Goal: Information Seeking & Learning: Learn about a topic

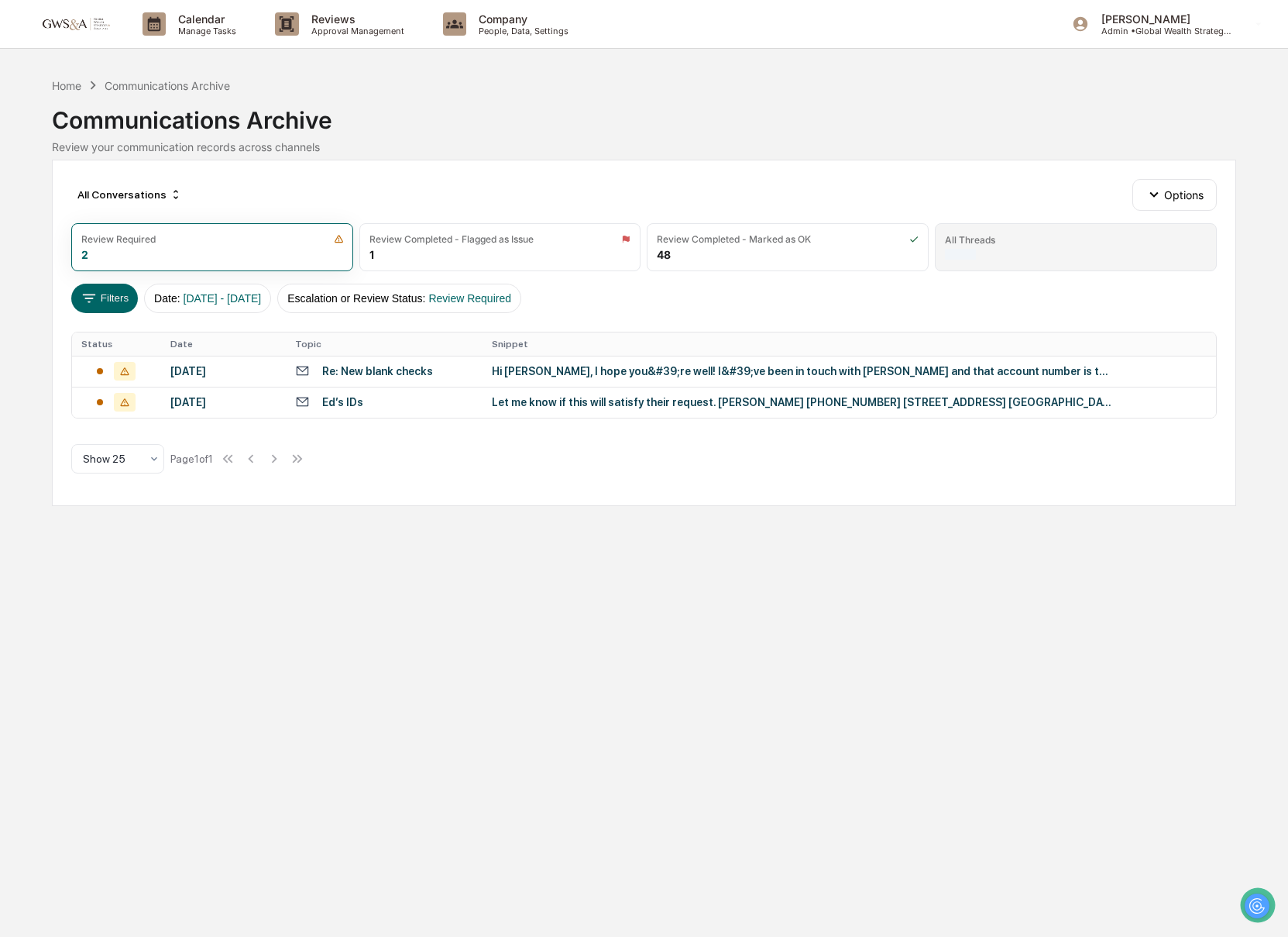
click at [999, 227] on div "All Threads" at bounding box center [1076, 247] width 282 height 48
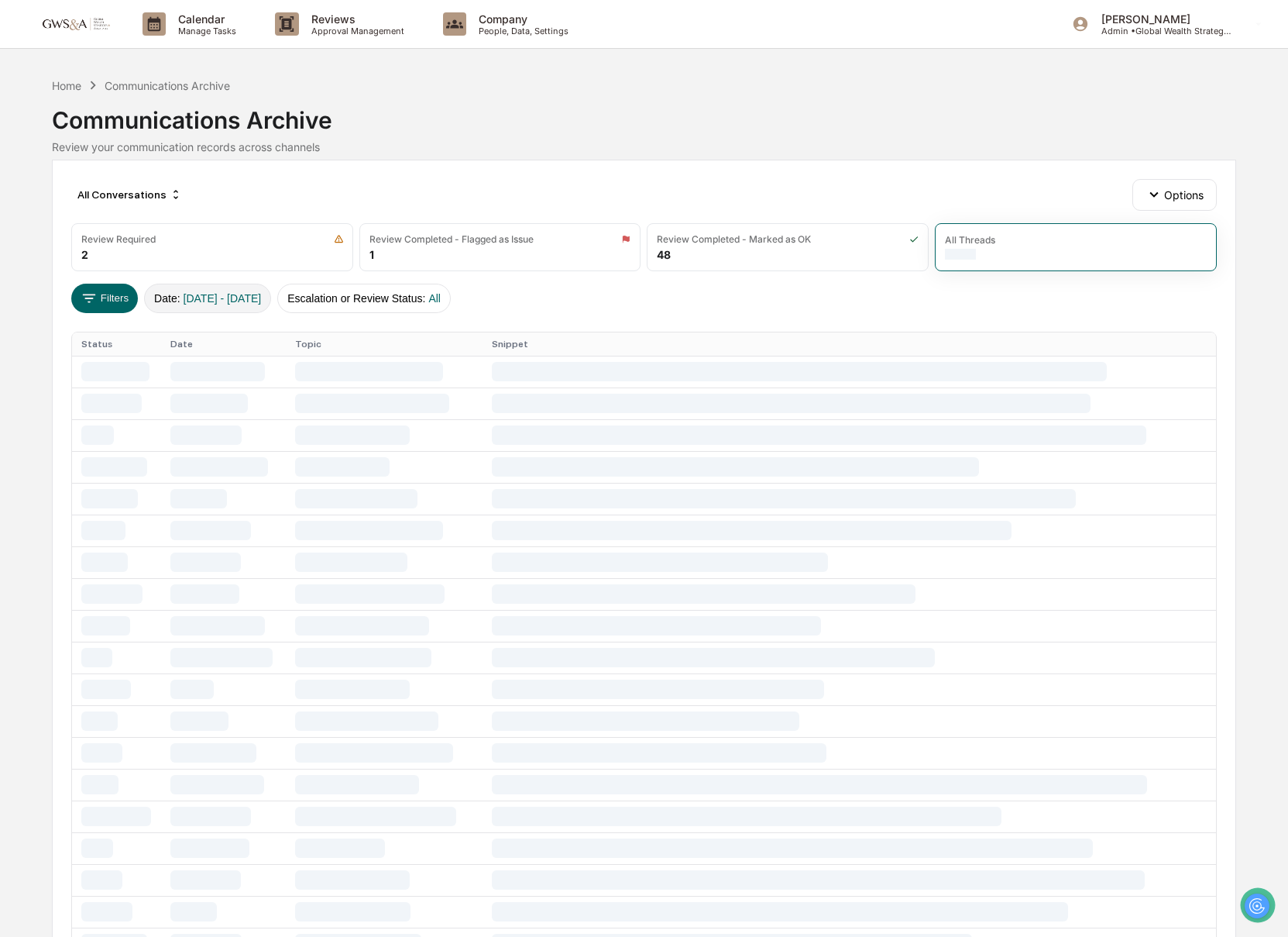
scroll to position [2, 0]
click at [359, 293] on button "Escalation or Review Status : All" at bounding box center [364, 297] width 173 height 29
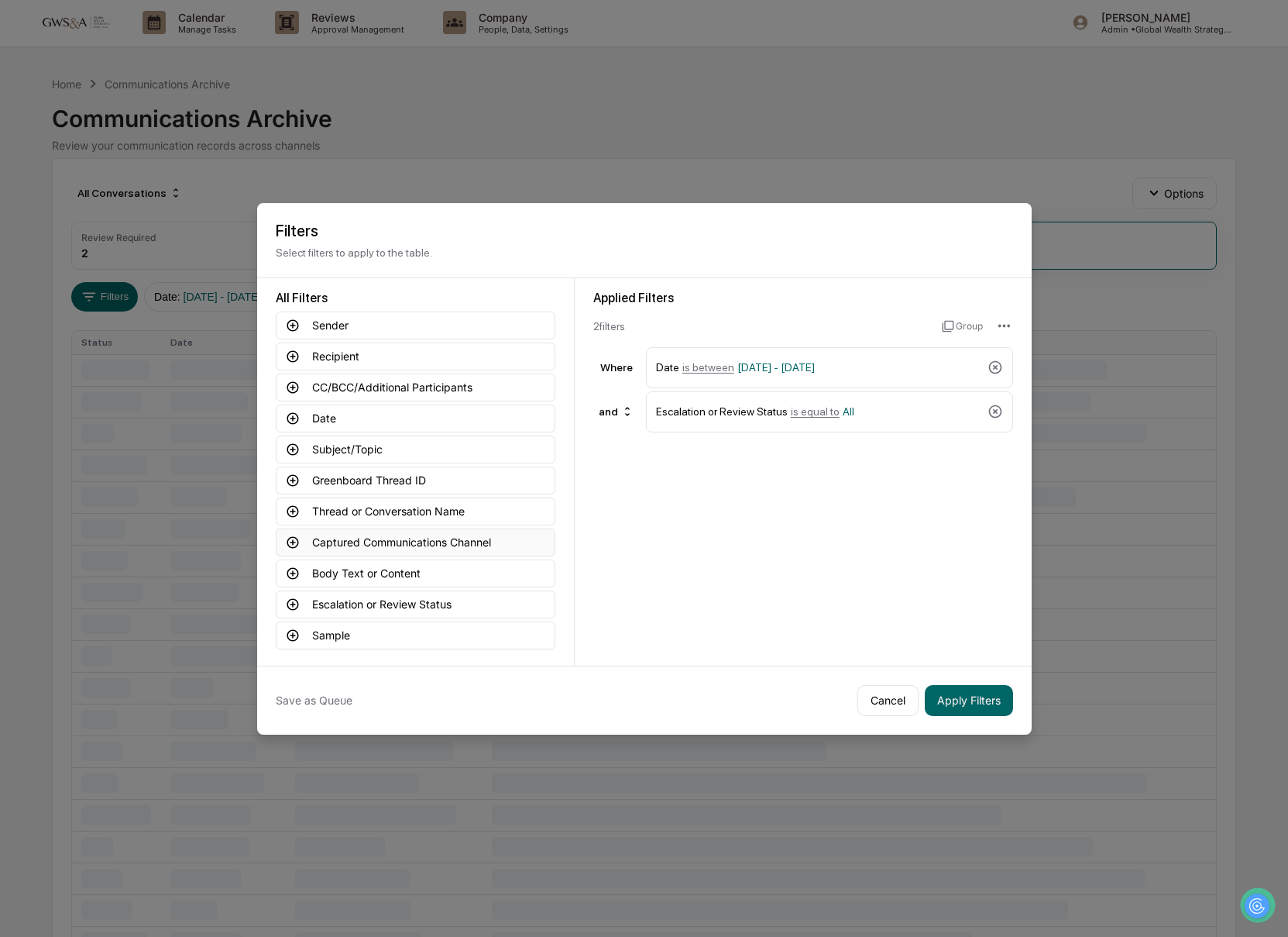
click at [384, 542] on button "Captured Communications Channel" at bounding box center [416, 542] width 280 height 28
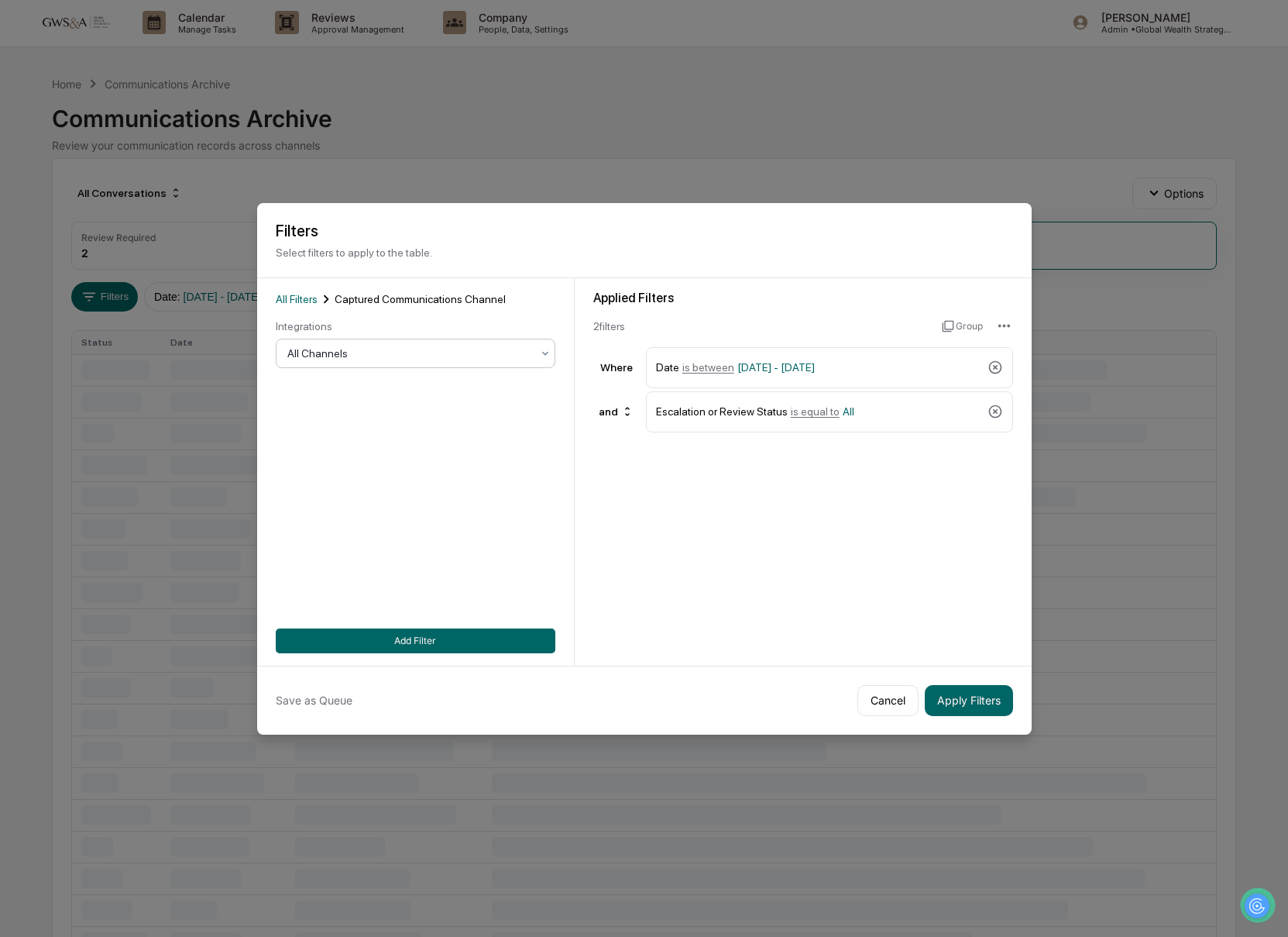
click at [378, 356] on div at bounding box center [409, 352] width 244 height 15
click at [335, 463] on div "SMS" at bounding box center [416, 453] width 278 height 31
click at [949, 706] on button "Apply Filters" at bounding box center [968, 700] width 88 height 31
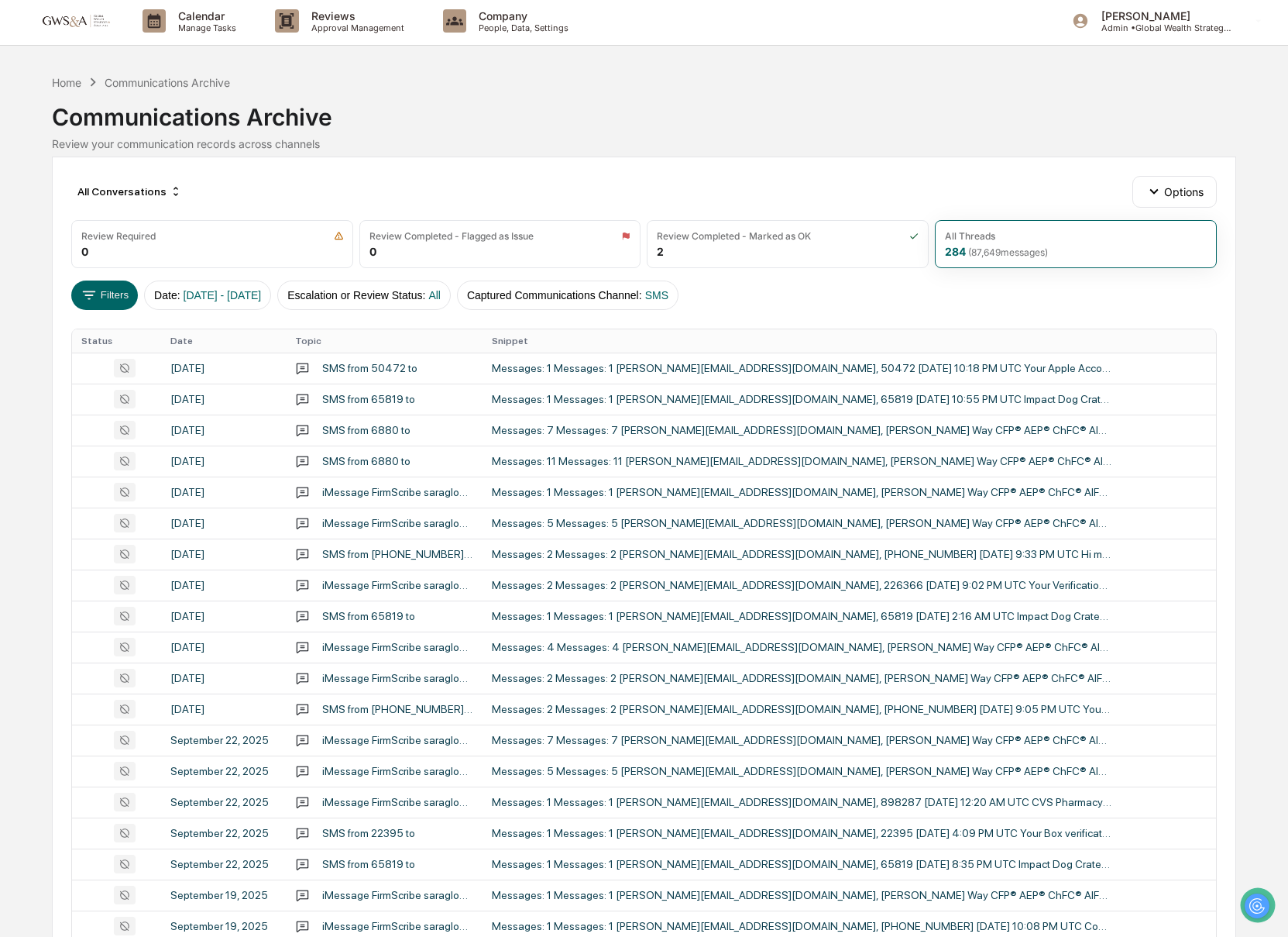
scroll to position [0, 0]
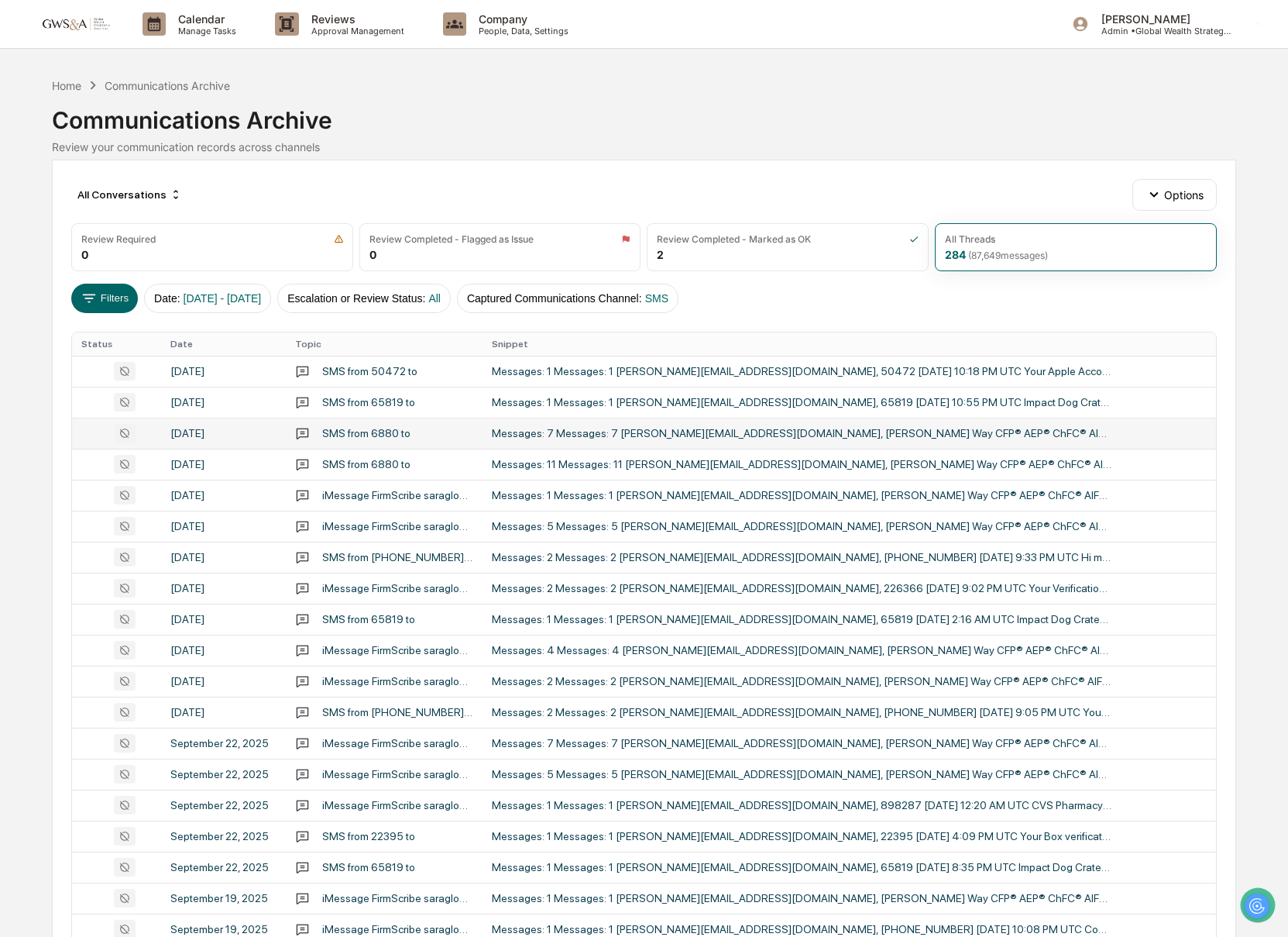
click at [529, 441] on td "Messages: 7 Messages: 7 sara@globalwealthstrategies.io, Adam Way CFP® AEP® ChFC…" at bounding box center [849, 433] width 734 height 31
click at [33, 281] on div "Calendar Manage Tasks Reviews Approval Management Company People, Data, Setting…" at bounding box center [644, 609] width 1288 height 1219
click at [190, 25] on p "Manage Tasks" at bounding box center [204, 31] width 78 height 11
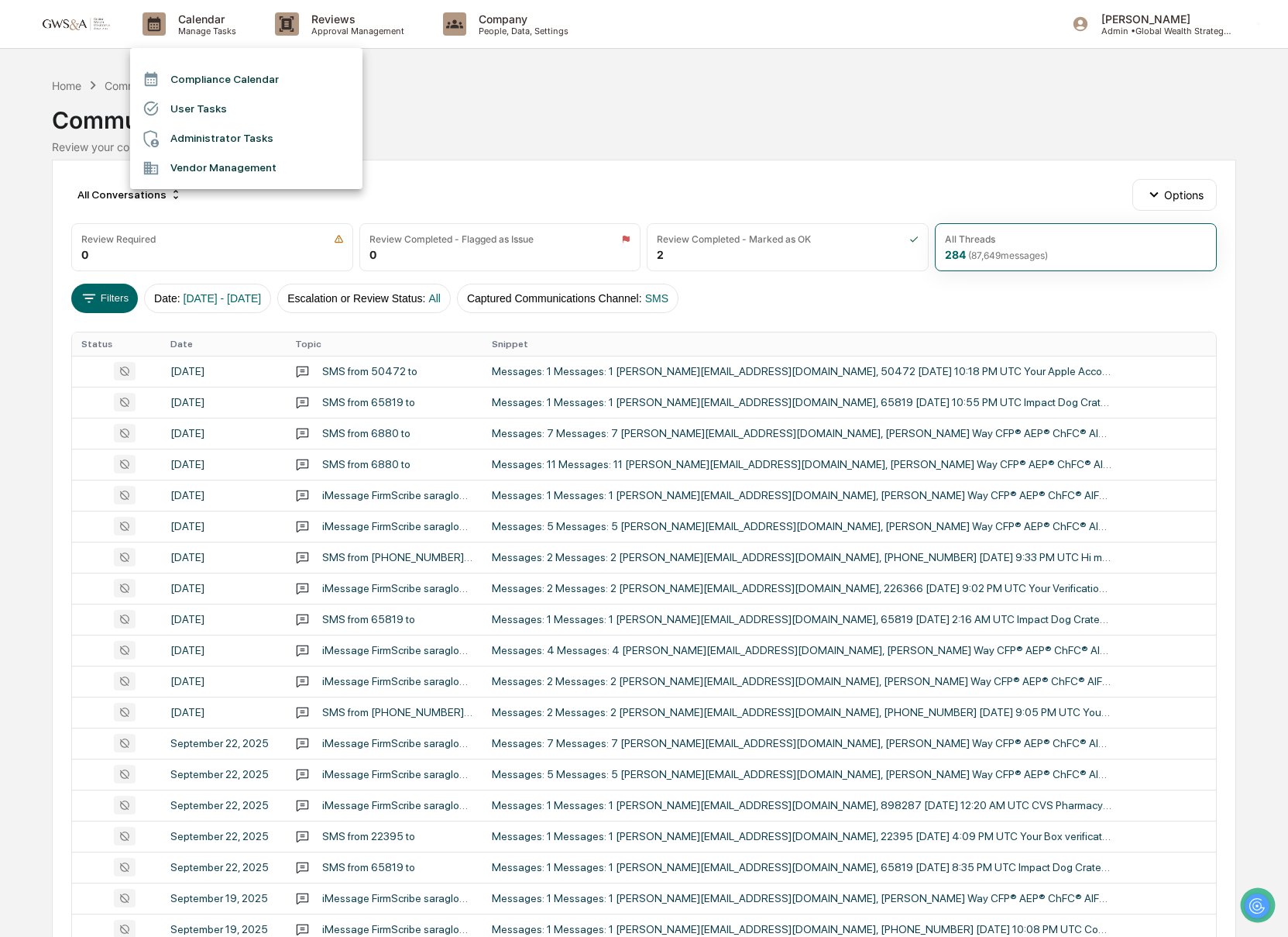
click at [195, 81] on li "Compliance Calendar" at bounding box center [246, 79] width 232 height 29
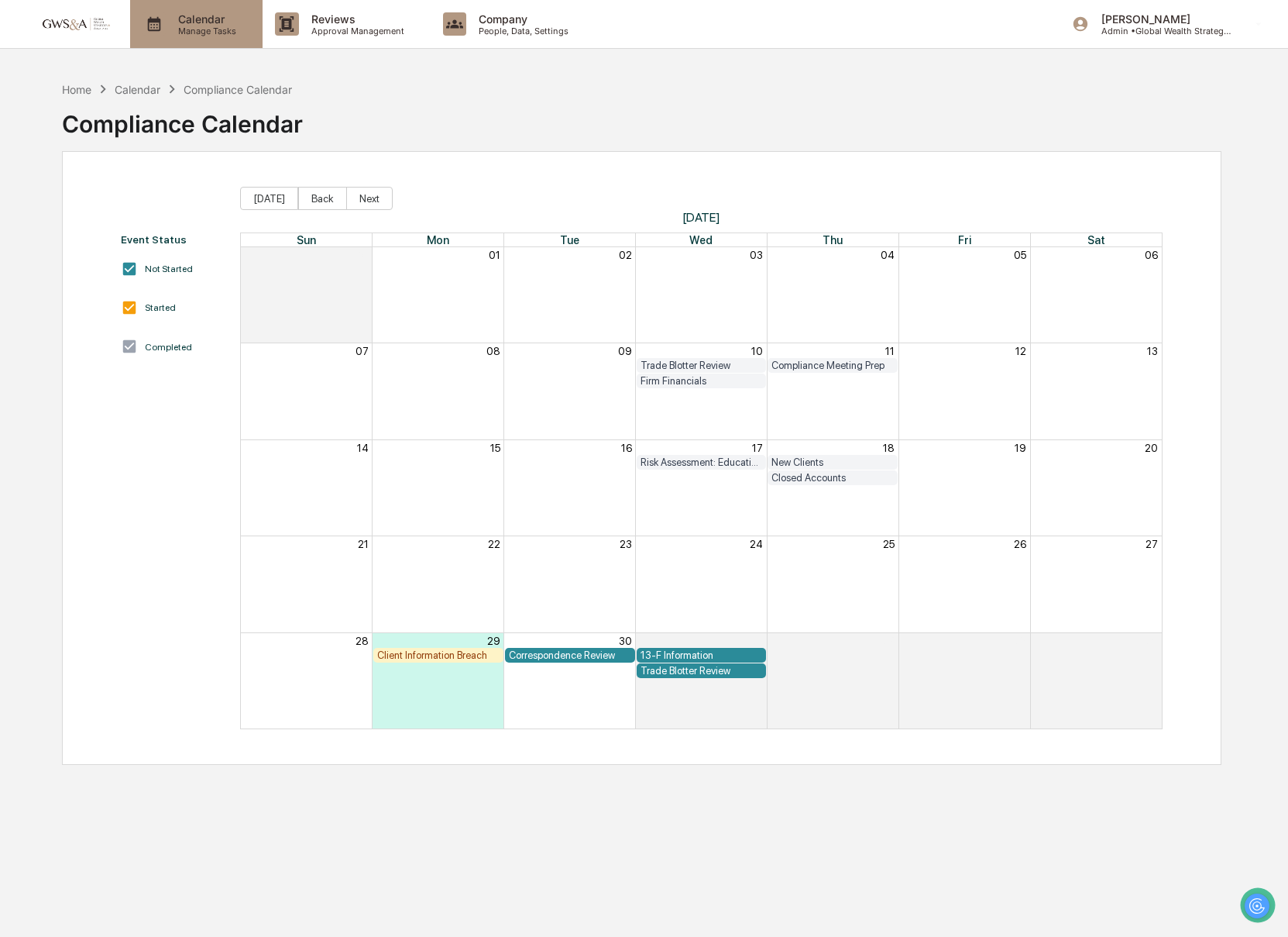
click at [195, 34] on p "Manage Tasks" at bounding box center [204, 31] width 78 height 11
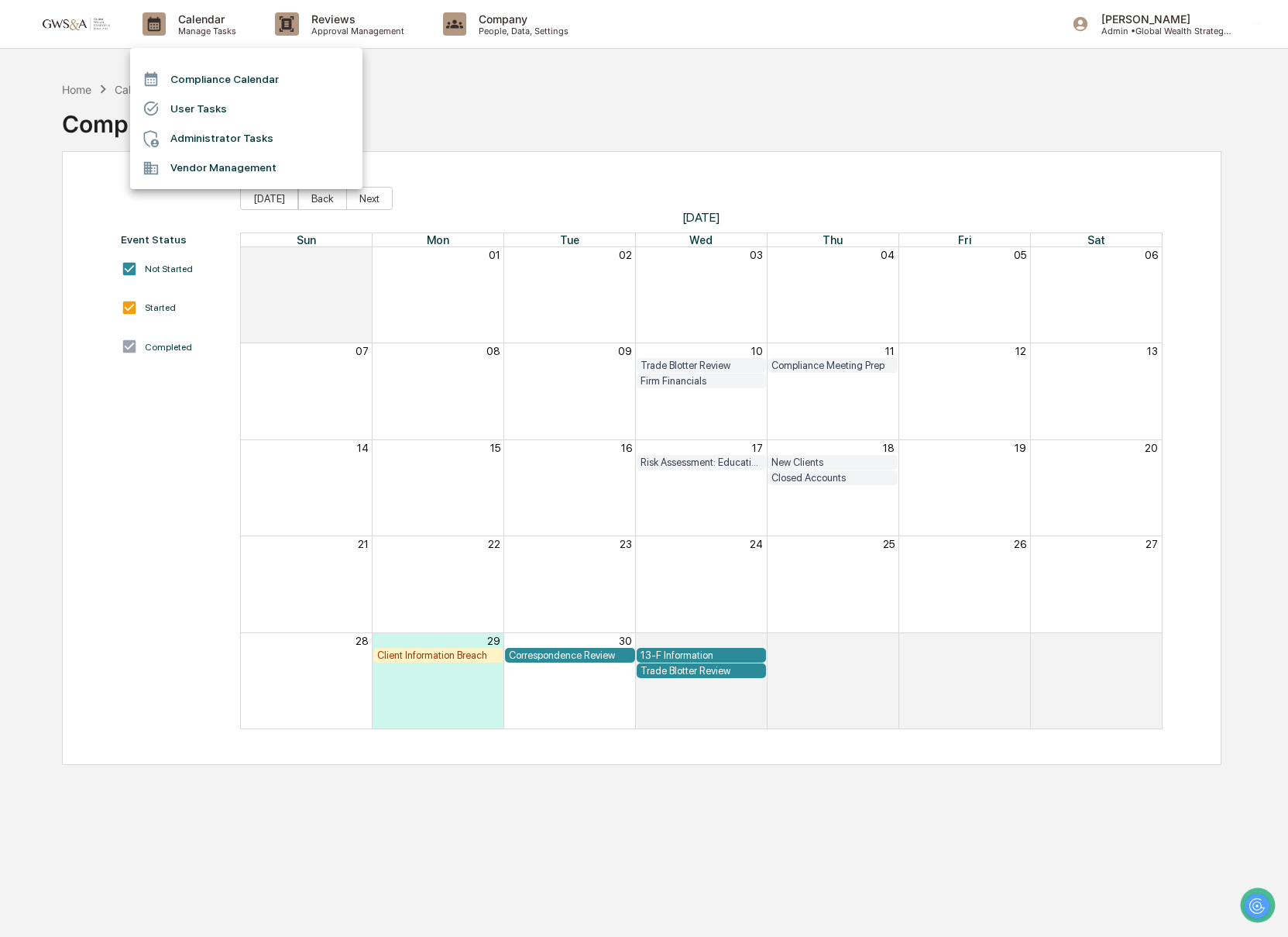
click at [333, 24] on div at bounding box center [644, 468] width 1288 height 937
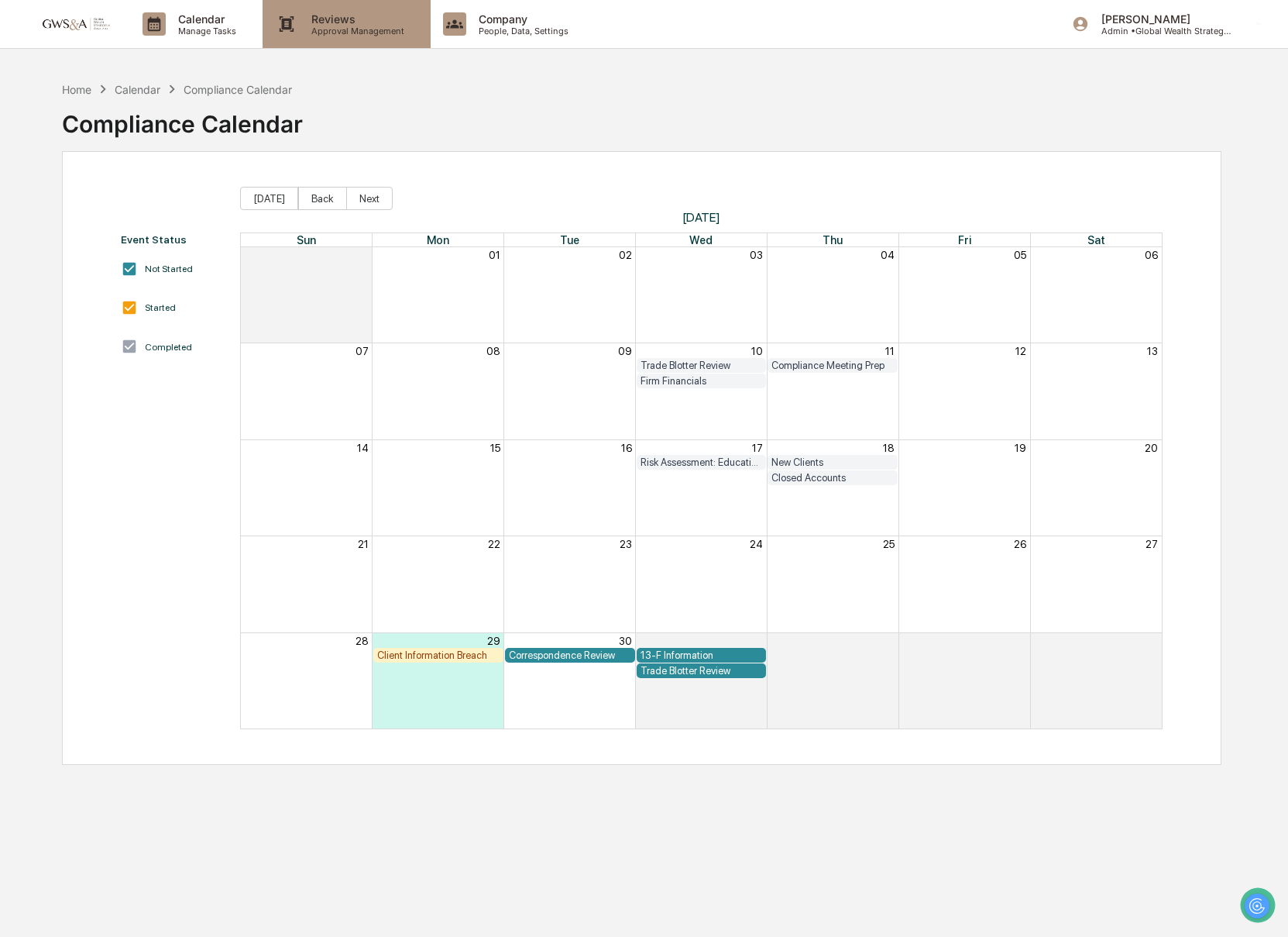
click at [366, 37] on div "Reviews Approval Management" at bounding box center [346, 24] width 167 height 48
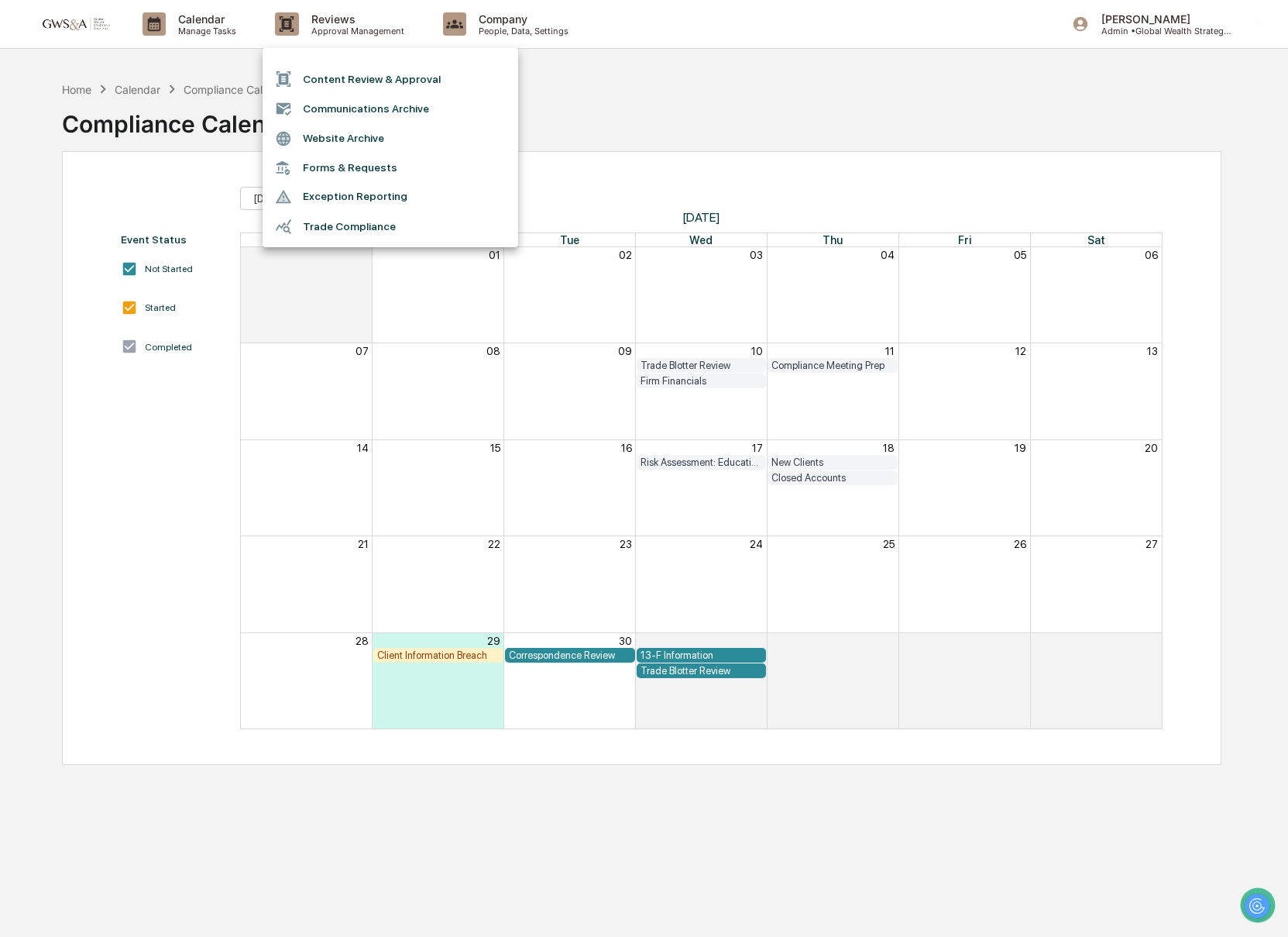
click at [347, 104] on li "Communications Archive" at bounding box center [390, 108] width 255 height 29
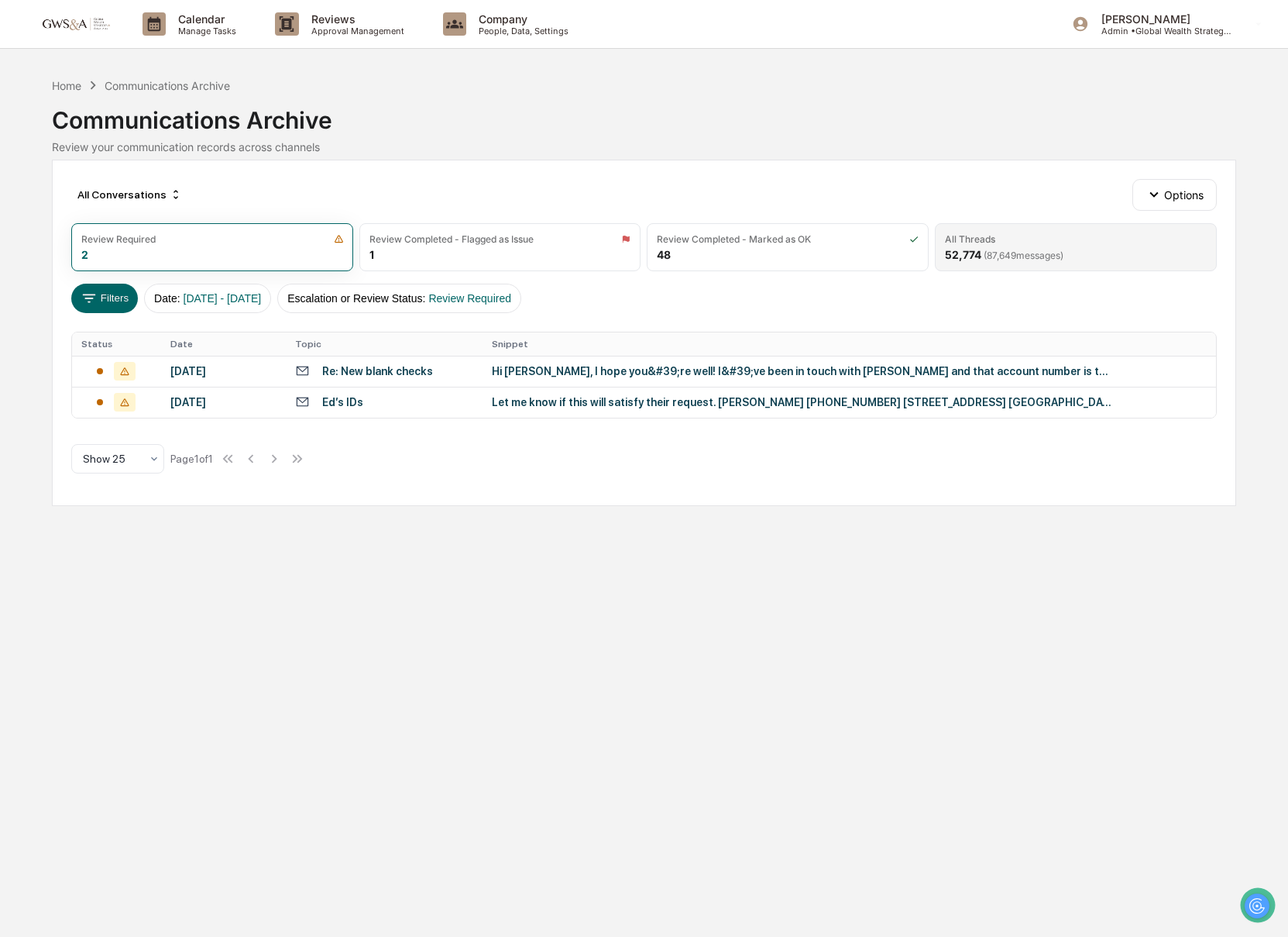
click at [995, 237] on div "All Threads" at bounding box center [1075, 239] width 262 height 12
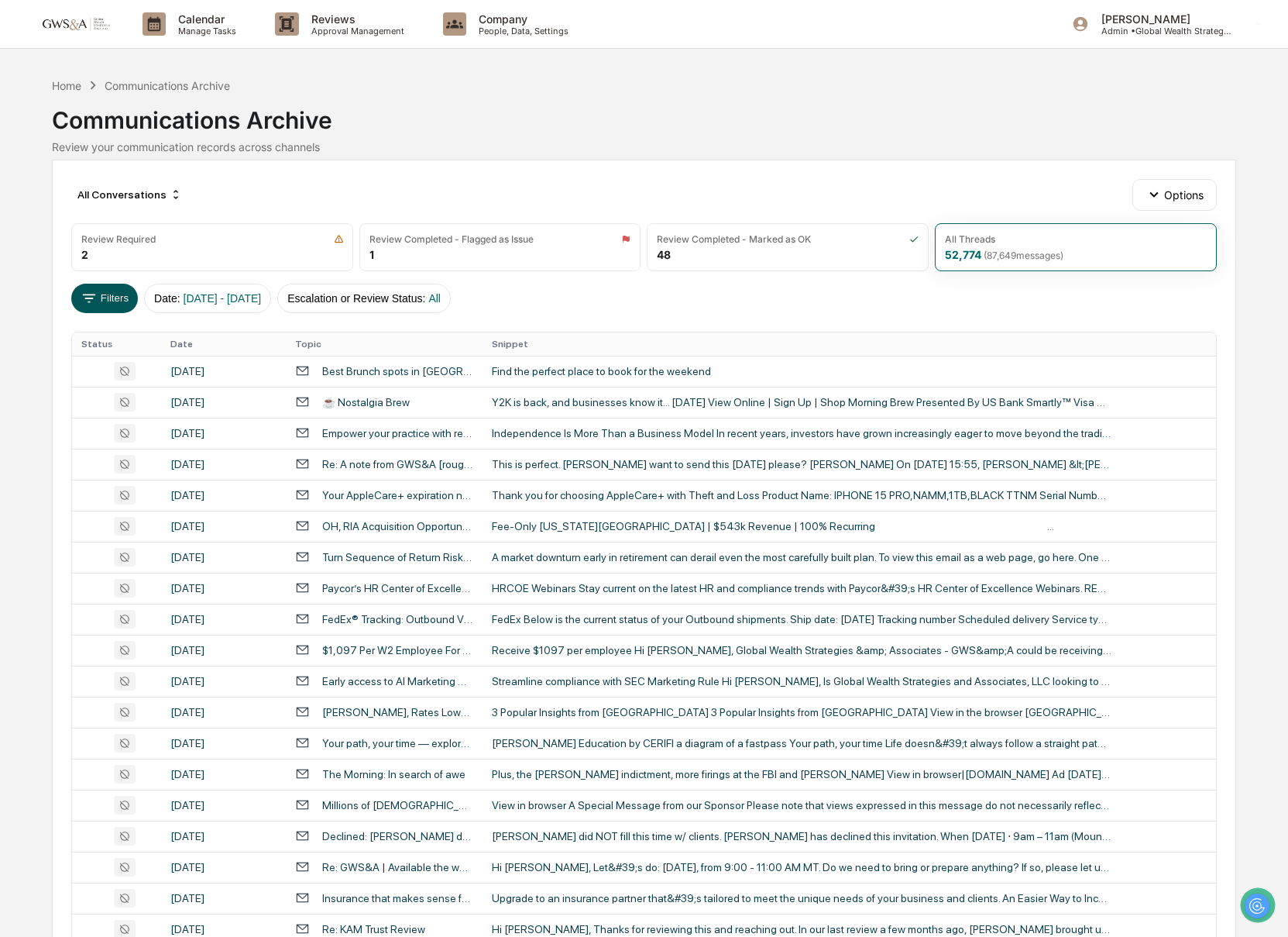
click at [116, 301] on button "Filters" at bounding box center [105, 298] width 68 height 29
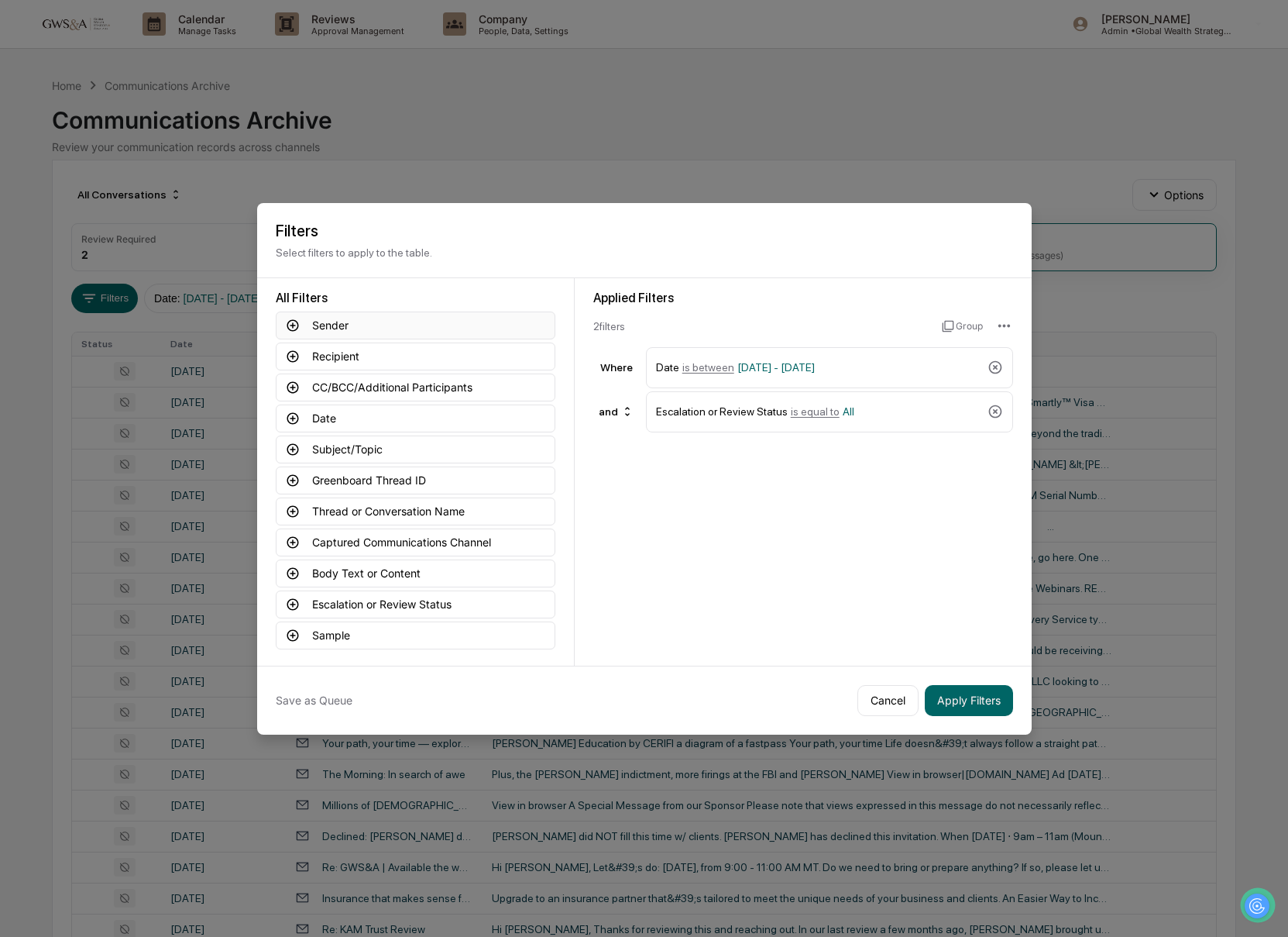
click at [324, 320] on button "Sender" at bounding box center [416, 325] width 280 height 28
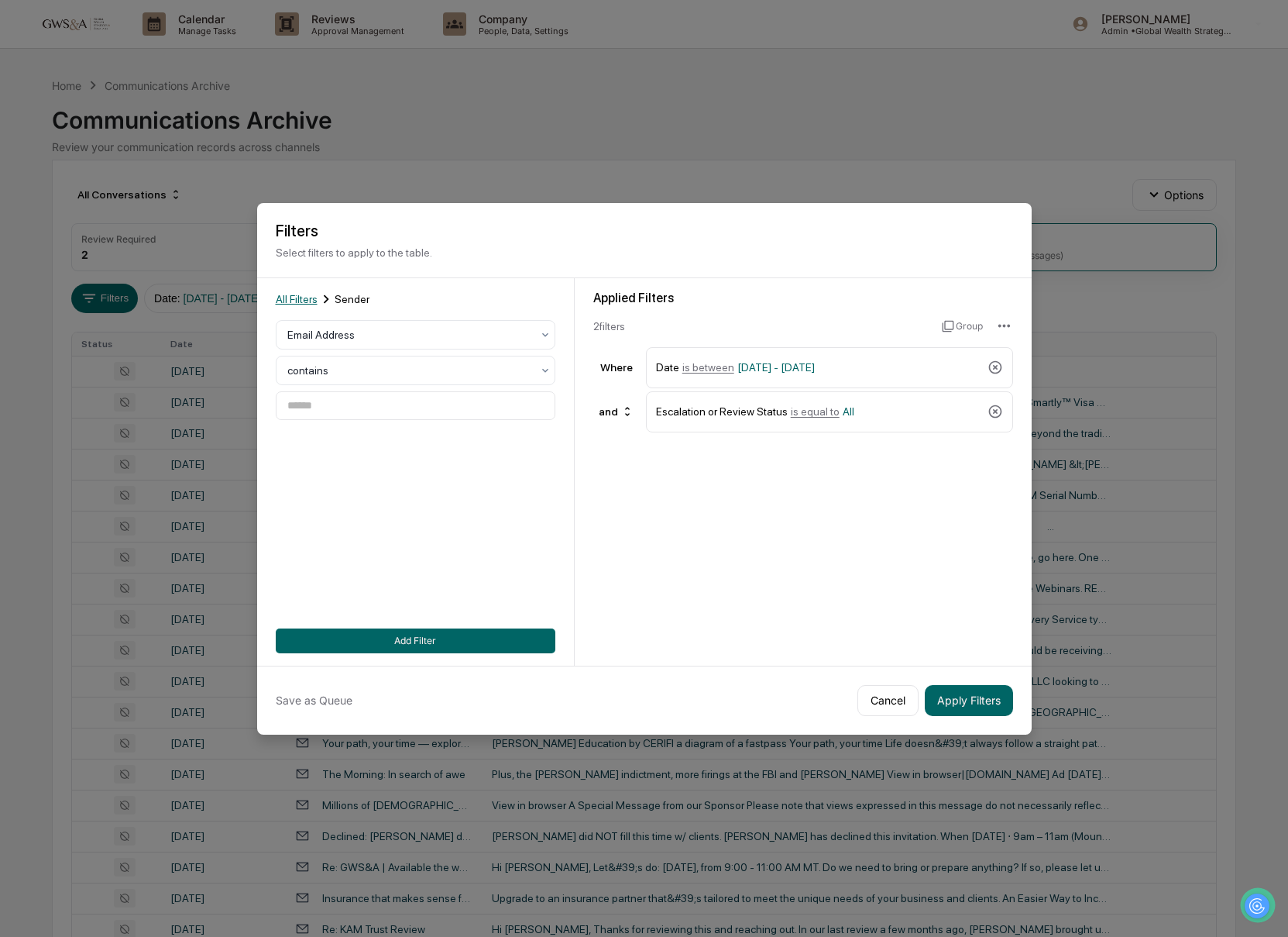
click at [311, 295] on span "All Filters" at bounding box center [297, 299] width 42 height 13
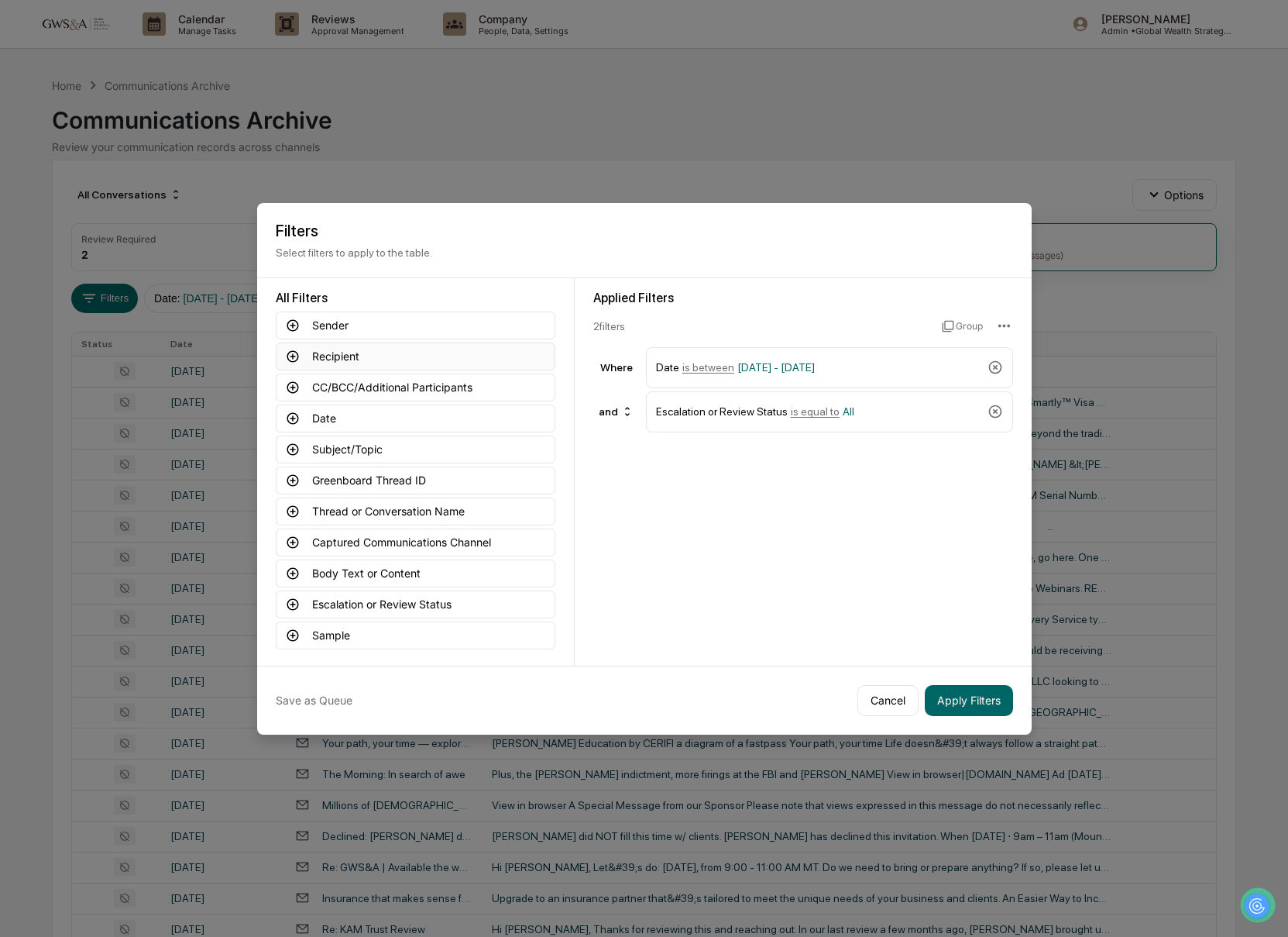
click at [352, 362] on button "Recipient" at bounding box center [416, 356] width 280 height 28
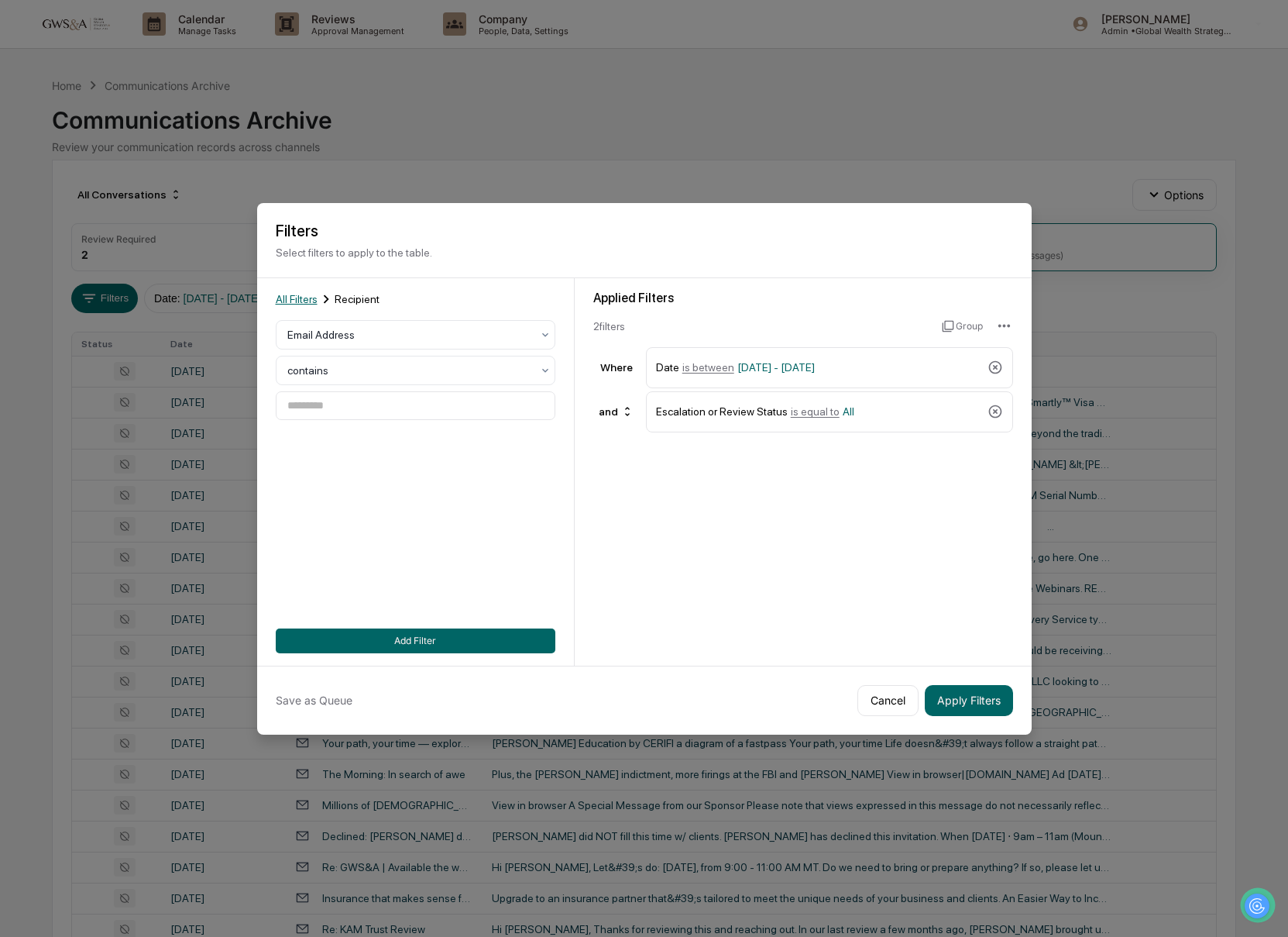
click at [301, 297] on span "All Filters" at bounding box center [297, 299] width 42 height 13
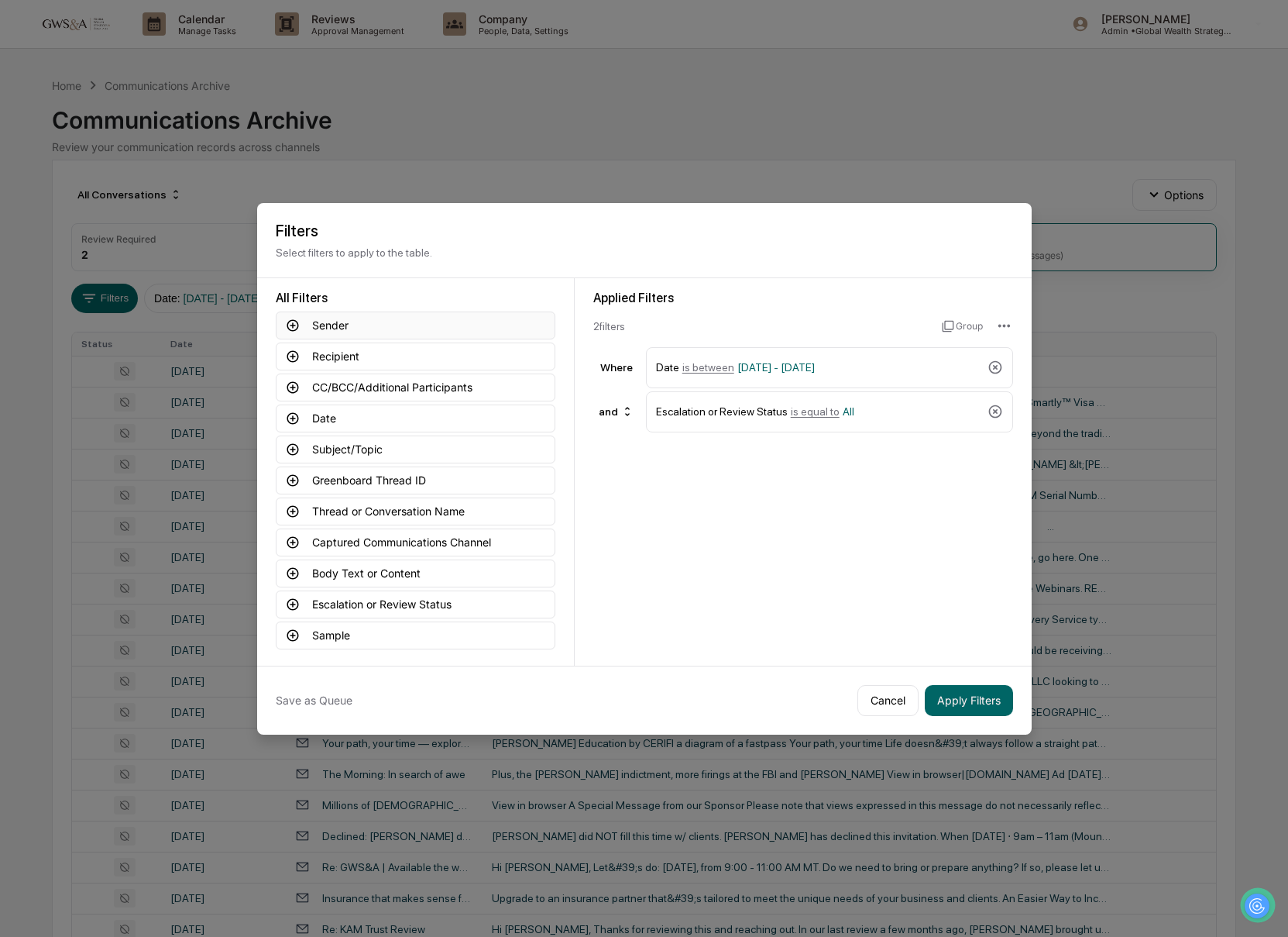
click at [313, 316] on button "Sender" at bounding box center [416, 325] width 280 height 28
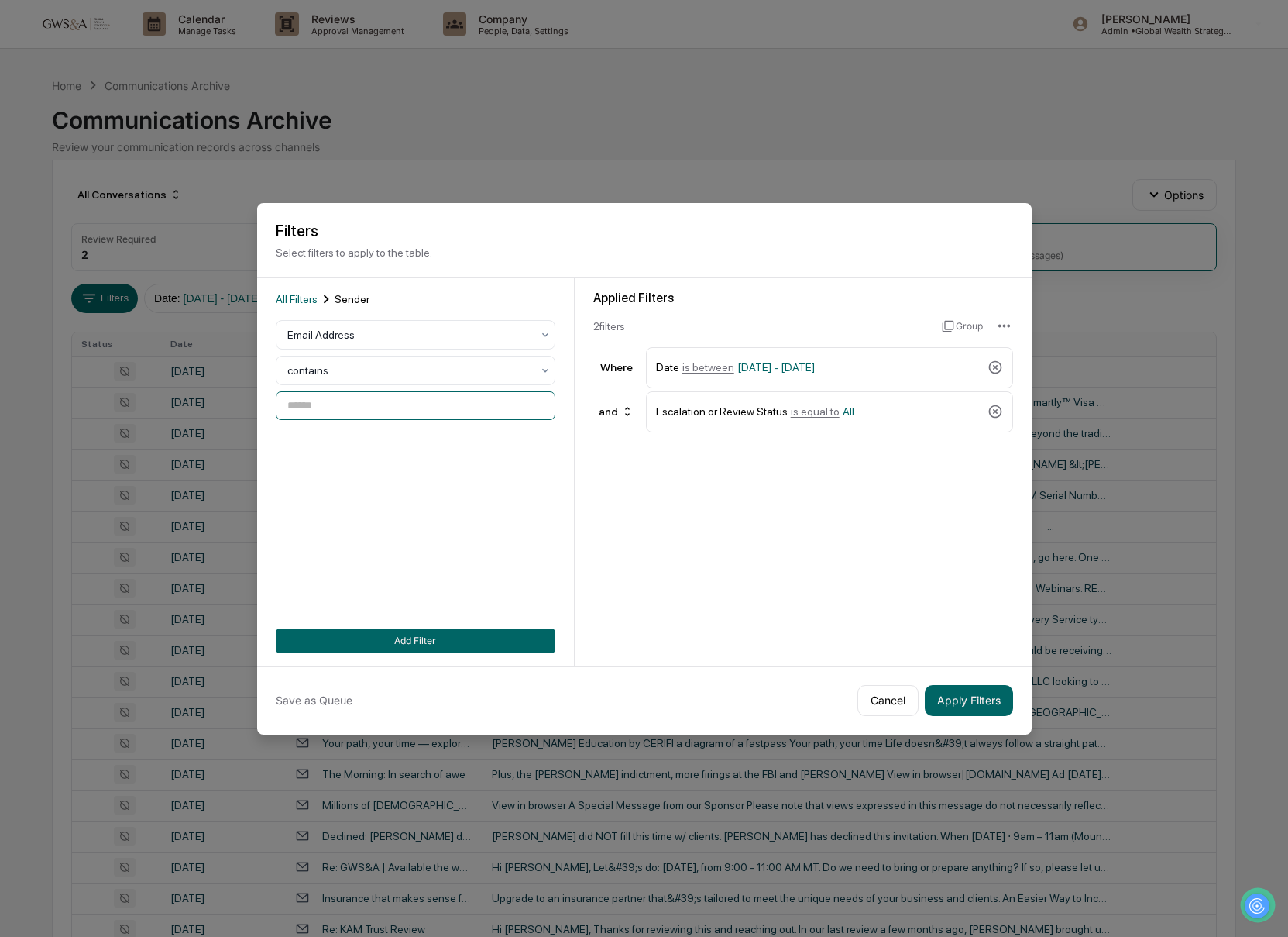
click at [328, 406] on input at bounding box center [416, 406] width 280 height 29
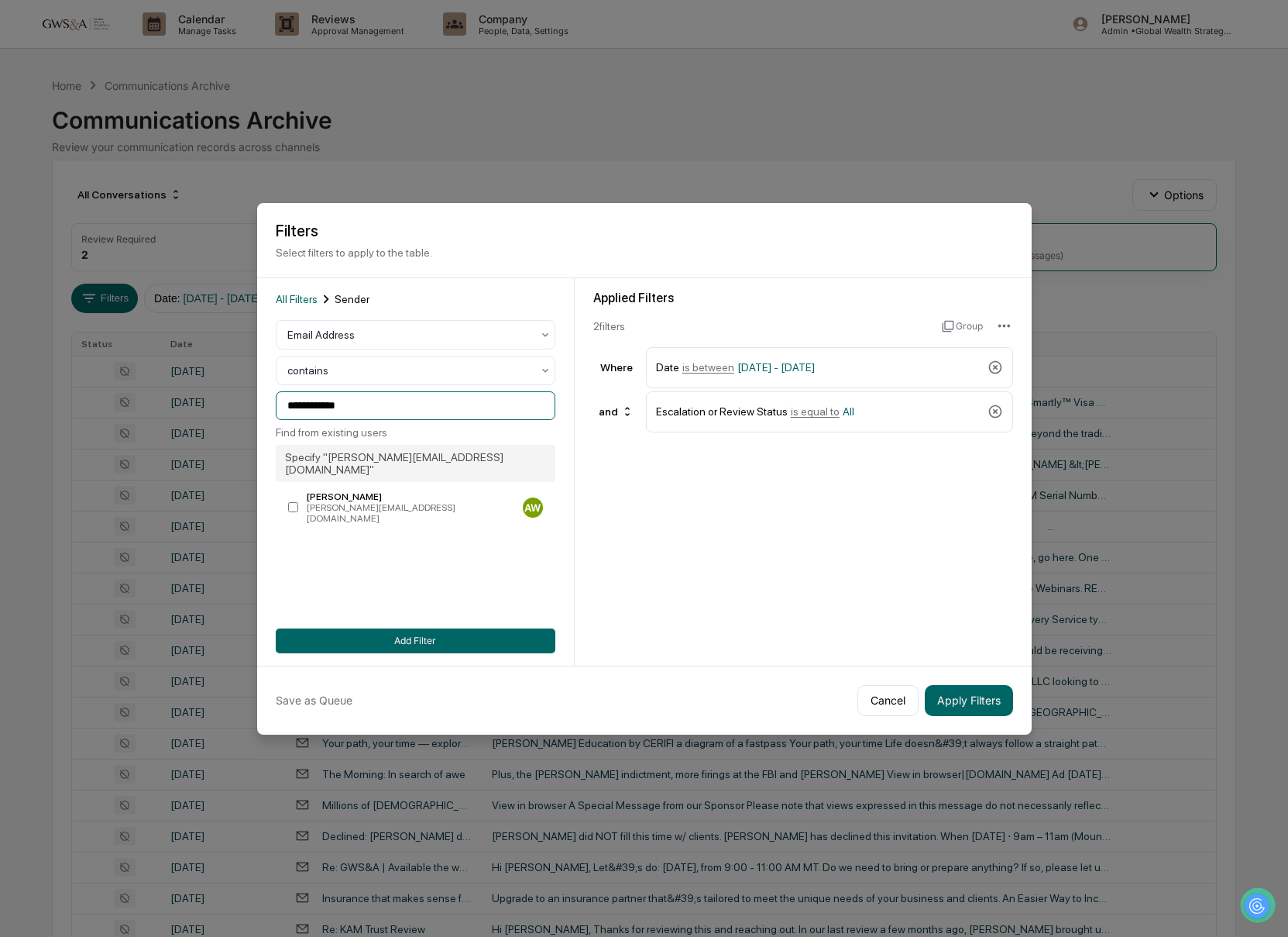
click at [388, 410] on input "**********" at bounding box center [416, 406] width 280 height 29
type input "*"
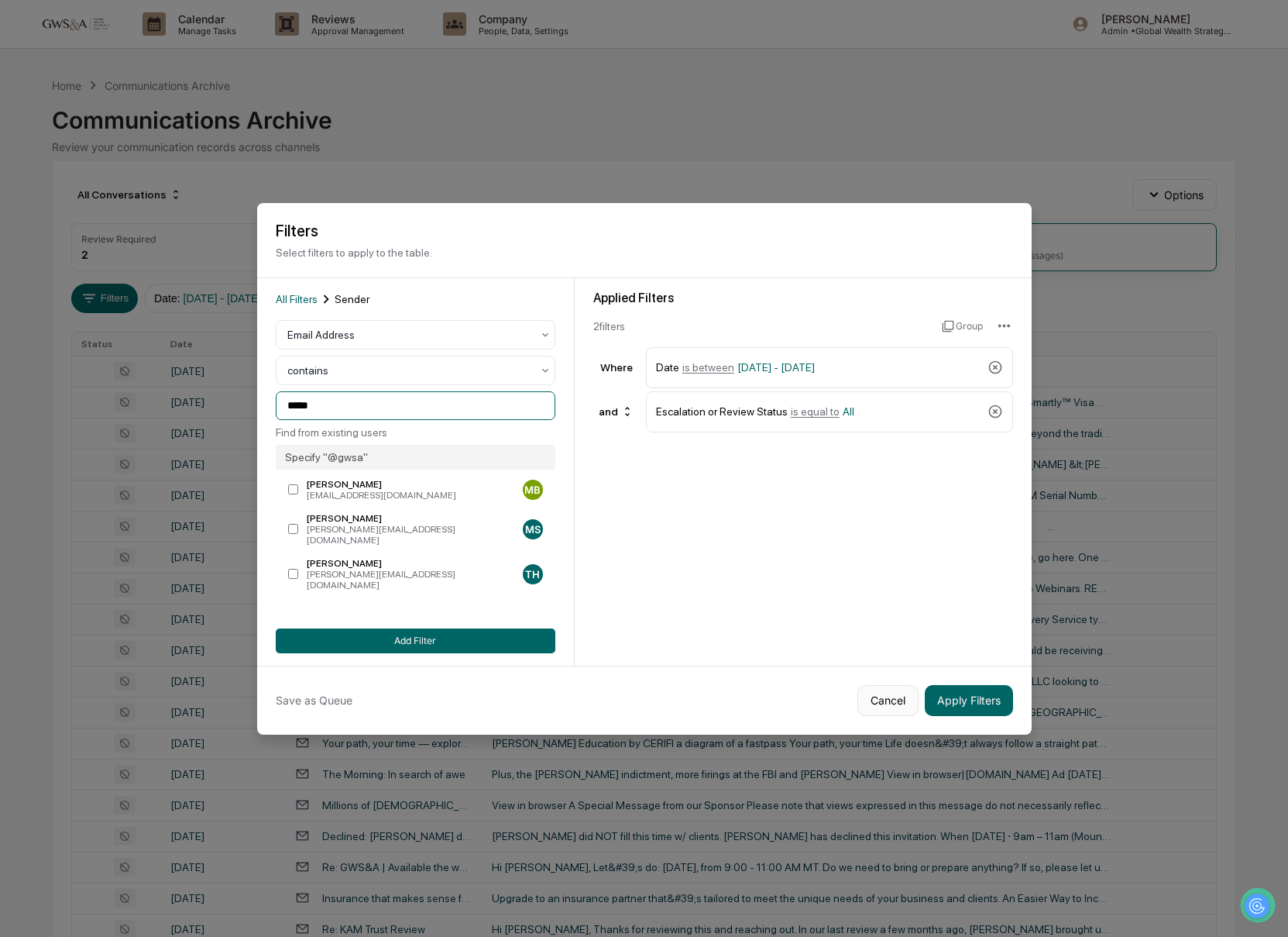
type input "*****"
click at [894, 691] on button "Cancel" at bounding box center [887, 700] width 61 height 31
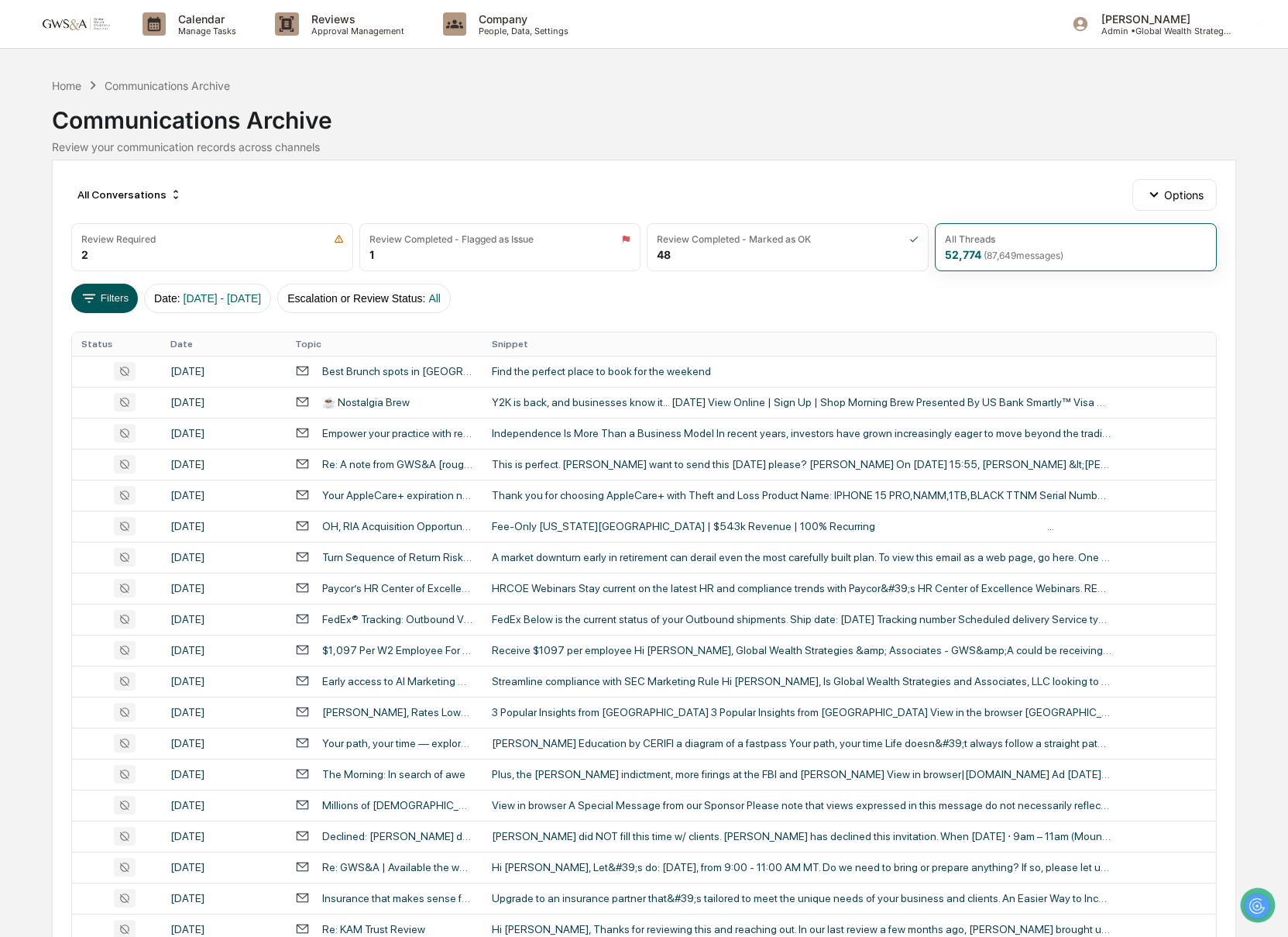
click at [114, 294] on button "Filters" at bounding box center [105, 298] width 68 height 29
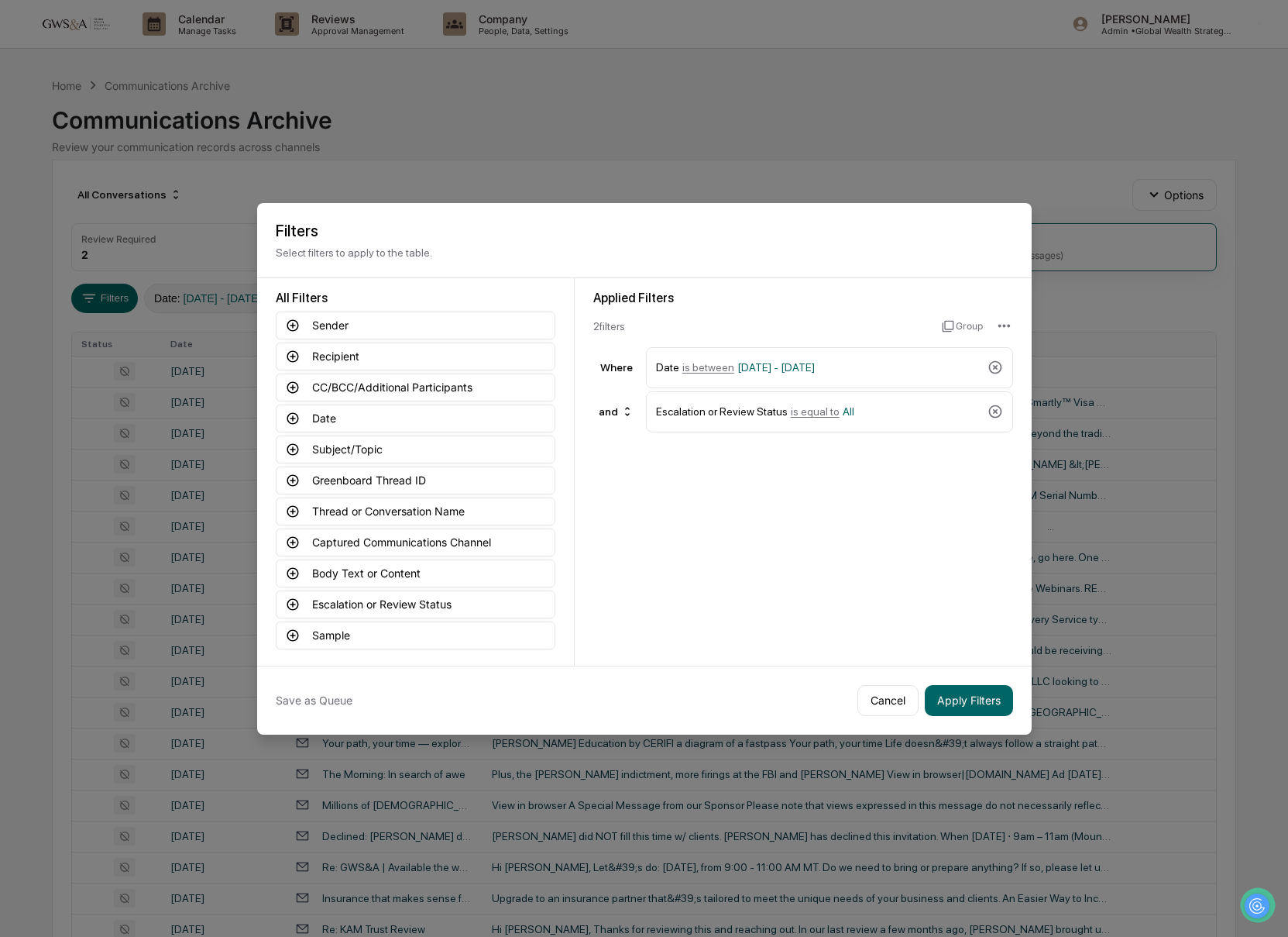
drag, startPoint x: 131, startPoint y: 291, endPoint x: 173, endPoint y: 291, distance: 42.0
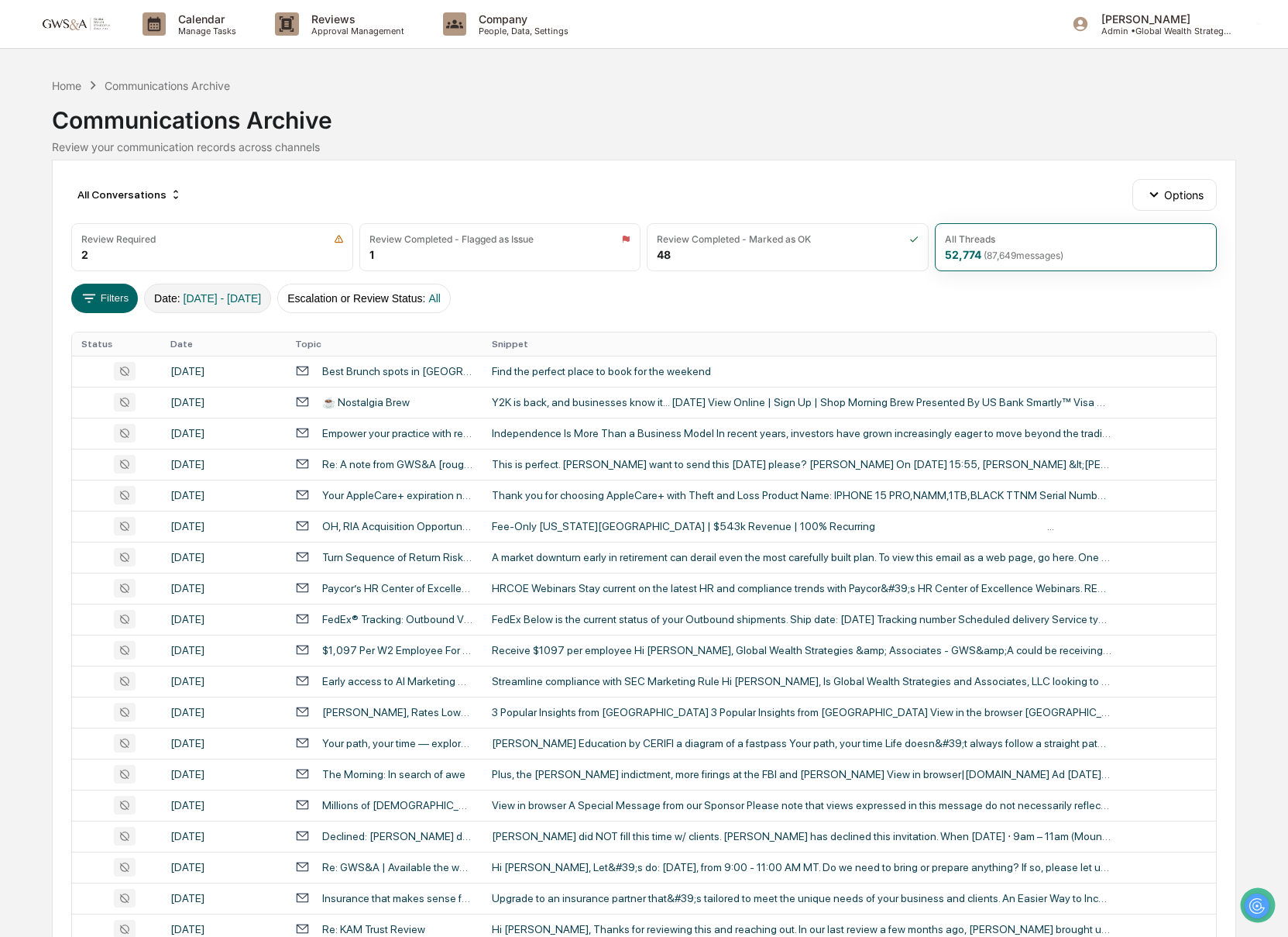
click at [188, 293] on span "[DATE] - [DATE]" at bounding box center [223, 298] width 78 height 13
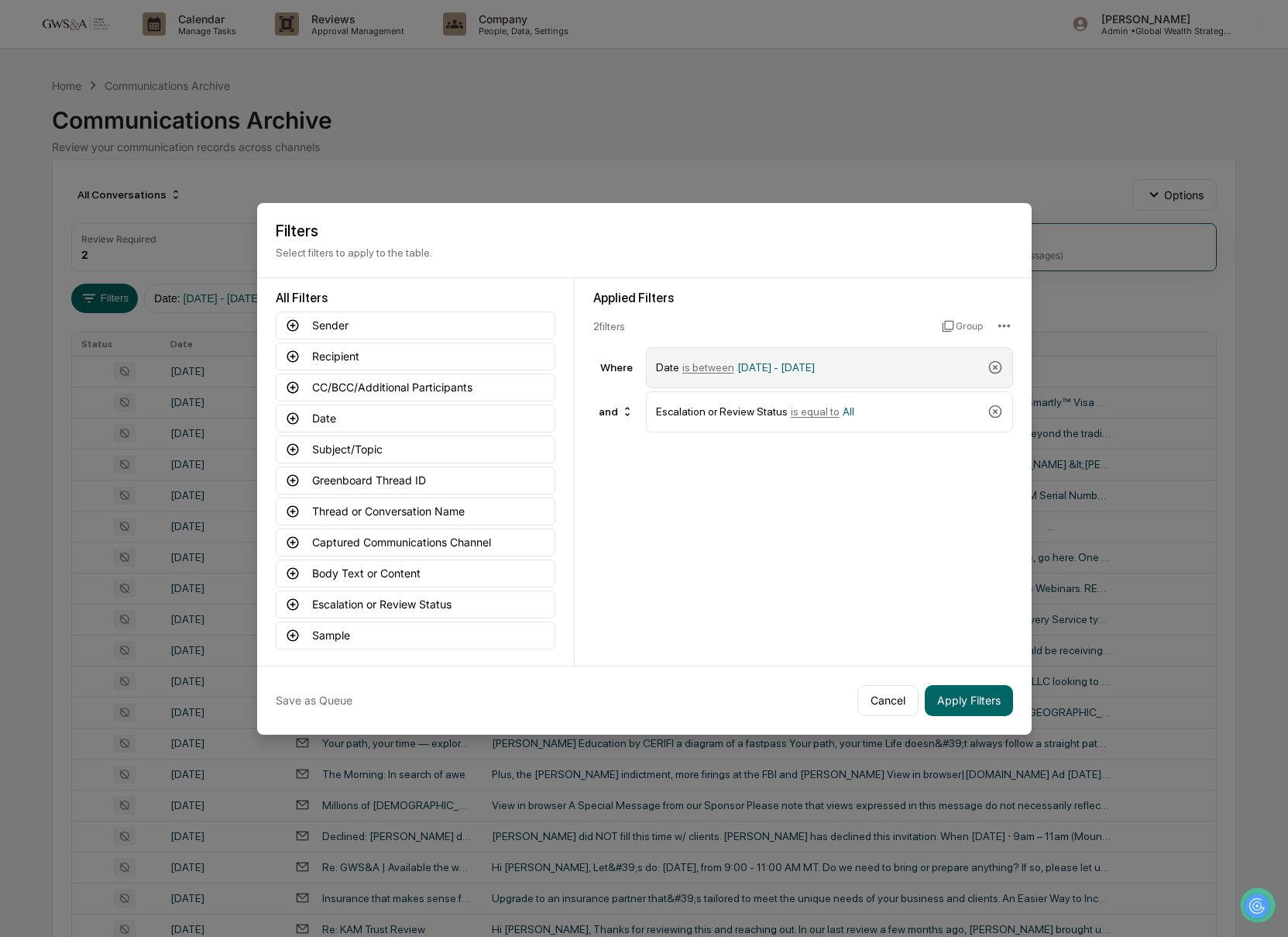
click at [763, 364] on span "[DATE] - [DATE]" at bounding box center [775, 367] width 77 height 13
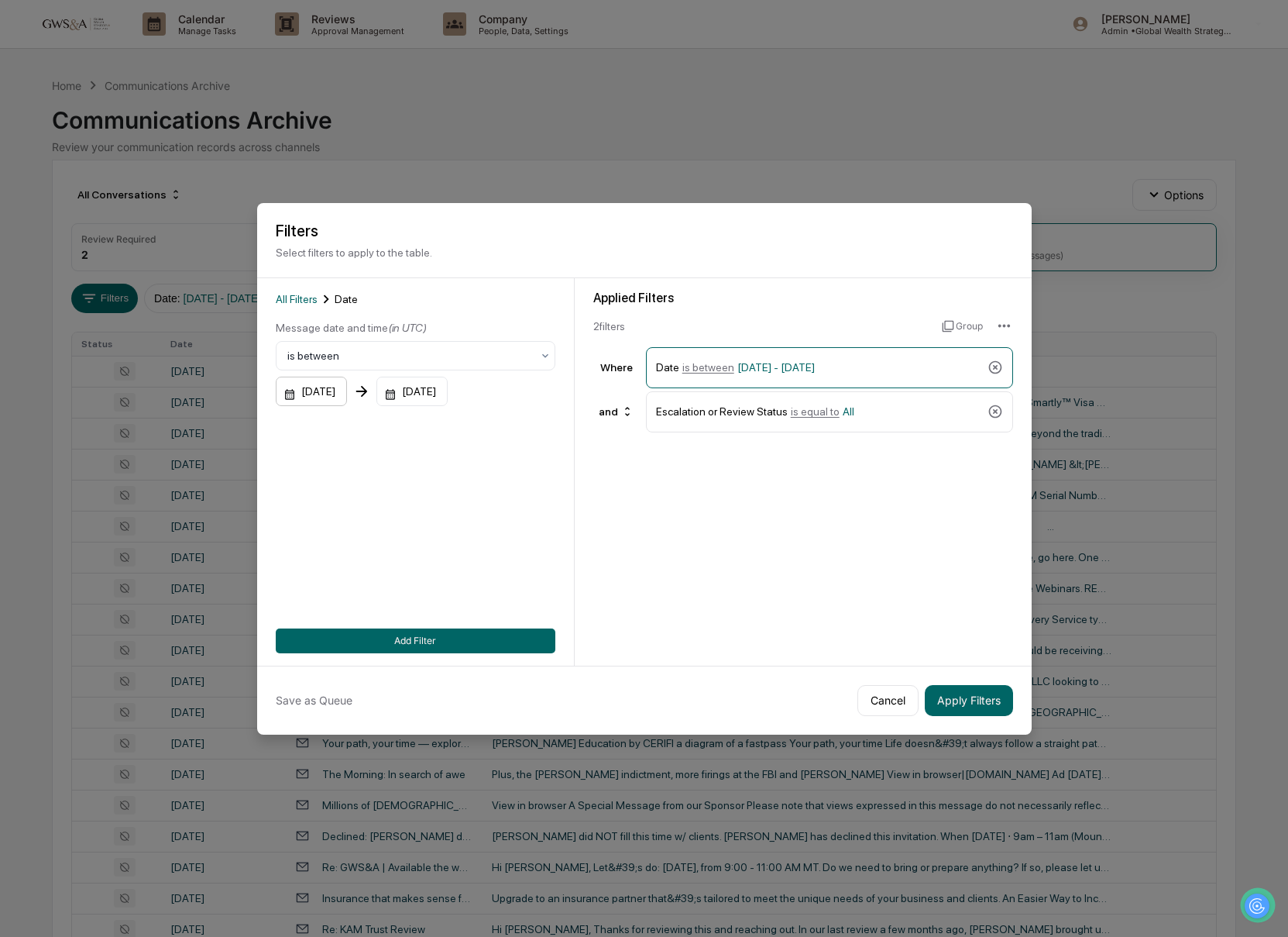
click at [331, 385] on div "[DATE]" at bounding box center [312, 391] width 72 height 29
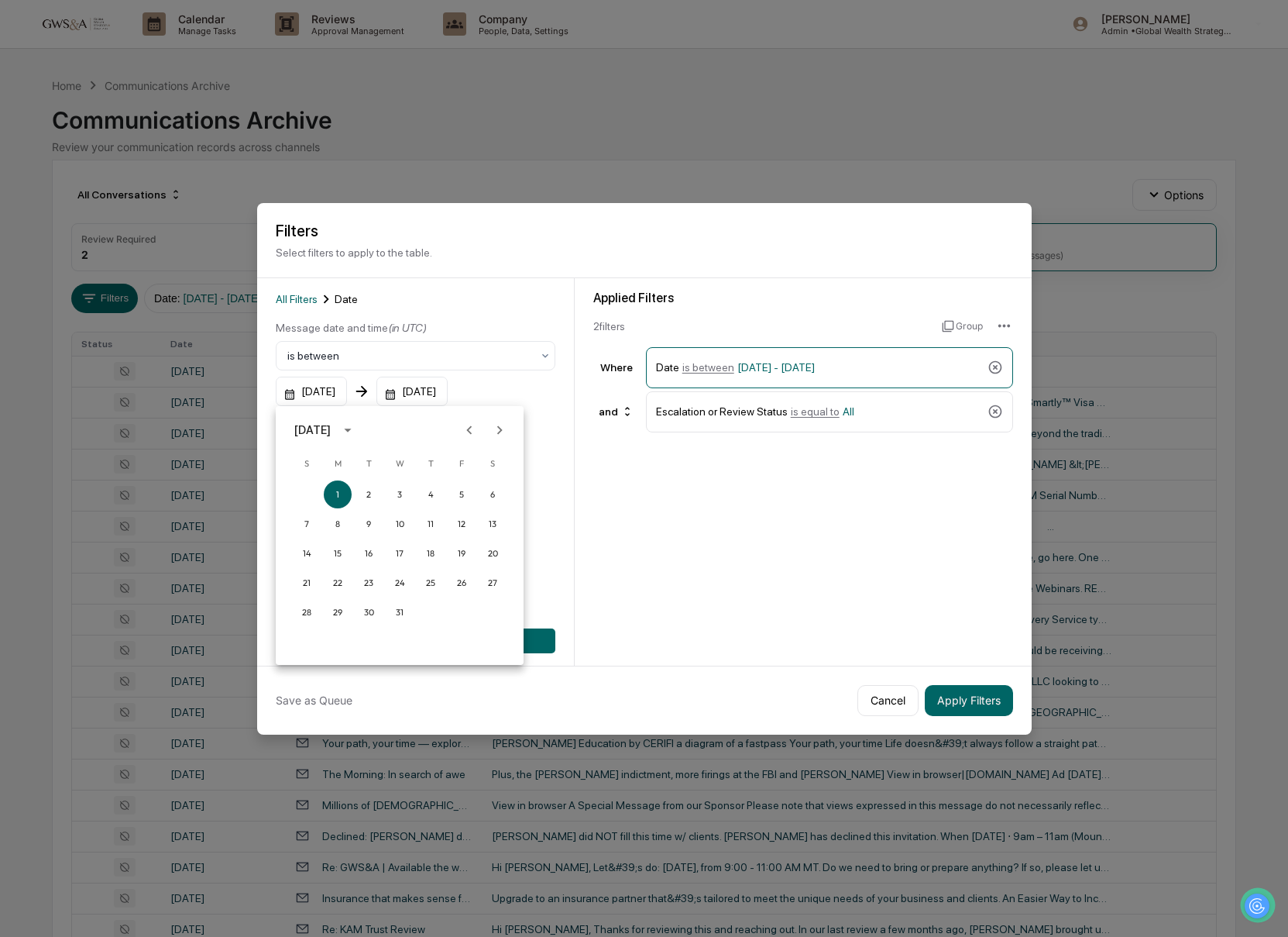
click at [497, 436] on icon "Next month" at bounding box center [499, 430] width 17 height 17
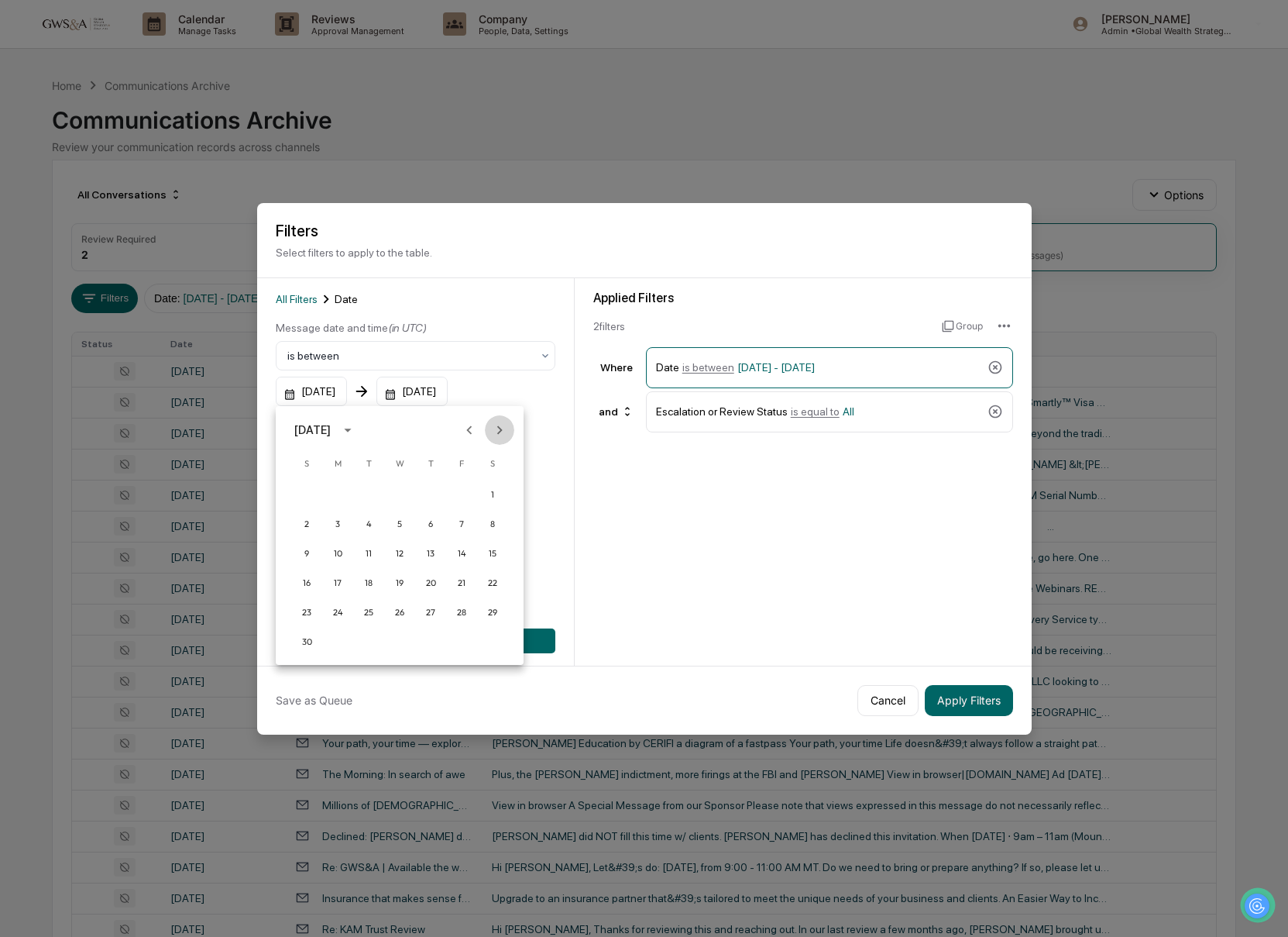
click at [497, 436] on icon "Next month" at bounding box center [499, 430] width 17 height 17
click at [456, 434] on button "Previous month" at bounding box center [469, 430] width 29 height 29
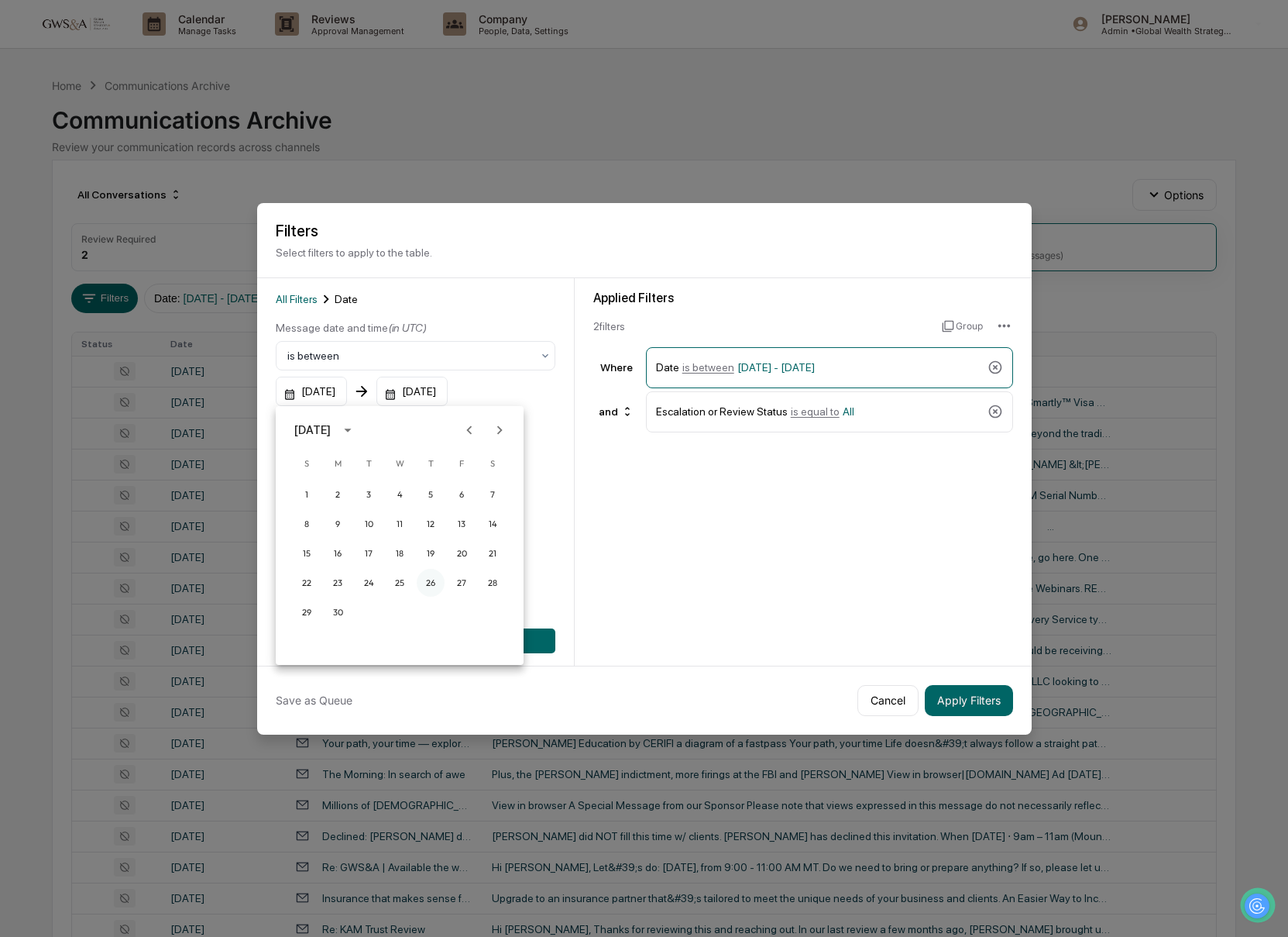
click at [432, 583] on button "26" at bounding box center [430, 582] width 28 height 28
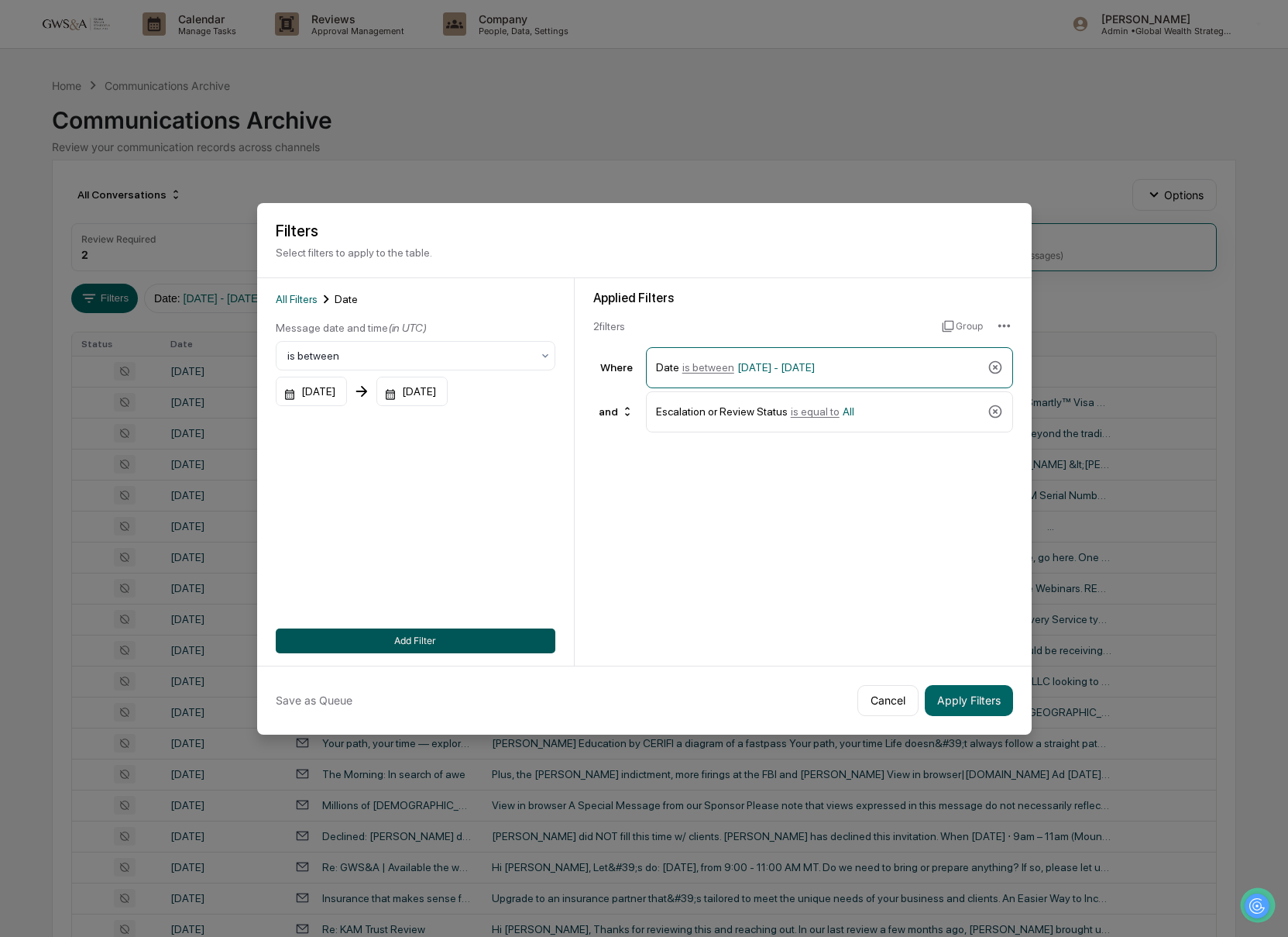
click at [497, 640] on button "Add Filter" at bounding box center [416, 640] width 280 height 25
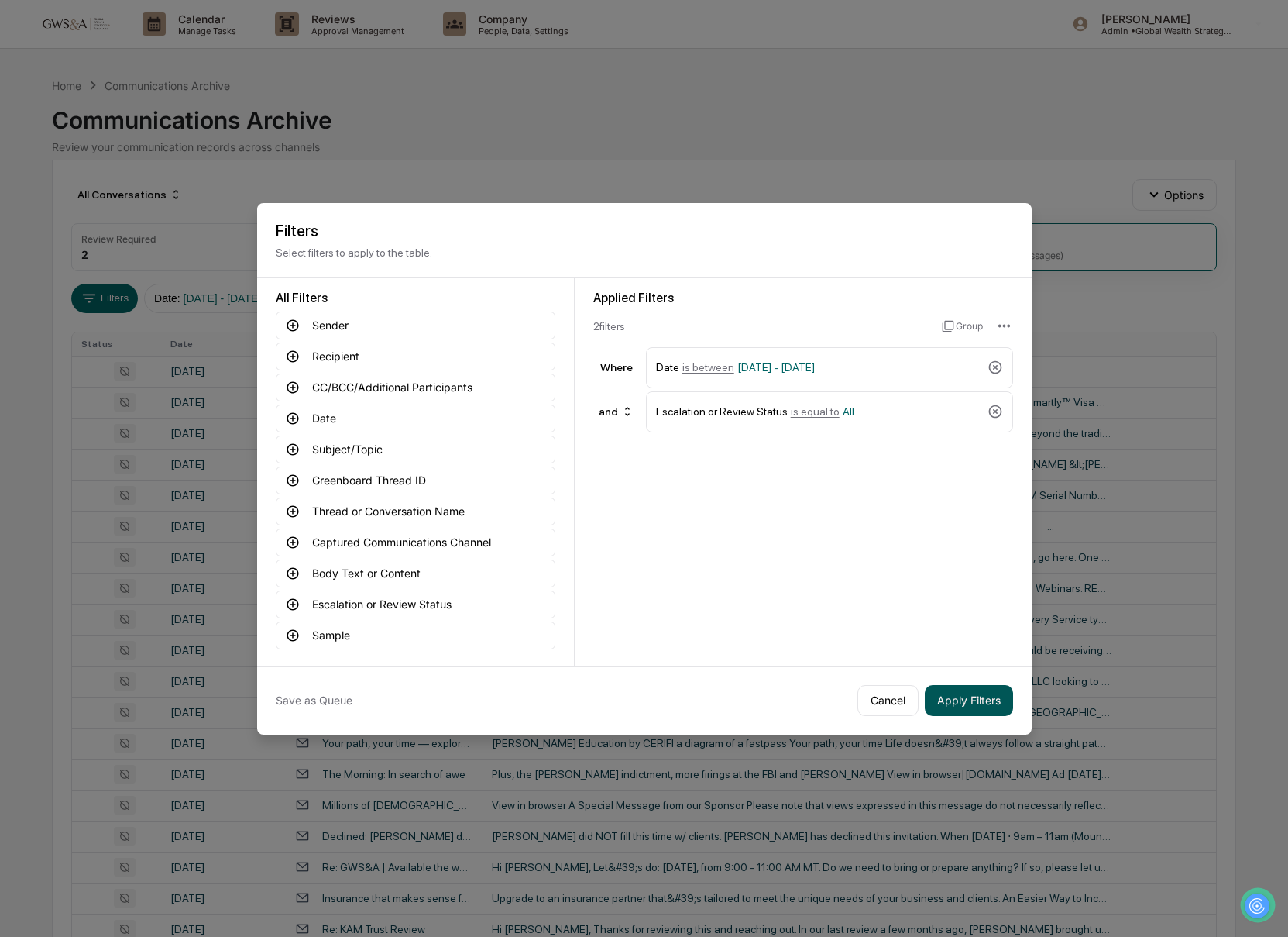
click at [972, 706] on button "Apply Filters" at bounding box center [968, 700] width 88 height 31
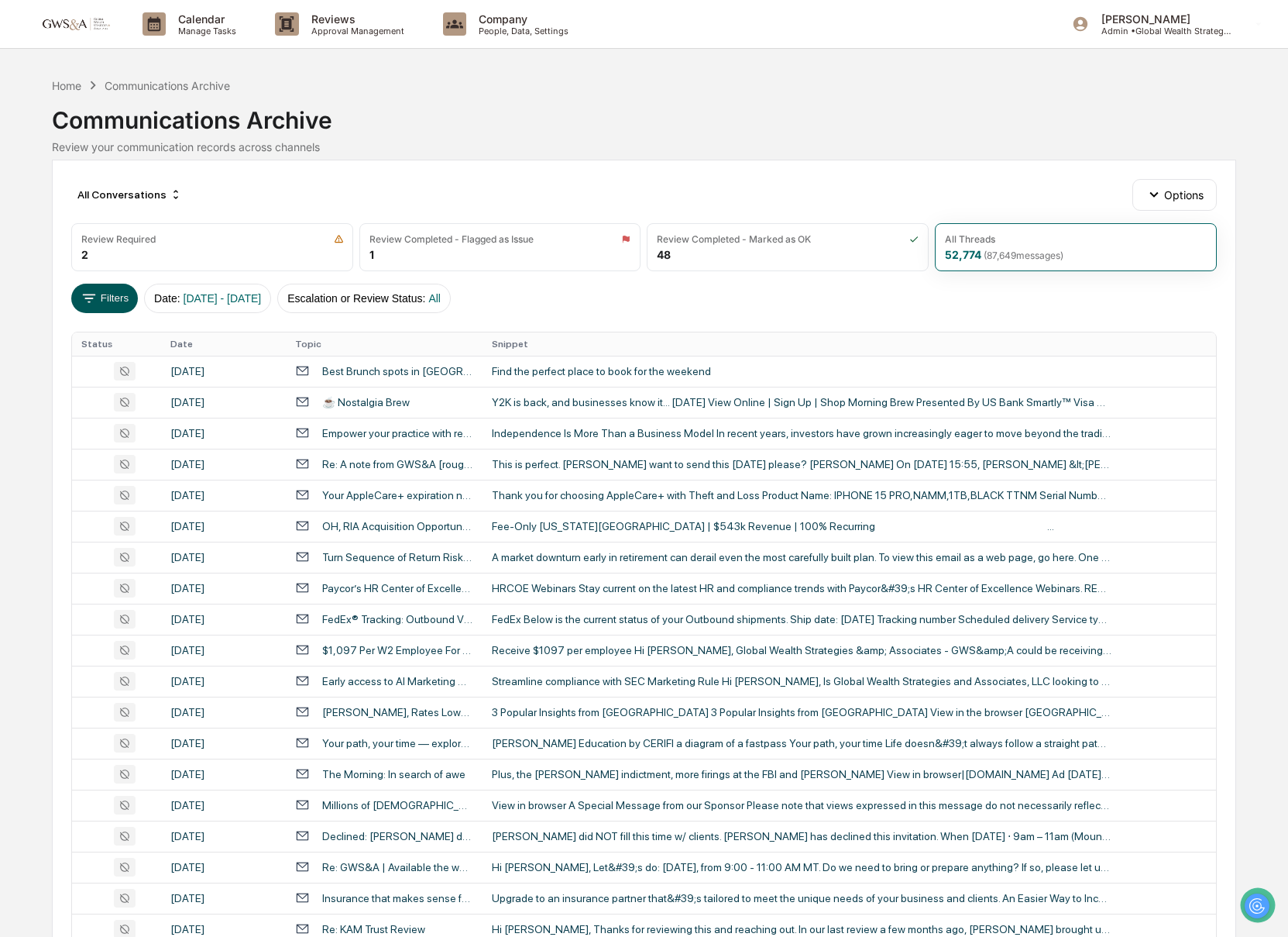
click at [103, 297] on button "Filters" at bounding box center [105, 298] width 68 height 29
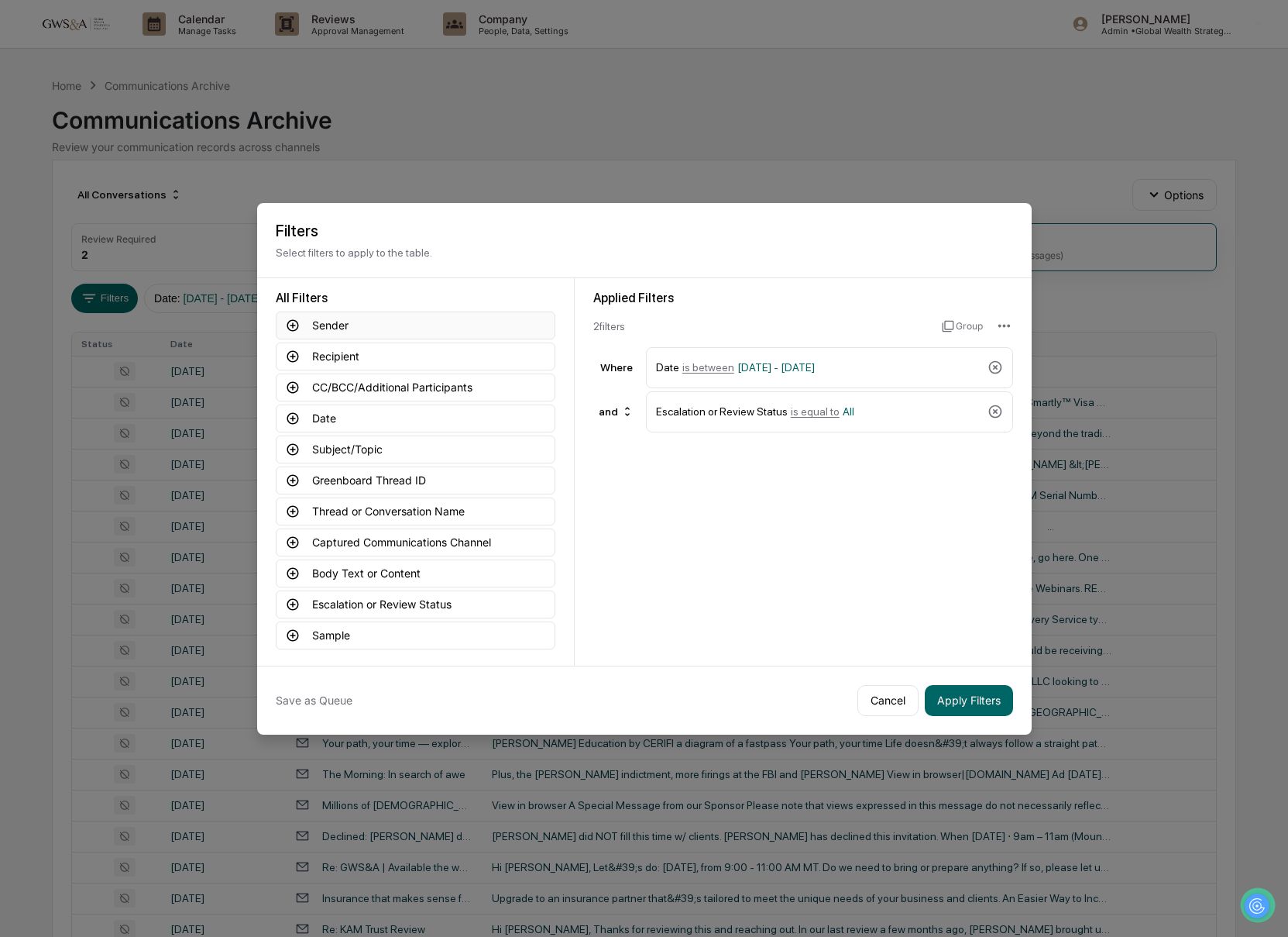
click at [292, 324] on icon at bounding box center [292, 325] width 12 height 12
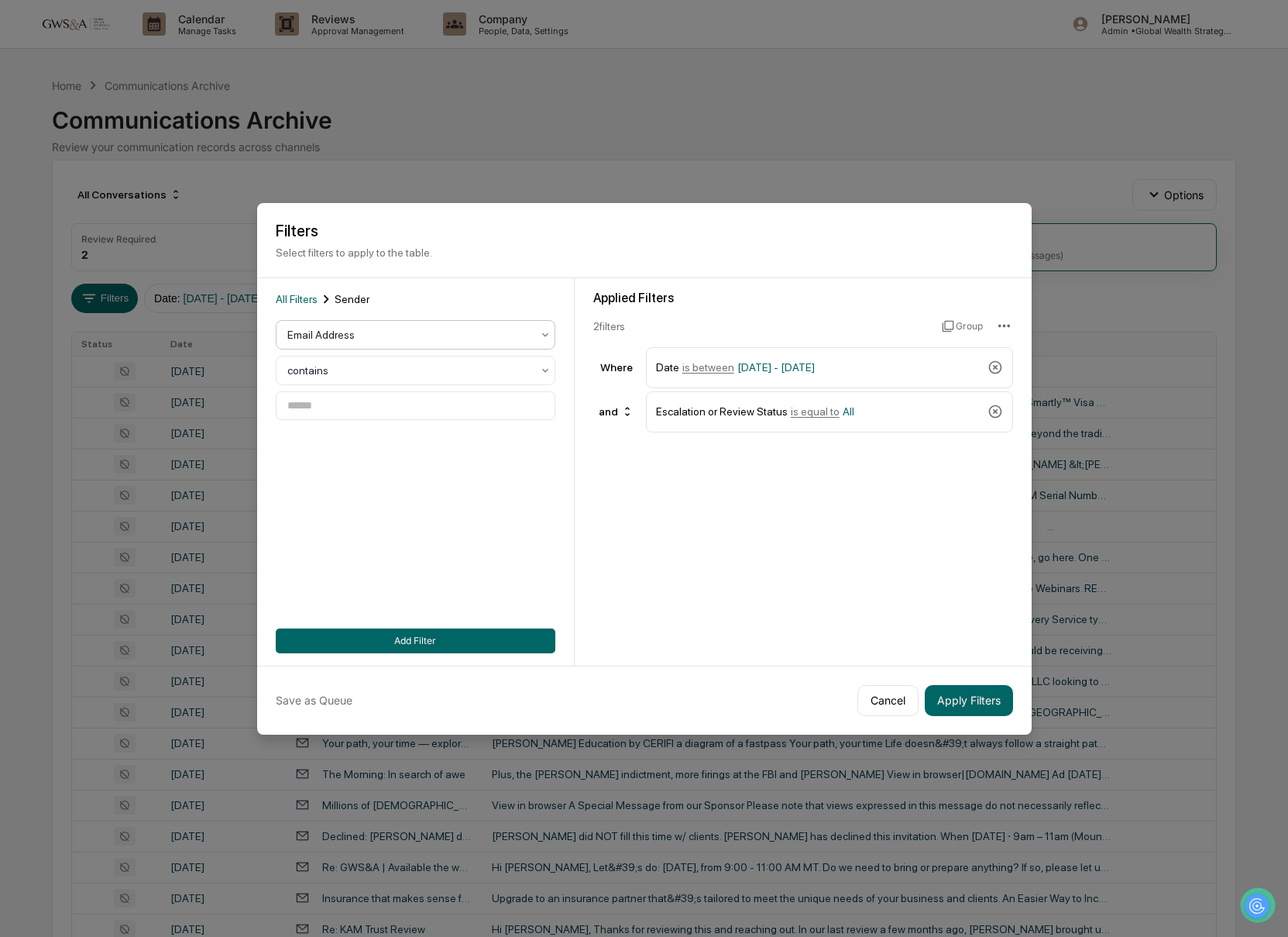
click at [318, 339] on div at bounding box center [409, 334] width 244 height 15
click at [323, 402] on div "User" at bounding box center [416, 402] width 278 height 31
click at [330, 399] on div at bounding box center [409, 406] width 244 height 15
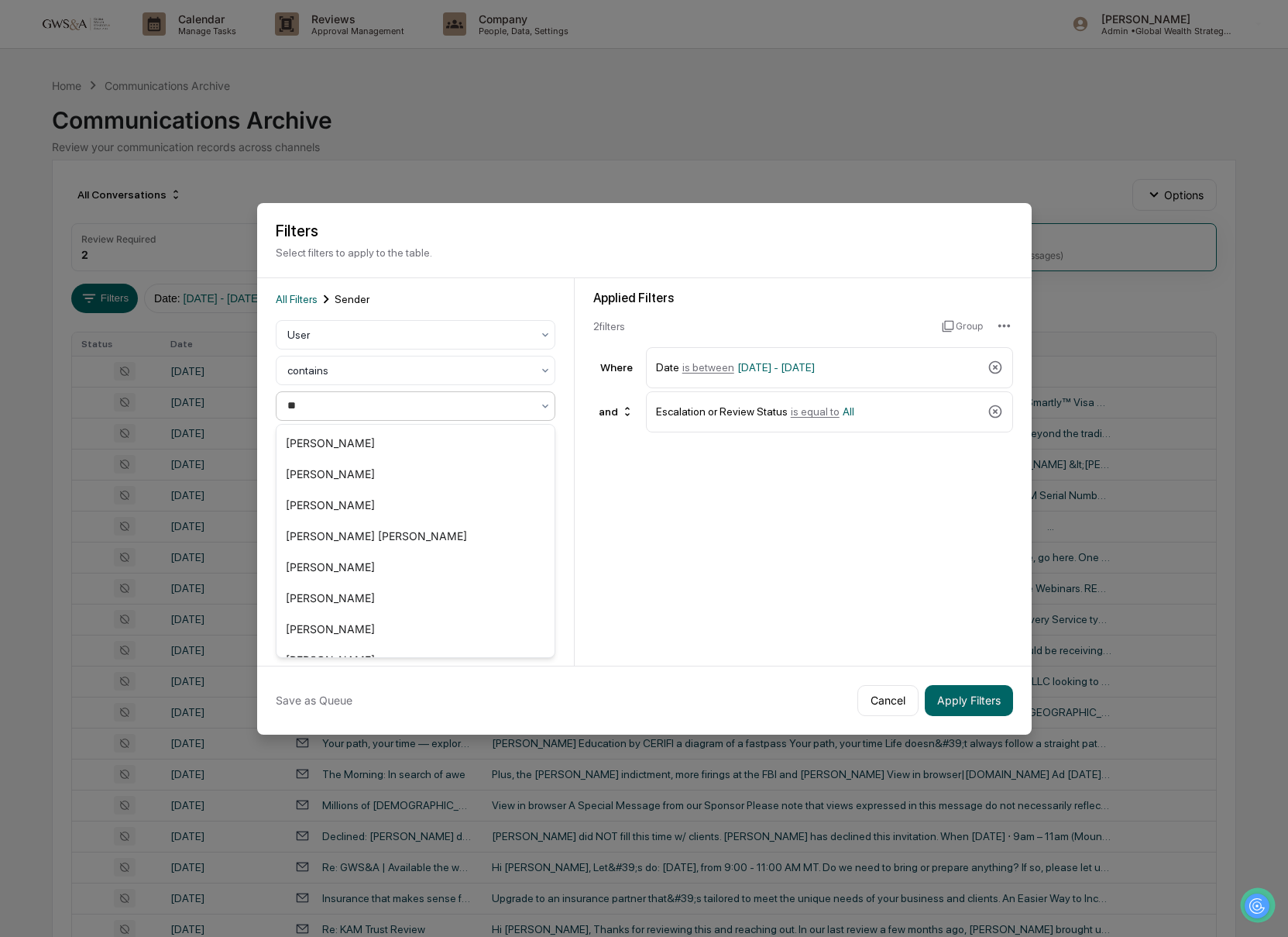
type input "***"
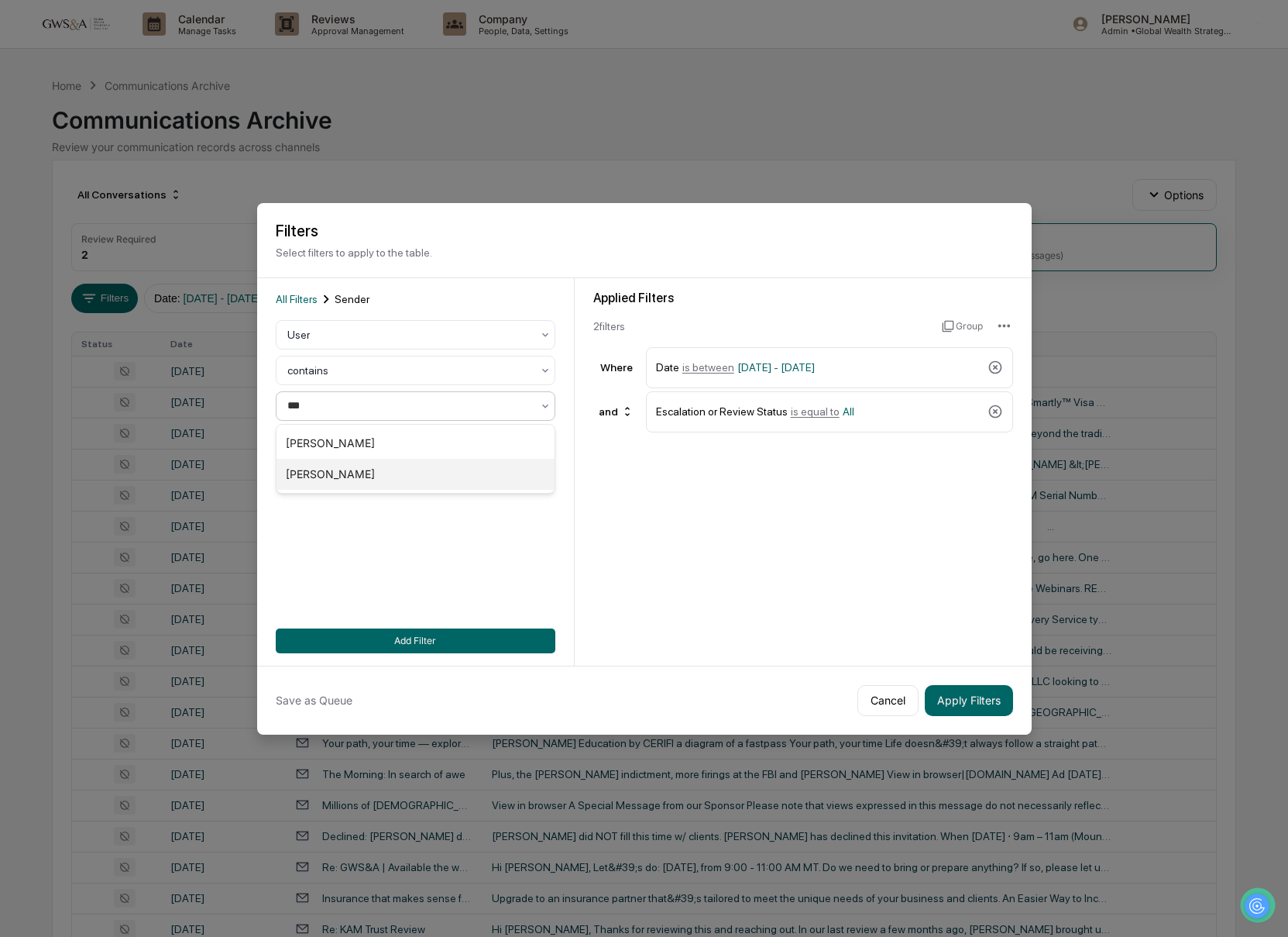
click at [322, 468] on div "[PERSON_NAME]" at bounding box center [416, 474] width 278 height 31
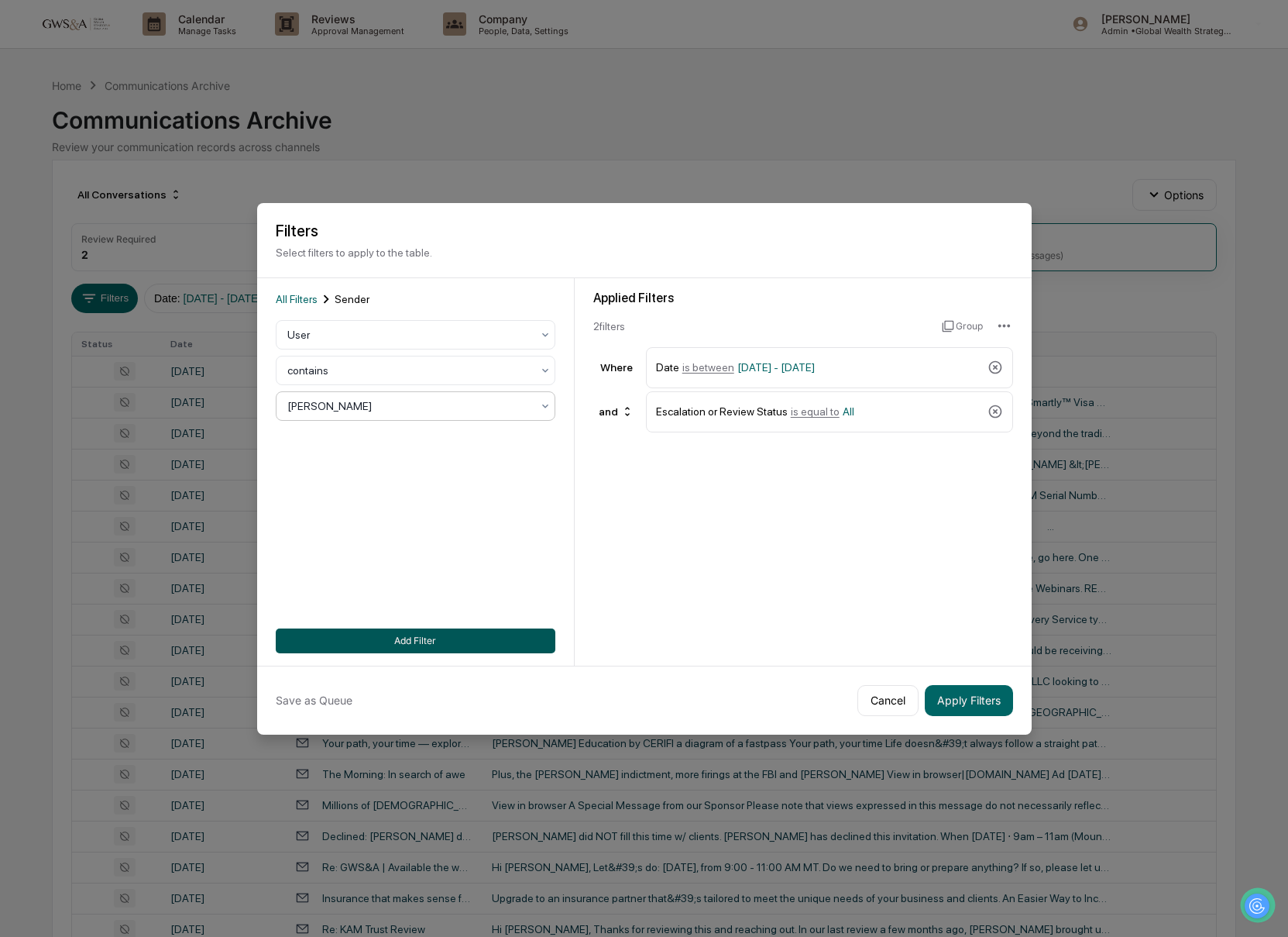
click at [447, 640] on button "Add Filter" at bounding box center [416, 640] width 280 height 25
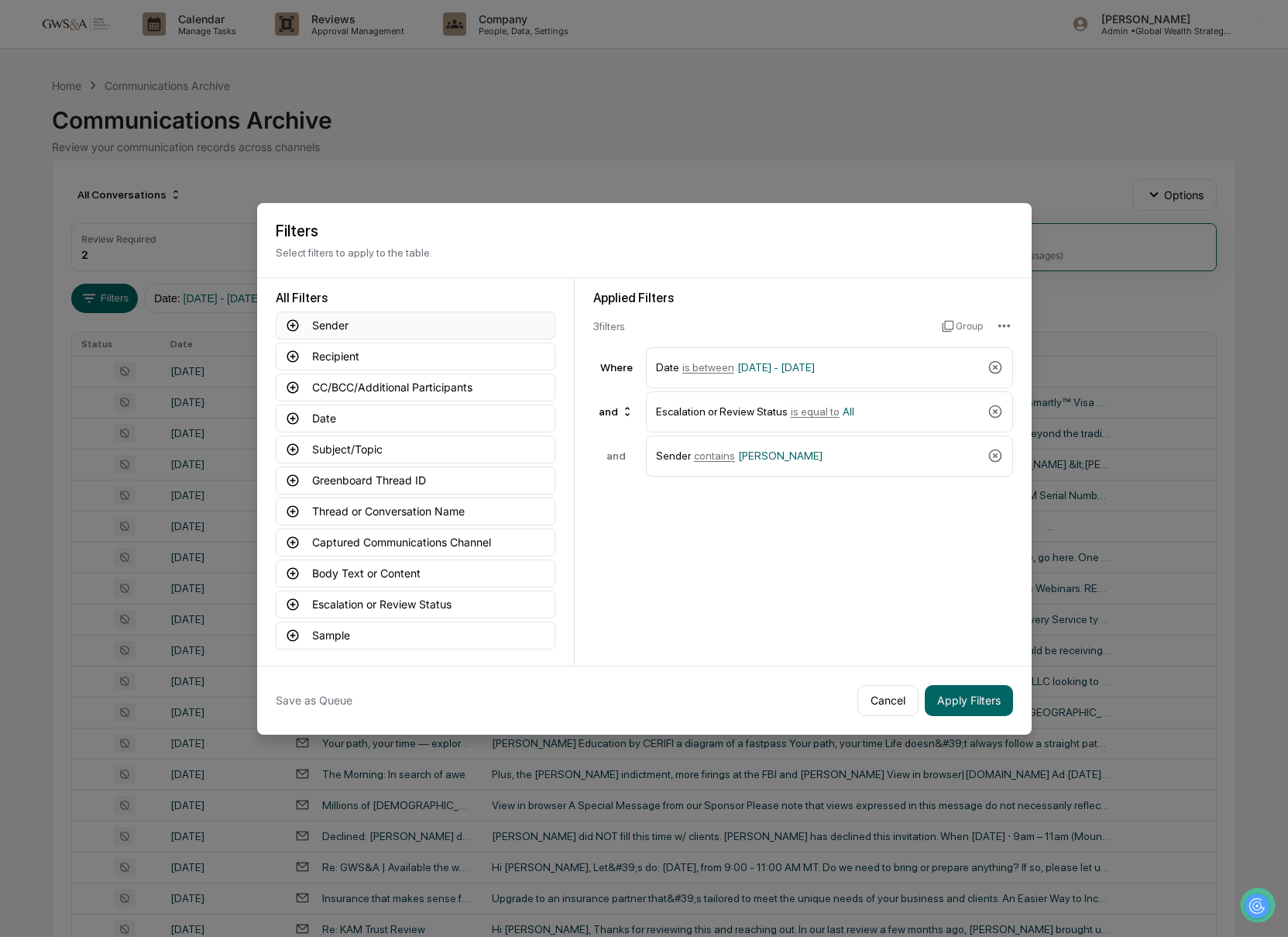
click at [316, 328] on button "Sender" at bounding box center [416, 325] width 280 height 28
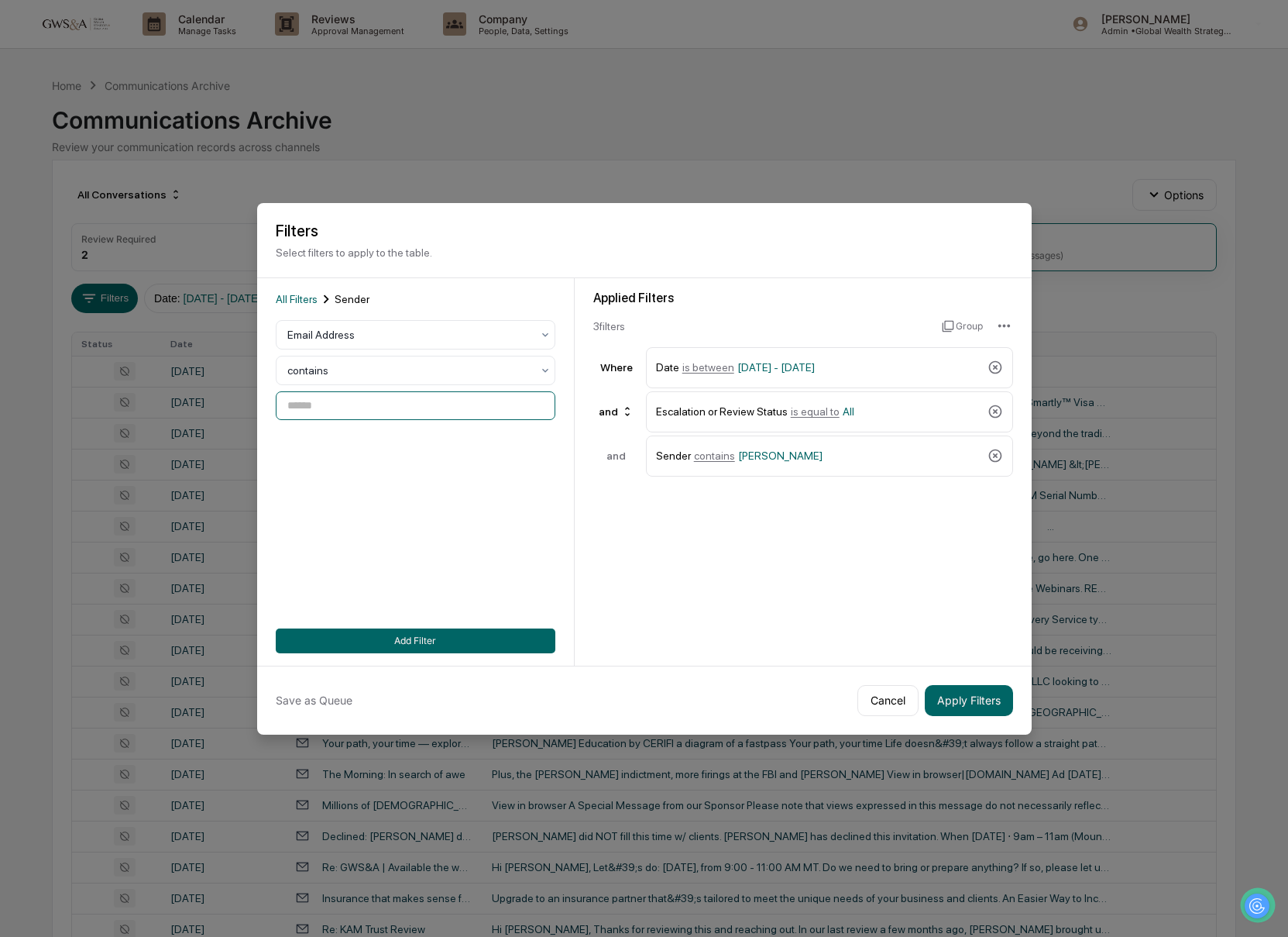
click at [334, 405] on input at bounding box center [416, 406] width 280 height 29
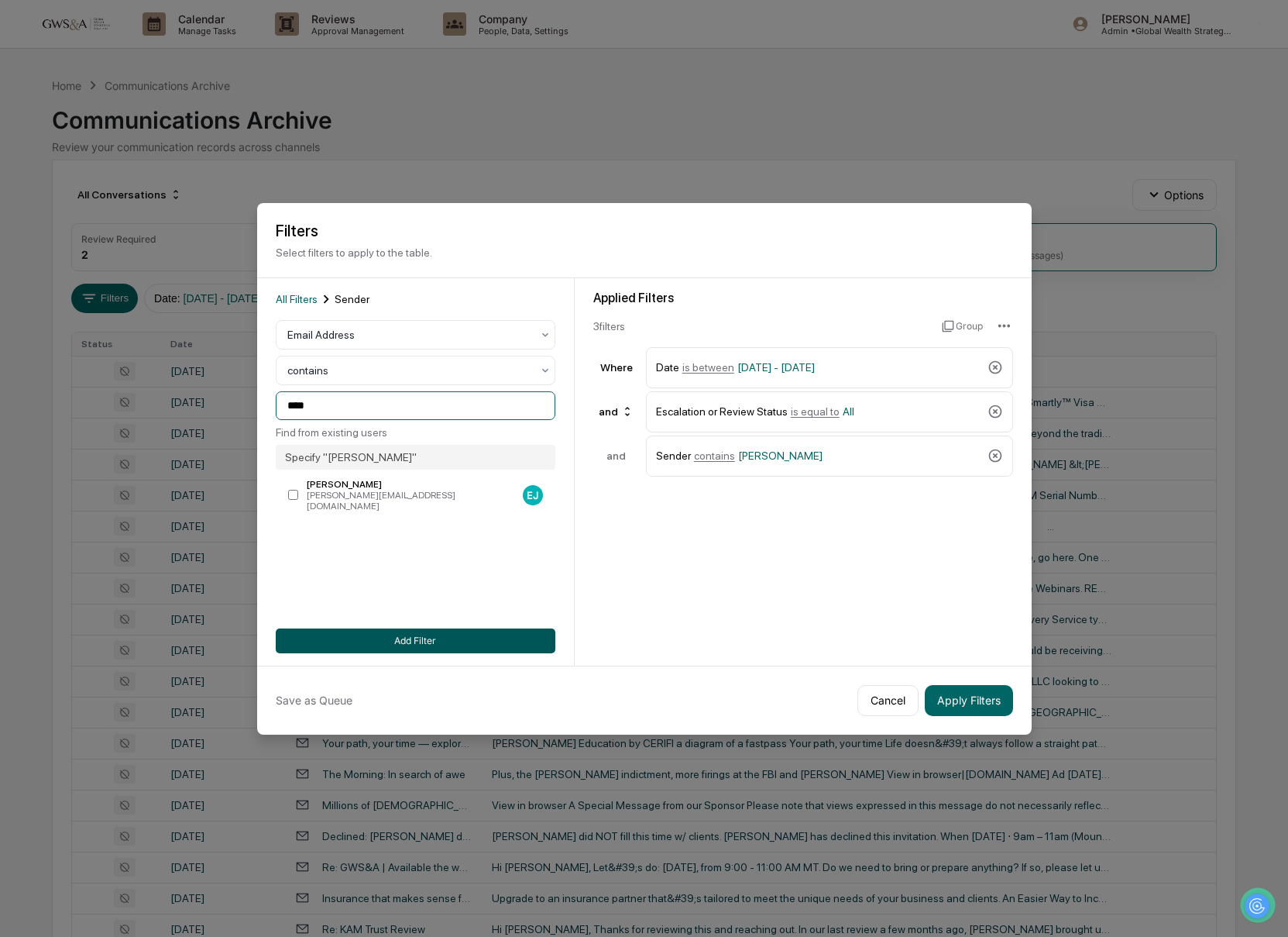
type input "****"
click at [436, 633] on button "Add Filter" at bounding box center [416, 640] width 280 height 25
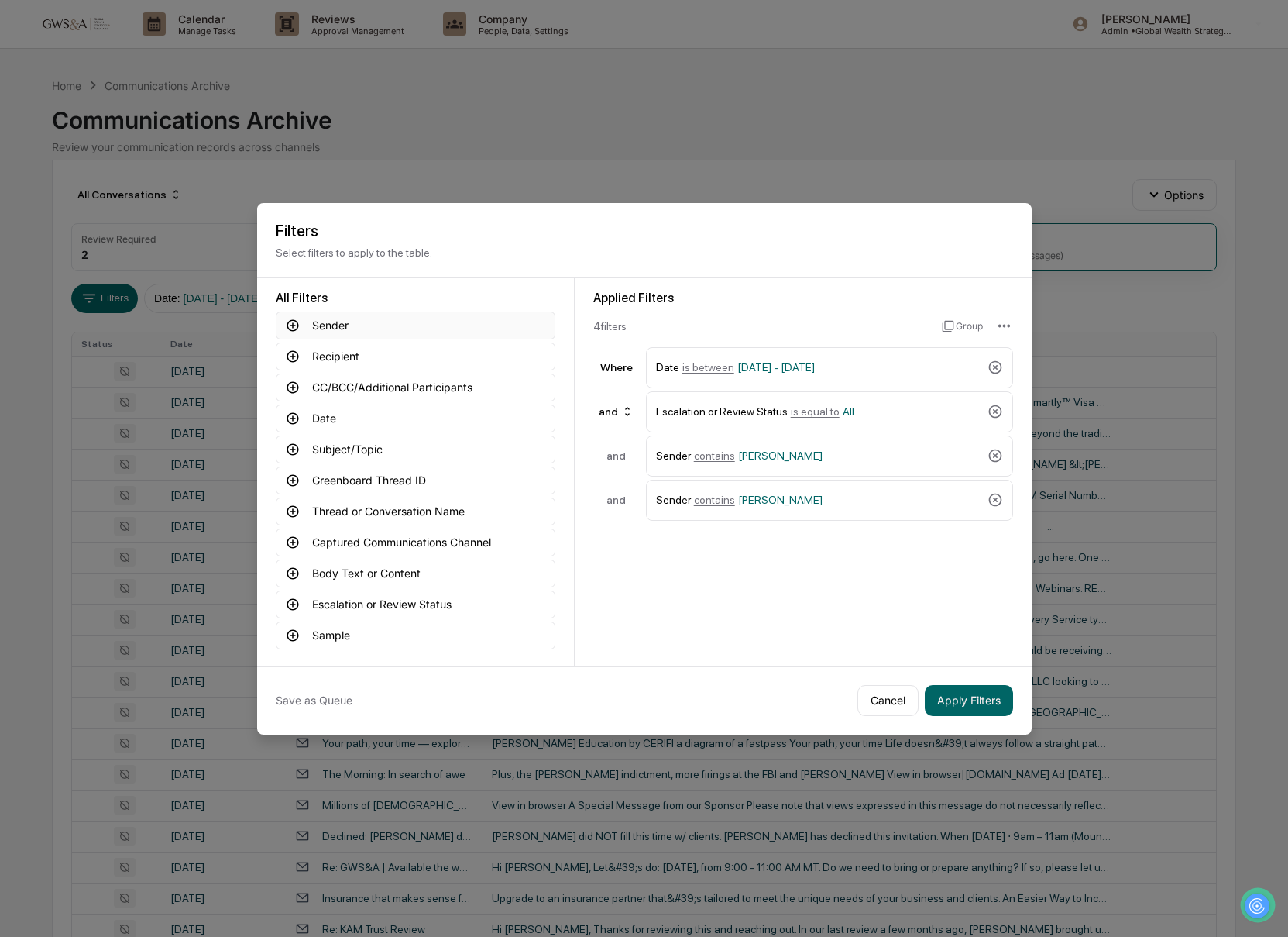
click at [328, 327] on button "Sender" at bounding box center [416, 325] width 280 height 28
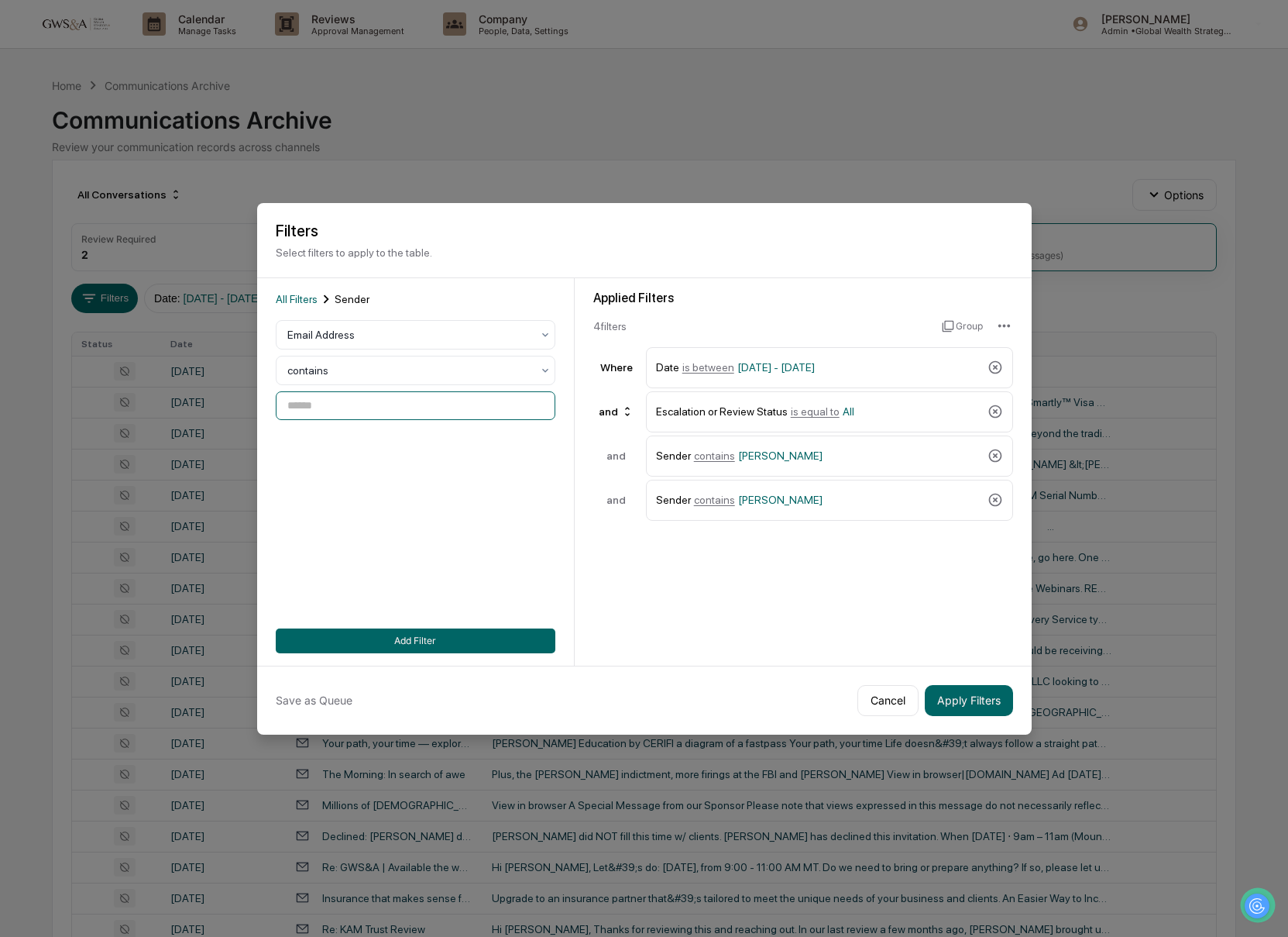
click at [344, 402] on input at bounding box center [416, 406] width 280 height 29
click at [316, 333] on div at bounding box center [409, 334] width 244 height 15
click at [319, 398] on div "User" at bounding box center [416, 402] width 278 height 31
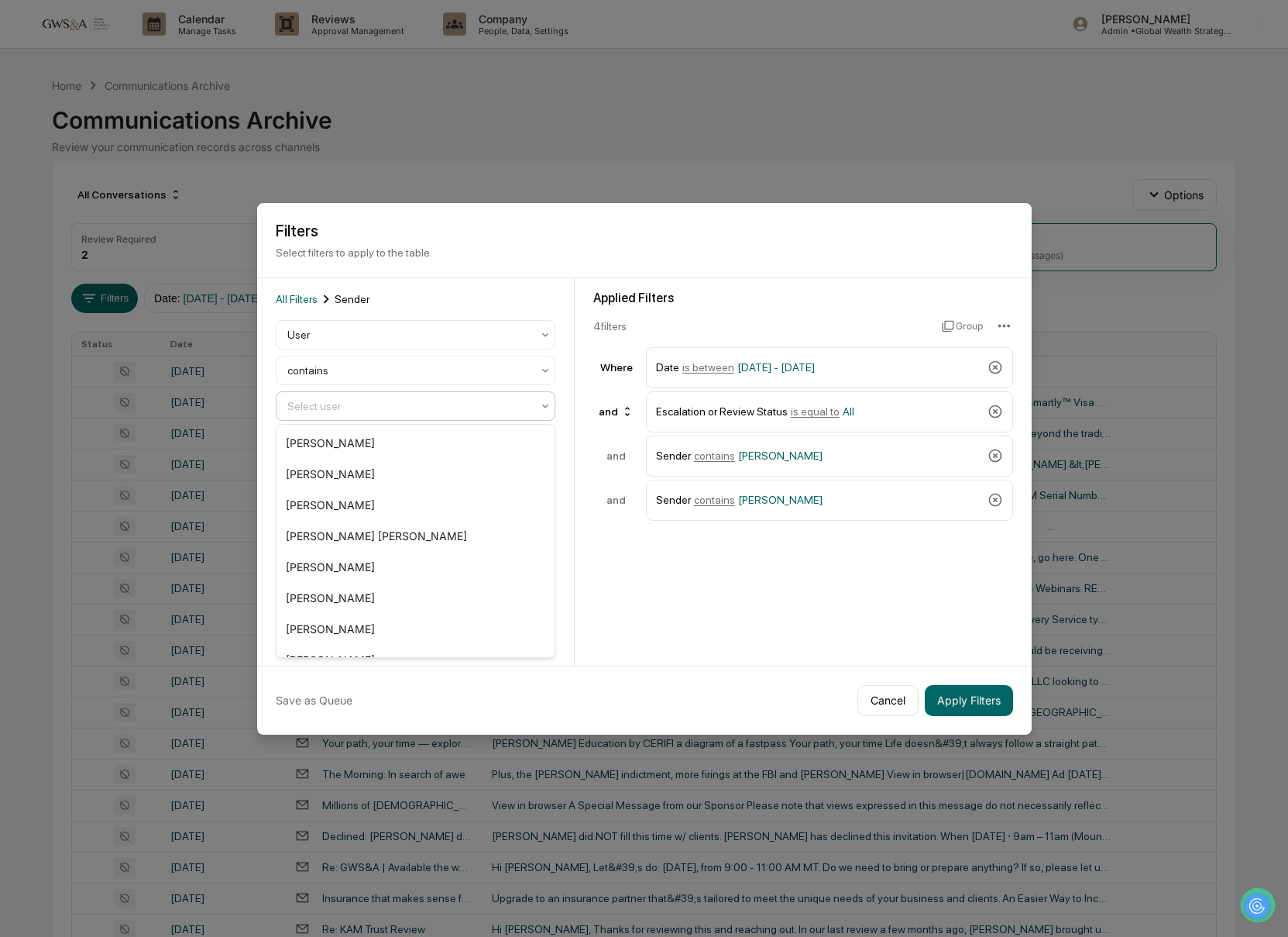
click at [332, 403] on div at bounding box center [409, 406] width 244 height 15
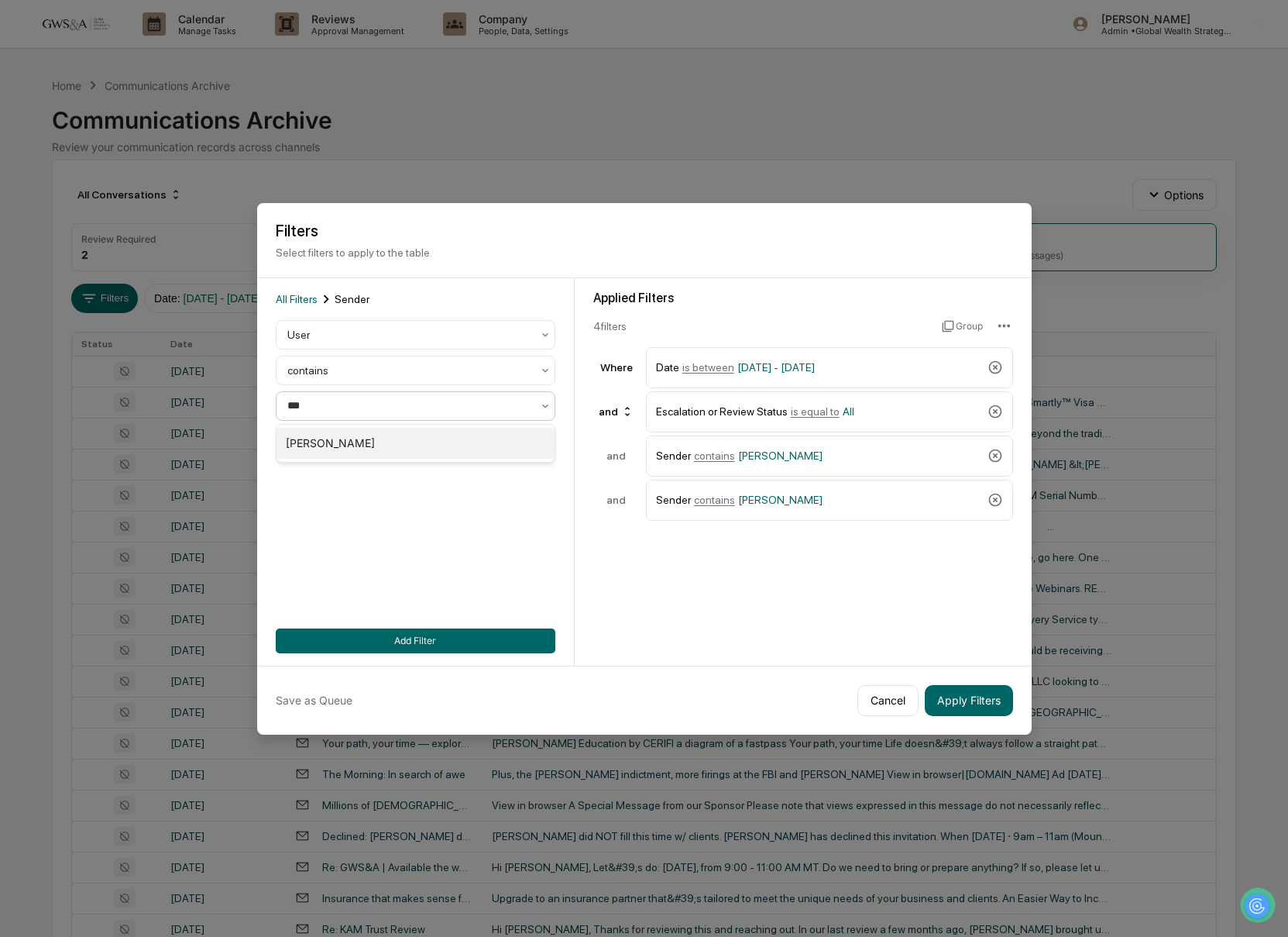
type input "****"
click at [370, 449] on div "[PERSON_NAME]" at bounding box center [416, 443] width 278 height 31
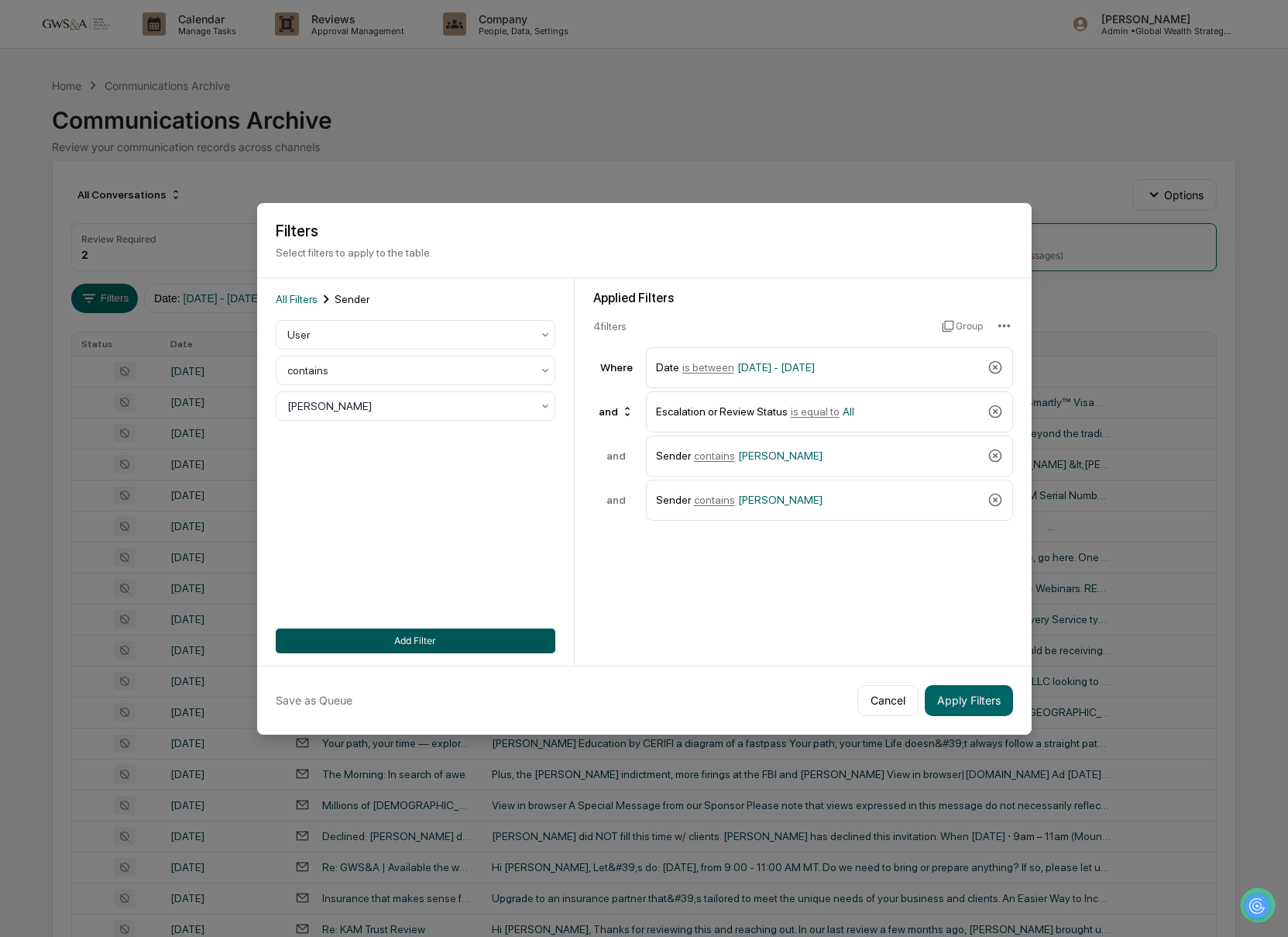
click at [452, 642] on button "Add Filter" at bounding box center [416, 640] width 280 height 25
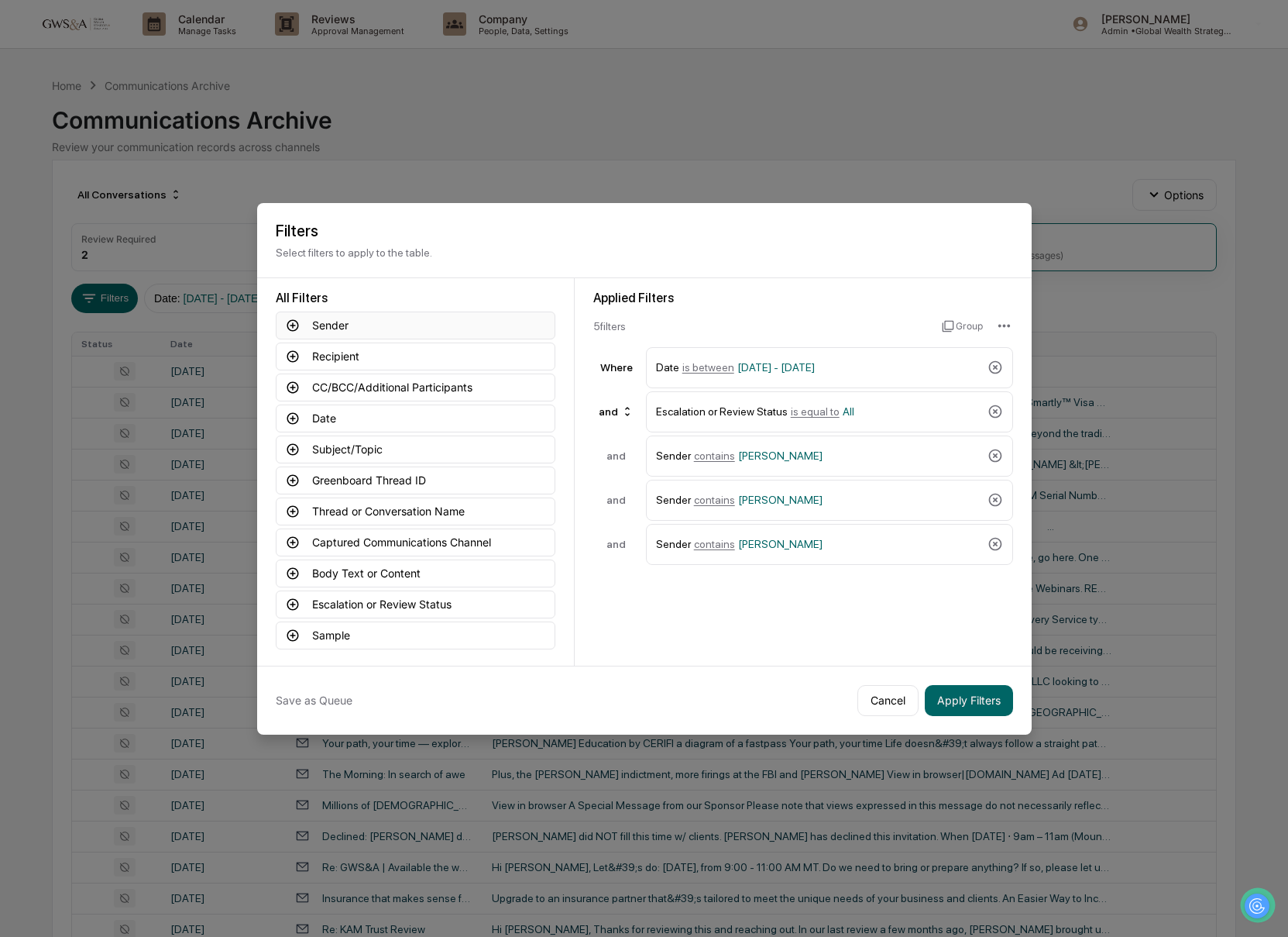
click at [351, 325] on button "Sender" at bounding box center [416, 325] width 280 height 28
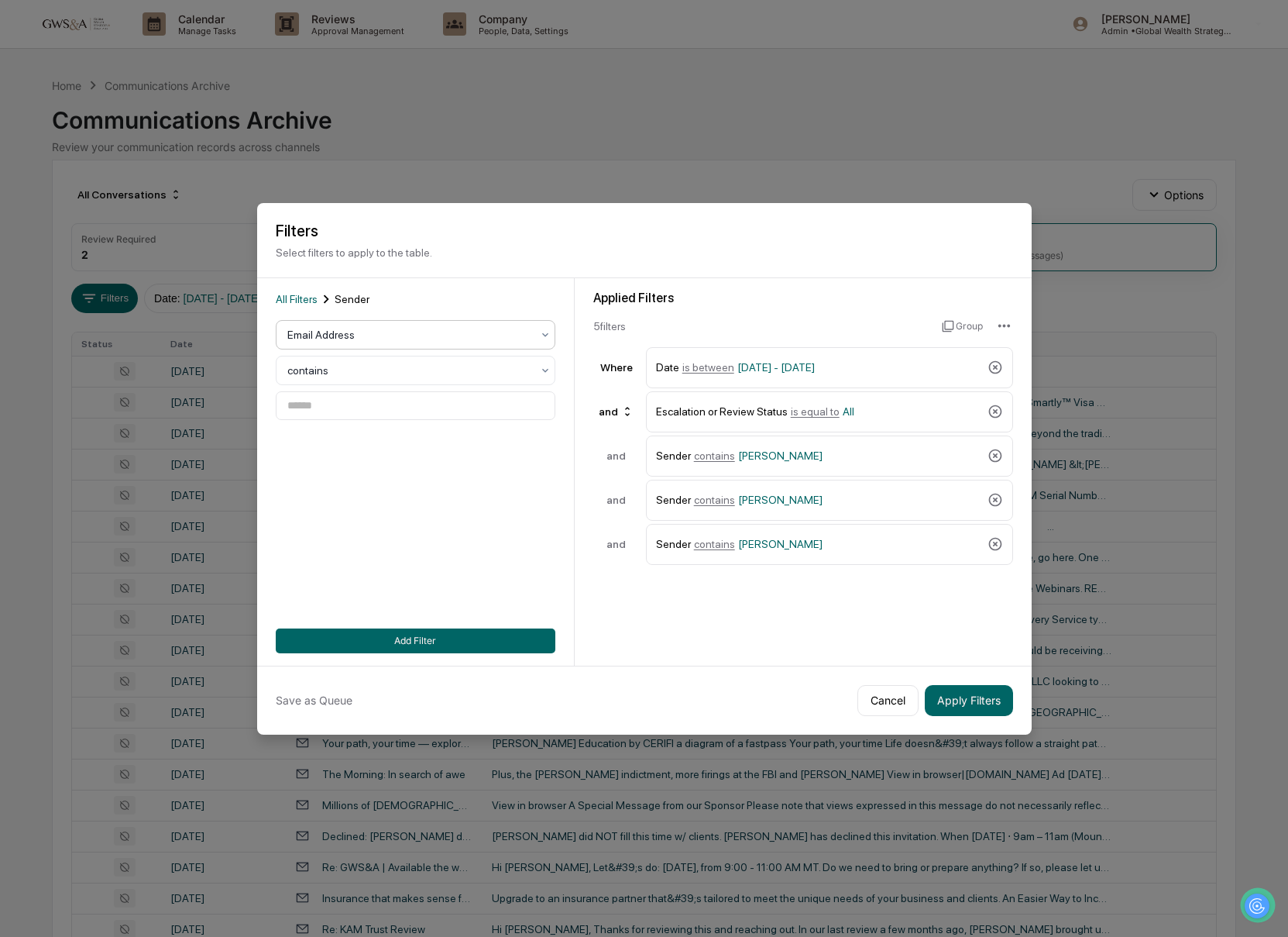
click at [346, 340] on div at bounding box center [409, 334] width 244 height 15
click at [340, 375] on div "Email Address" at bounding box center [416, 371] width 278 height 31
click at [324, 412] on input at bounding box center [416, 406] width 280 height 29
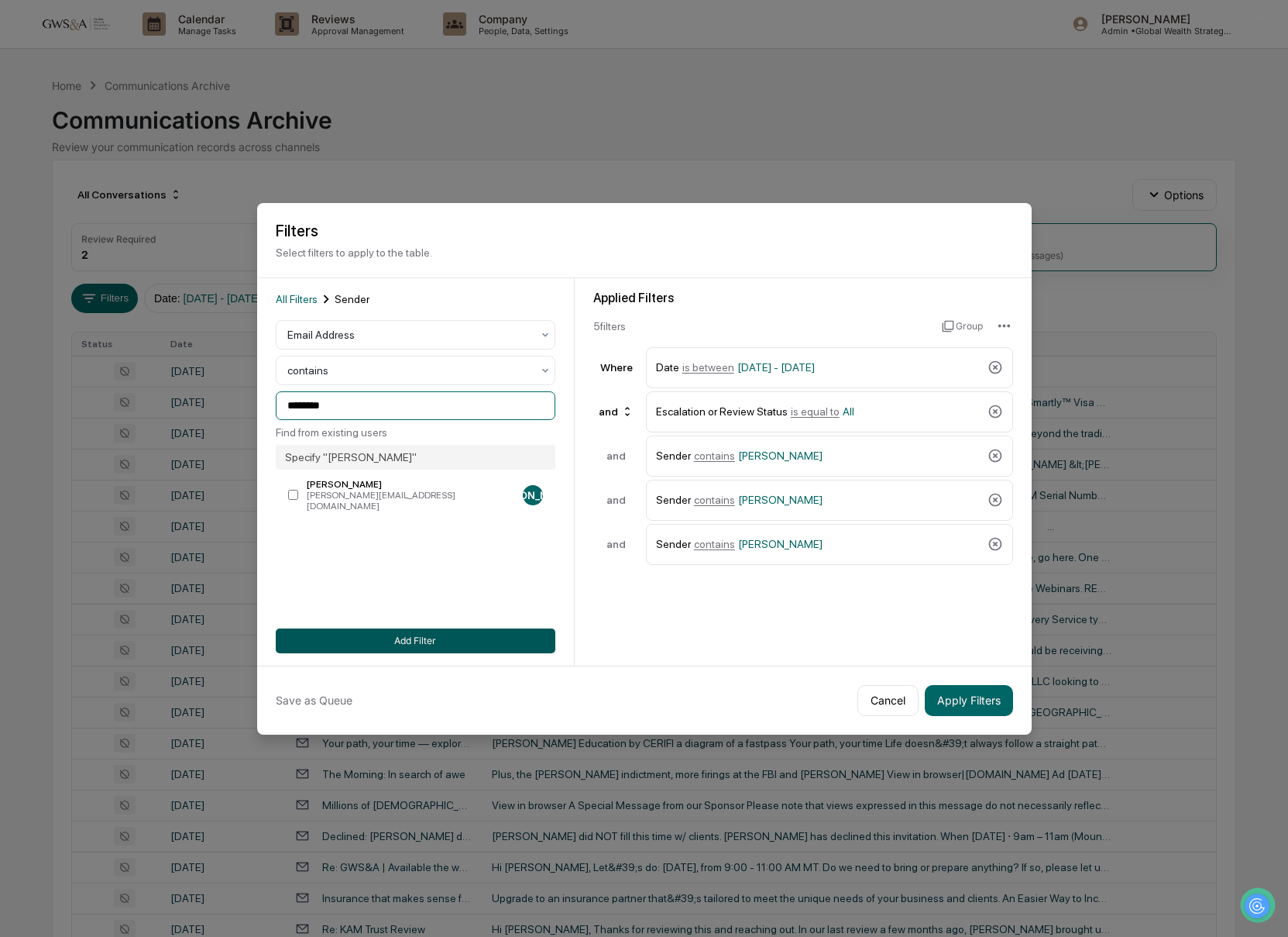
type input "*******"
click at [456, 637] on button "Add Filter" at bounding box center [416, 640] width 280 height 25
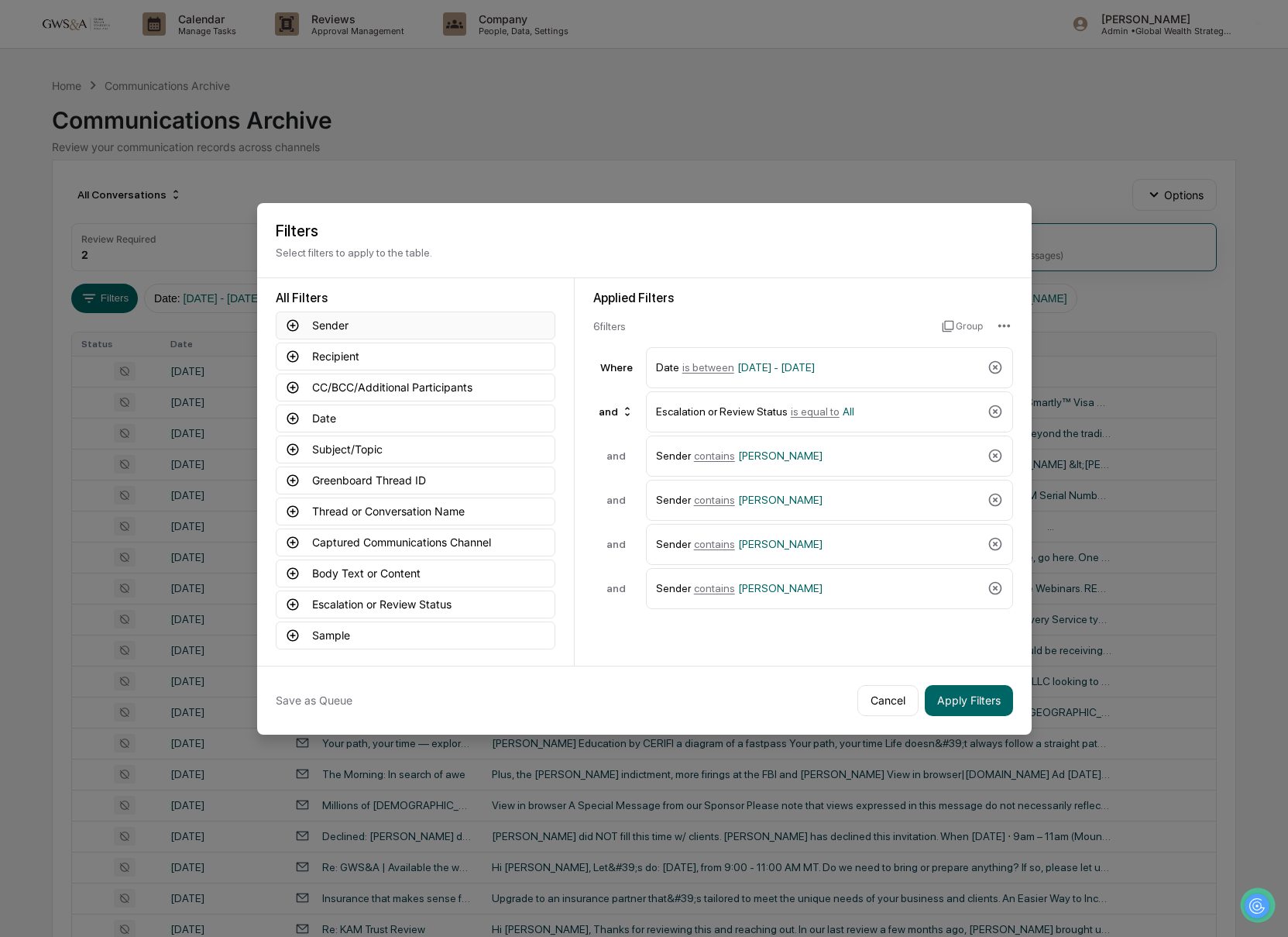
click at [334, 325] on button "Sender" at bounding box center [416, 325] width 280 height 28
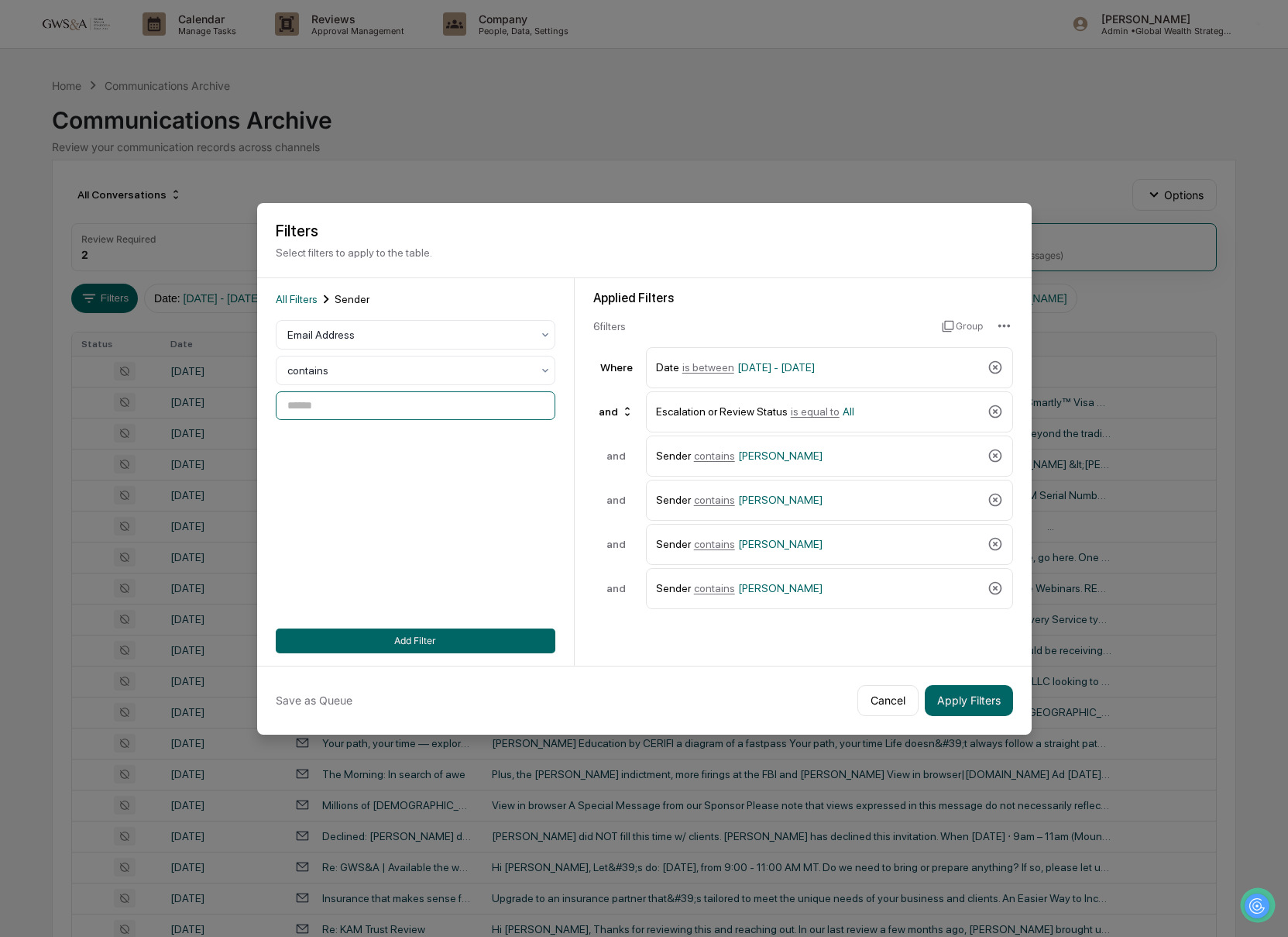
click at [345, 400] on input at bounding box center [416, 406] width 280 height 29
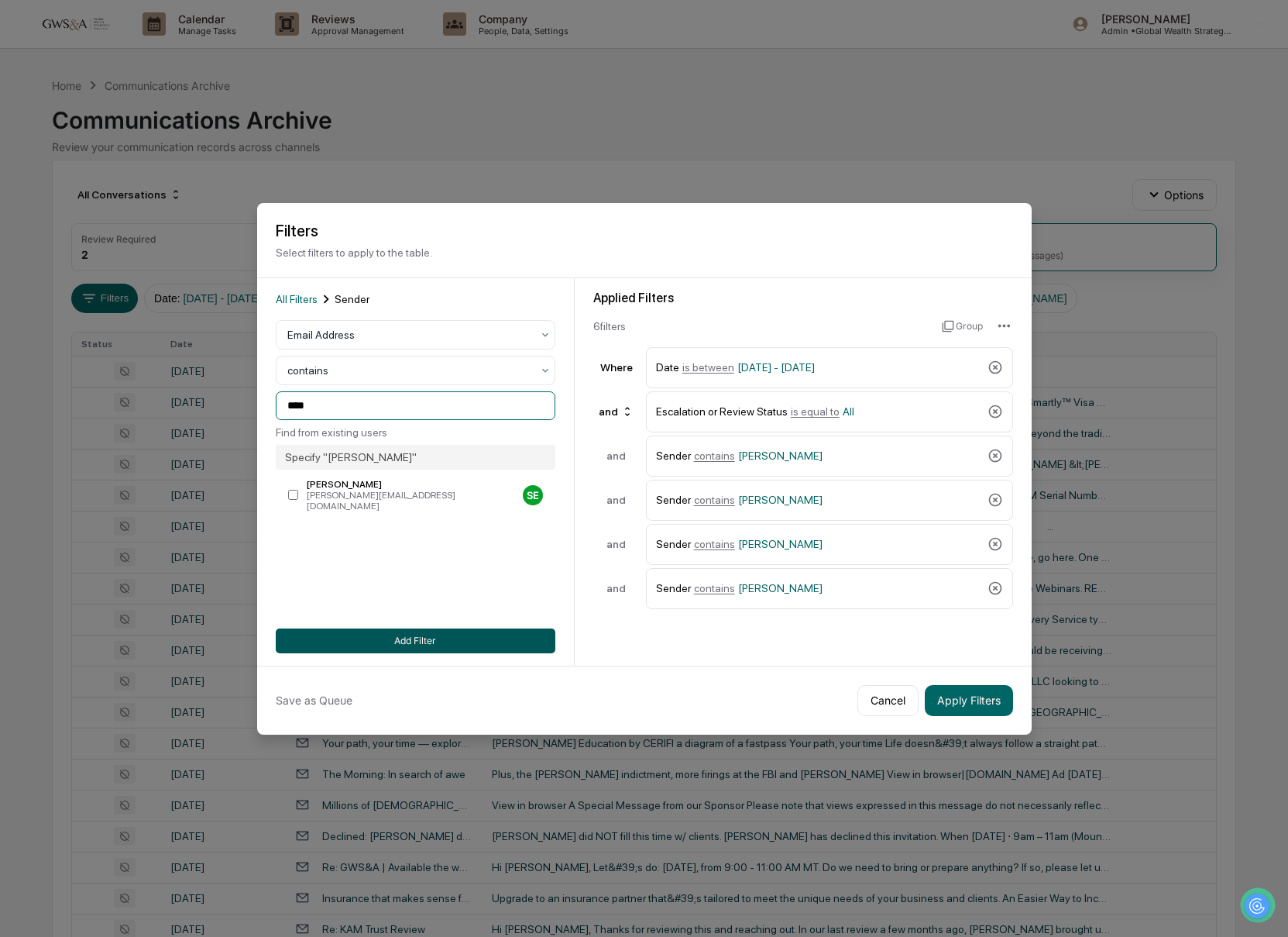
type input "****"
click at [508, 643] on button "Add Filter" at bounding box center [416, 640] width 280 height 25
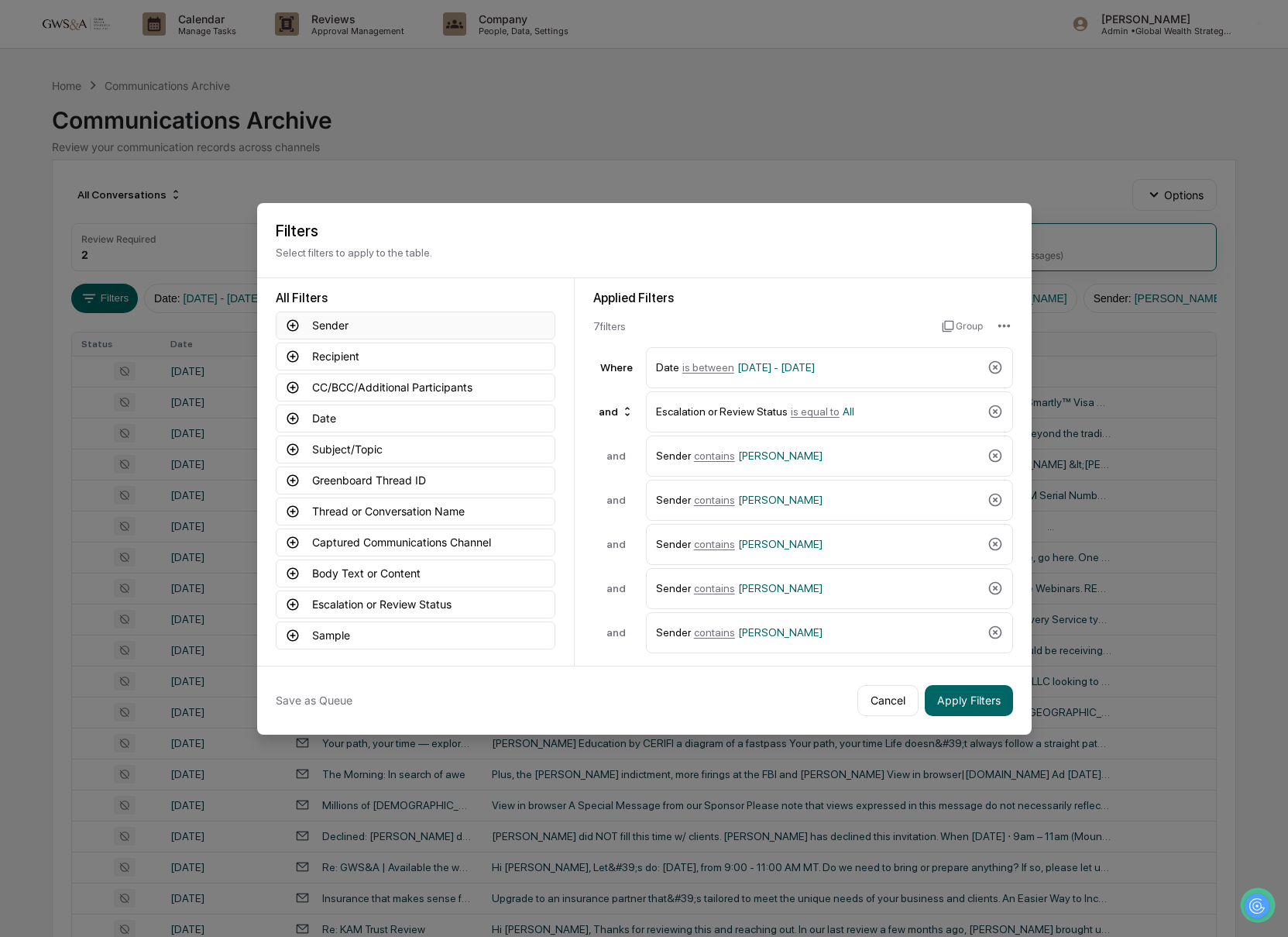
click at [331, 329] on button "Sender" at bounding box center [416, 325] width 280 height 28
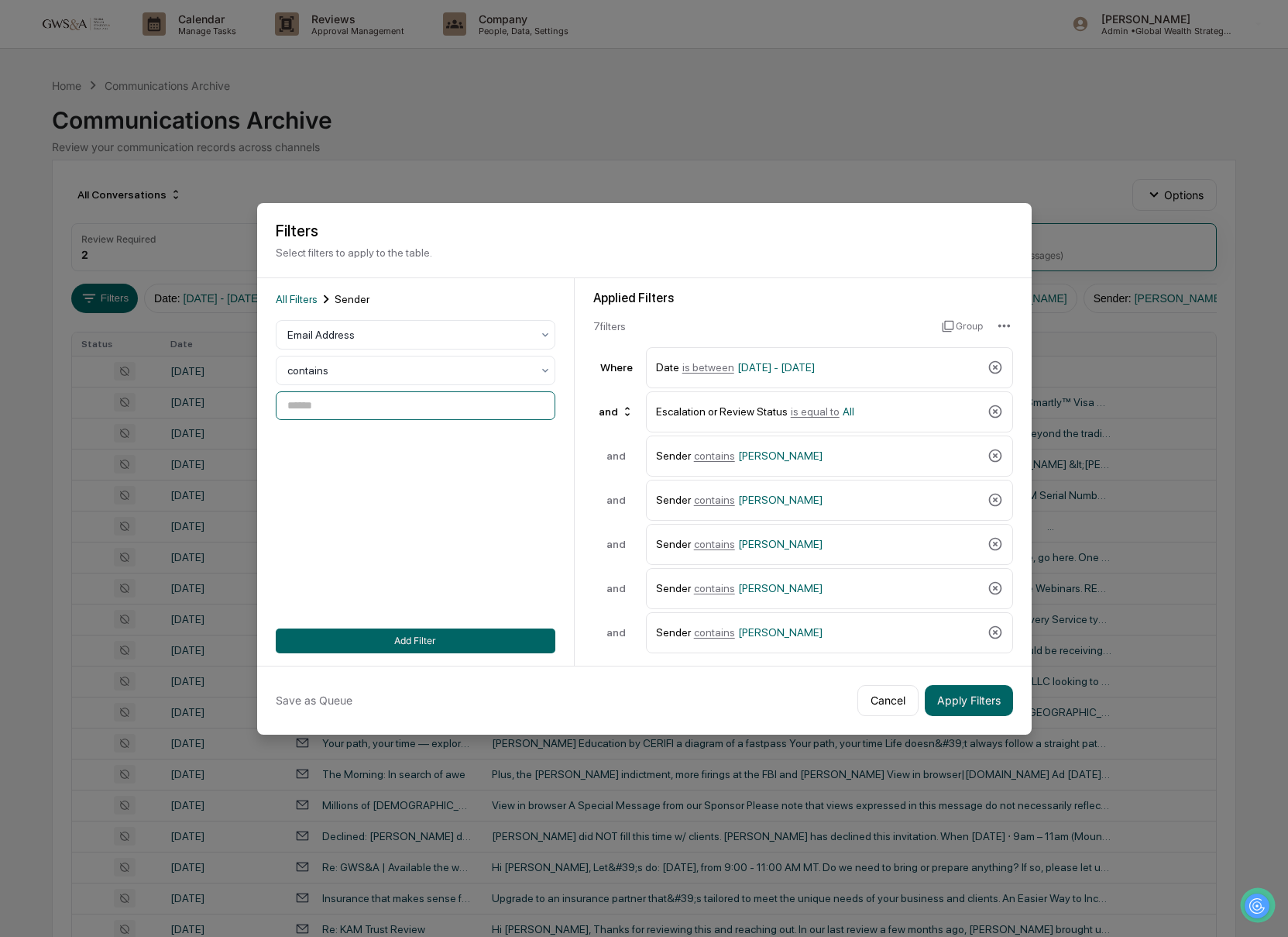
click at [359, 405] on input at bounding box center [416, 406] width 280 height 29
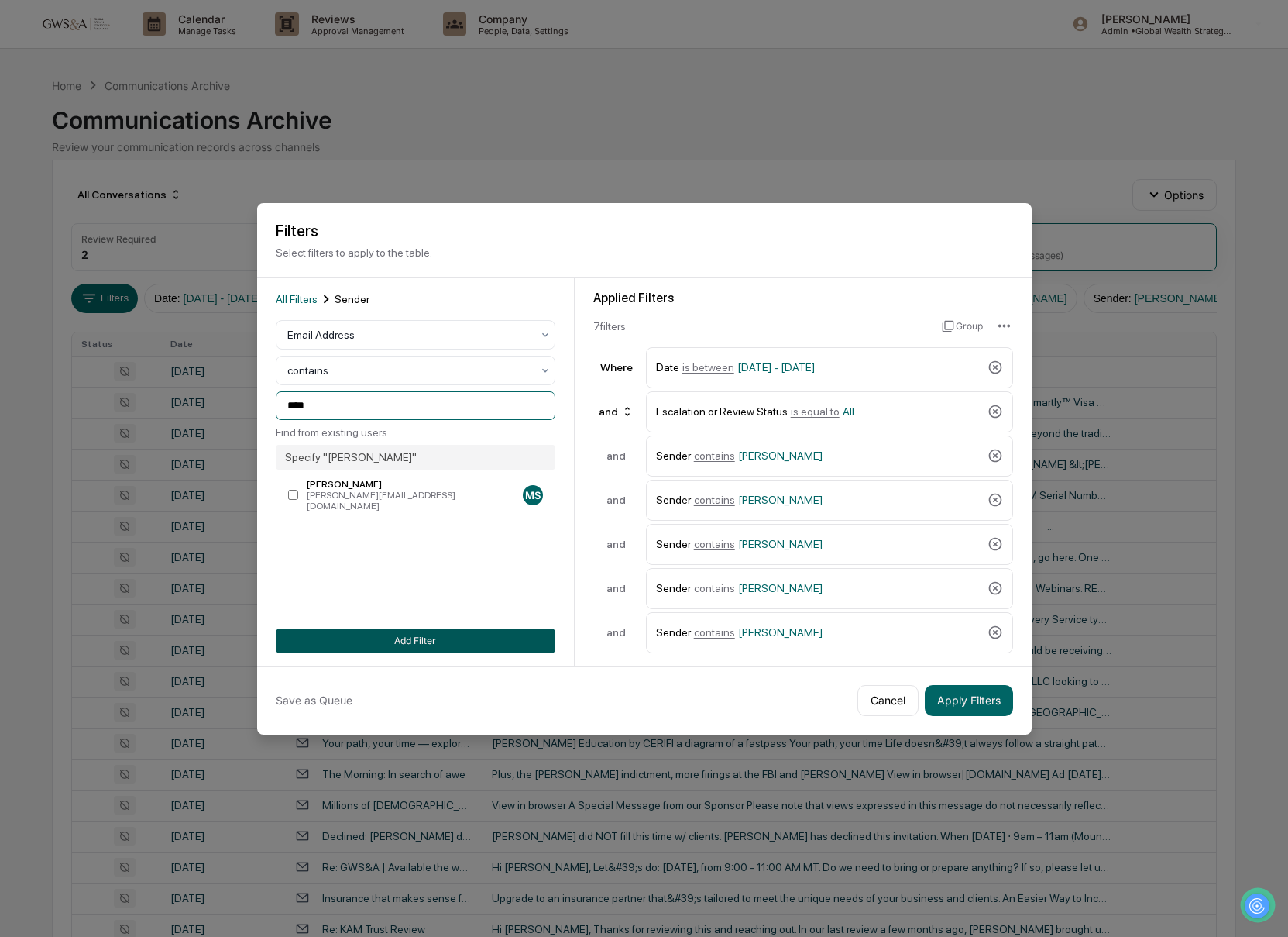
type input "****"
click at [477, 649] on button "Add Filter" at bounding box center [416, 640] width 280 height 25
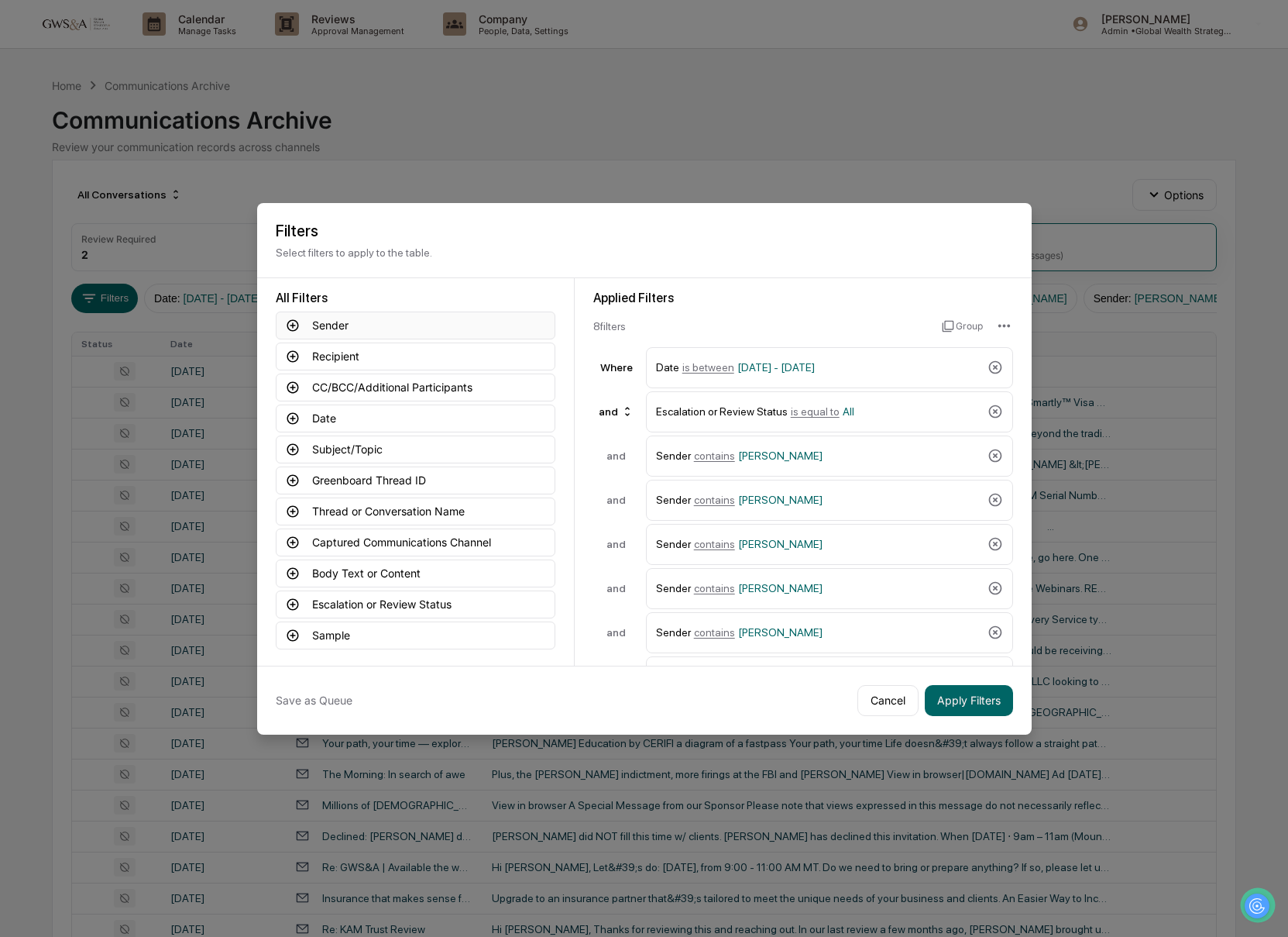
click at [346, 325] on button "Sender" at bounding box center [416, 325] width 280 height 28
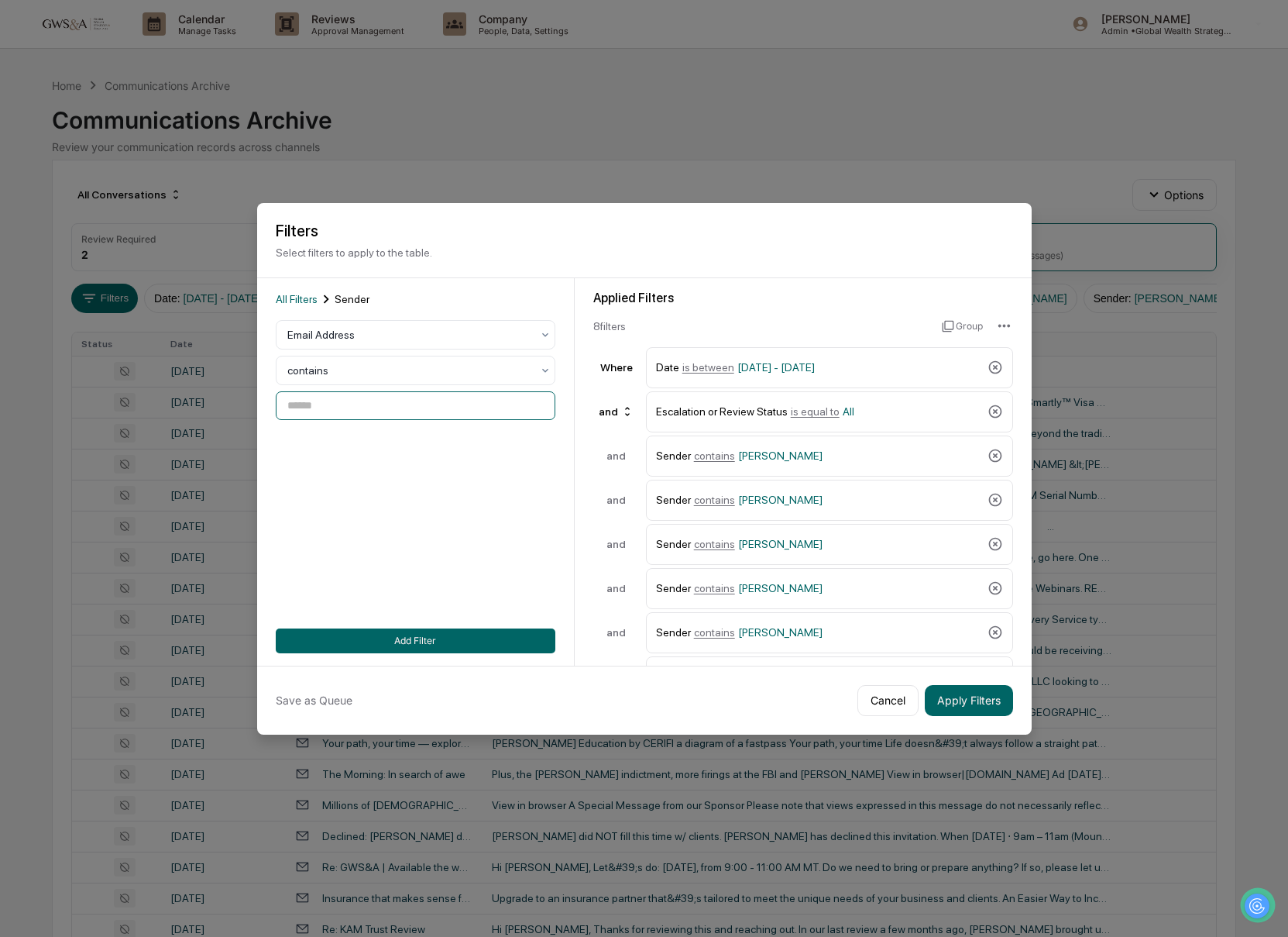
click at [344, 411] on input at bounding box center [416, 406] width 280 height 29
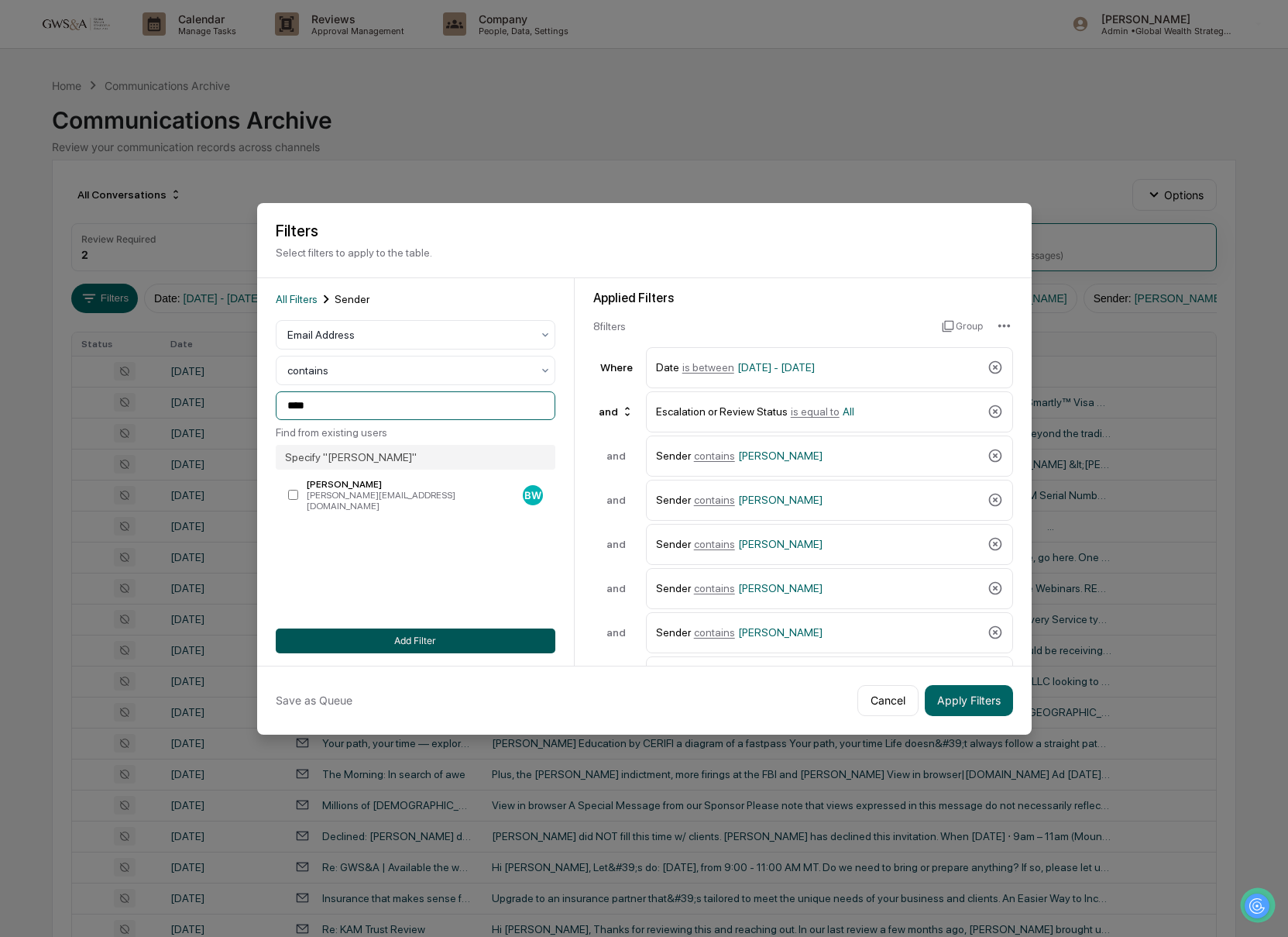
type input "****"
click at [510, 629] on button "Add Filter" at bounding box center [416, 640] width 280 height 25
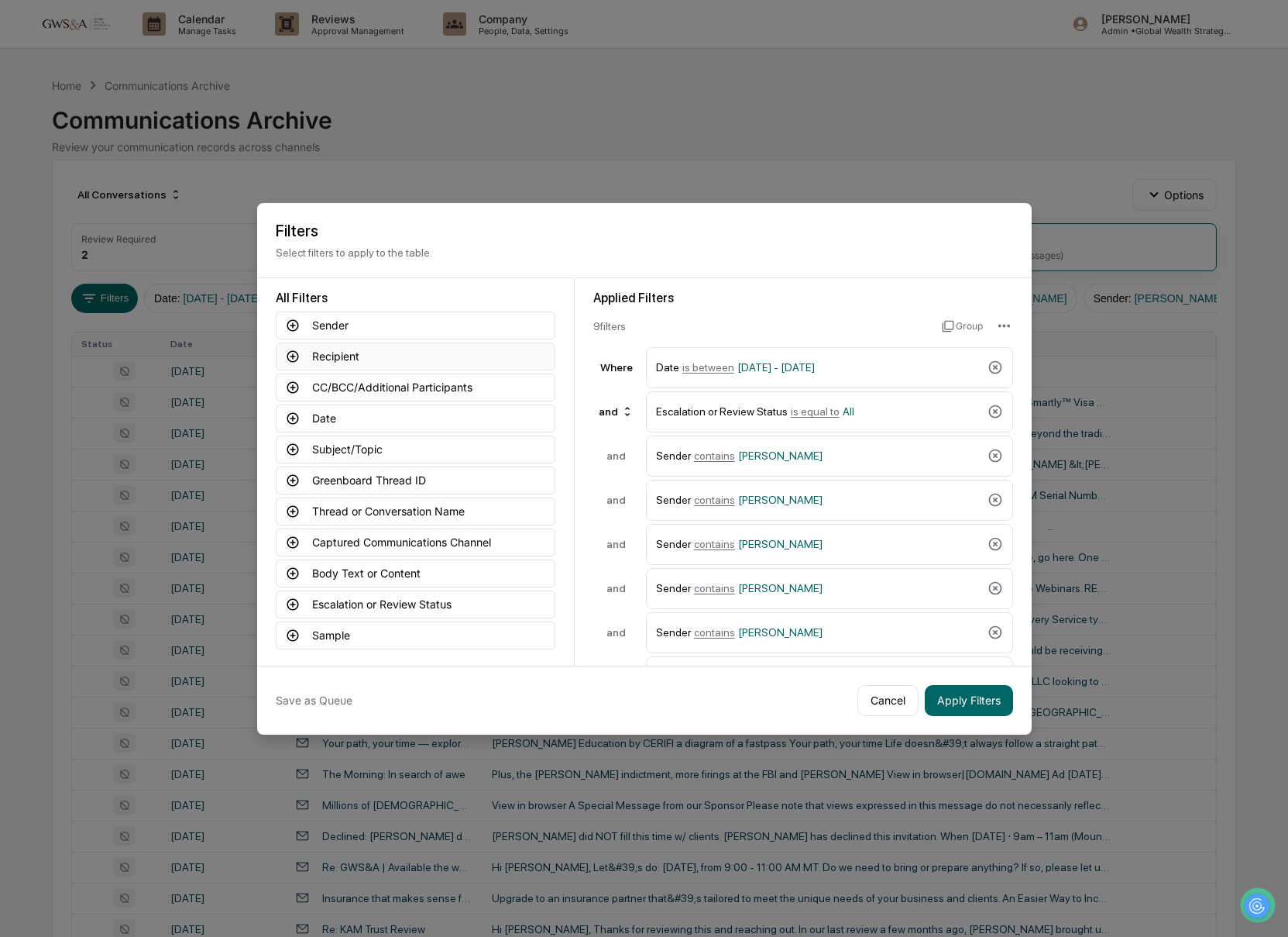
click at [360, 356] on button "Recipient" at bounding box center [416, 356] width 280 height 28
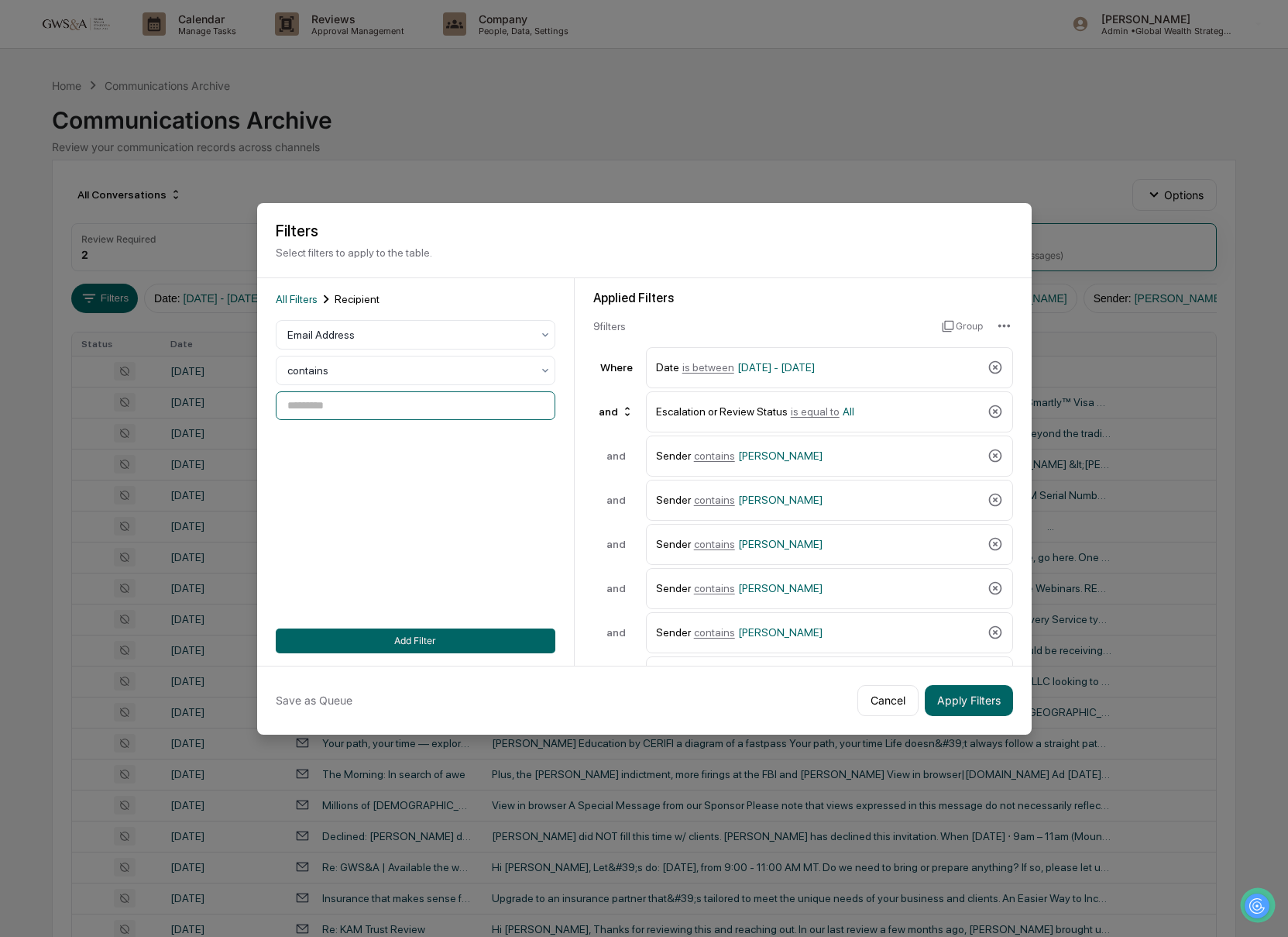
click at [360, 398] on input at bounding box center [416, 406] width 280 height 29
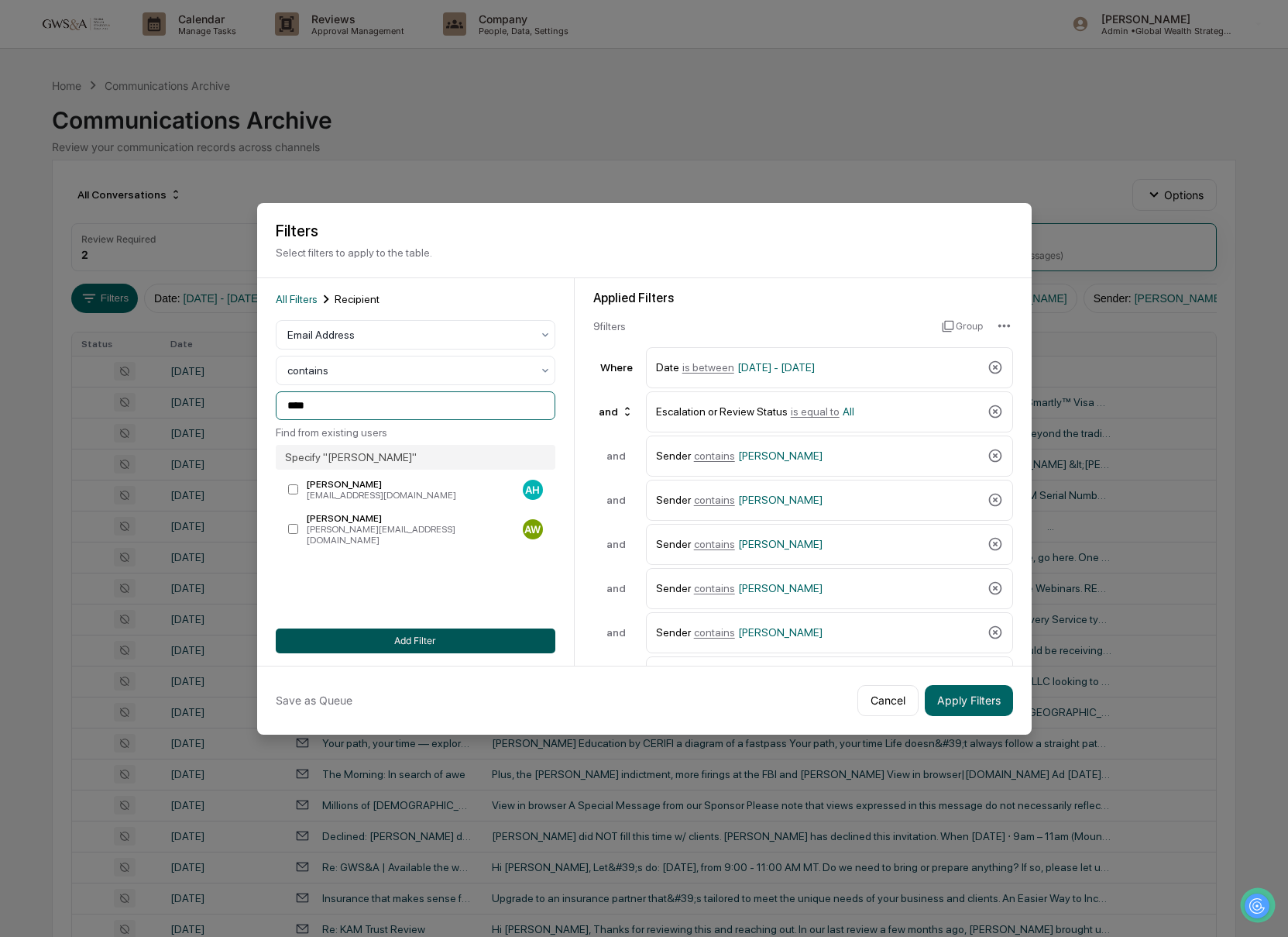
type input "****"
click at [510, 642] on button "Add Filter" at bounding box center [416, 640] width 280 height 25
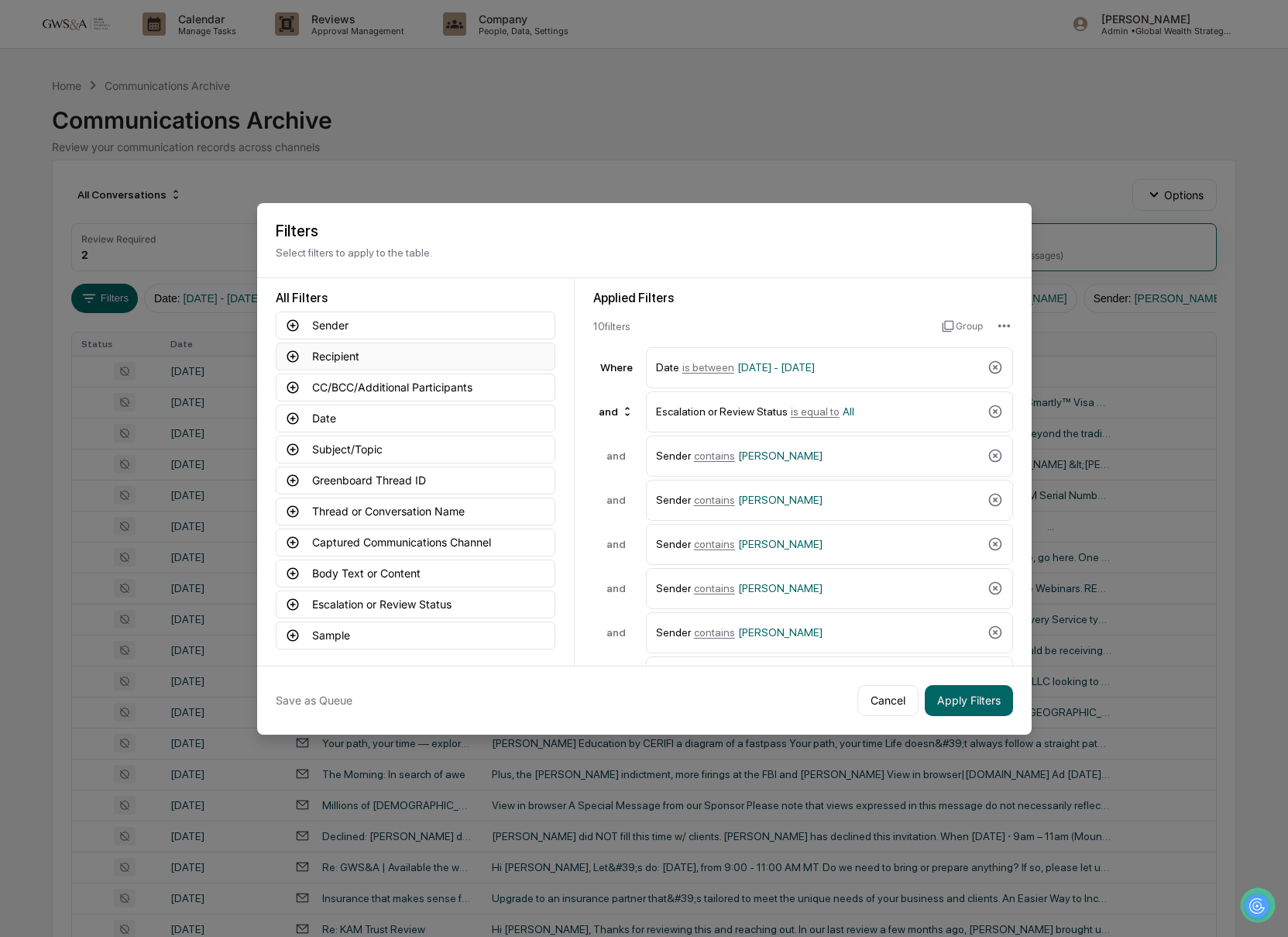
click at [385, 345] on button "Recipient" at bounding box center [416, 356] width 280 height 28
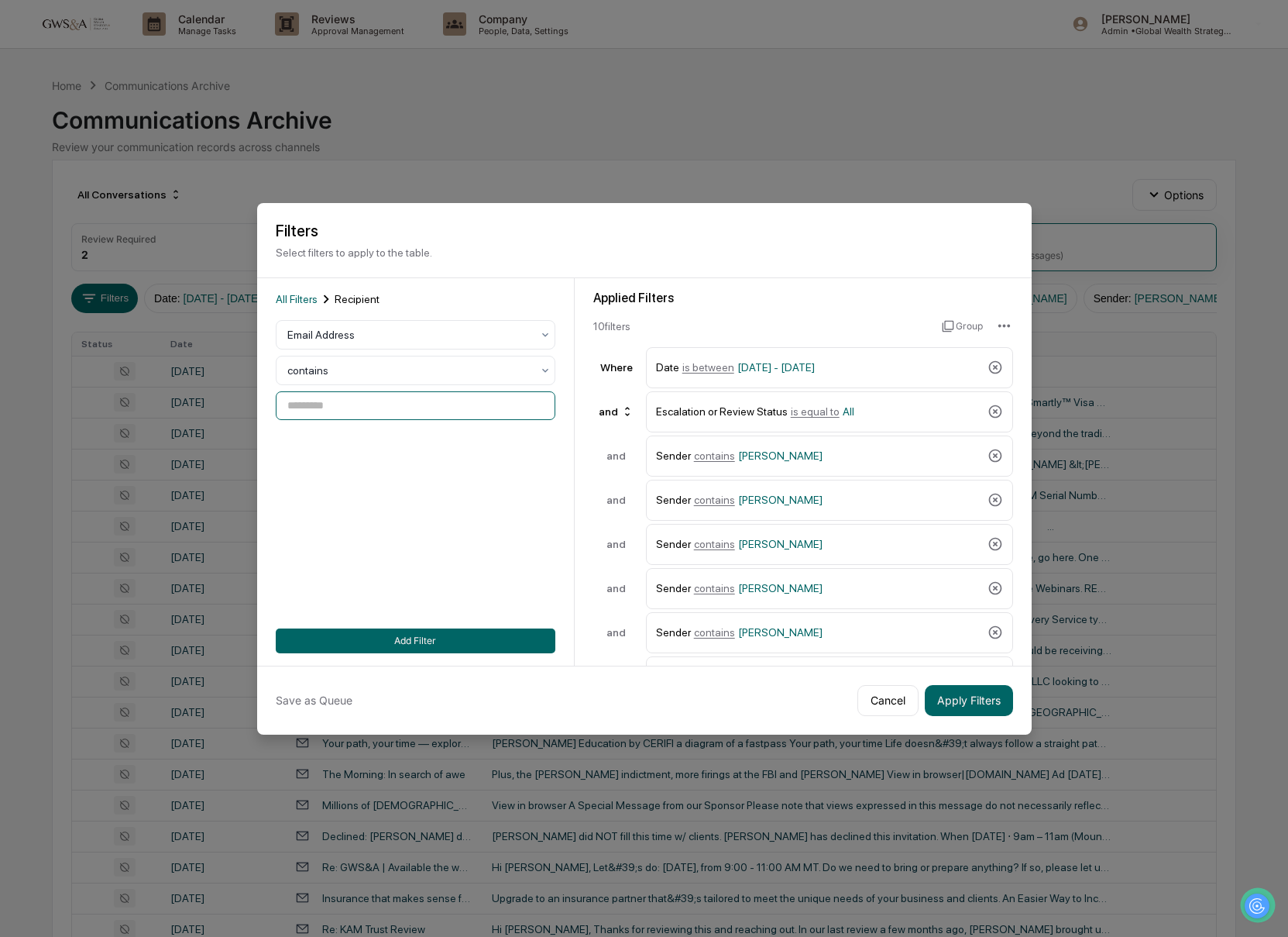
click at [373, 414] on input at bounding box center [416, 406] width 280 height 29
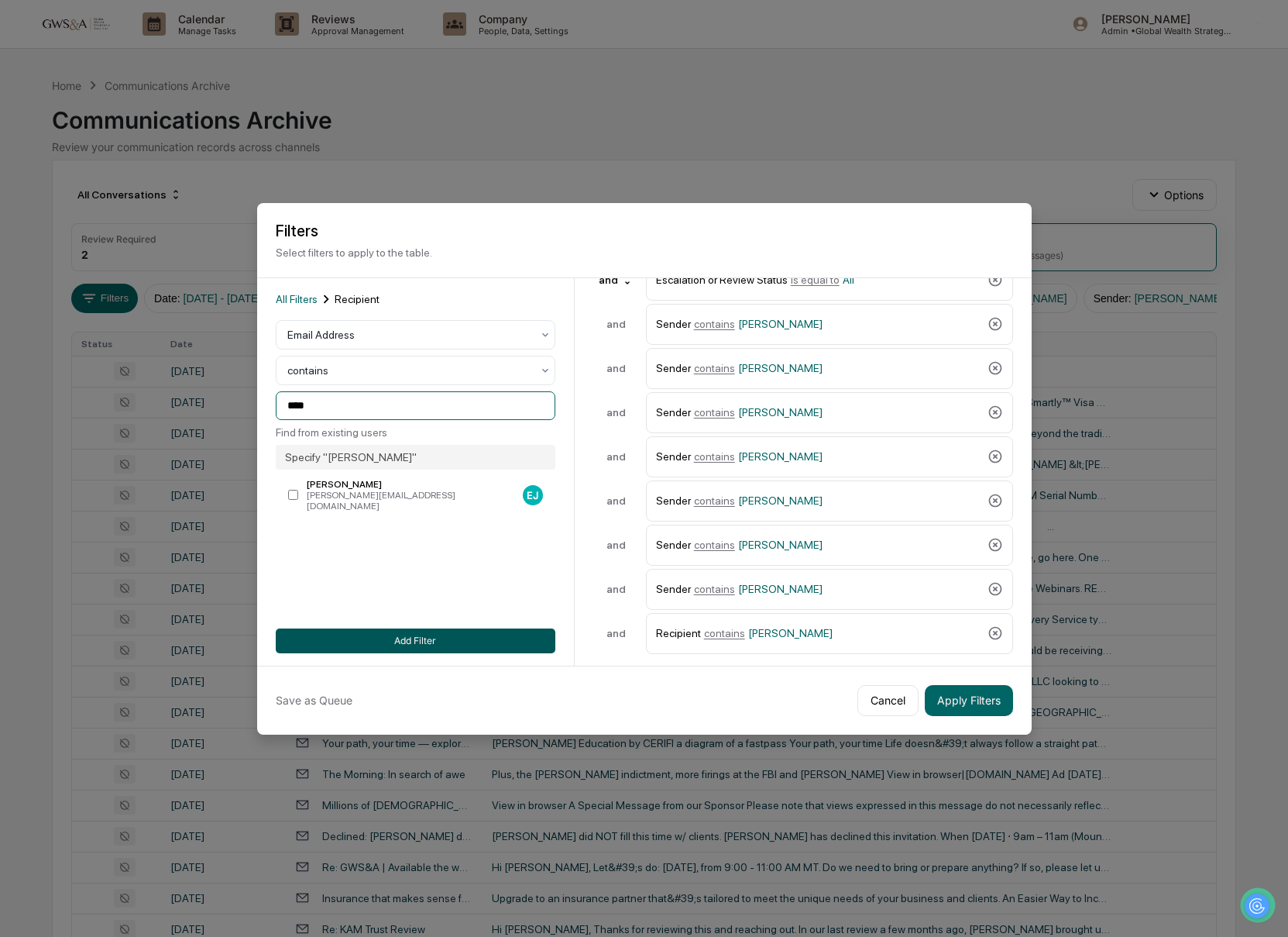
type input "****"
click at [542, 634] on button "Add Filter" at bounding box center [416, 640] width 280 height 25
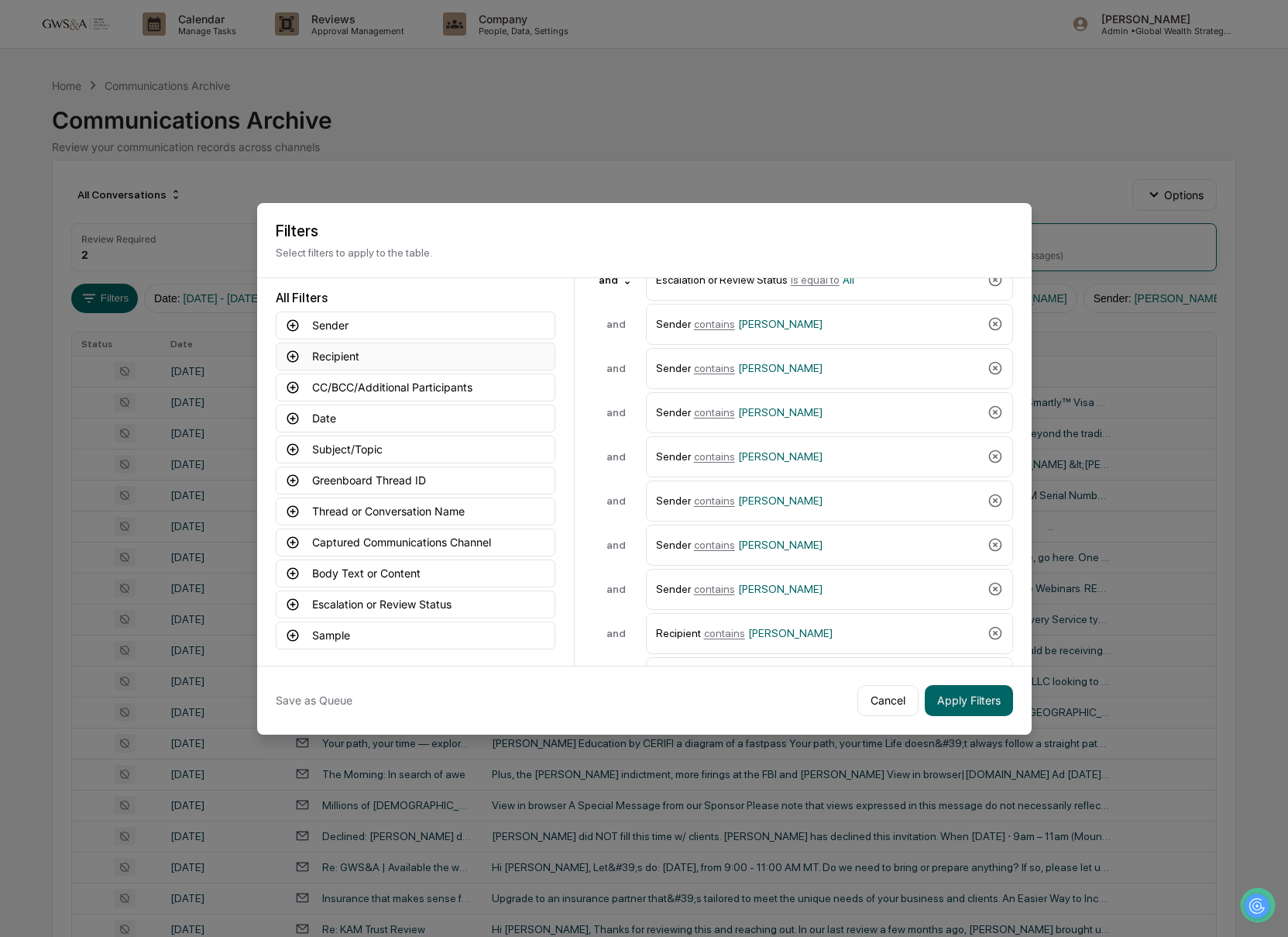
click at [378, 363] on button "Recipient" at bounding box center [416, 356] width 280 height 28
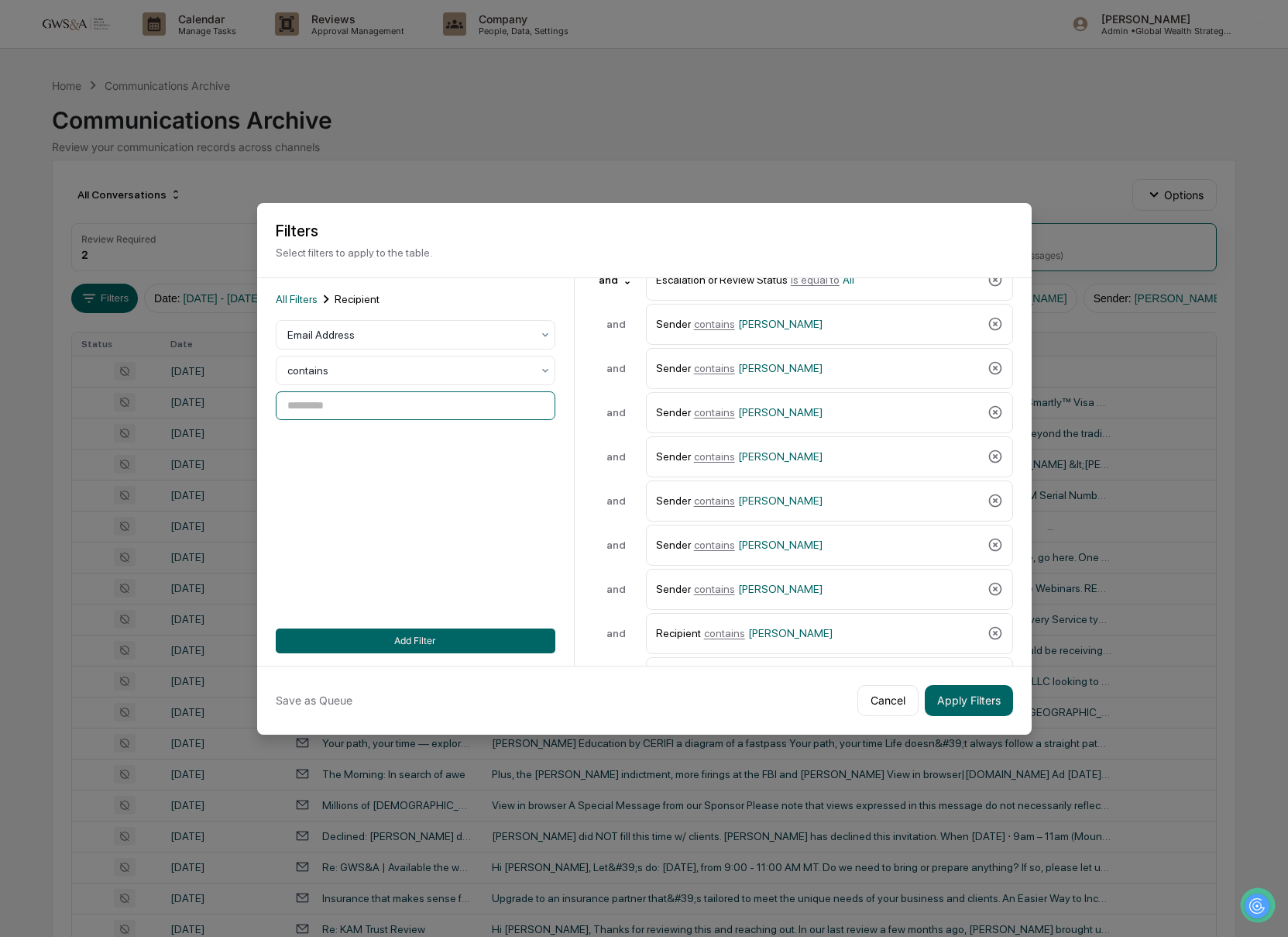
click at [357, 403] on input at bounding box center [416, 406] width 280 height 29
type input "****"
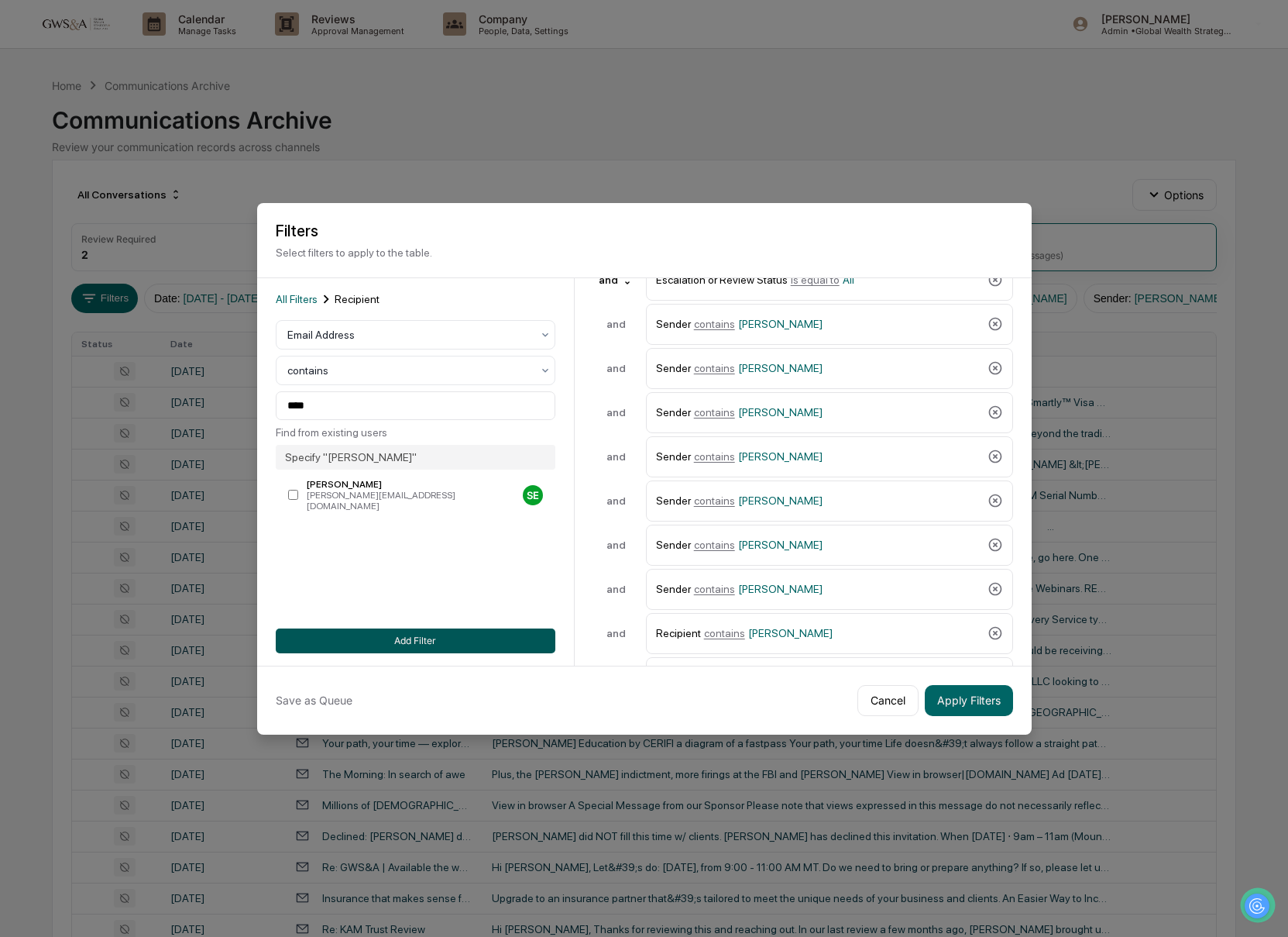
drag, startPoint x: 511, startPoint y: 658, endPoint x: 506, endPoint y: 643, distance: 15.8
click at [507, 647] on div "All Filters Recipient Email Address contains **** Find from existing users Spec…" at bounding box center [415, 472] width 317 height 387
click at [506, 643] on button "Add Filter" at bounding box center [416, 640] width 280 height 25
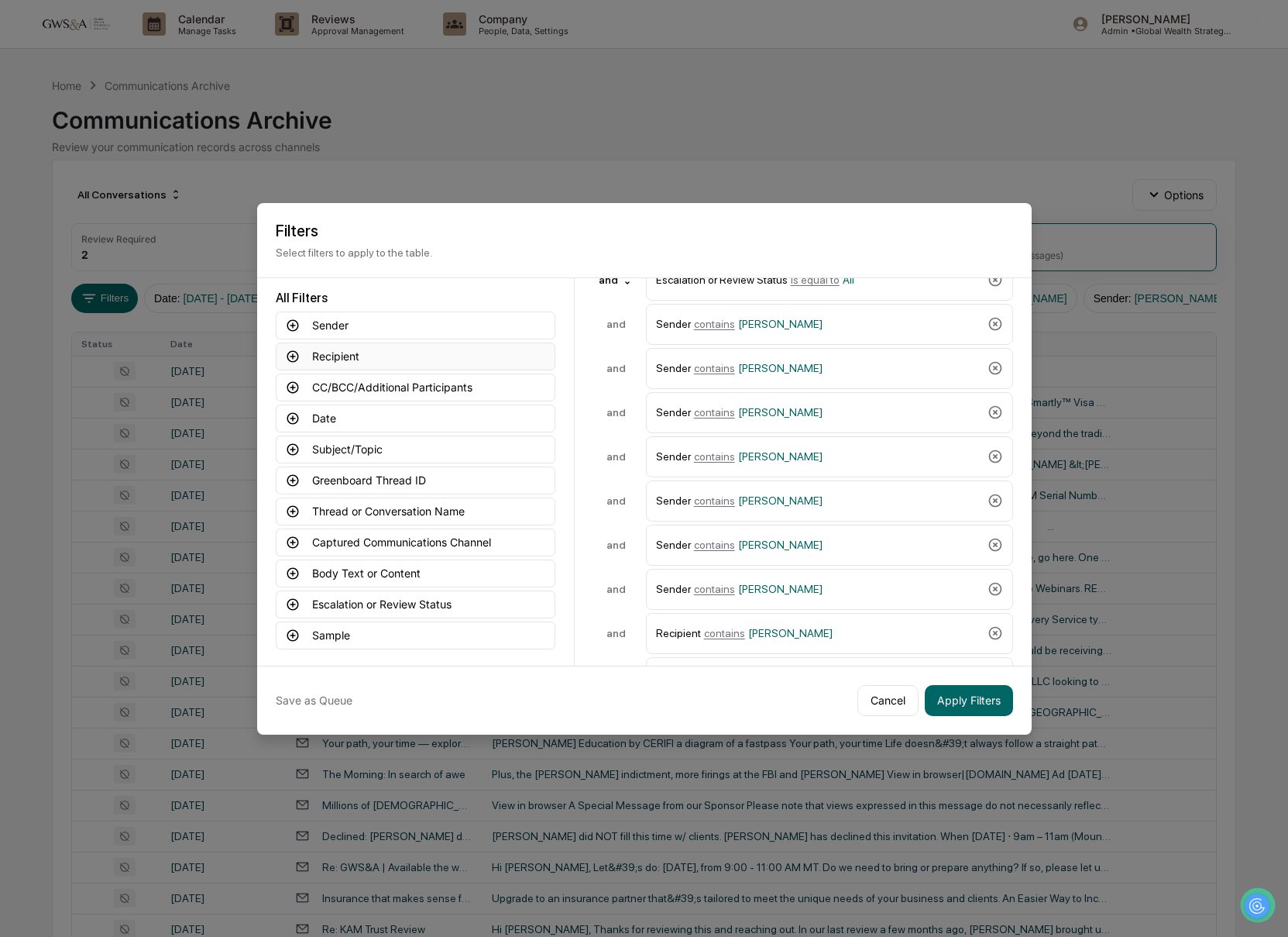
click at [328, 362] on button "Recipient" at bounding box center [416, 356] width 280 height 28
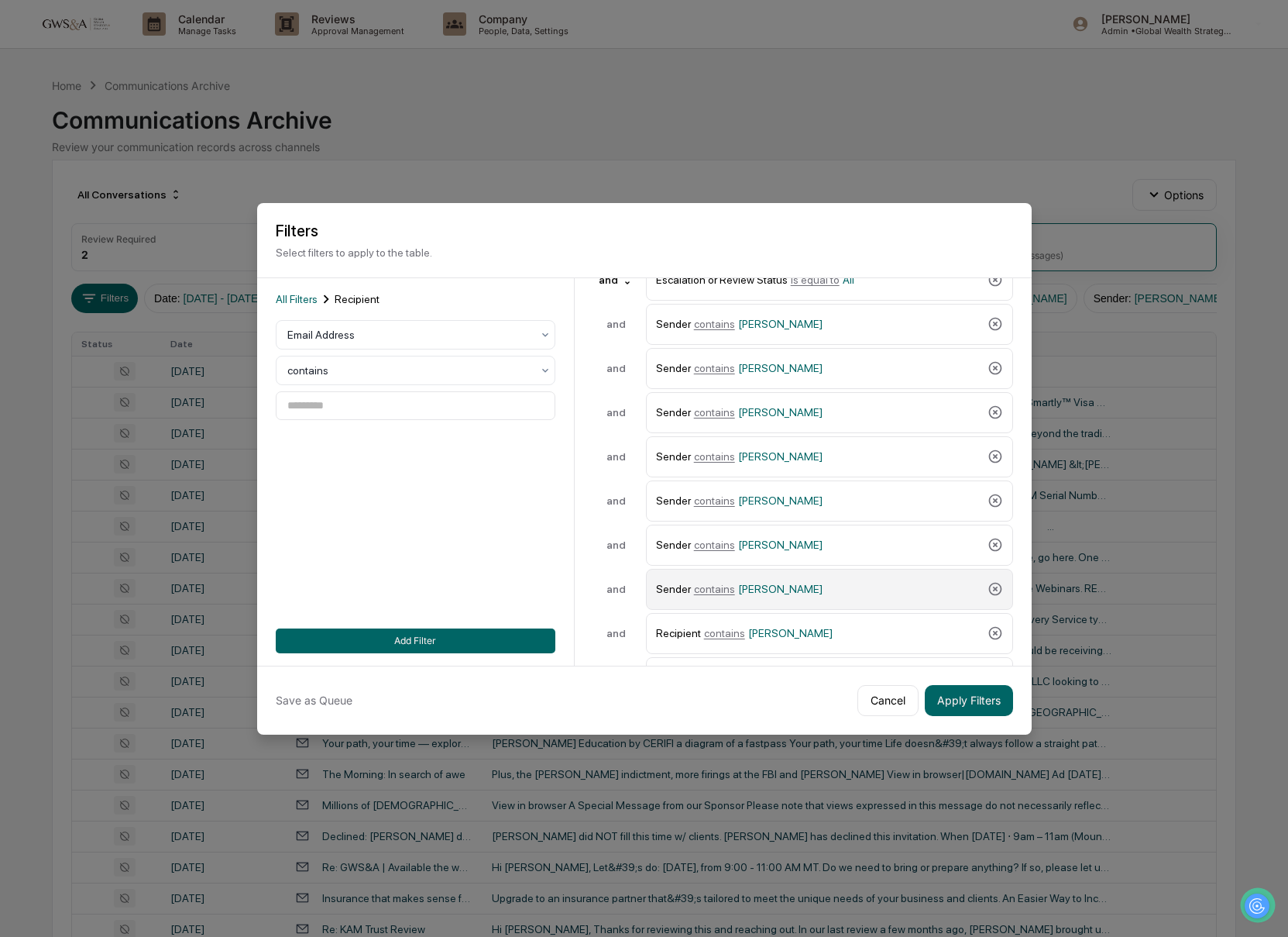
scroll to position [220, 0]
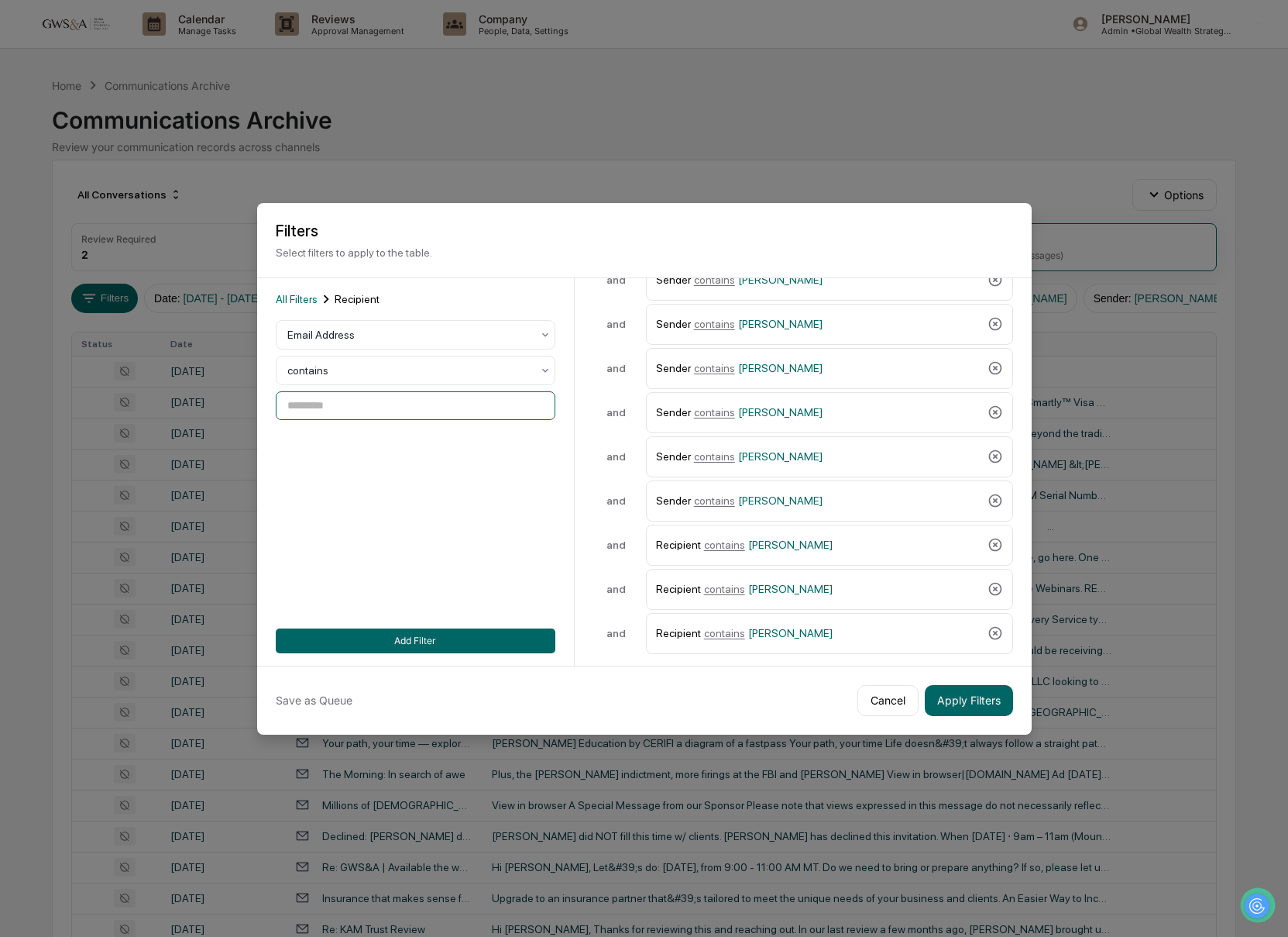
click at [344, 408] on input at bounding box center [416, 406] width 280 height 29
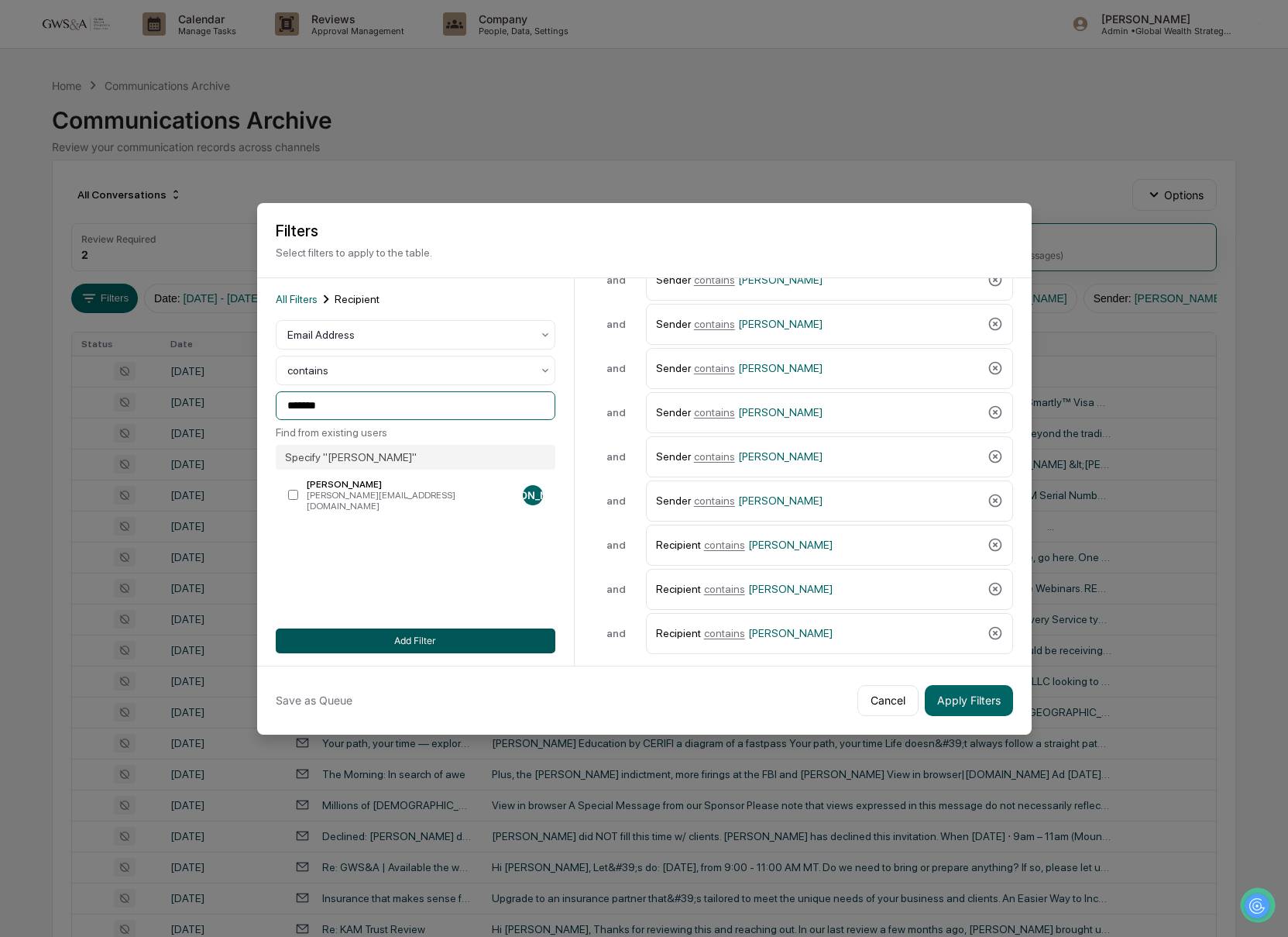
type input "*******"
click at [492, 641] on button "Add Filter" at bounding box center [416, 640] width 280 height 25
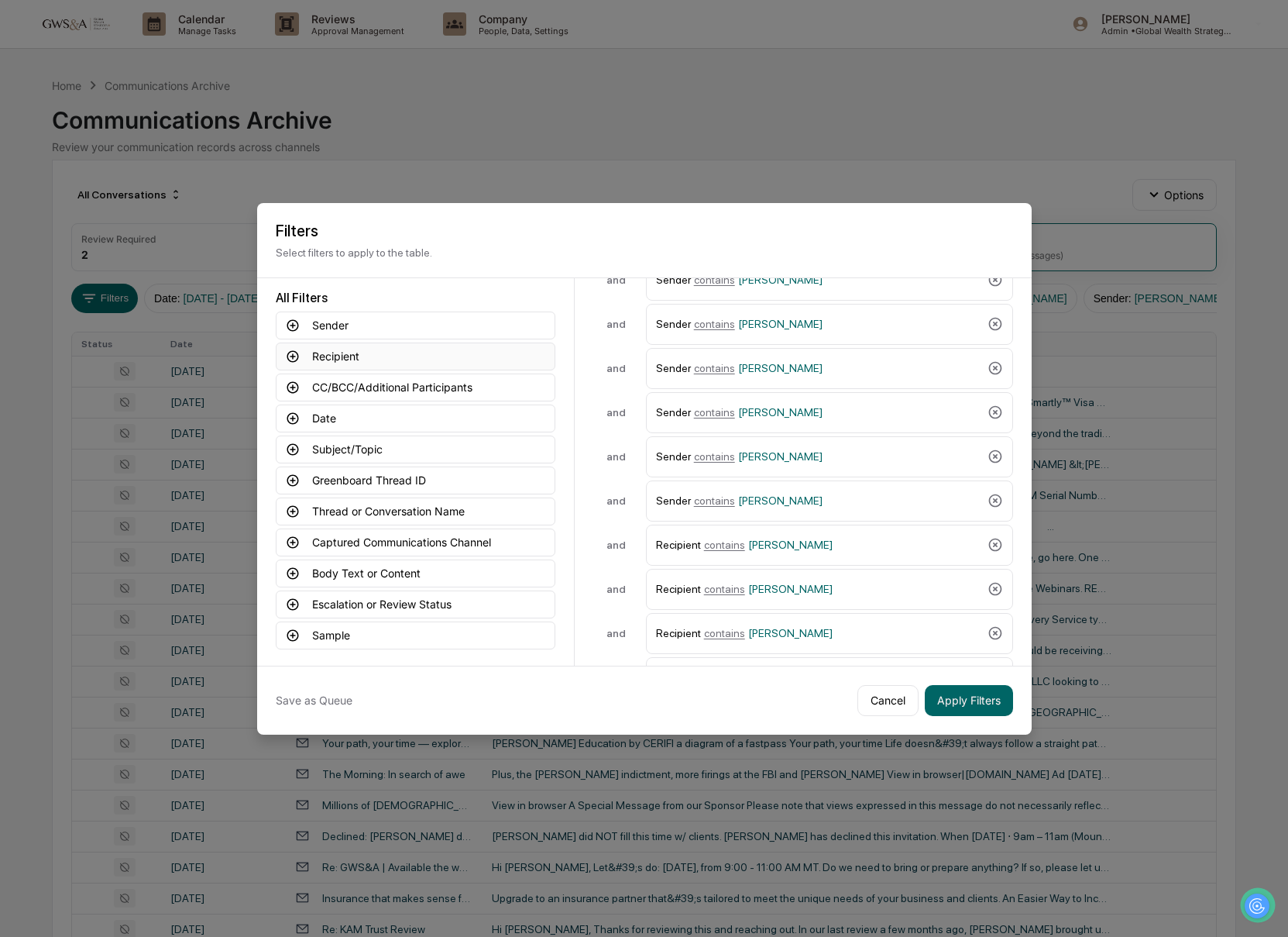
click at [320, 353] on button "Recipient" at bounding box center [416, 356] width 280 height 28
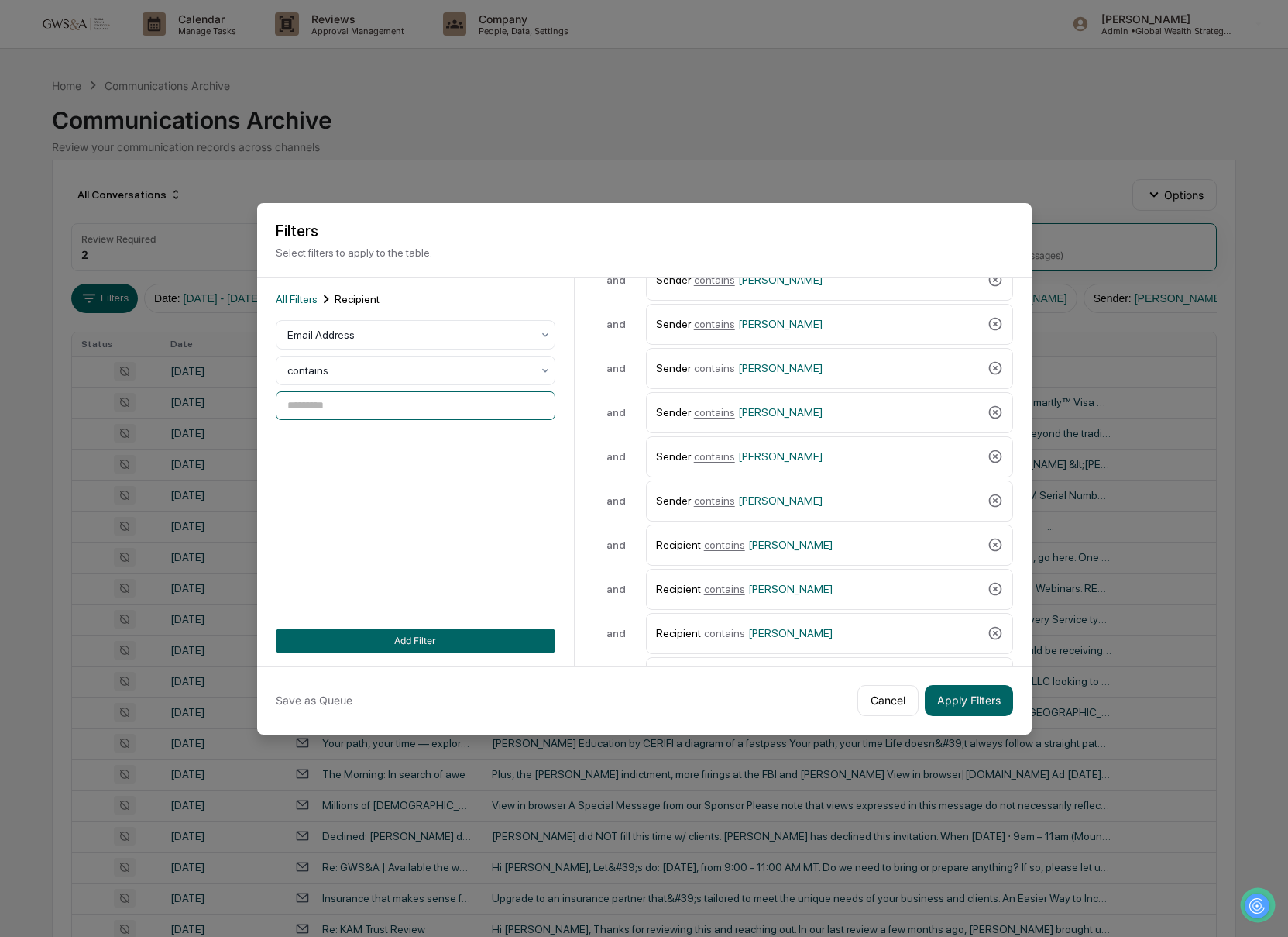
click at [347, 408] on input at bounding box center [416, 406] width 280 height 29
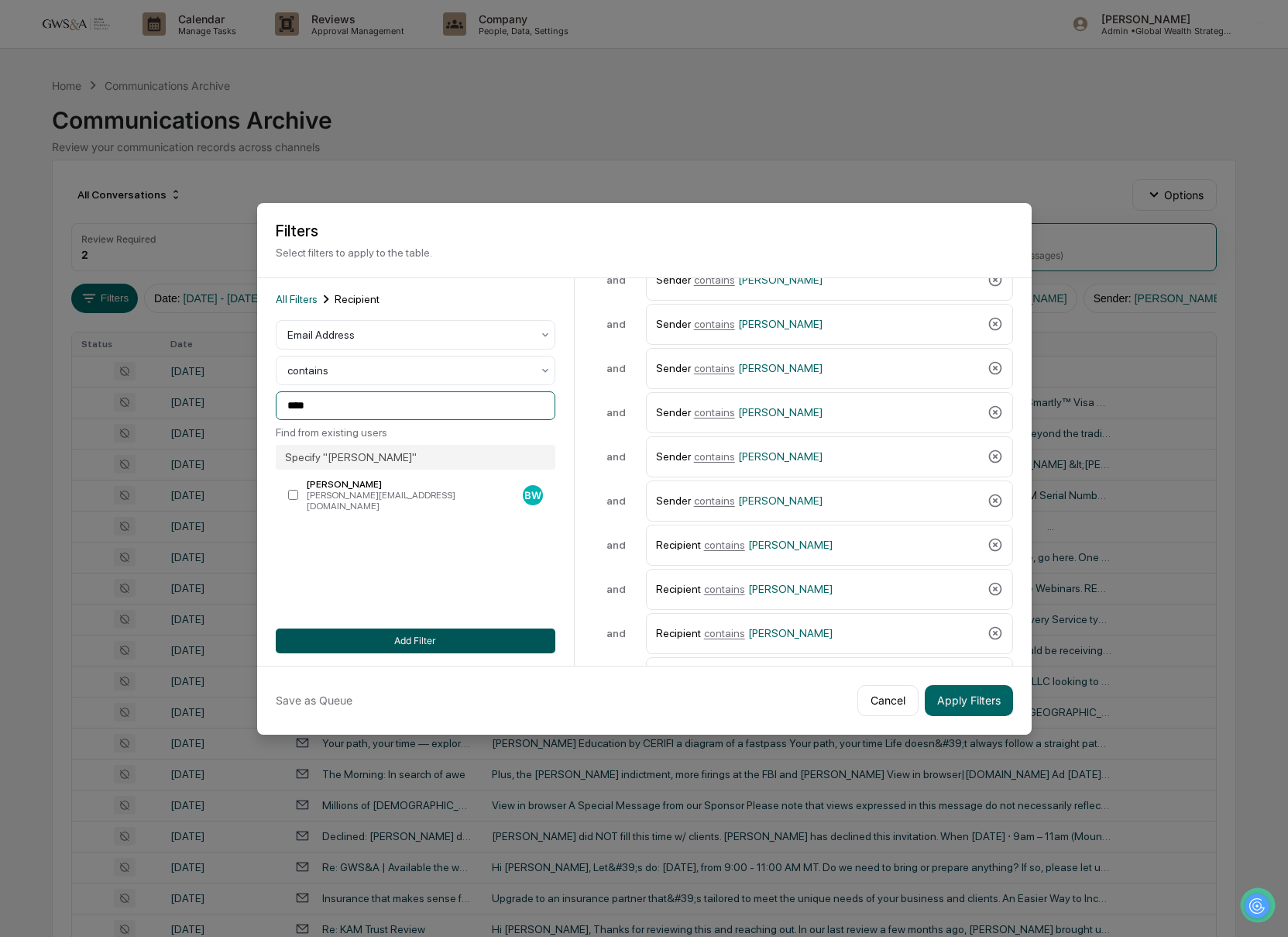
type input "****"
click at [496, 644] on button "Add Filter" at bounding box center [416, 640] width 280 height 25
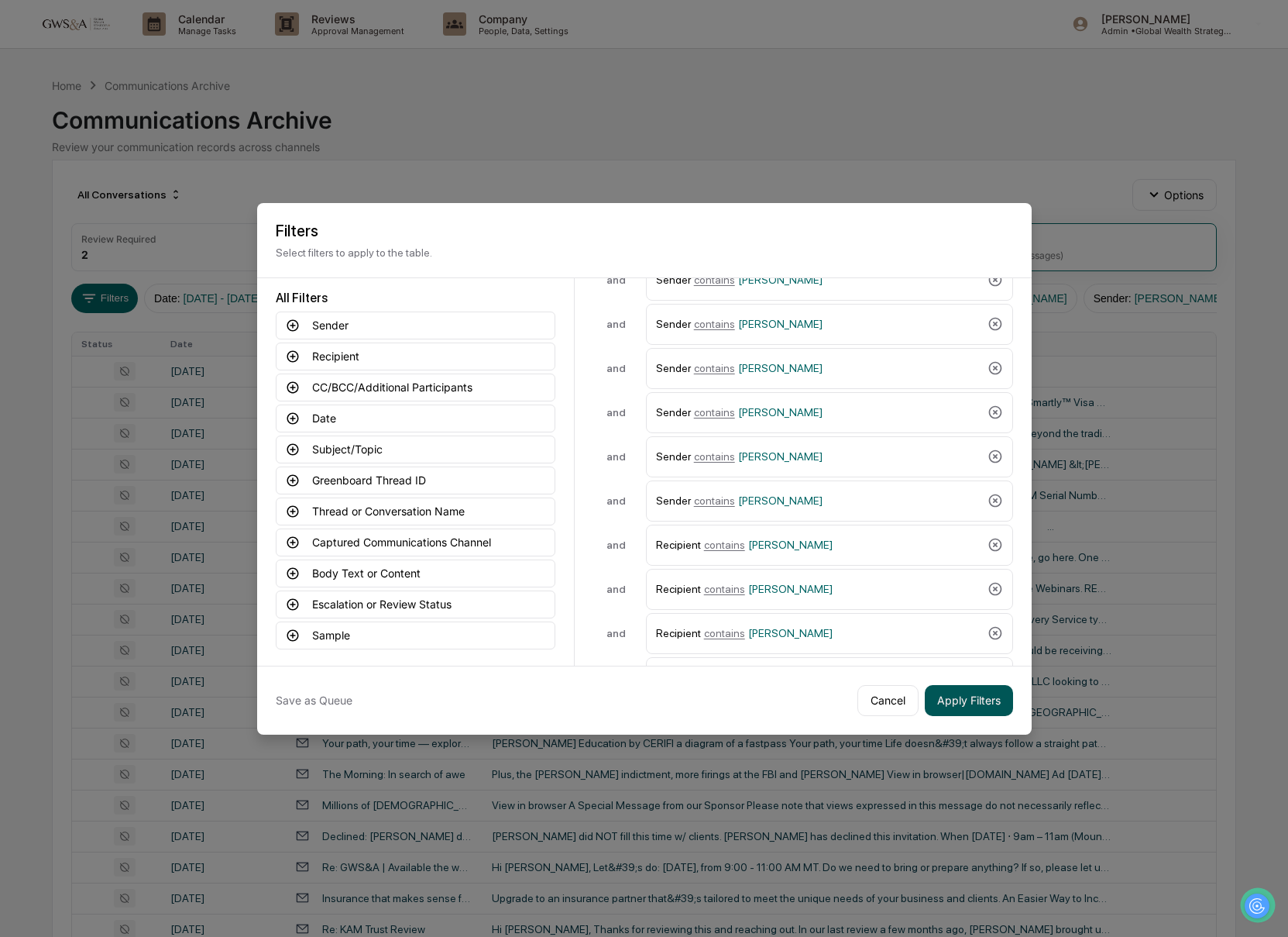
click at [991, 699] on button "Apply Filters" at bounding box center [968, 700] width 88 height 31
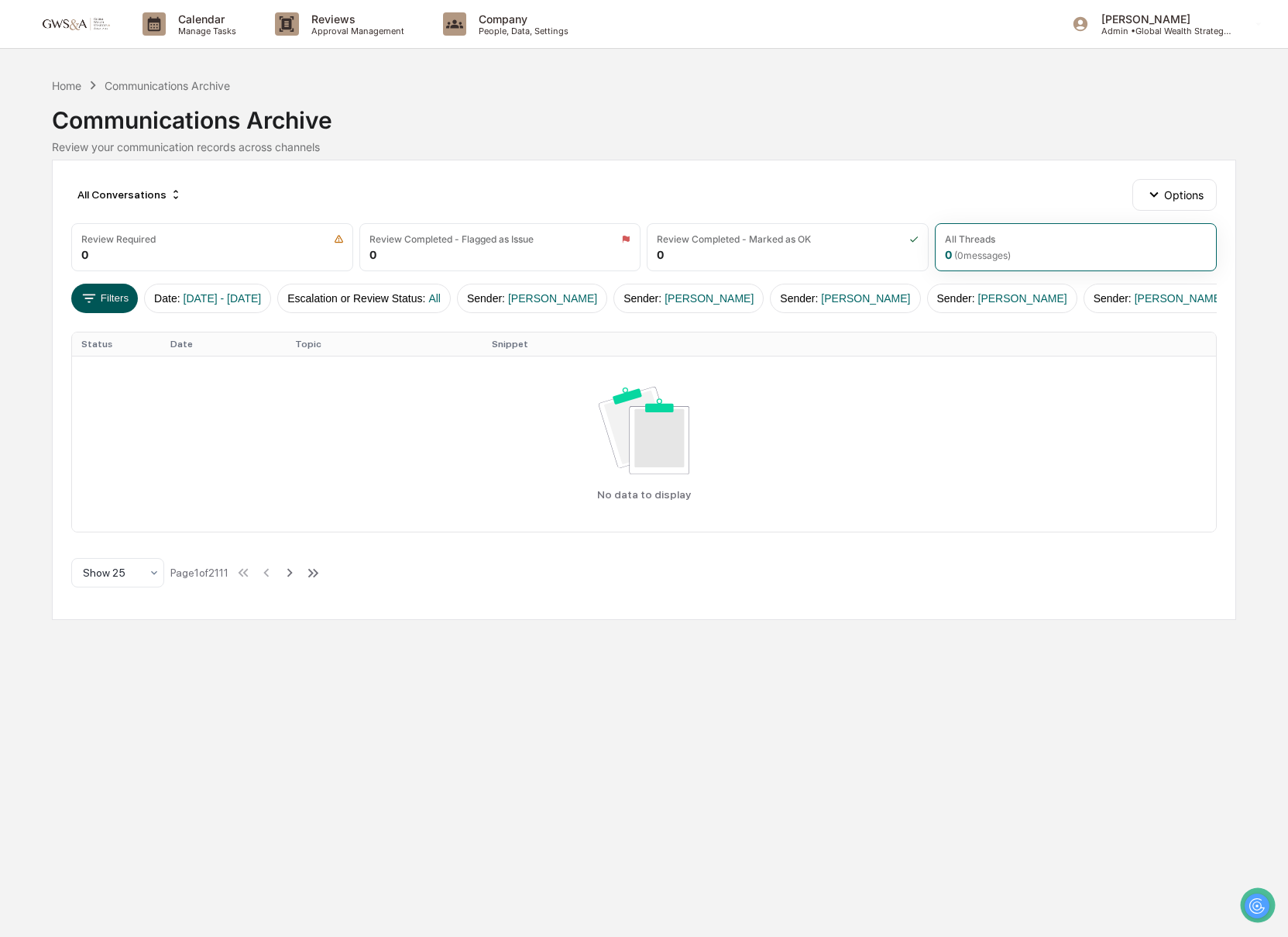
click at [105, 293] on button "Filters" at bounding box center [105, 298] width 68 height 29
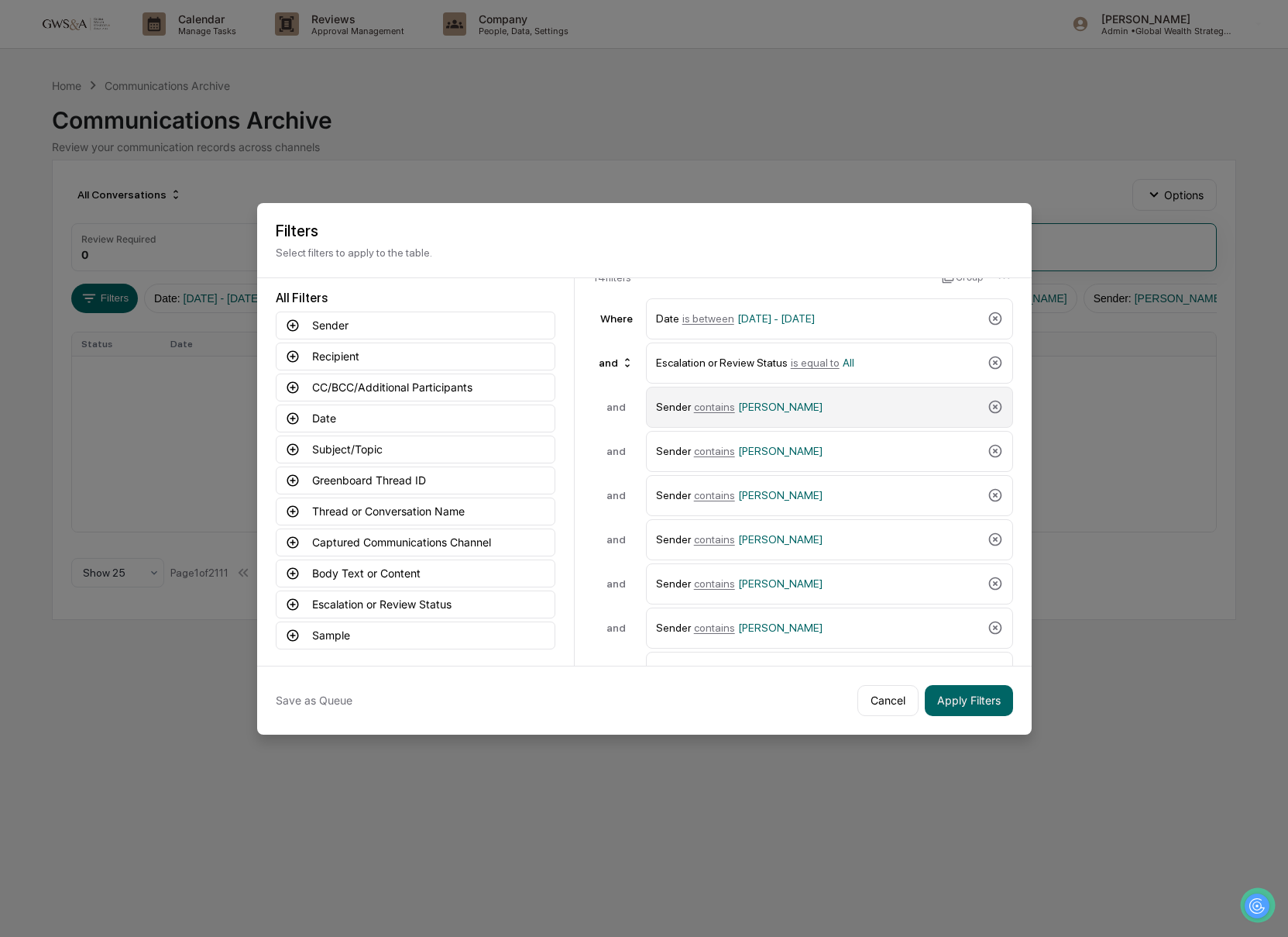
scroll to position [50, 0]
click at [994, 406] on icon at bounding box center [995, 405] width 15 height 15
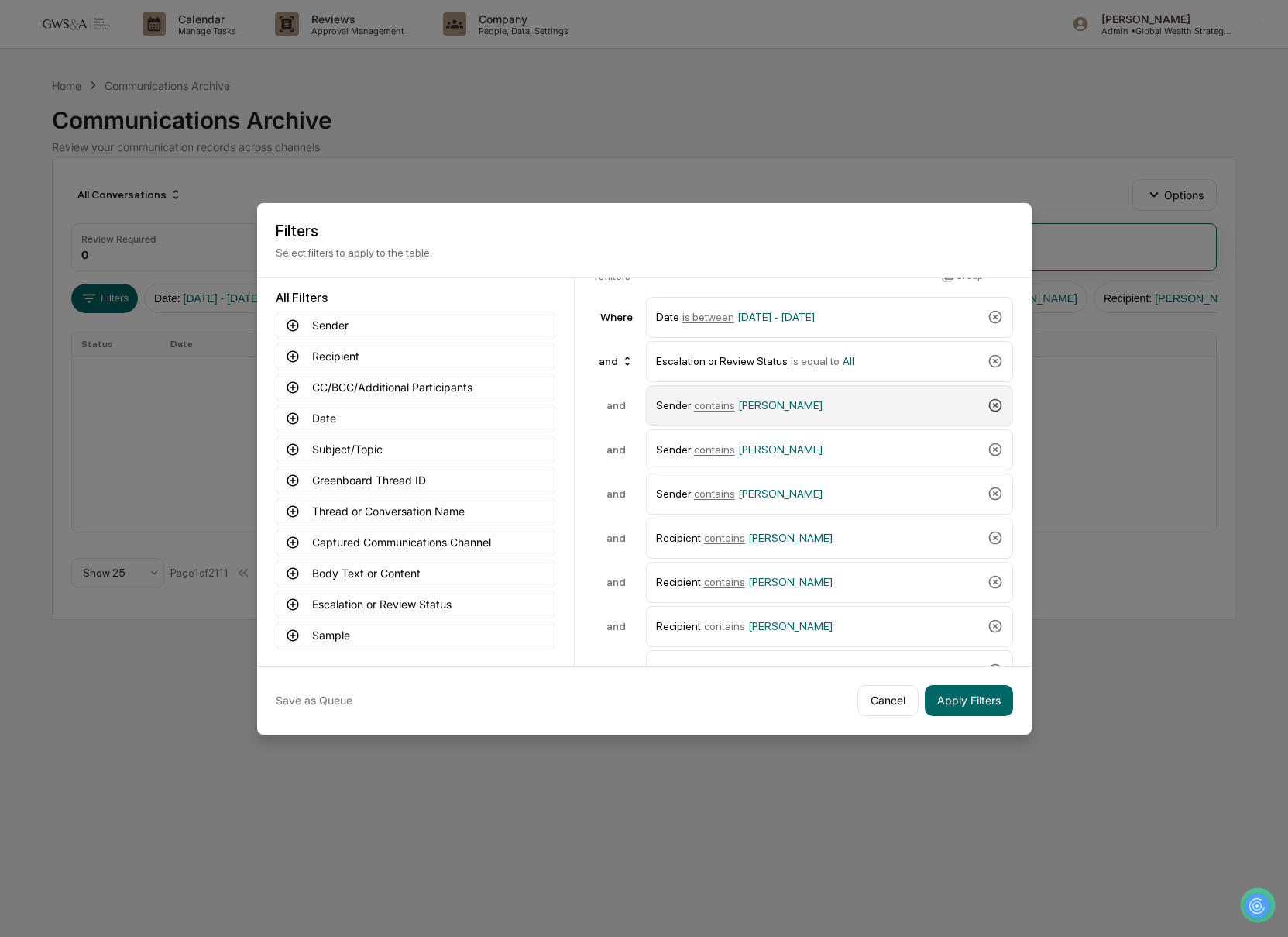
click at [994, 406] on icon at bounding box center [995, 405] width 15 height 15
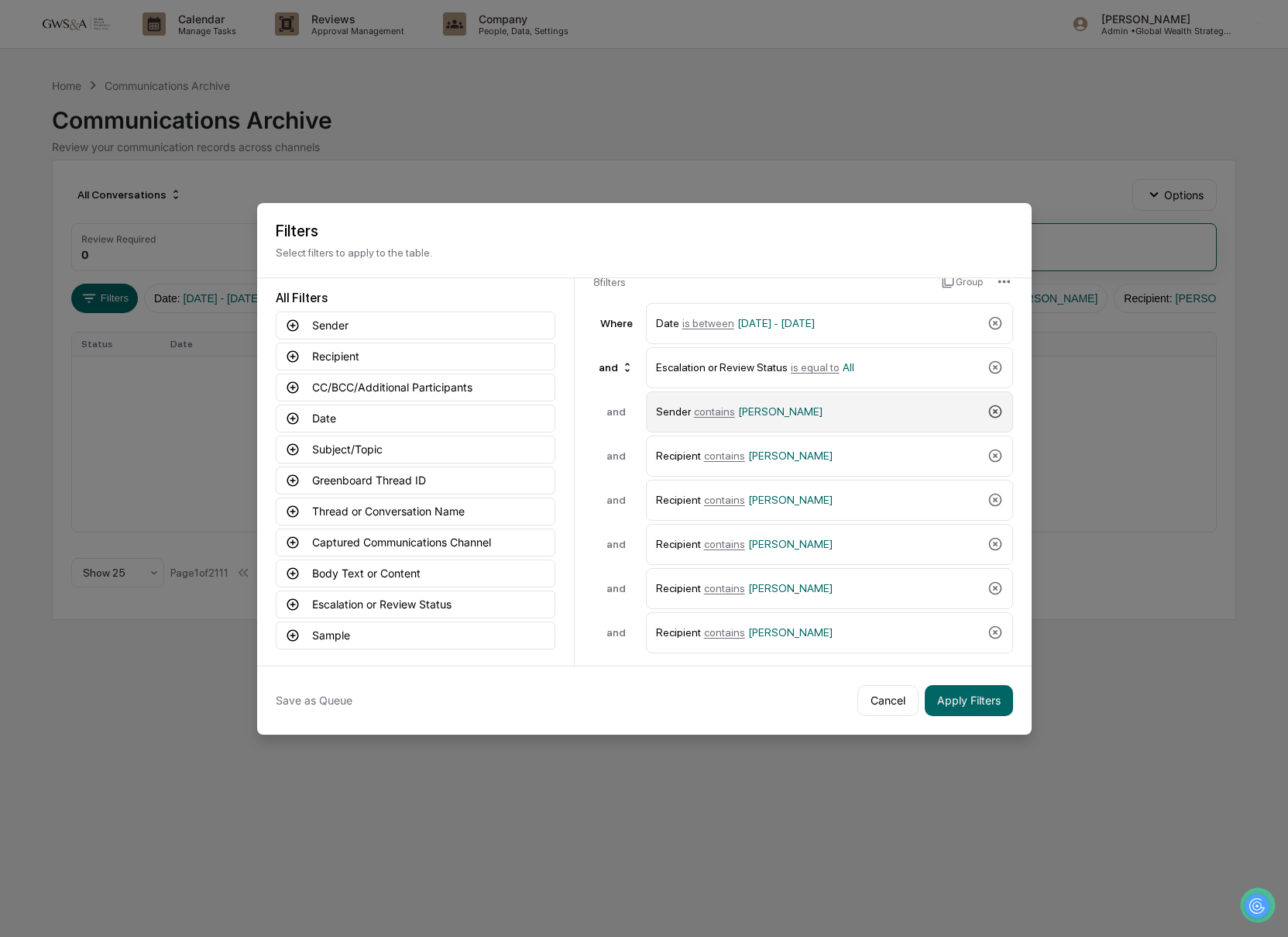
scroll to position [44, 0]
click at [994, 406] on icon at bounding box center [995, 412] width 14 height 14
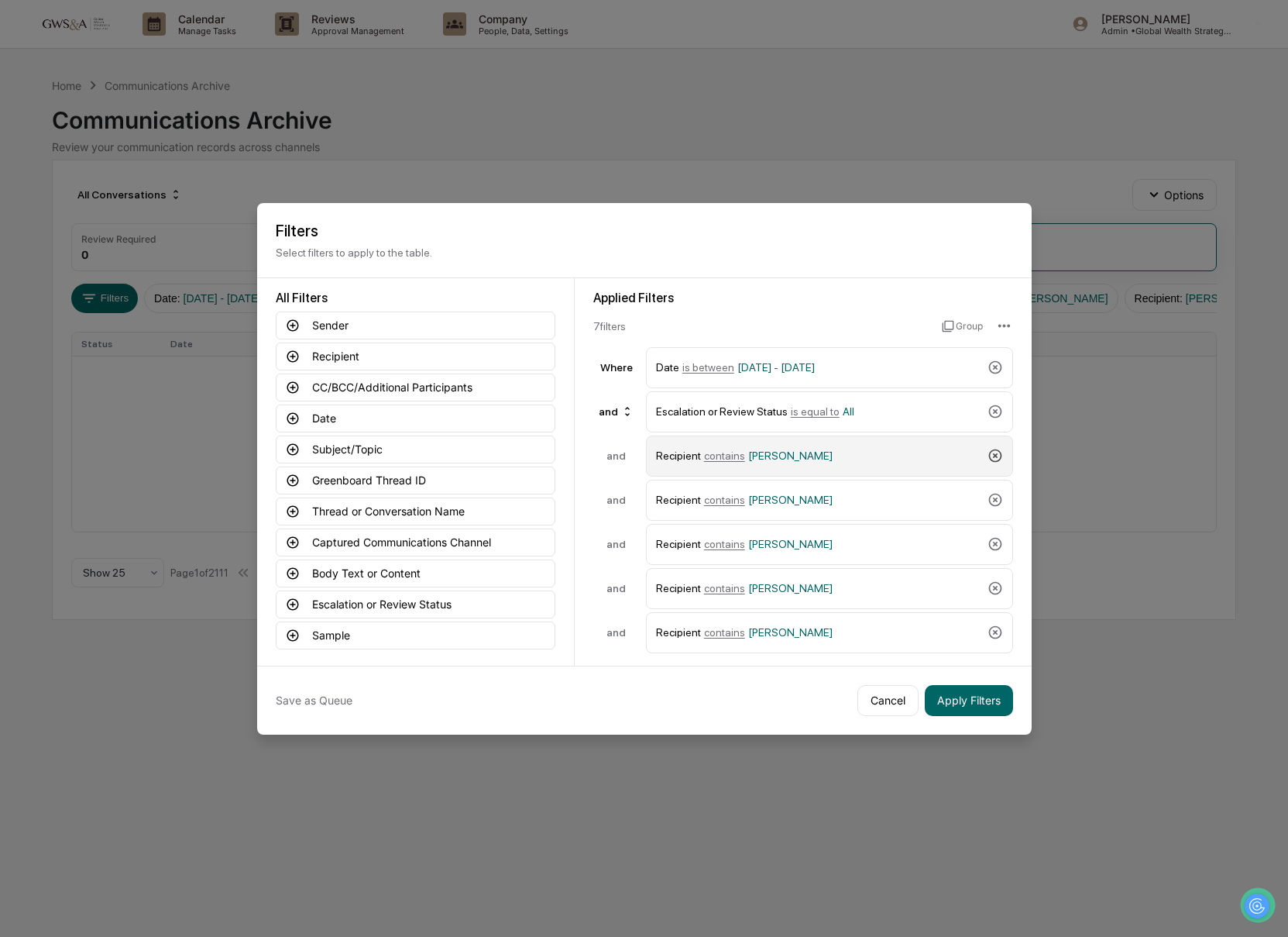
scroll to position [0, 0]
click at [995, 461] on icon at bounding box center [995, 456] width 14 height 14
click at [995, 467] on div "Recipient contains eric" at bounding box center [829, 456] width 367 height 41
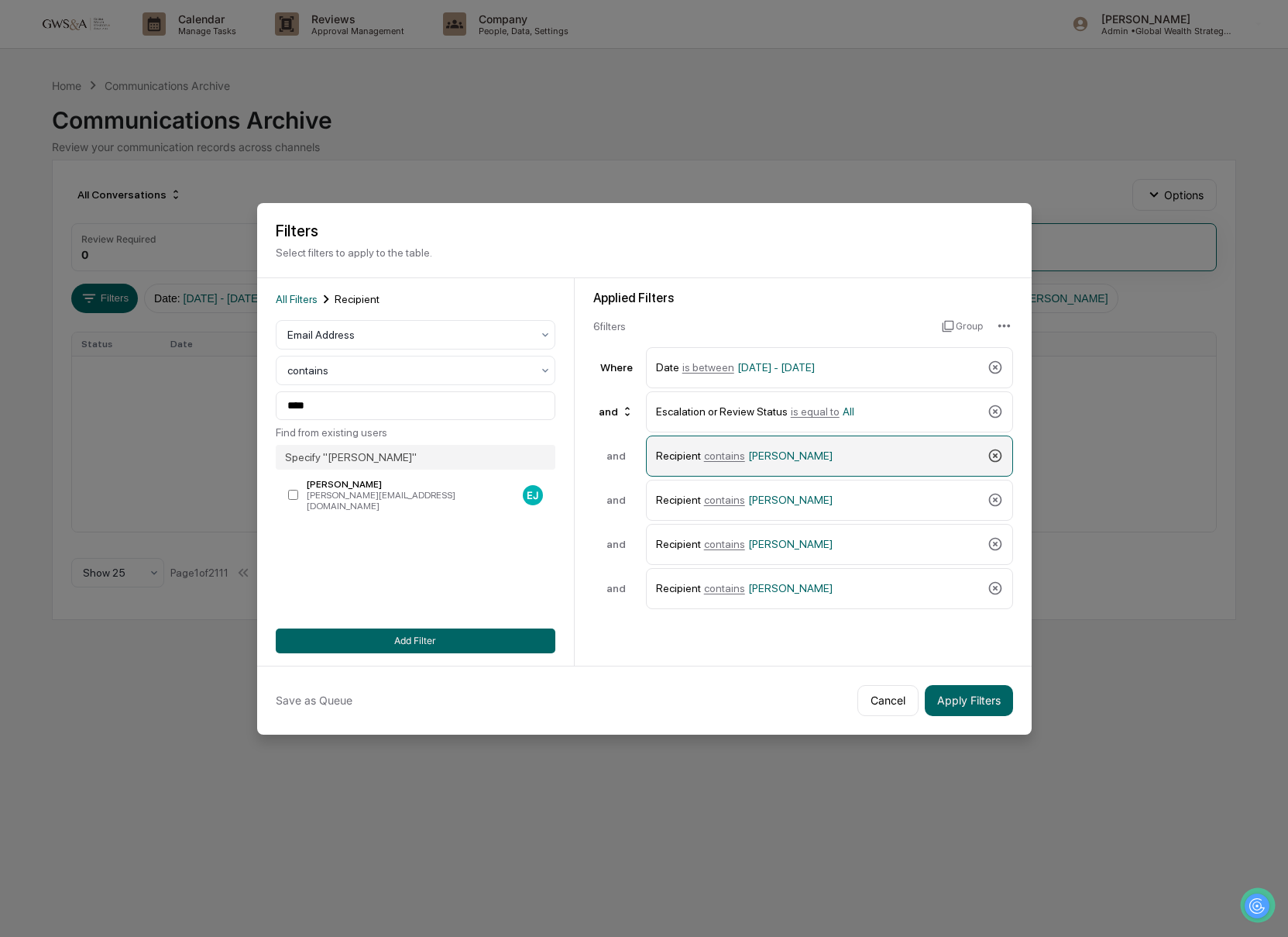
click at [995, 460] on icon at bounding box center [995, 456] width 14 height 14
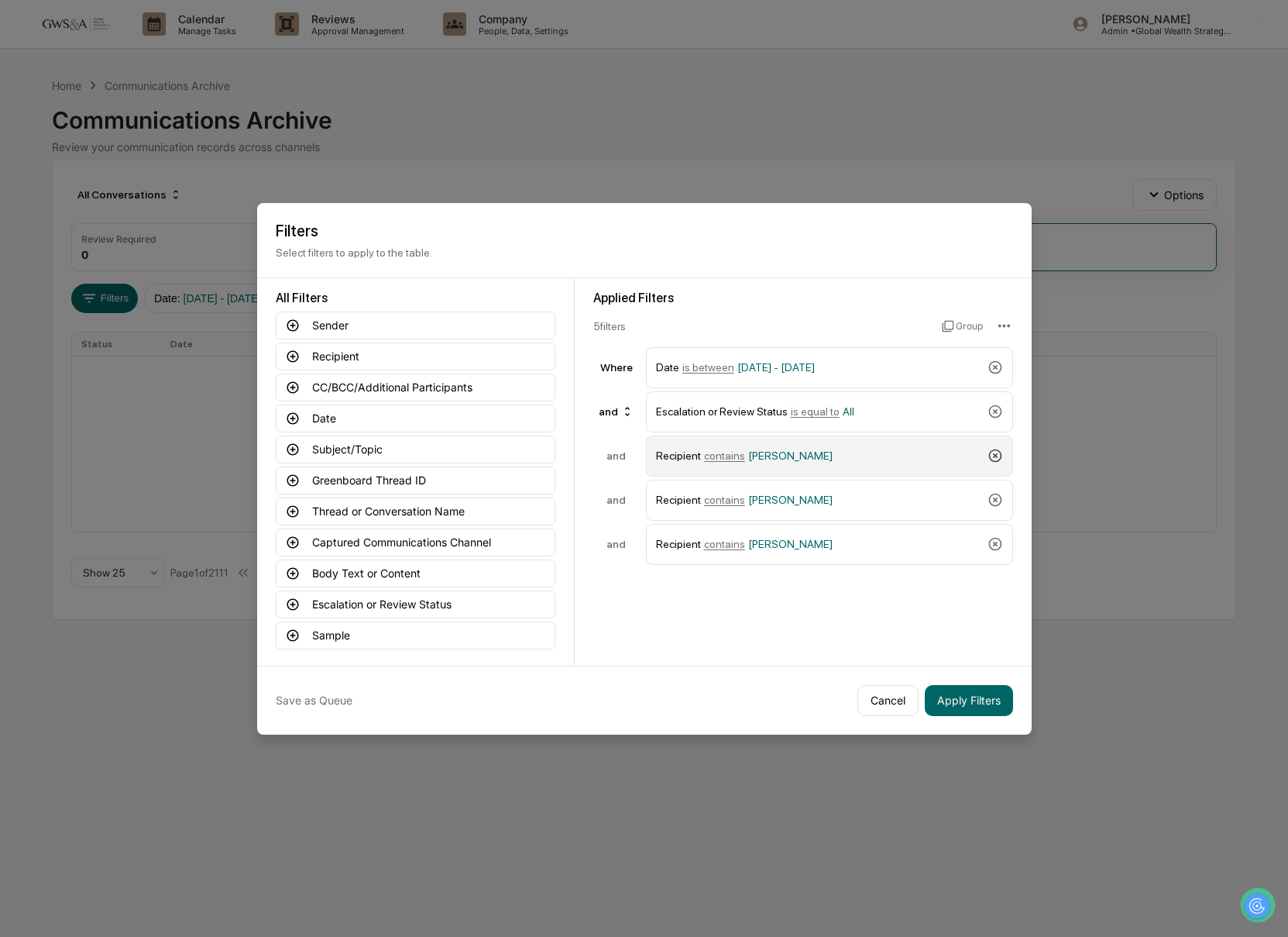
click at [995, 460] on icon at bounding box center [995, 456] width 14 height 14
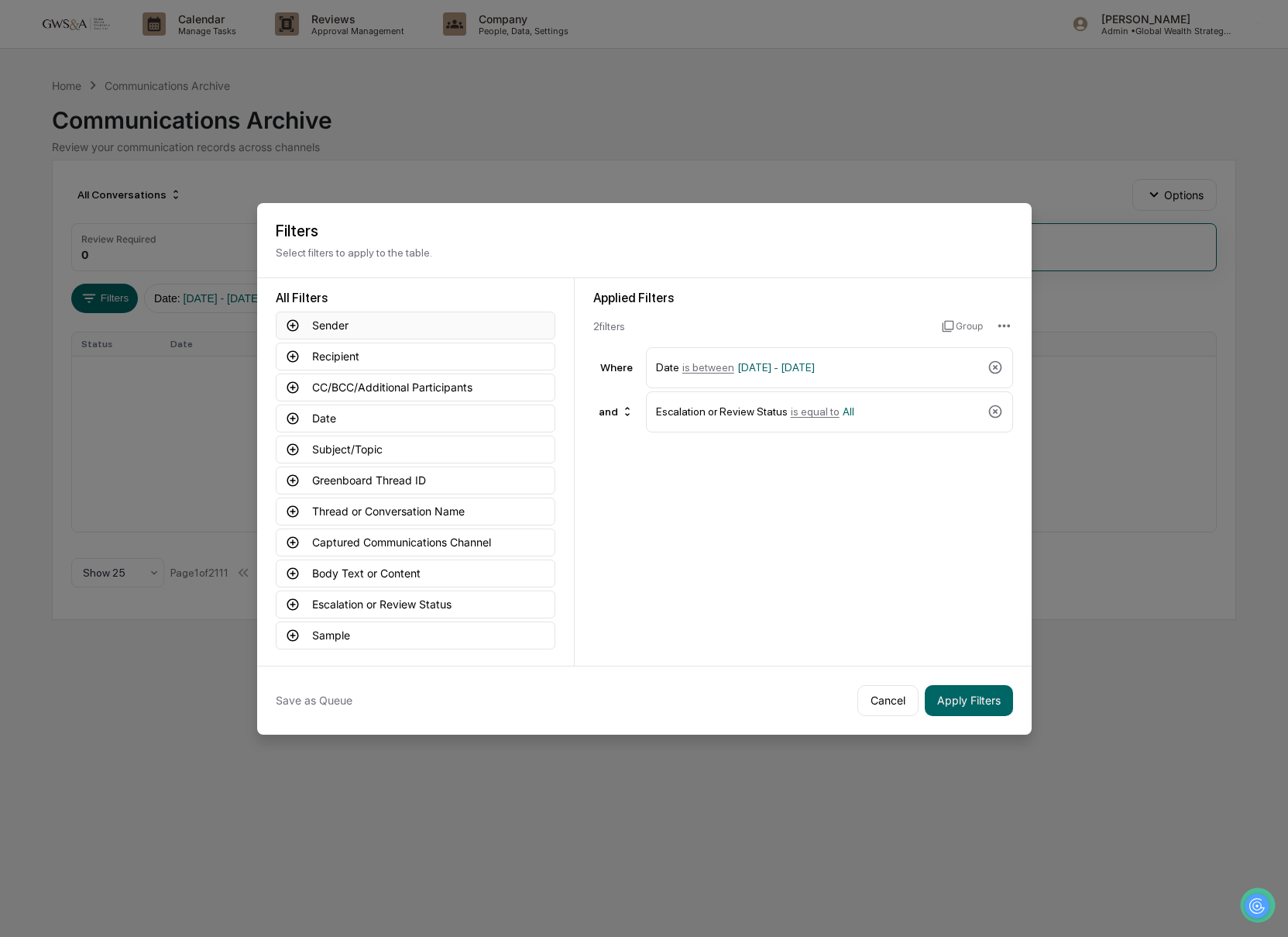
click at [332, 322] on button "Sender" at bounding box center [416, 325] width 280 height 28
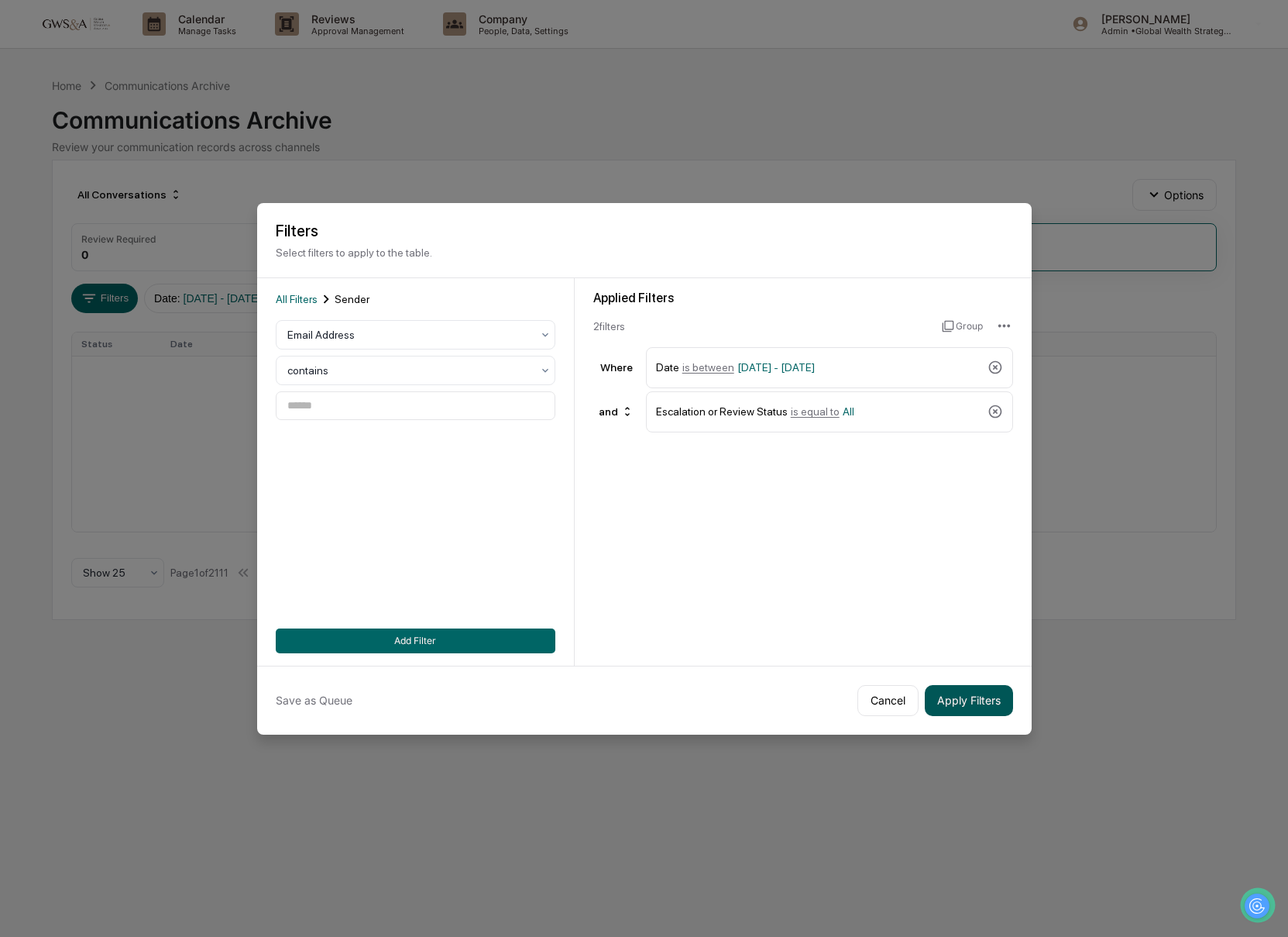
click at [998, 703] on button "Apply Filters" at bounding box center [968, 700] width 88 height 31
click at [366, 413] on input at bounding box center [416, 406] width 280 height 29
click at [343, 385] on div "Email Address contains This field is required" at bounding box center [416, 376] width 280 height 114
click at [322, 371] on div at bounding box center [409, 370] width 244 height 15
click at [324, 352] on div "Email Address is equal to, 1 of 4. 4 results available. Use Up and Down to choo…" at bounding box center [416, 376] width 280 height 114
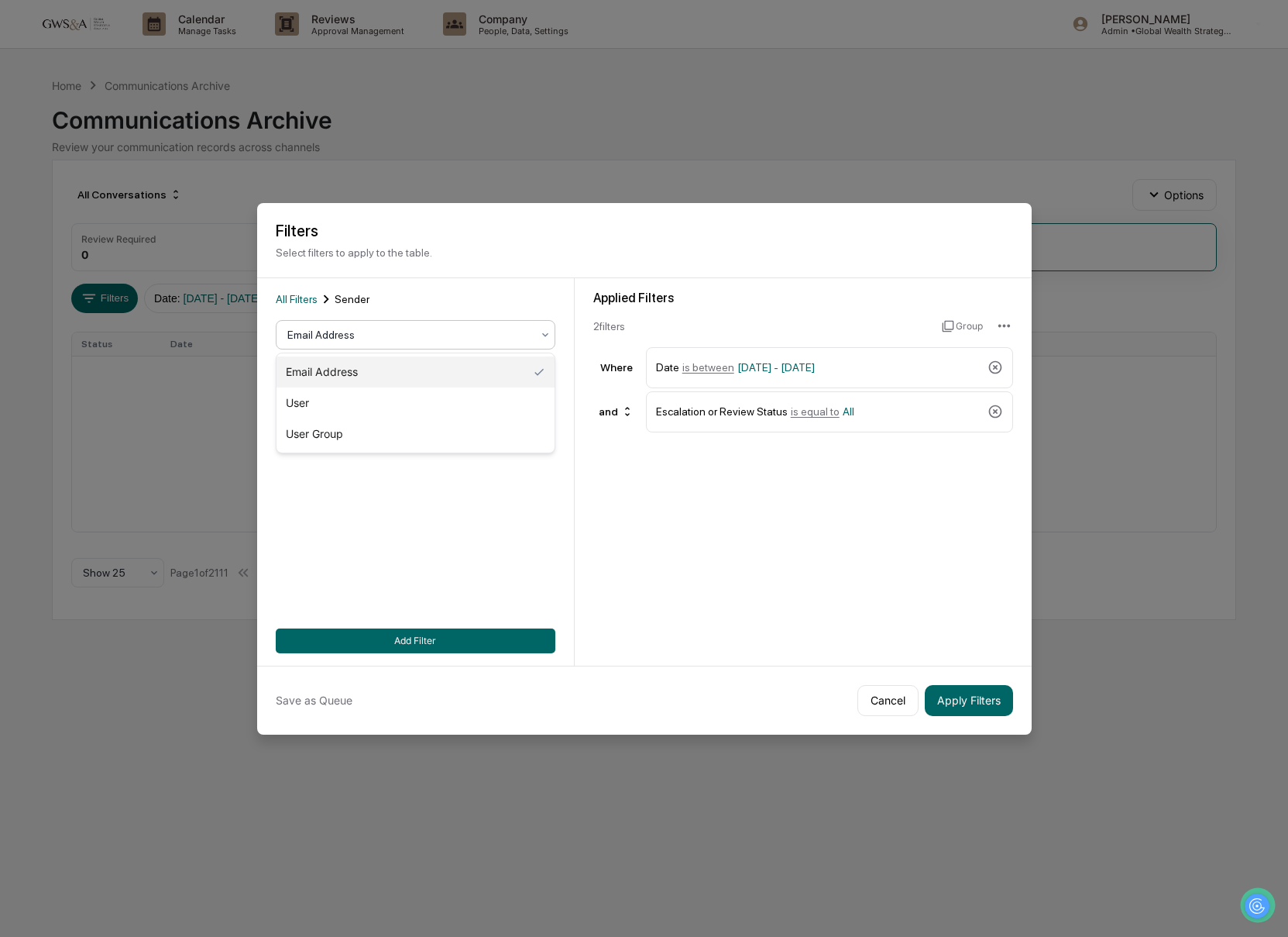
click at [312, 339] on div at bounding box center [409, 334] width 244 height 15
click at [348, 445] on div "User Group" at bounding box center [416, 434] width 278 height 31
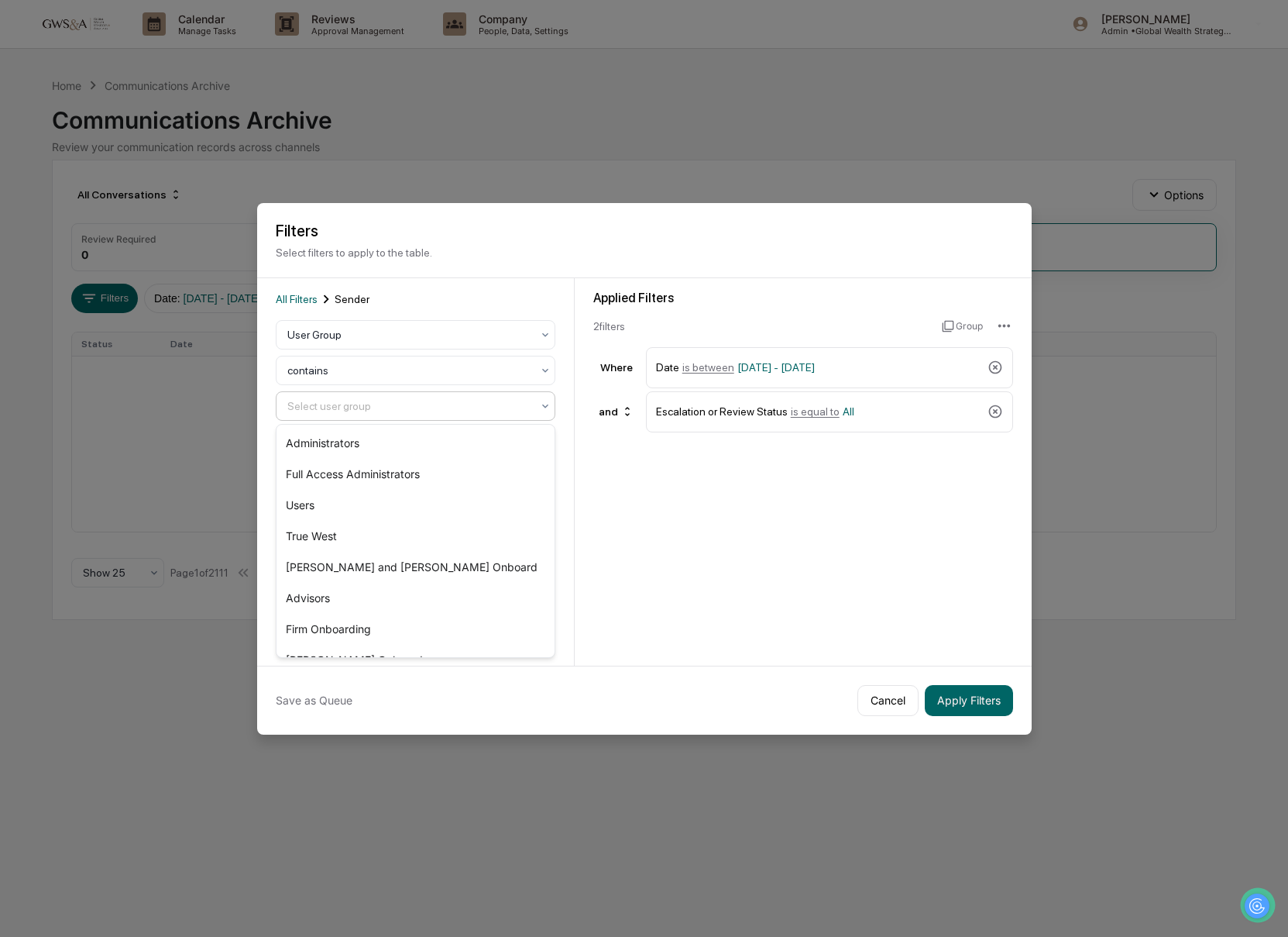
click at [322, 416] on div "Select user group" at bounding box center [409, 406] width 259 height 21
click at [345, 501] on div "Users" at bounding box center [416, 505] width 278 height 31
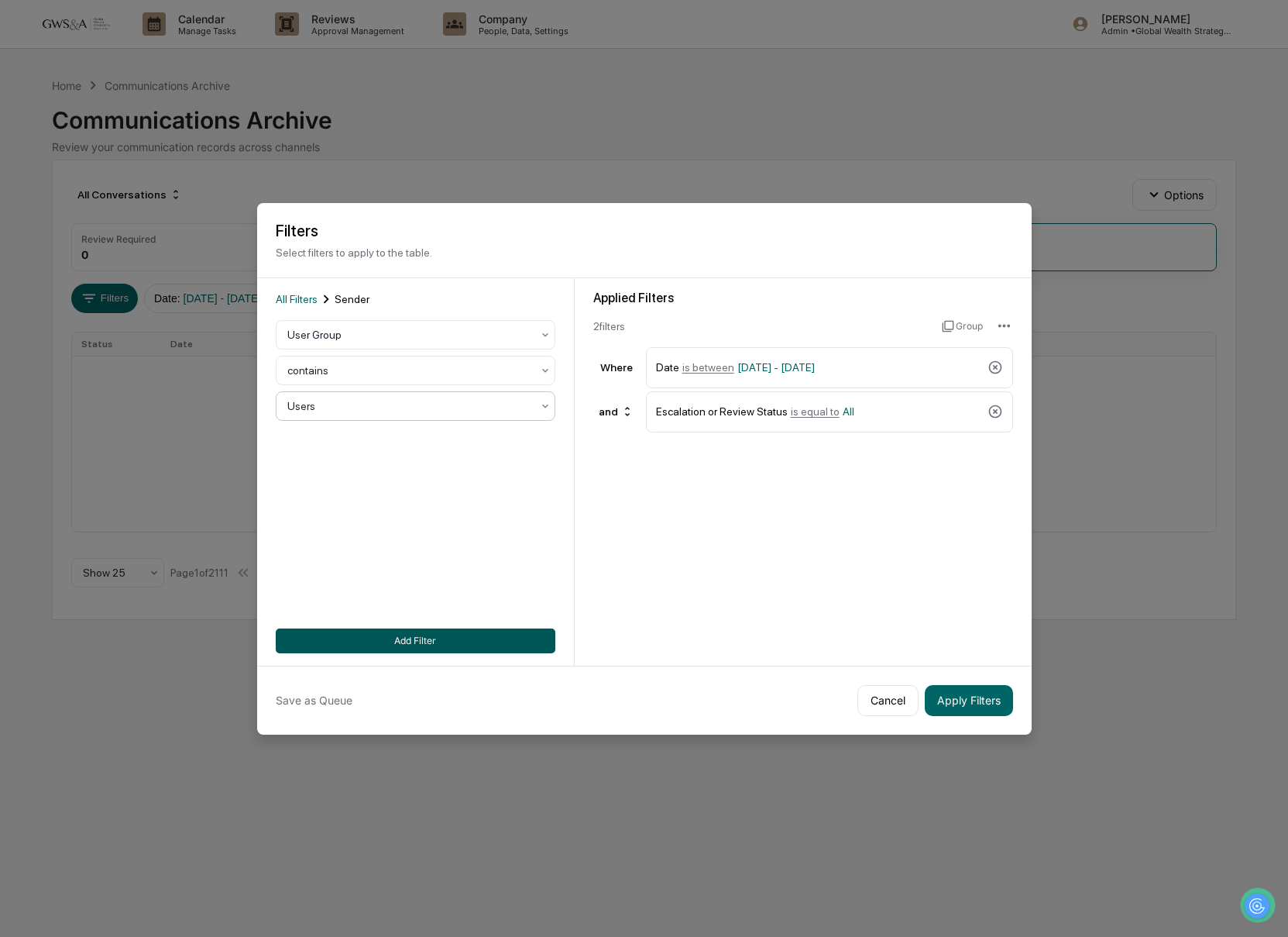
click at [499, 633] on button "Add Filter" at bounding box center [416, 640] width 280 height 25
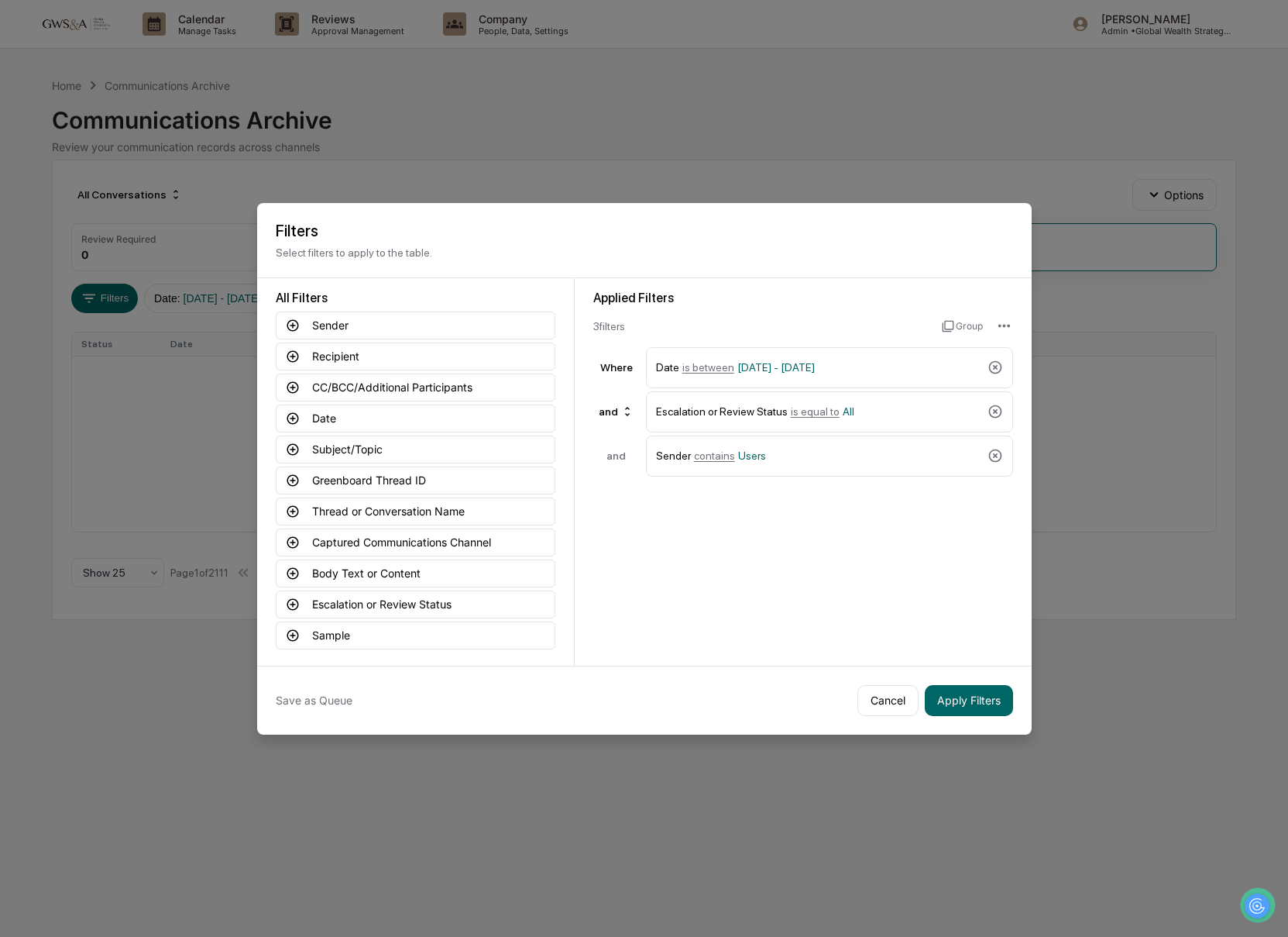
drag, startPoint x: 995, startPoint y: 721, endPoint x: 980, endPoint y: 706, distance: 21.2
click at [995, 721] on div "Save as Queue Cancel Apply Filters" at bounding box center [644, 700] width 774 height 69
click at [977, 699] on button "Apply Filters" at bounding box center [968, 700] width 88 height 31
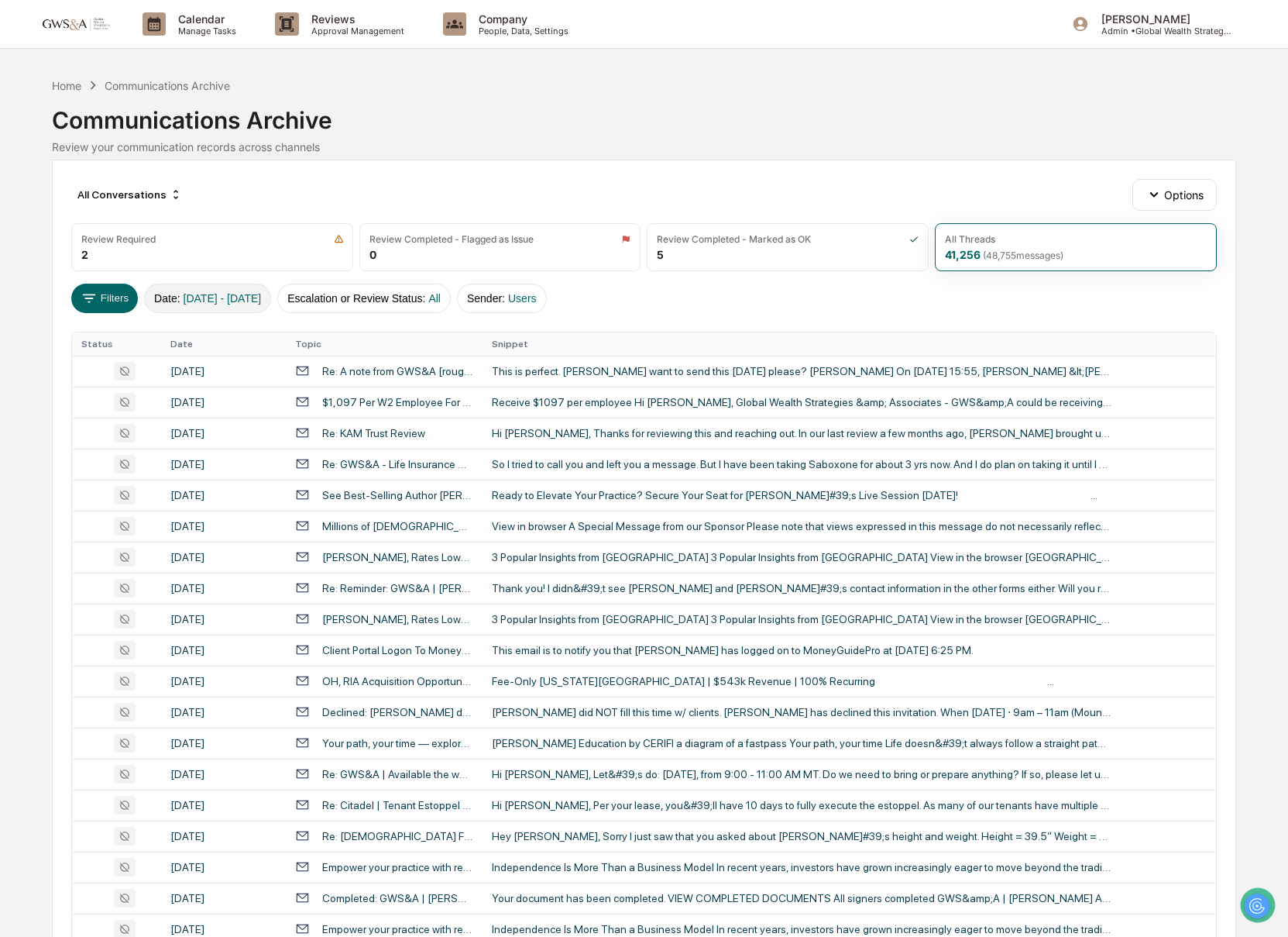
click at [178, 302] on button "Date : 09/26/2024 - 12/31/2025" at bounding box center [208, 298] width 127 height 29
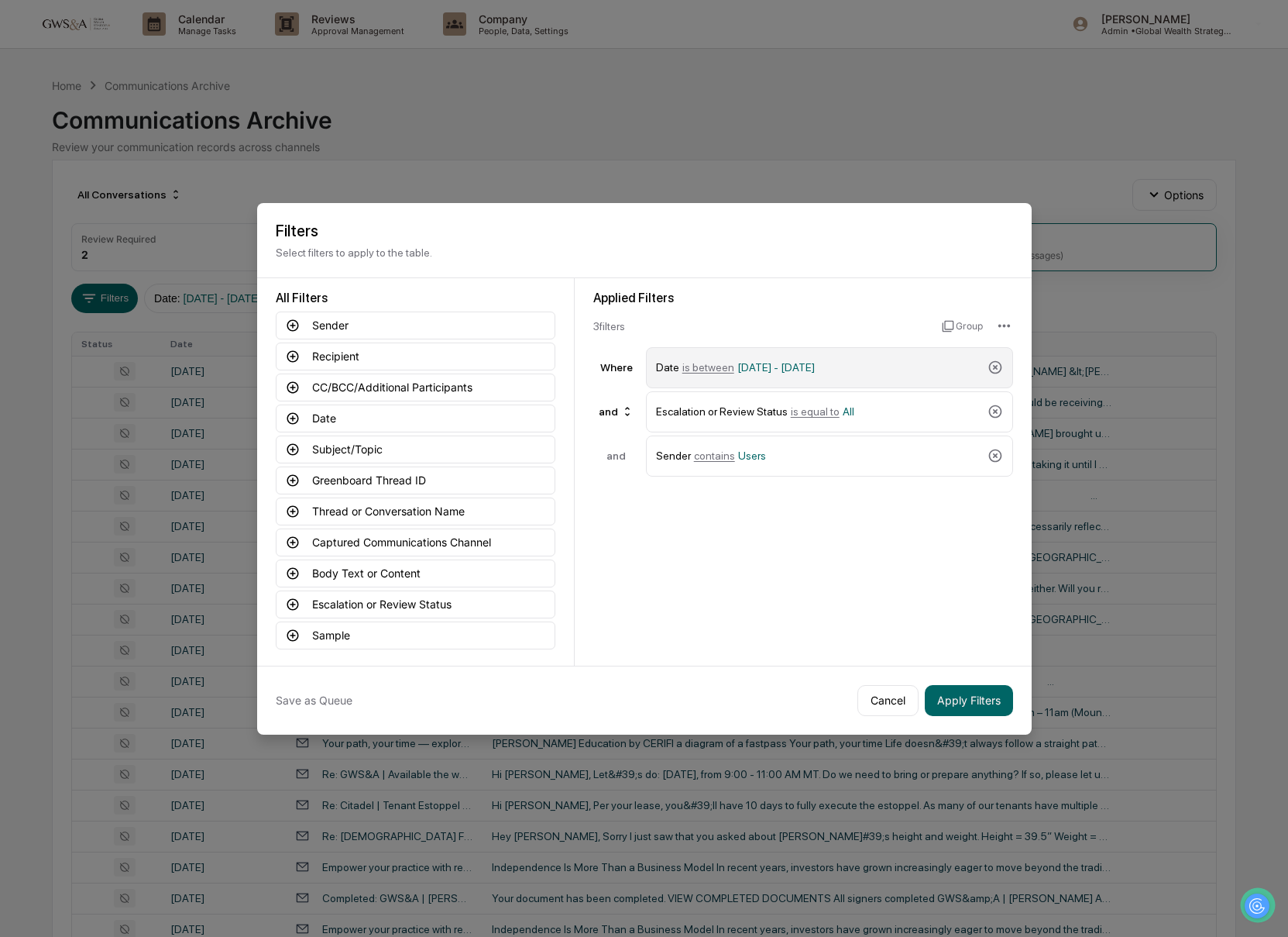
click at [815, 368] on span "09/26/2024 - 12/31/2025" at bounding box center [775, 367] width 77 height 13
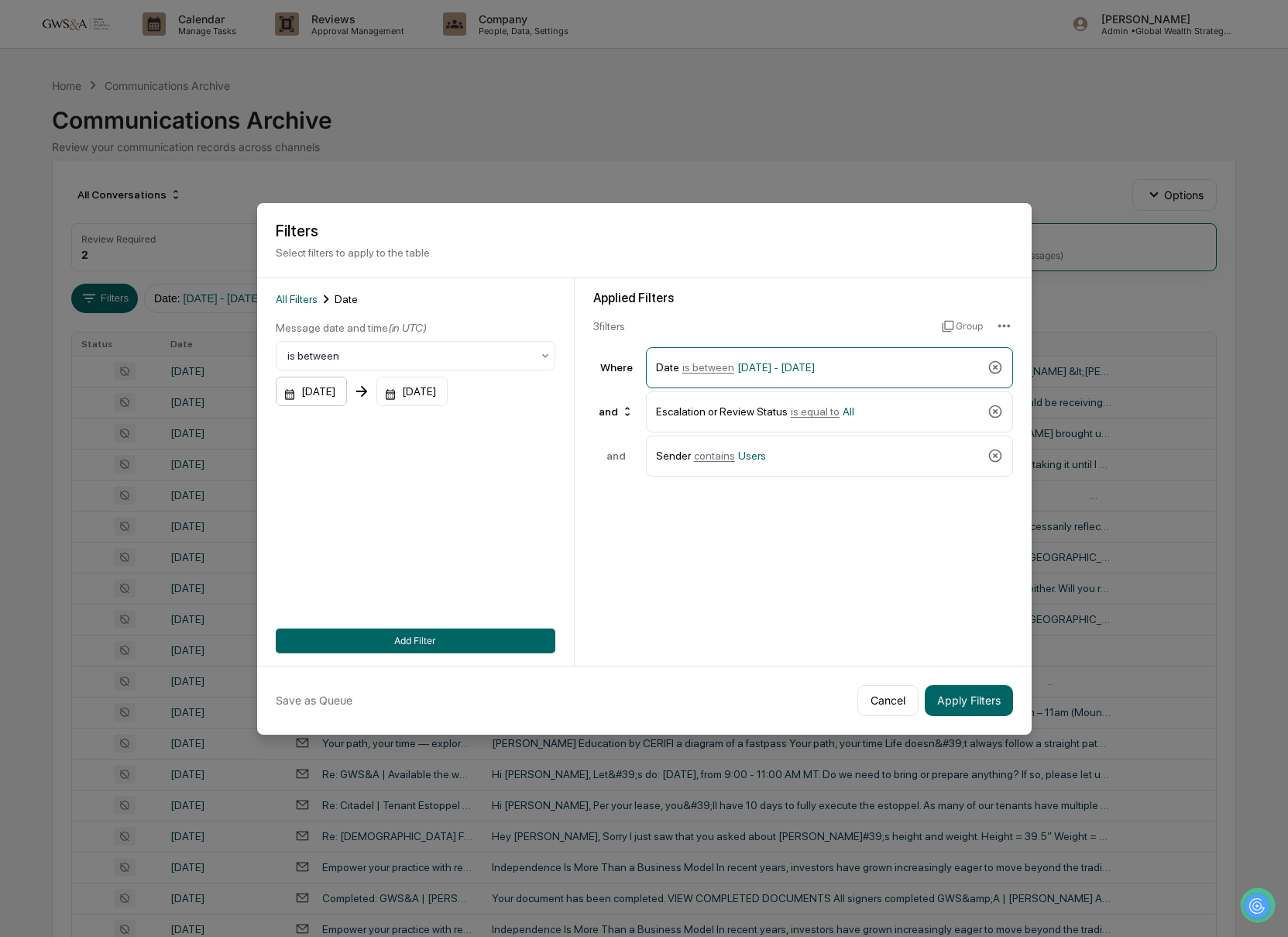
click at [334, 395] on div "09/26/2024" at bounding box center [312, 391] width 72 height 29
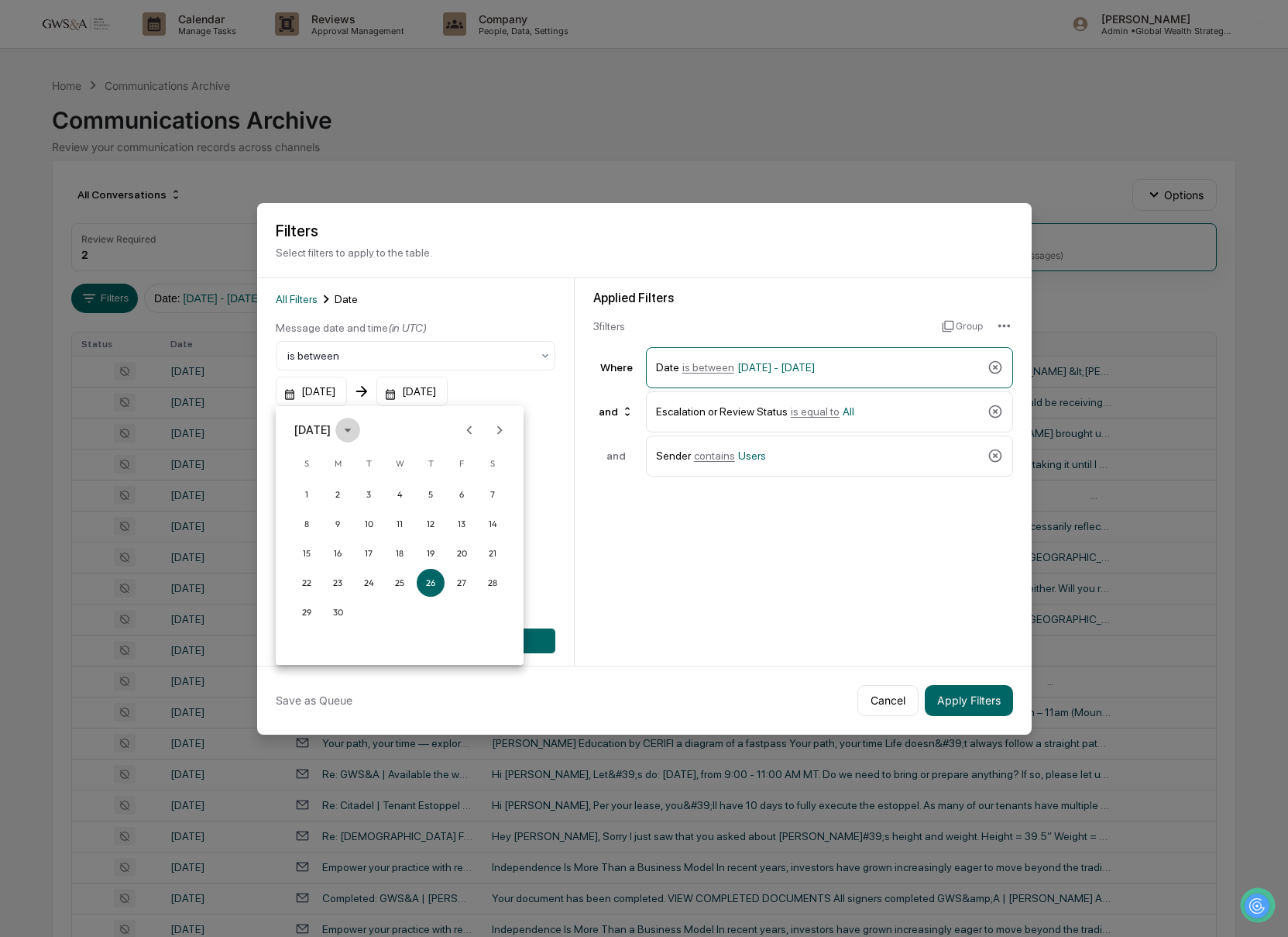
click at [356, 427] on icon "calendar view is open, switch to year view" at bounding box center [347, 430] width 17 height 17
click at [485, 551] on button "2025" at bounding box center [480, 556] width 56 height 28
click at [497, 552] on button "Sep" at bounding box center [480, 548] width 56 height 28
click at [456, 573] on button "26" at bounding box center [461, 582] width 28 height 28
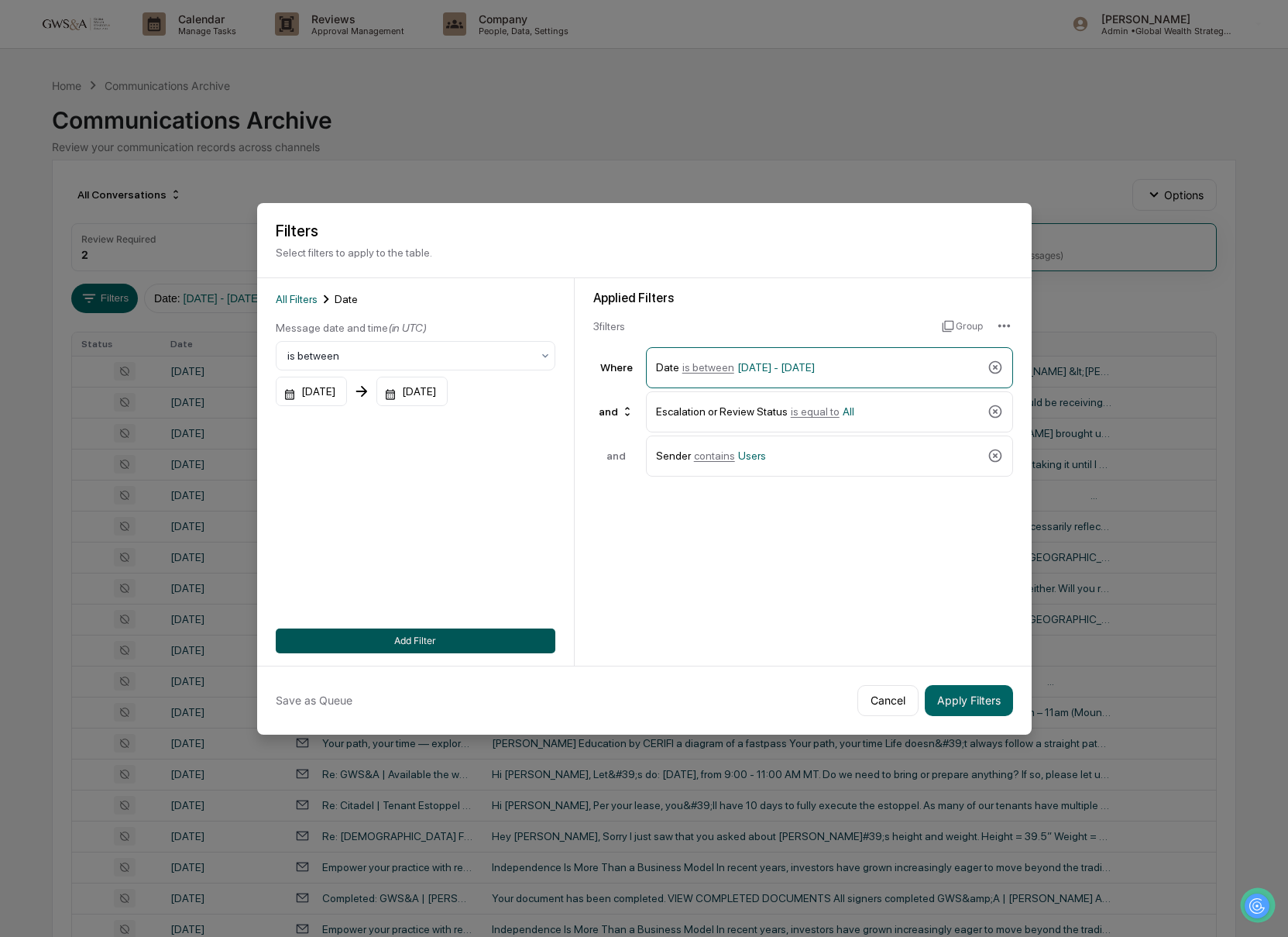
click at [492, 647] on button "Add Filter" at bounding box center [416, 640] width 280 height 25
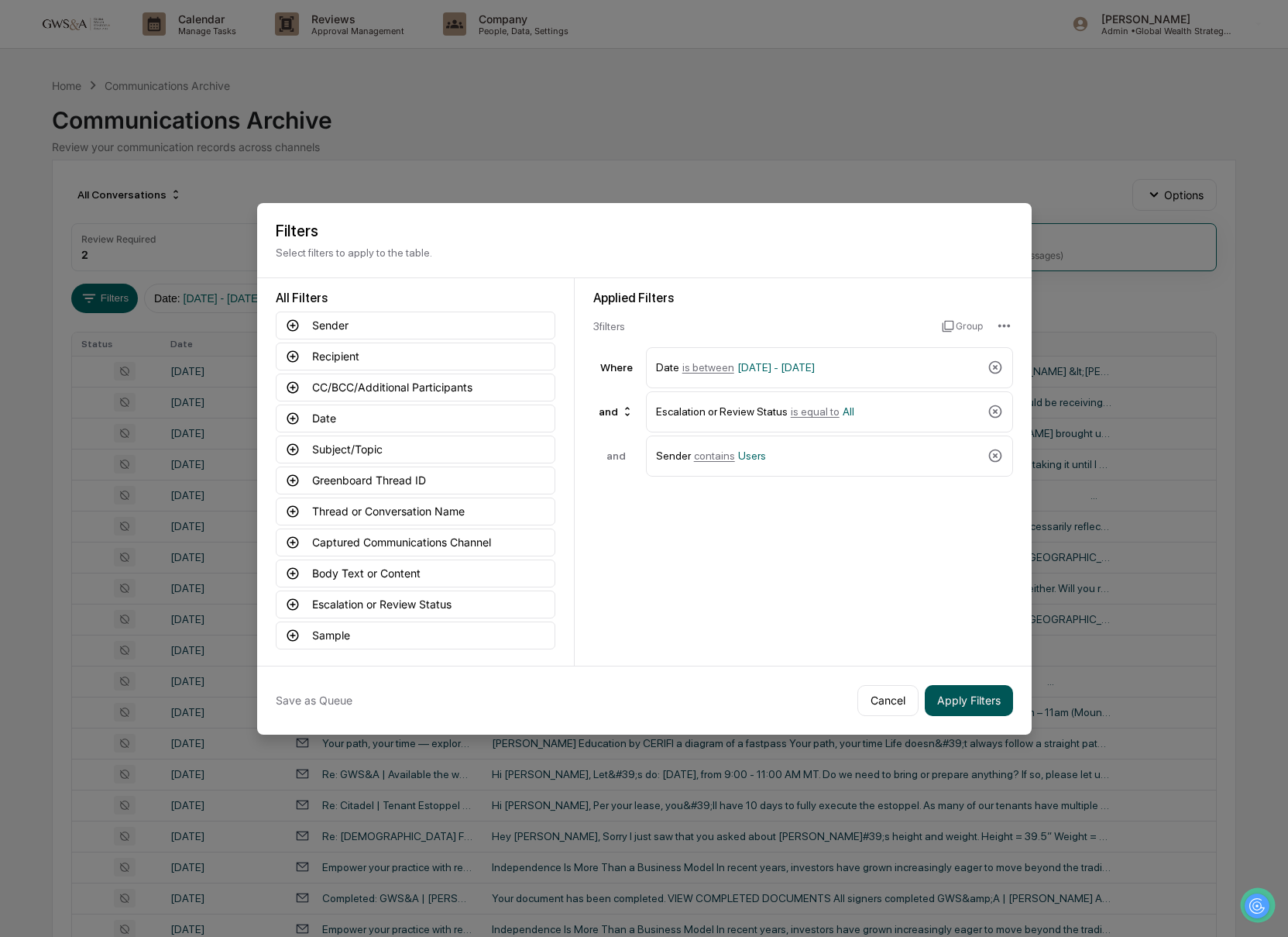
click at [929, 700] on button "Apply Filters" at bounding box center [968, 700] width 88 height 31
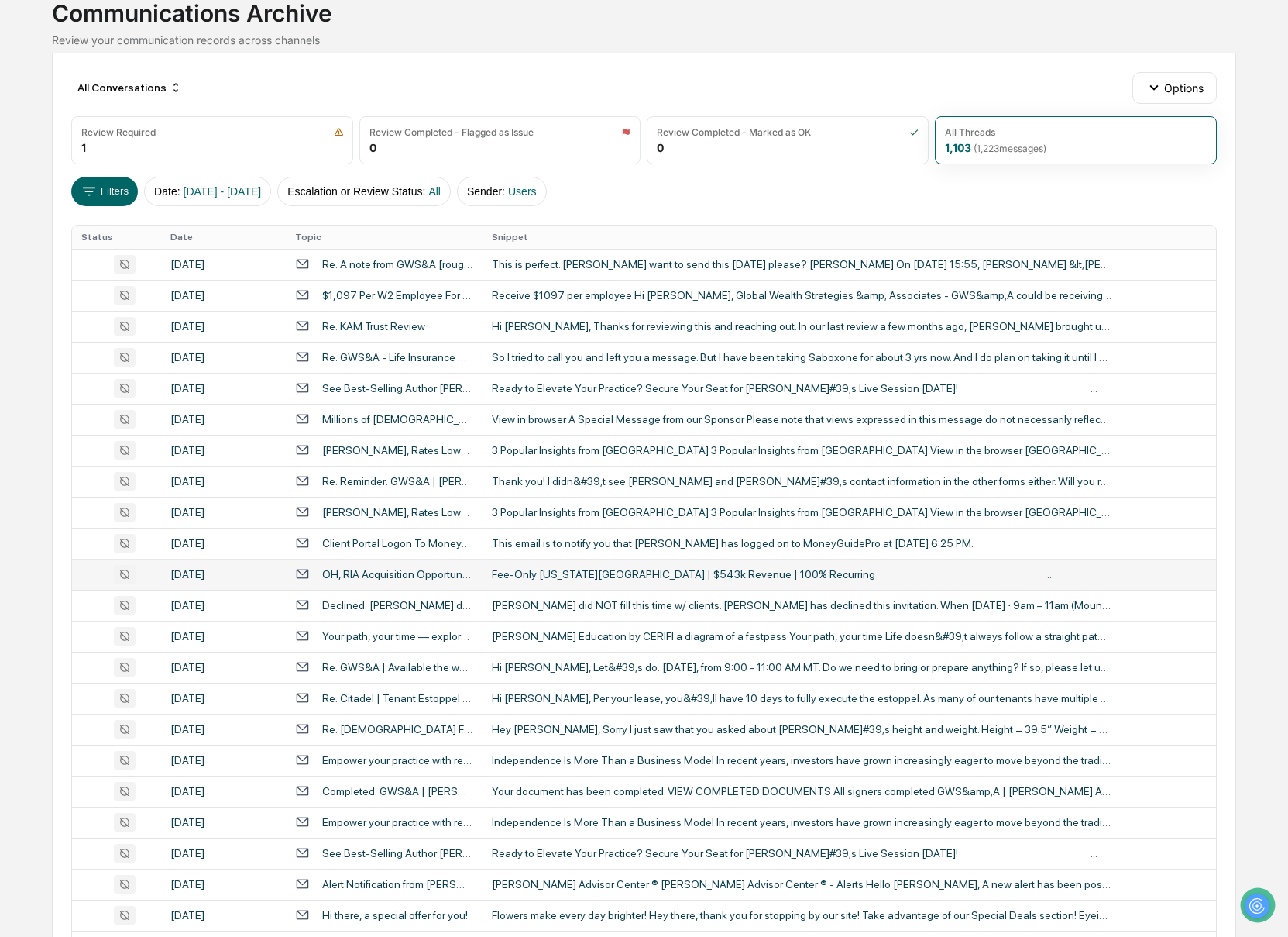
scroll to position [111, 0]
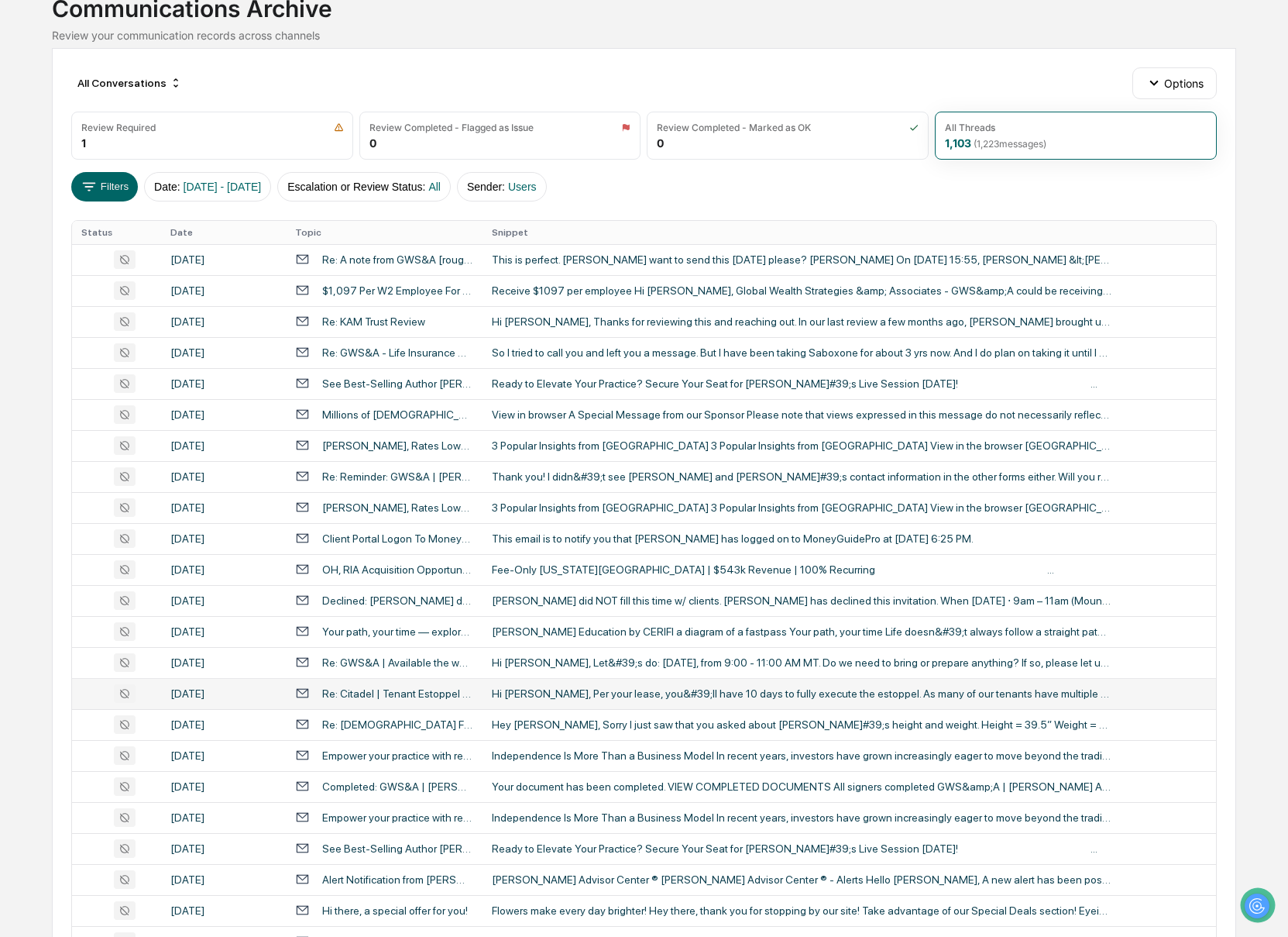
click at [847, 695] on div "Hi [PERSON_NAME], Per your lease, you&#39;ll have 10 days to fully execute the …" at bounding box center [801, 694] width 619 height 13
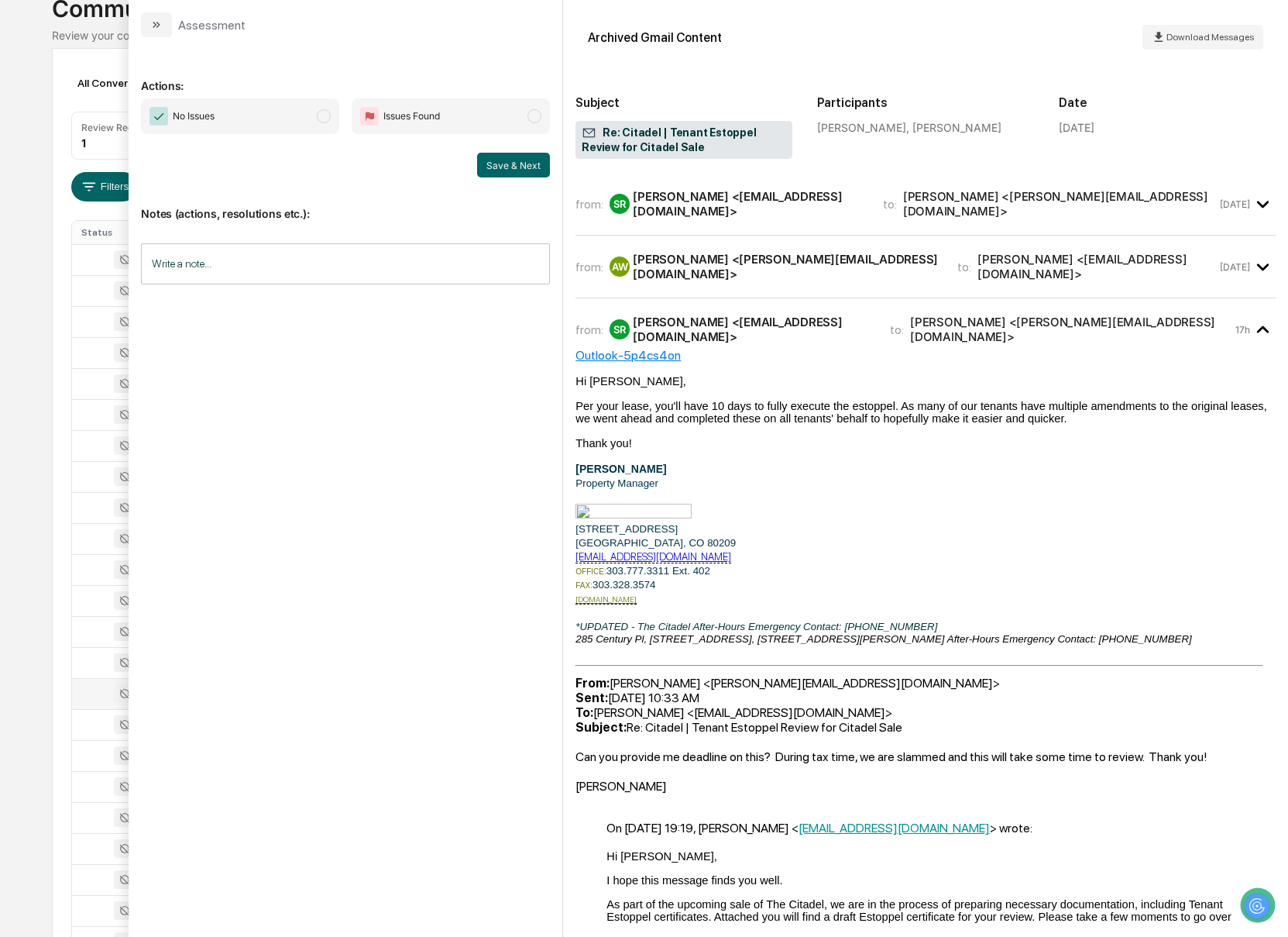
click at [702, 221] on div "from: SR Samantha Reid <Sreid@coletaylorco.com> to: Adam Way <adam@gwsa.us> Sep…" at bounding box center [925, 210] width 700 height 50
click at [685, 199] on div "Samantha Reid <Sreid@coletaylorco.com>" at bounding box center [748, 204] width 231 height 29
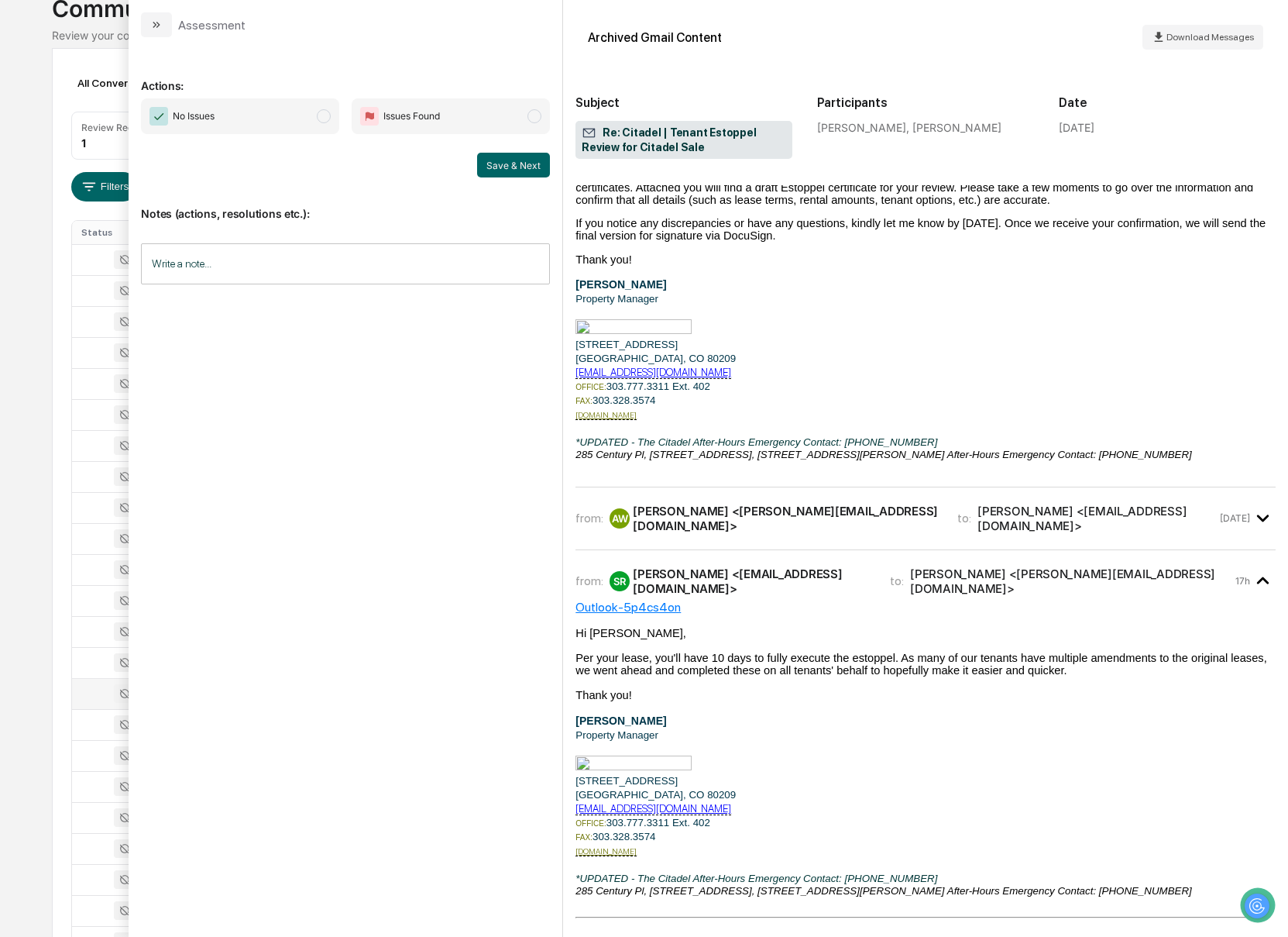
scroll to position [170, 0]
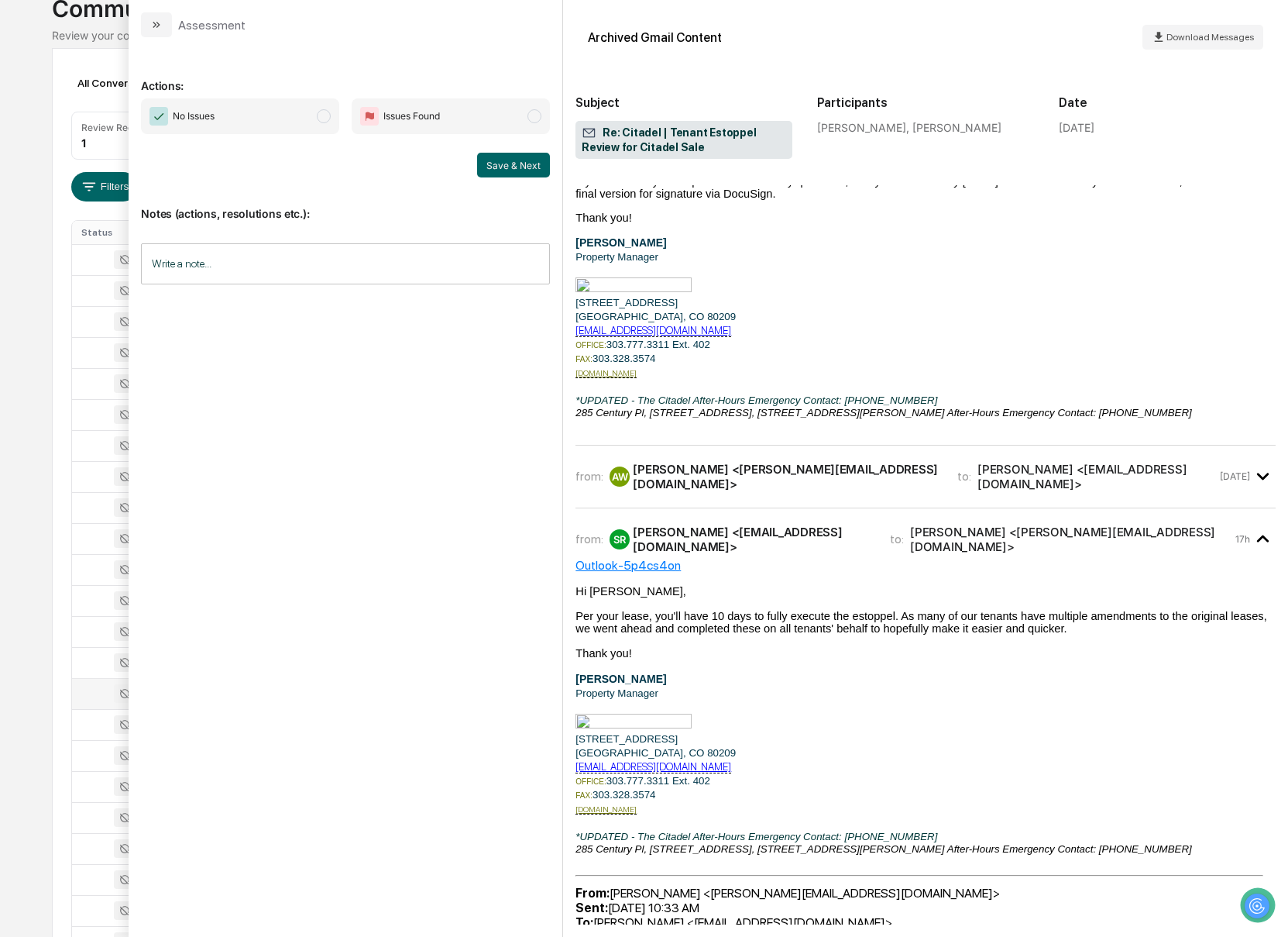
drag, startPoint x: 849, startPoint y: 450, endPoint x: 855, endPoint y: 457, distance: 9.2
click at [849, 450] on div "from: SR Samantha Reid <Sreid@coletaylorco.com> to: Adam Way <adam@gwsa.us> Sep…" at bounding box center [925, 739] width 700 height 1448
click at [858, 462] on div "from: AW Adam Way <adam@gwsa.us> to: Samantha Reid <Sreid@coletaylorco.com>" at bounding box center [896, 476] width 642 height 29
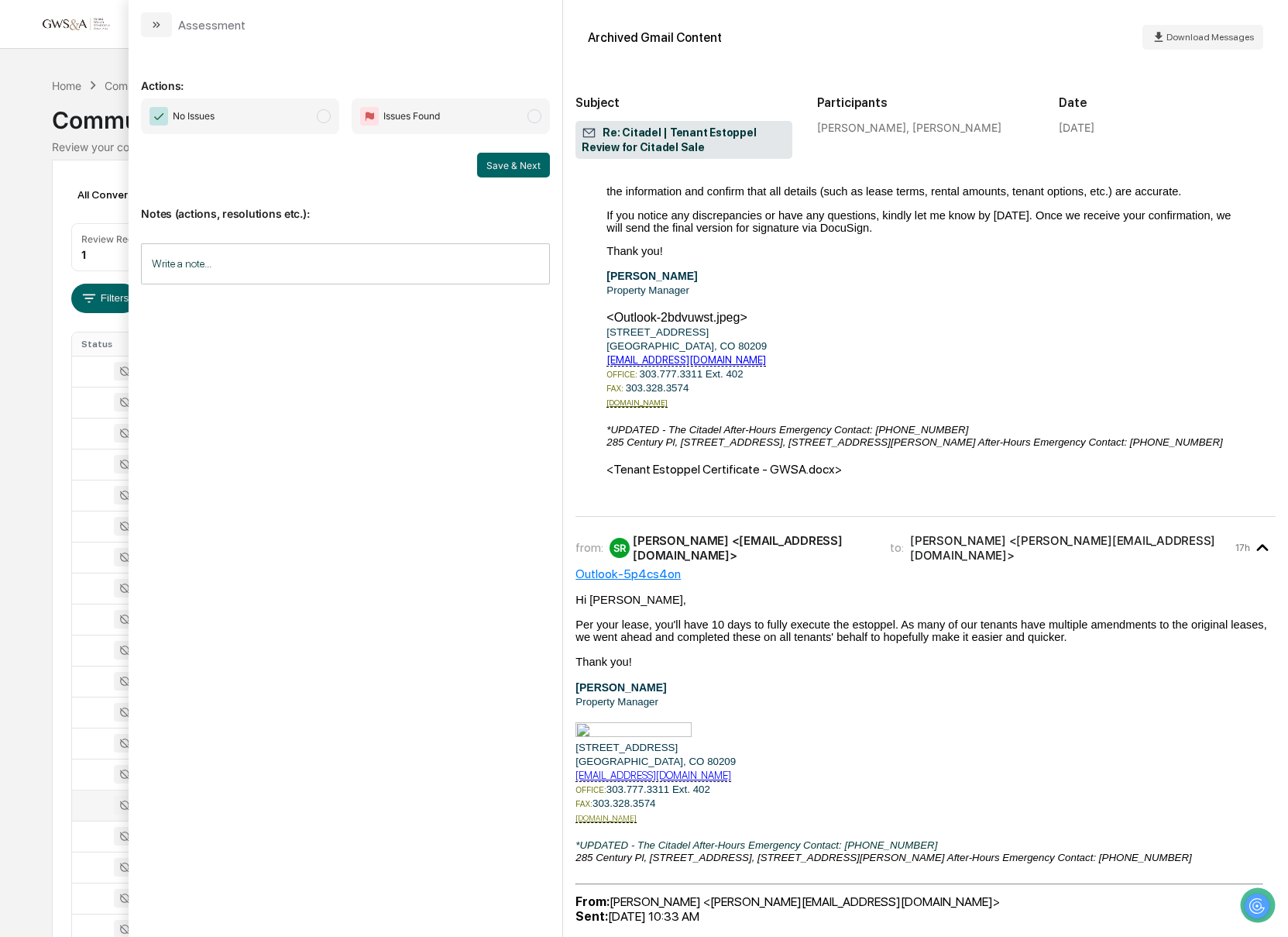
scroll to position [0, 0]
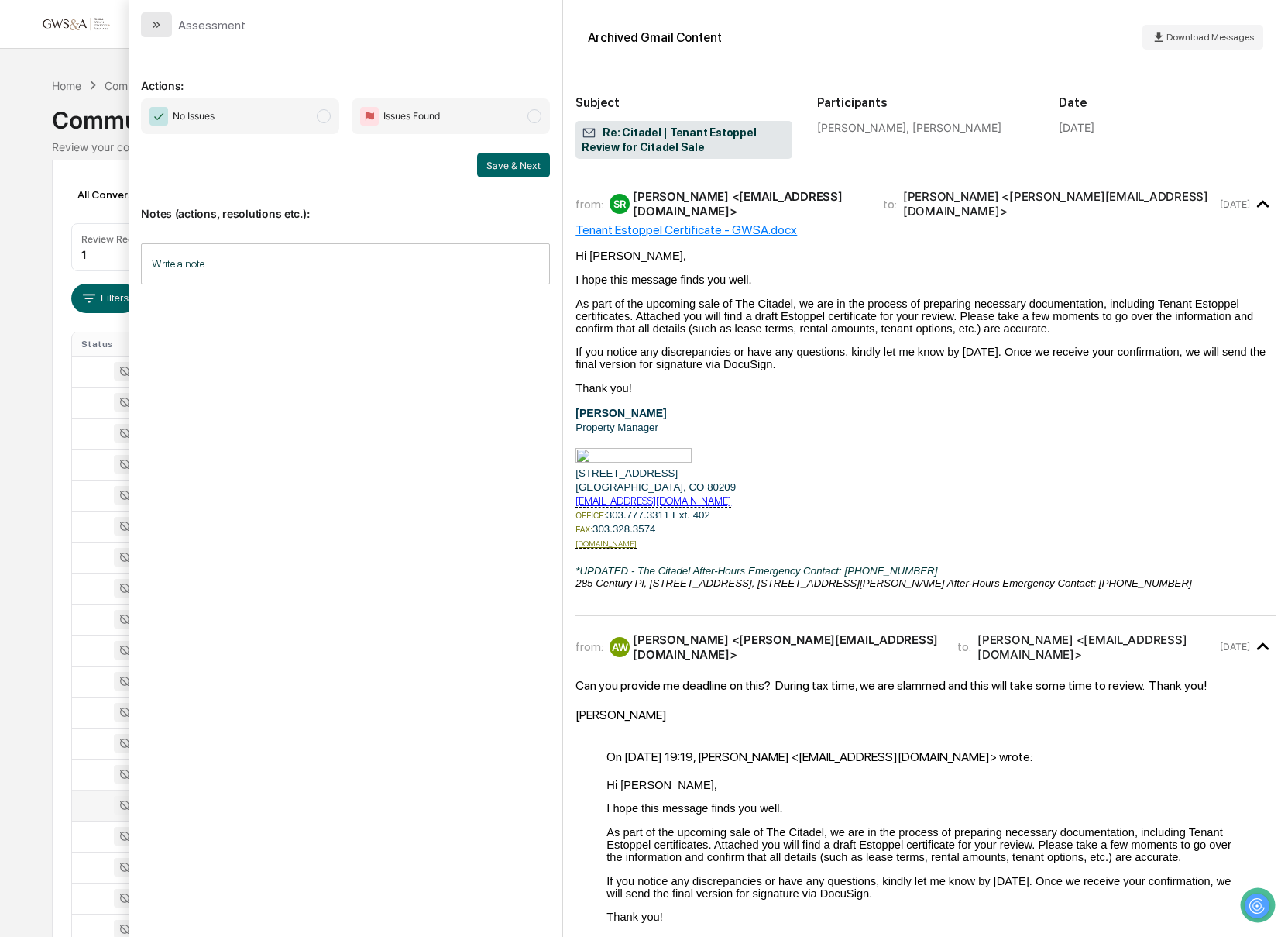
click at [155, 25] on icon "modal" at bounding box center [155, 25] width 4 height 6
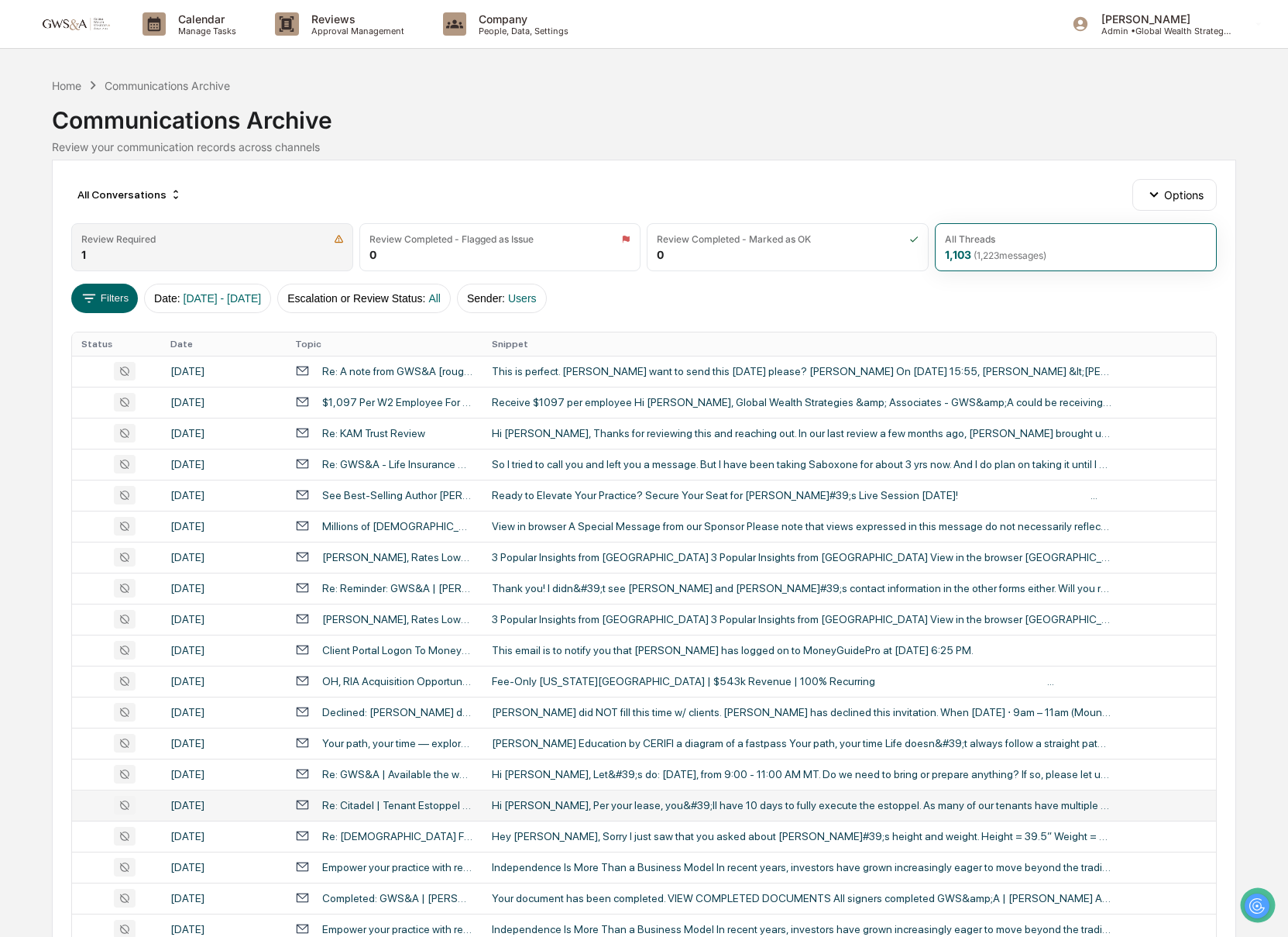
click at [126, 238] on div "Review Required" at bounding box center [118, 239] width 75 height 12
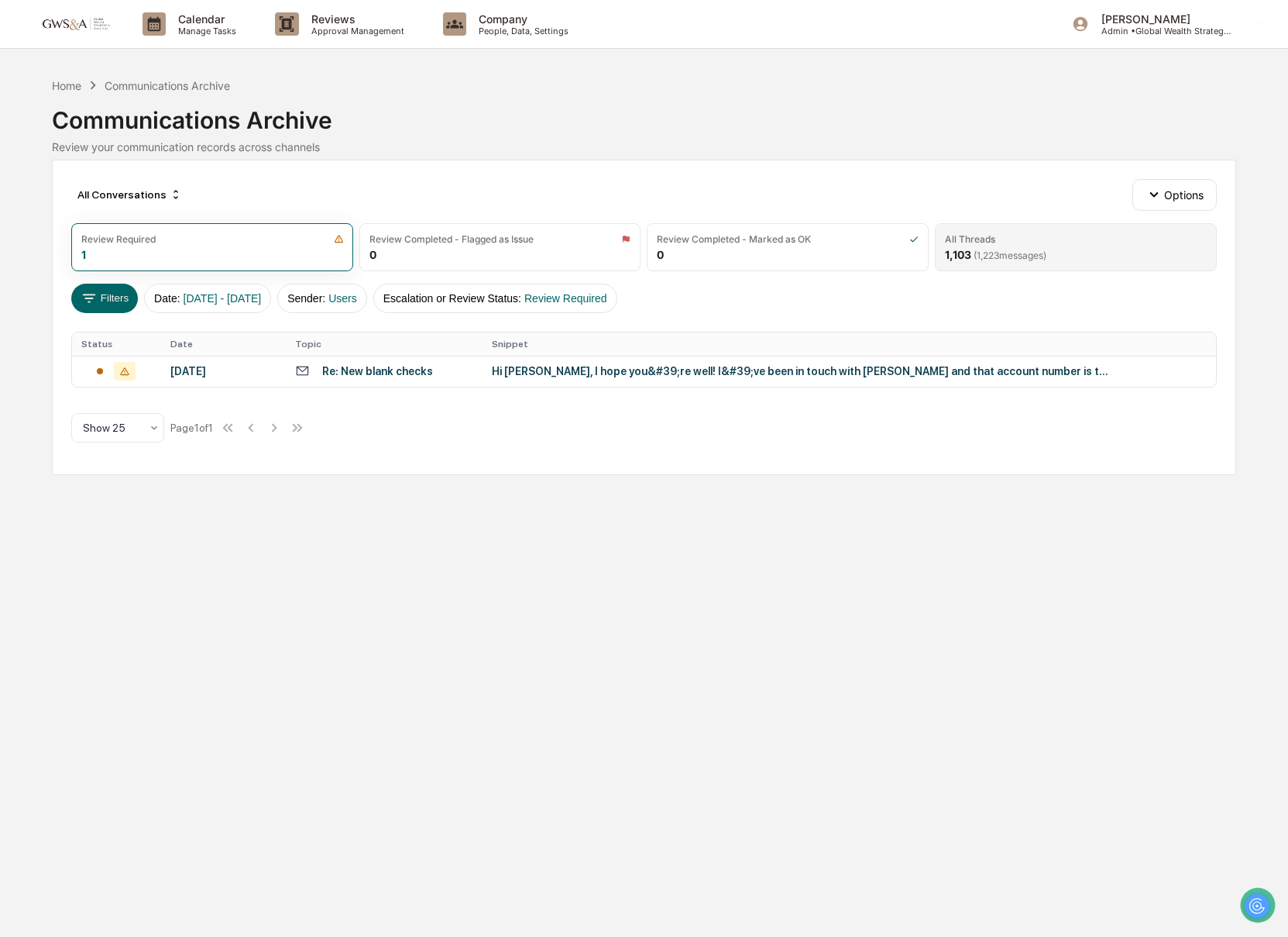
click at [1003, 252] on span "( 1,223 messages)" at bounding box center [1010, 255] width 73 height 12
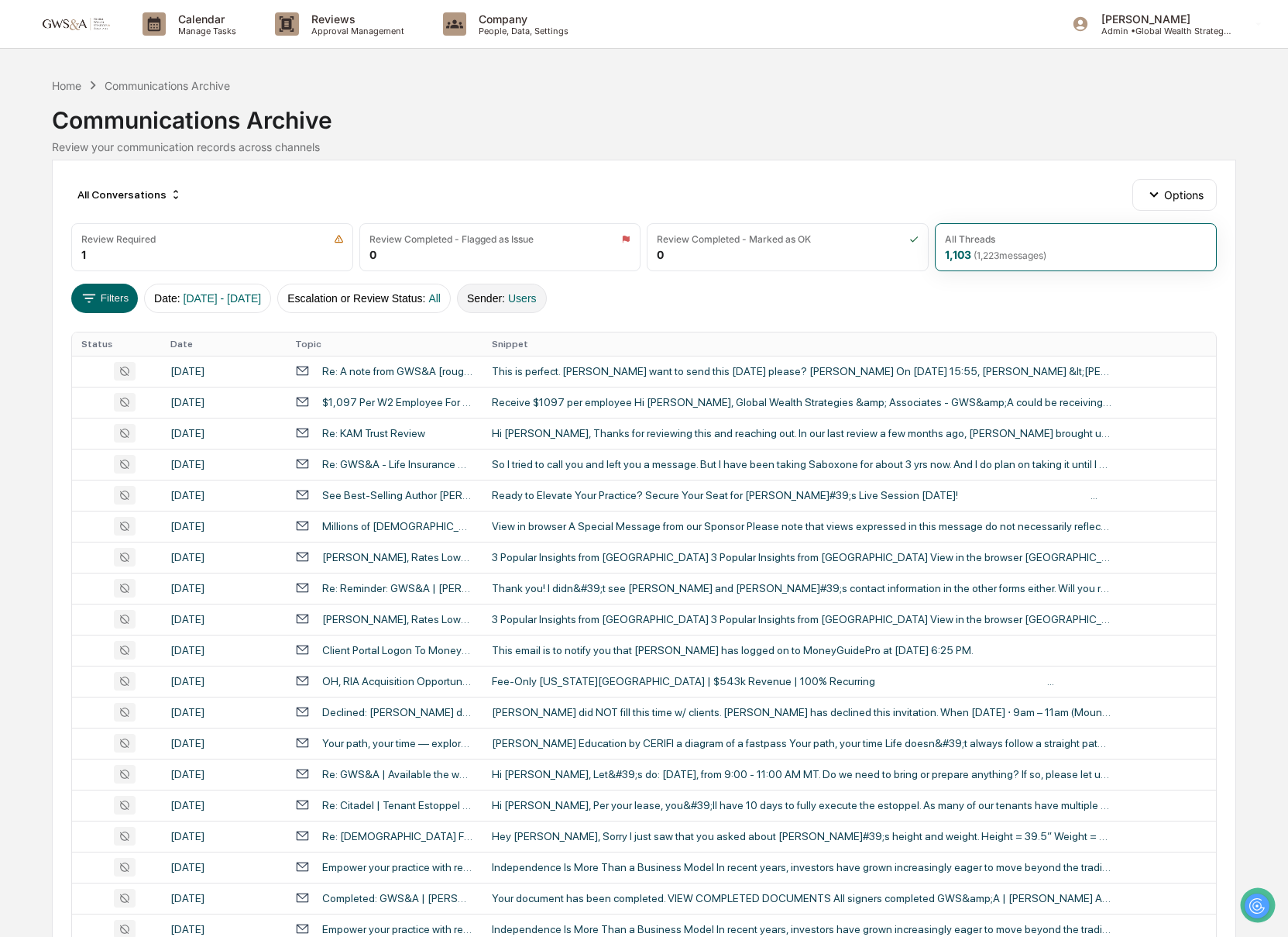
click at [513, 299] on button "Sender : Users" at bounding box center [502, 298] width 90 height 29
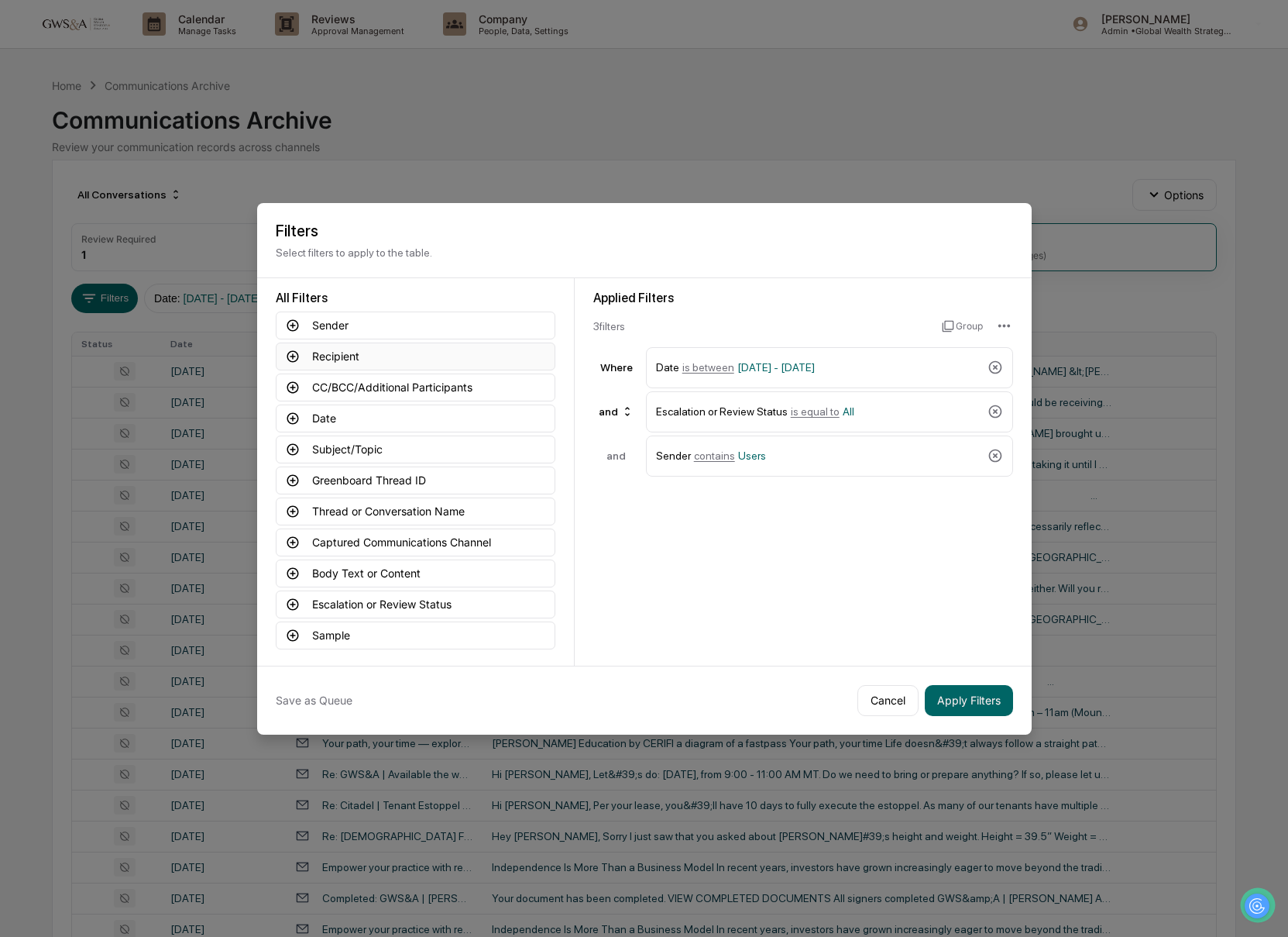
click at [496, 347] on button "Recipient" at bounding box center [416, 356] width 280 height 28
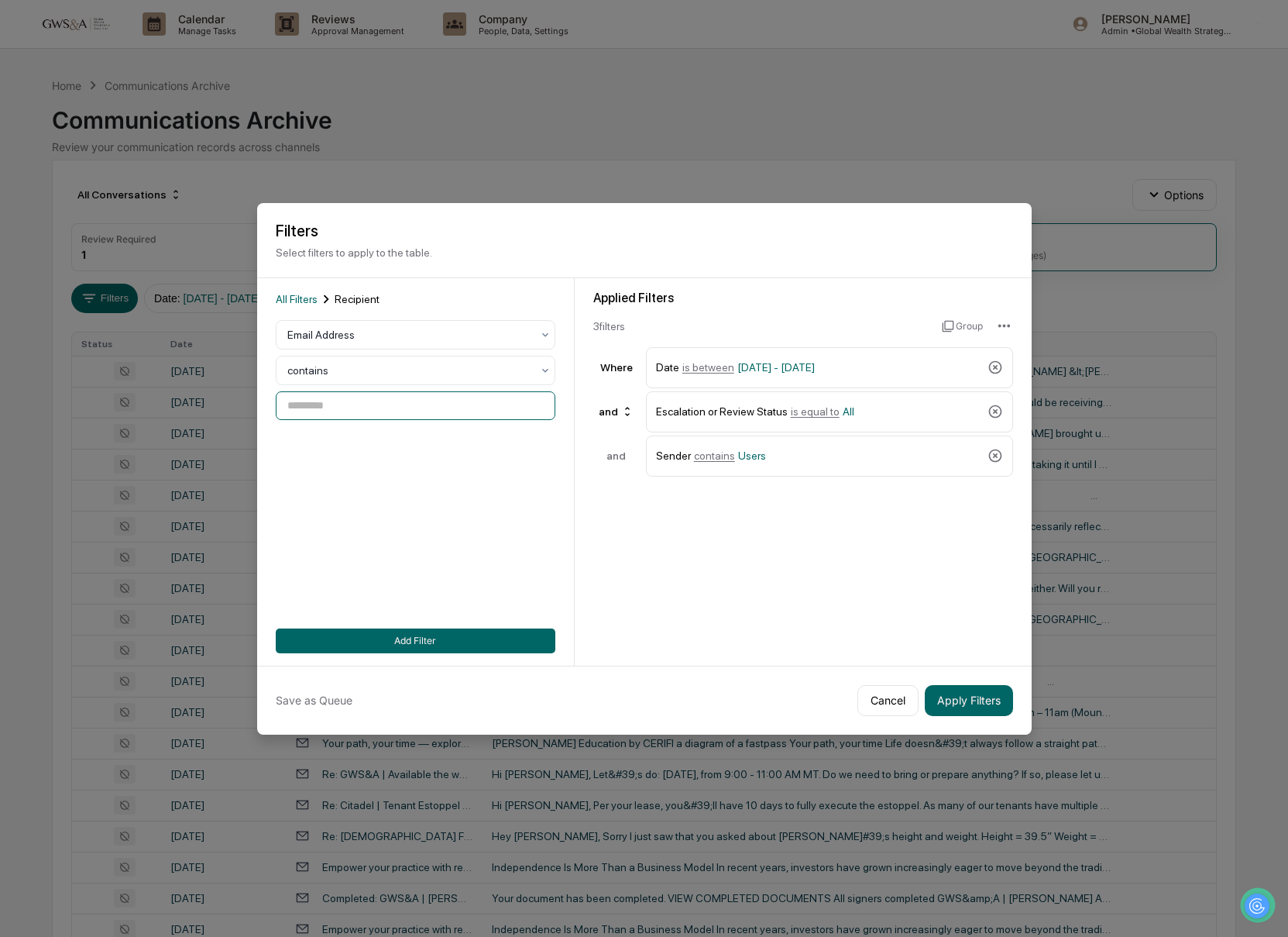
click at [358, 407] on input at bounding box center [416, 406] width 280 height 29
click at [340, 380] on div "contains" at bounding box center [409, 370] width 259 height 21
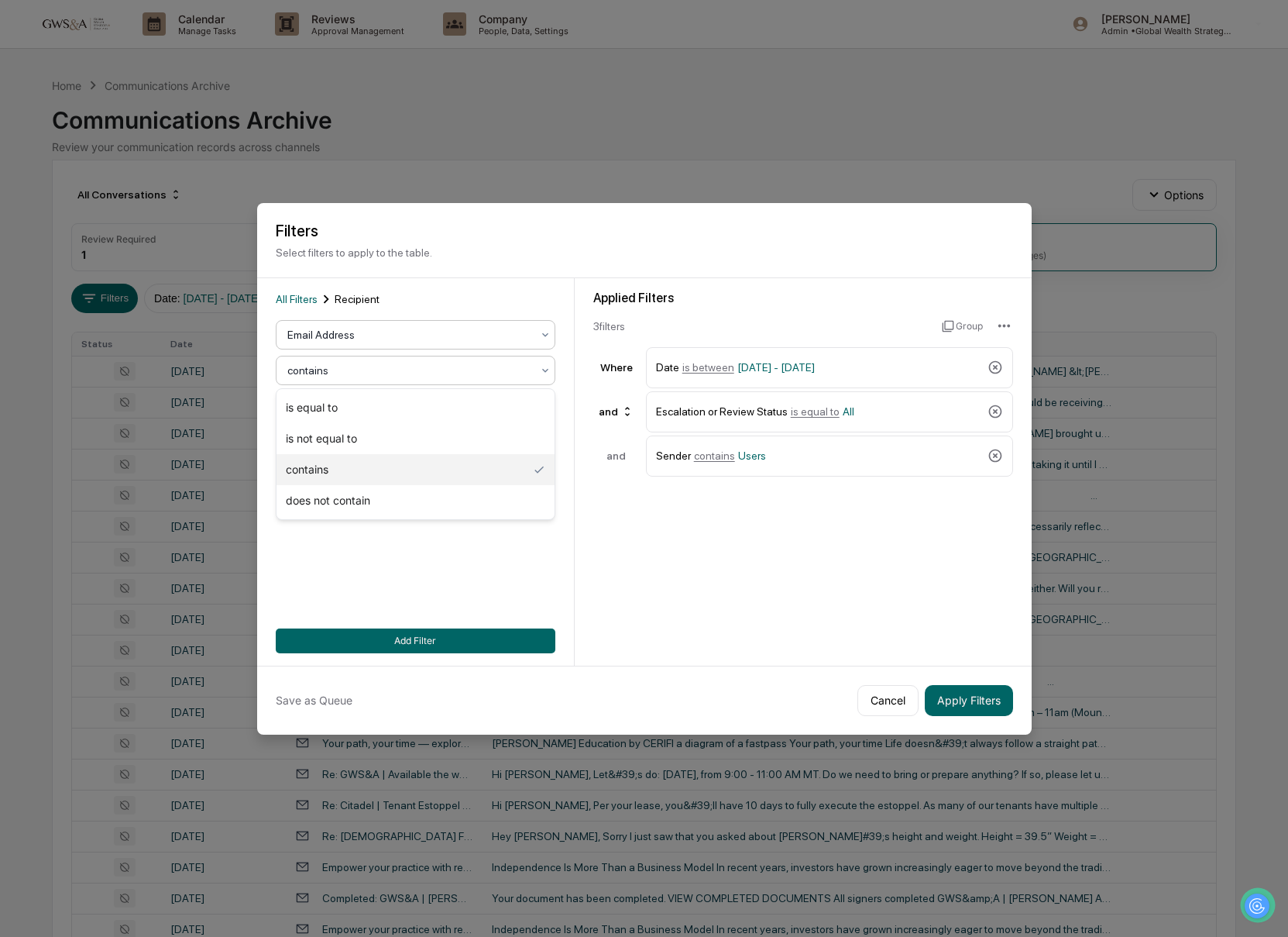
click at [320, 333] on div at bounding box center [409, 334] width 244 height 15
click at [327, 425] on div "User Group" at bounding box center [416, 434] width 278 height 31
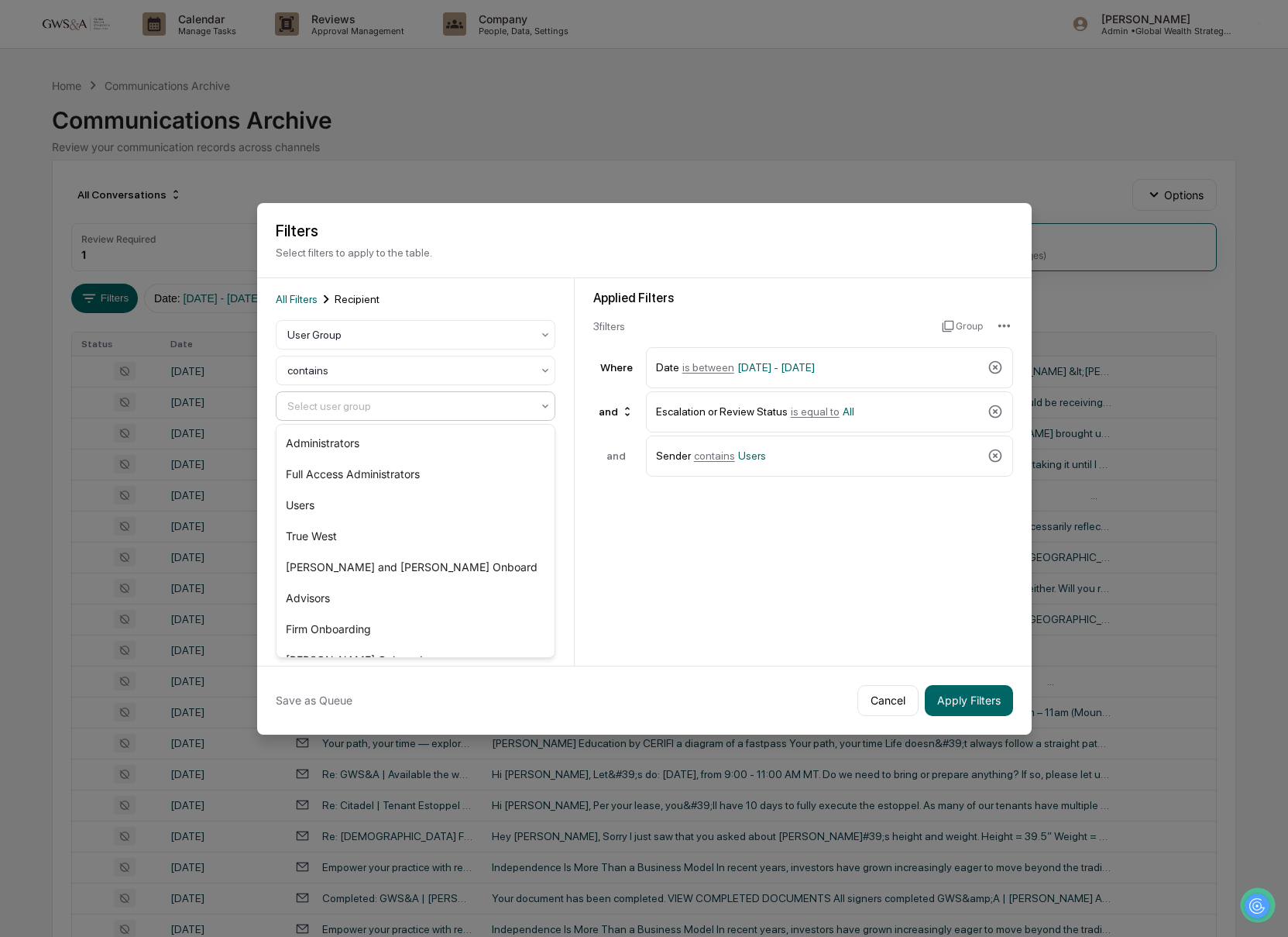
click at [336, 406] on div at bounding box center [409, 406] width 244 height 15
click at [373, 513] on div "Users" at bounding box center [416, 505] width 278 height 31
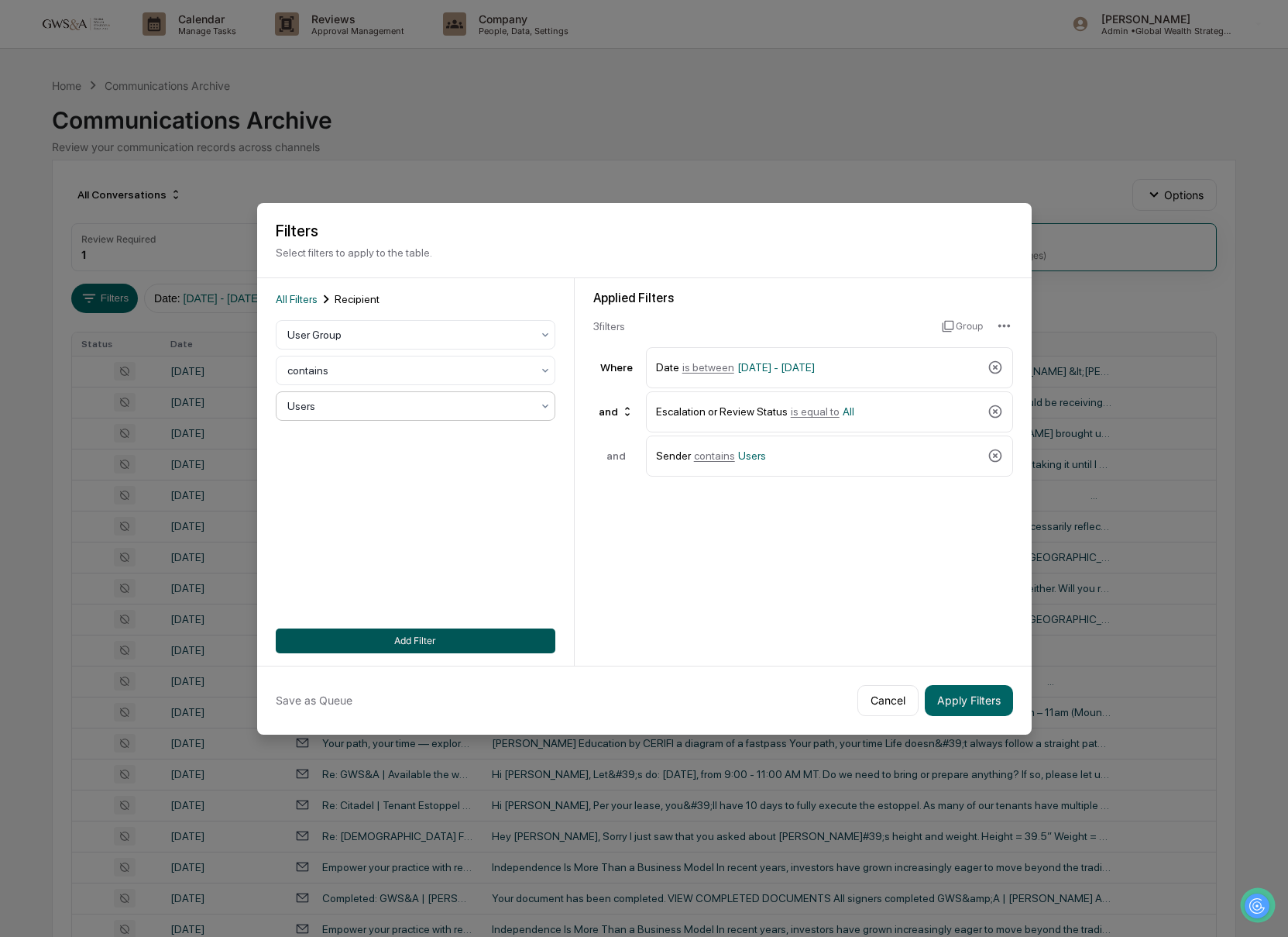
click at [491, 640] on button "Add Filter" at bounding box center [416, 640] width 280 height 25
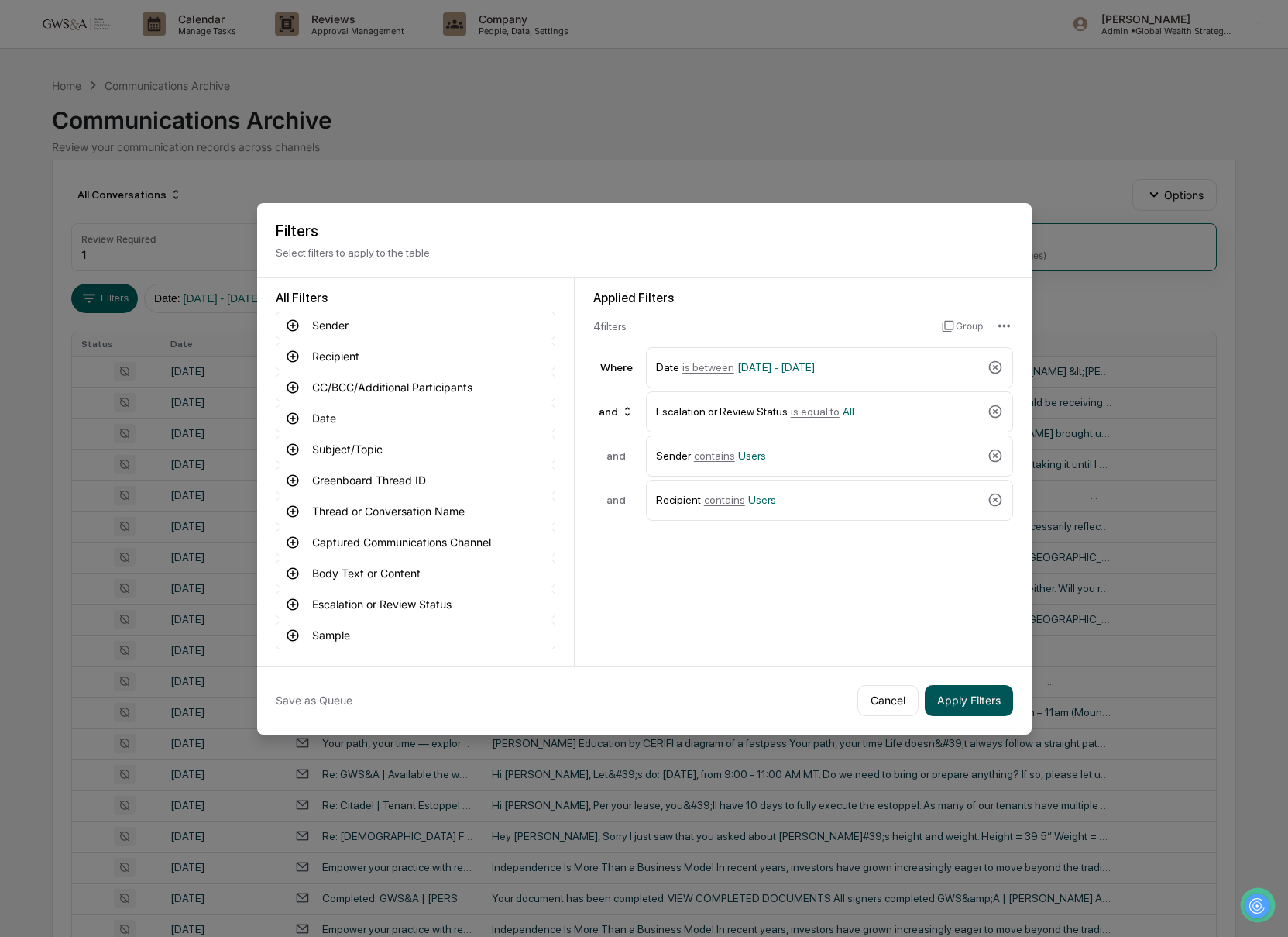
click at [951, 702] on button "Apply Filters" at bounding box center [968, 700] width 88 height 31
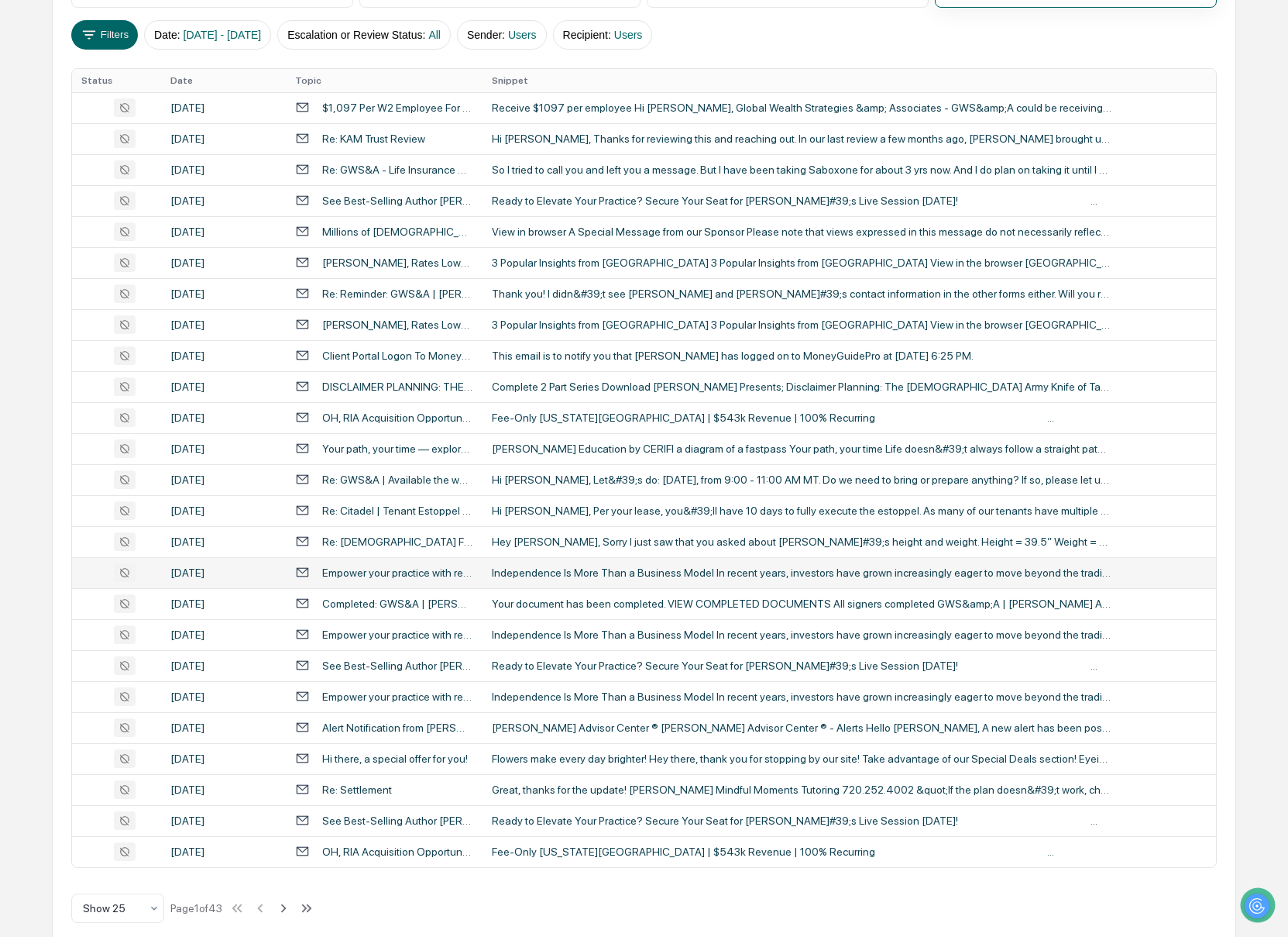
scroll to position [262, 0]
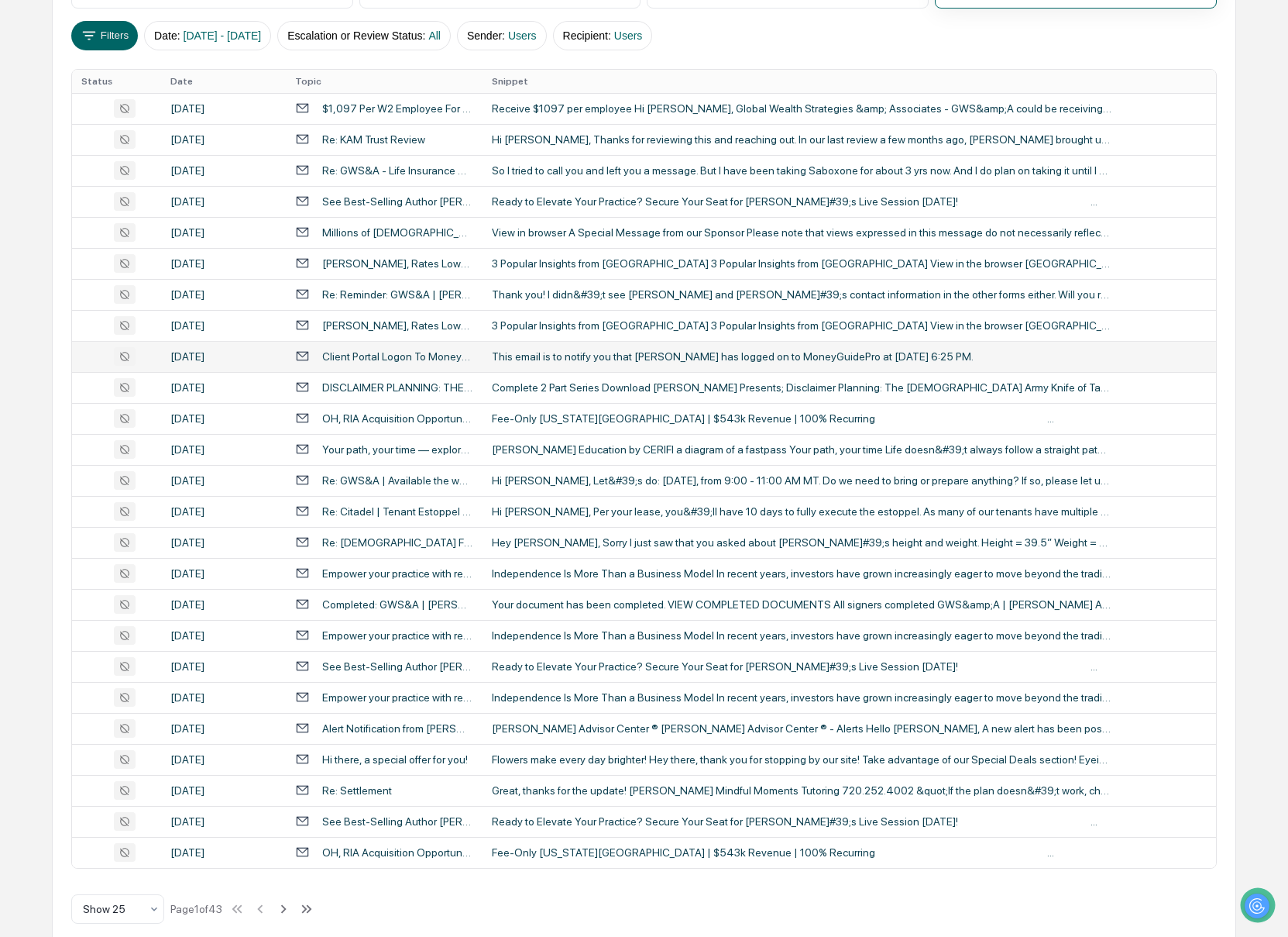
click at [528, 360] on div "This email is to notify you that [PERSON_NAME] has logged on to MoneyGuidePro a…" at bounding box center [801, 356] width 619 height 13
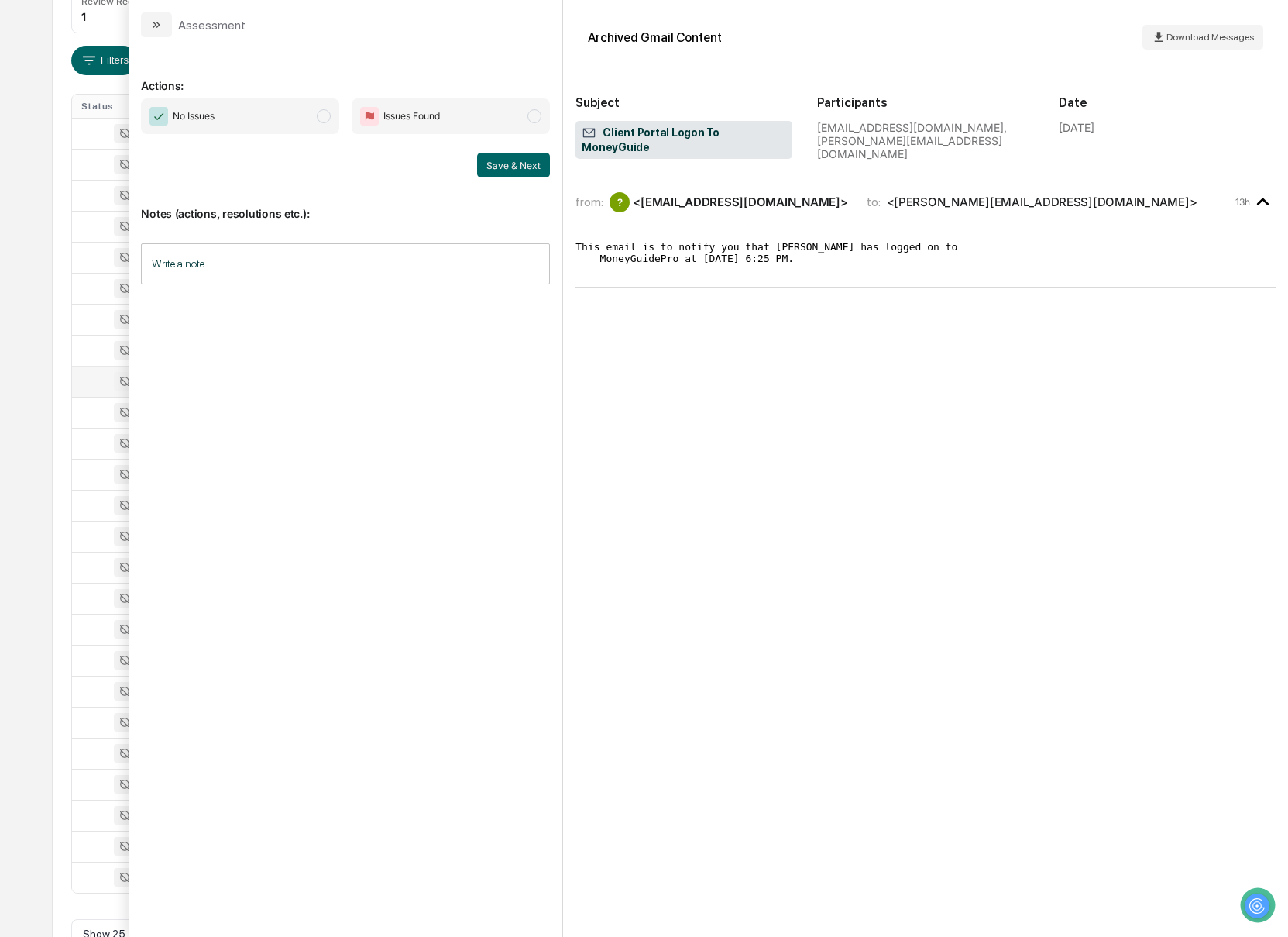
scroll to position [239, 0]
click at [153, 29] on icon "modal" at bounding box center [157, 25] width 13 height 13
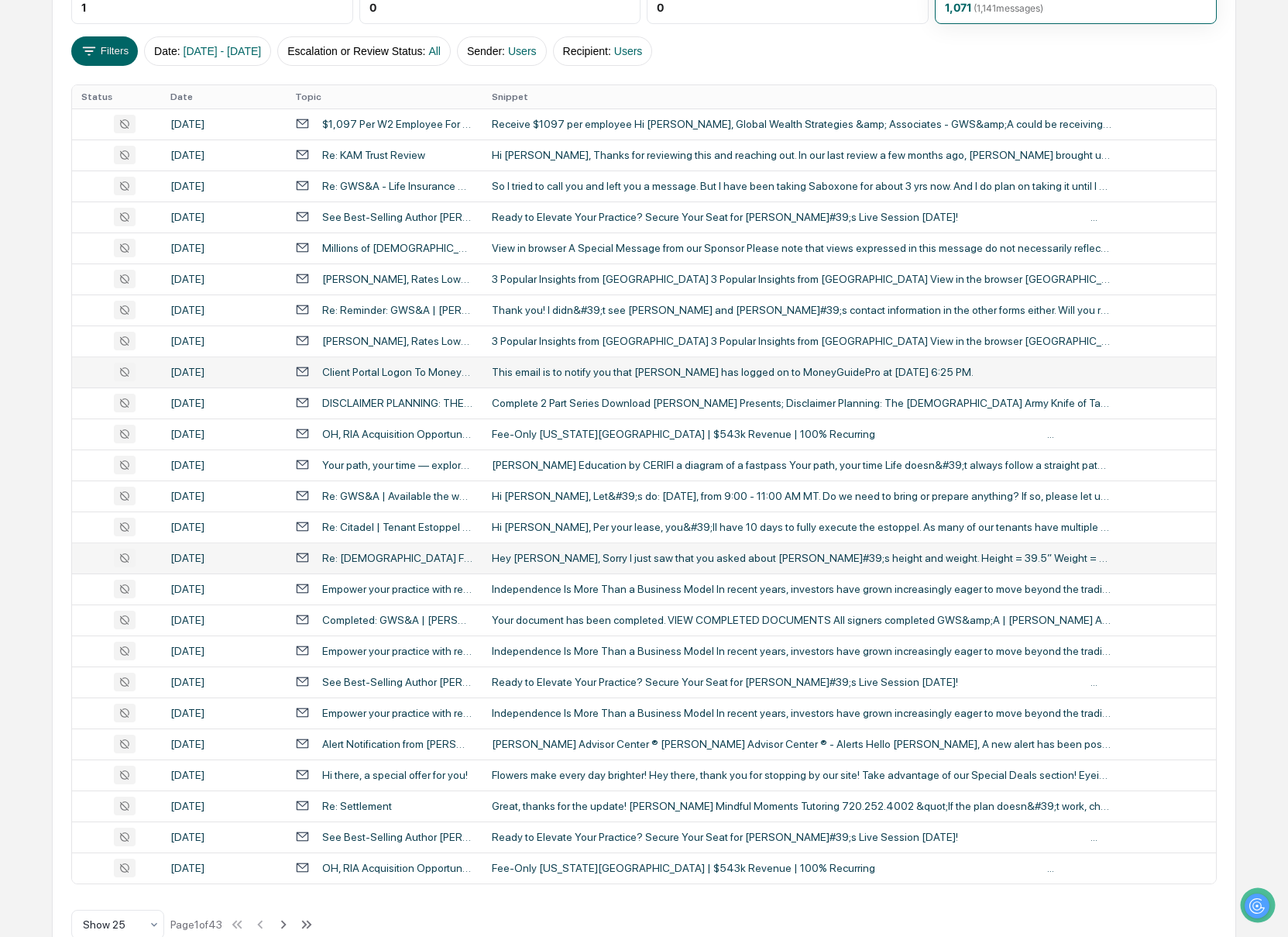
scroll to position [283, 0]
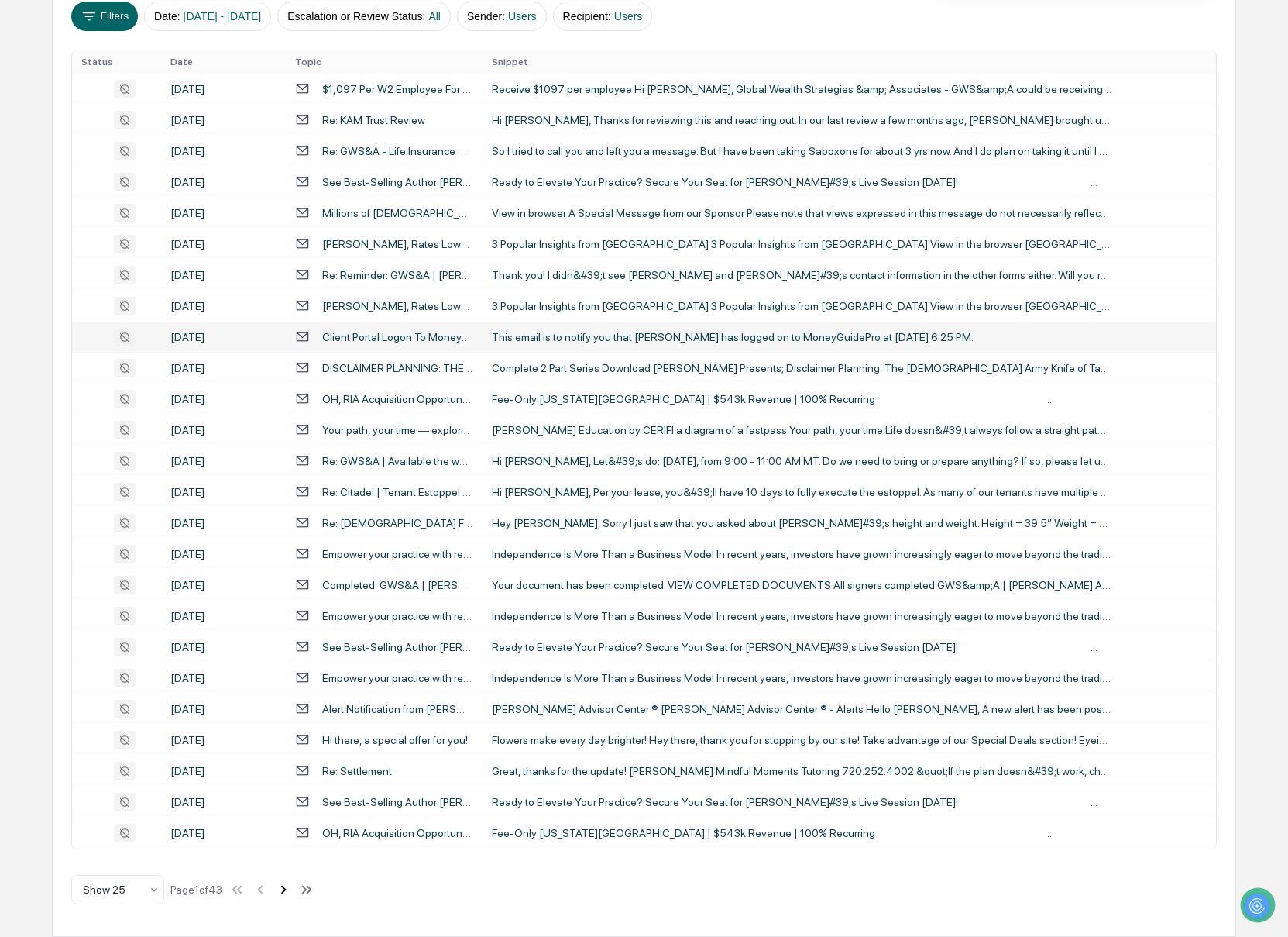
click at [292, 891] on icon at bounding box center [283, 888] width 17 height 17
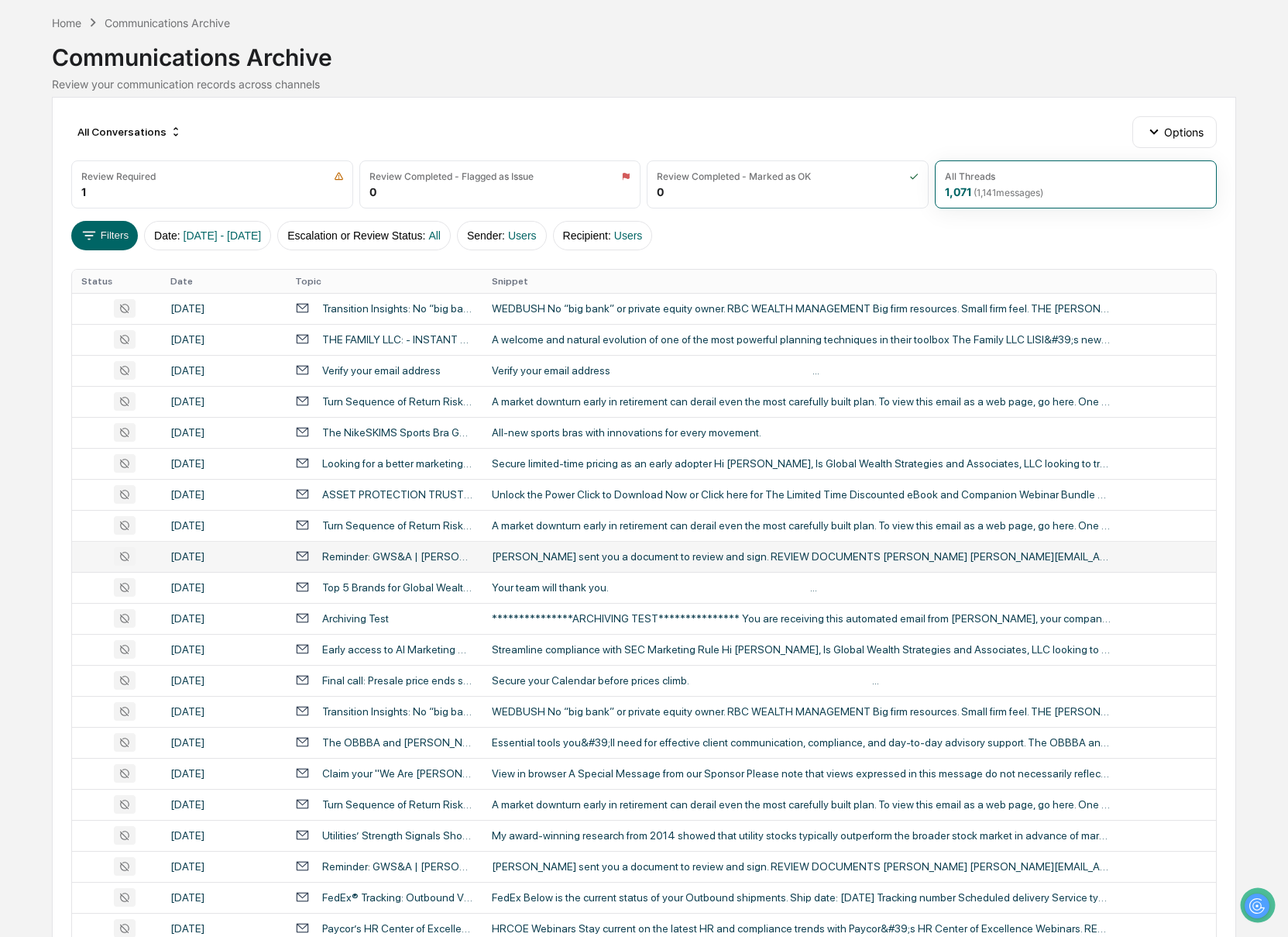
scroll to position [0, 0]
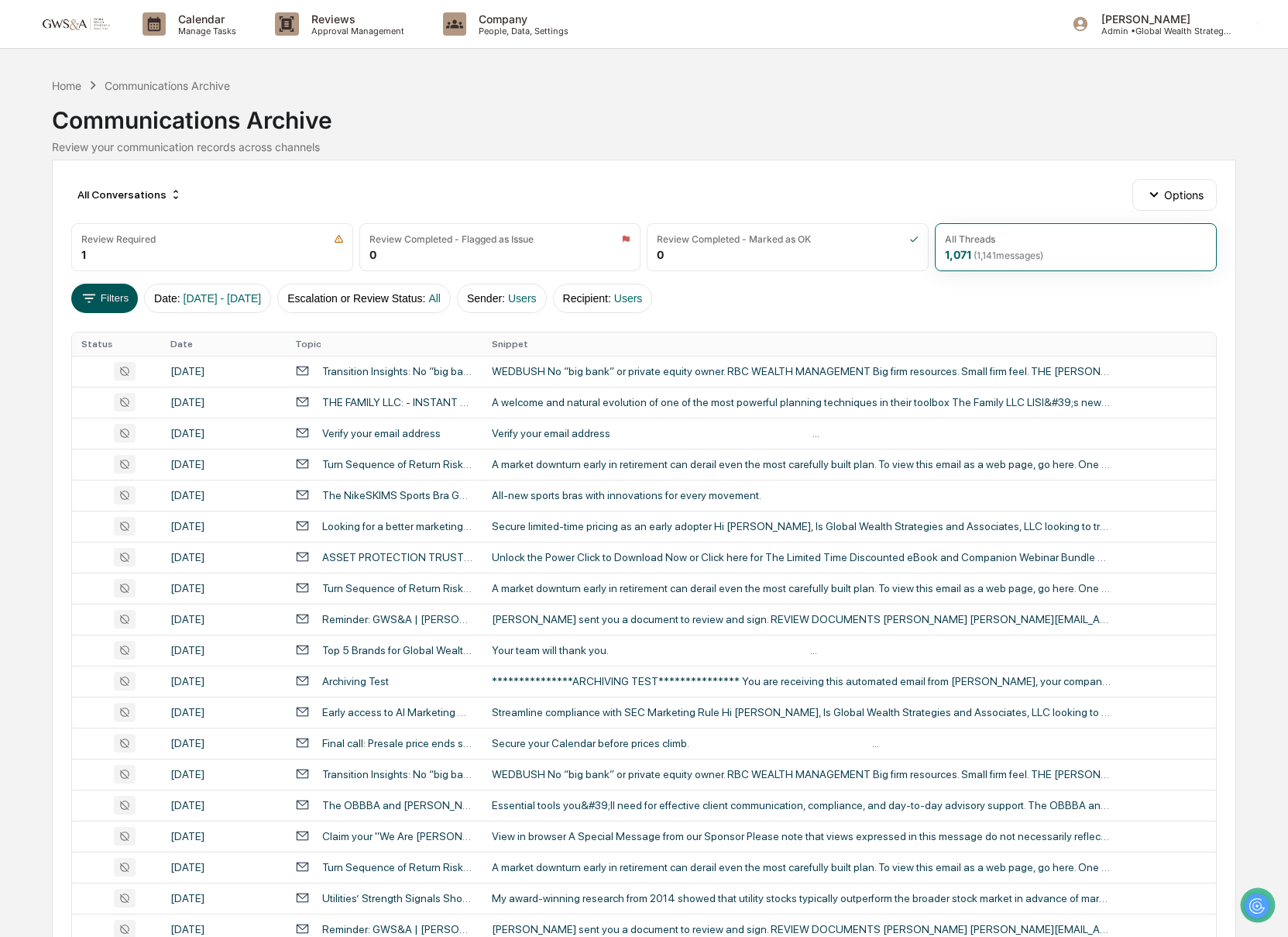
click at [104, 297] on button "Filters" at bounding box center [105, 298] width 68 height 29
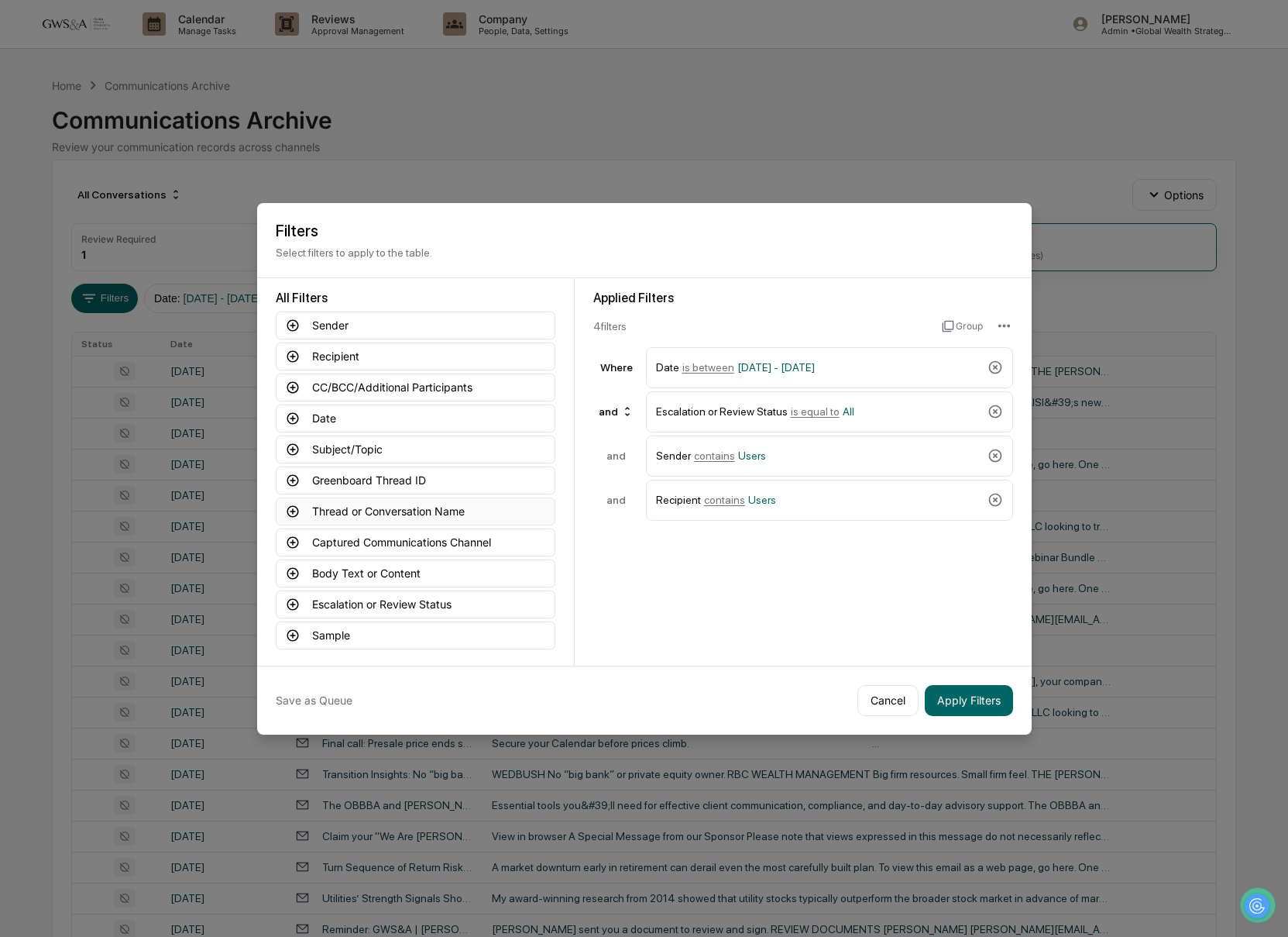
click at [473, 501] on button "Thread or Conversation Name" at bounding box center [416, 511] width 280 height 28
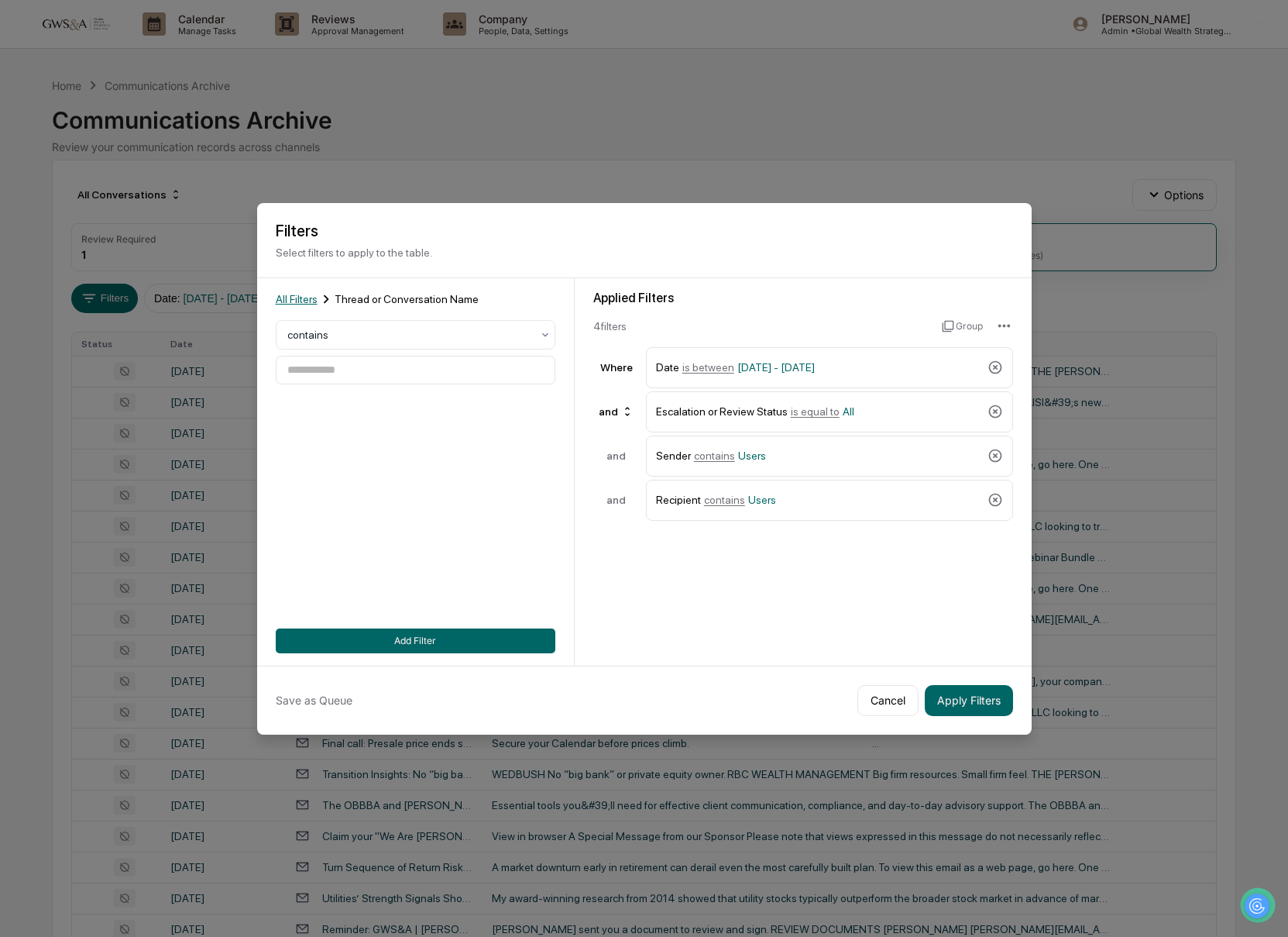
click at [284, 293] on span "All Filters" at bounding box center [297, 299] width 42 height 13
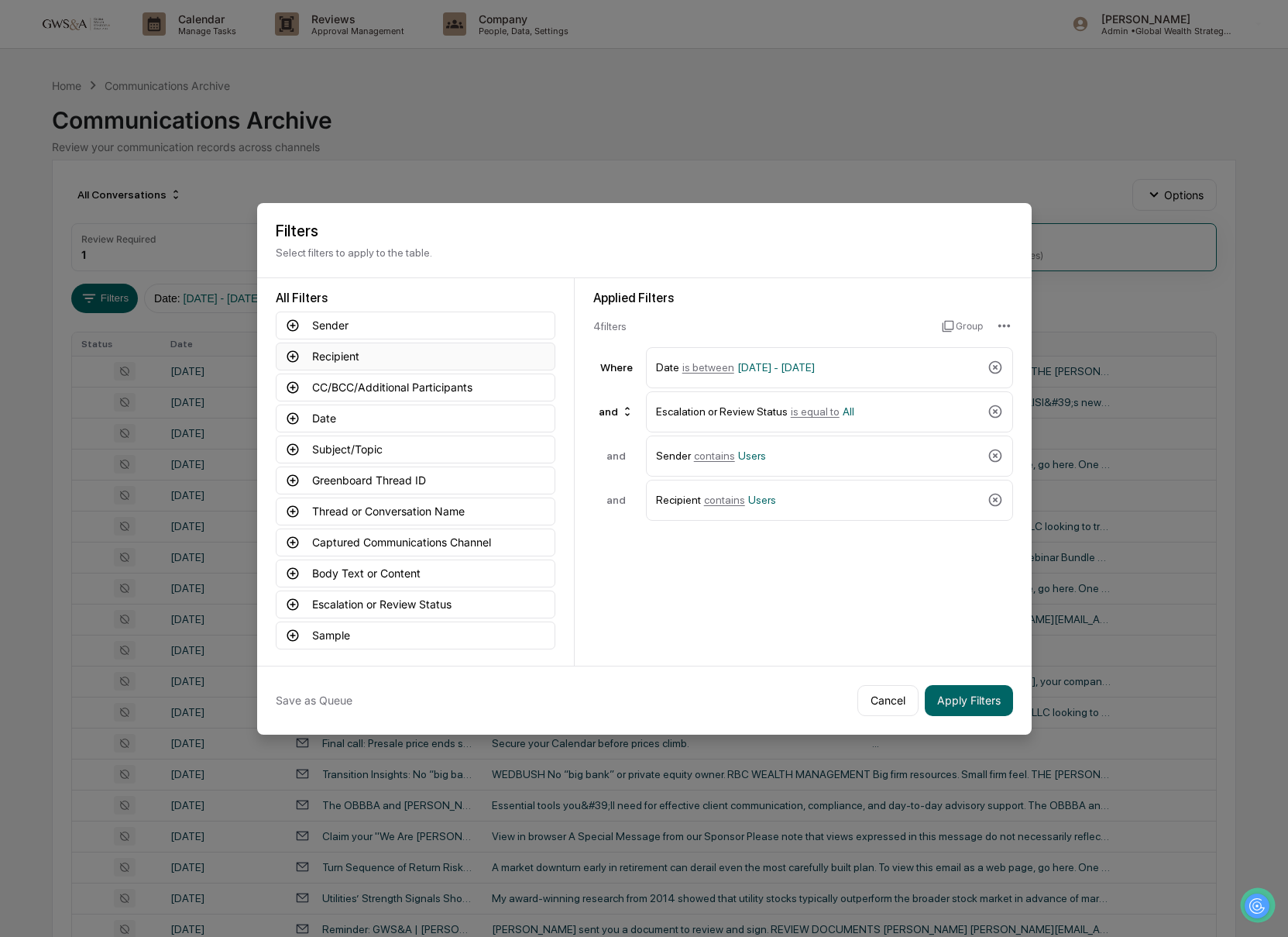
click at [297, 357] on icon at bounding box center [293, 356] width 14 height 14
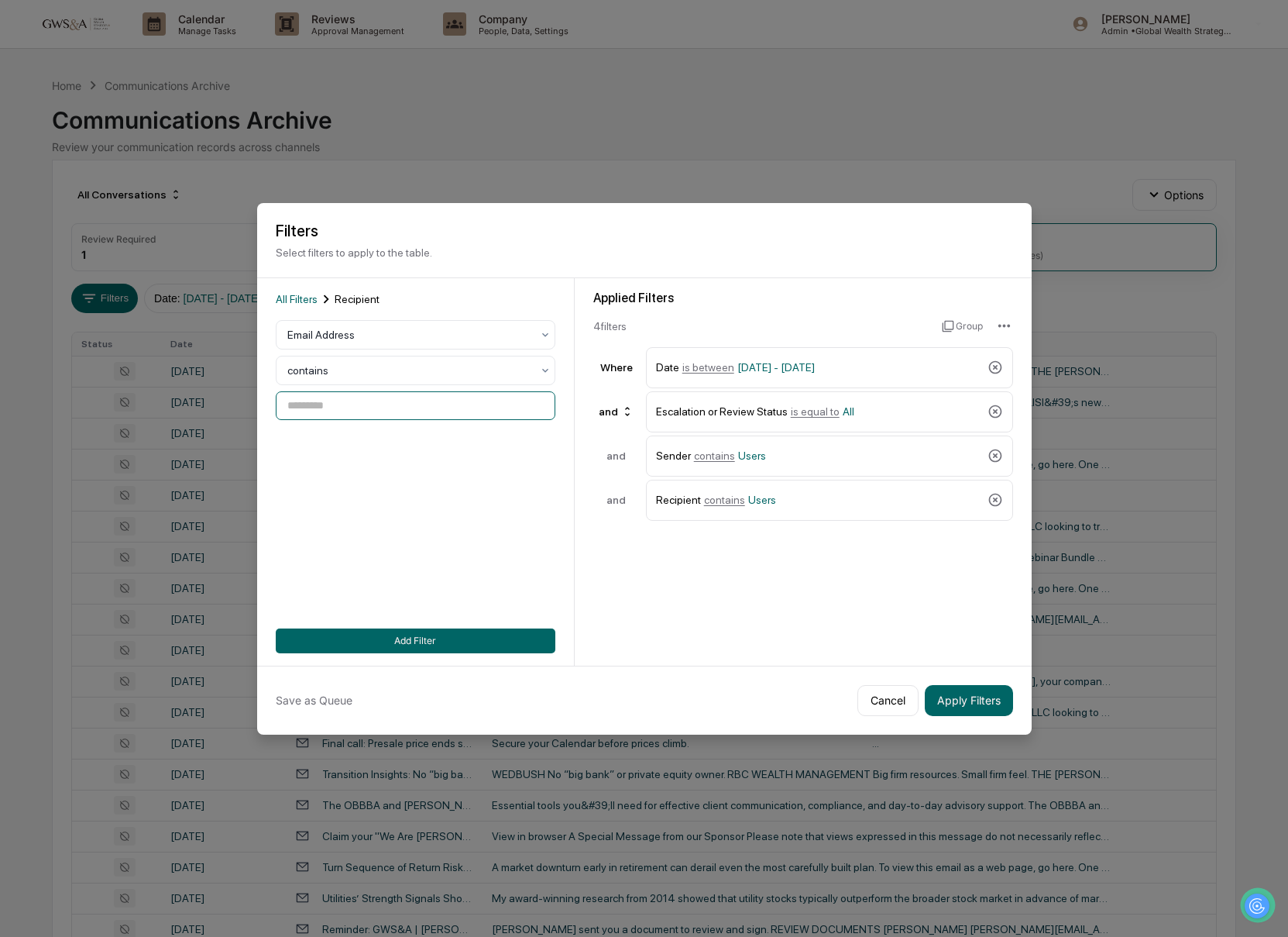
click at [395, 412] on input at bounding box center [416, 406] width 280 height 29
click at [360, 340] on div at bounding box center [409, 334] width 244 height 15
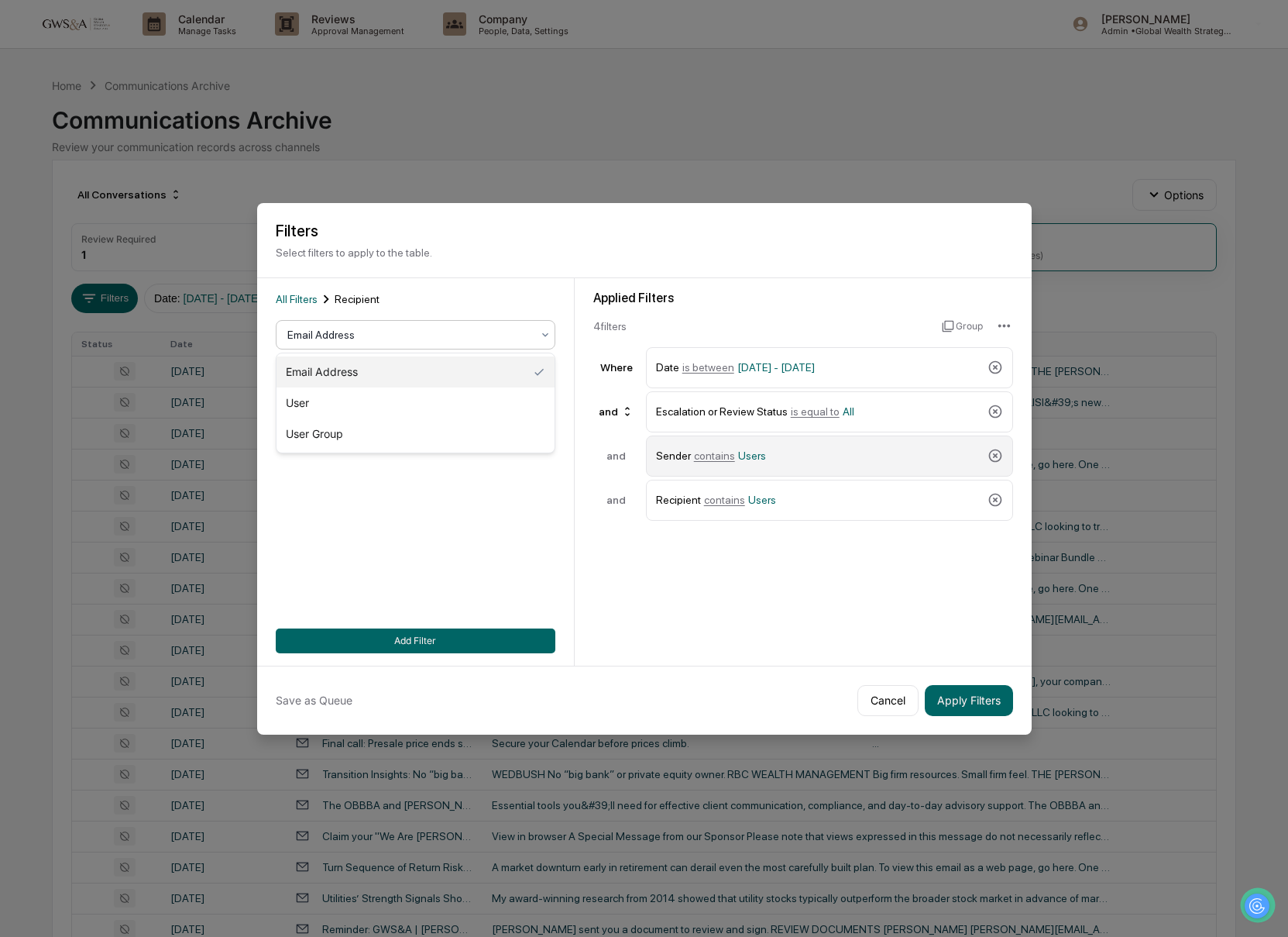
click at [677, 442] on div "Sender contains Users" at bounding box center [818, 456] width 325 height 27
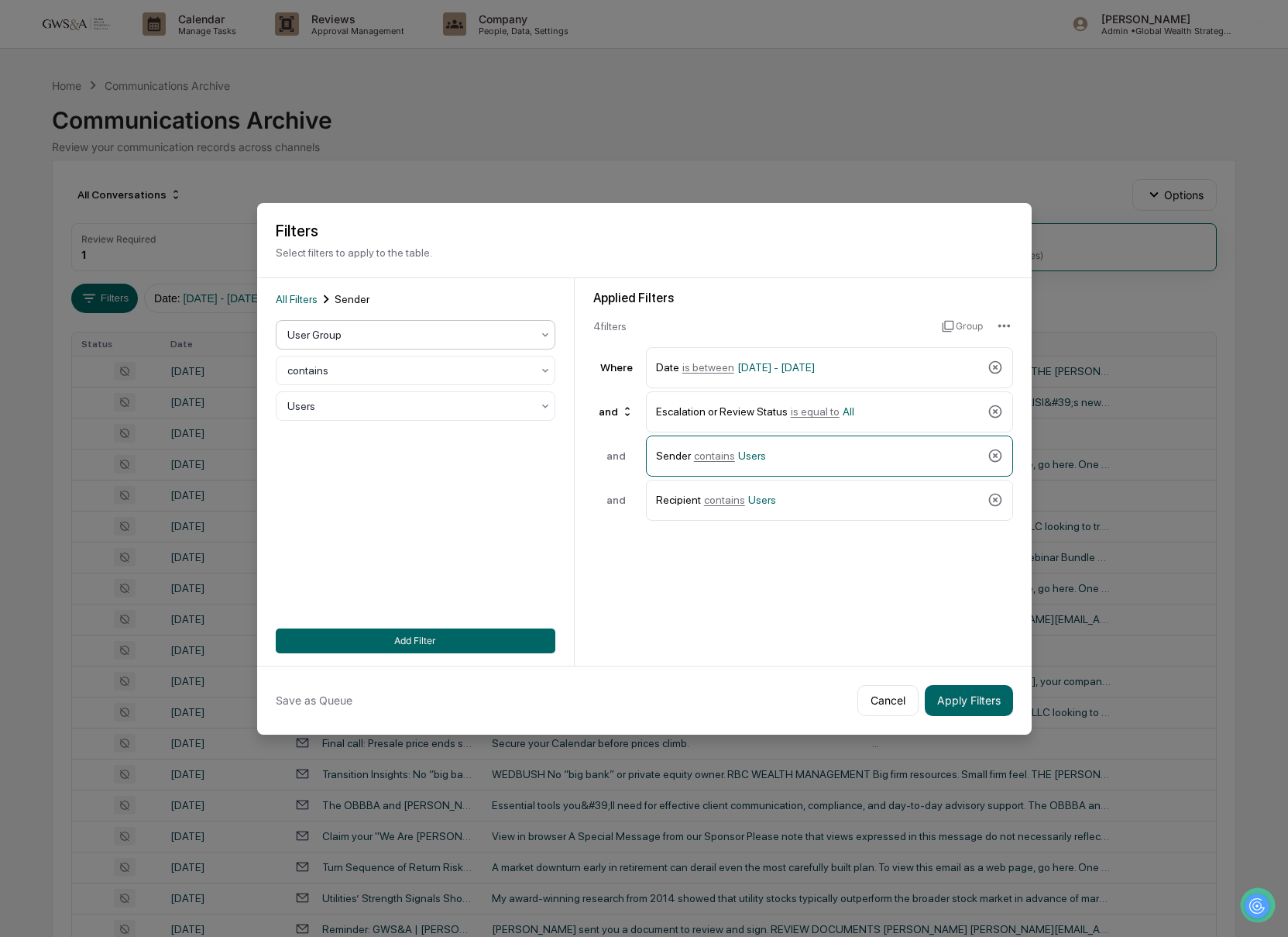
click at [346, 338] on div at bounding box center [409, 334] width 244 height 15
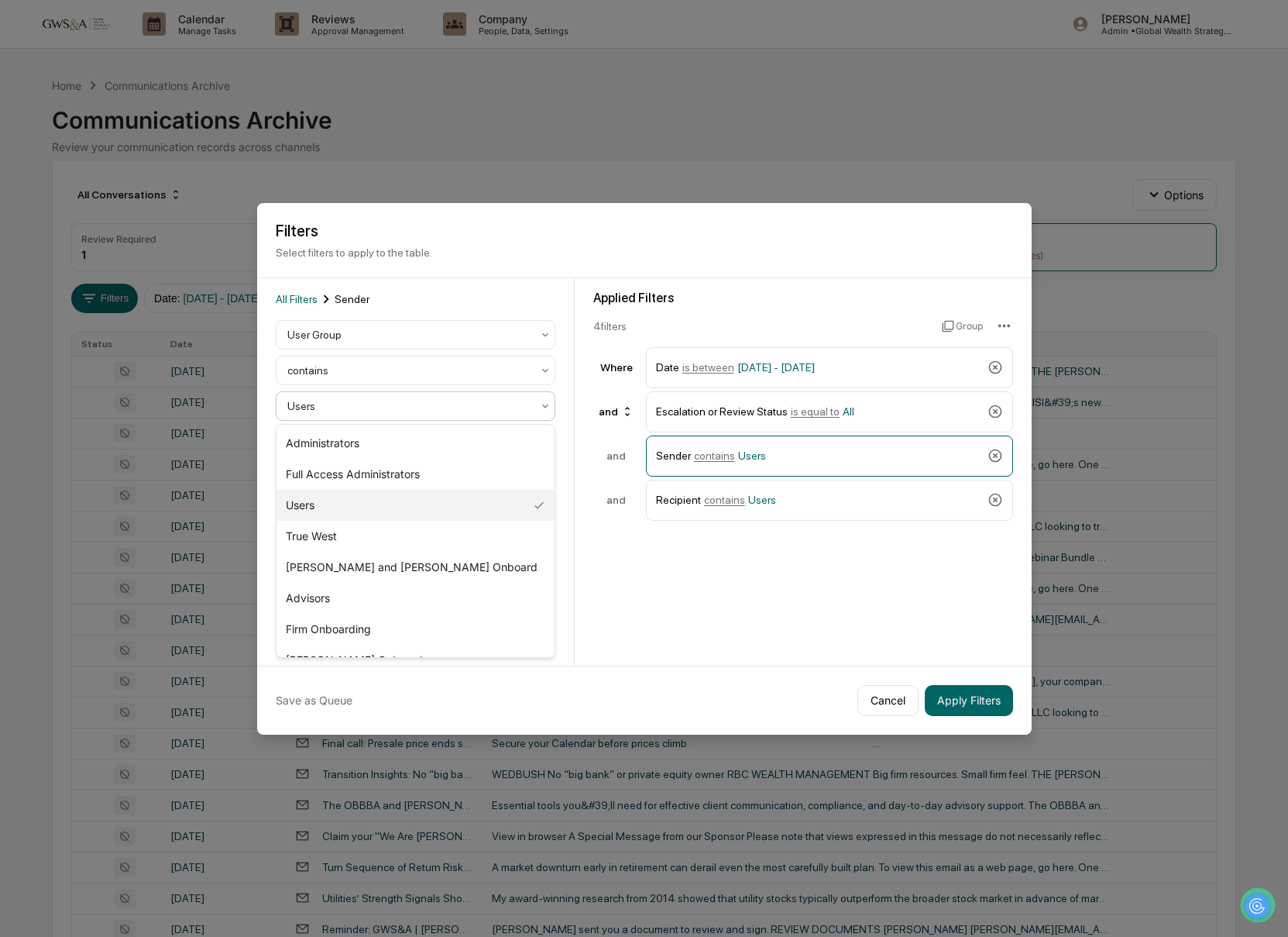
click at [349, 410] on div at bounding box center [409, 406] width 244 height 15
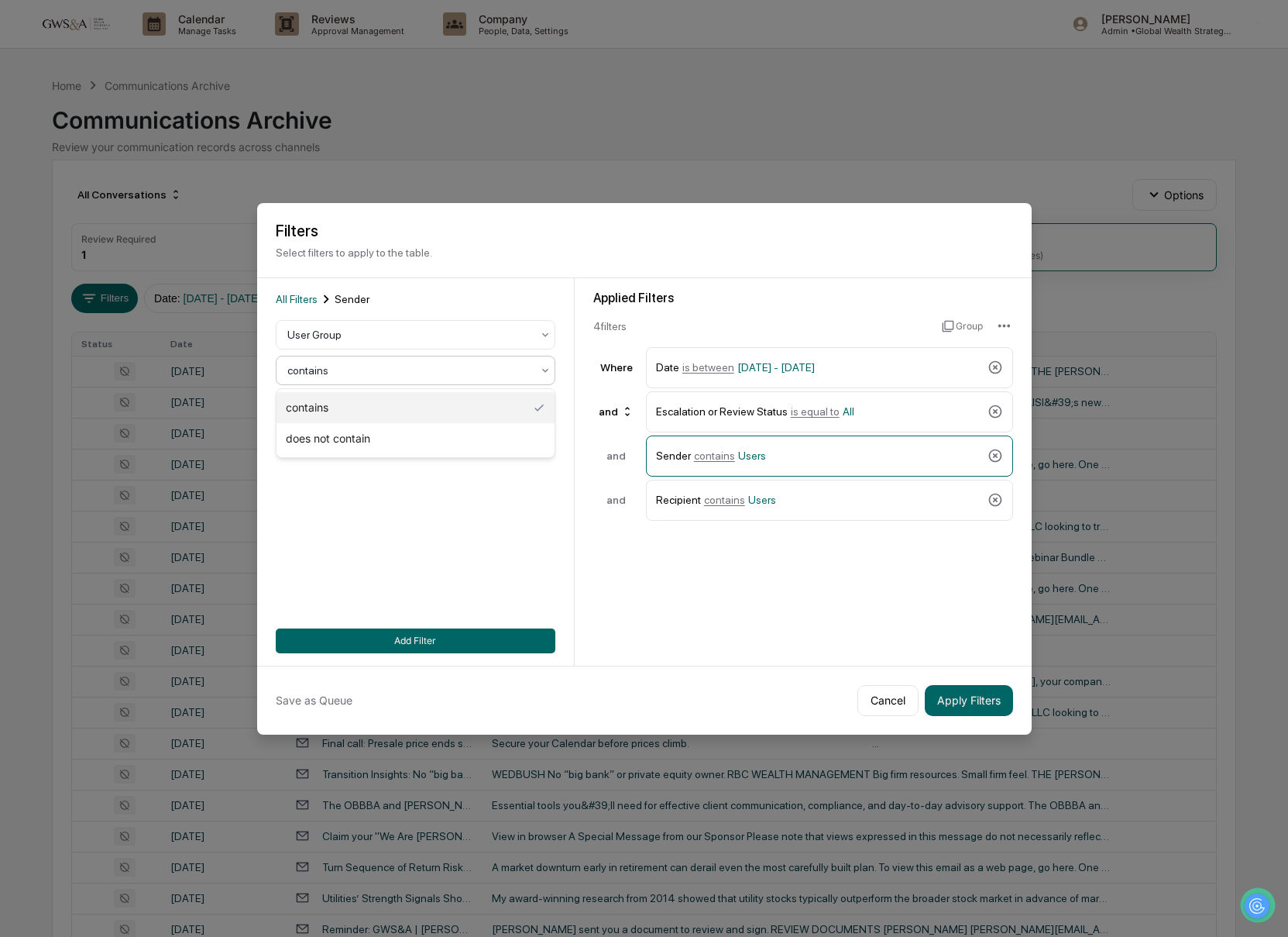
click at [326, 369] on div at bounding box center [409, 370] width 244 height 15
click at [330, 398] on div "contains" at bounding box center [416, 407] width 278 height 31
click at [351, 425] on div "All Filters Sender User Group option contains, selected. contains Users Add Fil…" at bounding box center [416, 472] width 280 height 363
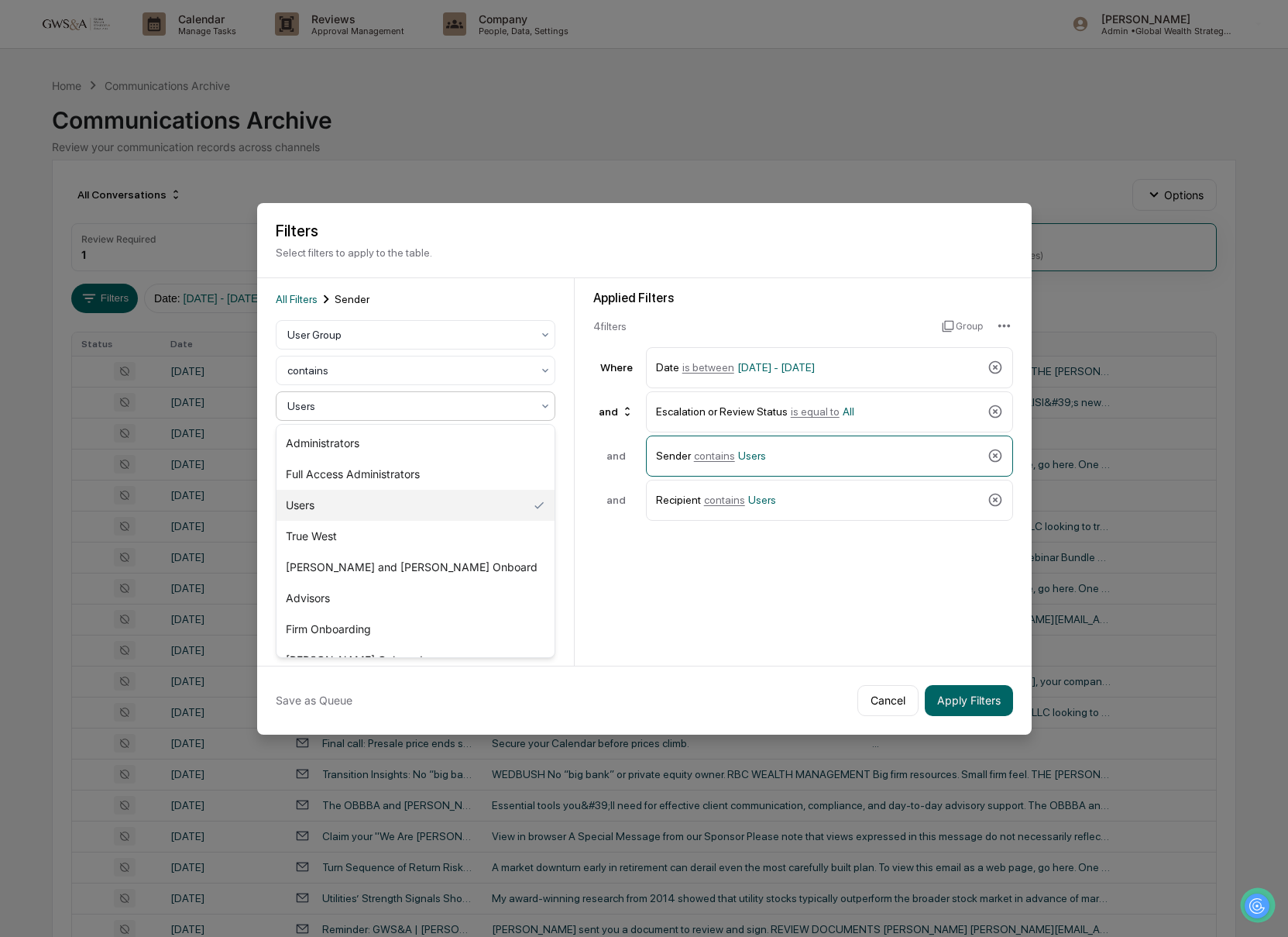
click at [346, 414] on div "Users" at bounding box center [409, 406] width 259 height 21
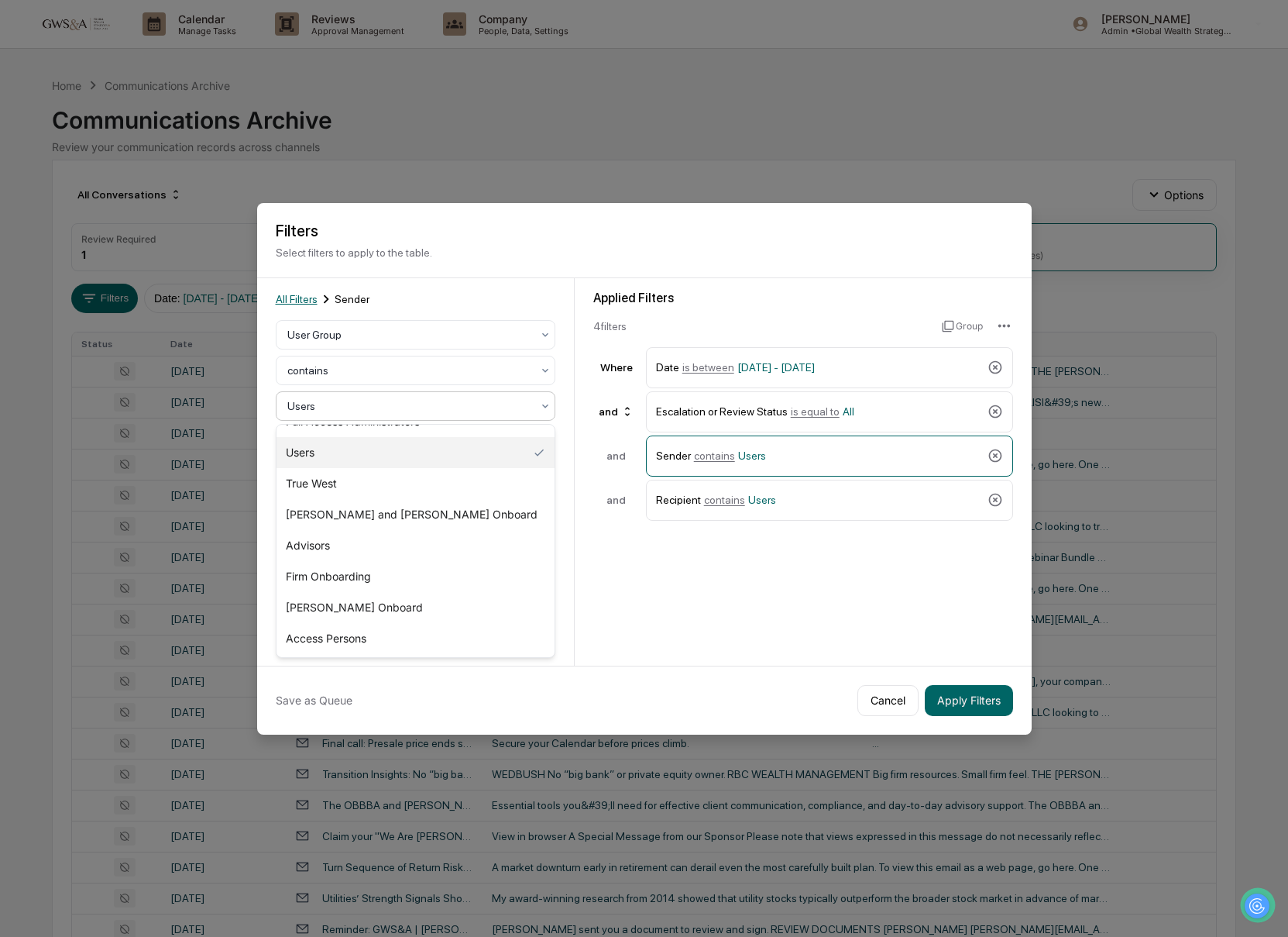
click at [299, 301] on span "All Filters" at bounding box center [297, 299] width 42 height 13
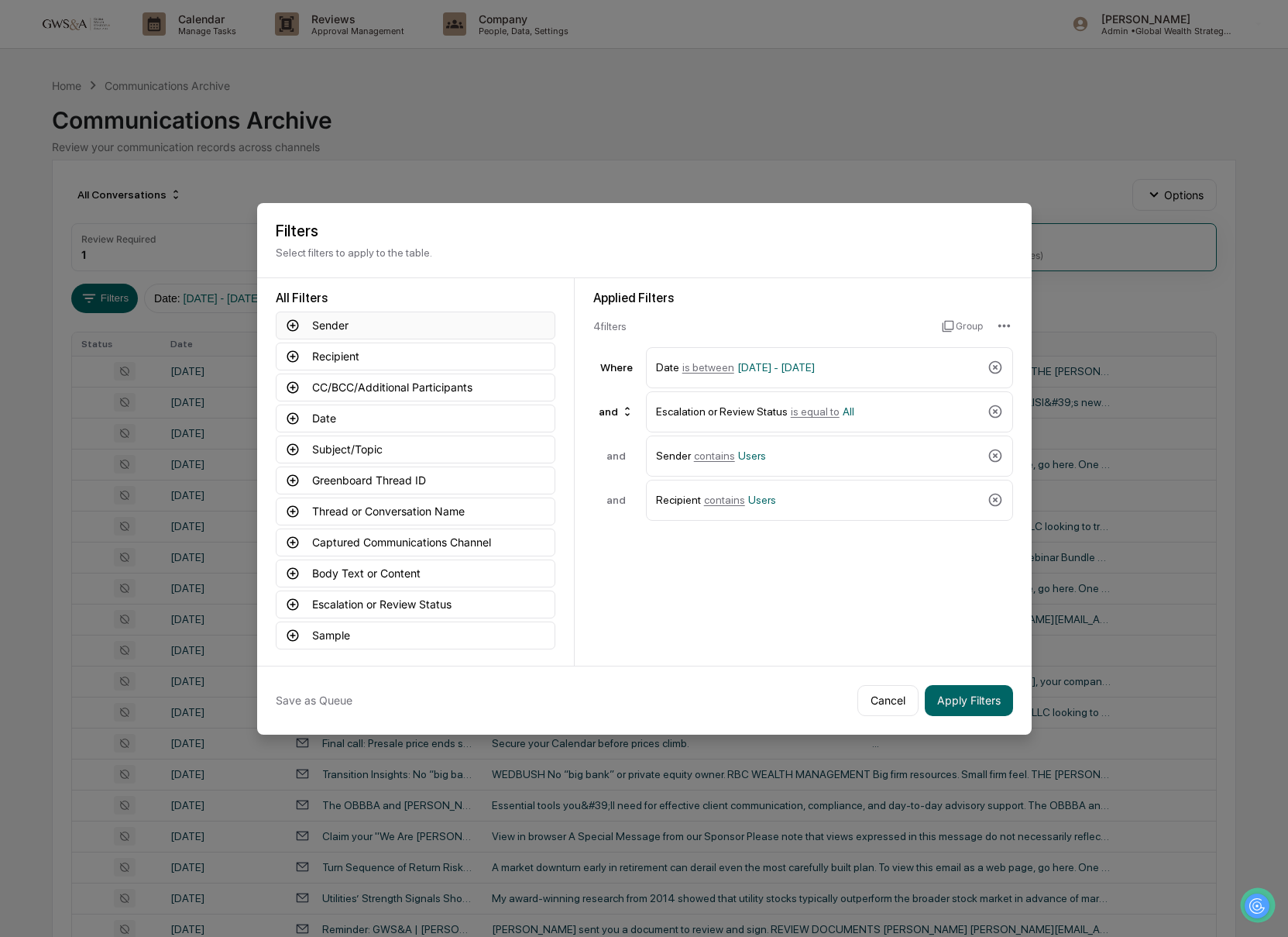
click at [320, 319] on button "Sender" at bounding box center [416, 325] width 280 height 28
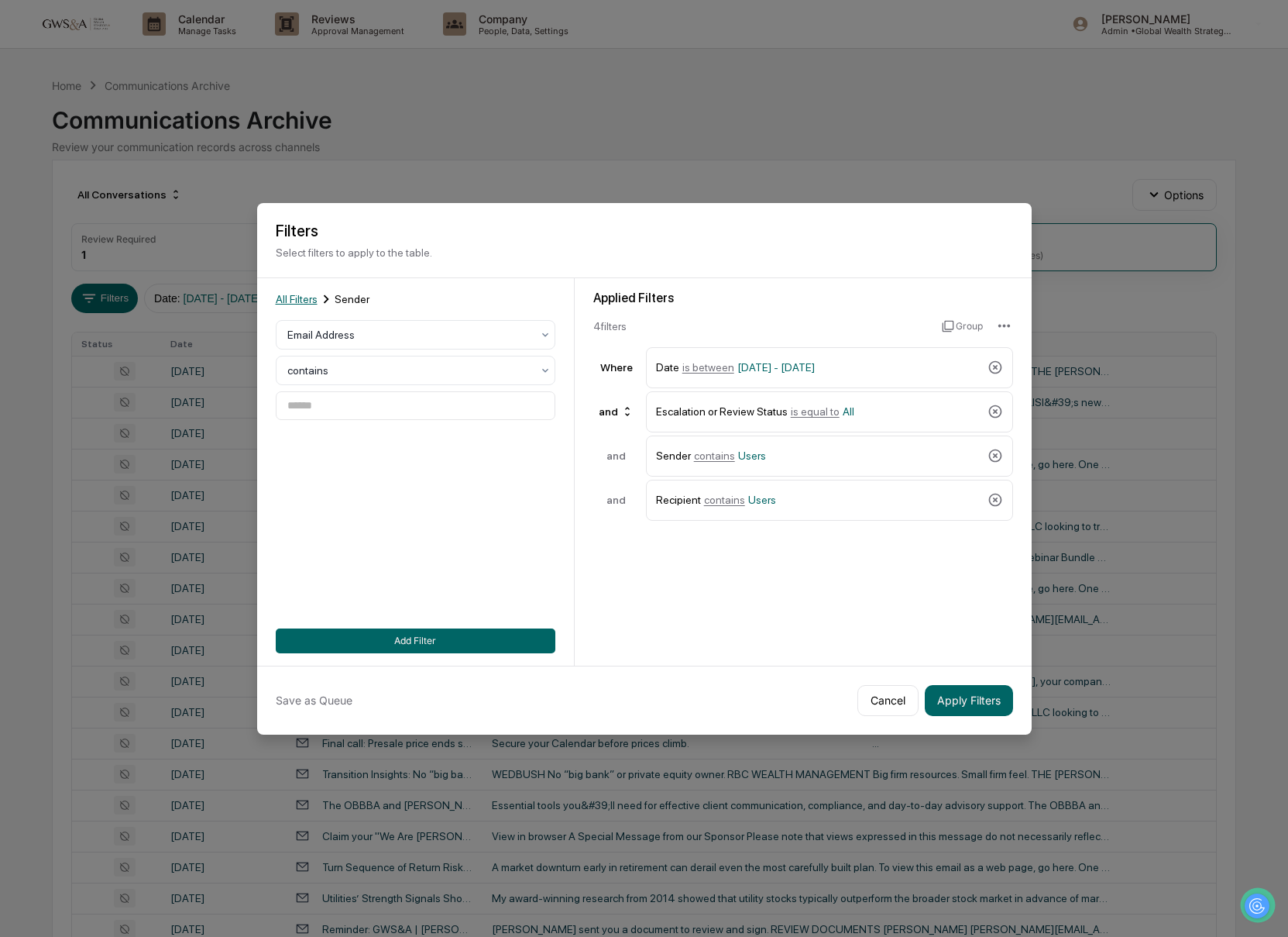
click at [287, 301] on span "All Filters" at bounding box center [297, 299] width 42 height 13
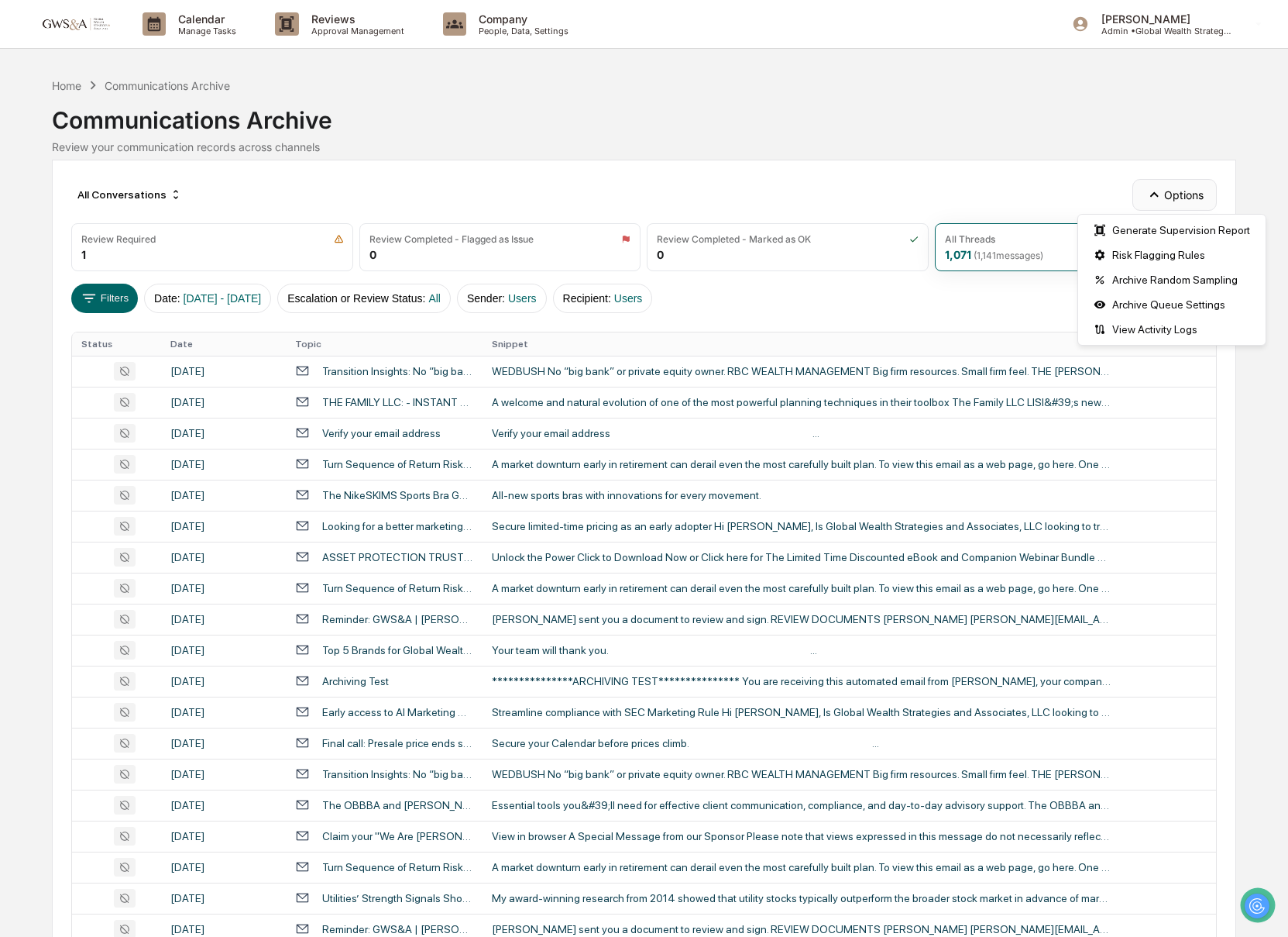
click at [1149, 195] on icon "button" at bounding box center [1154, 194] width 17 height 17
click at [1001, 181] on div "All Conversations Options" at bounding box center [645, 194] width 1146 height 31
click at [605, 304] on button "Recipient : Users" at bounding box center [603, 298] width 100 height 29
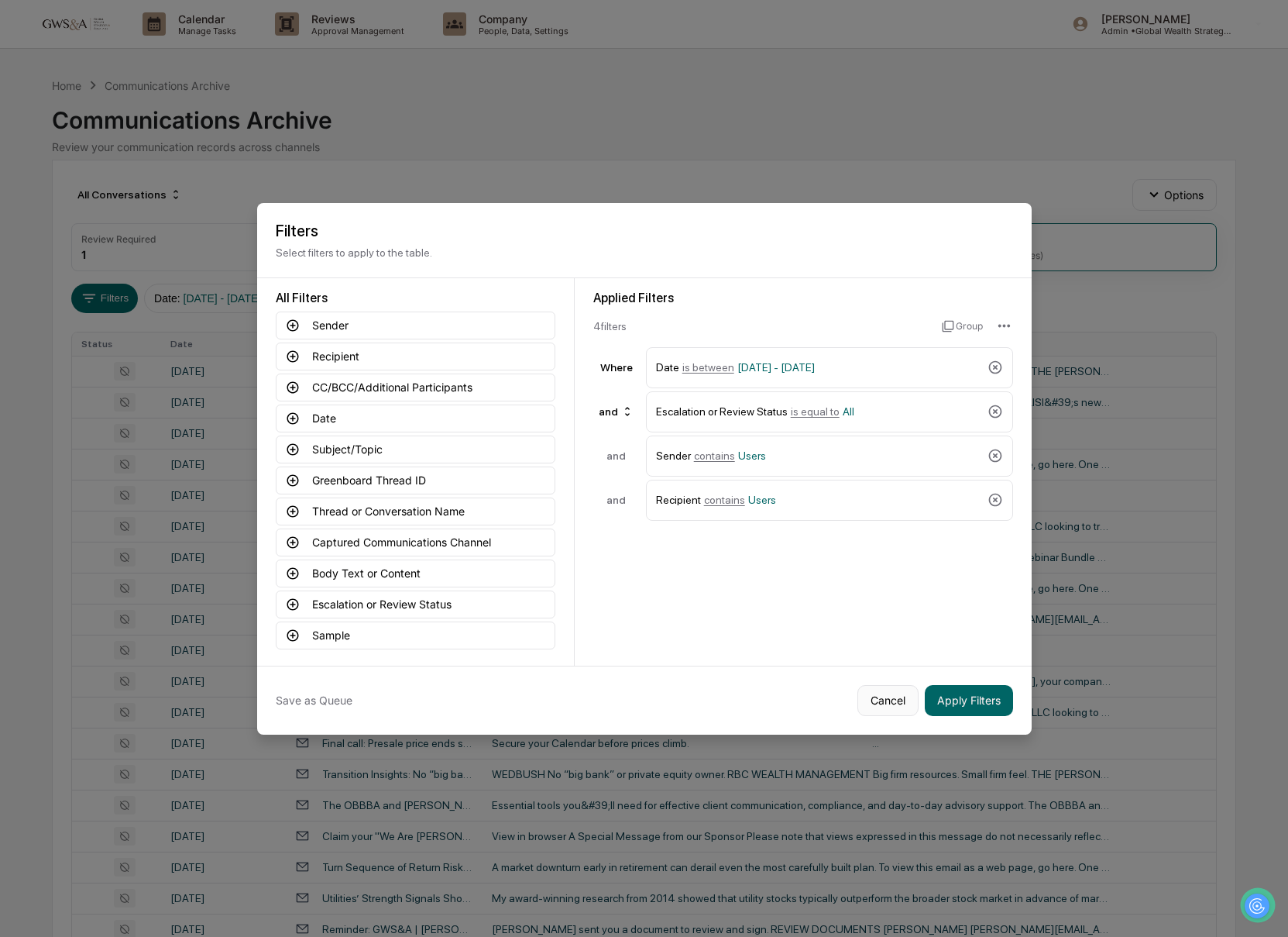
click at [883, 705] on button "Cancel" at bounding box center [887, 700] width 61 height 31
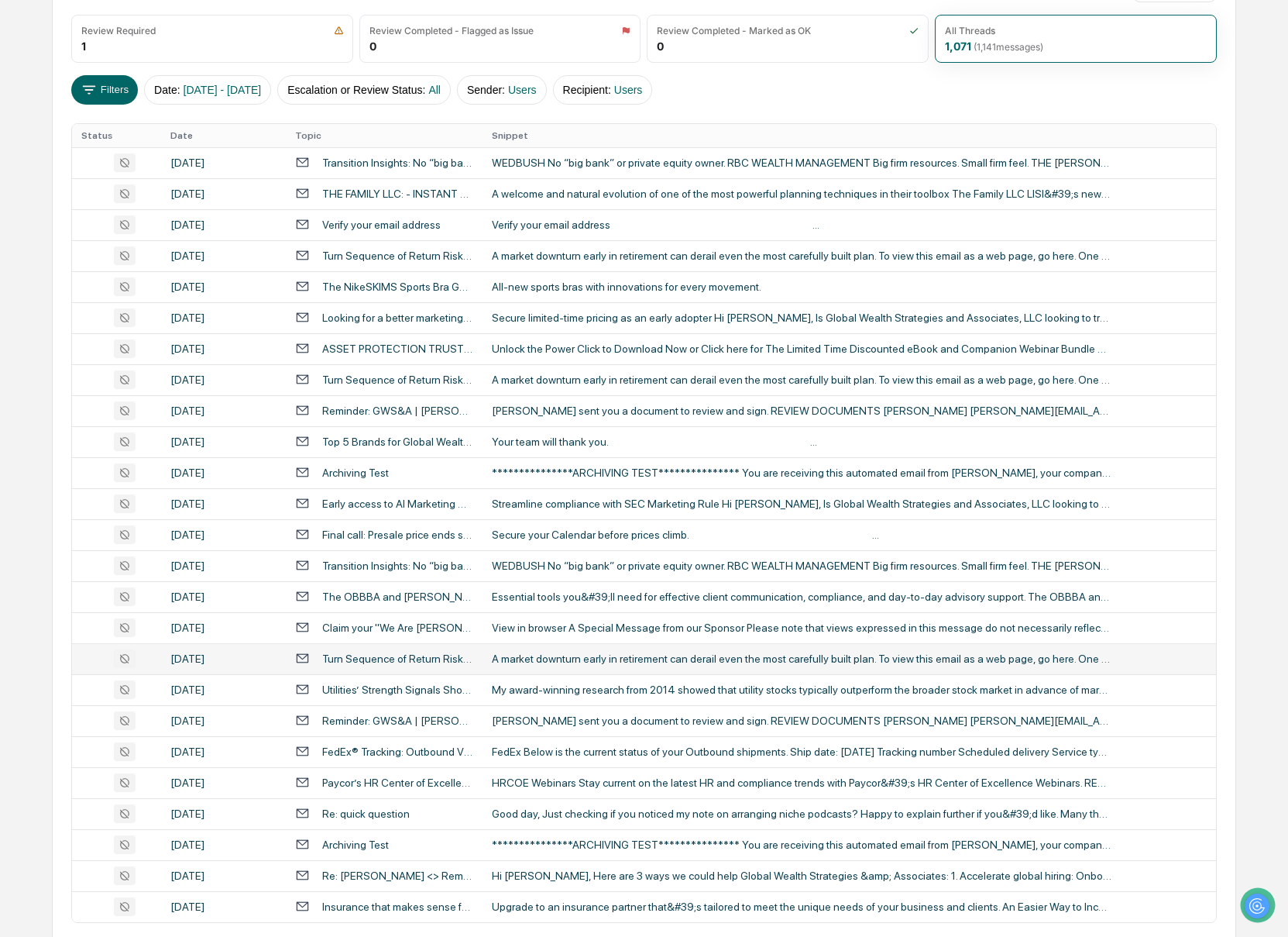
scroll to position [283, 0]
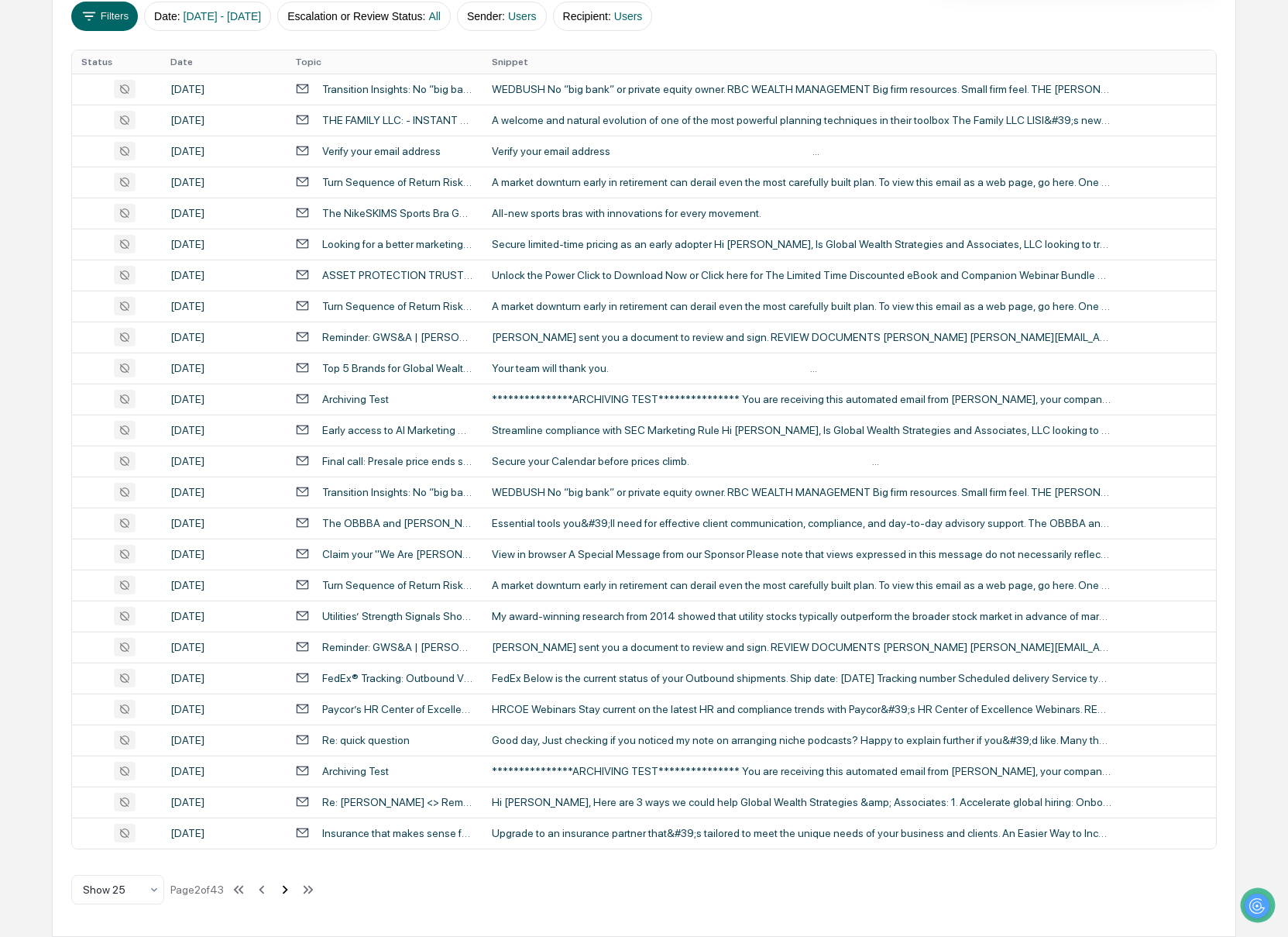
click at [293, 888] on icon at bounding box center [285, 888] width 17 height 17
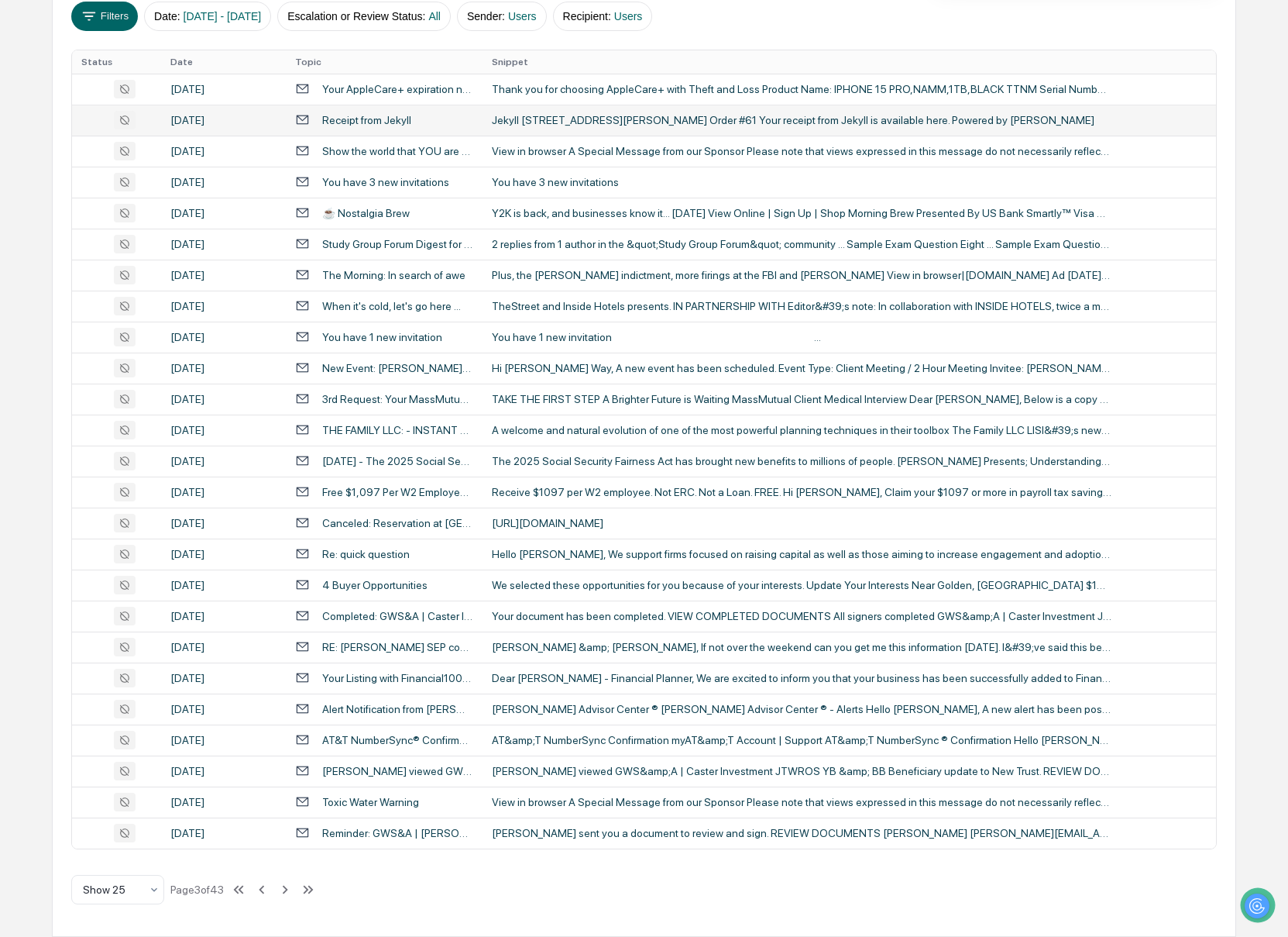
click at [543, 119] on div "Jekyll [STREET_ADDRESS][PERSON_NAME] Order #61 Your receipt from Jekyll is avai…" at bounding box center [801, 120] width 619 height 13
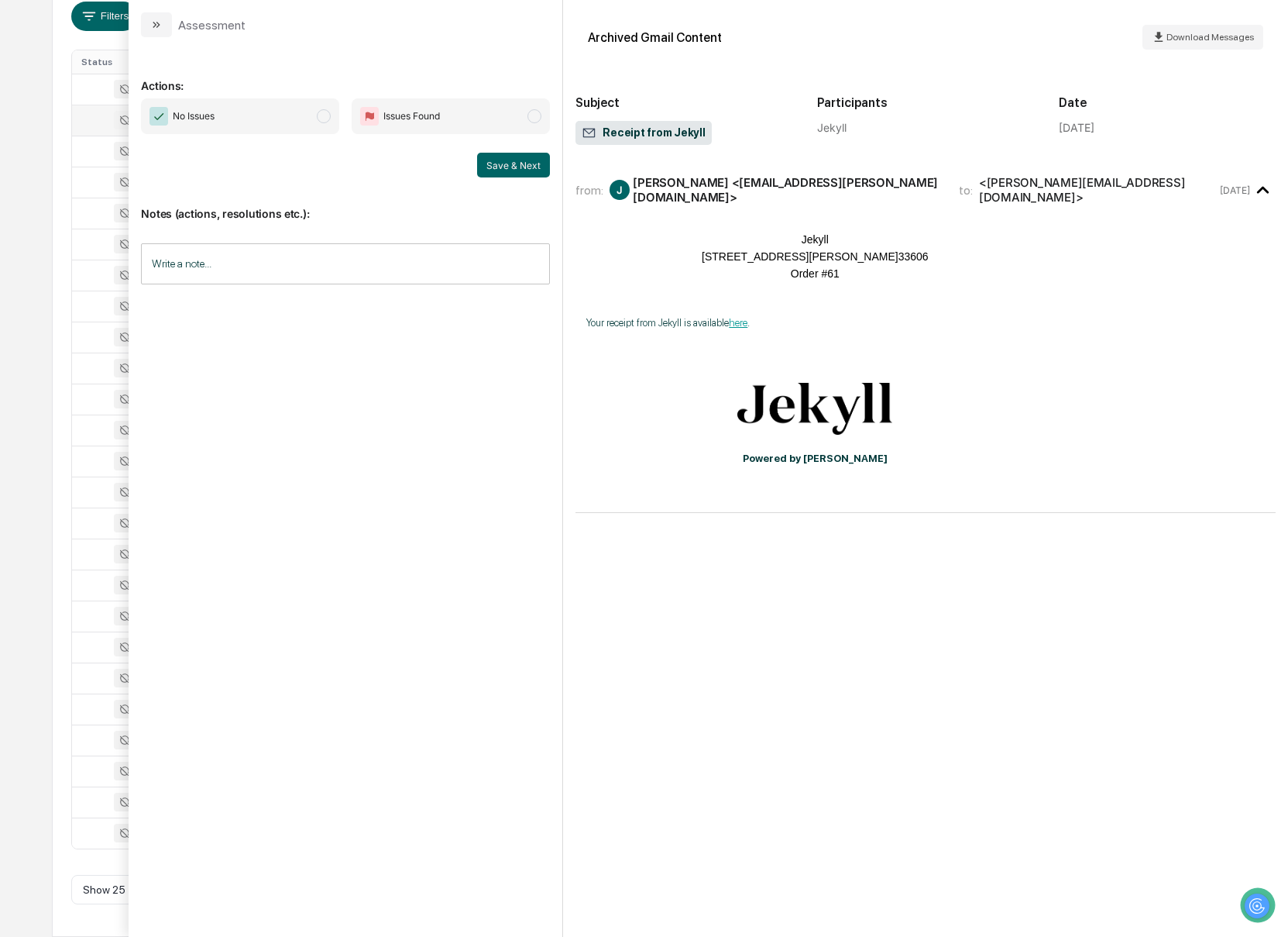
click at [747, 320] on link "here" at bounding box center [738, 322] width 18 height 12
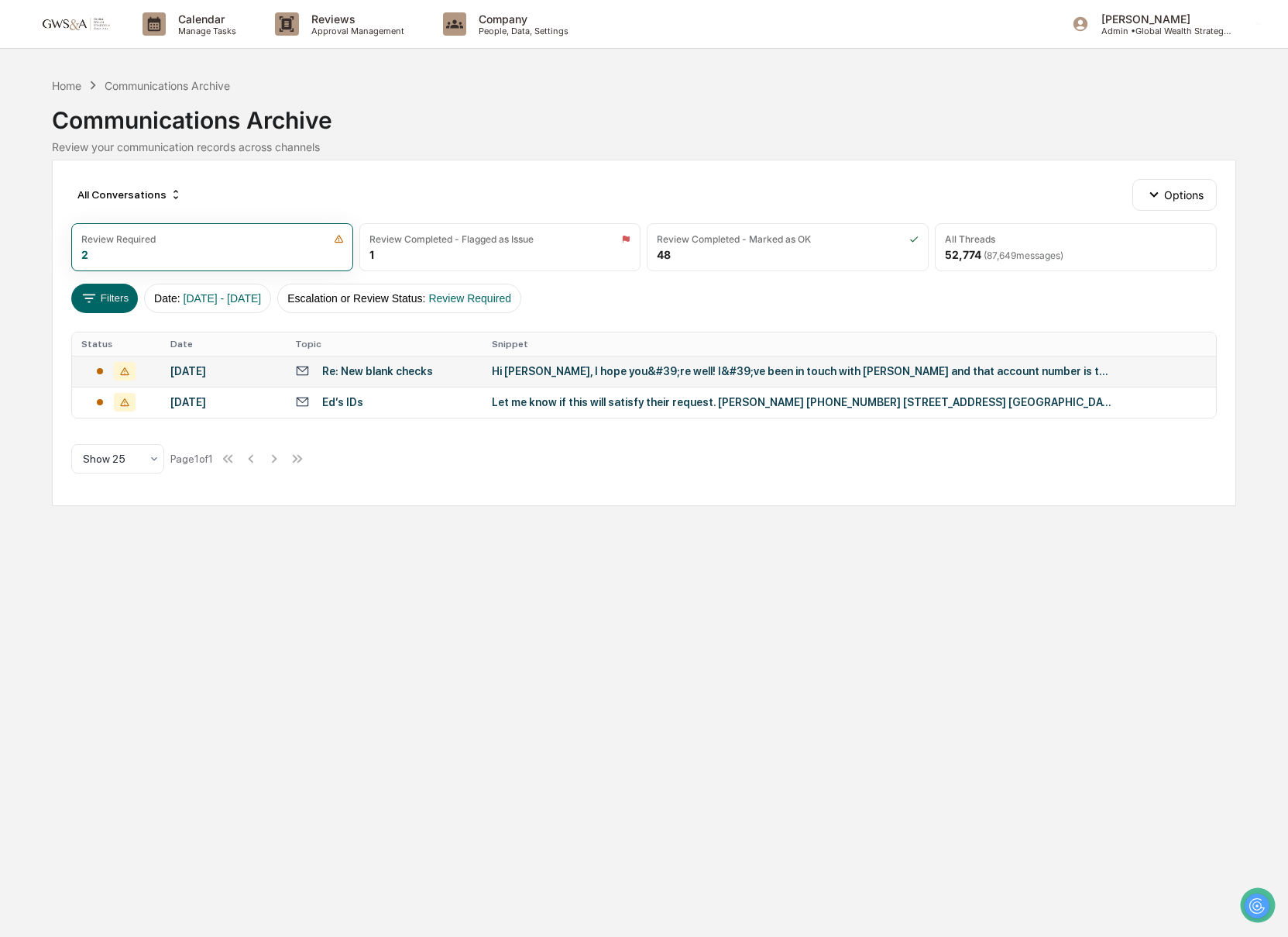
click at [875, 369] on div "Hi [PERSON_NAME], I hope you&#39;re well! I&#39;ve been in touch with [PERSON_N…" at bounding box center [801, 371] width 619 height 13
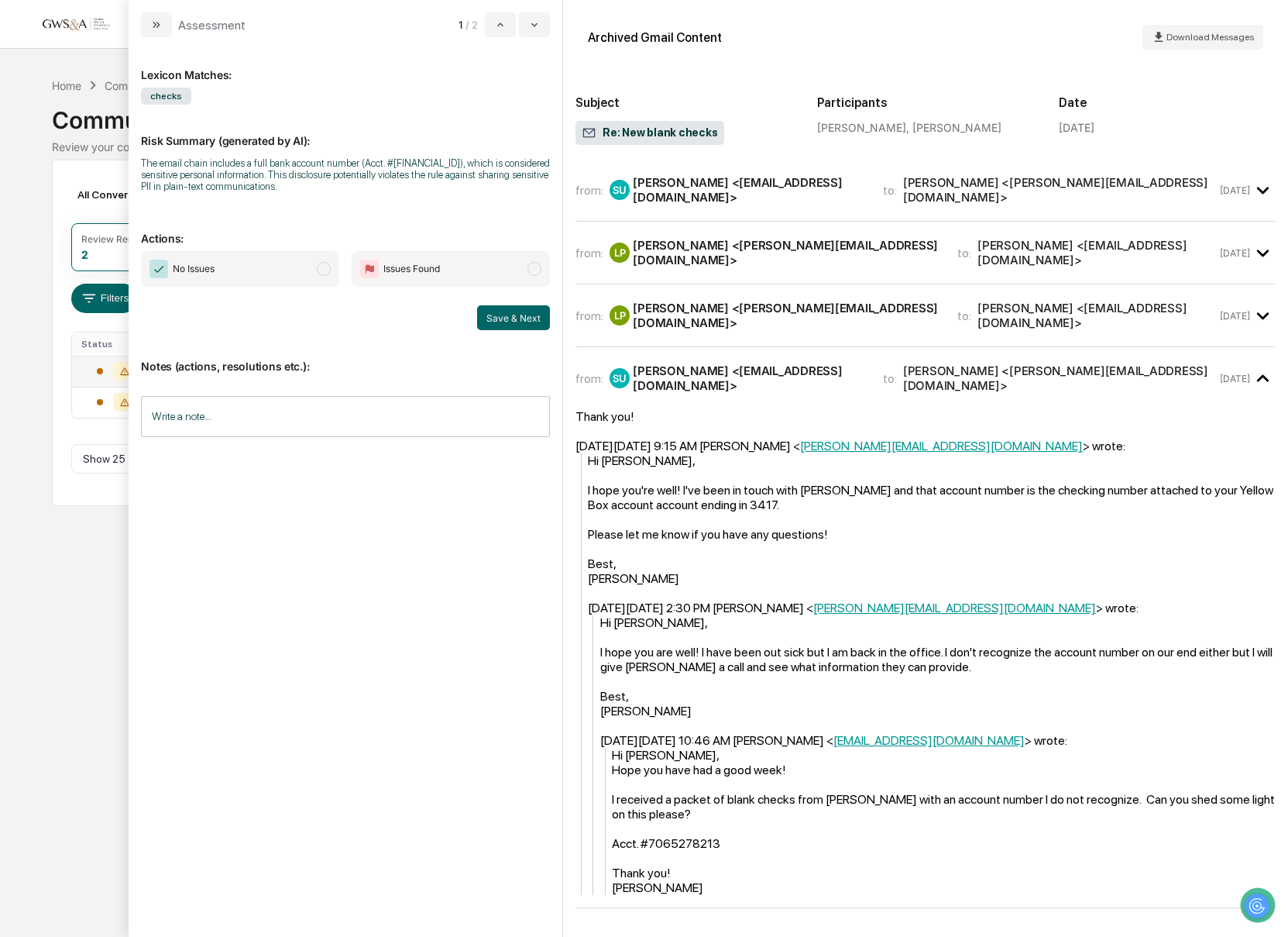
click at [321, 269] on span "modal" at bounding box center [324, 269] width 14 height 14
click at [514, 324] on button "Save & Next" at bounding box center [514, 317] width 73 height 25
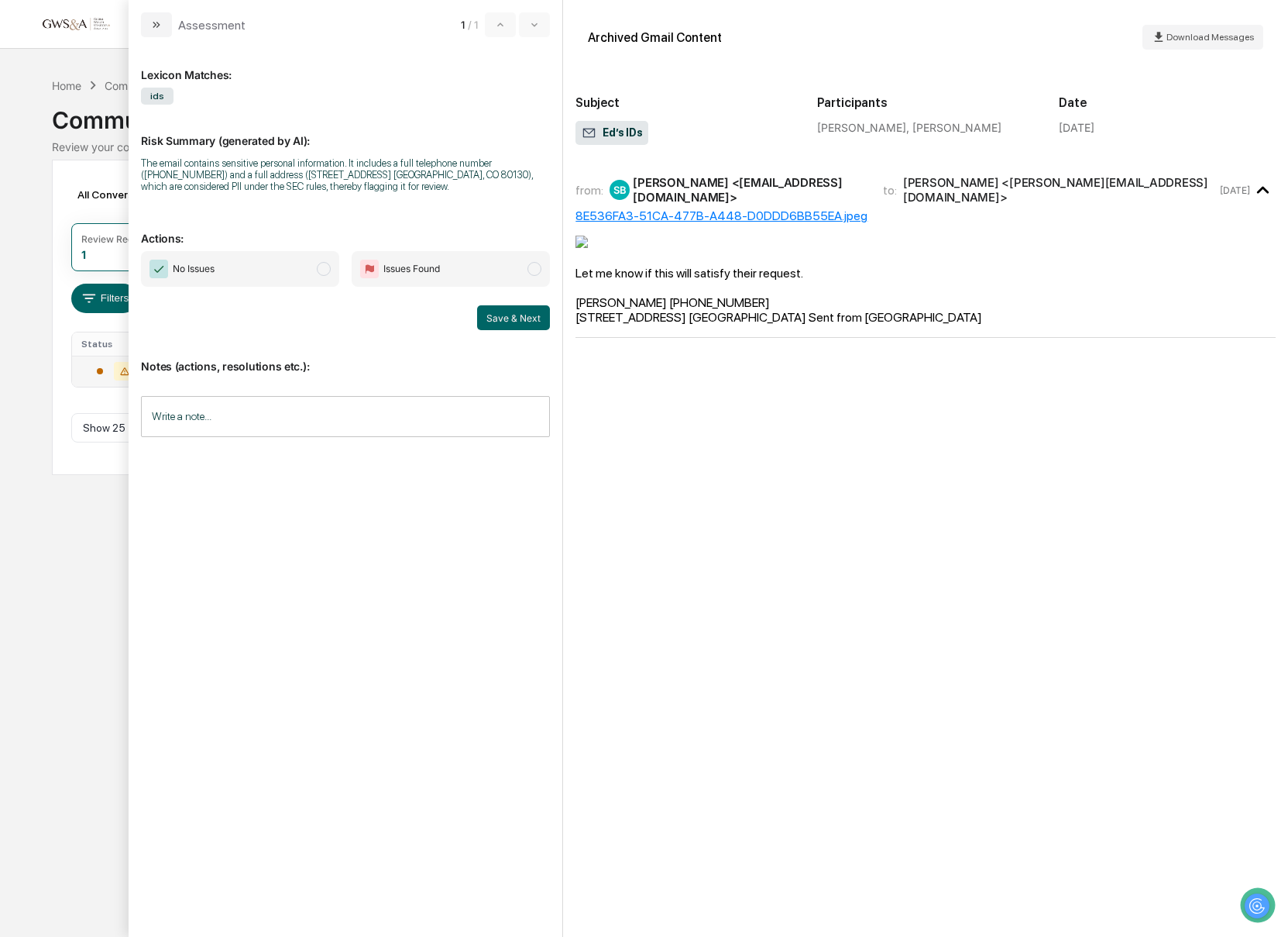
click at [339, 280] on span "No Issues" at bounding box center [239, 269] width 198 height 36
click at [526, 335] on div "Notes (actions, resolutions etc.): Write a note... Write a note..." at bounding box center [345, 393] width 409 height 126
click at [515, 321] on button "Save & Next" at bounding box center [514, 317] width 73 height 25
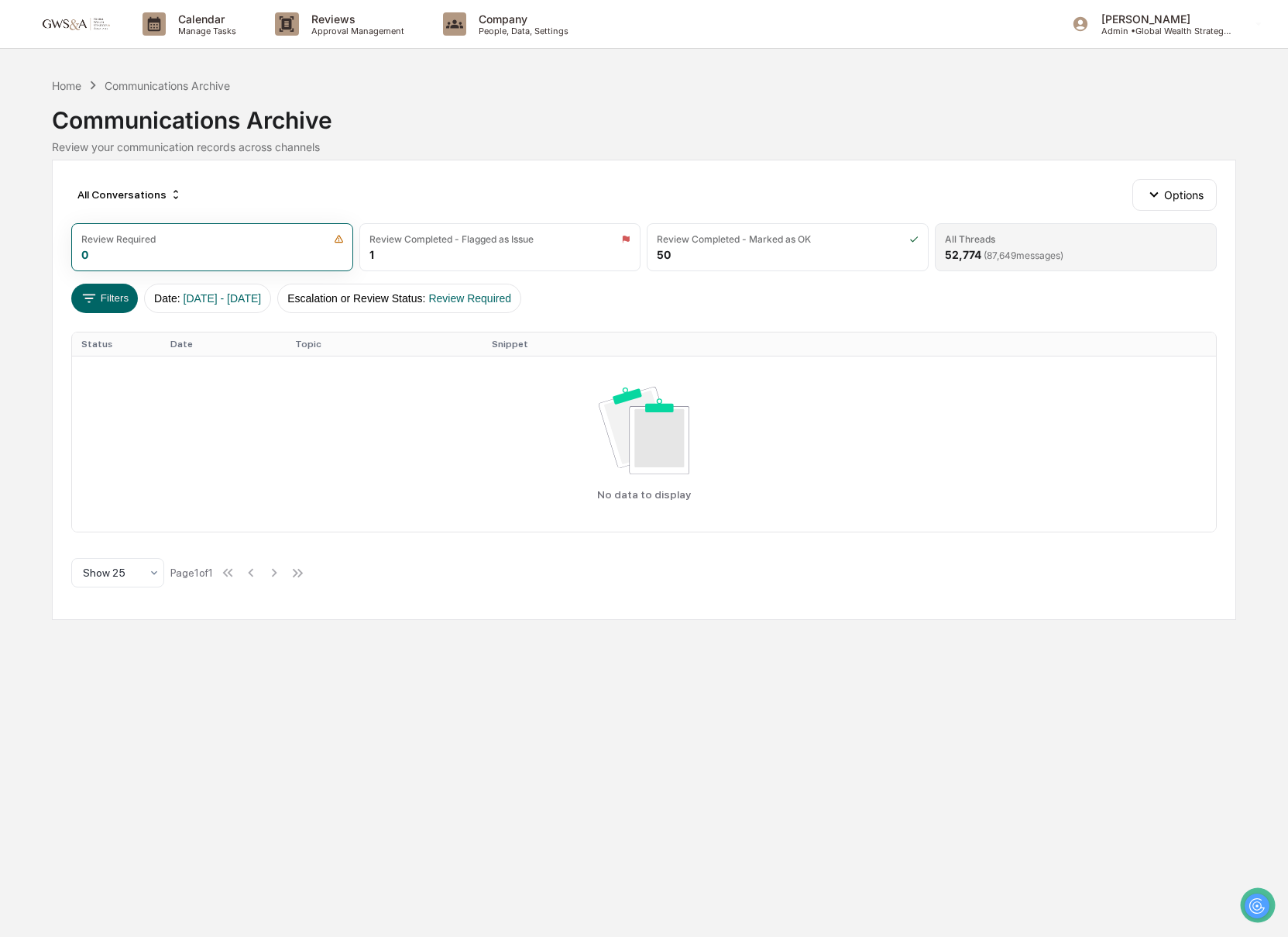
click at [1011, 242] on div "All Threads" at bounding box center [1075, 239] width 262 height 12
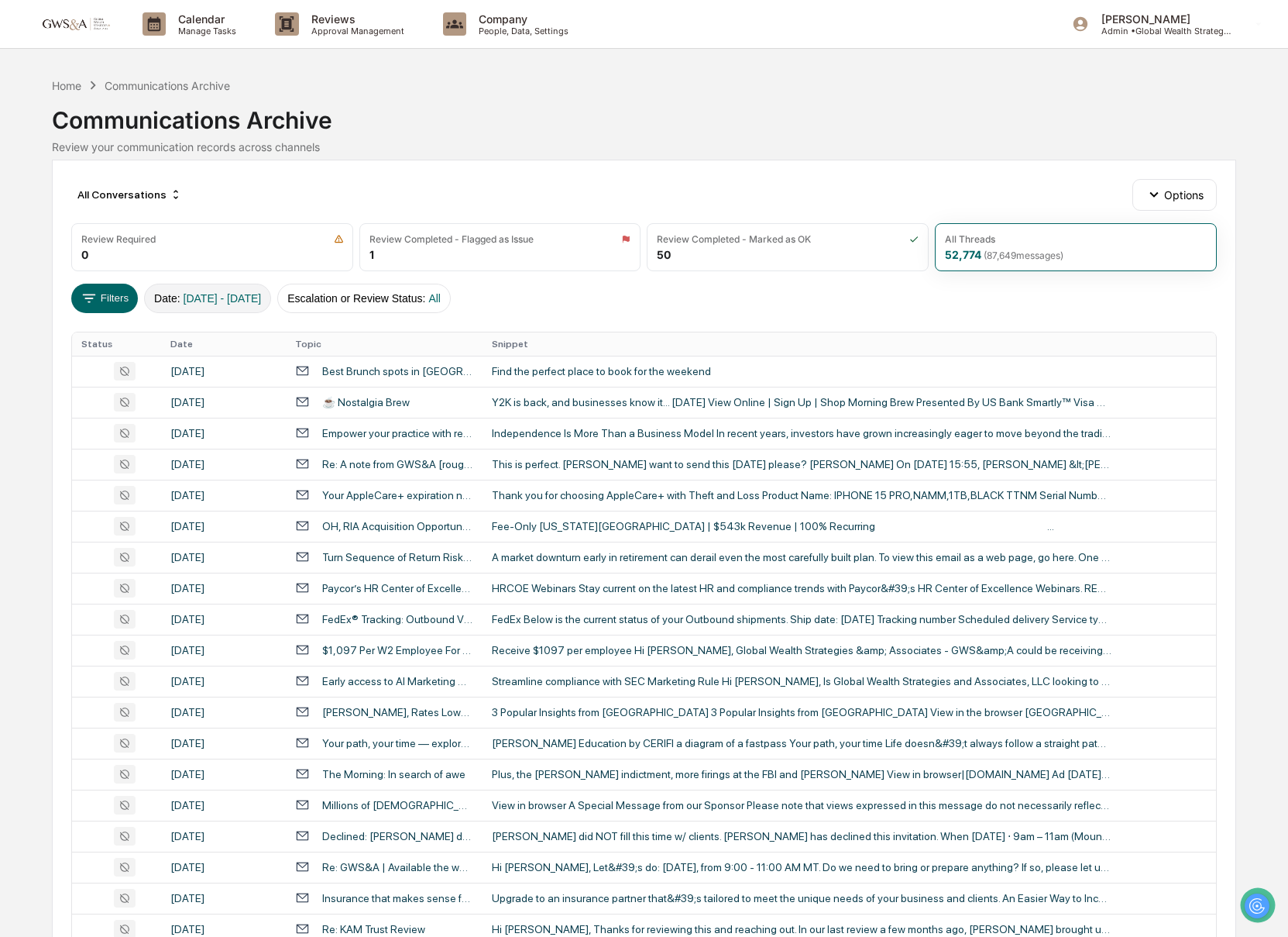
click at [173, 292] on button "Date : [DATE] - [DATE]" at bounding box center [208, 298] width 127 height 29
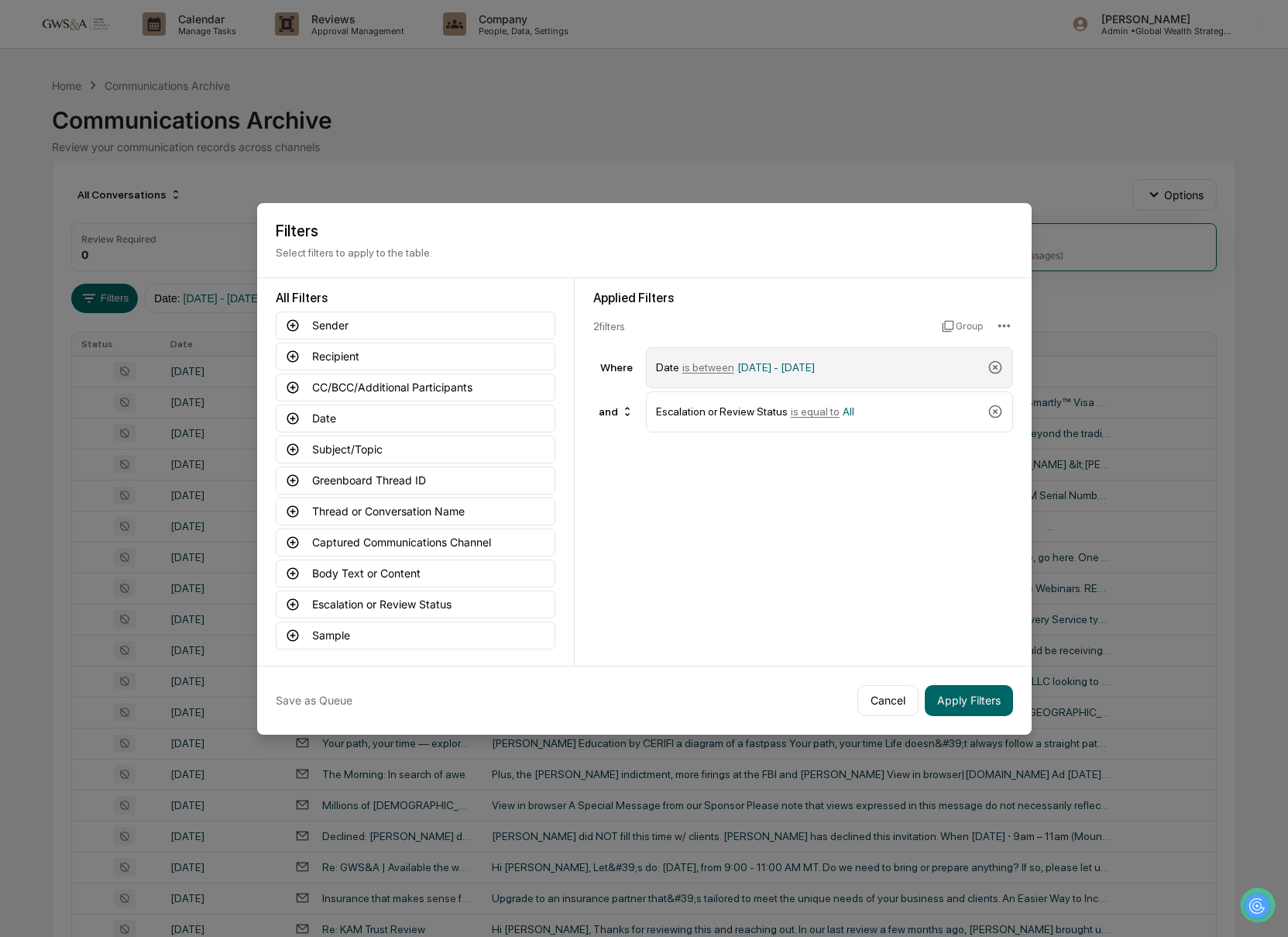
click at [949, 378] on div "Date is between [DATE] - [DATE]" at bounding box center [818, 367] width 325 height 27
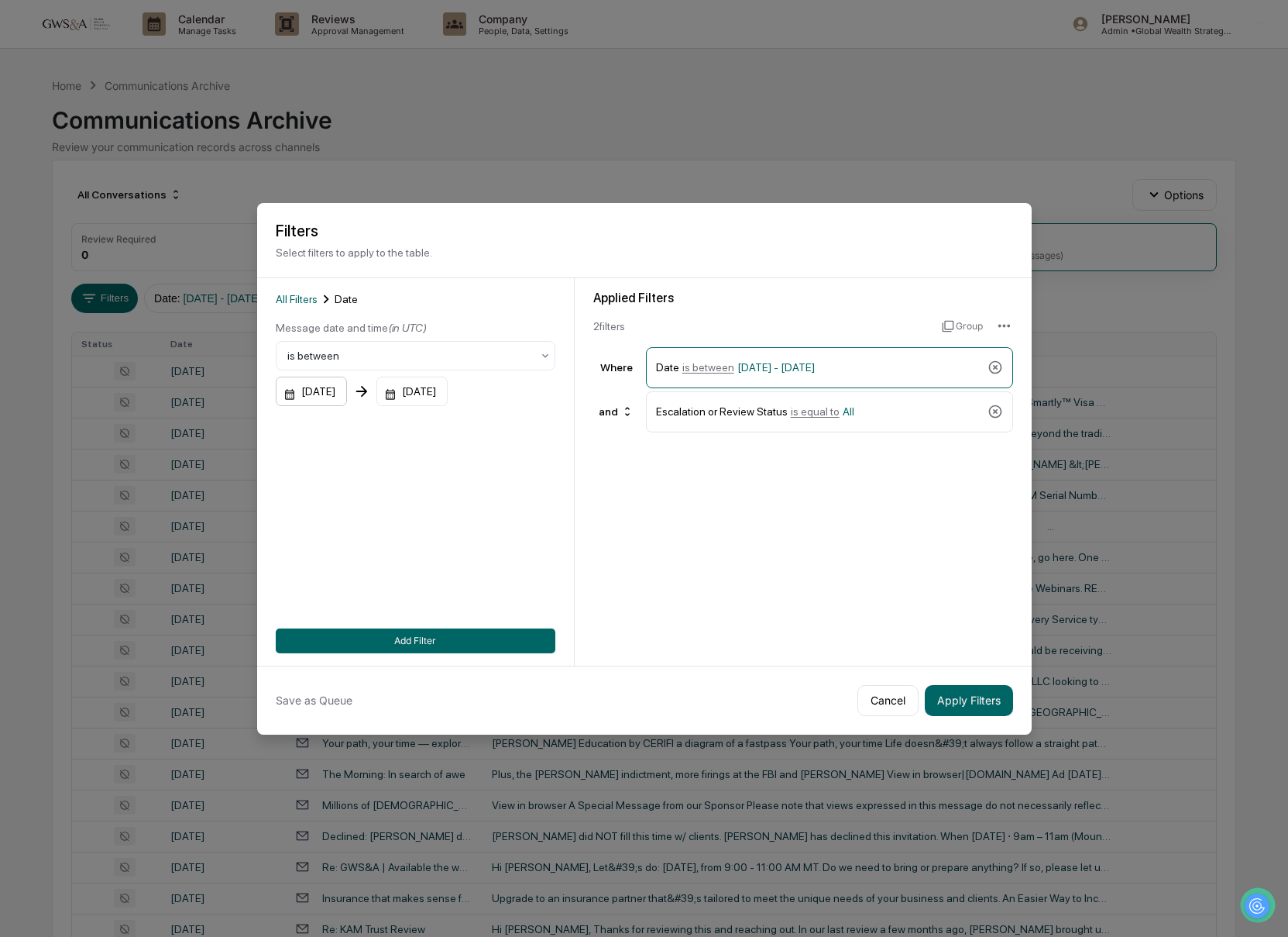
click at [338, 389] on div "[DATE]" at bounding box center [312, 391] width 72 height 29
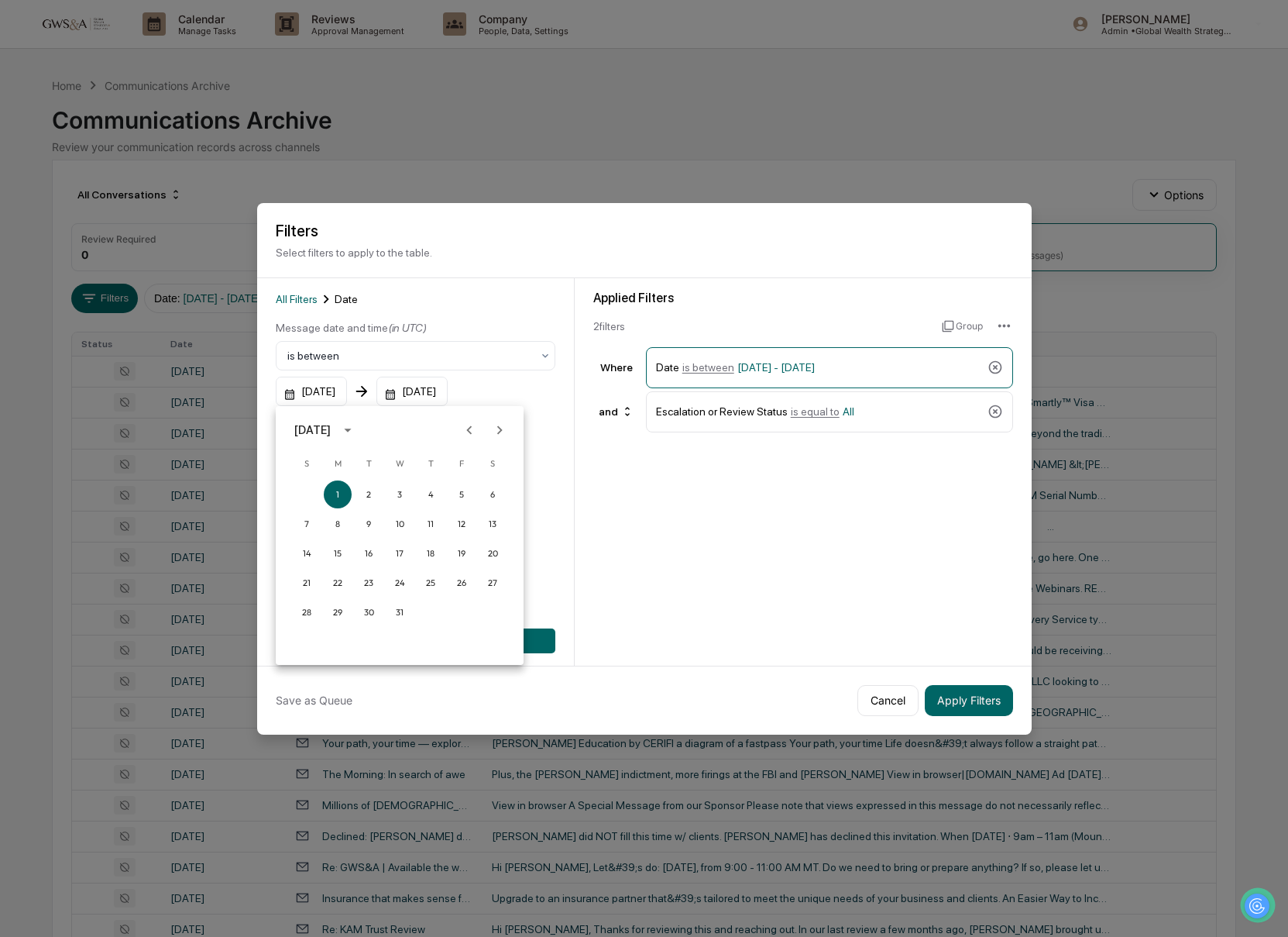
click at [360, 418] on div "[DATE]" at bounding box center [327, 430] width 66 height 25
click at [462, 569] on button "2025" at bounding box center [480, 556] width 56 height 28
click at [485, 545] on button "Sep" at bounding box center [480, 548] width 56 height 28
click at [462, 583] on button "26" at bounding box center [461, 582] width 28 height 28
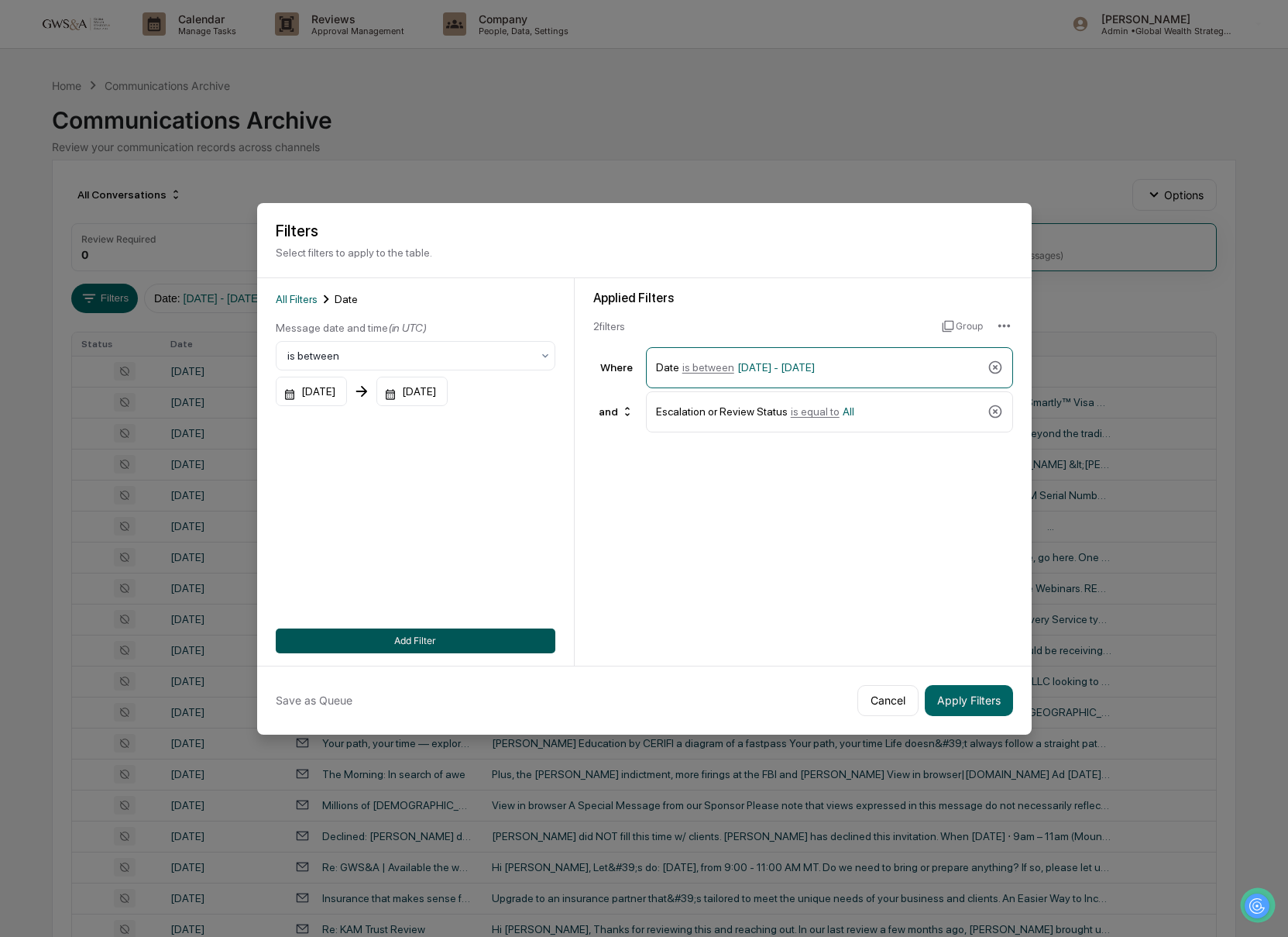
click at [476, 632] on button "Add Filter" at bounding box center [416, 640] width 280 height 25
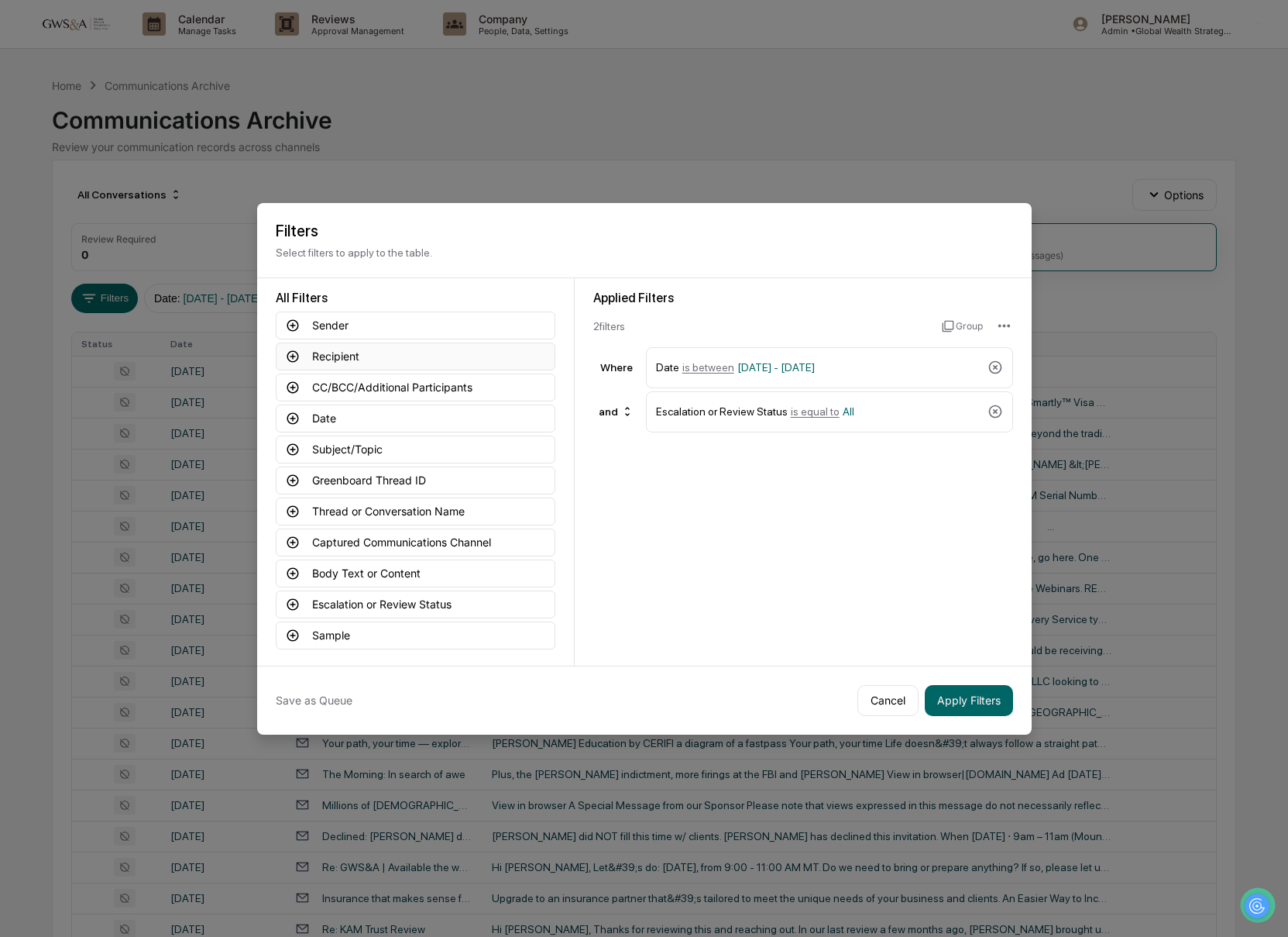
click at [339, 346] on button "Recipient" at bounding box center [416, 356] width 280 height 28
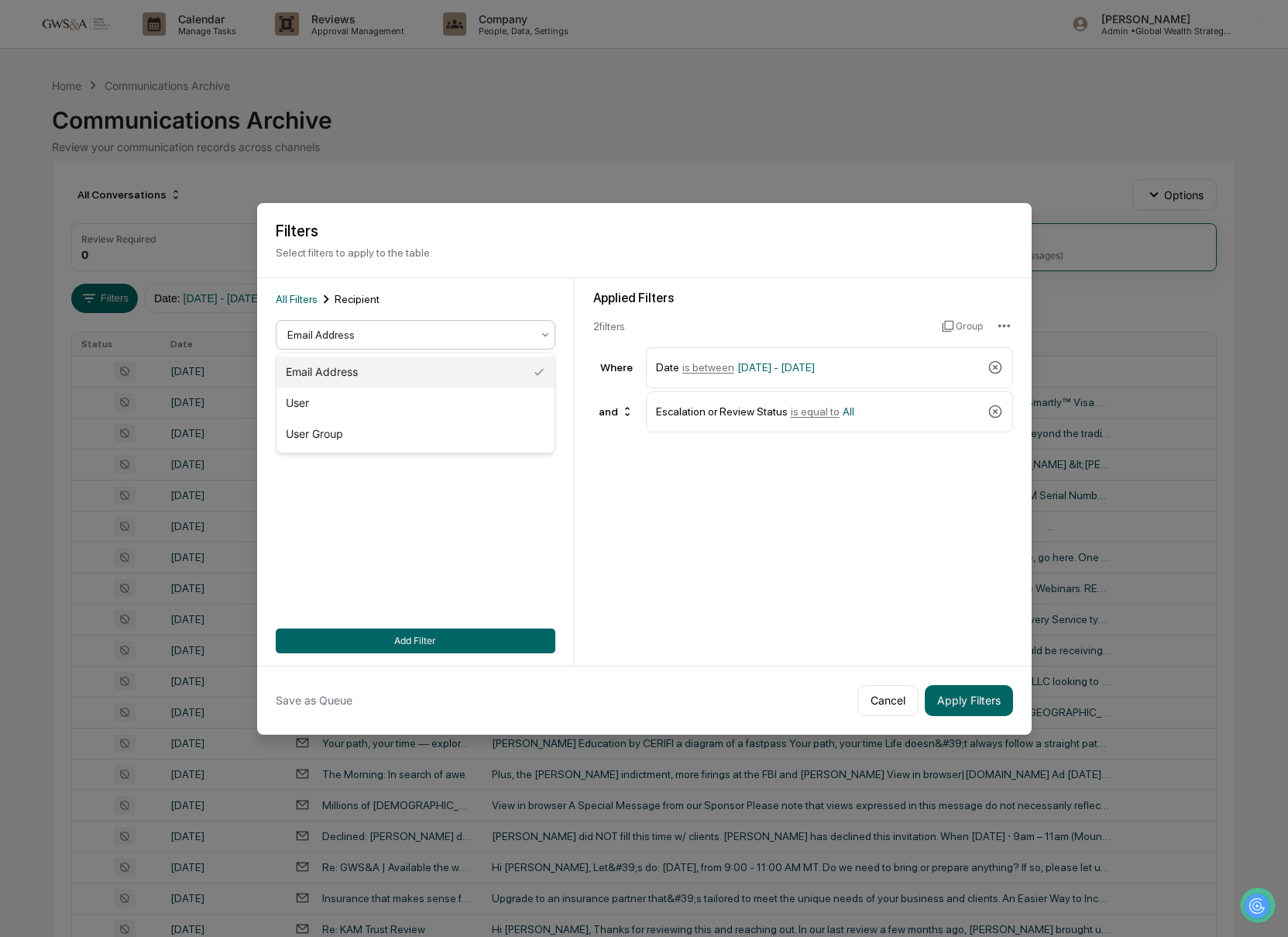
click at [324, 334] on div at bounding box center [409, 334] width 244 height 15
click at [336, 403] on input at bounding box center [416, 406] width 280 height 29
drag, startPoint x: 316, startPoint y: 410, endPoint x: 463, endPoint y: 409, distance: 147.0
click at [463, 409] on input "**********" at bounding box center [416, 406] width 280 height 29
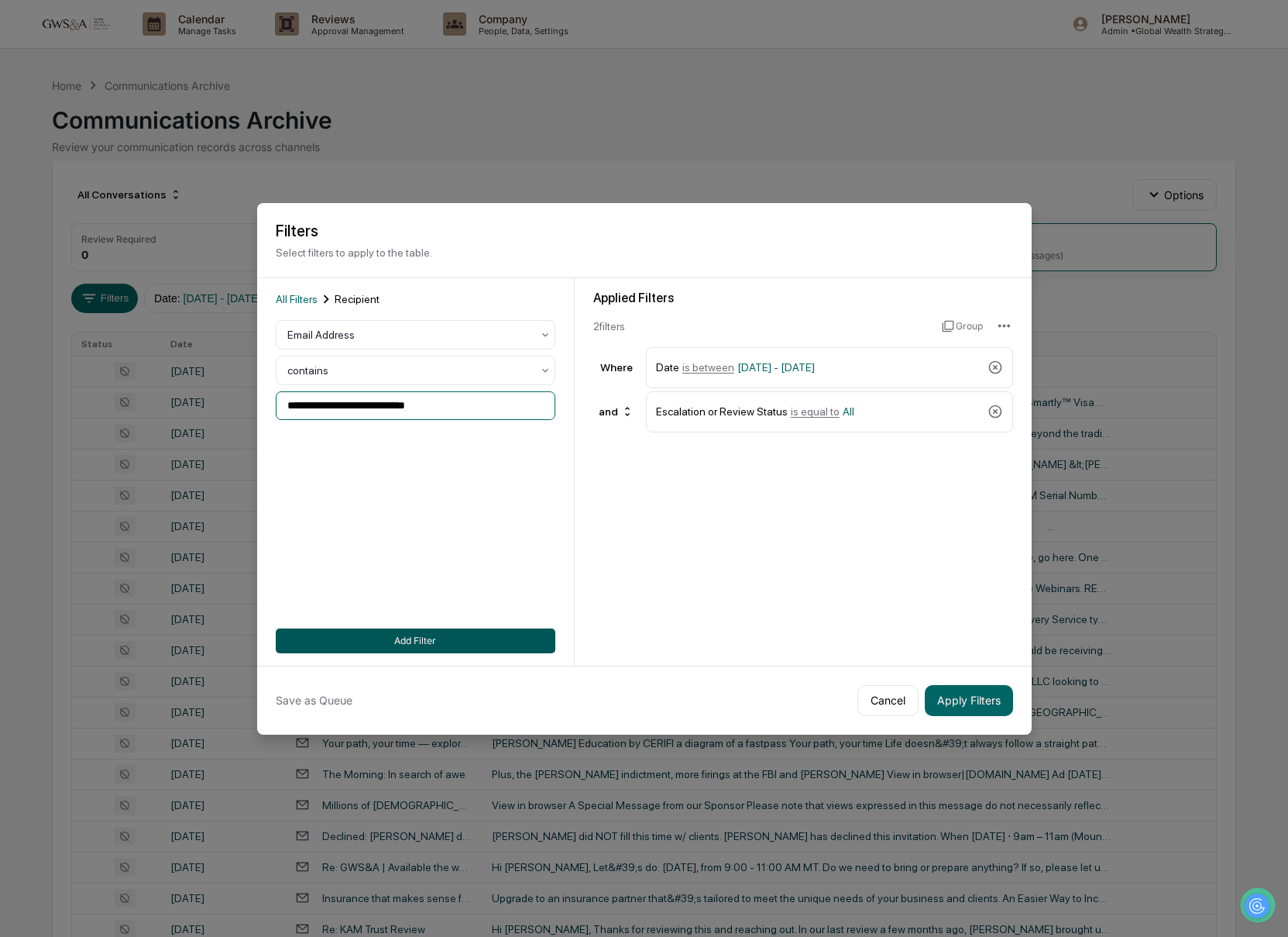
type input "**********"
click at [452, 646] on button "Add Filter" at bounding box center [416, 640] width 280 height 25
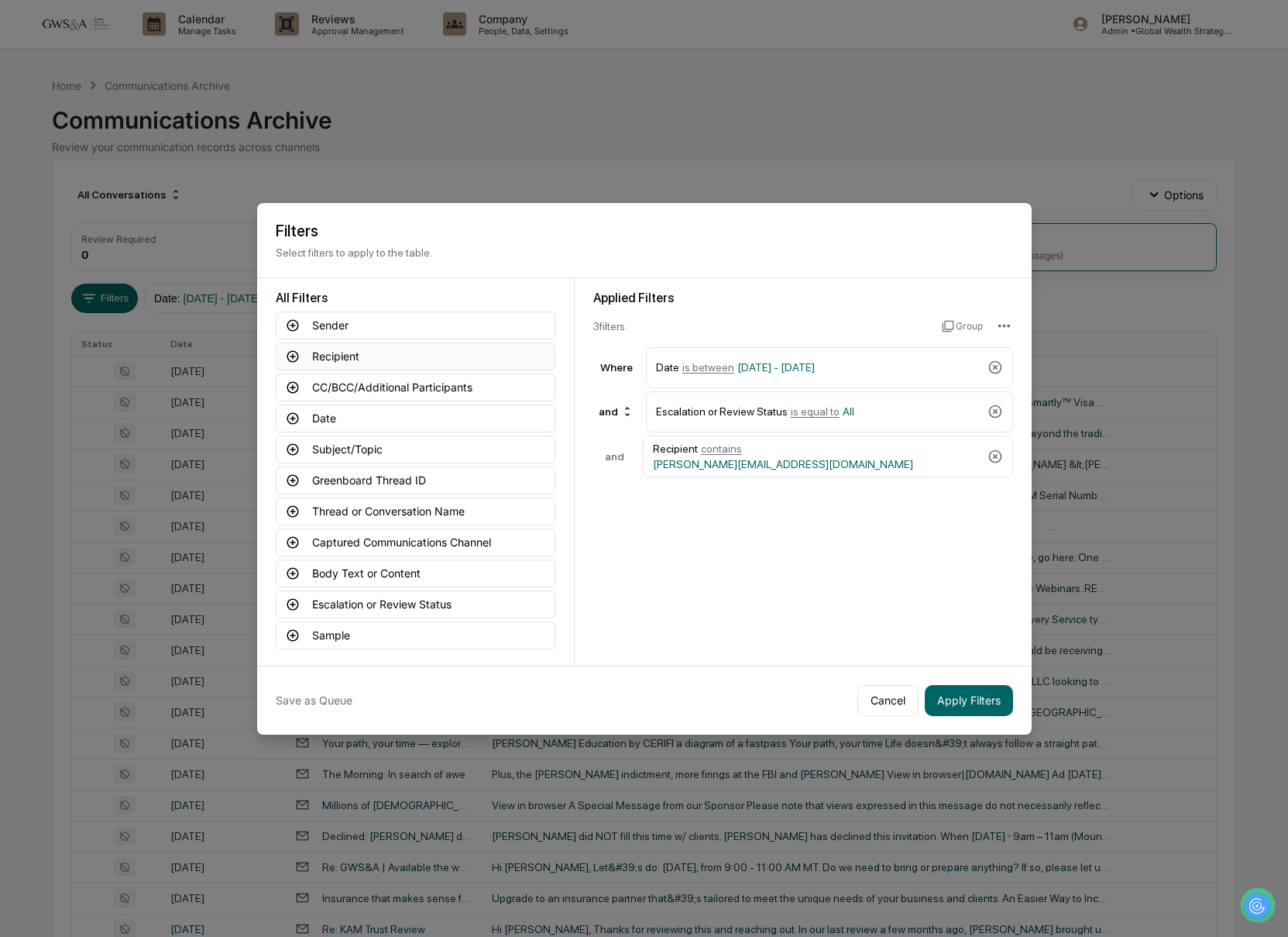
click at [327, 356] on button "Recipient" at bounding box center [416, 356] width 280 height 28
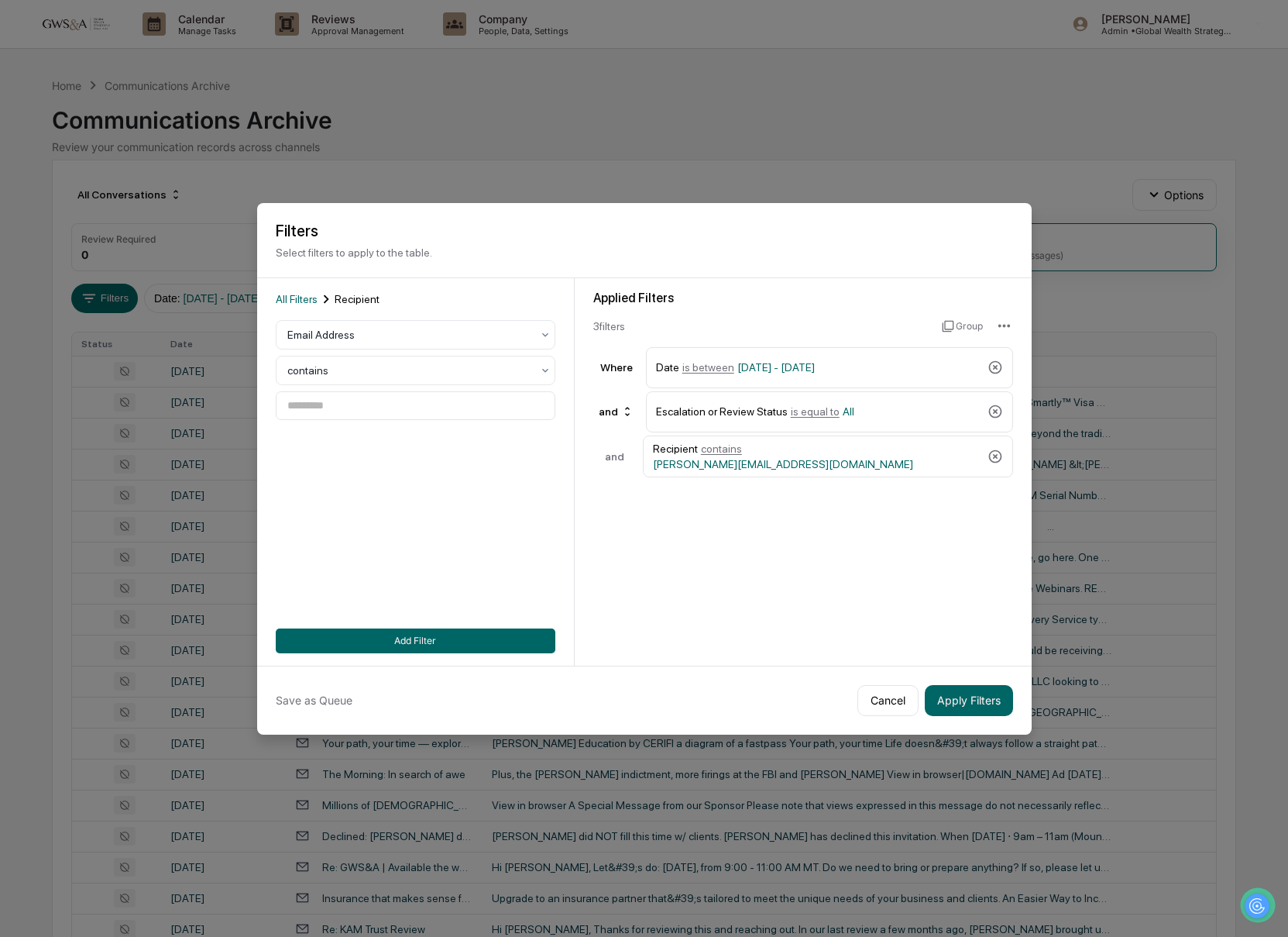
click at [349, 422] on div "All Filters Recipient Email Address contains Add Filter" at bounding box center [416, 472] width 280 height 363
click at [347, 409] on input at bounding box center [416, 406] width 280 height 29
paste input "**********"
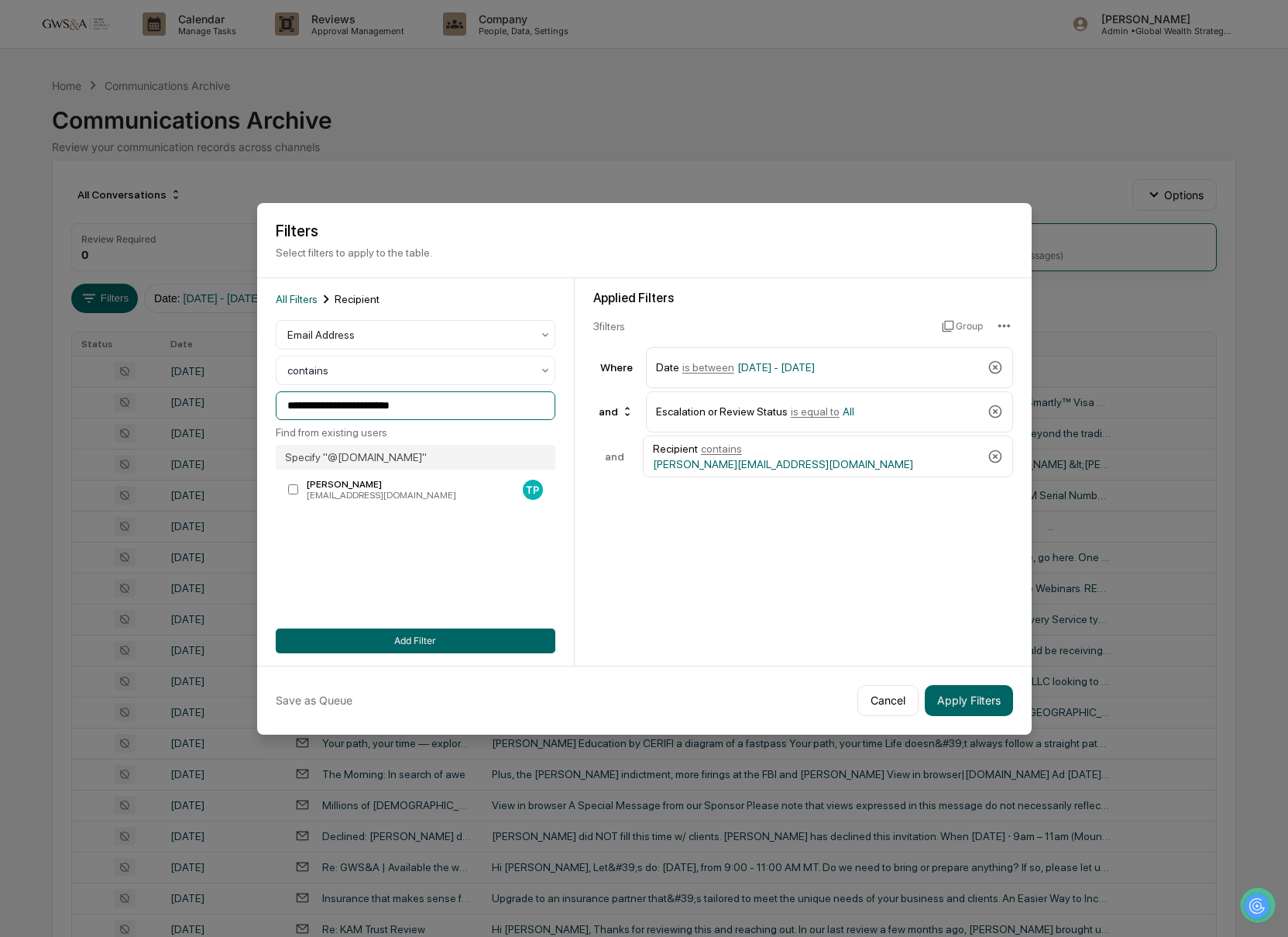
click at [291, 406] on input "**********" at bounding box center [416, 406] width 280 height 29
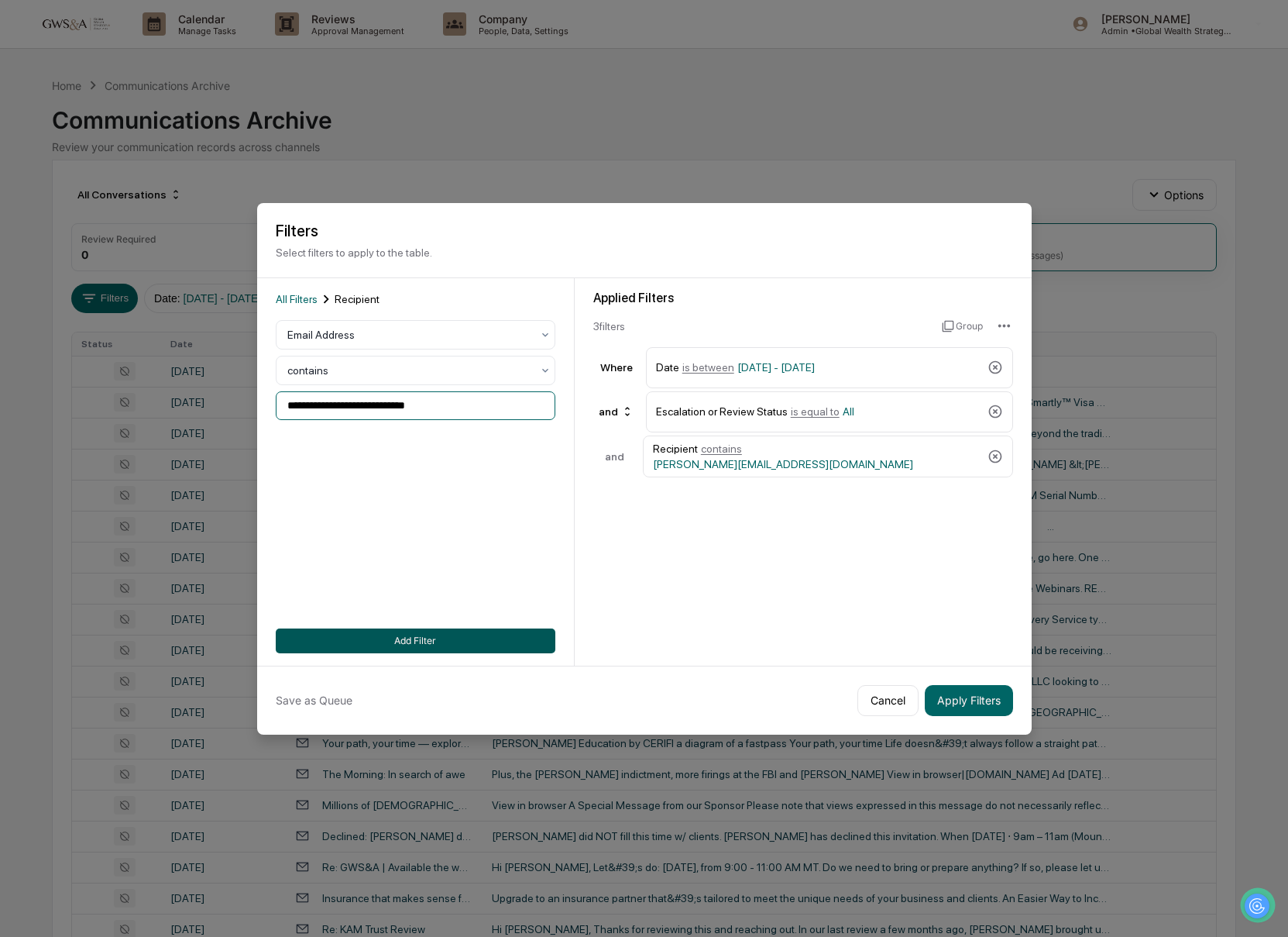
type input "**********"
click at [488, 641] on button "Add Filter" at bounding box center [416, 640] width 280 height 25
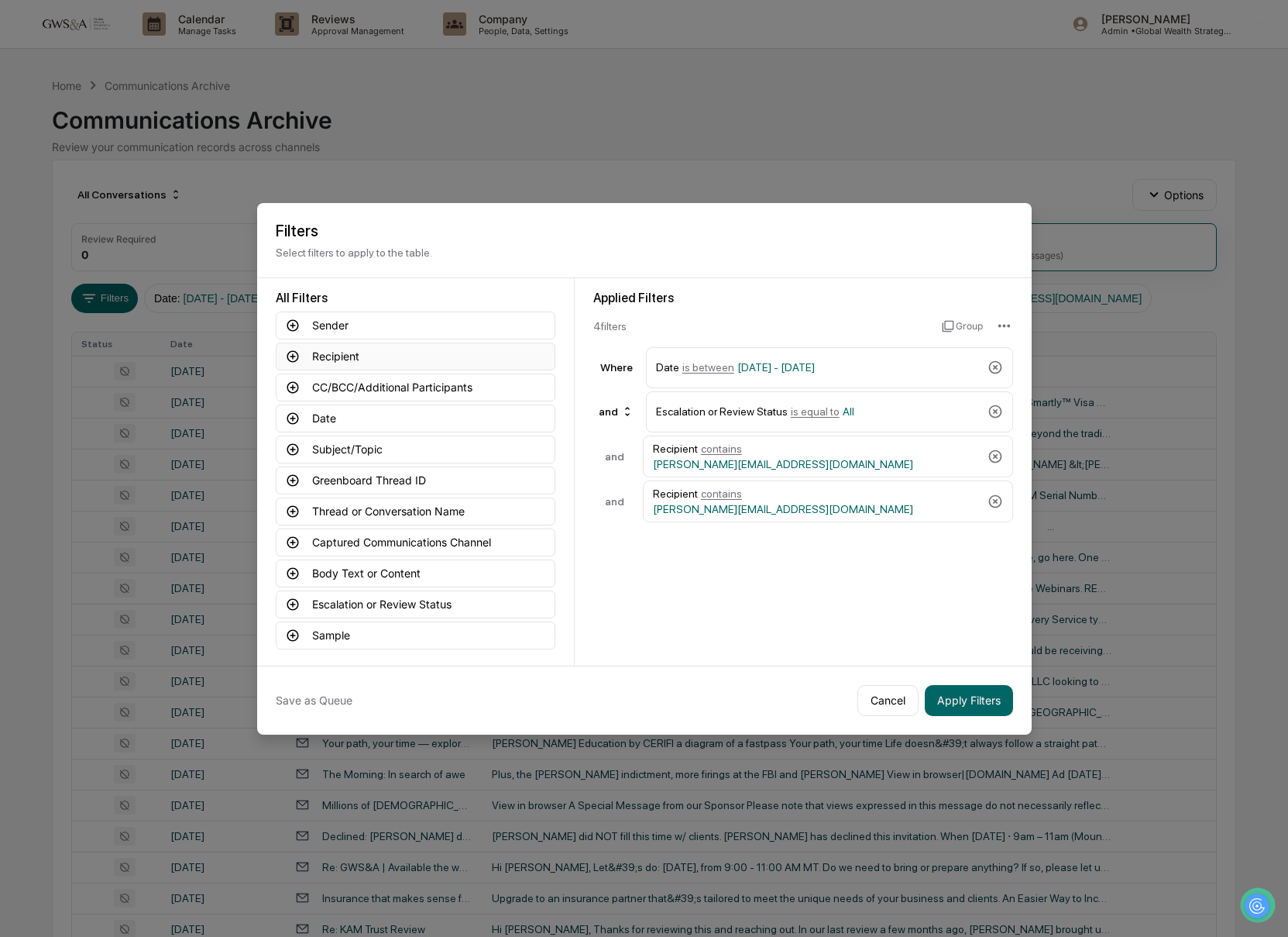
click at [351, 348] on button "Recipient" at bounding box center [416, 356] width 280 height 28
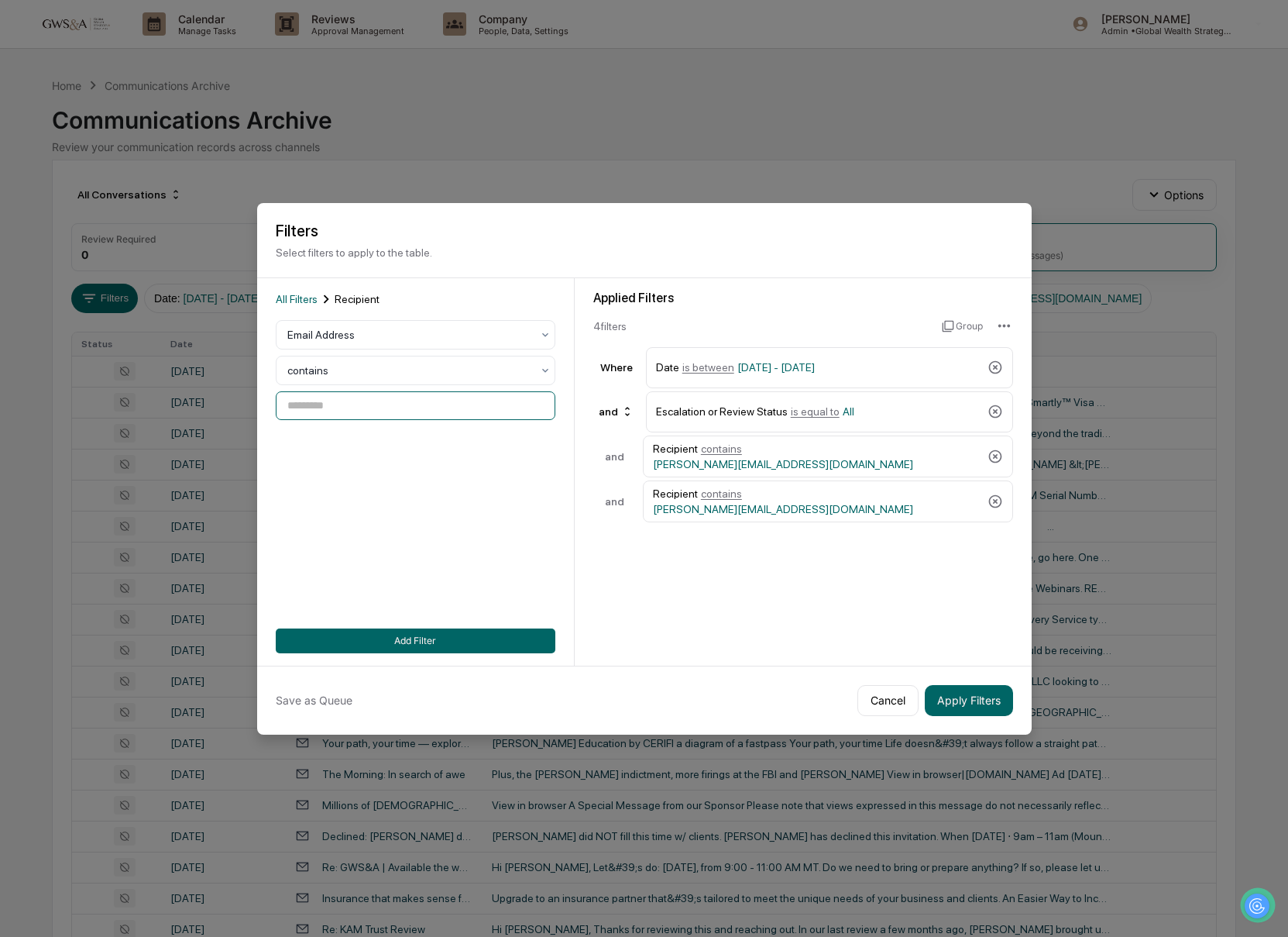
click at [344, 408] on input at bounding box center [416, 406] width 280 height 29
paste input "**********"
type input "**********"
click at [493, 646] on button "Add Filter" at bounding box center [416, 640] width 280 height 25
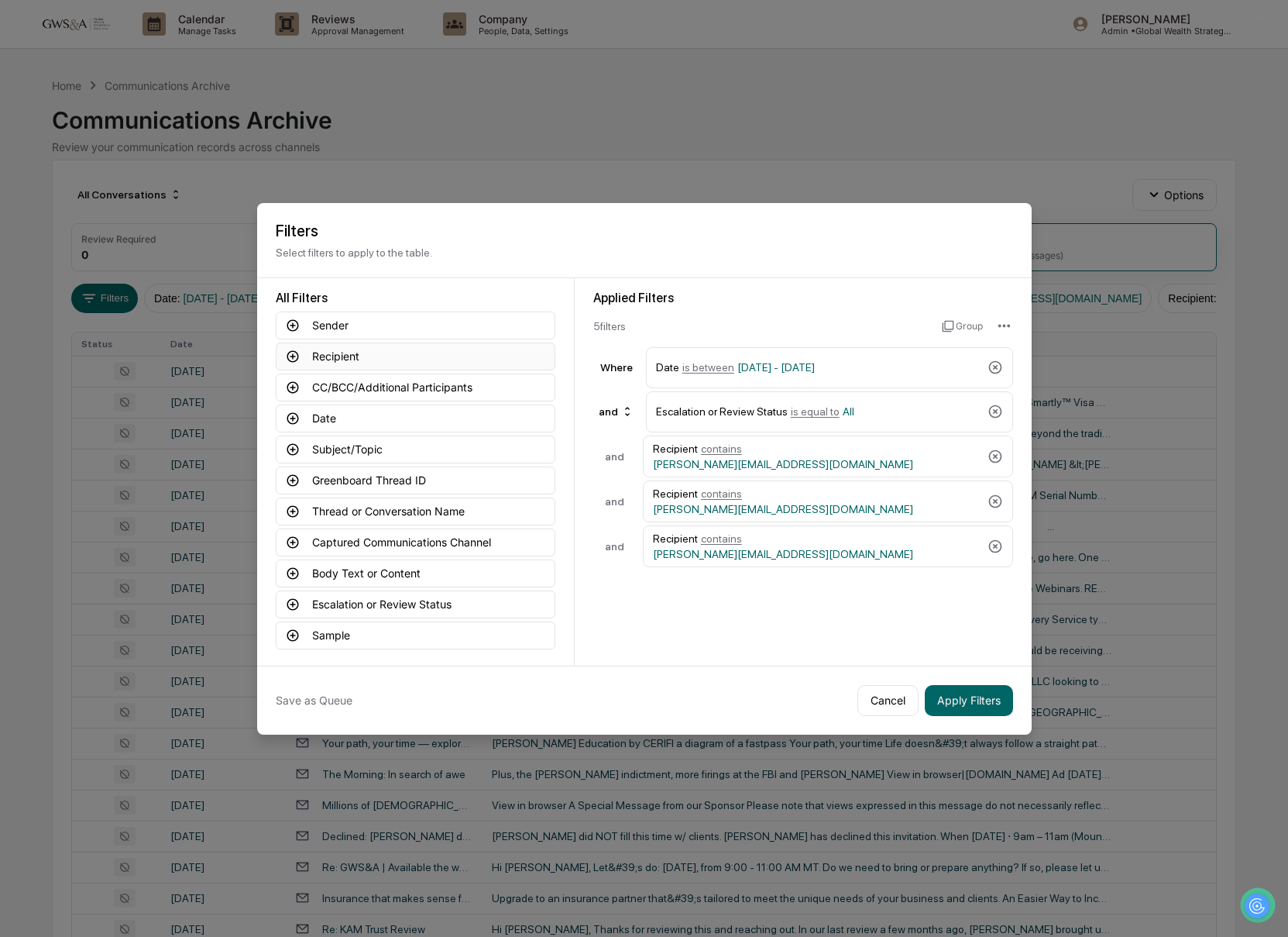
click at [313, 347] on button "Recipient" at bounding box center [416, 356] width 280 height 28
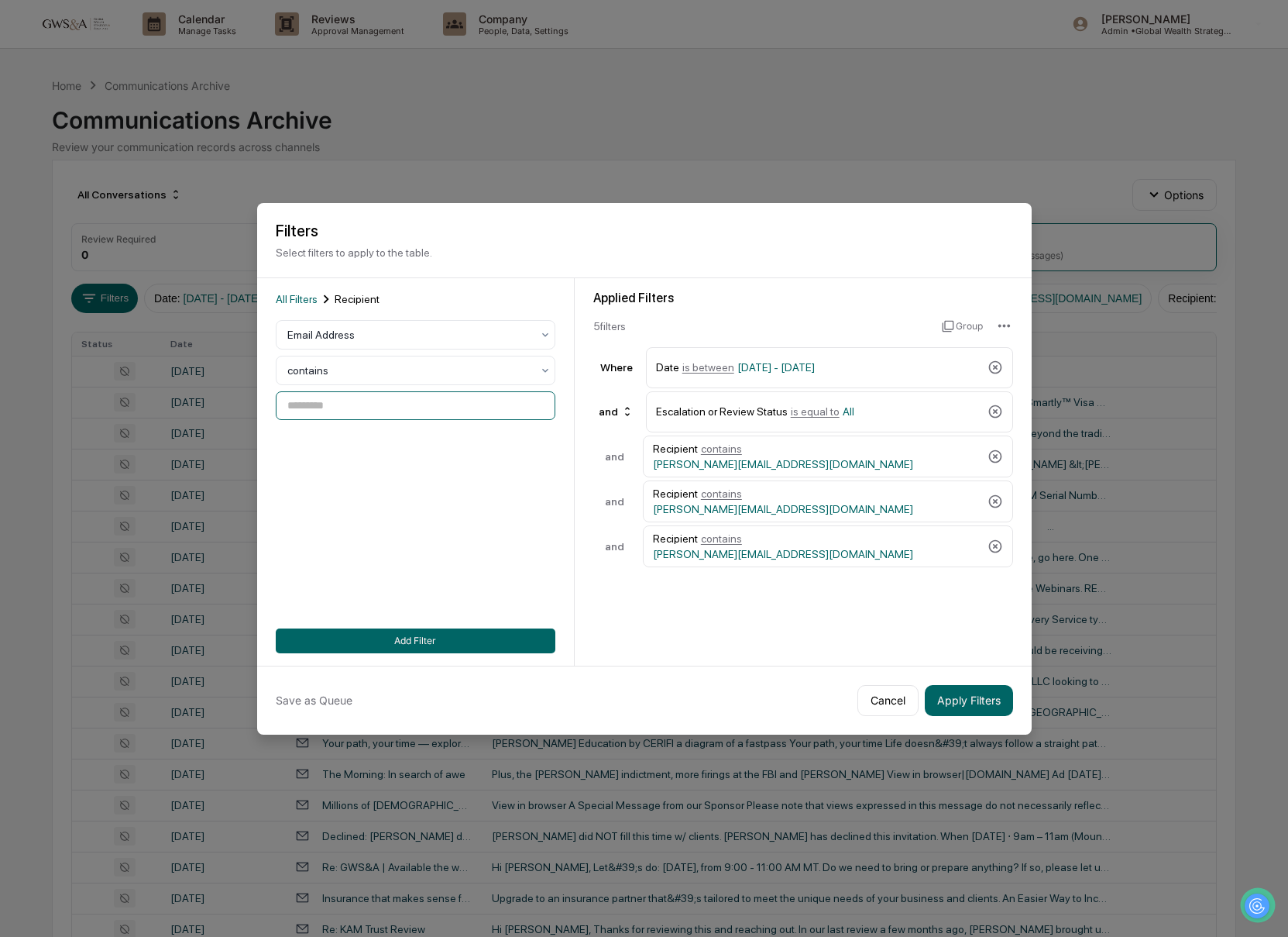
click at [349, 411] on input at bounding box center [416, 406] width 280 height 29
paste input "**********"
type input "**********"
click at [429, 644] on button "Add Filter" at bounding box center [416, 640] width 280 height 25
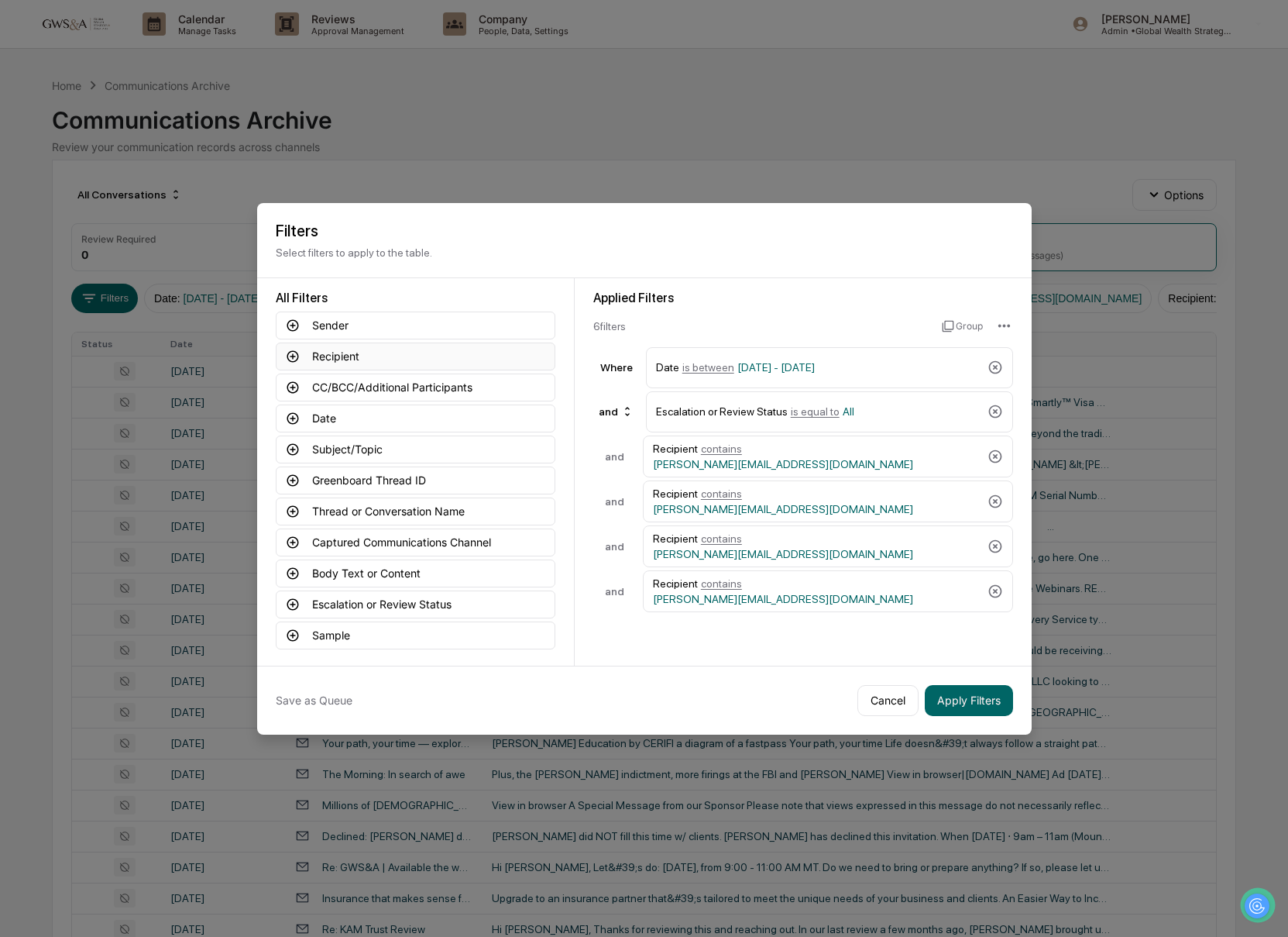
click at [318, 350] on button "Recipient" at bounding box center [416, 356] width 280 height 28
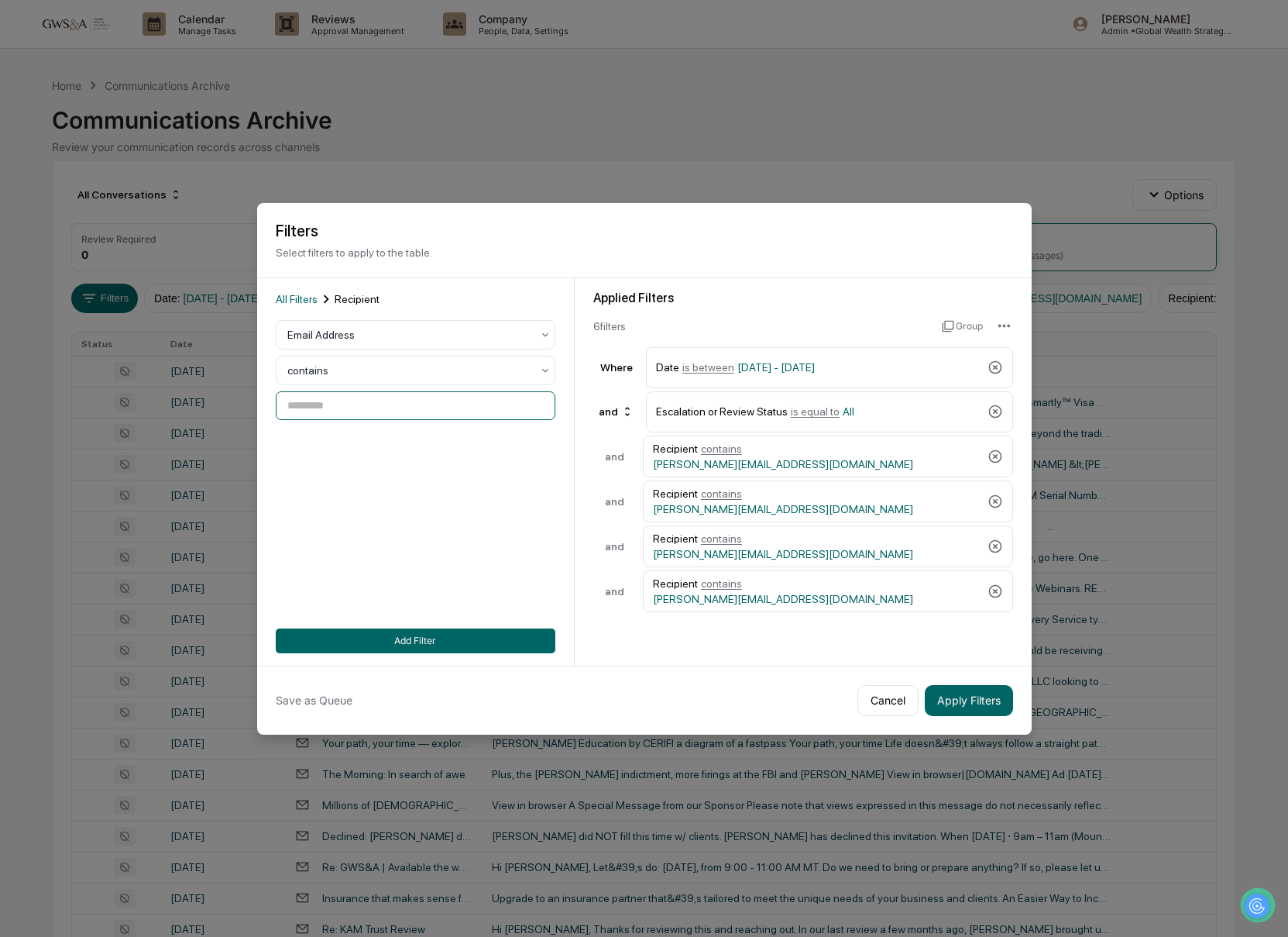
click at [344, 414] on input at bounding box center [416, 406] width 280 height 29
paste input "**********"
type input "**********"
click at [461, 648] on button "Add Filter" at bounding box center [416, 640] width 280 height 25
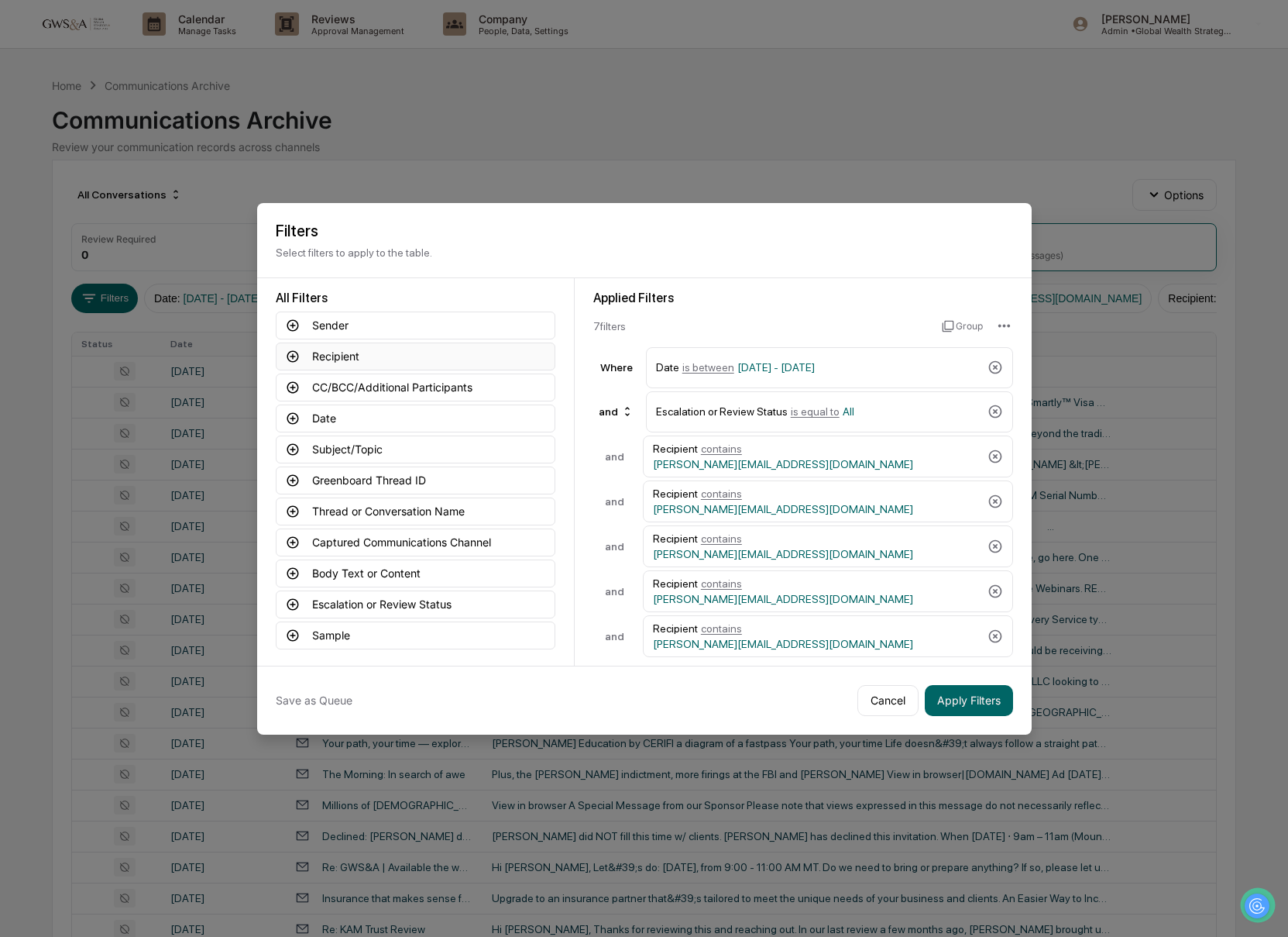
click at [351, 350] on button "Recipient" at bounding box center [416, 356] width 280 height 28
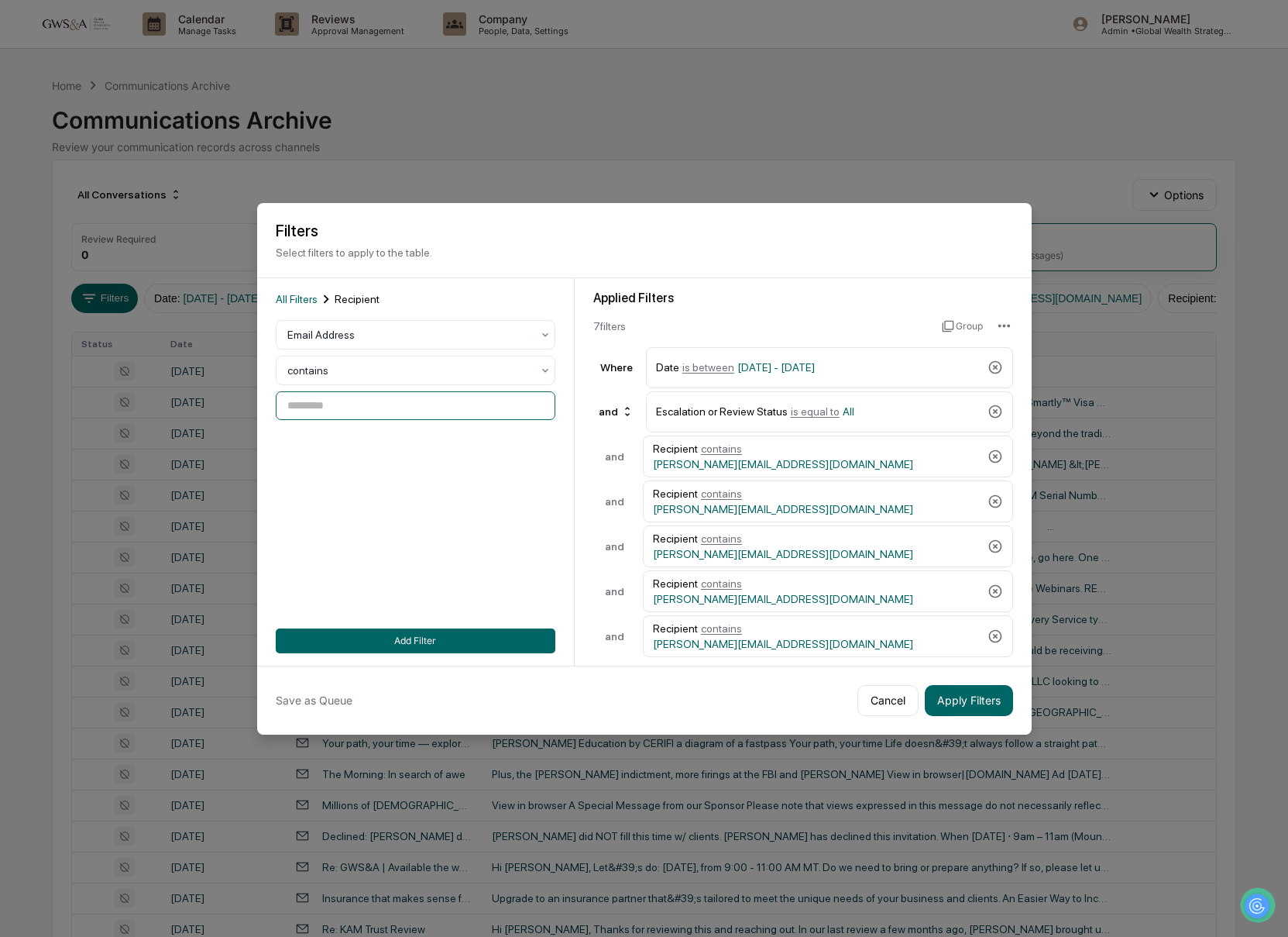
click at [361, 404] on input at bounding box center [416, 406] width 280 height 29
paste input "**********"
type input "**********"
click at [472, 638] on button "Add Filter" at bounding box center [416, 640] width 280 height 25
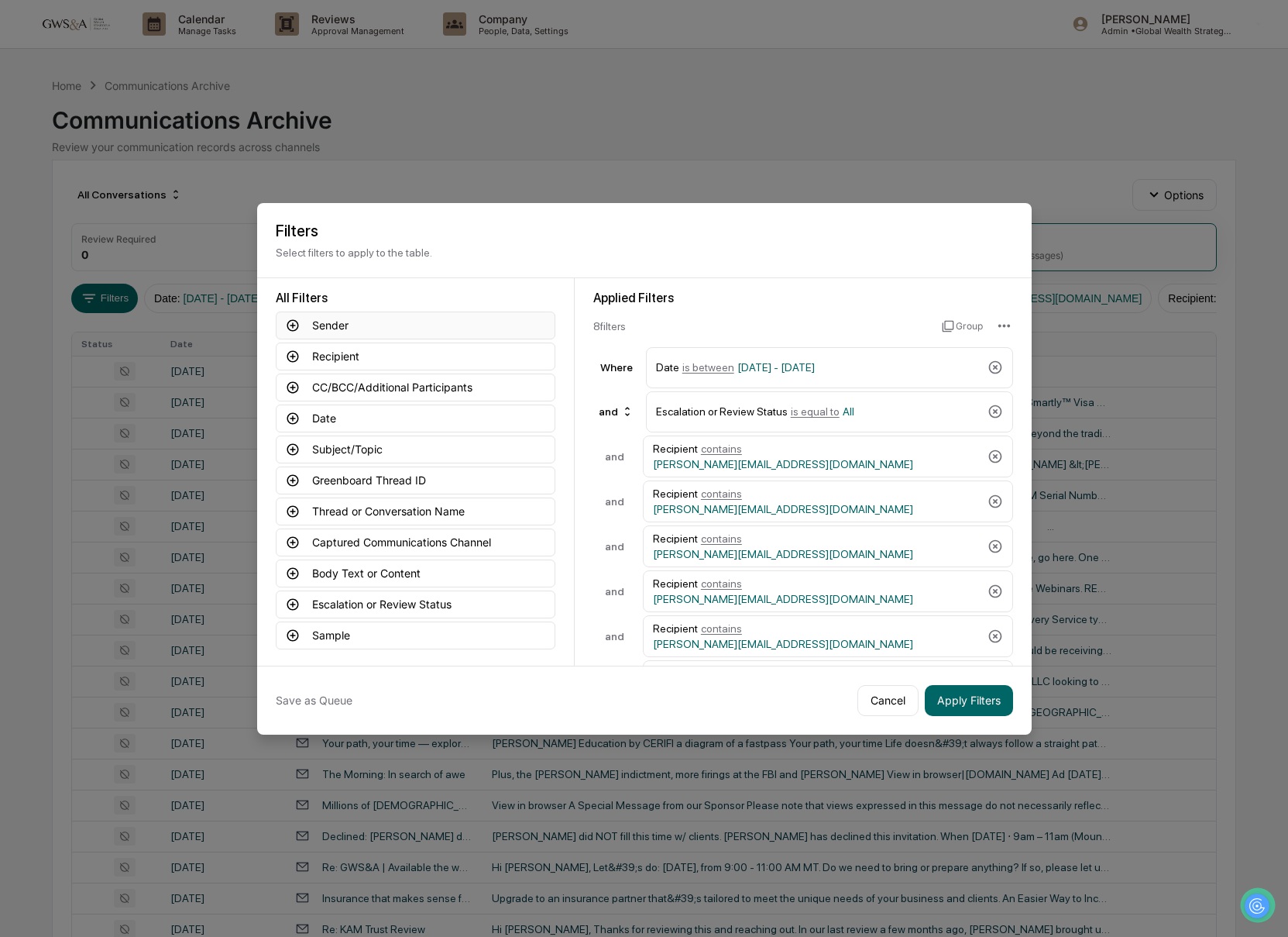
click at [344, 325] on button "Sender" at bounding box center [416, 325] width 280 height 28
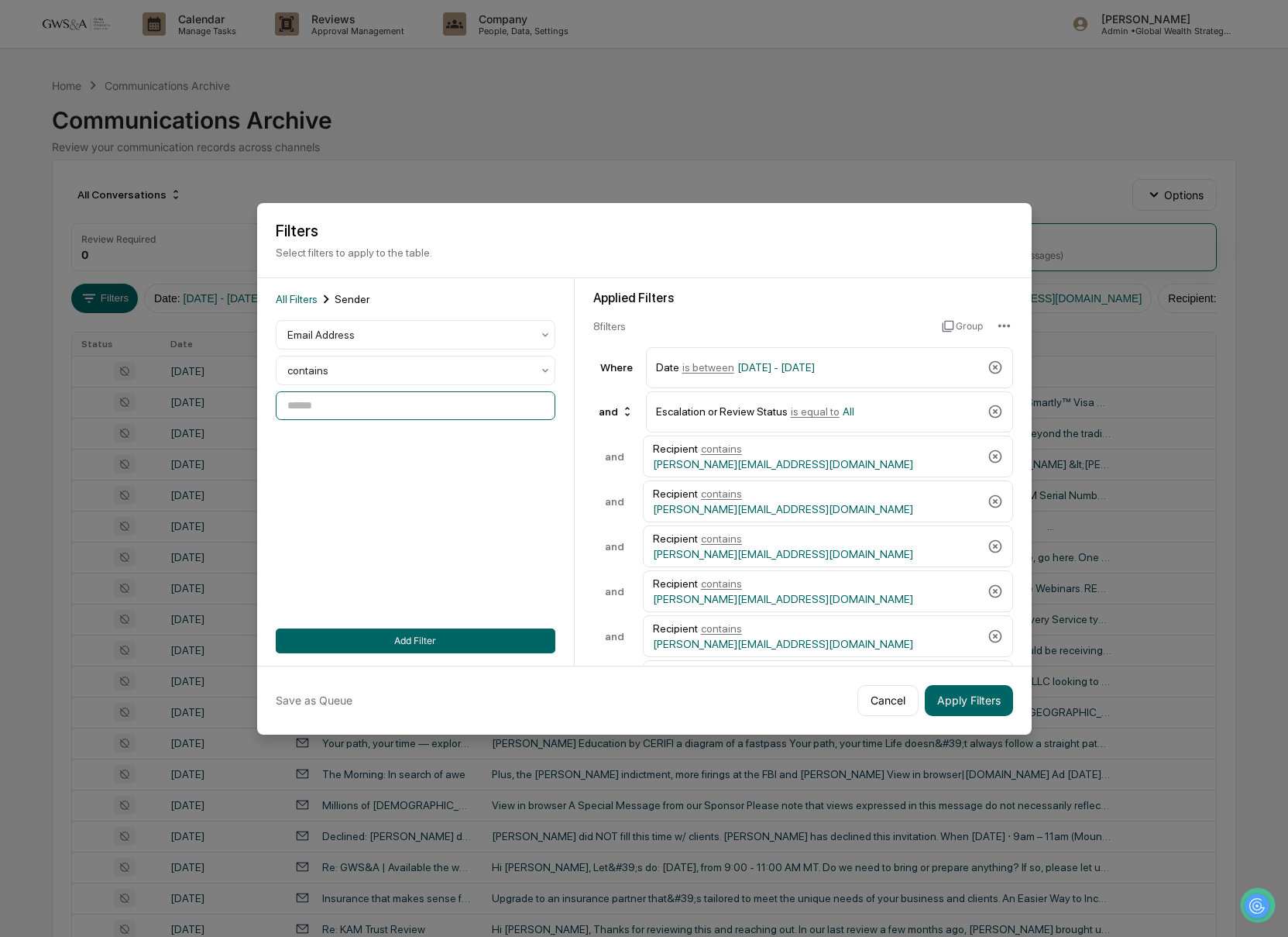
click at [322, 402] on input at bounding box center [416, 406] width 280 height 29
click at [313, 301] on span "All Filters" at bounding box center [297, 299] width 42 height 13
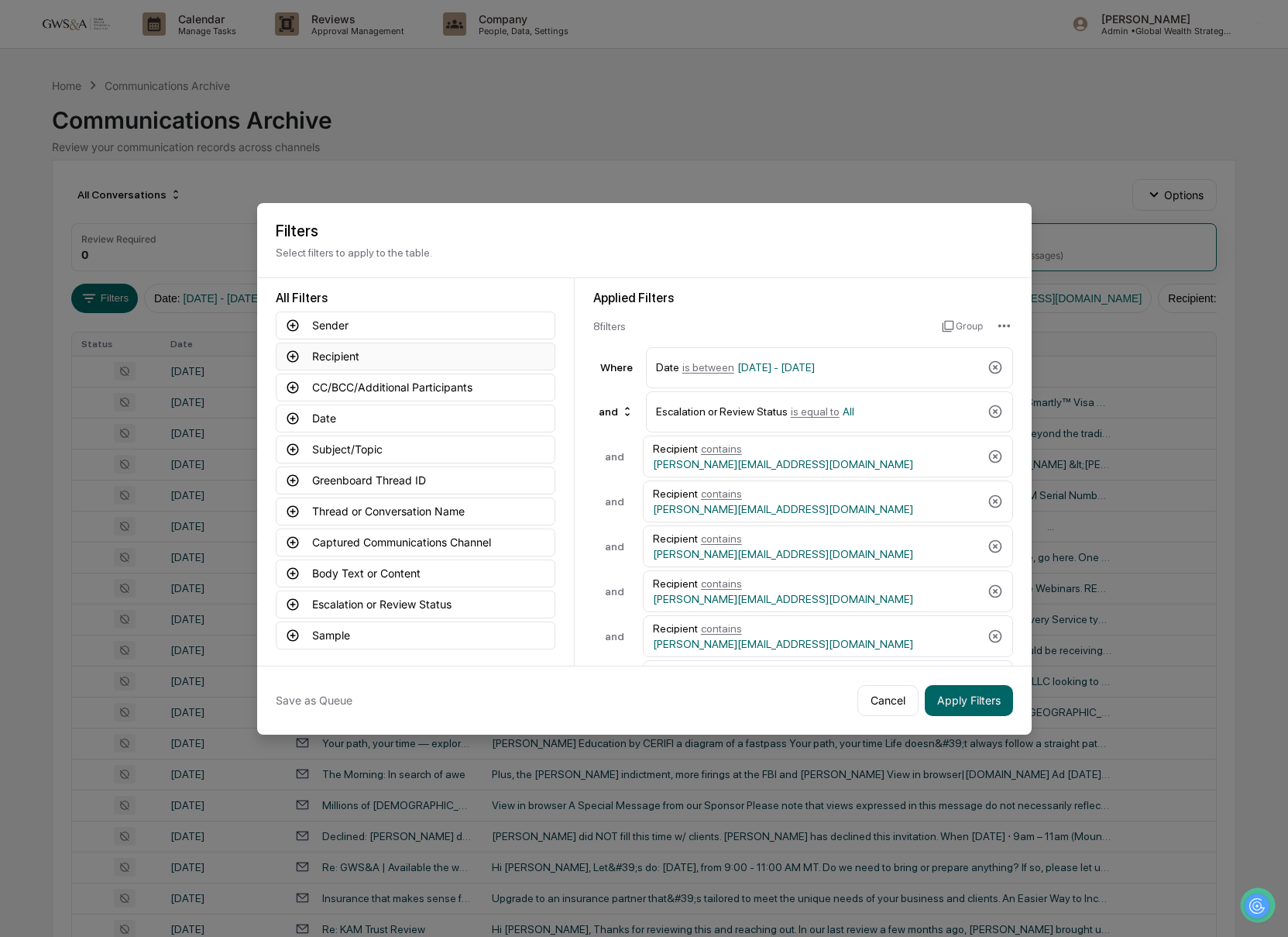
click at [343, 361] on button "Recipient" at bounding box center [416, 356] width 280 height 28
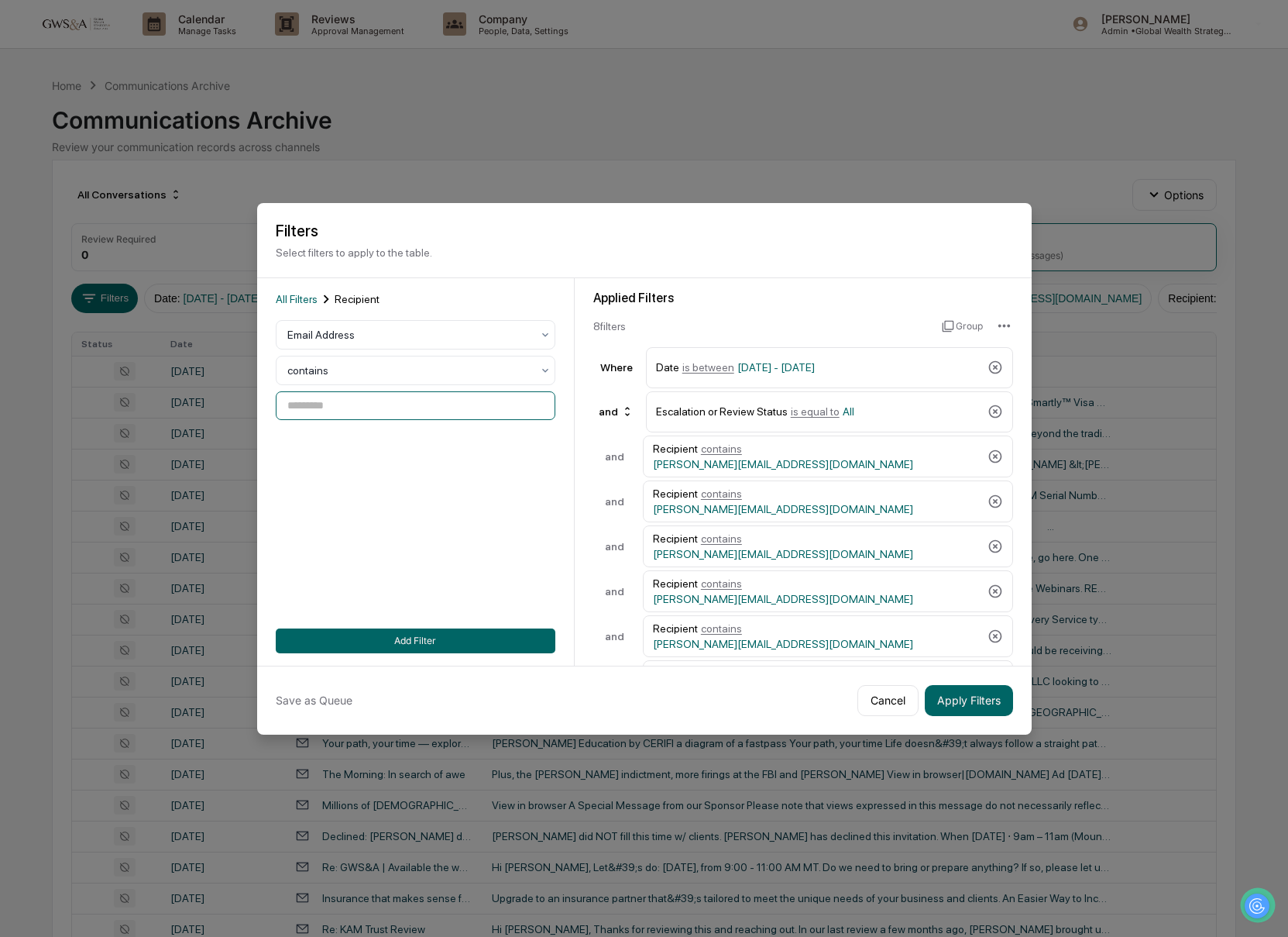
click at [332, 401] on input at bounding box center [416, 406] width 280 height 29
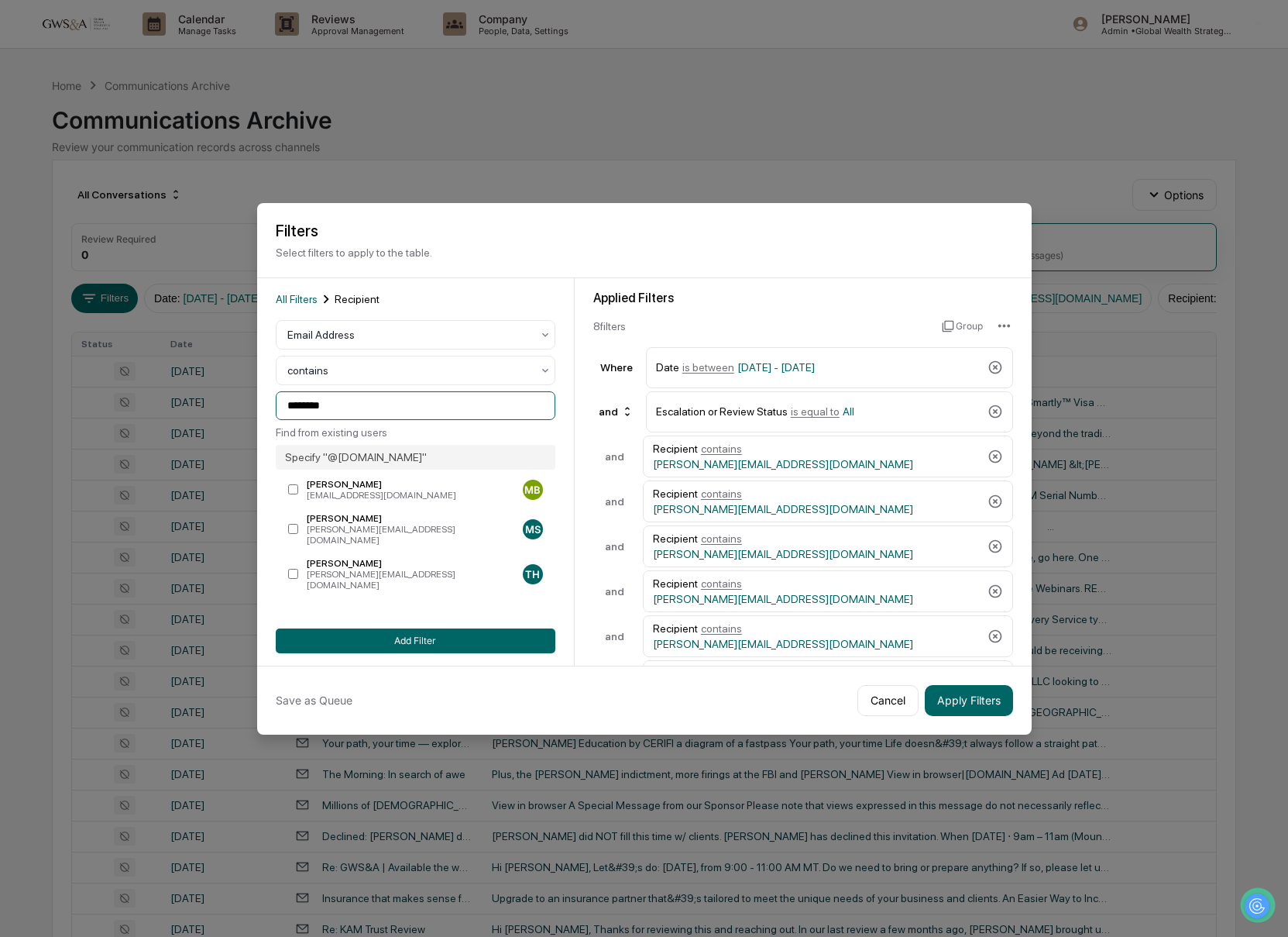
click at [295, 406] on input "********" at bounding box center [416, 406] width 280 height 29
click at [285, 409] on input "********" at bounding box center [416, 406] width 280 height 29
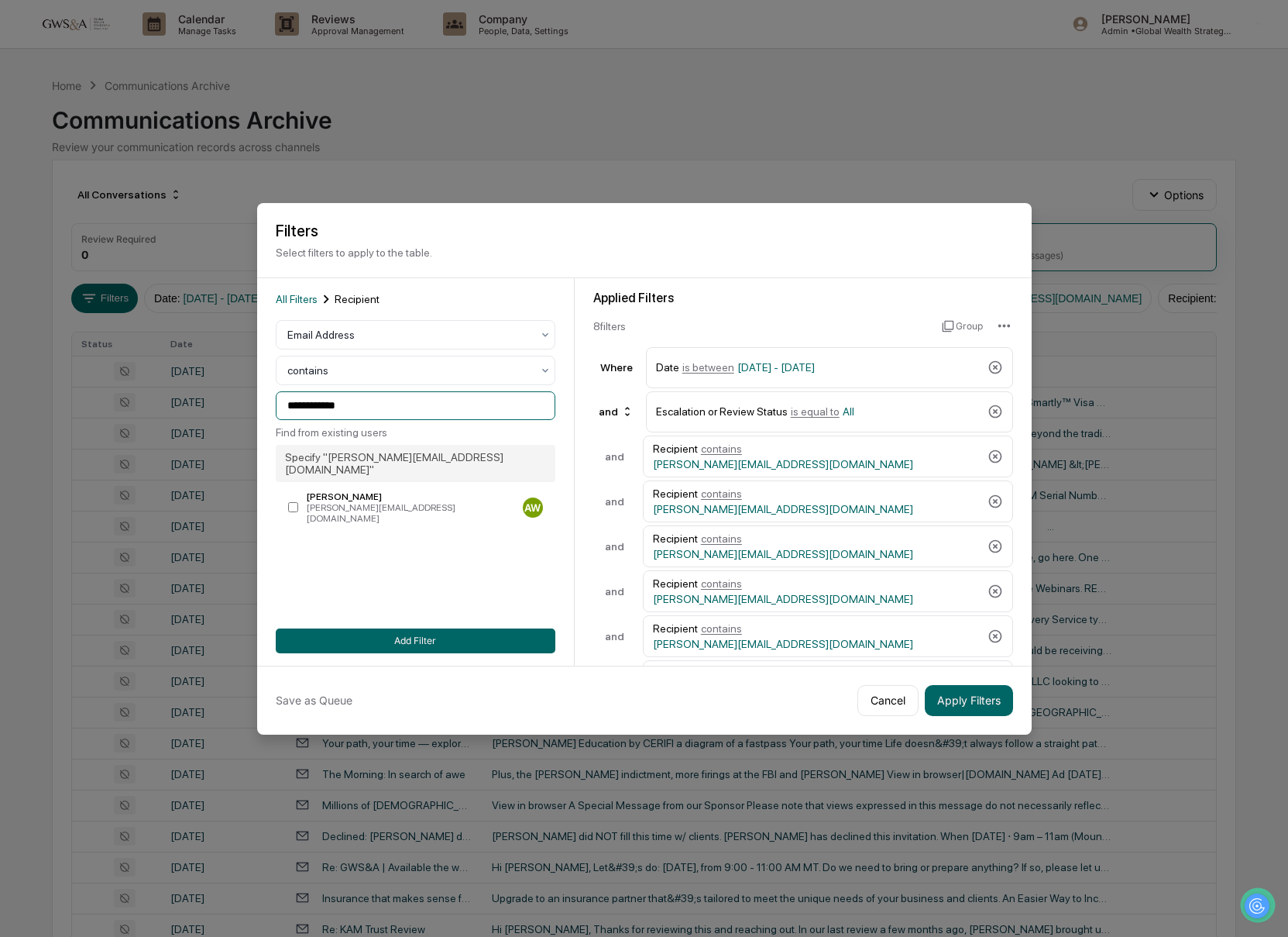
drag, startPoint x: 322, startPoint y: 408, endPoint x: 404, endPoint y: 403, distance: 82.2
click at [404, 403] on input "**********" at bounding box center [416, 406] width 280 height 29
type input "**********"
click at [394, 411] on input "**********" at bounding box center [416, 406] width 280 height 29
click at [414, 635] on button "Add Filter" at bounding box center [416, 640] width 280 height 25
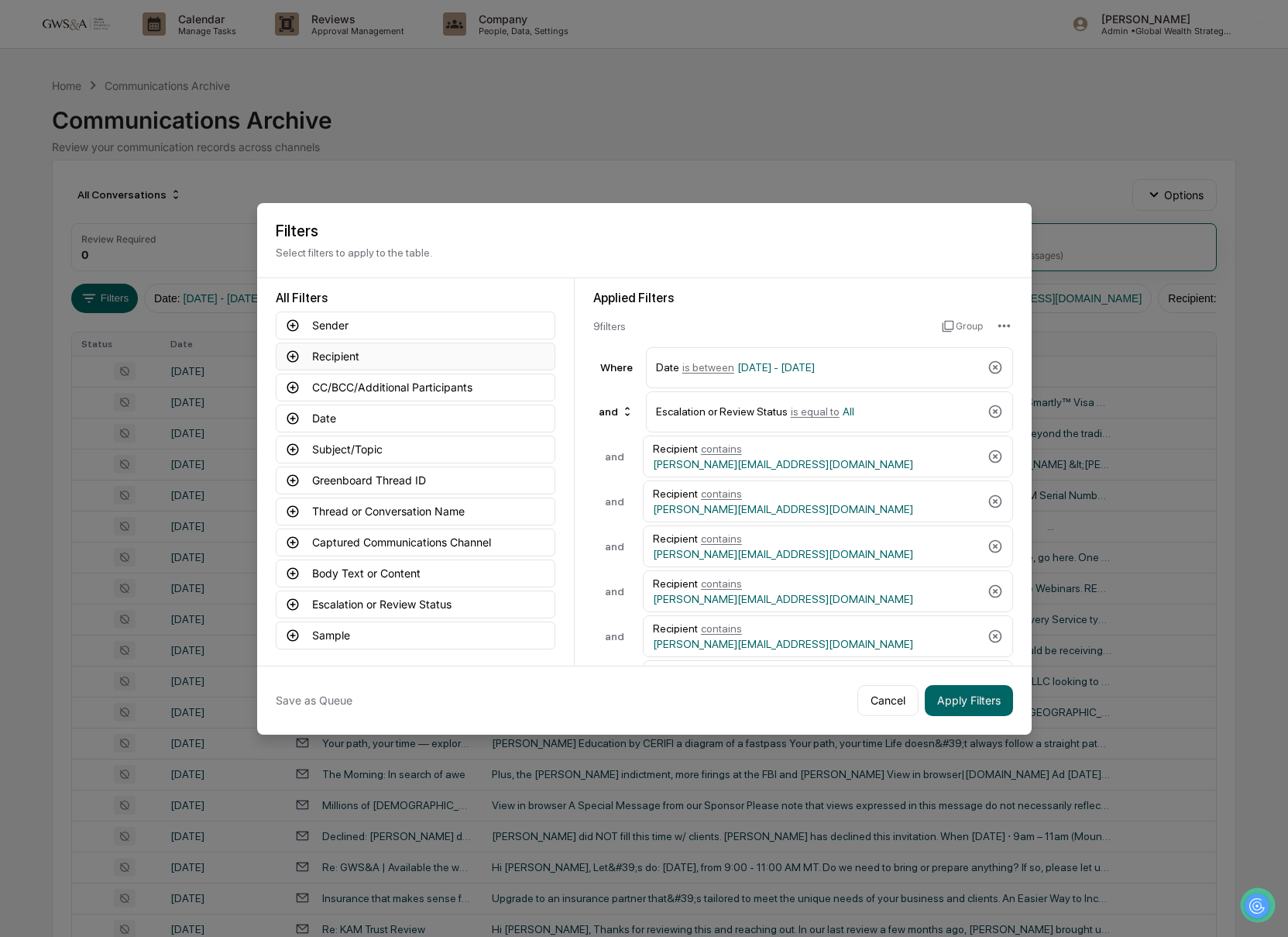
click at [335, 349] on button "Recipient" at bounding box center [416, 356] width 280 height 28
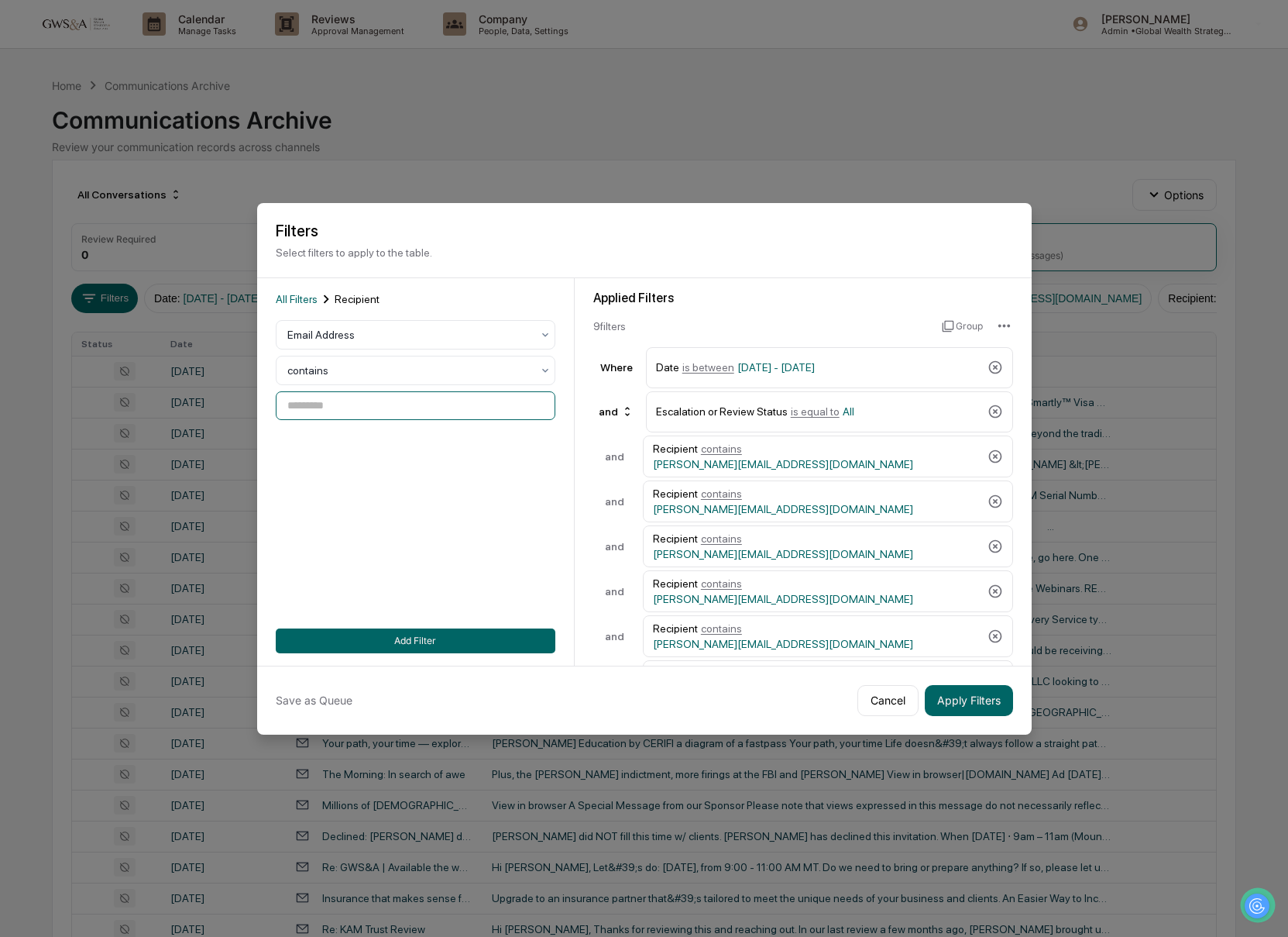
click at [362, 414] on input at bounding box center [416, 406] width 280 height 29
paste input "********"
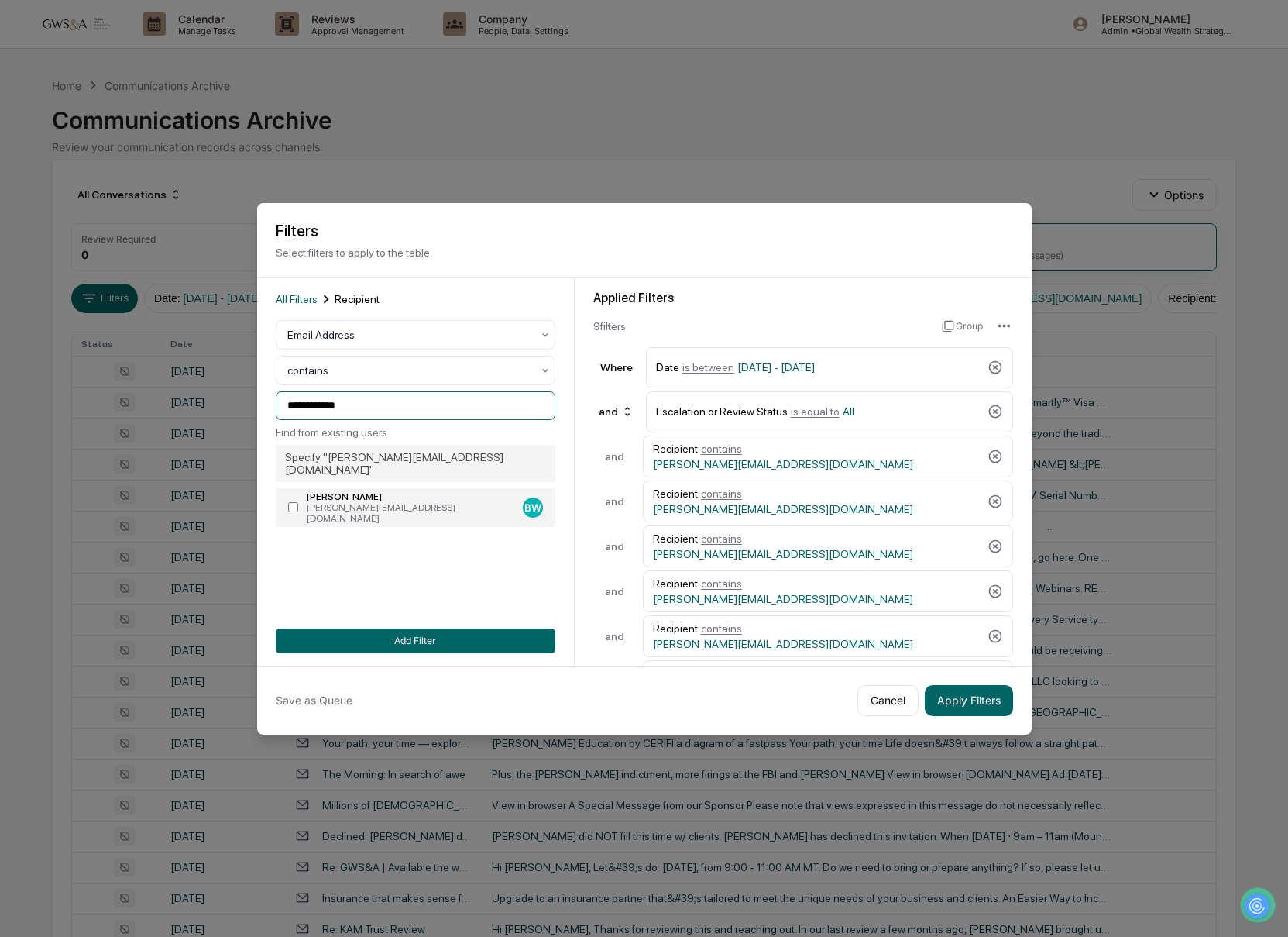
type input "**********"
click at [392, 492] on div "[PERSON_NAME]" at bounding box center [412, 497] width 210 height 11
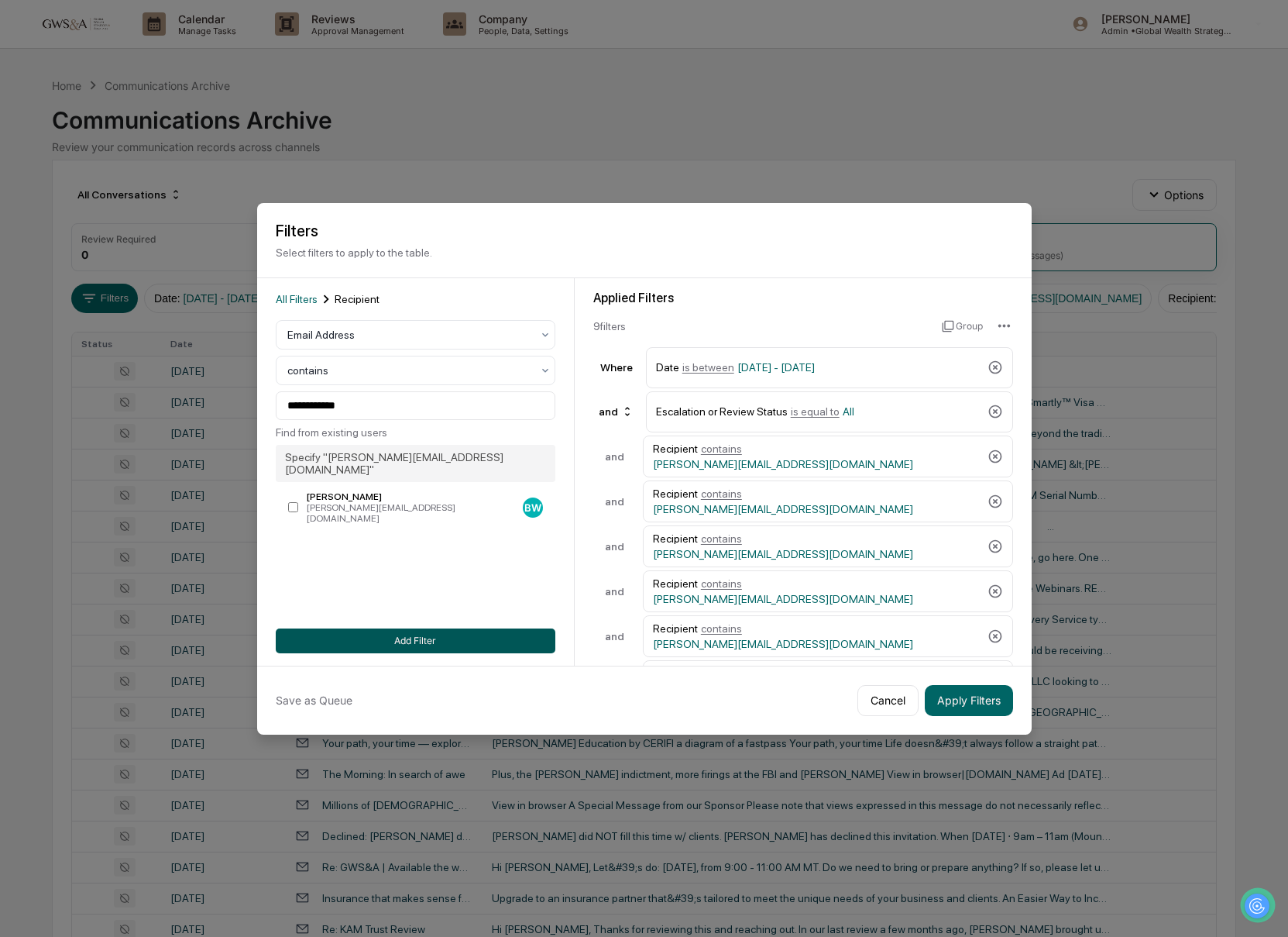
click at [410, 636] on button "Add Filter" at bounding box center [416, 640] width 280 height 25
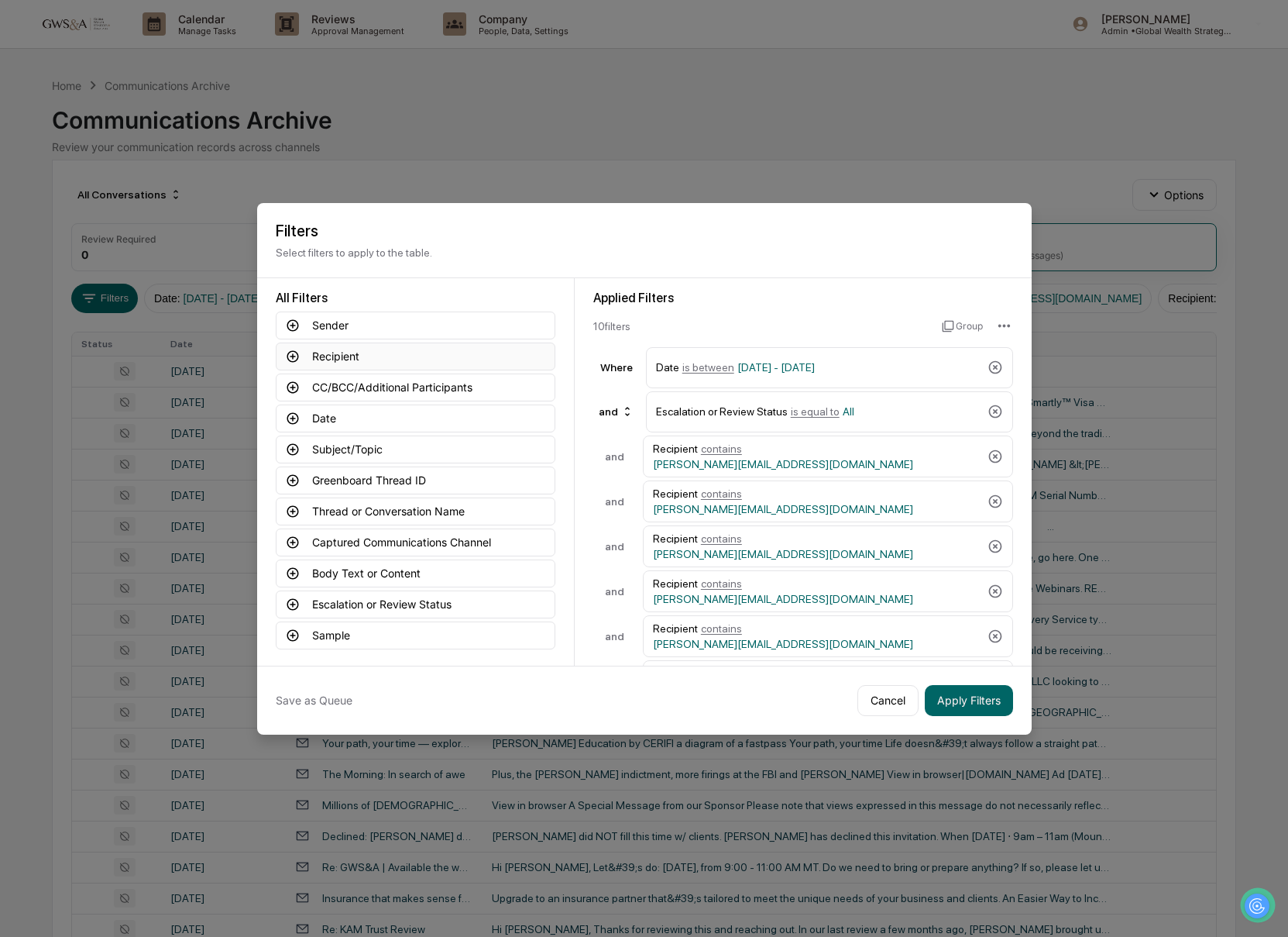
click at [367, 356] on button "Recipient" at bounding box center [416, 356] width 280 height 28
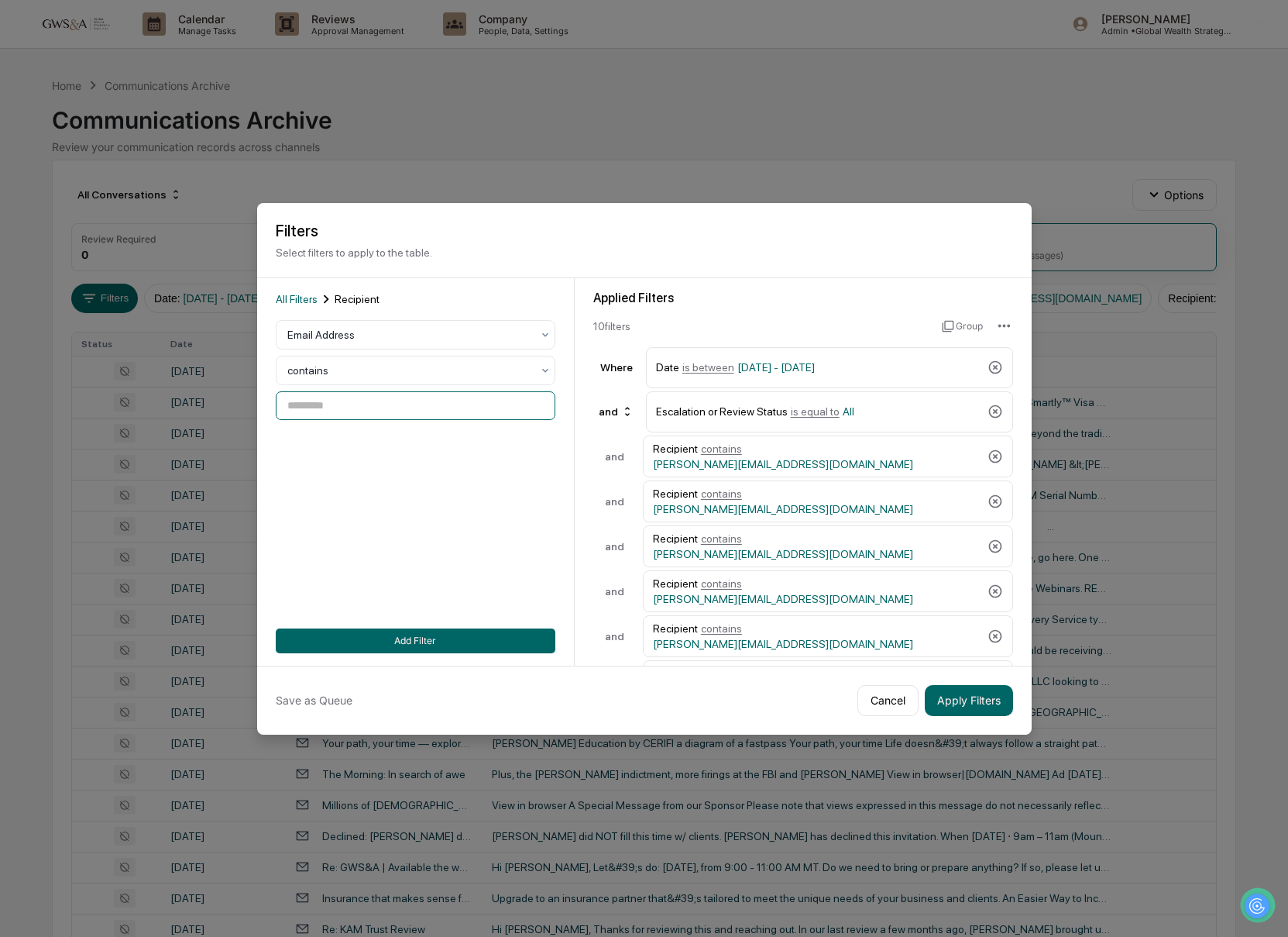
click at [336, 410] on input at bounding box center [416, 406] width 280 height 29
paste input "********"
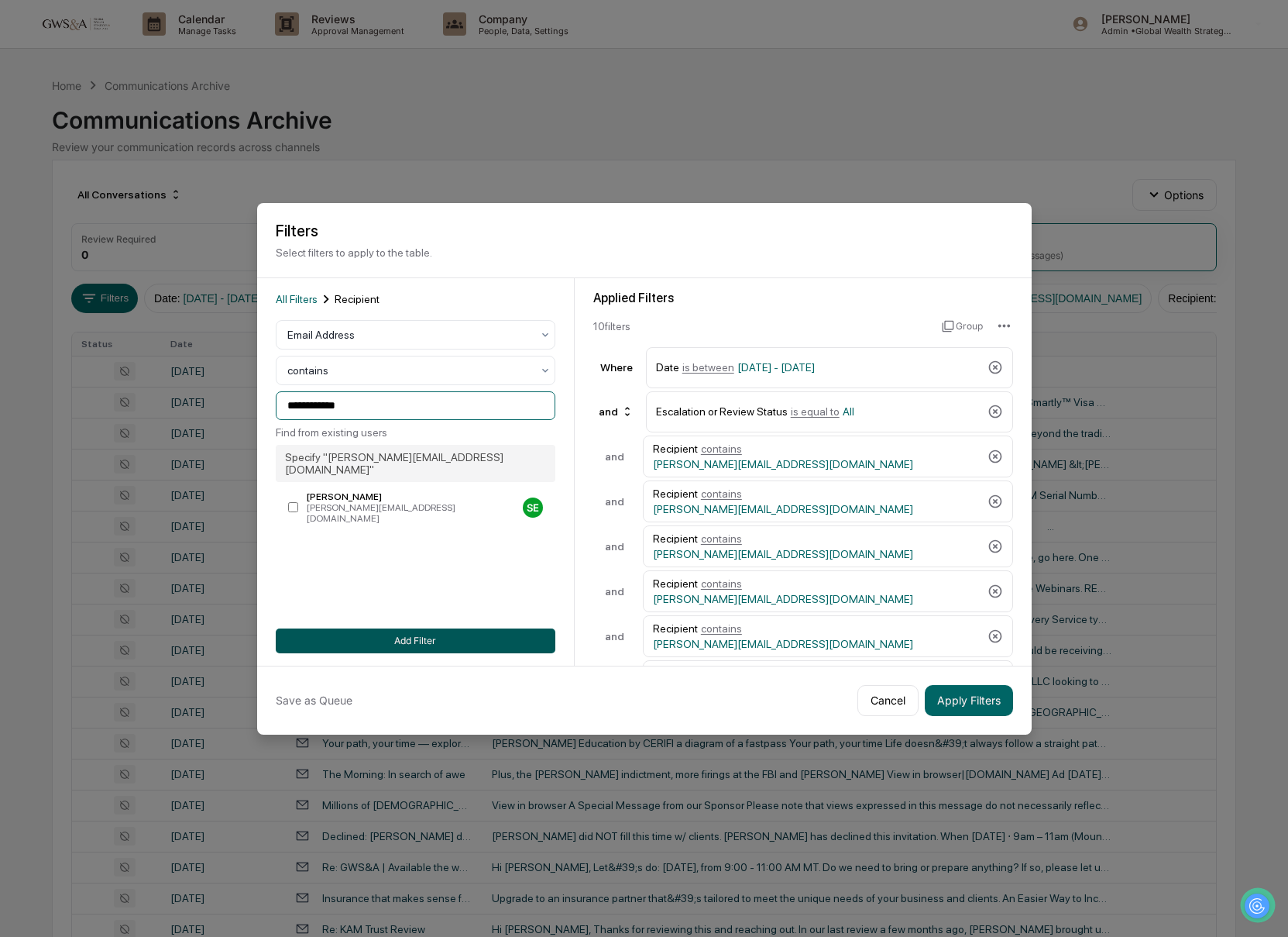
type input "**********"
click at [452, 641] on button "Add Filter" at bounding box center [416, 640] width 280 height 25
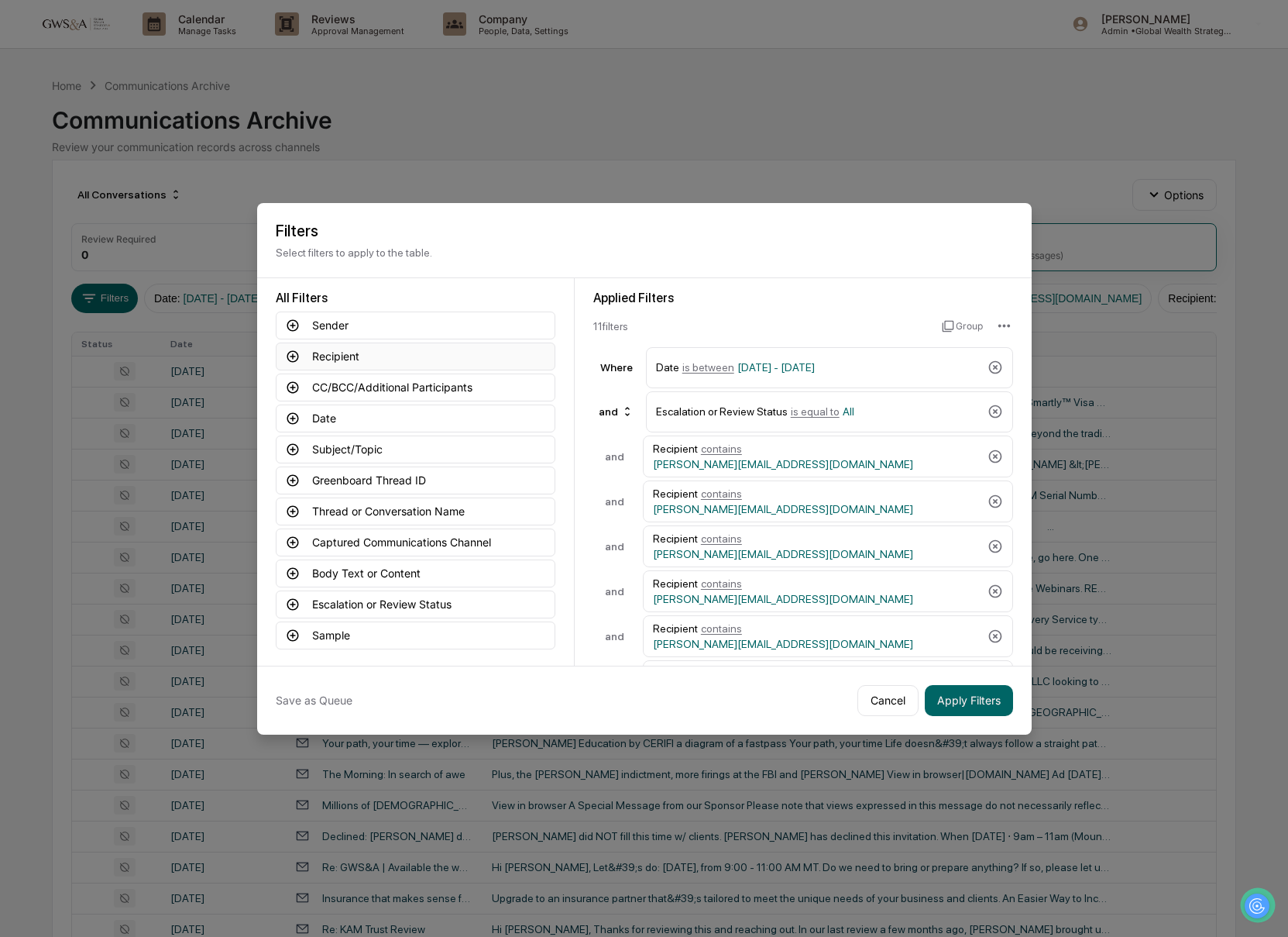
click at [347, 357] on button "Recipient" at bounding box center [416, 356] width 280 height 28
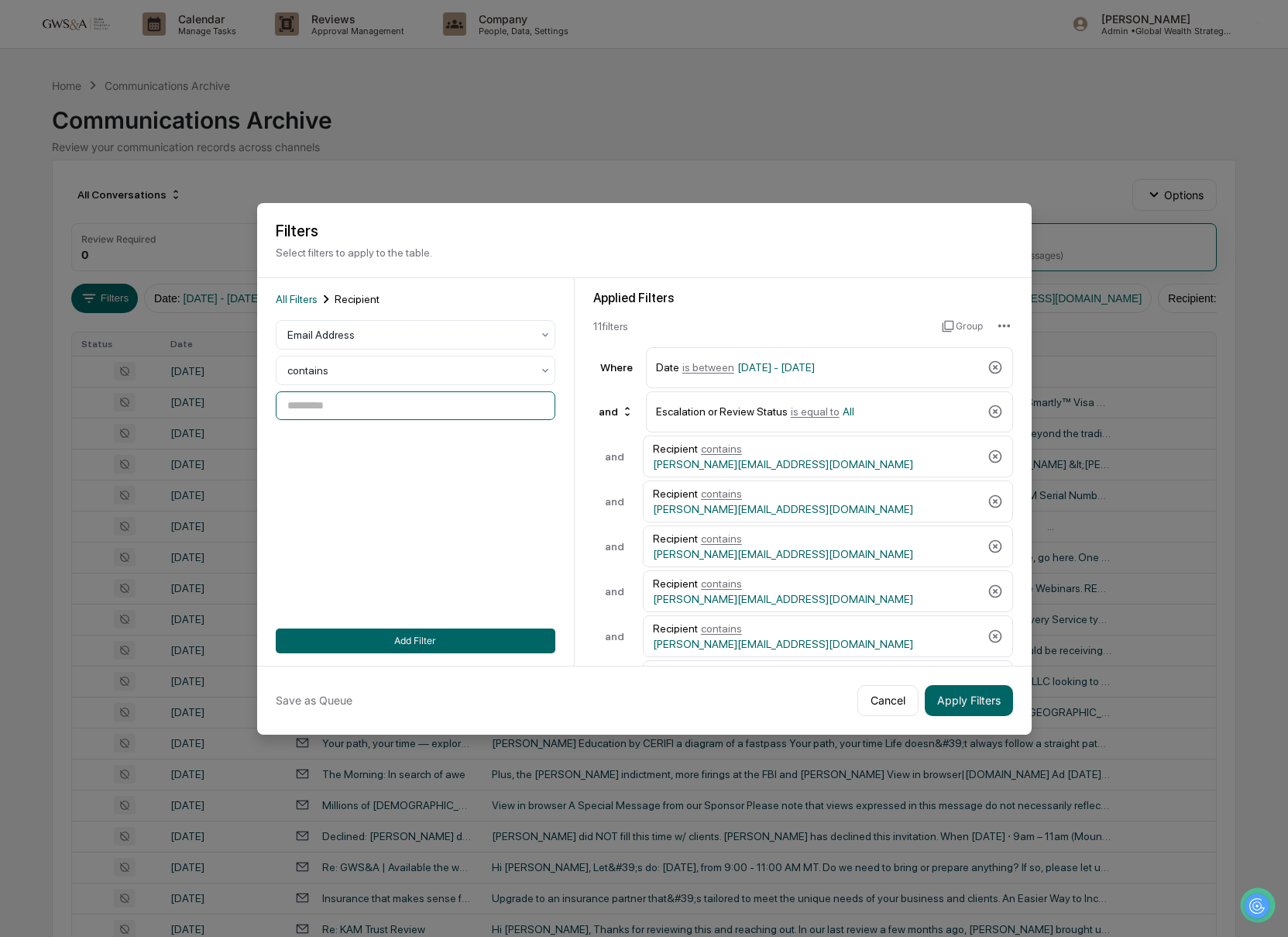
click at [332, 401] on input at bounding box center [416, 406] width 280 height 29
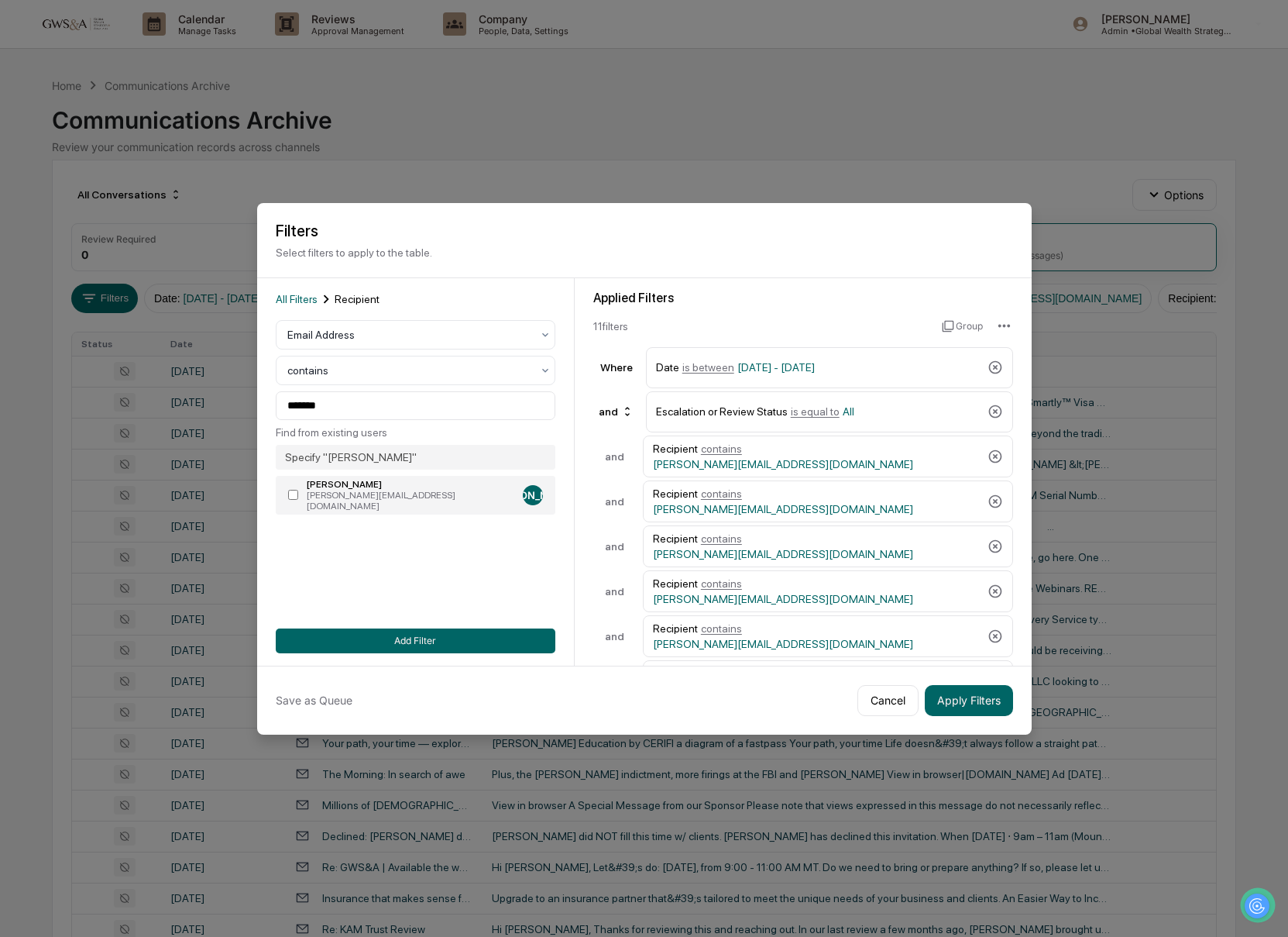
click at [343, 492] on div "[PERSON_NAME][EMAIL_ADDRESS][DOMAIN_NAME]" at bounding box center [412, 500] width 210 height 21
type input "**********"
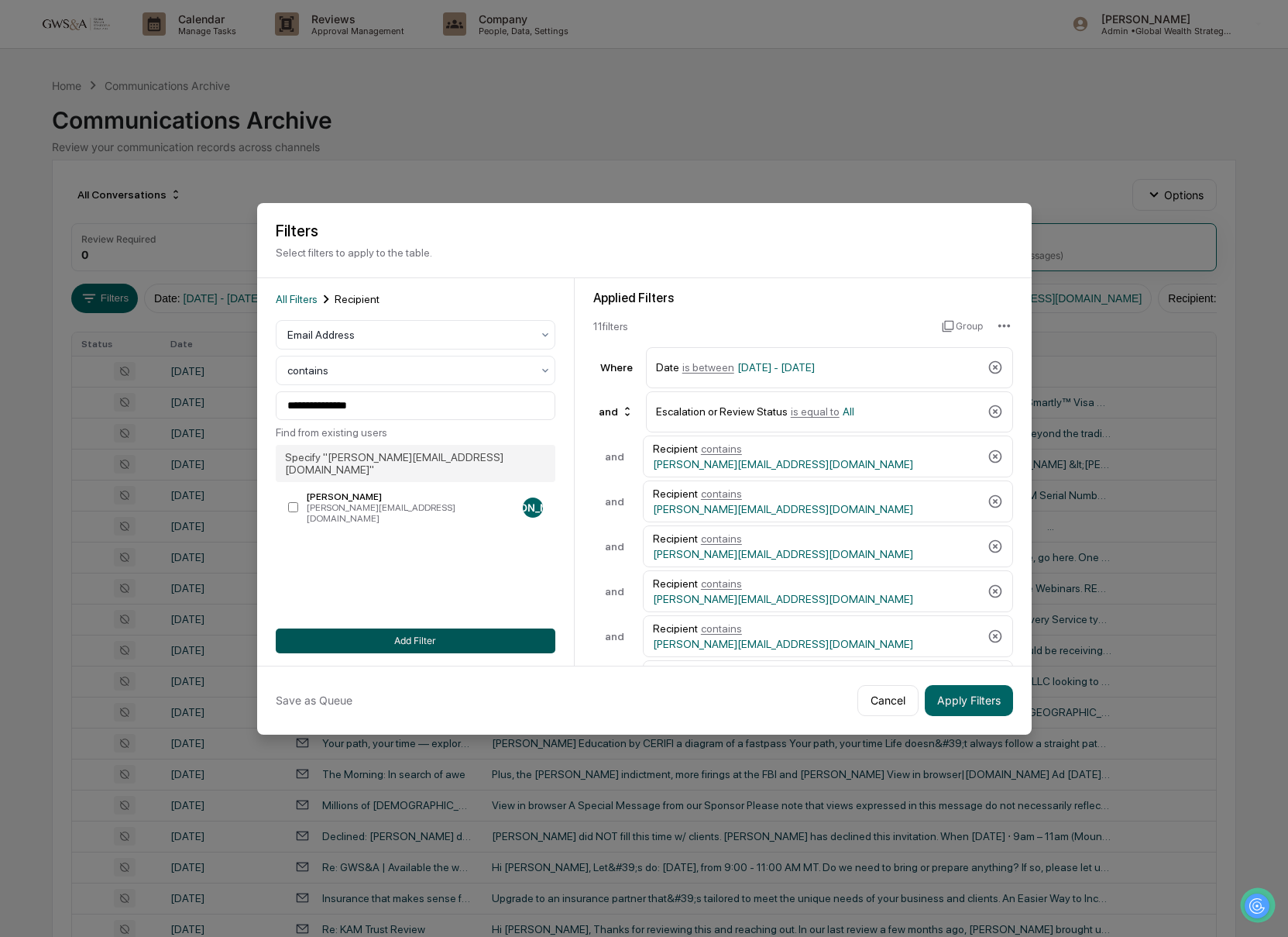
click at [448, 641] on button "Add Filter" at bounding box center [416, 640] width 280 height 25
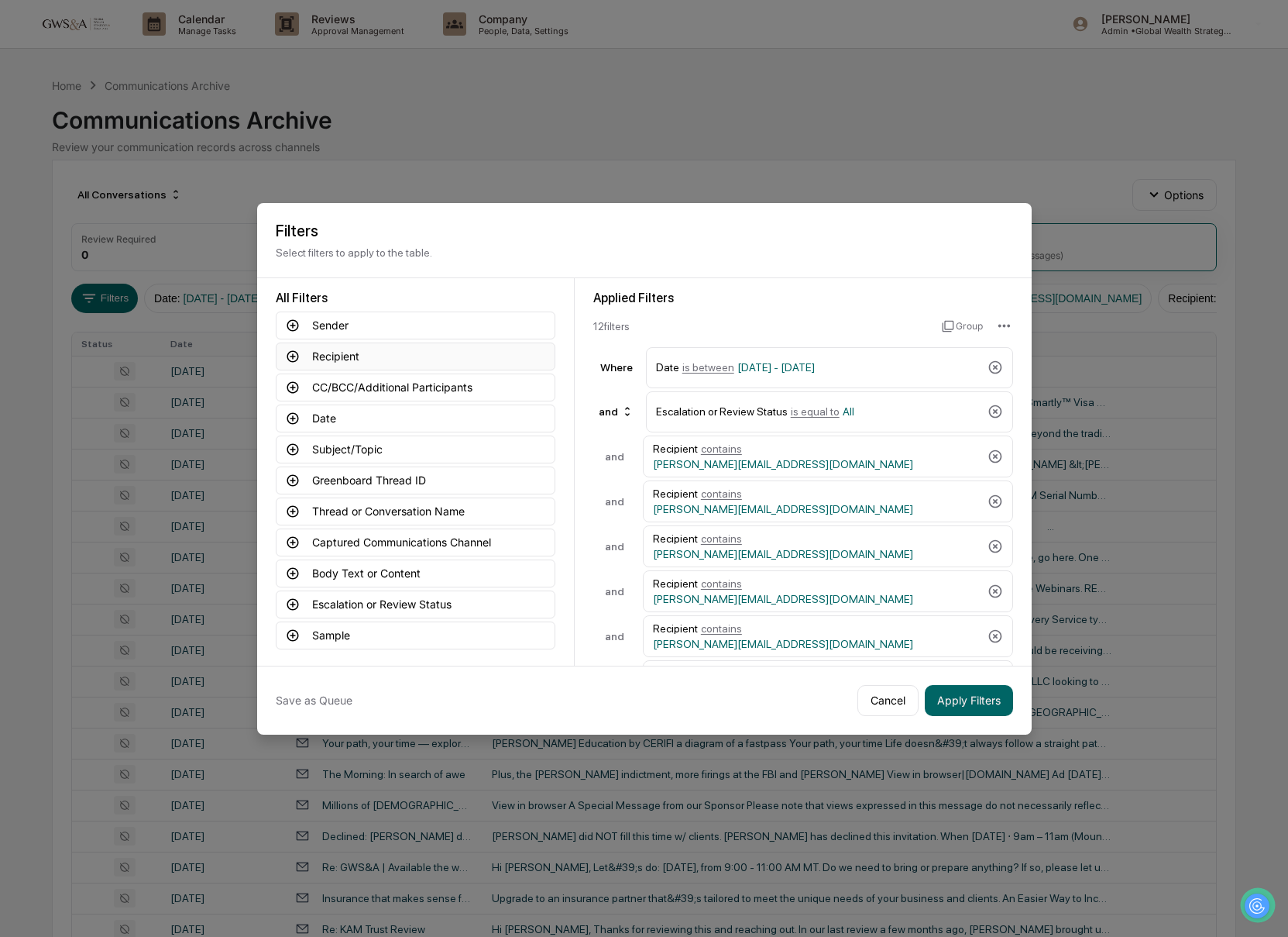
click at [324, 359] on button "Recipient" at bounding box center [416, 356] width 280 height 28
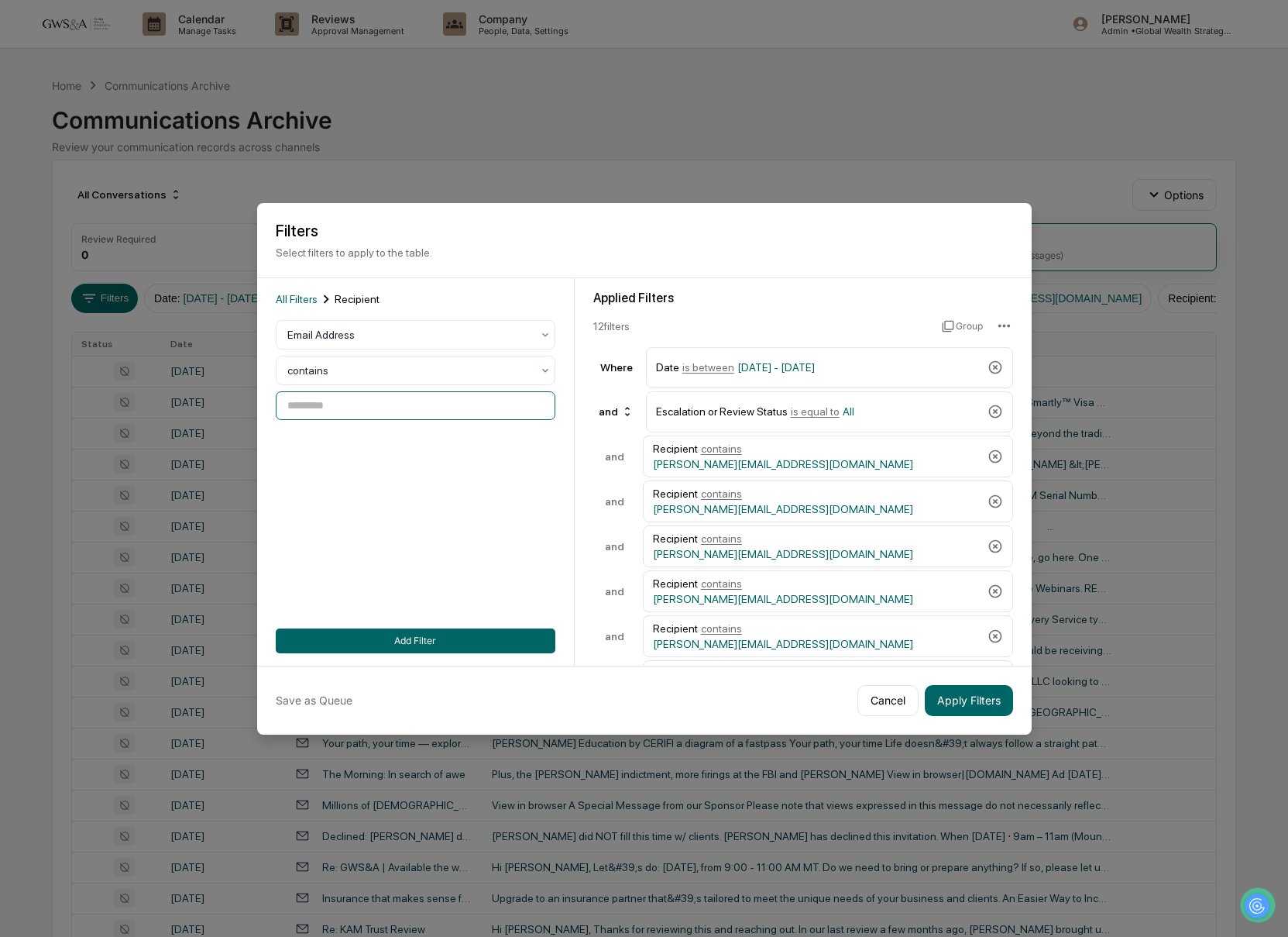
click at [336, 400] on input at bounding box center [416, 406] width 280 height 29
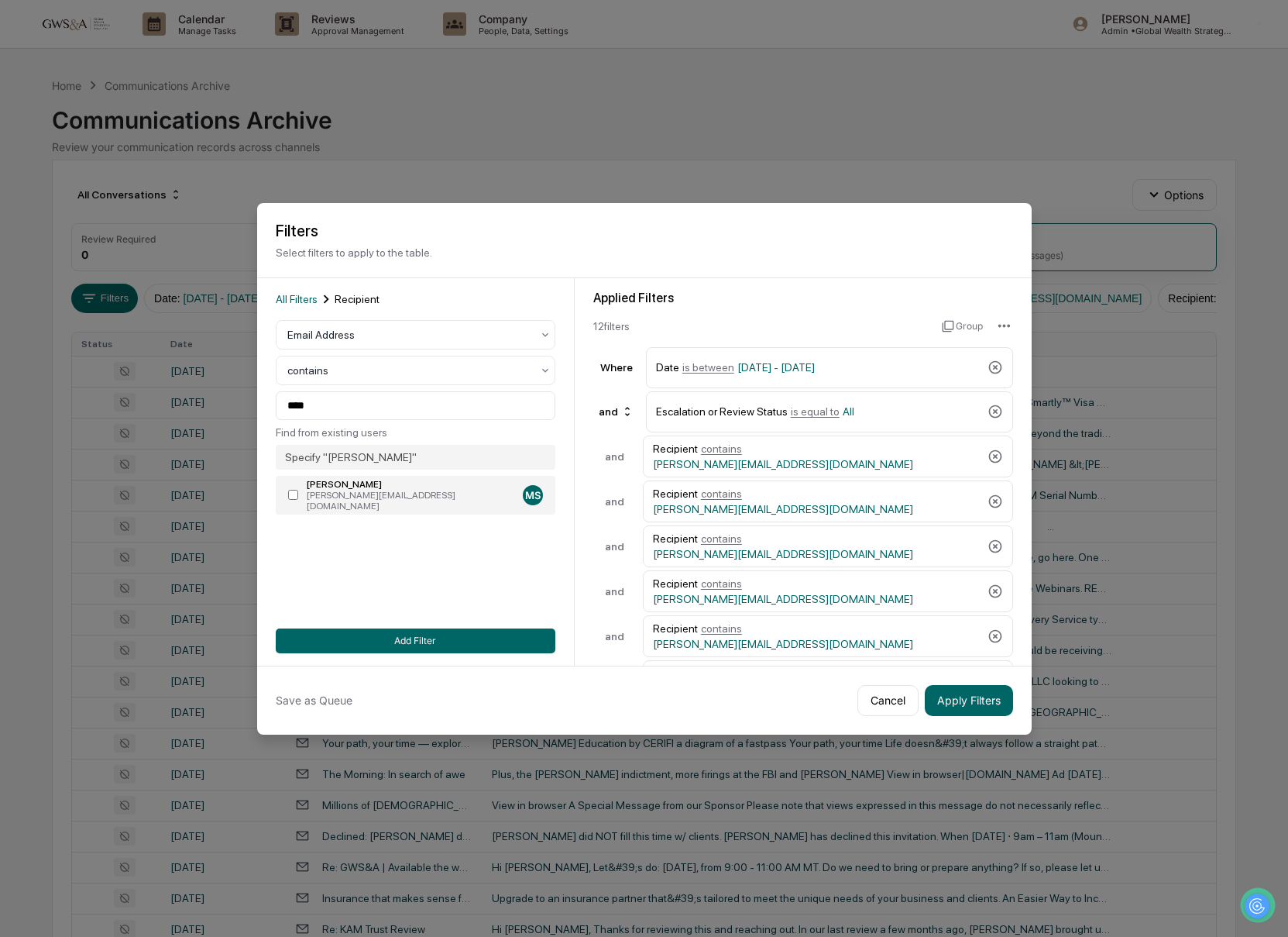
click at [342, 484] on div "[PERSON_NAME]" at bounding box center [412, 484] width 210 height 11
type input "**********"
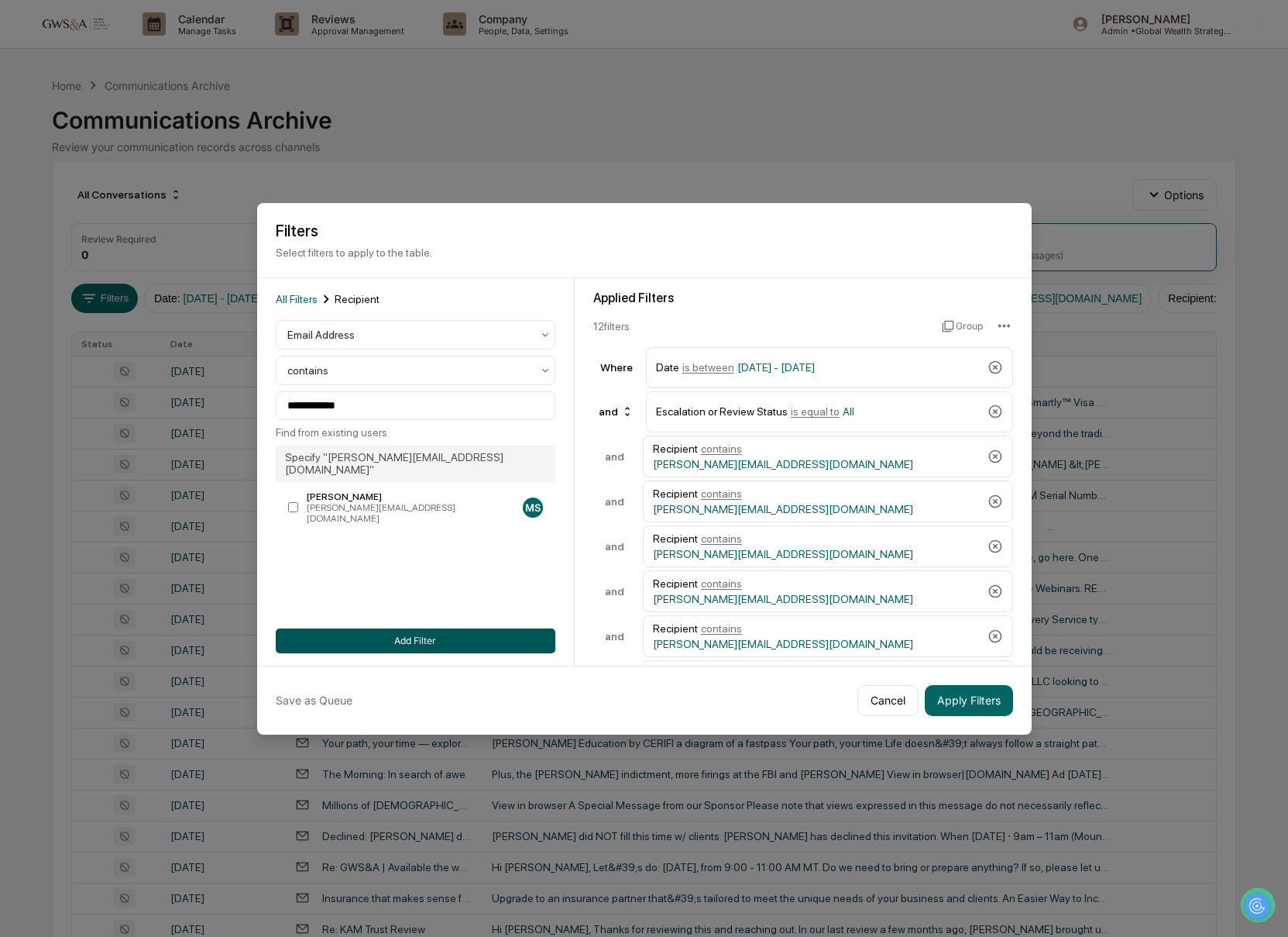
click at [504, 643] on button "Add Filter" at bounding box center [416, 640] width 280 height 25
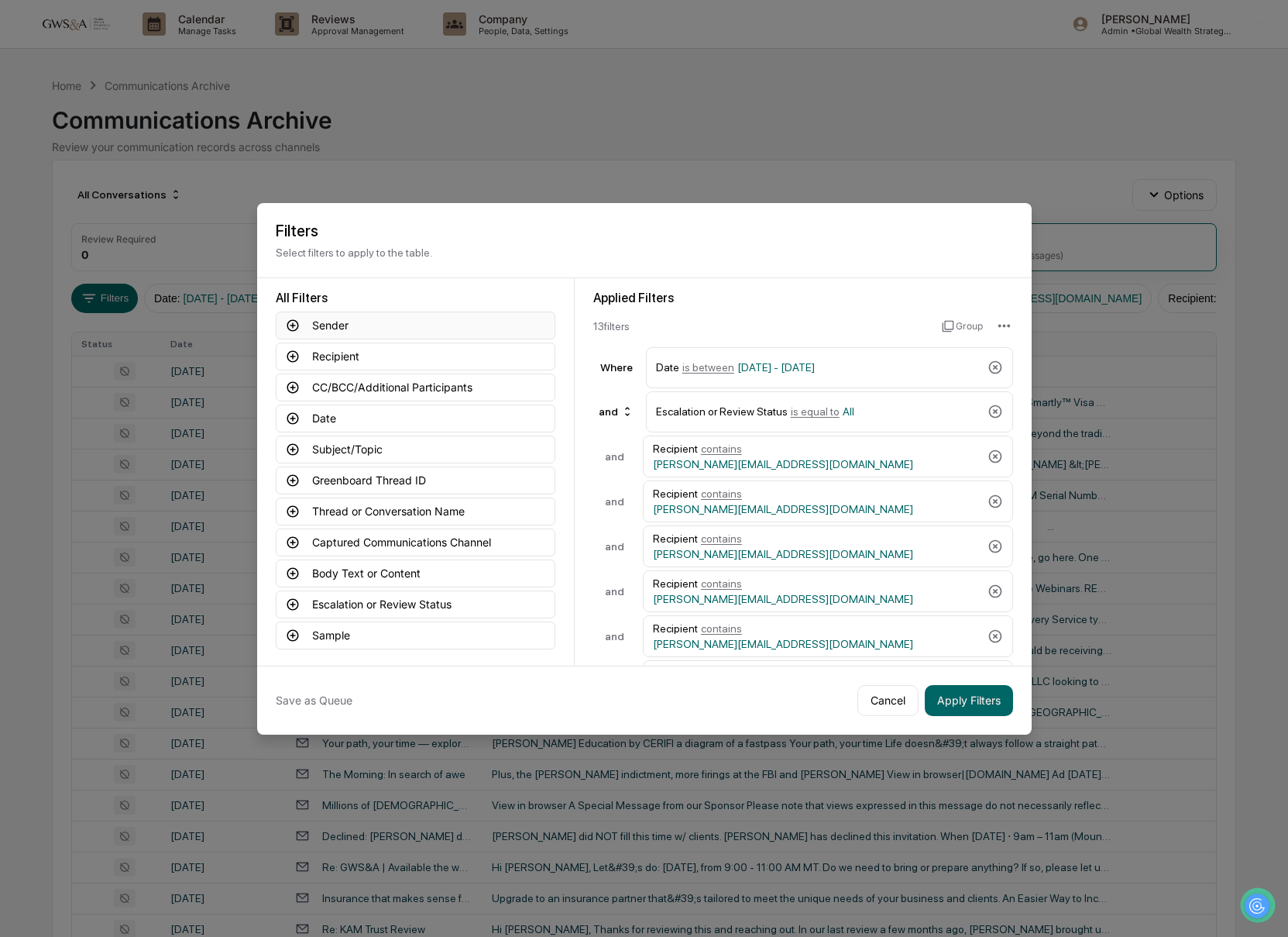
click at [340, 328] on button "Sender" at bounding box center [416, 325] width 280 height 28
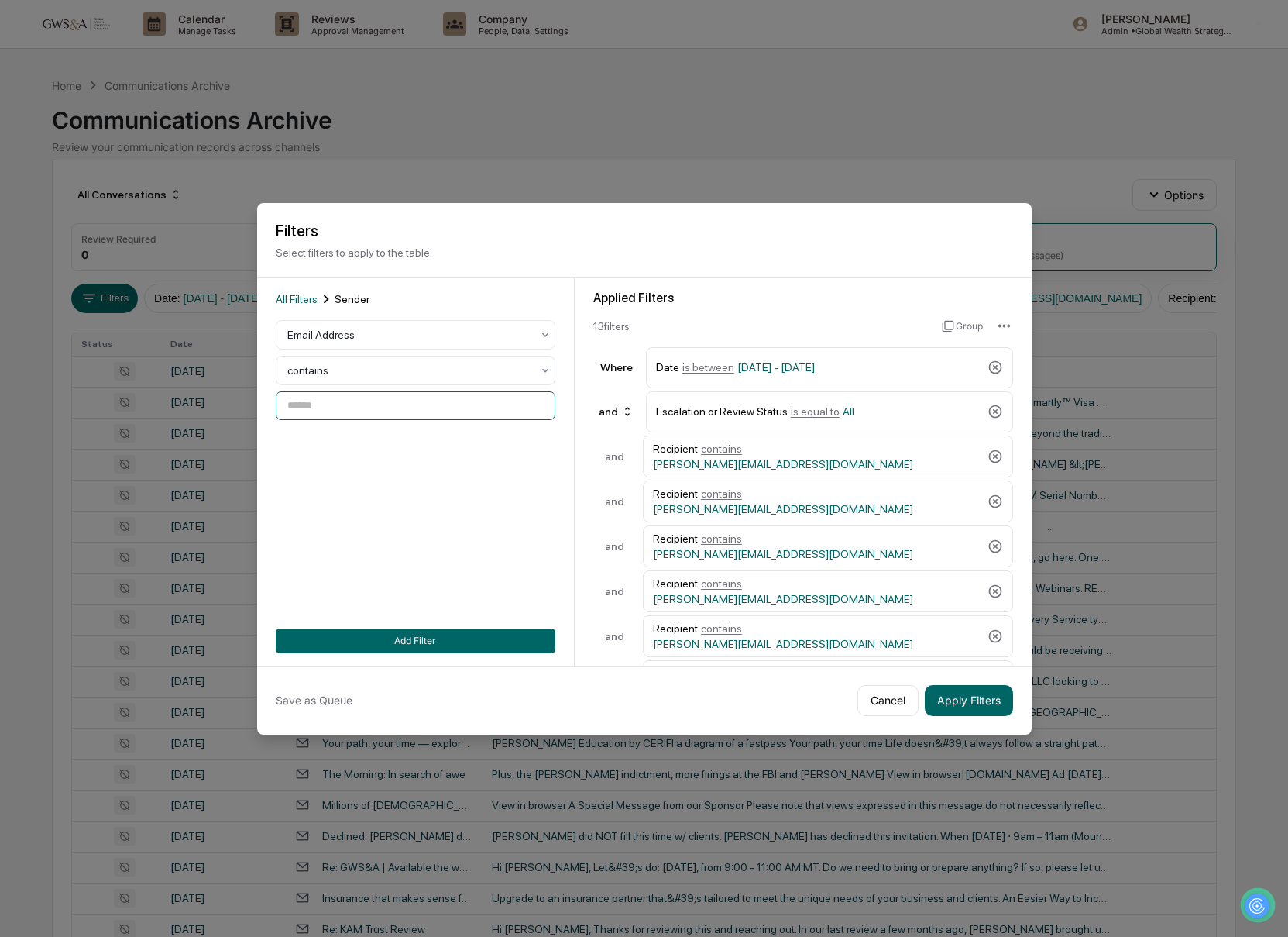
click at [324, 404] on input at bounding box center [416, 406] width 280 height 29
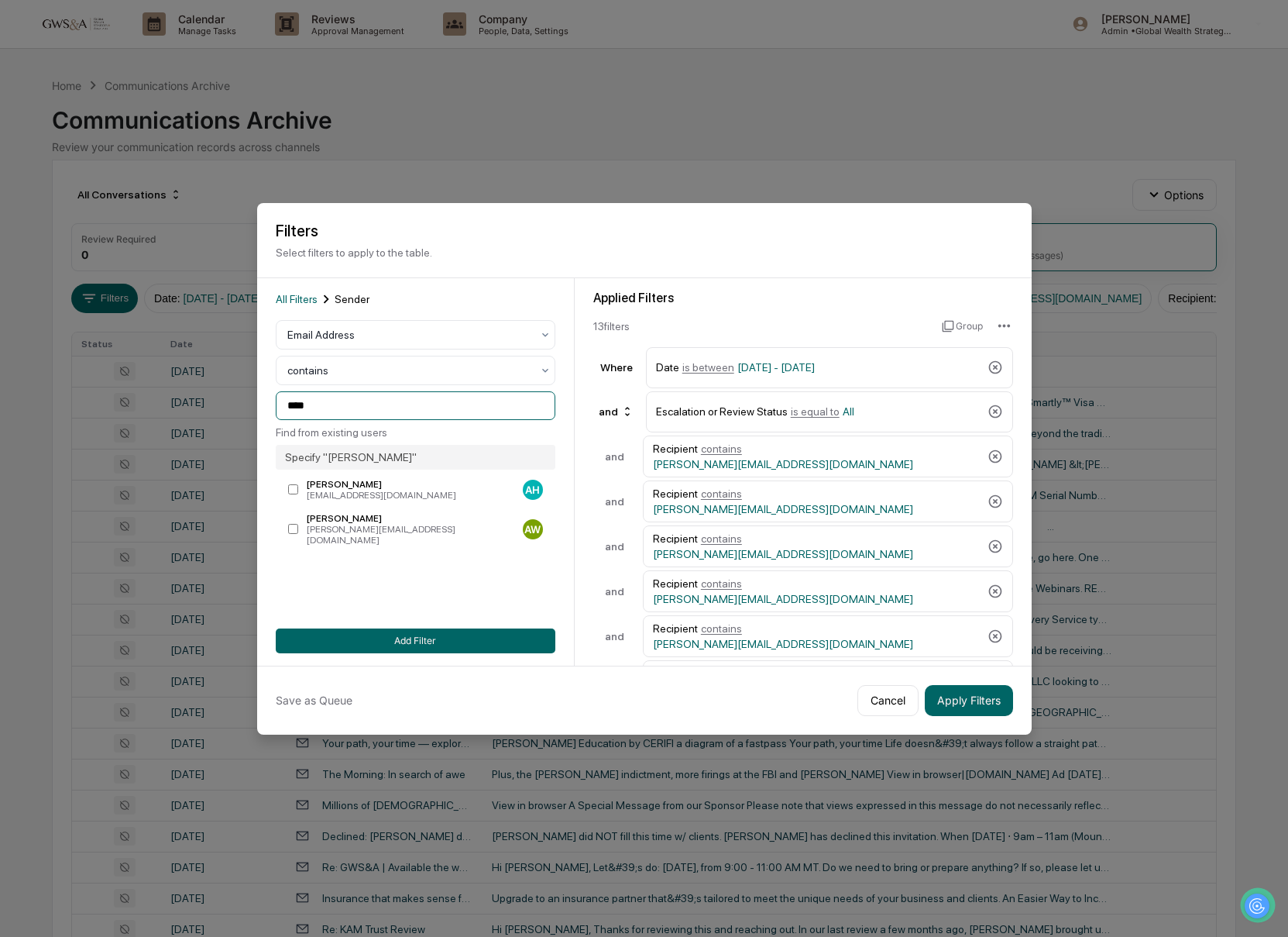
paste input "********"
type input "**********"
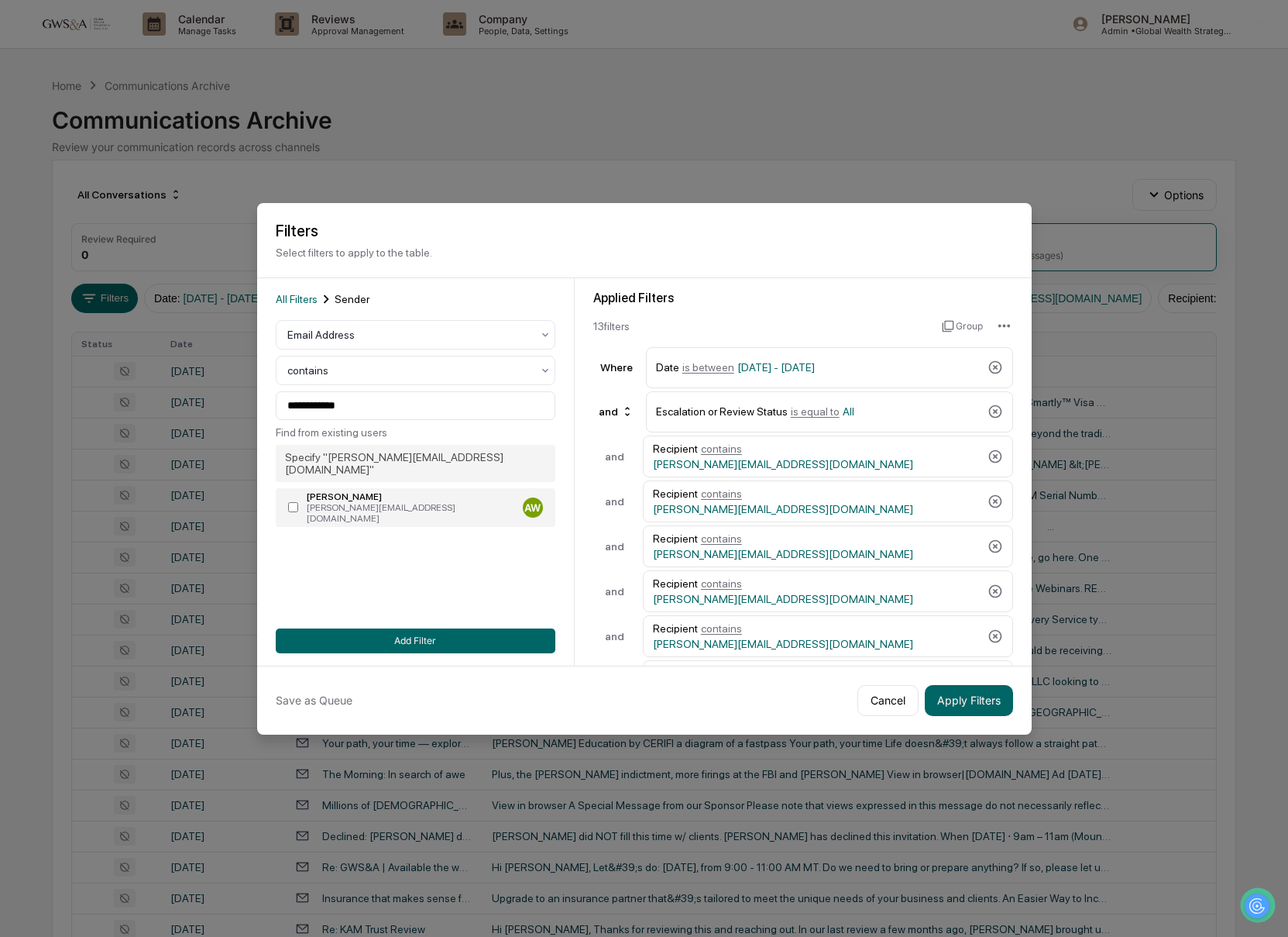
click at [400, 505] on label "[PERSON_NAME] [PERSON_NAME][EMAIL_ADDRESS][DOMAIN_NAME] AW" at bounding box center [416, 507] width 280 height 39
click at [406, 647] on button "Add Filter" at bounding box center [416, 640] width 280 height 25
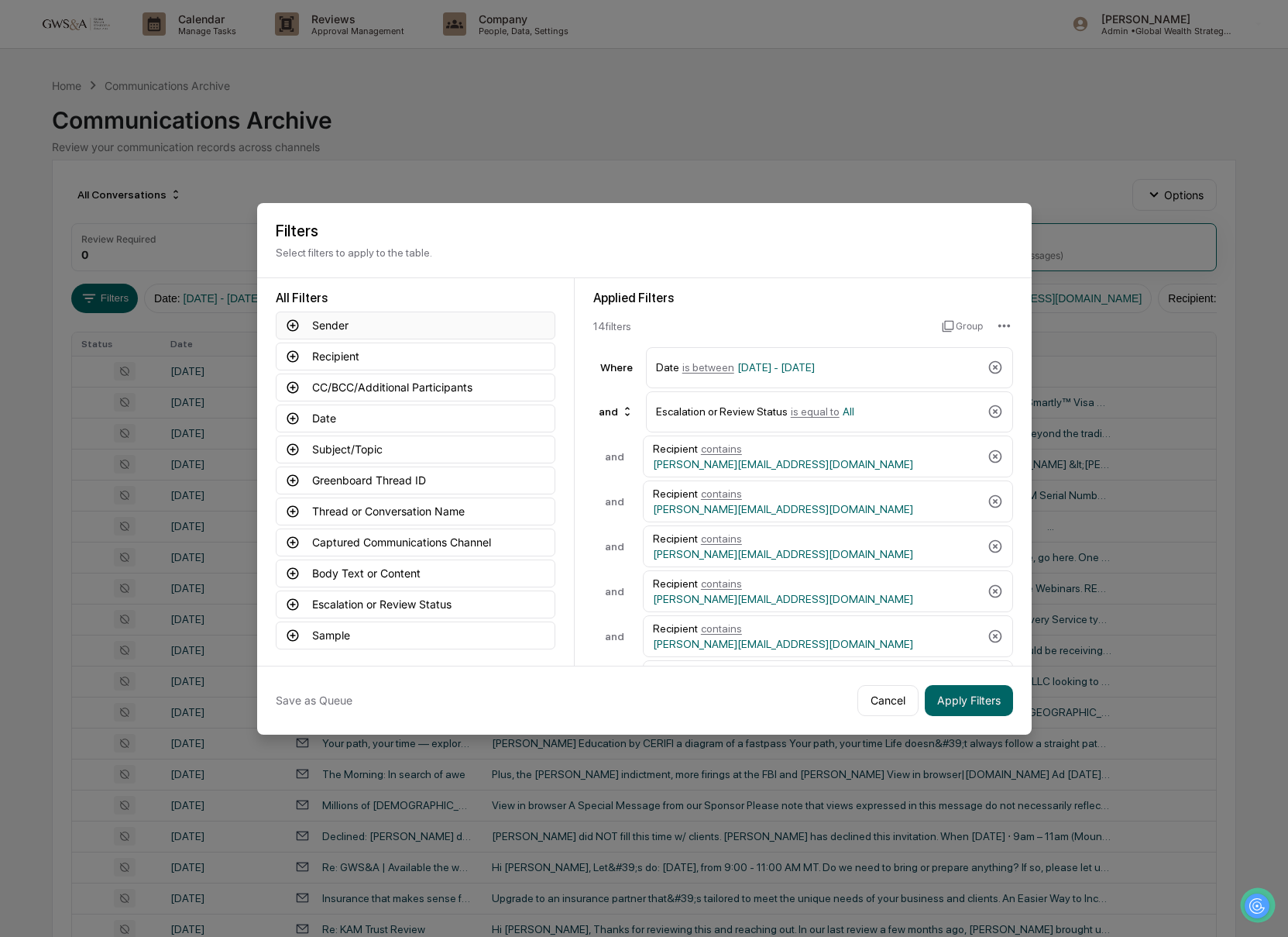
click at [326, 328] on button "Sender" at bounding box center [416, 325] width 280 height 28
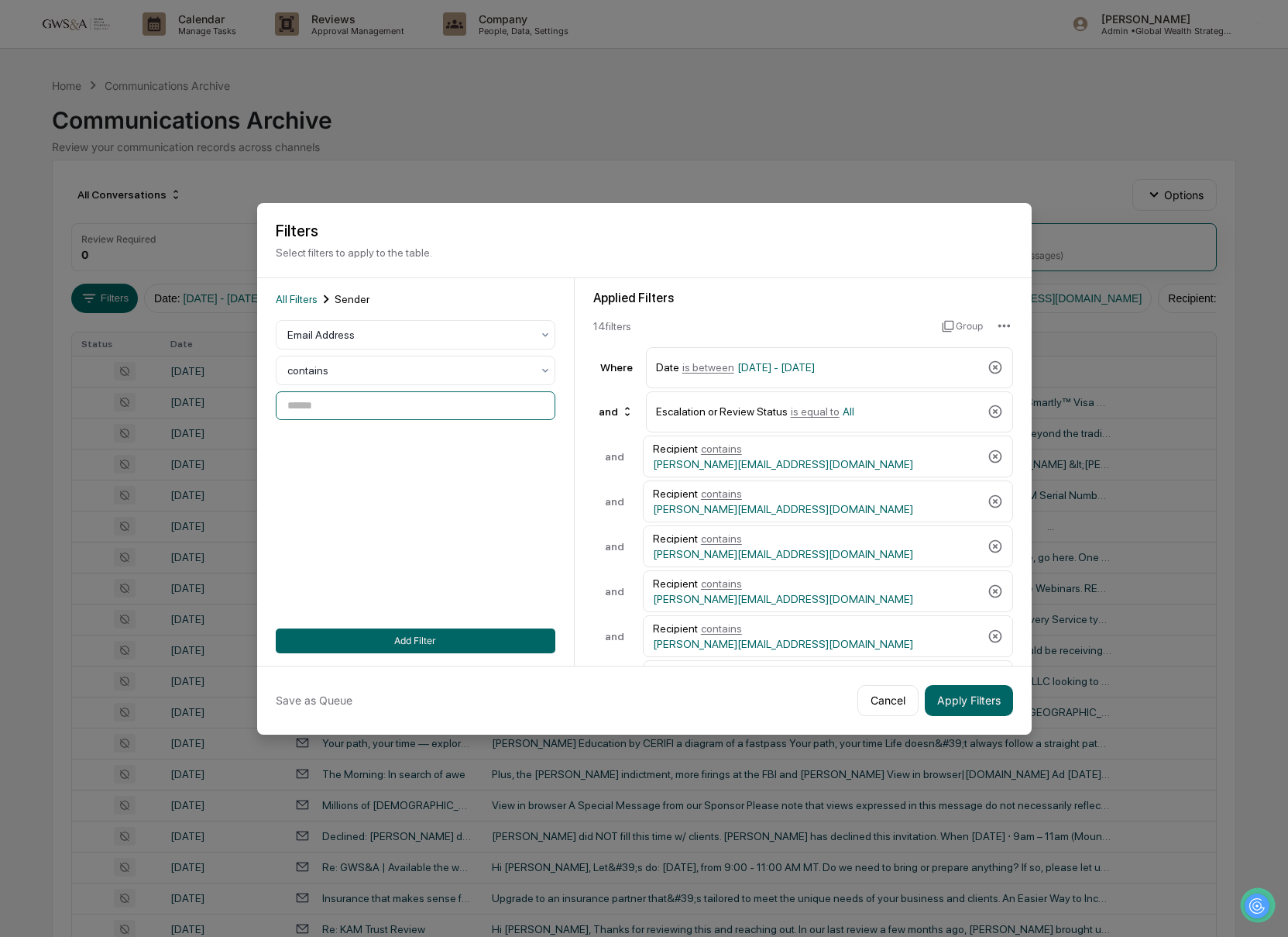
click at [337, 402] on input at bounding box center [416, 406] width 280 height 29
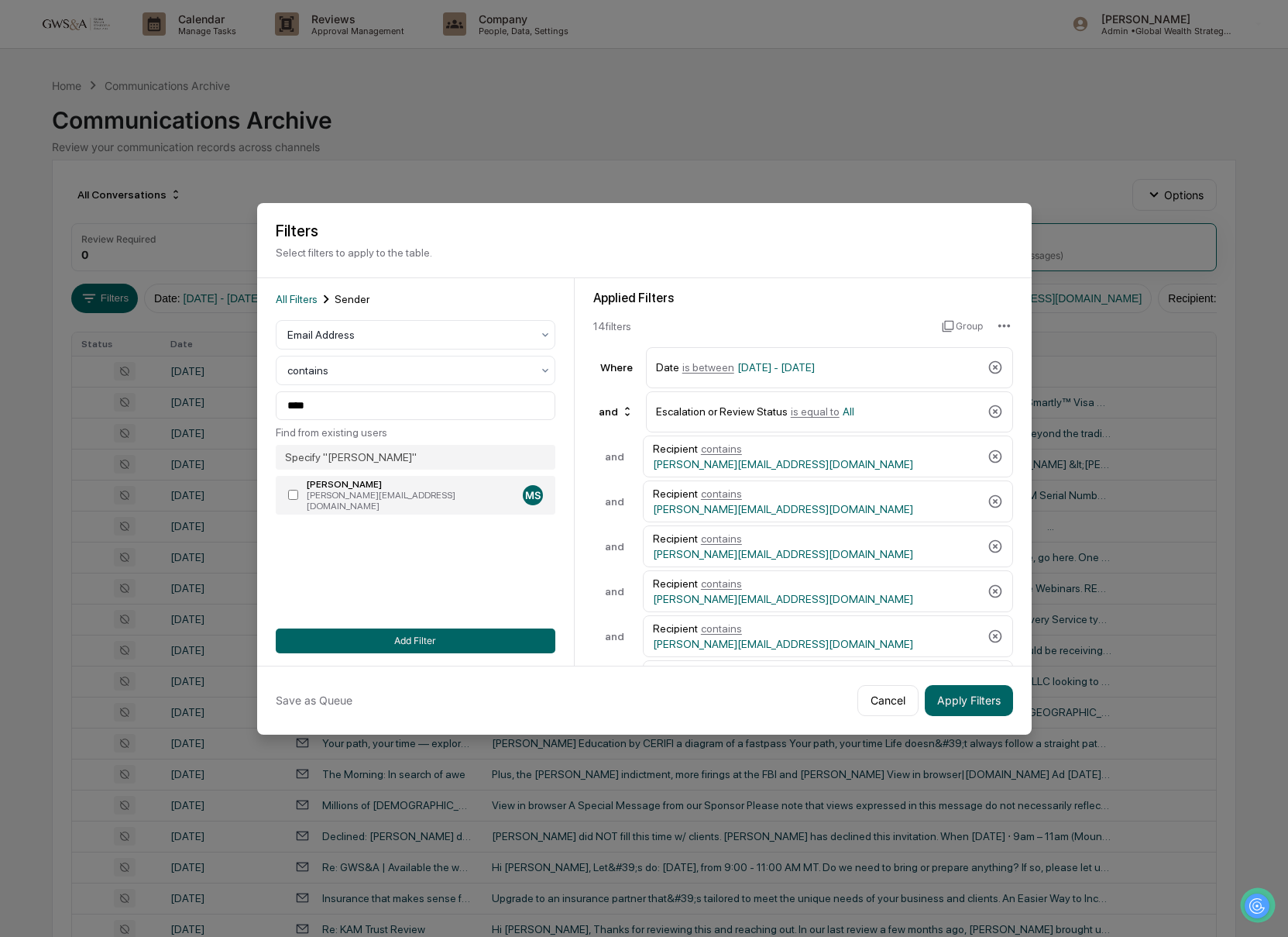
click at [387, 496] on div "[PERSON_NAME][EMAIL_ADDRESS][DOMAIN_NAME]" at bounding box center [412, 500] width 210 height 21
type input "**********"
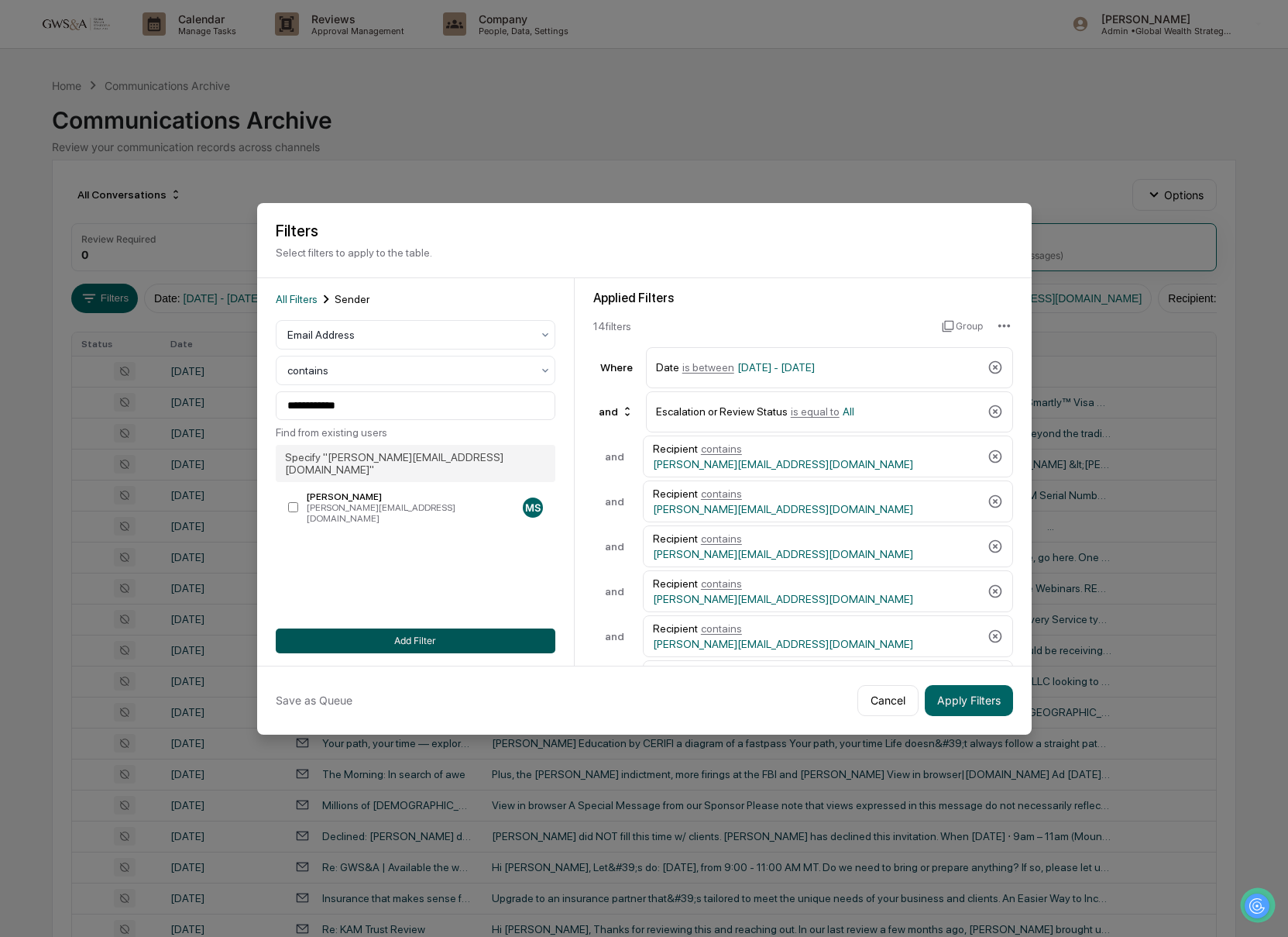
click at [408, 636] on button "Add Filter" at bounding box center [416, 640] width 280 height 25
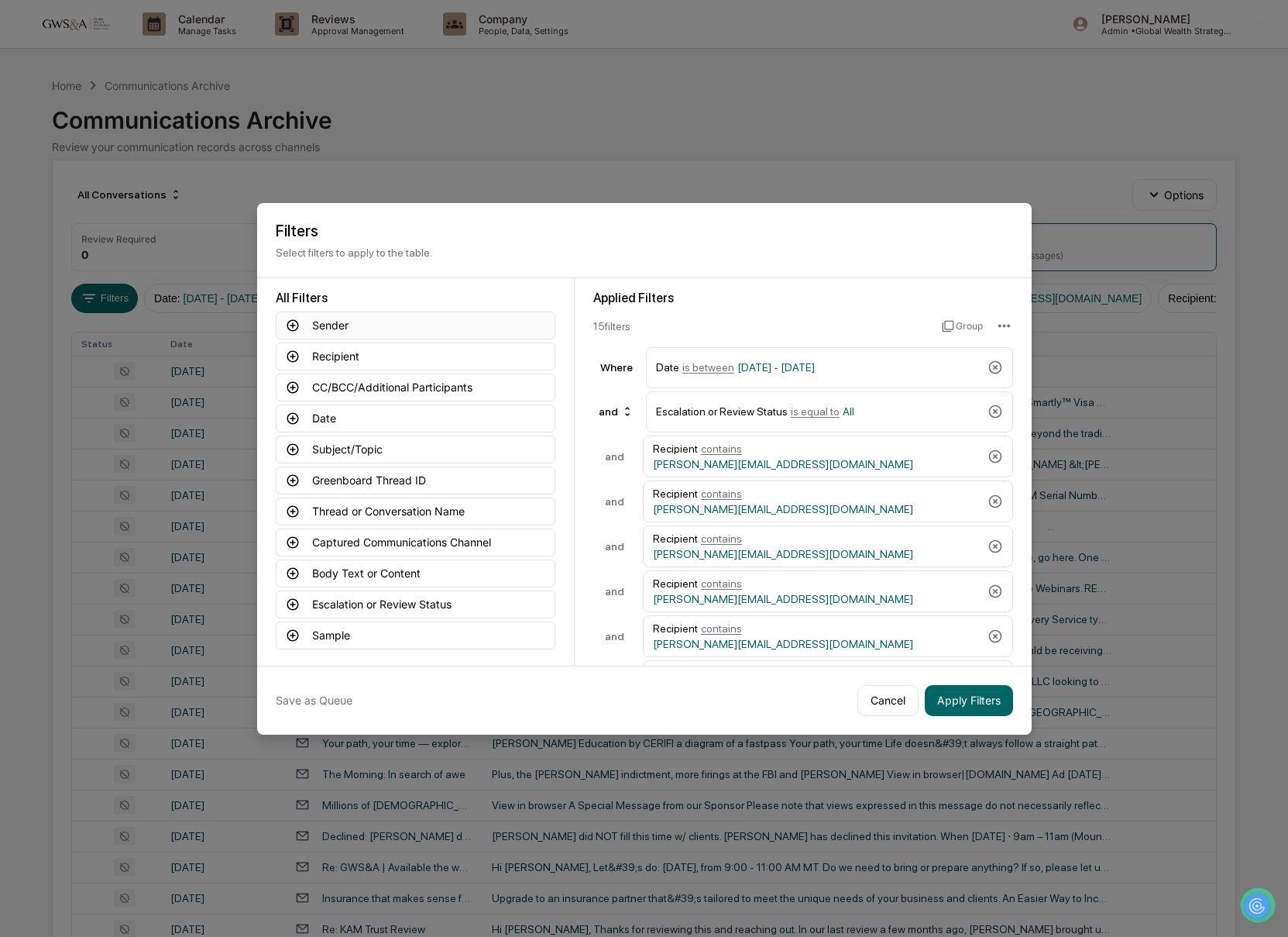
click at [336, 329] on button "Sender" at bounding box center [416, 325] width 280 height 28
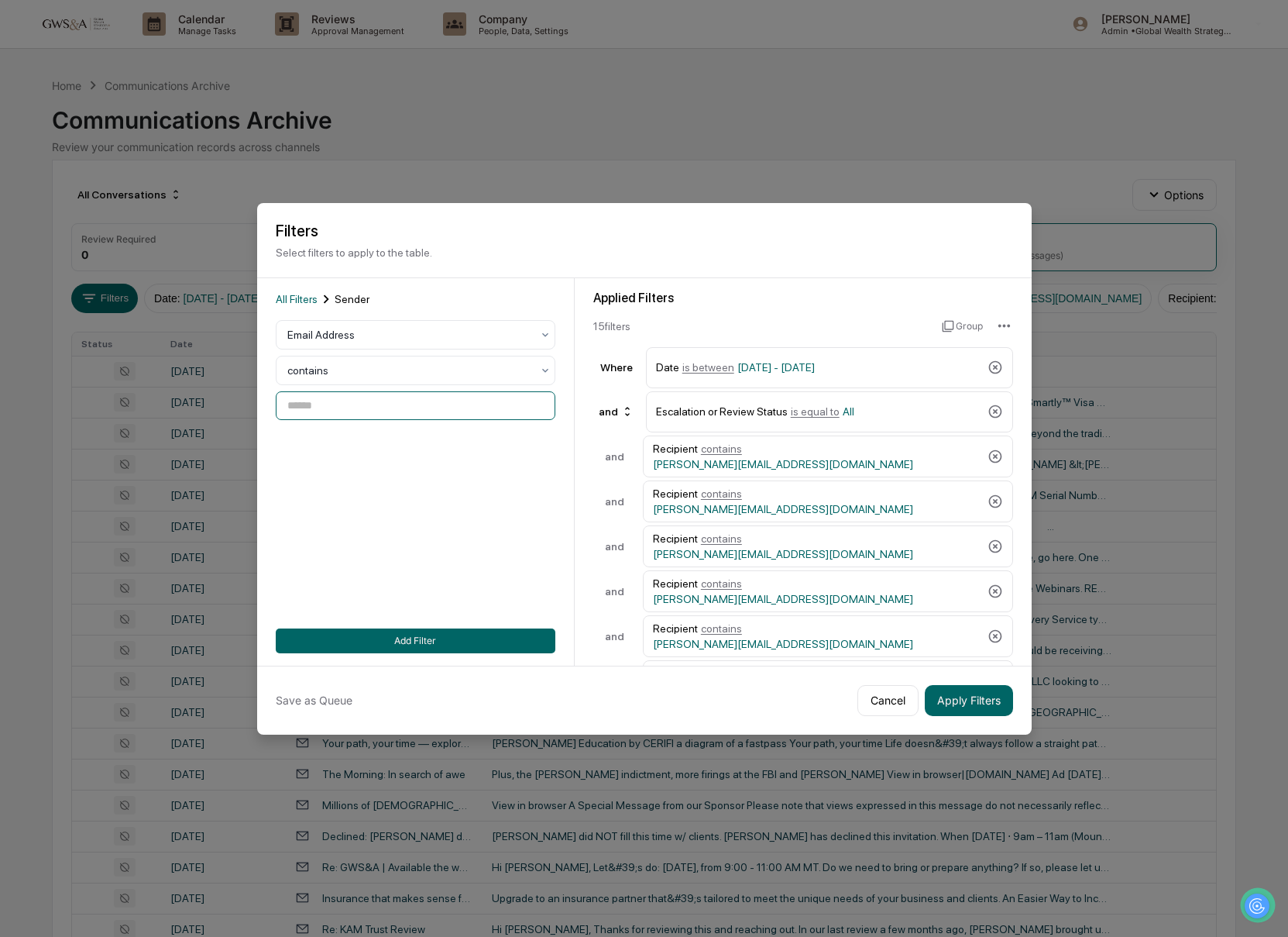
click at [327, 410] on input at bounding box center [416, 406] width 280 height 29
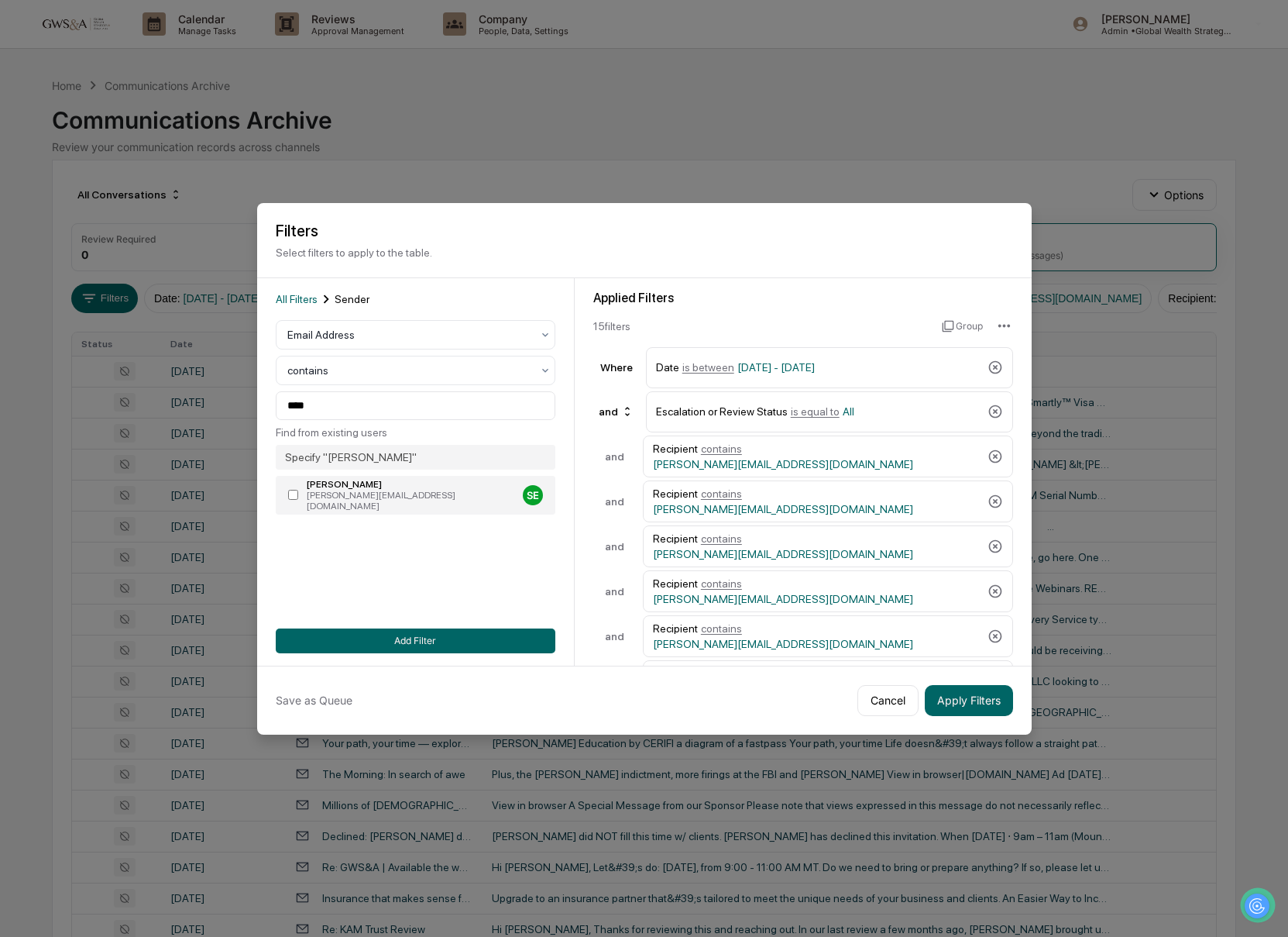
click at [351, 484] on div "[PERSON_NAME]" at bounding box center [412, 484] width 210 height 11
type input "**********"
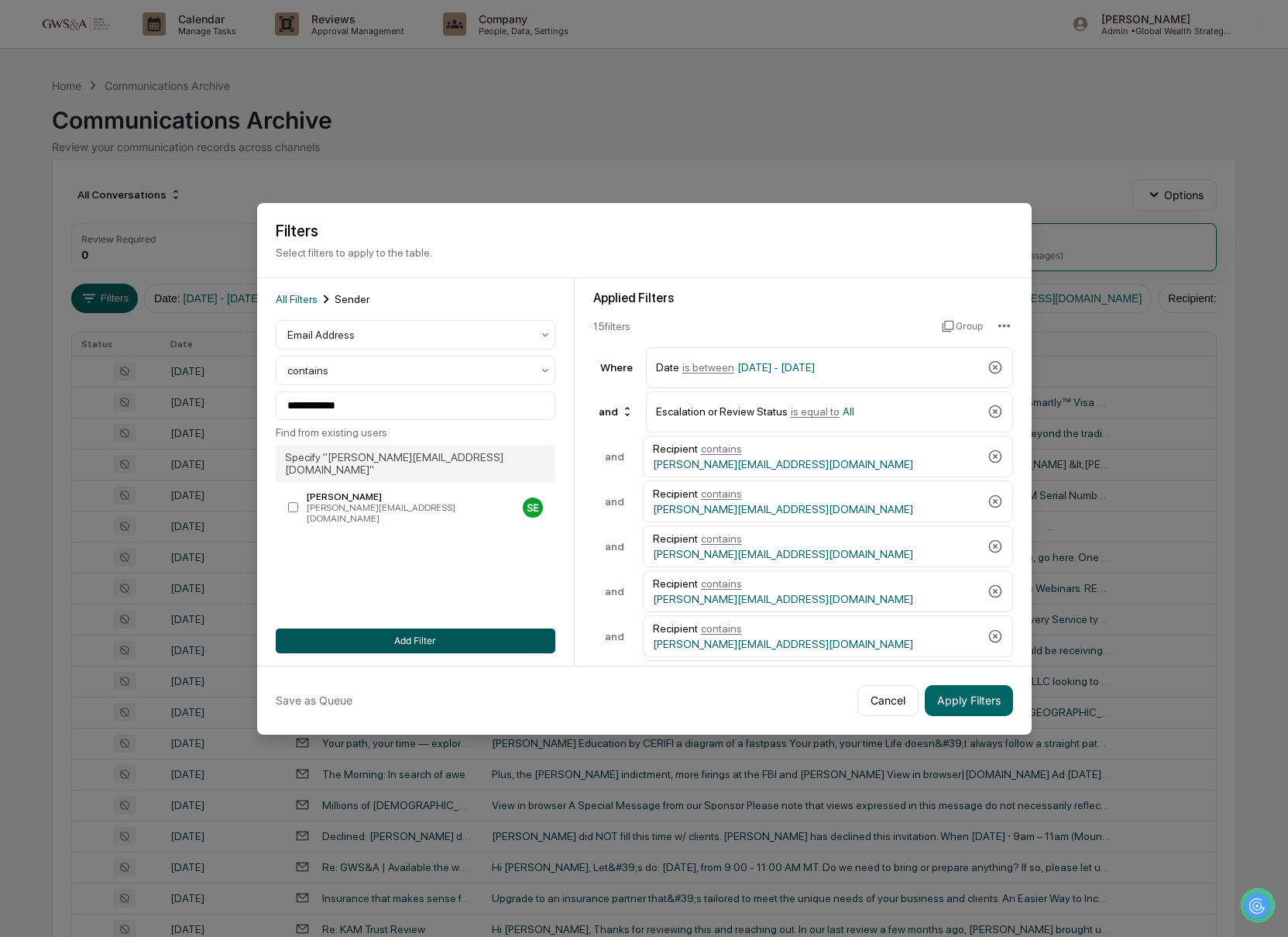
click at [493, 647] on button "Add Filter" at bounding box center [416, 640] width 280 height 25
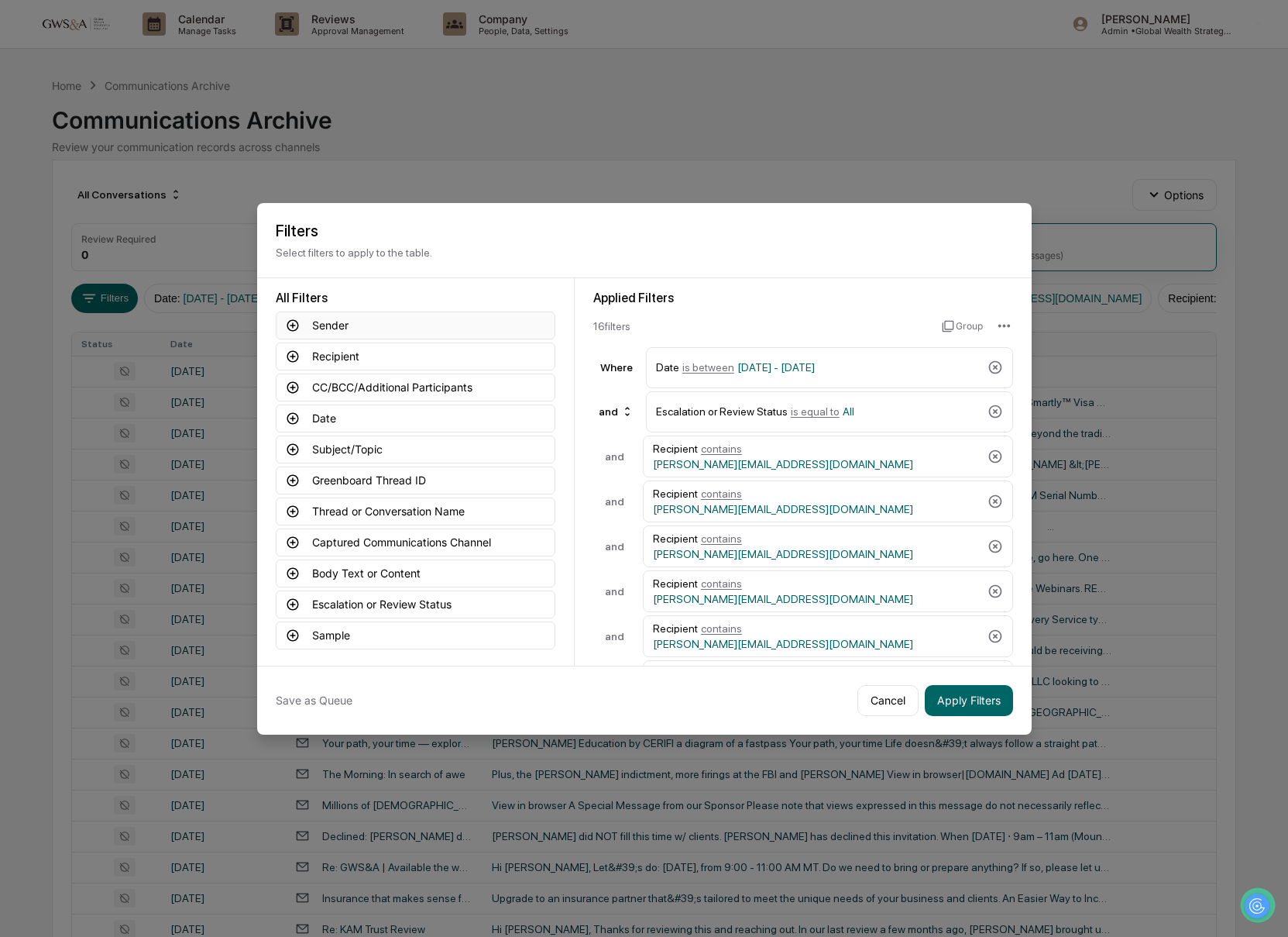
click at [321, 329] on button "Sender" at bounding box center [416, 325] width 280 height 28
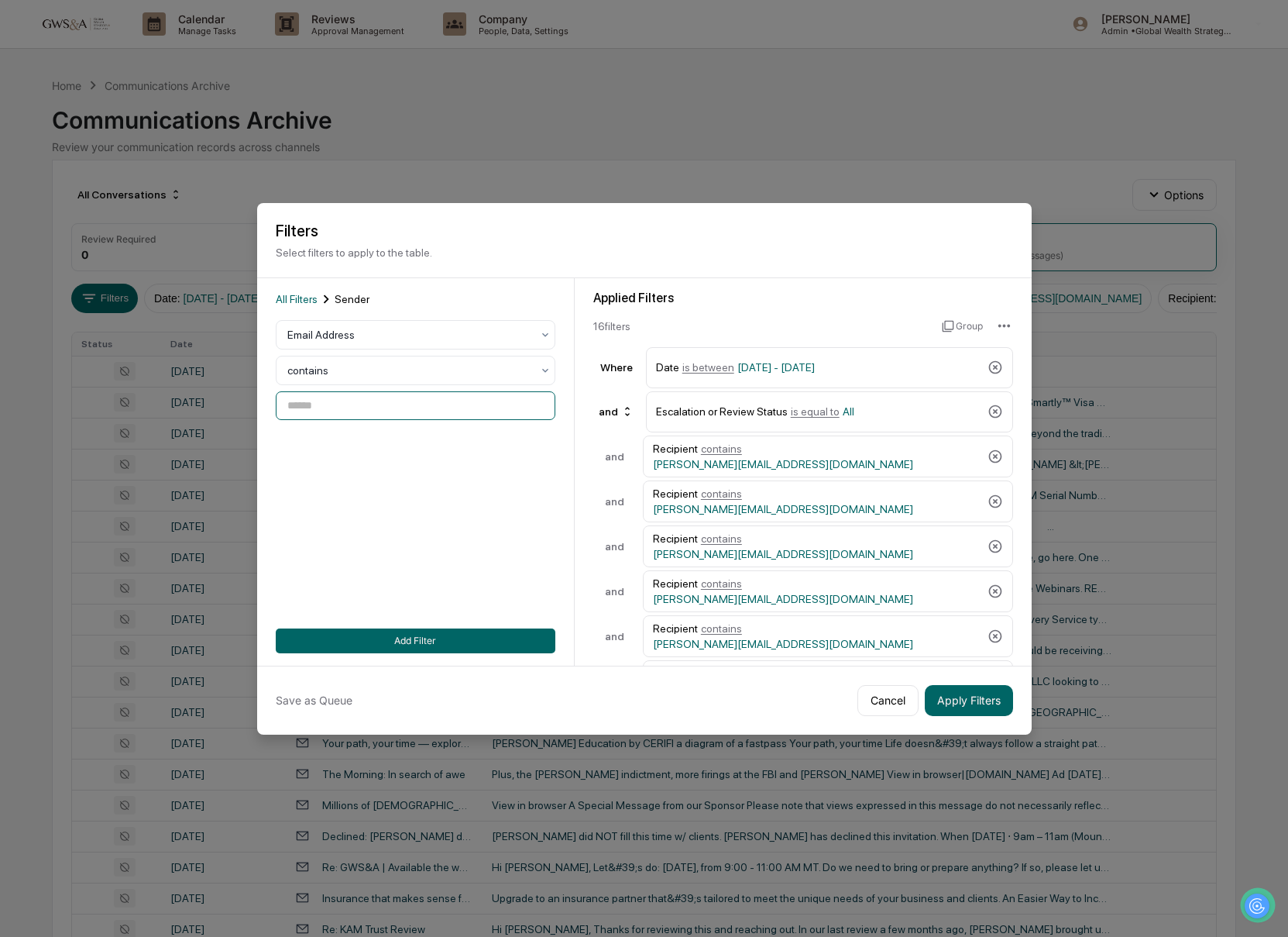
click at [347, 407] on input at bounding box center [416, 406] width 280 height 29
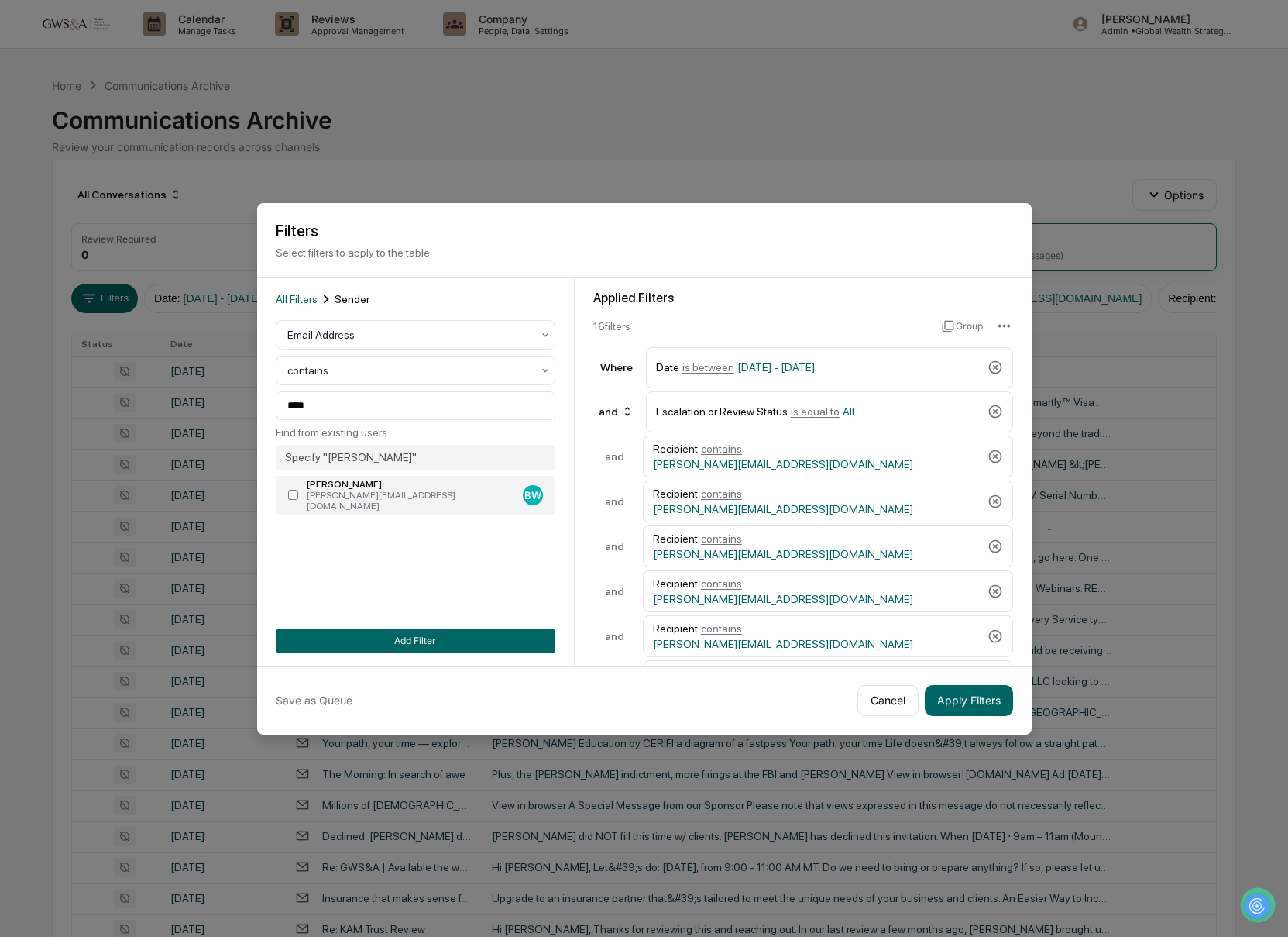
click at [374, 504] on label "[PERSON_NAME] Way [PERSON_NAME][EMAIL_ADDRESS][DOMAIN_NAME] BW" at bounding box center [416, 495] width 280 height 39
type input "**********"
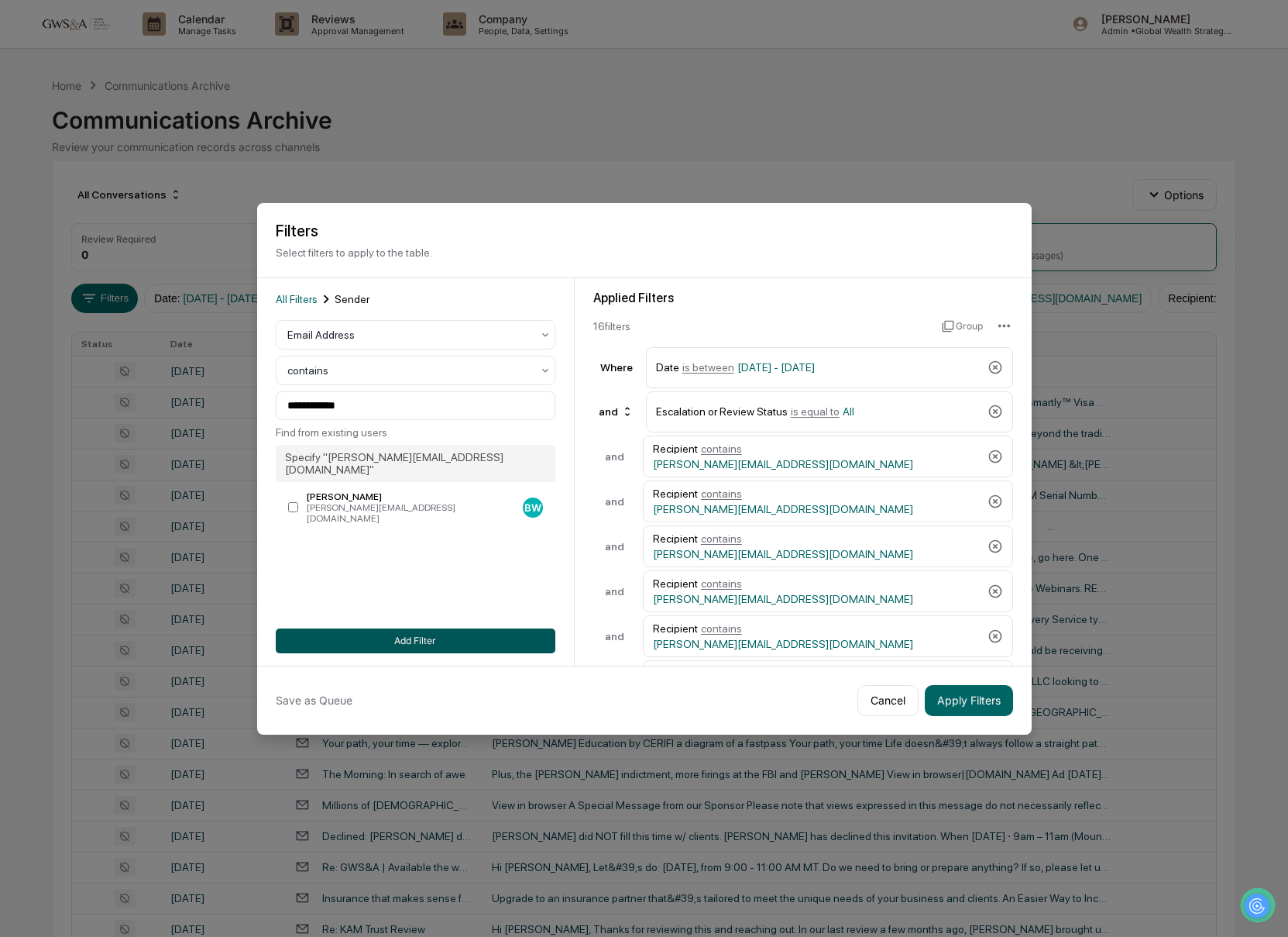
click at [481, 640] on button "Add Filter" at bounding box center [416, 640] width 280 height 25
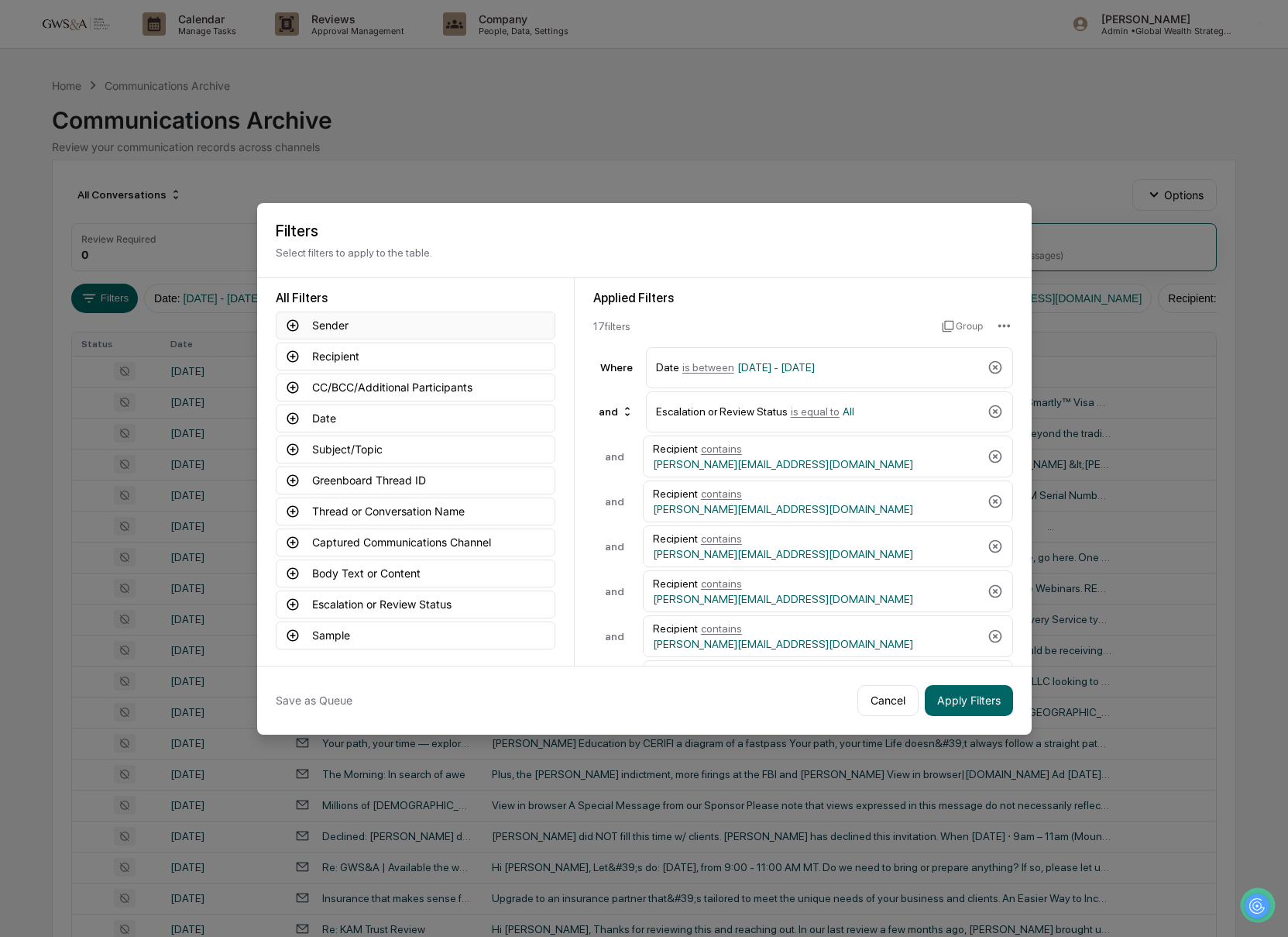
click at [331, 320] on button "Sender" at bounding box center [416, 325] width 280 height 28
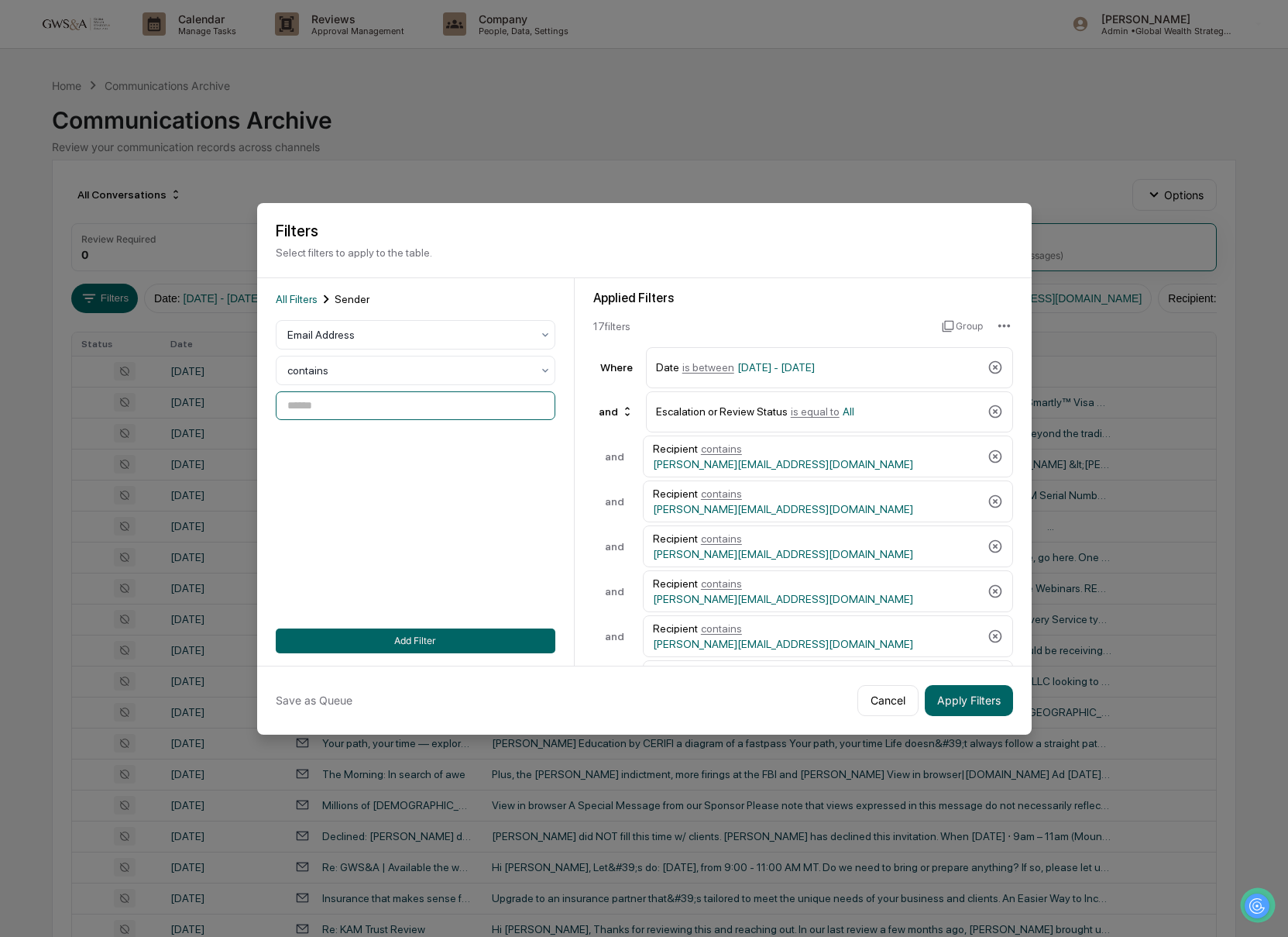
click at [356, 402] on input at bounding box center [416, 406] width 280 height 29
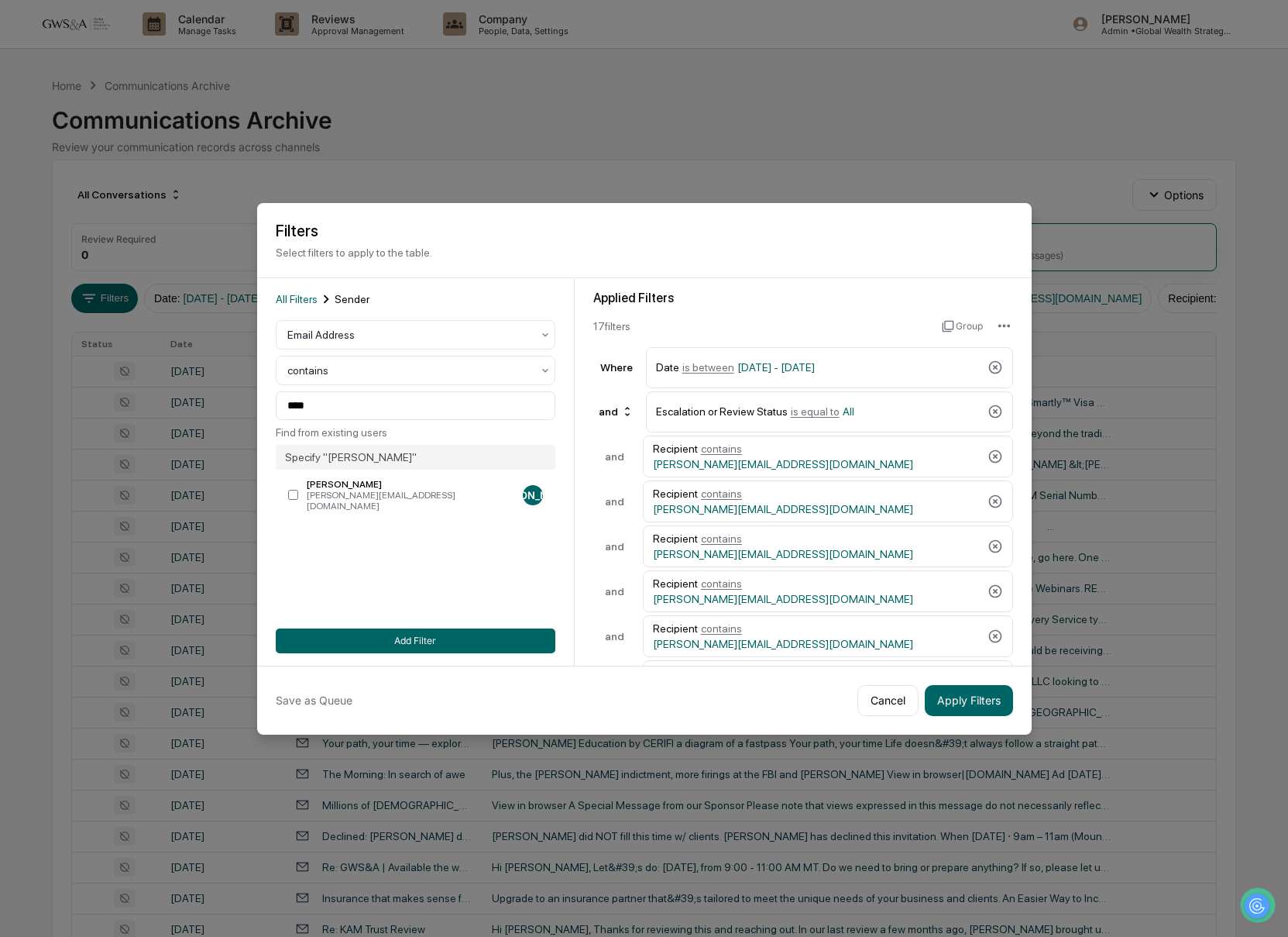
click at [375, 469] on div "Specify " [PERSON_NAME] "" at bounding box center [416, 457] width 280 height 25
click at [387, 485] on div "[PERSON_NAME]" at bounding box center [412, 484] width 210 height 11
type input "**********"
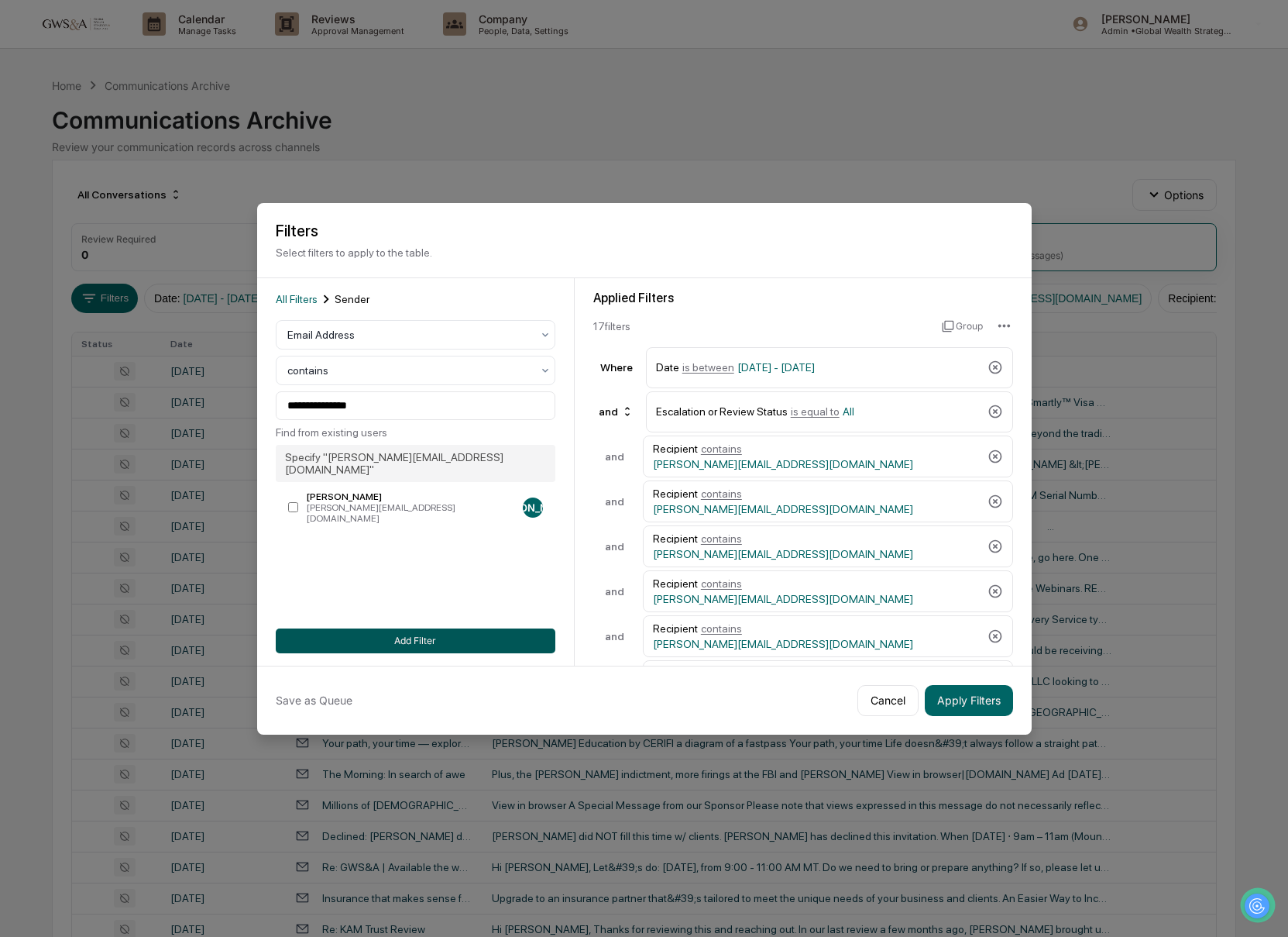
click at [452, 637] on button "Add Filter" at bounding box center [416, 640] width 280 height 25
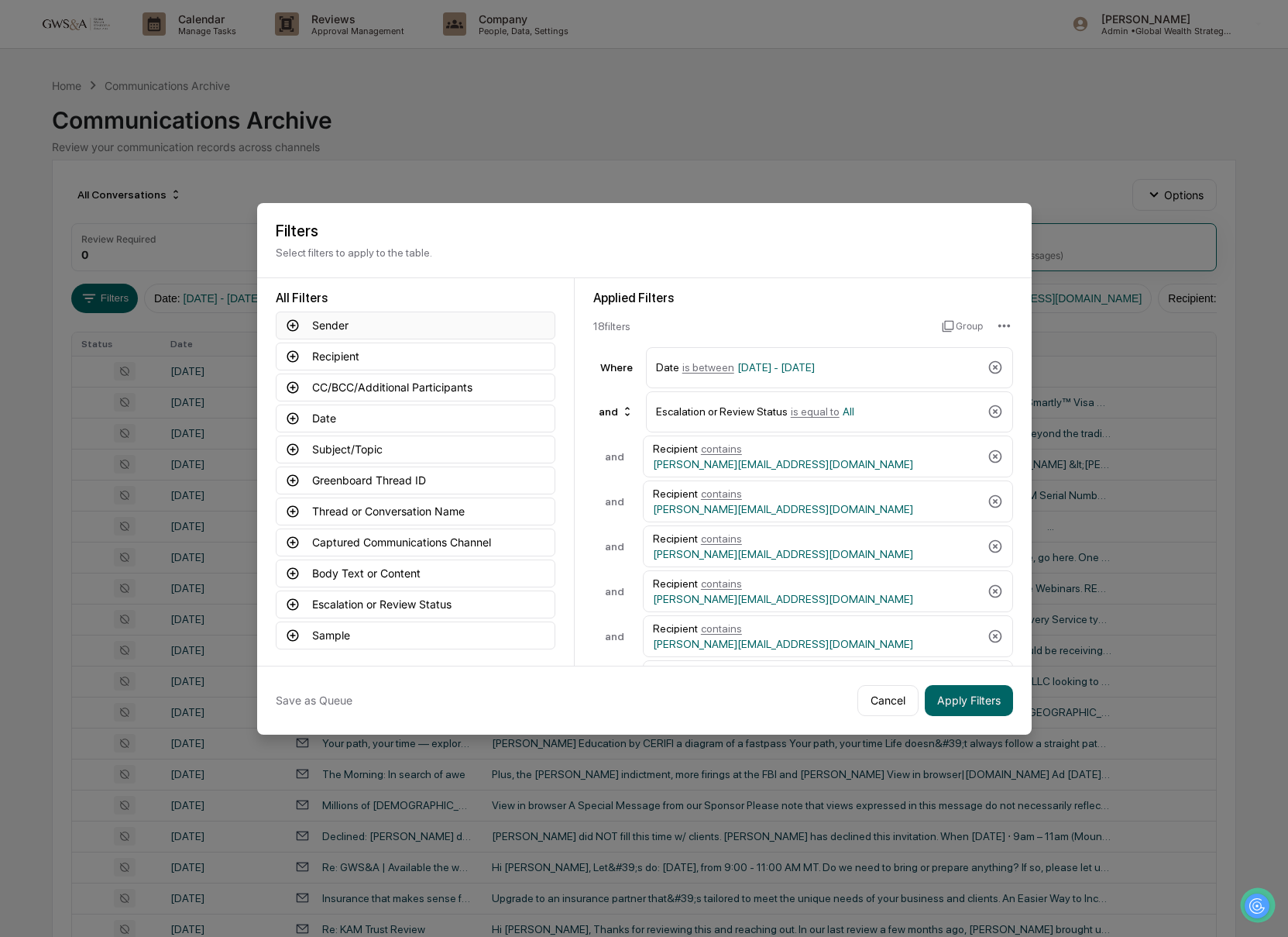
click at [324, 317] on button "Sender" at bounding box center [416, 325] width 280 height 28
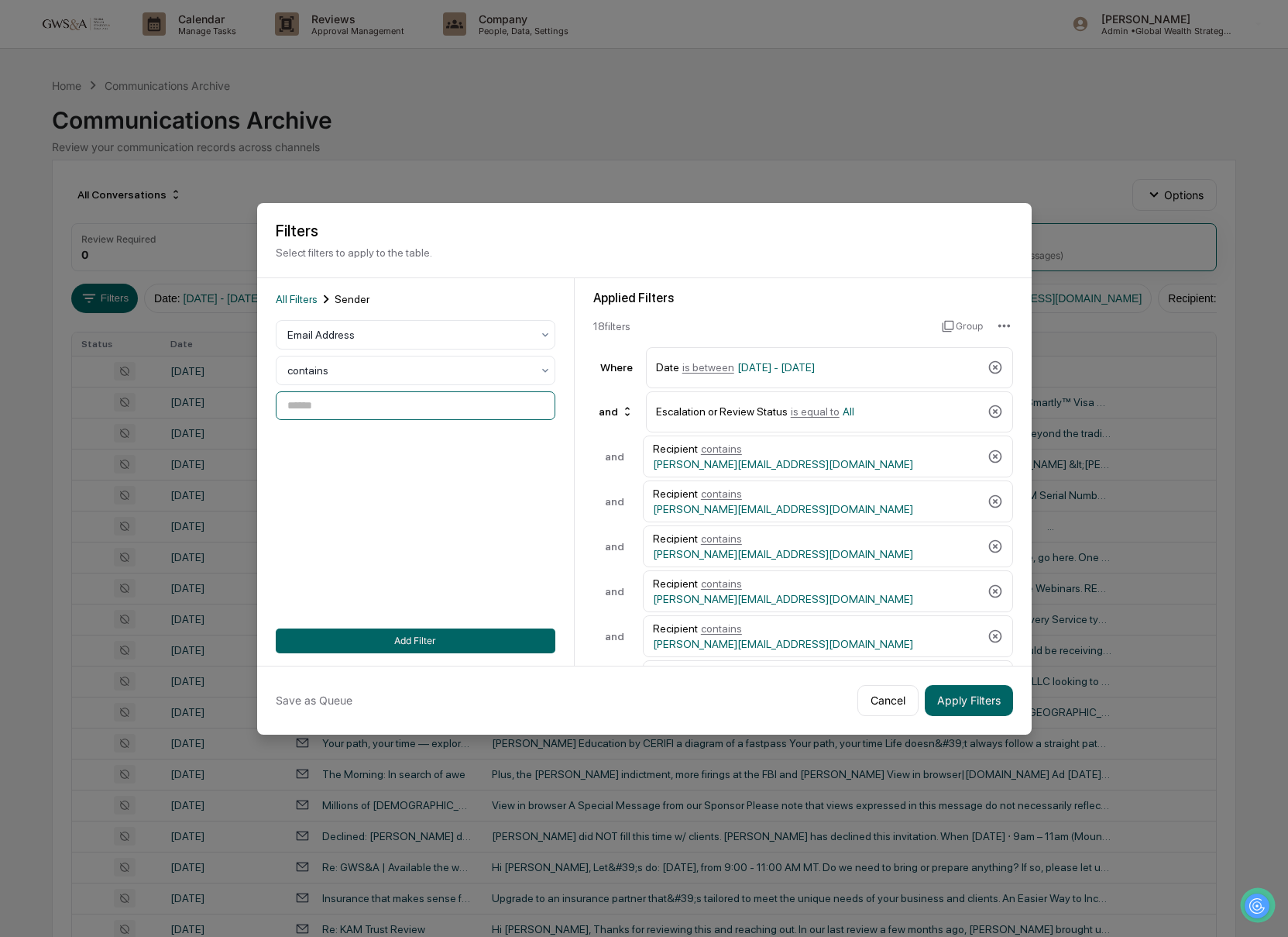
click at [343, 405] on input at bounding box center [416, 406] width 280 height 29
click at [289, 408] on input "**********" at bounding box center [416, 406] width 280 height 29
drag, startPoint x: 323, startPoint y: 402, endPoint x: 462, endPoint y: 402, distance: 139.0
click at [462, 402] on input "**********" at bounding box center [416, 406] width 280 height 29
click at [287, 406] on input "**********" at bounding box center [416, 406] width 280 height 29
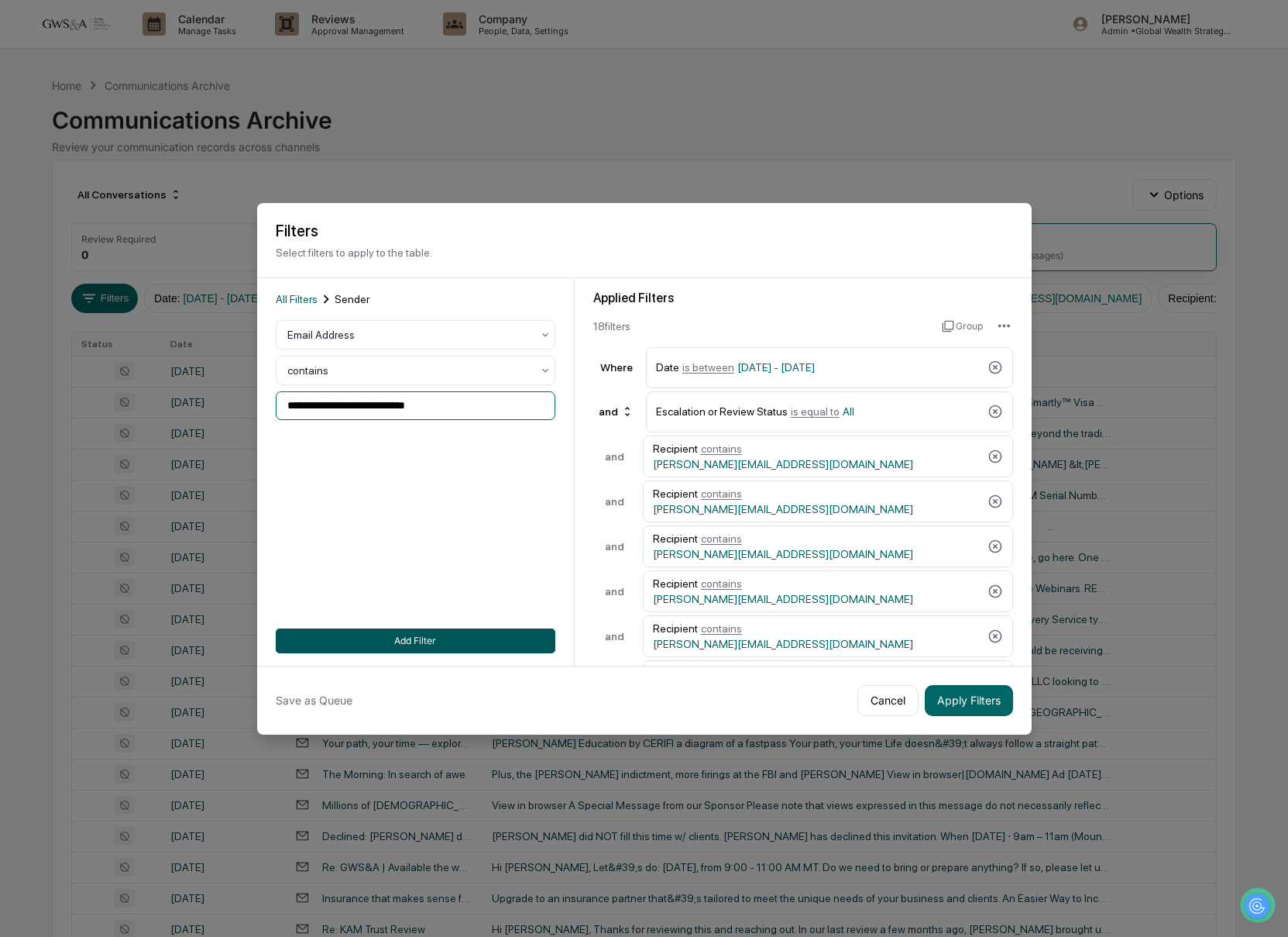
type input "**********"
click at [447, 636] on button "Add Filter" at bounding box center [416, 640] width 280 height 25
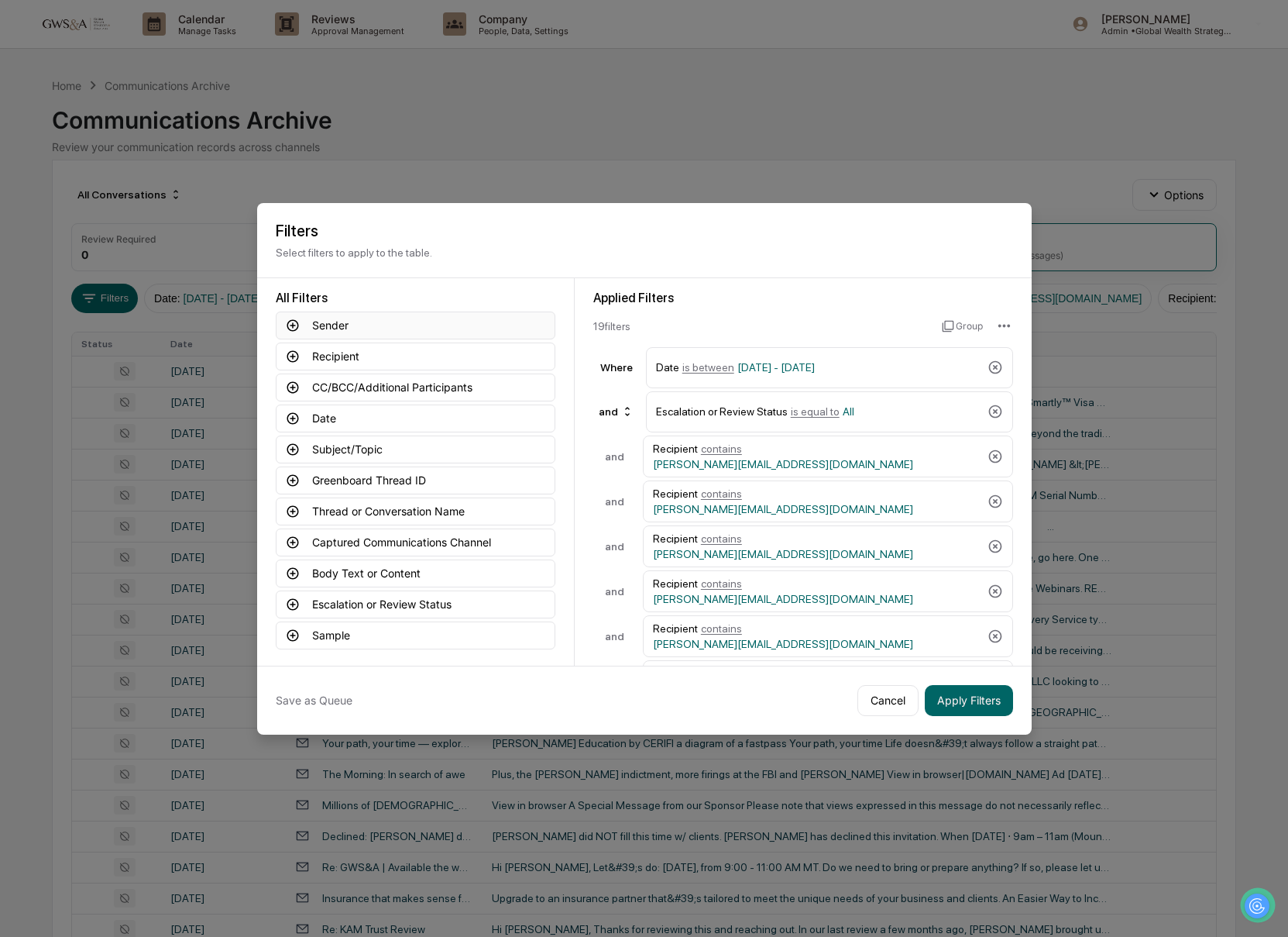
click at [350, 321] on button "Sender" at bounding box center [416, 325] width 280 height 28
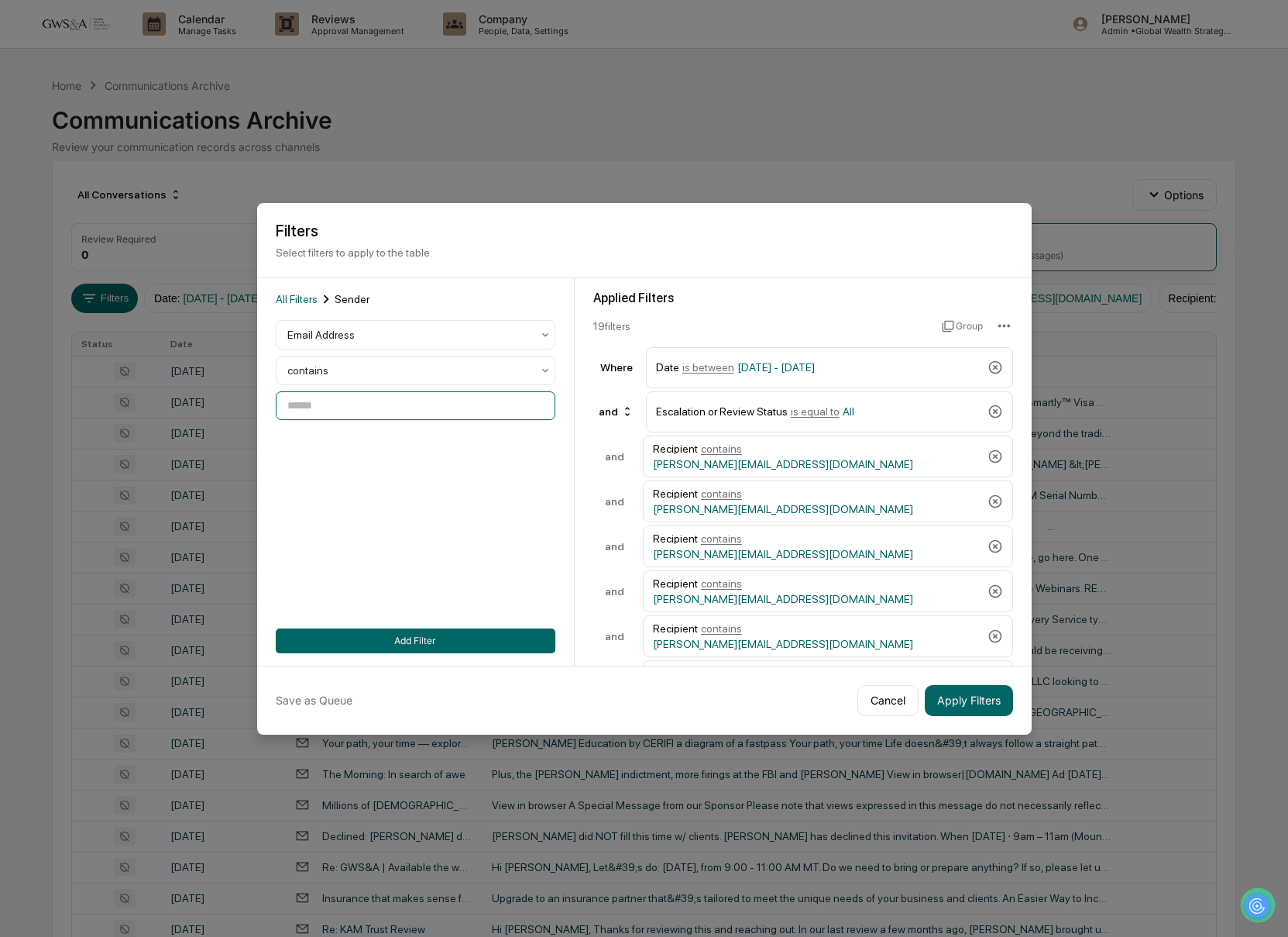
click at [332, 395] on input at bounding box center [416, 406] width 280 height 29
paste input "**********"
click at [289, 406] on input "**********" at bounding box center [416, 406] width 280 height 29
type input "**********"
click at [484, 632] on button "Add Filter" at bounding box center [416, 640] width 280 height 25
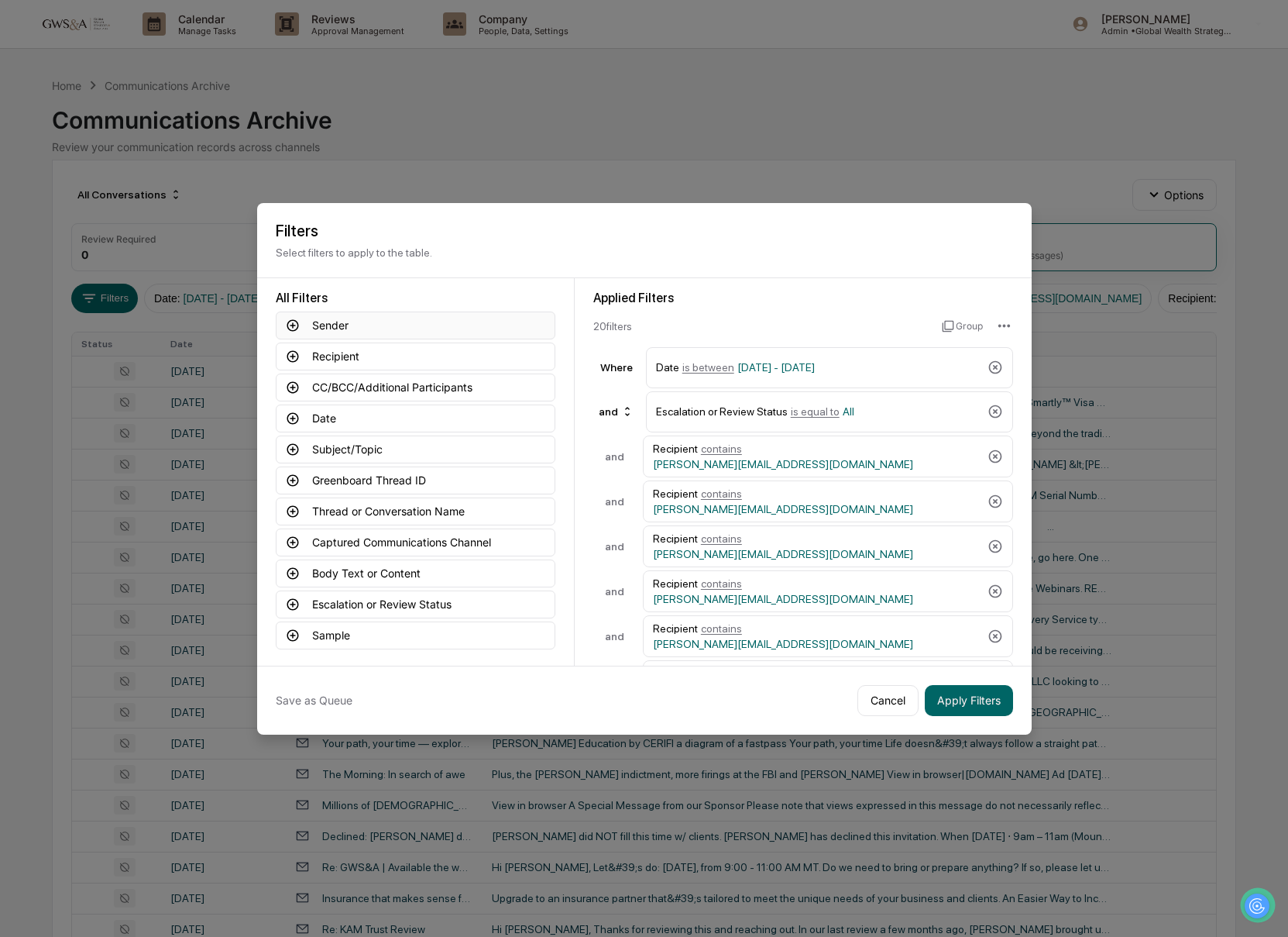
click at [343, 332] on button "Sender" at bounding box center [416, 325] width 280 height 28
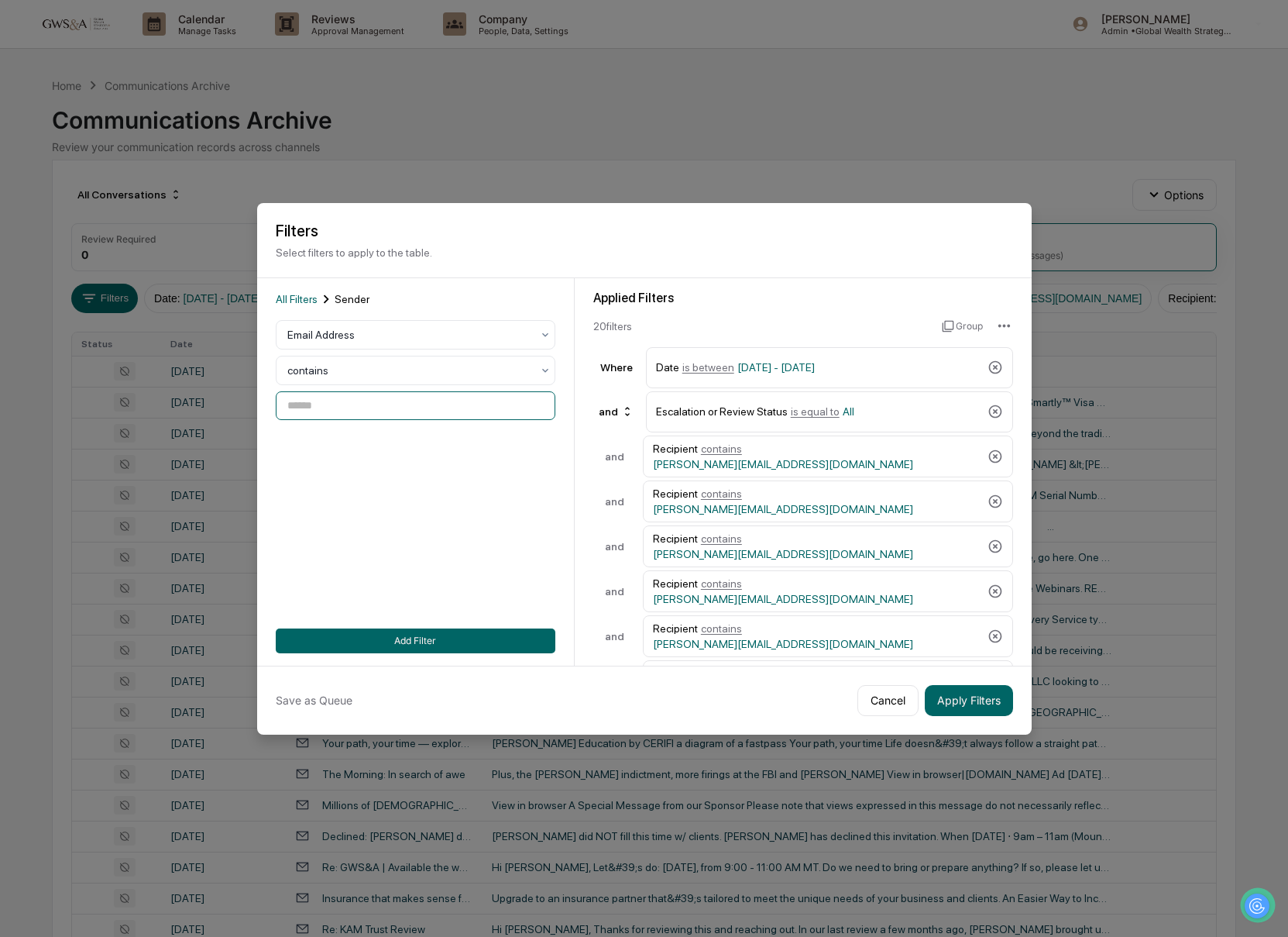
click at [351, 397] on input at bounding box center [416, 406] width 280 height 29
paste input "**********"
type input "**********"
click at [490, 647] on button "Add Filter" at bounding box center [416, 640] width 280 height 25
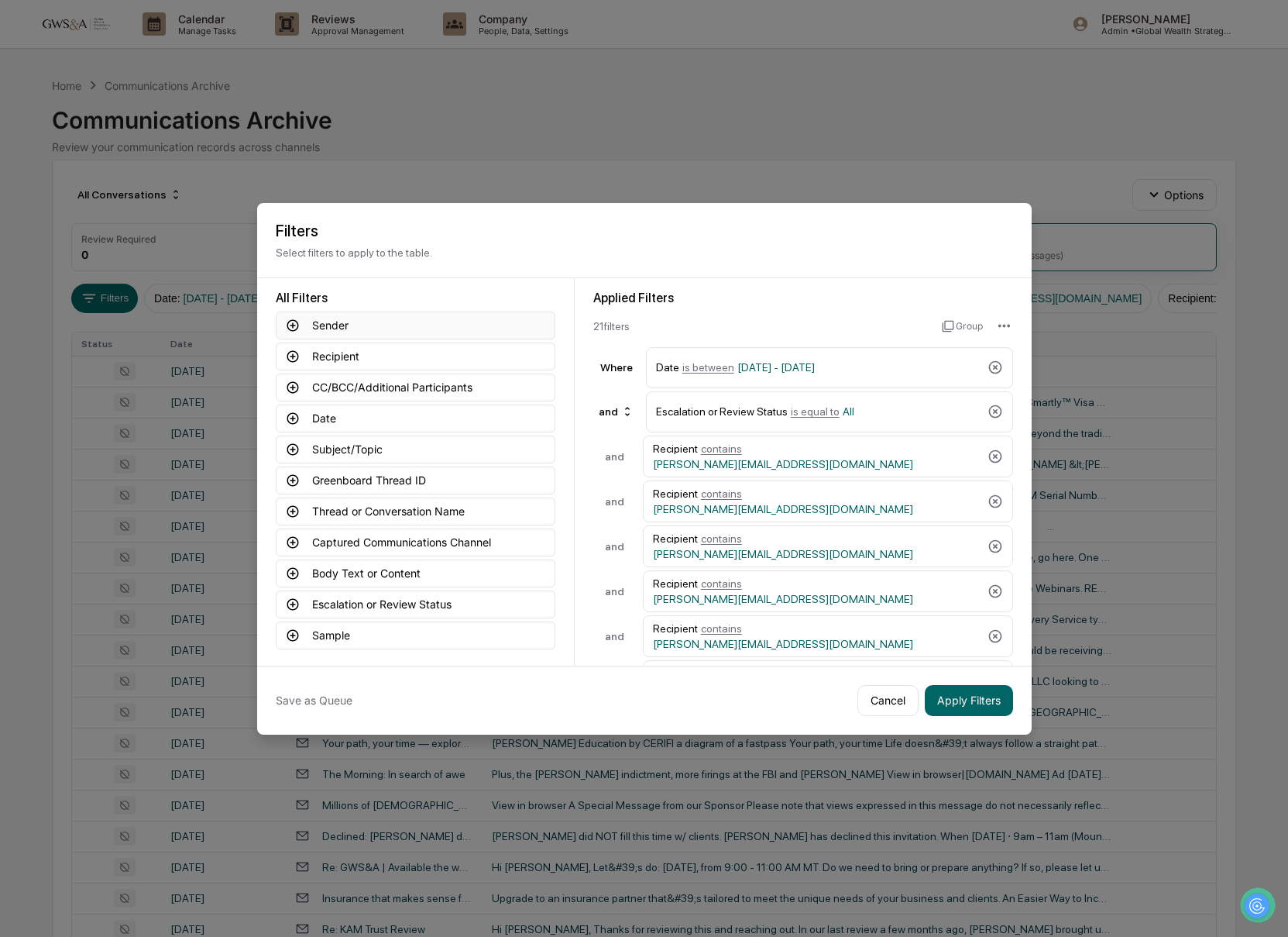
click at [339, 323] on button "Sender" at bounding box center [416, 325] width 280 height 28
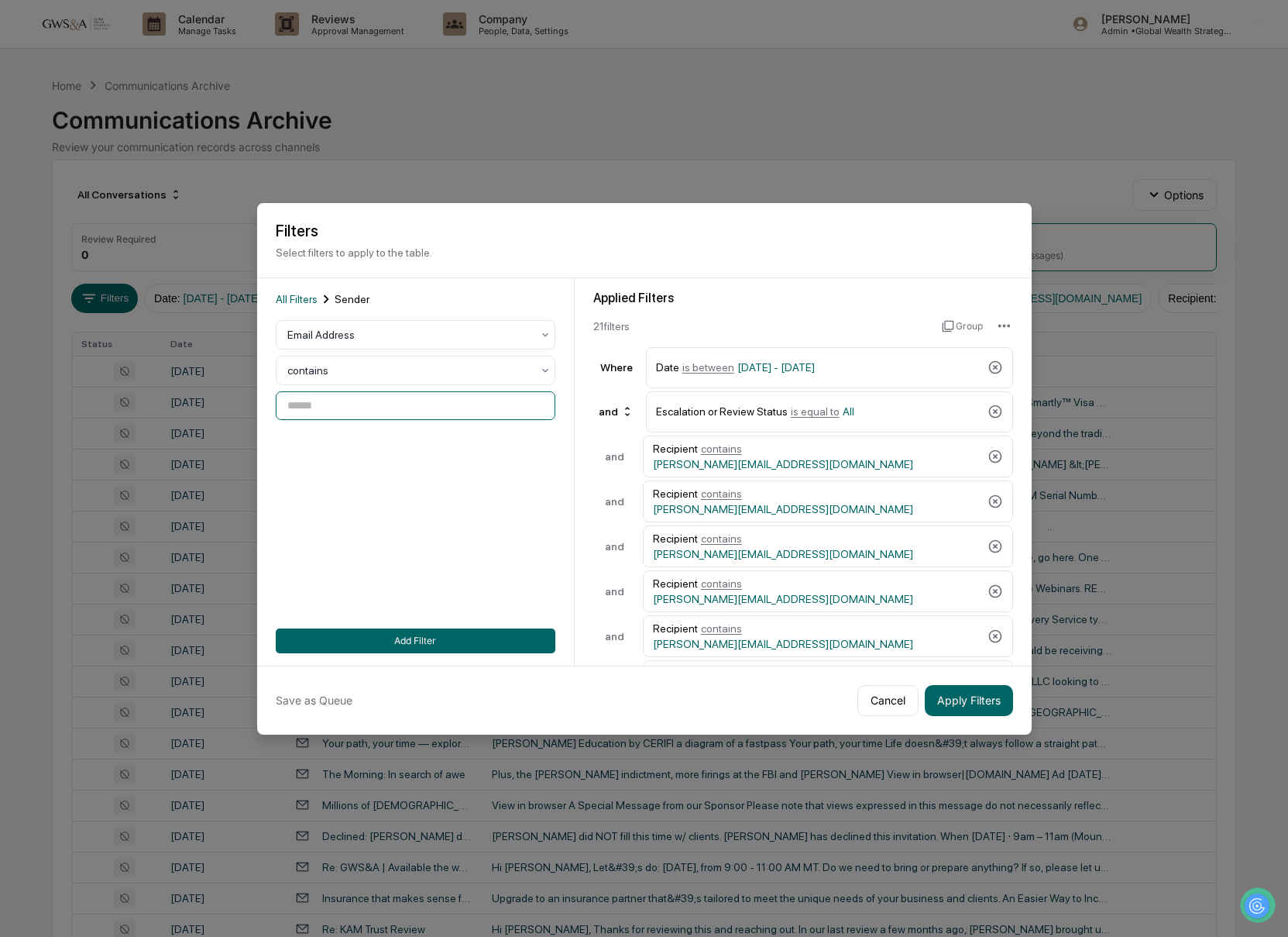
click at [366, 407] on input at bounding box center [416, 406] width 280 height 29
paste input "**********"
type input "**********"
click at [487, 640] on button "Add Filter" at bounding box center [416, 640] width 280 height 25
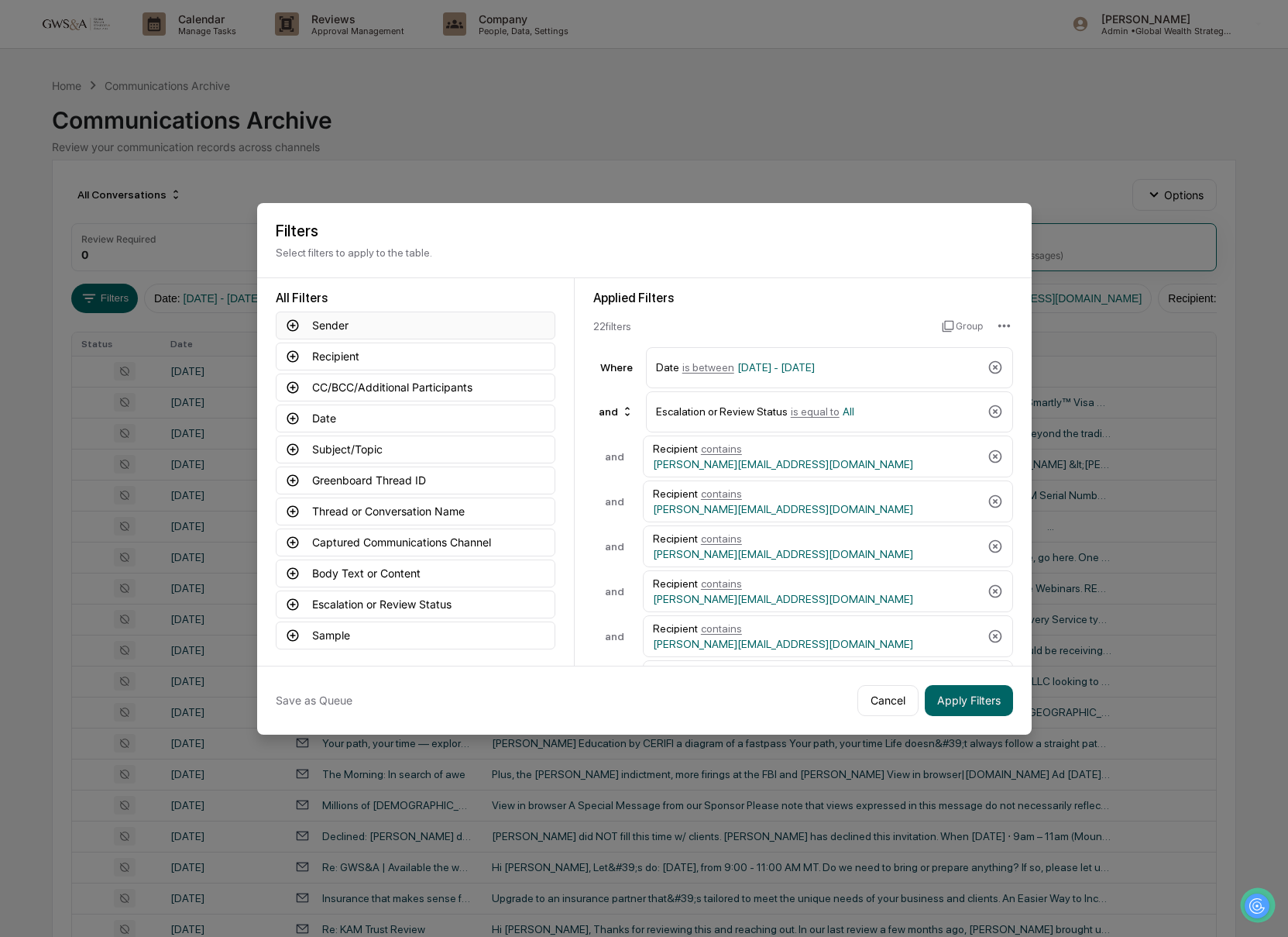
click at [321, 317] on button "Sender" at bounding box center [416, 325] width 280 height 28
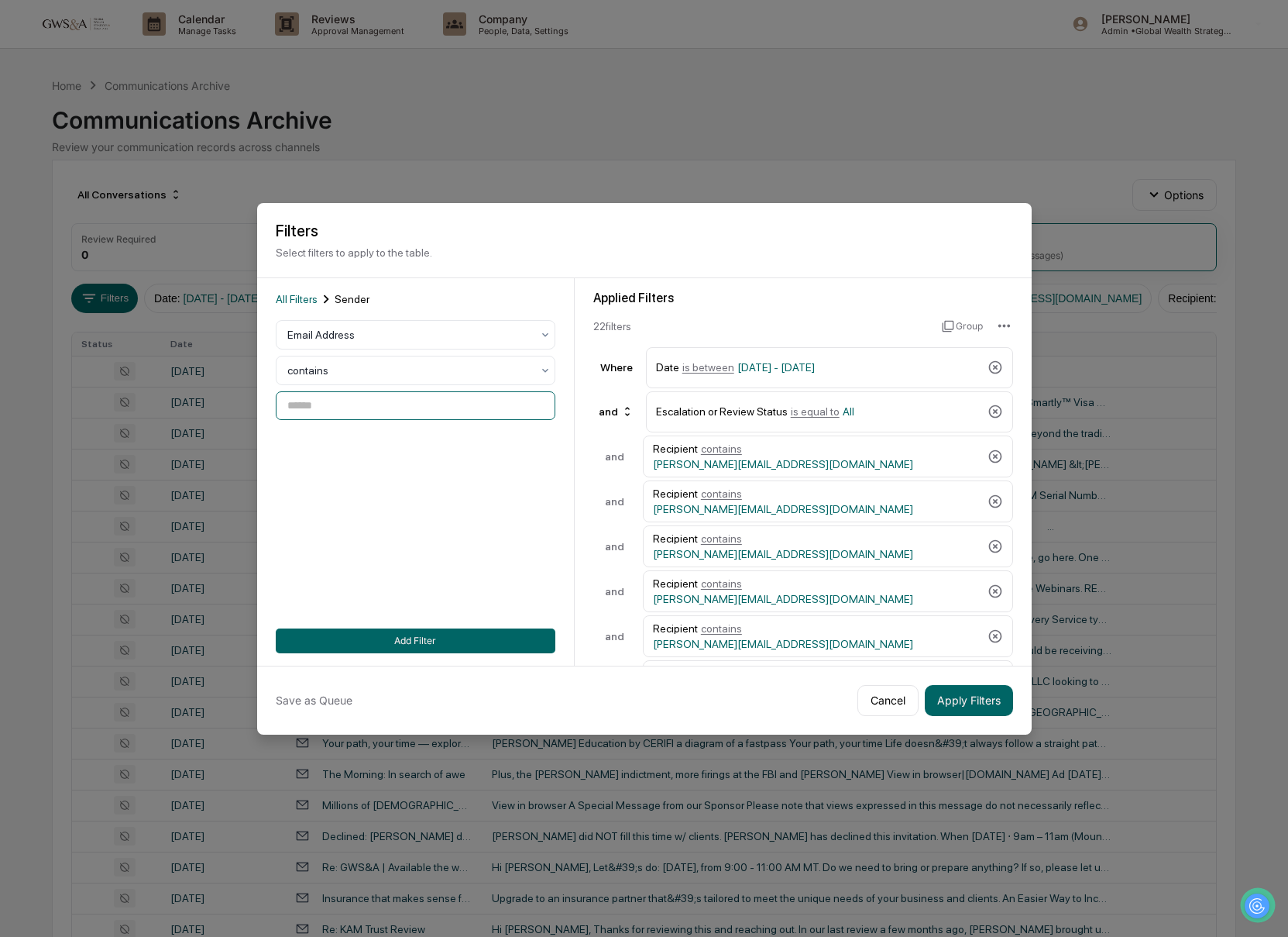
click at [335, 408] on input at bounding box center [416, 406] width 280 height 29
paste input "**********"
type input "**********"
click at [482, 636] on button "Add Filter" at bounding box center [416, 640] width 280 height 25
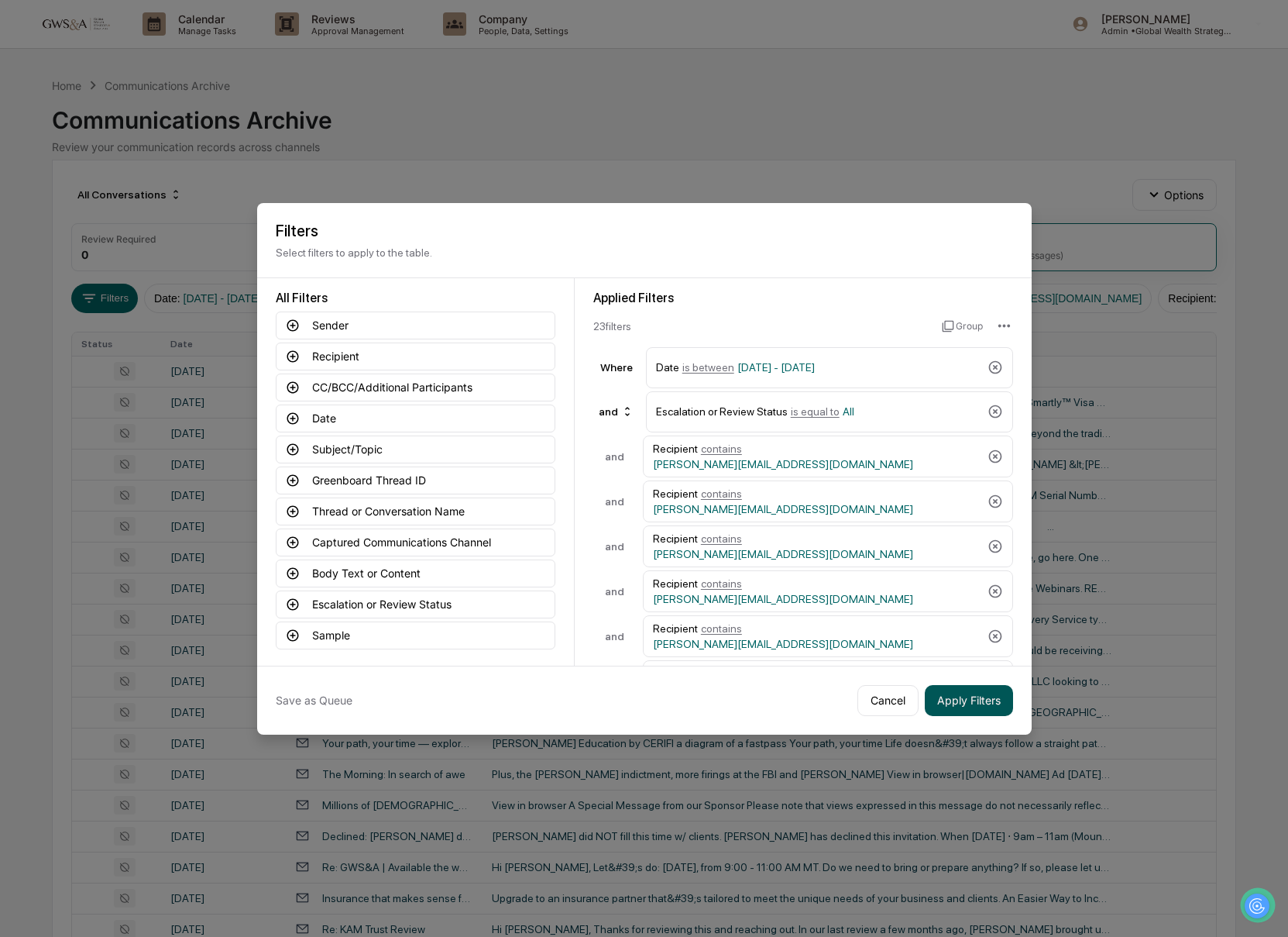
click at [991, 704] on button "Apply Filters" at bounding box center [968, 700] width 88 height 31
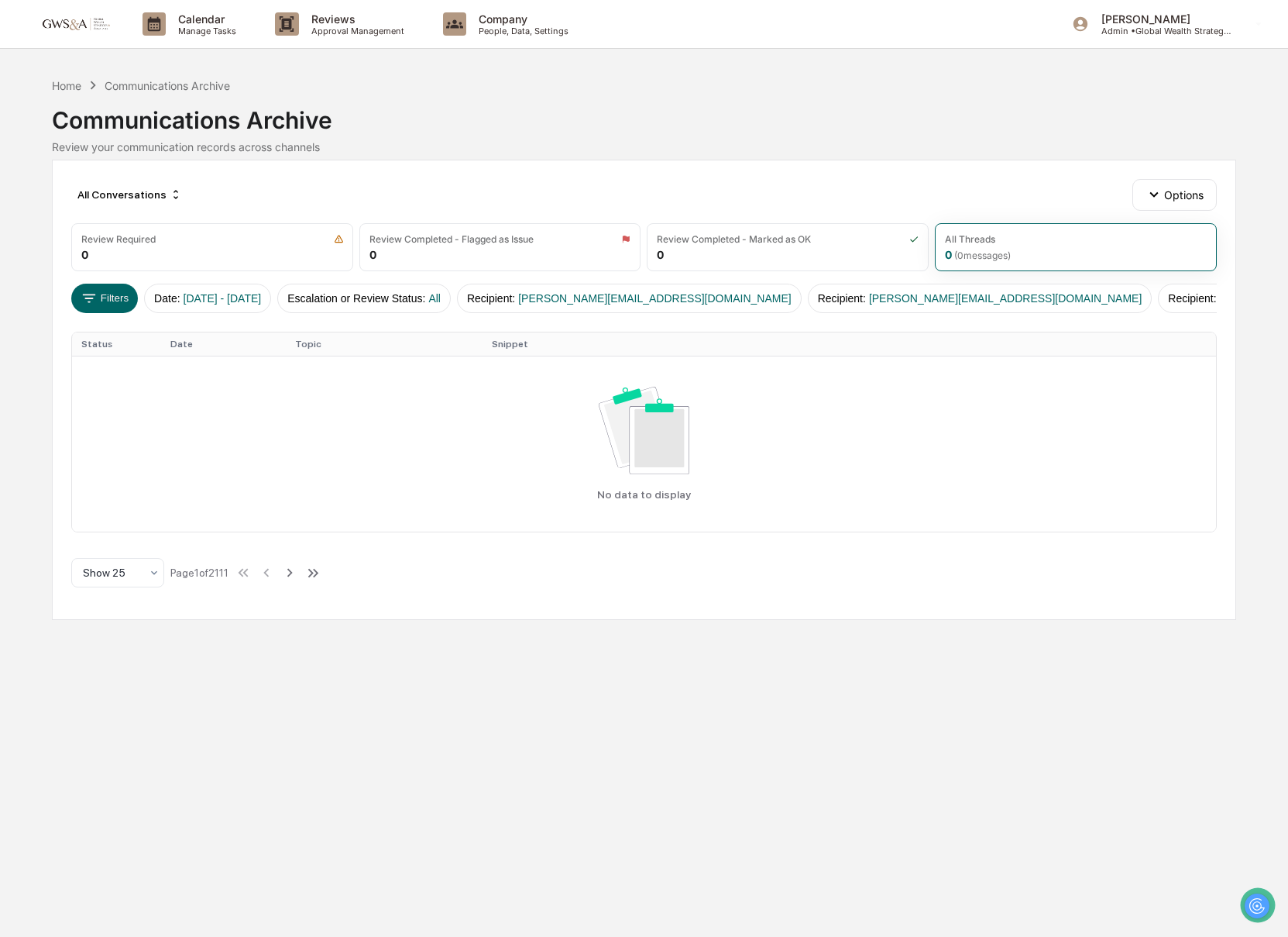
click at [104, 282] on div "All Conversations Options Review Required 0 Review Completed - Flagged as Issue…" at bounding box center [644, 390] width 1185 height 461
click at [107, 313] on div "All Conversations Options Review Required 0 Review Completed - Flagged as Issue…" at bounding box center [644, 390] width 1185 height 461
click at [96, 294] on icon at bounding box center [88, 297] width 17 height 17
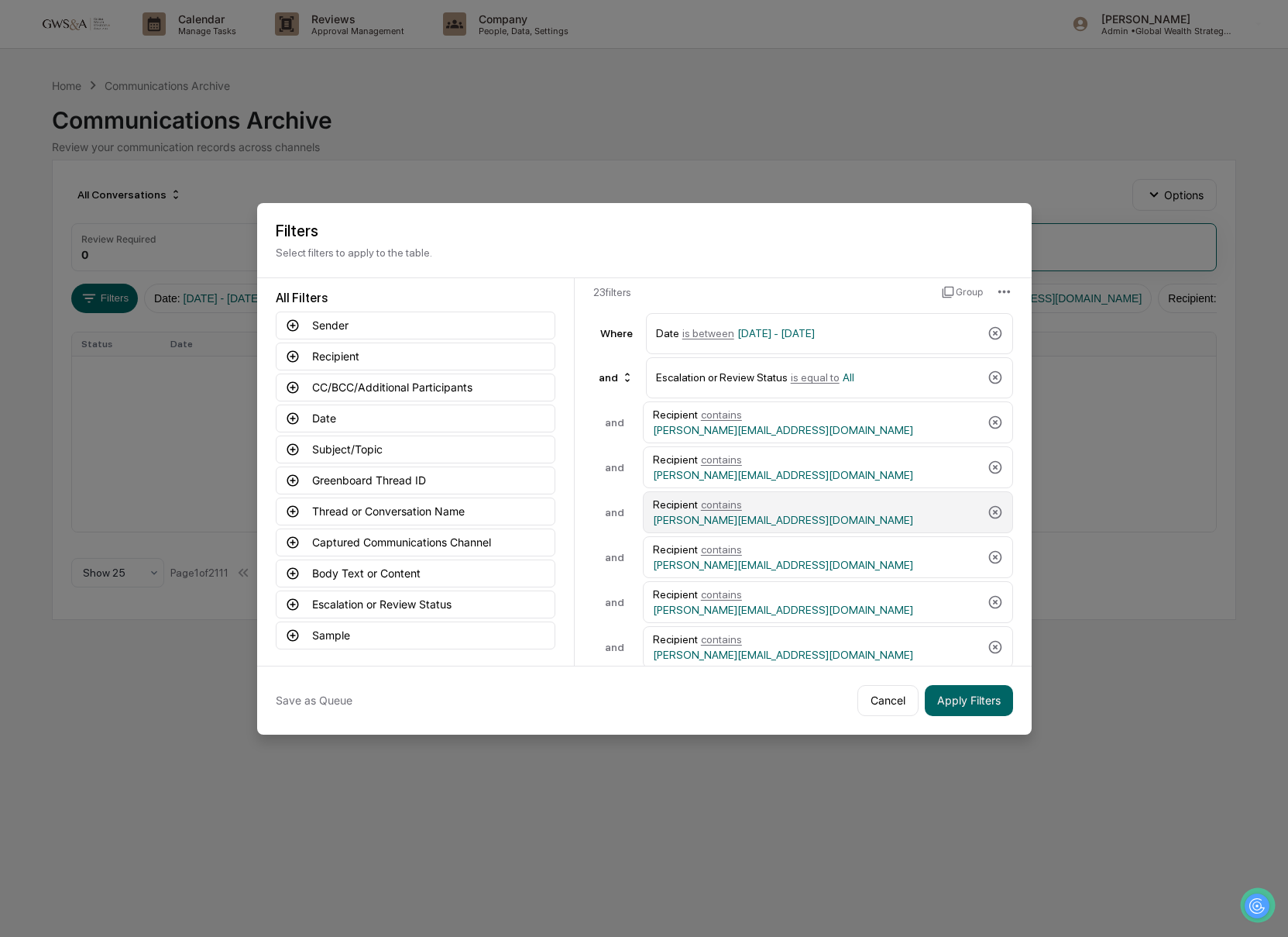
scroll to position [35, 0]
click at [611, 374] on div "and" at bounding box center [615, 376] width 47 height 25
drag, startPoint x: 600, startPoint y: 426, endPoint x: 615, endPoint y: 438, distance: 19.2
click at [600, 426] on div "or" at bounding box center [596, 427] width 10 height 13
click at [968, 697] on button "Apply Filters" at bounding box center [968, 700] width 88 height 31
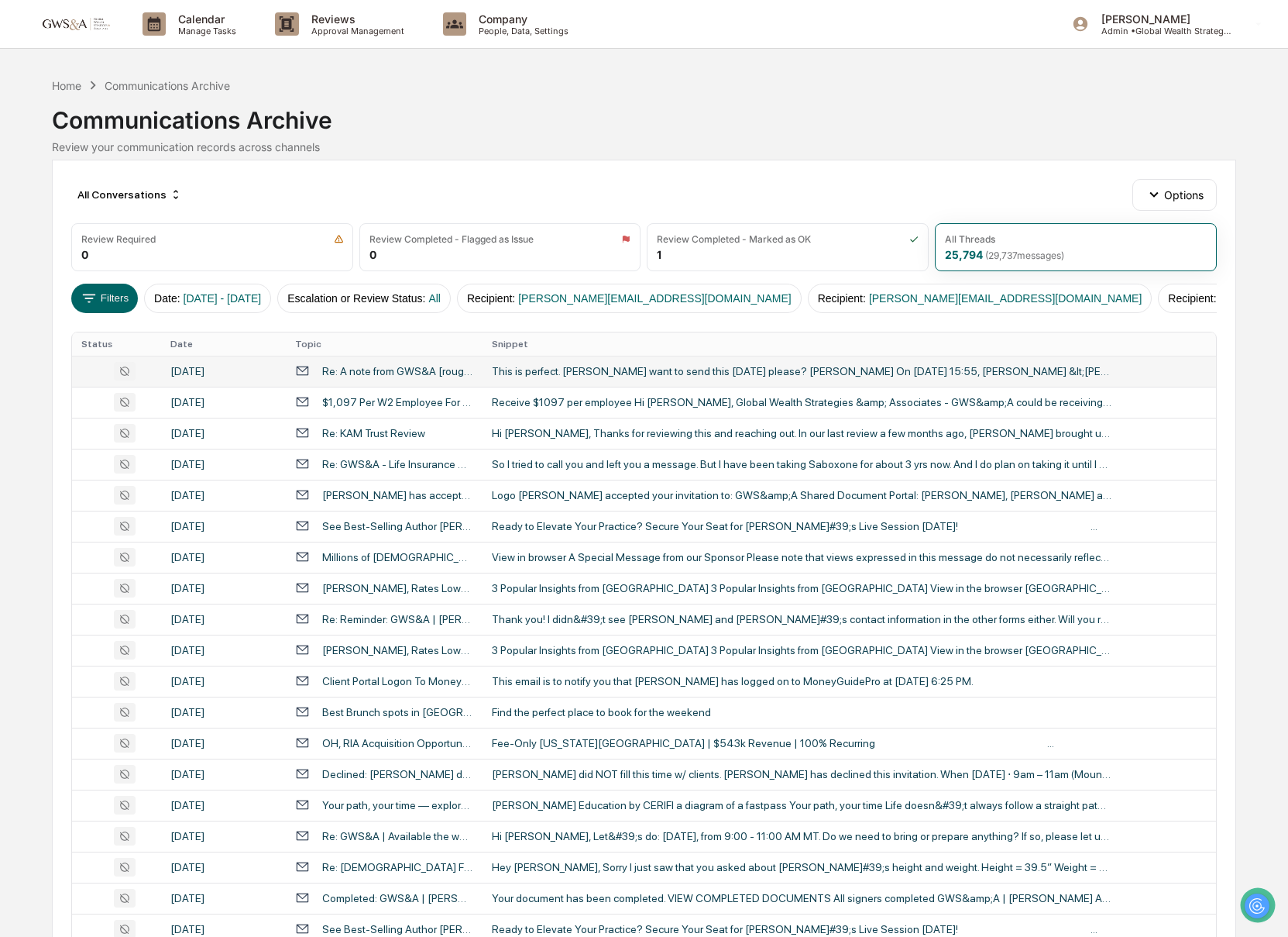
click at [522, 373] on div "This is perfect. [PERSON_NAME] want to send this [DATE] please? [PERSON_NAME] O…" at bounding box center [801, 371] width 619 height 13
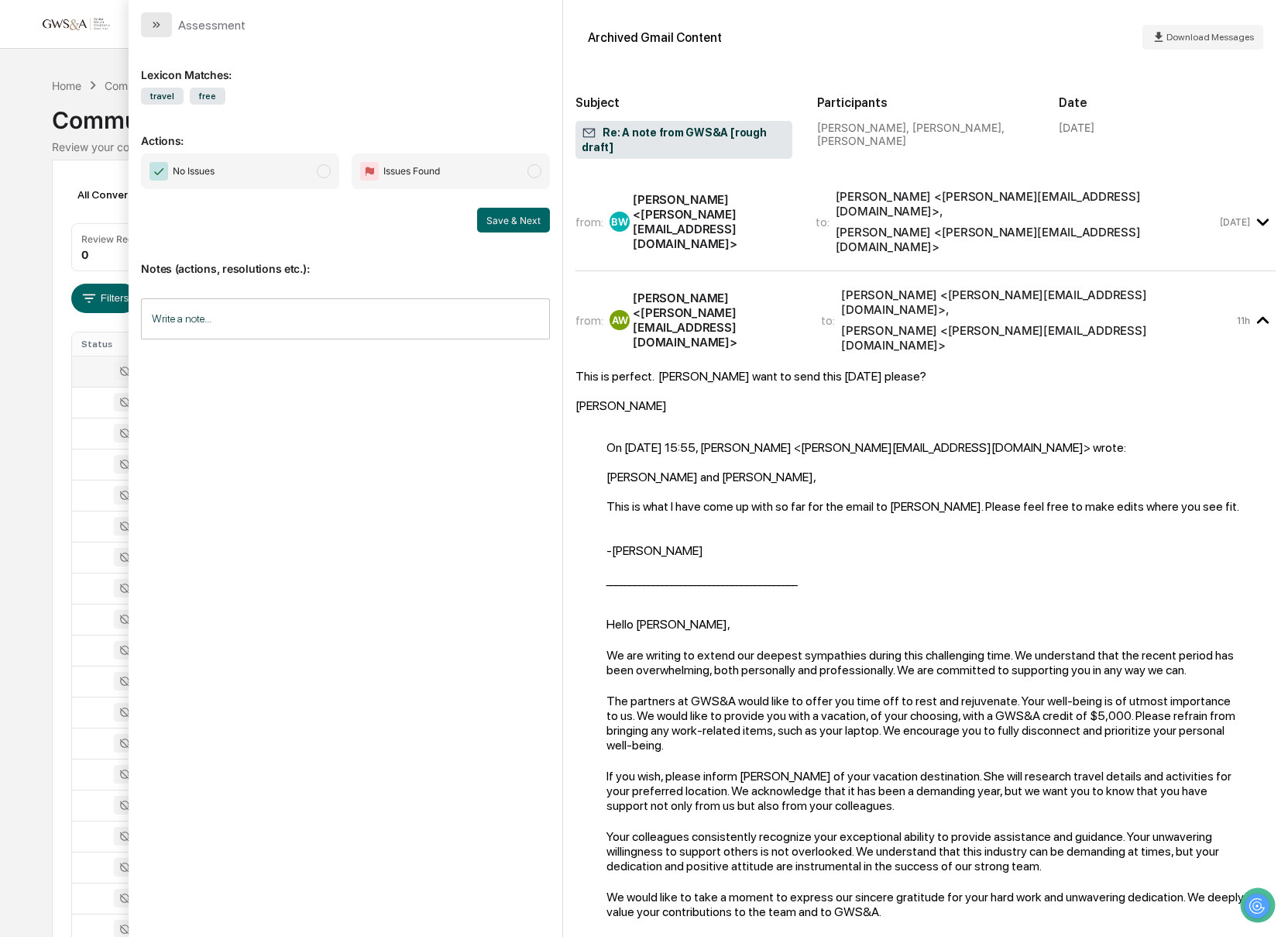
click at [157, 24] on icon "modal" at bounding box center [157, 25] width 13 height 13
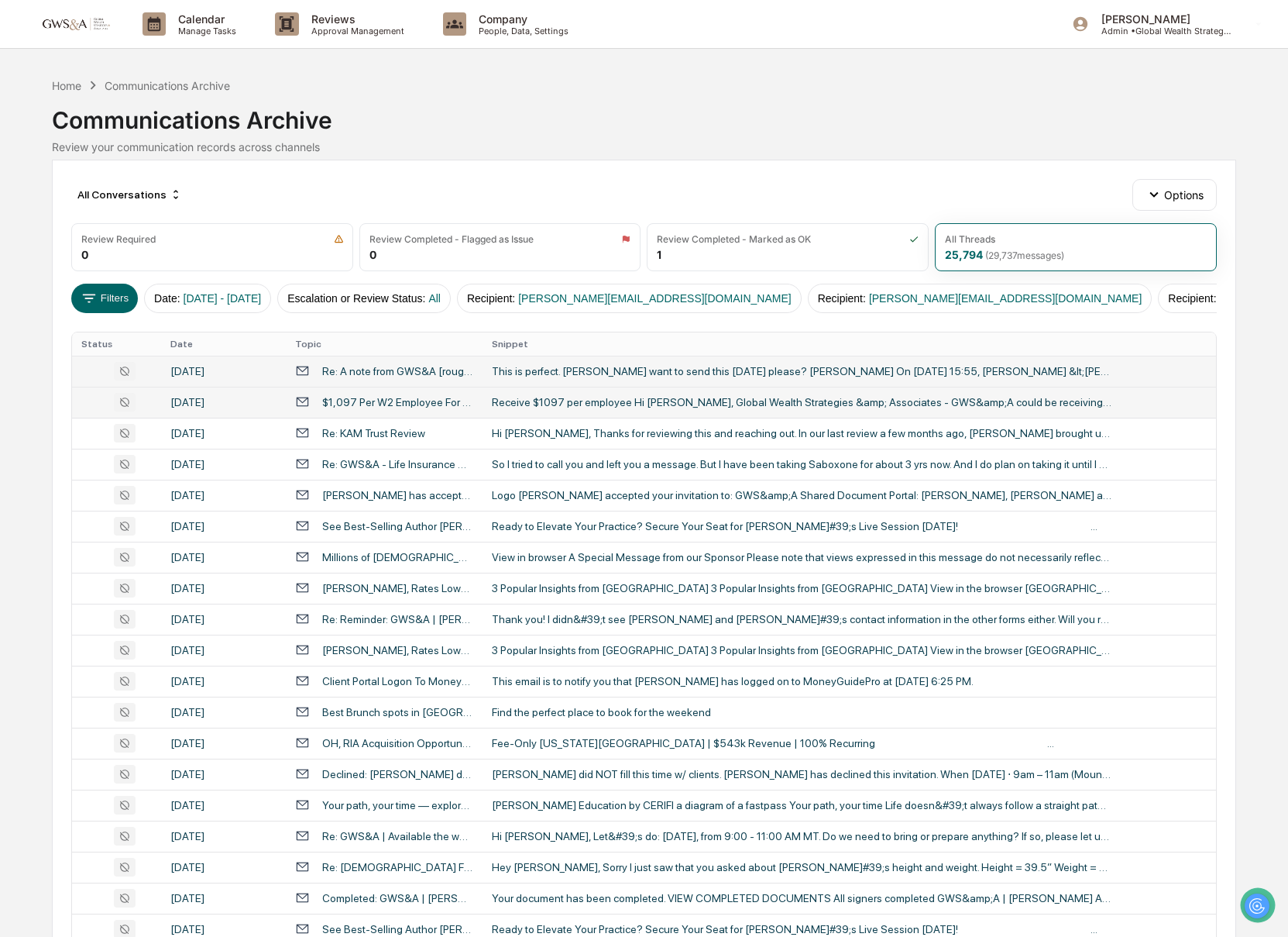
click at [728, 406] on div "Receive $1097 per employee Hi [PERSON_NAME], Global Wealth Strategies &amp; Ass…" at bounding box center [801, 402] width 619 height 13
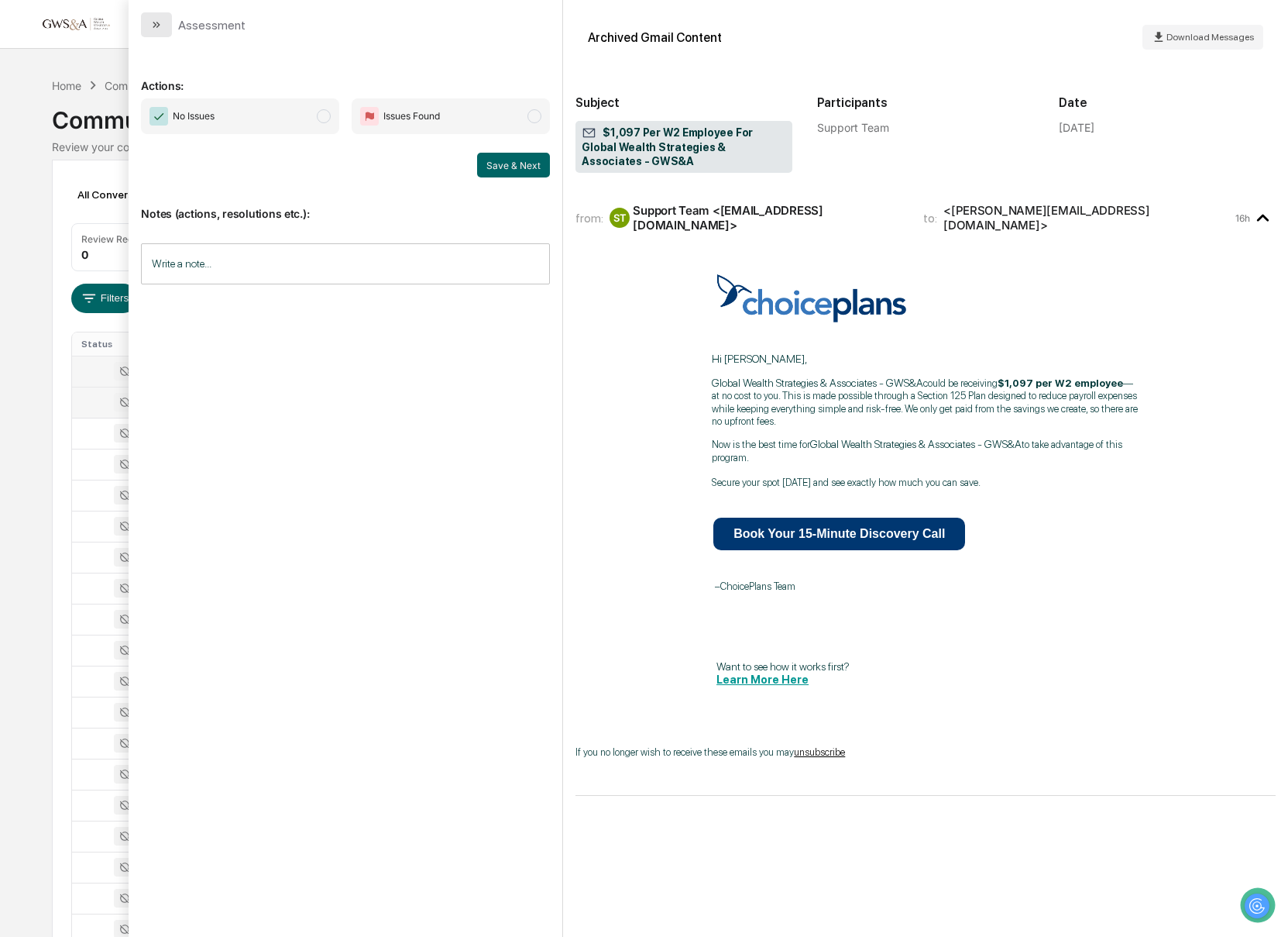
click at [149, 30] on button "modal" at bounding box center [156, 25] width 31 height 25
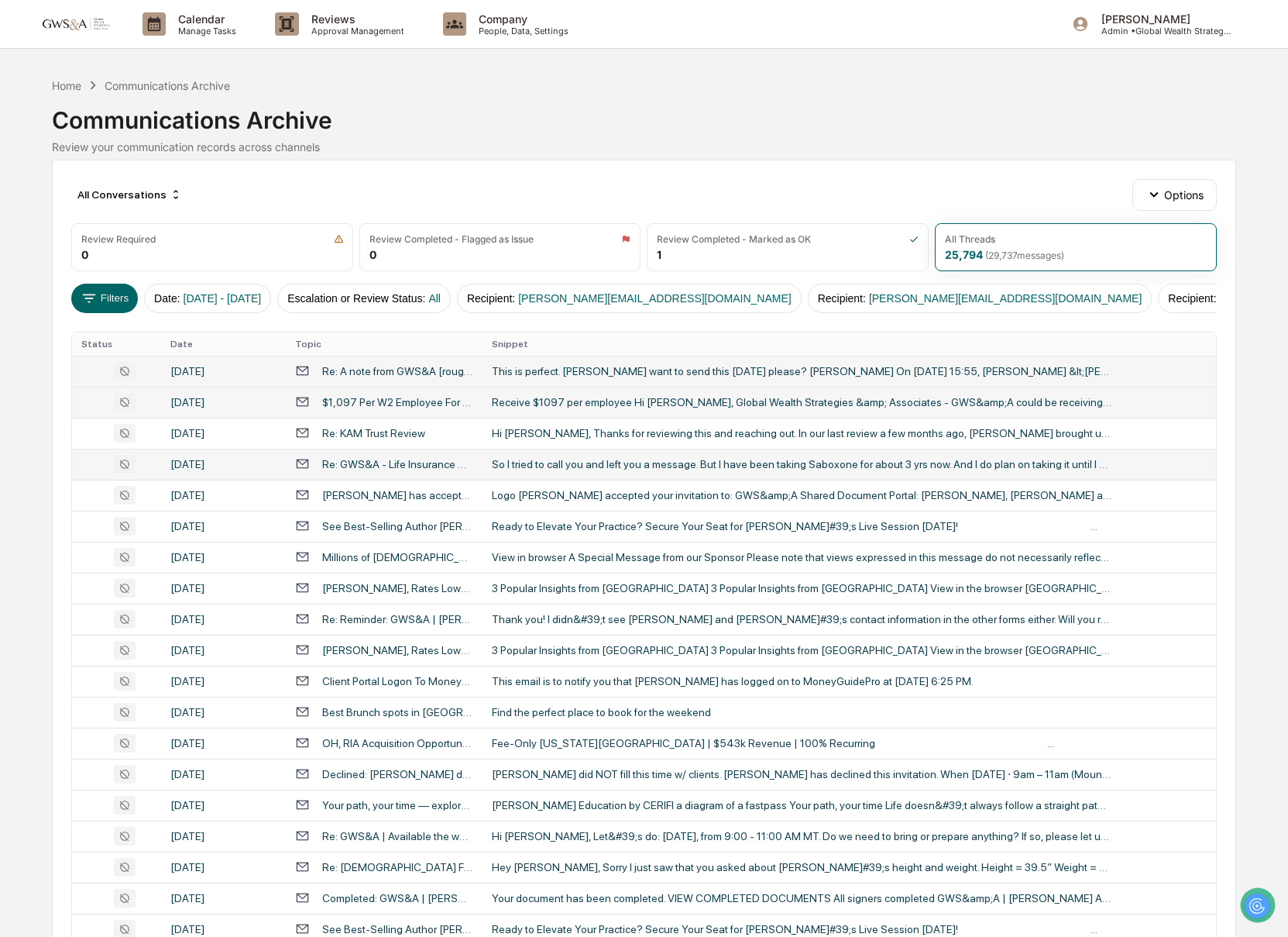
click at [865, 468] on div "So I tried to call you and left you a message. But I have been taking Saboxone …" at bounding box center [801, 465] width 619 height 13
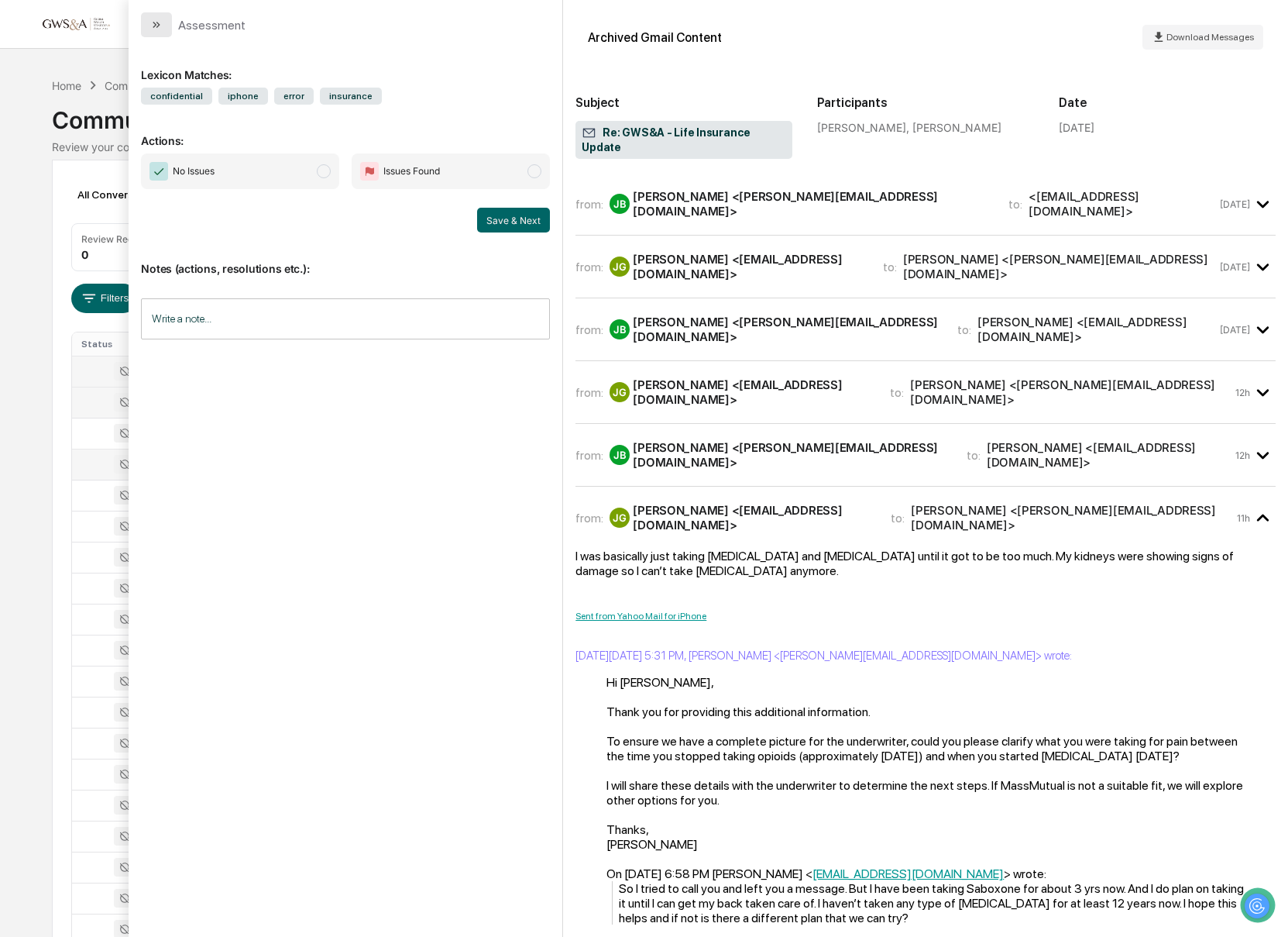
click at [161, 21] on icon "modal" at bounding box center [157, 25] width 13 height 13
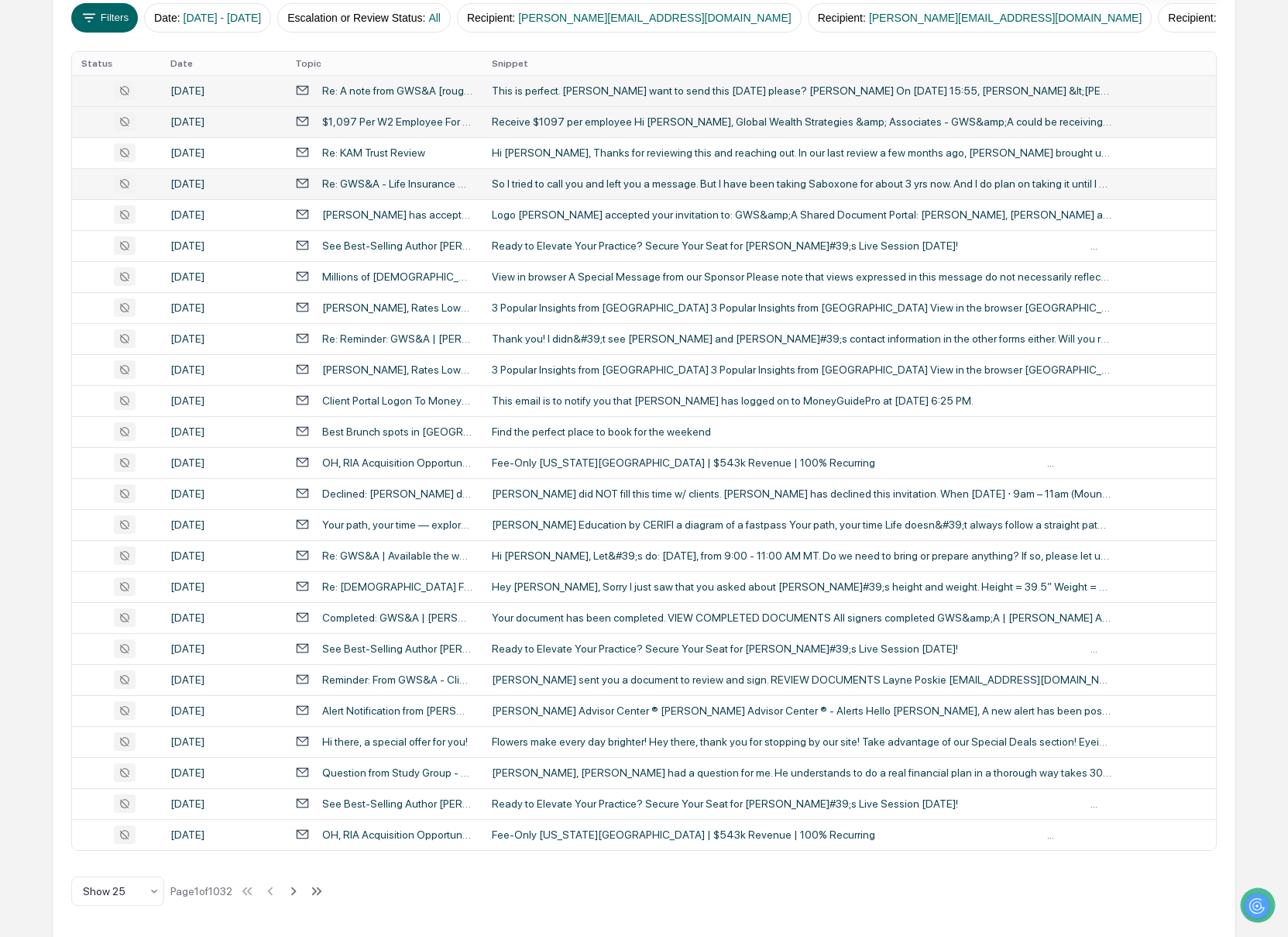
scroll to position [283, 0]
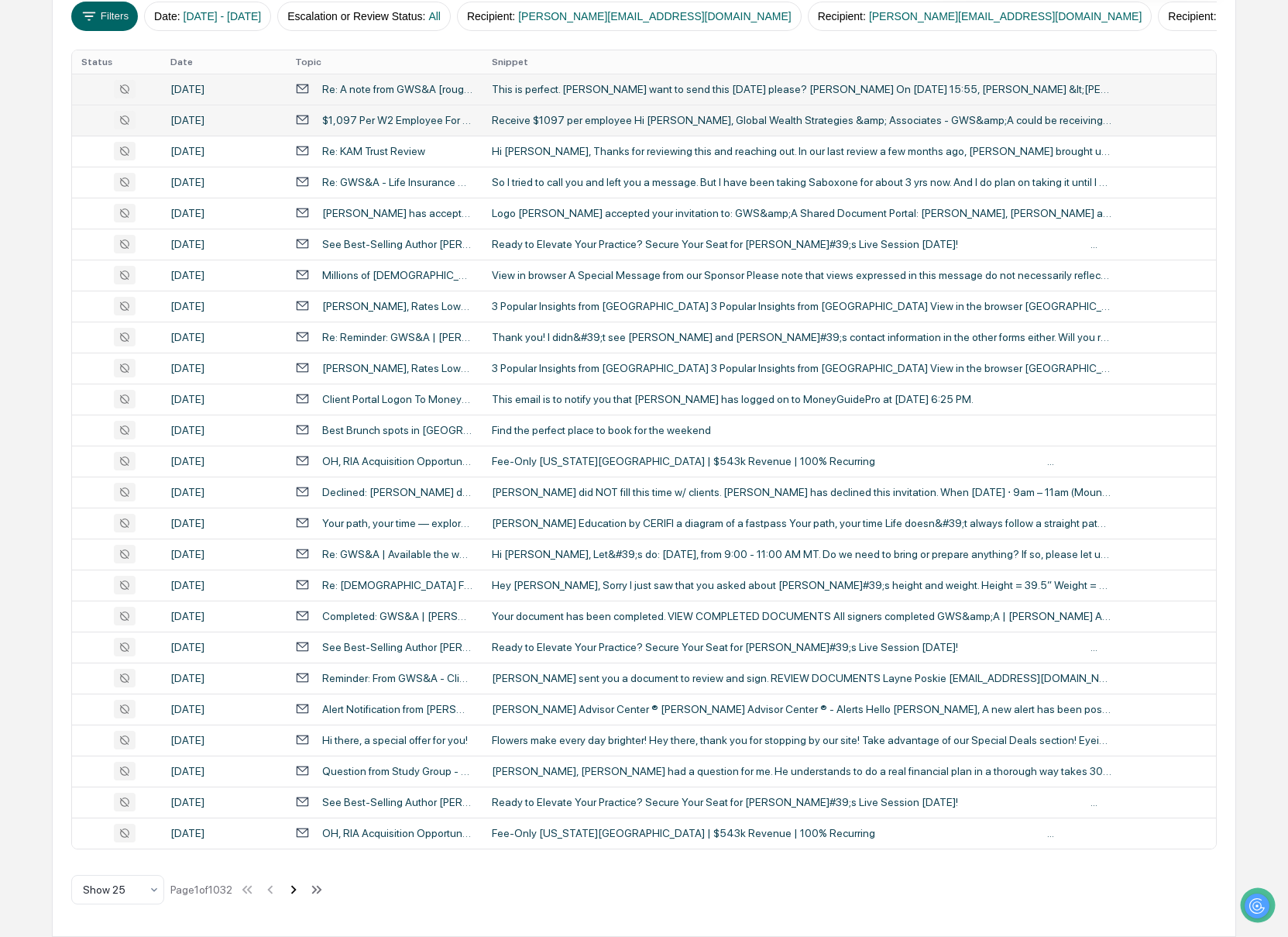
click at [300, 894] on icon at bounding box center [293, 888] width 17 height 17
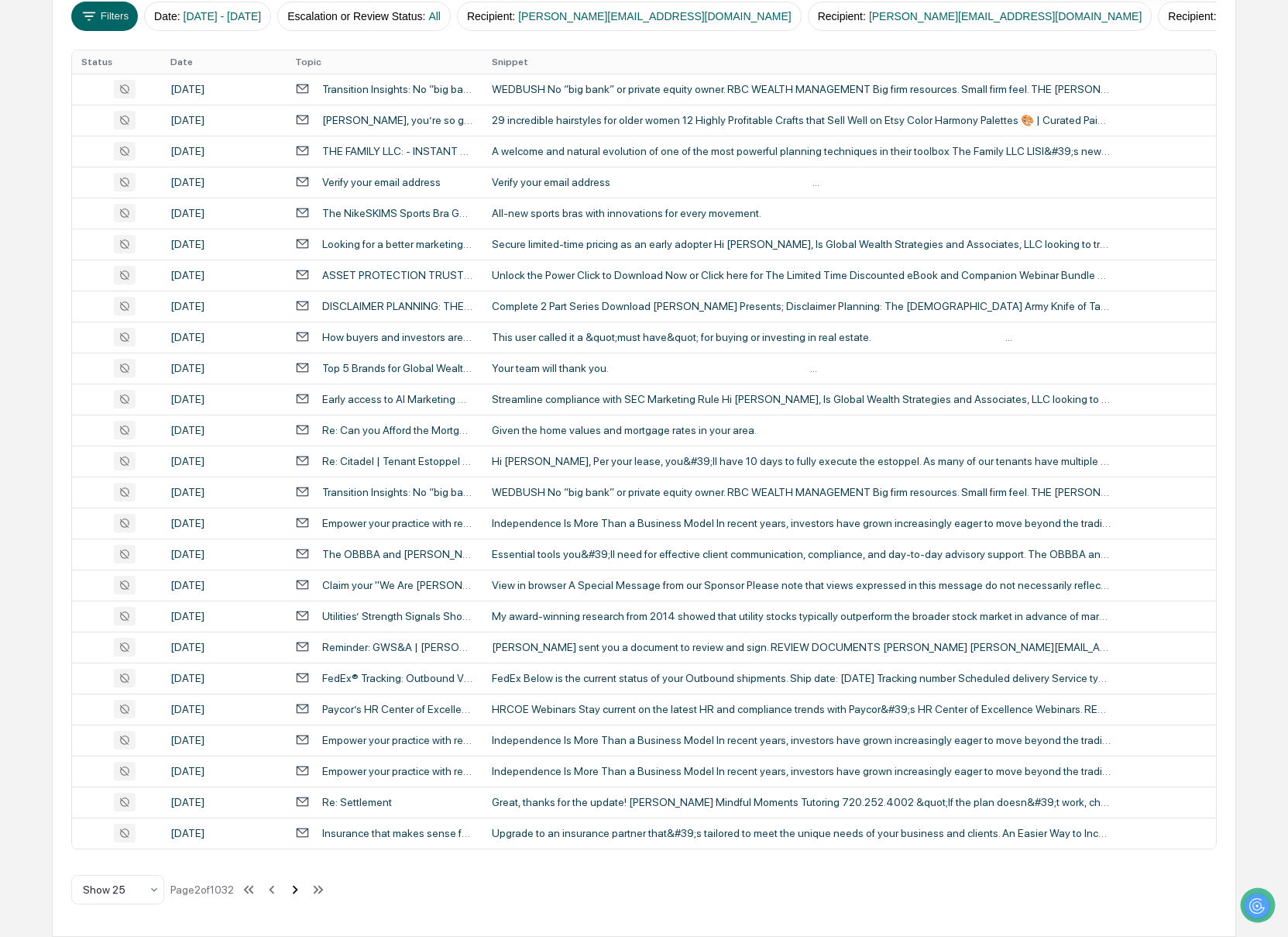
click at [300, 894] on icon at bounding box center [294, 888] width 17 height 17
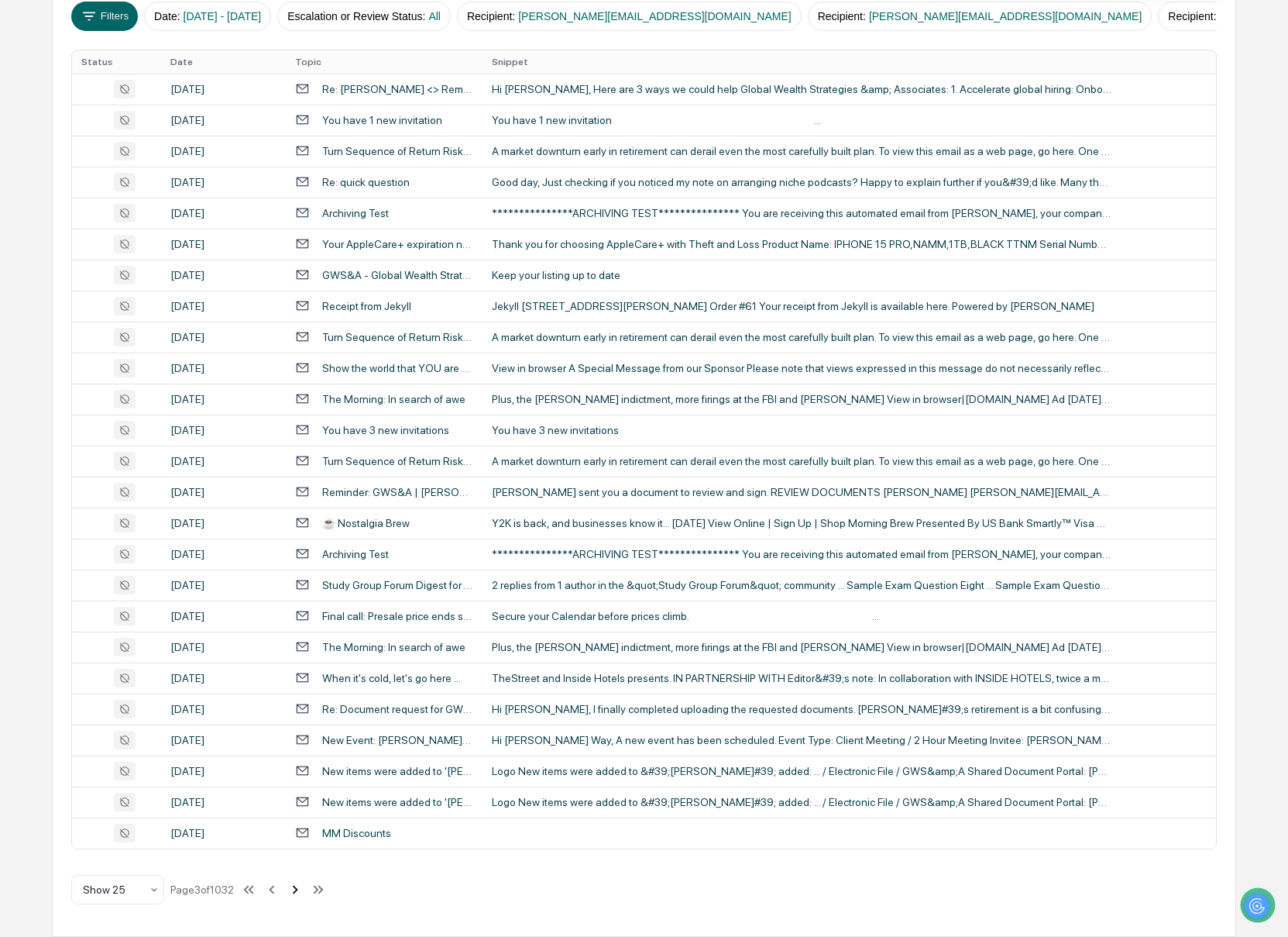
click at [304, 892] on icon at bounding box center [294, 888] width 17 height 17
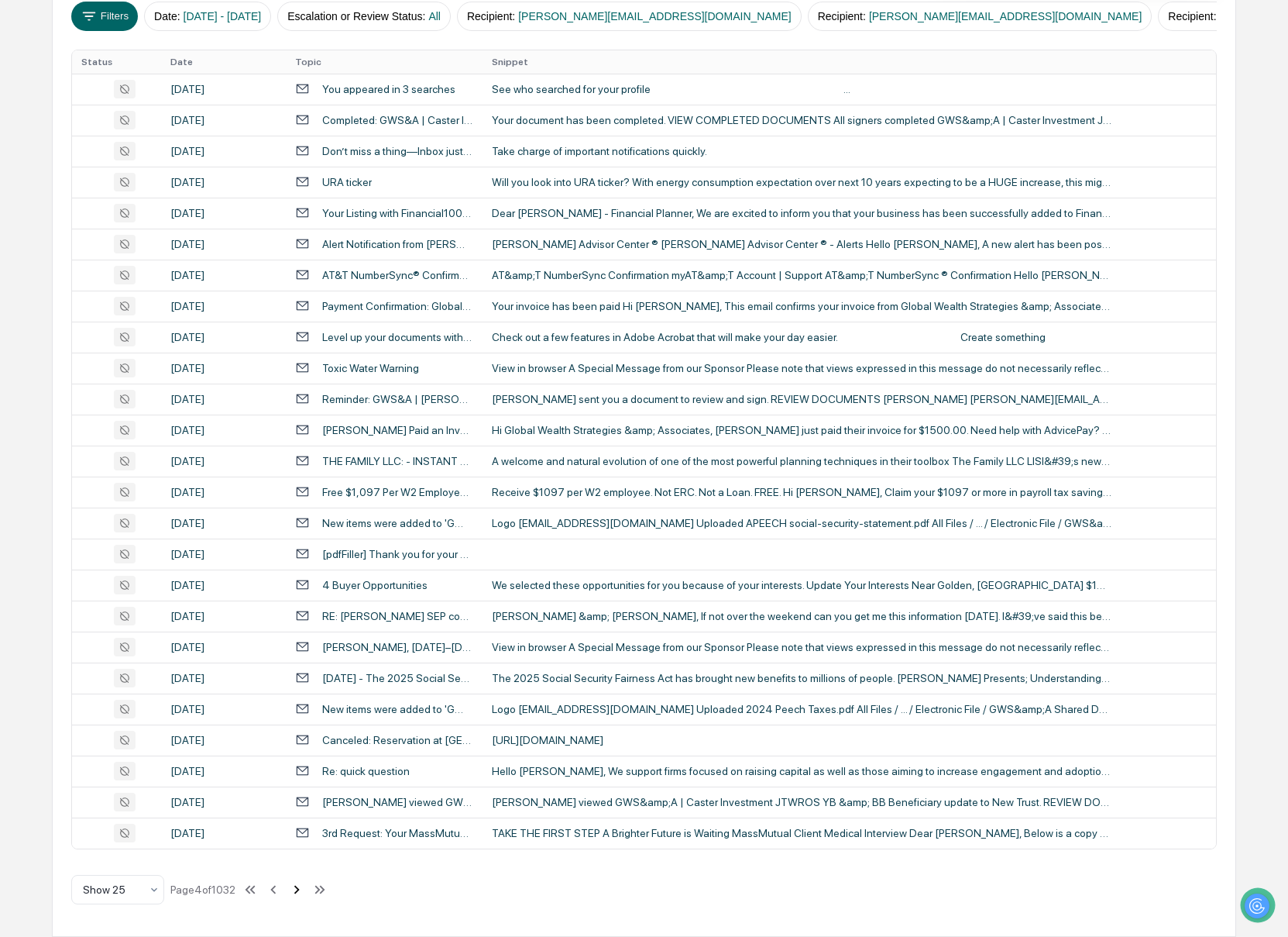
click at [305, 900] on button at bounding box center [296, 889] width 17 height 31
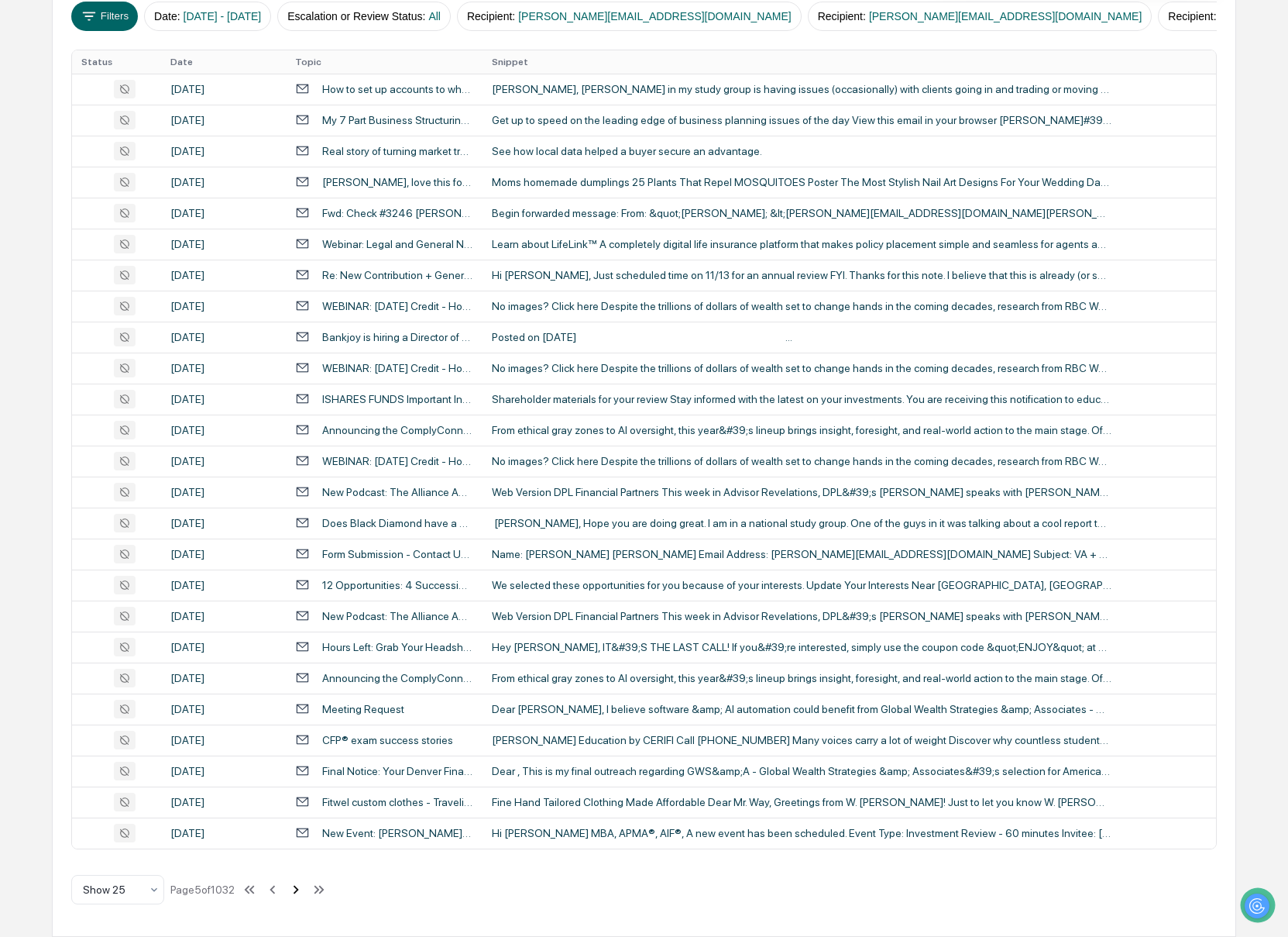
click at [305, 900] on button at bounding box center [295, 889] width 17 height 31
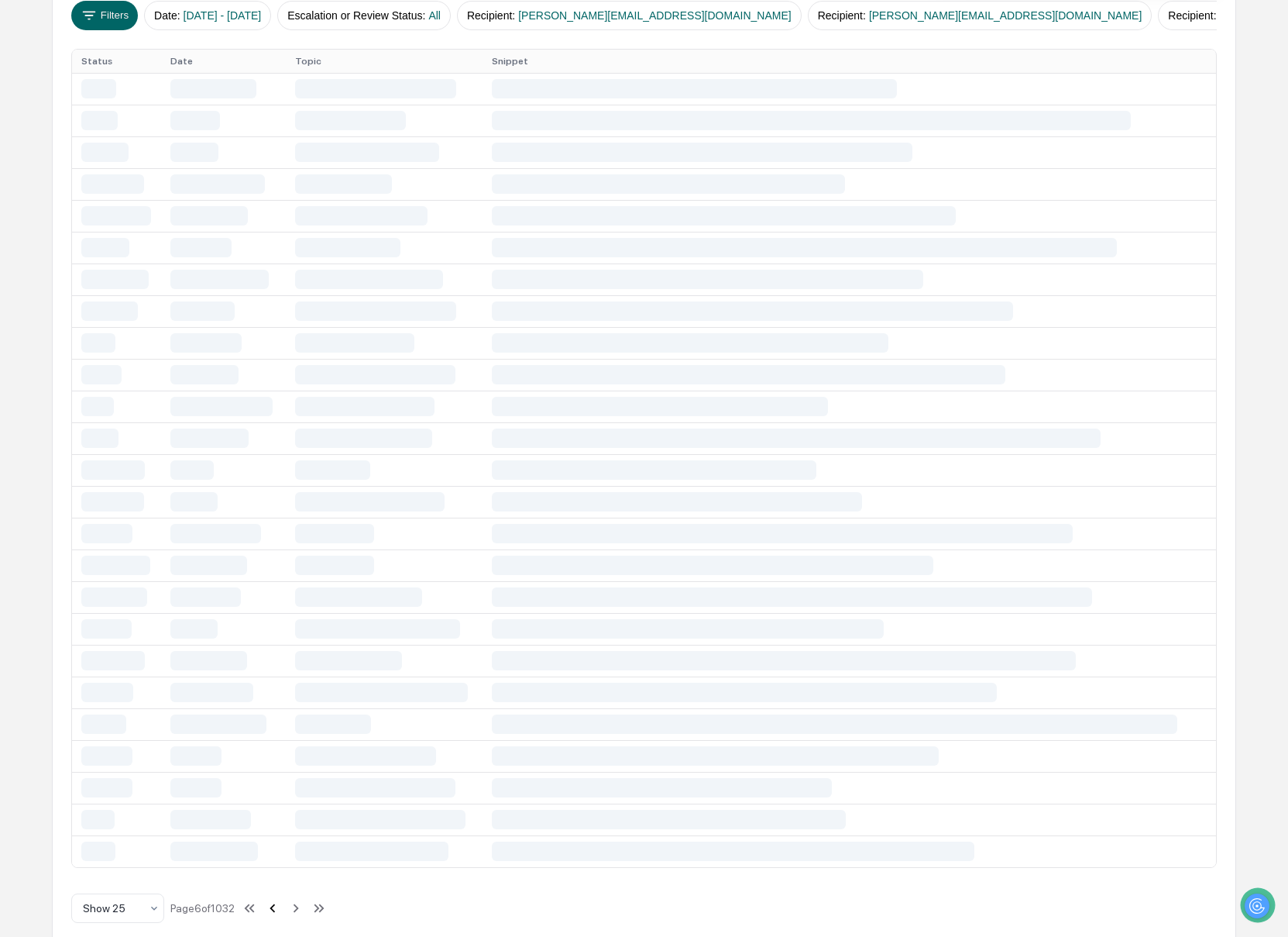
click at [279, 908] on icon at bounding box center [272, 908] width 17 height 17
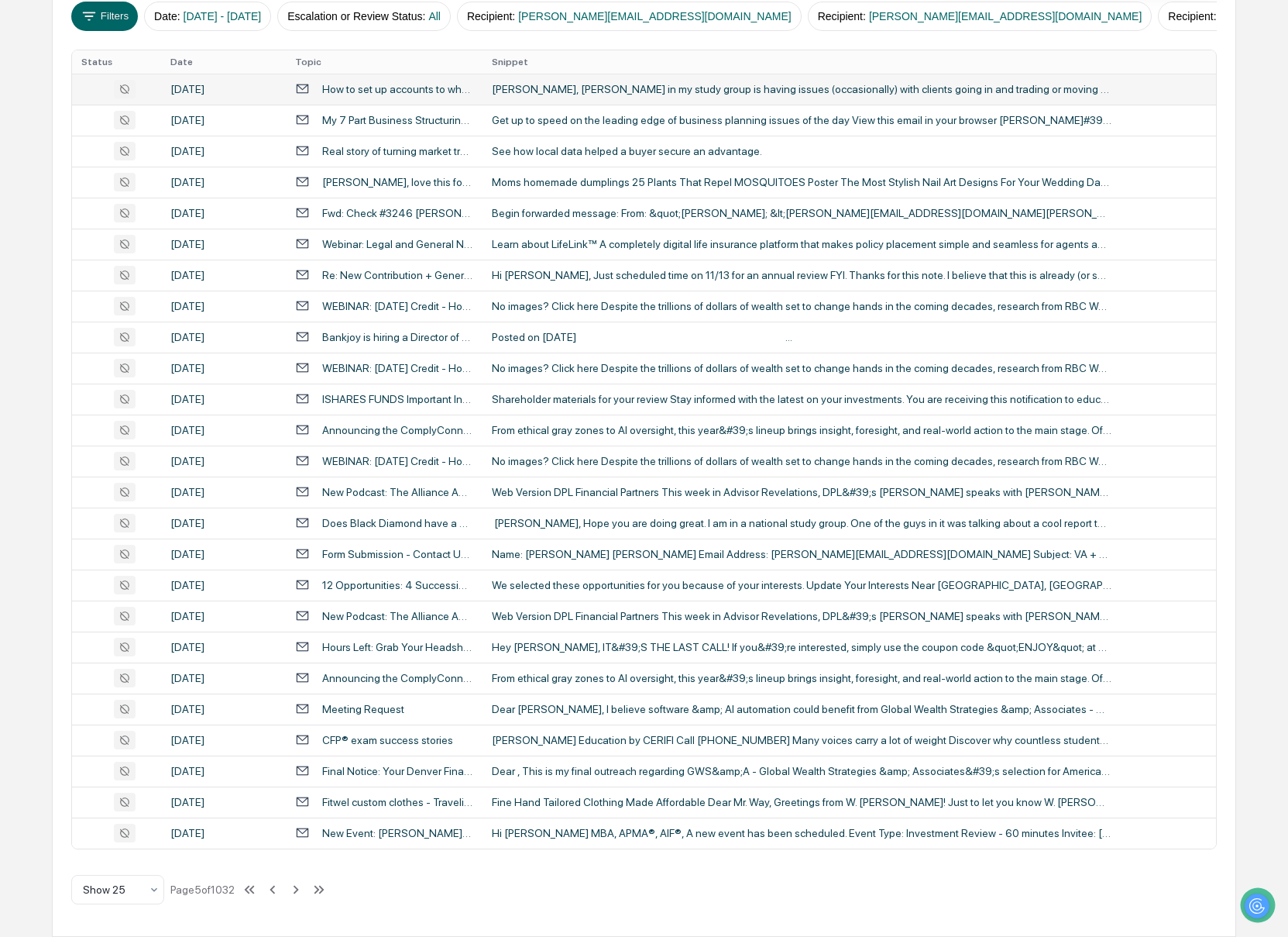
click at [544, 83] on div "[PERSON_NAME], [PERSON_NAME] in my study group is having issues (occasionally) …" at bounding box center [801, 89] width 619 height 13
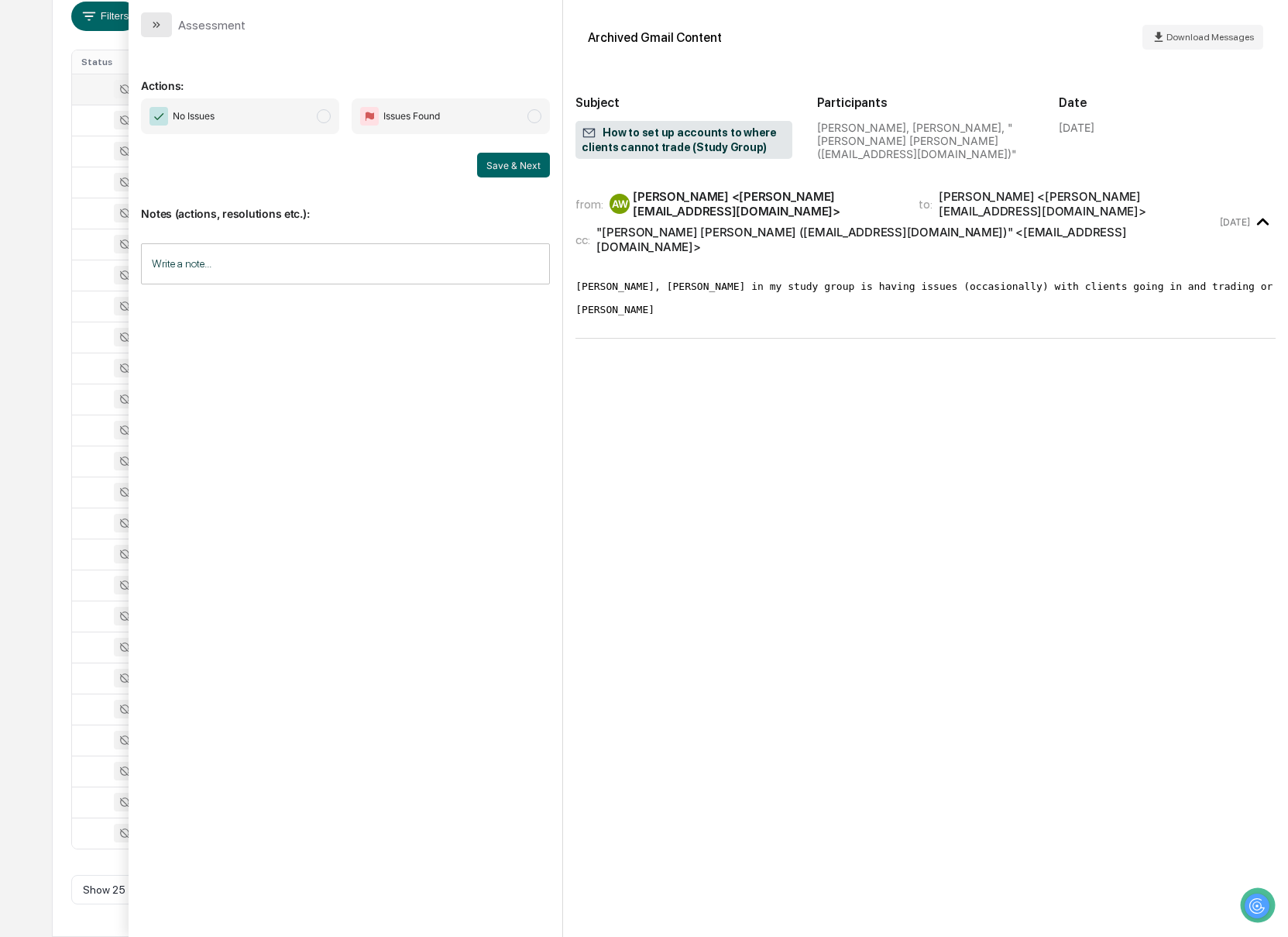
click at [148, 26] on button "modal" at bounding box center [156, 25] width 31 height 25
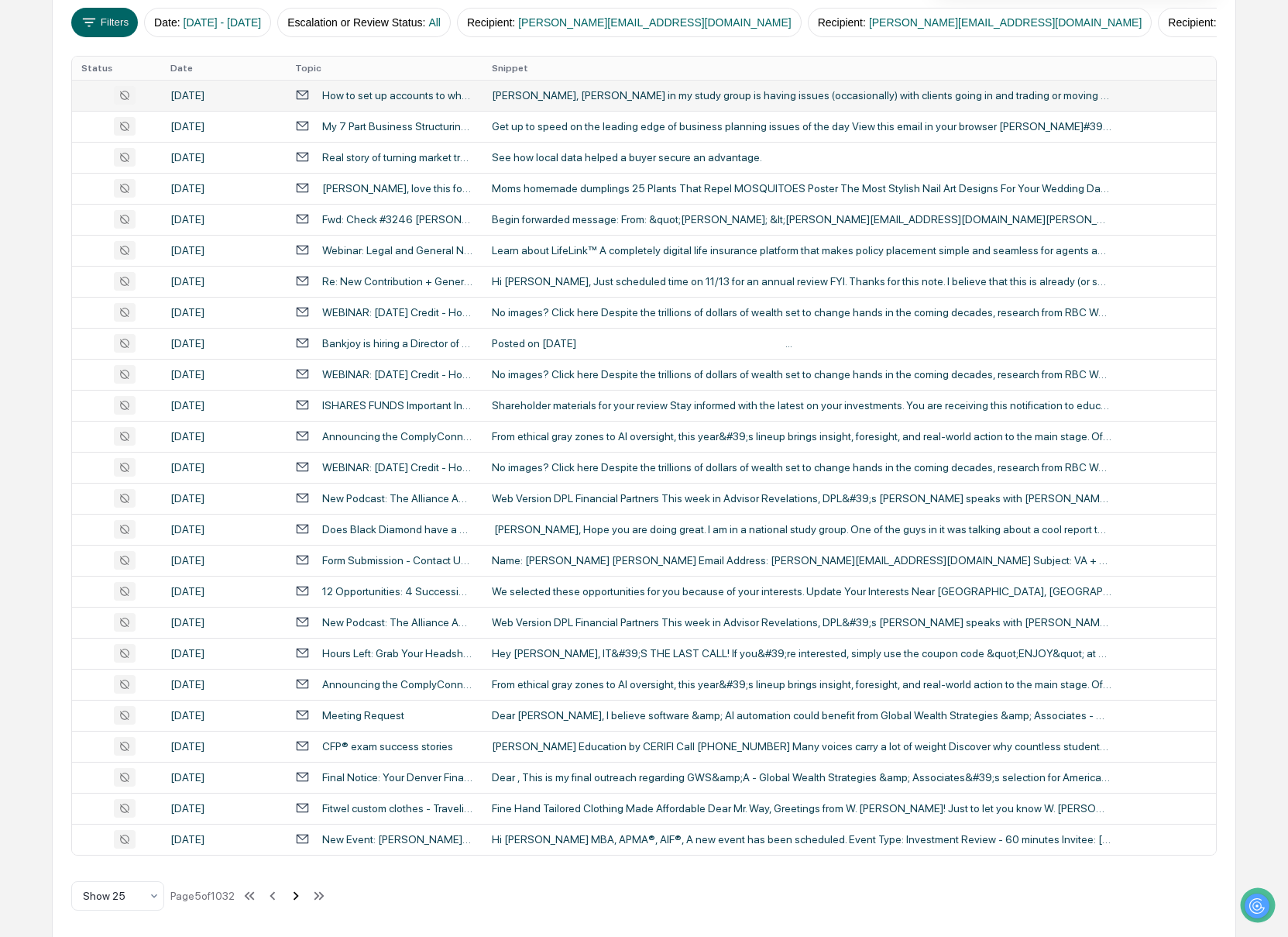
scroll to position [271, 0]
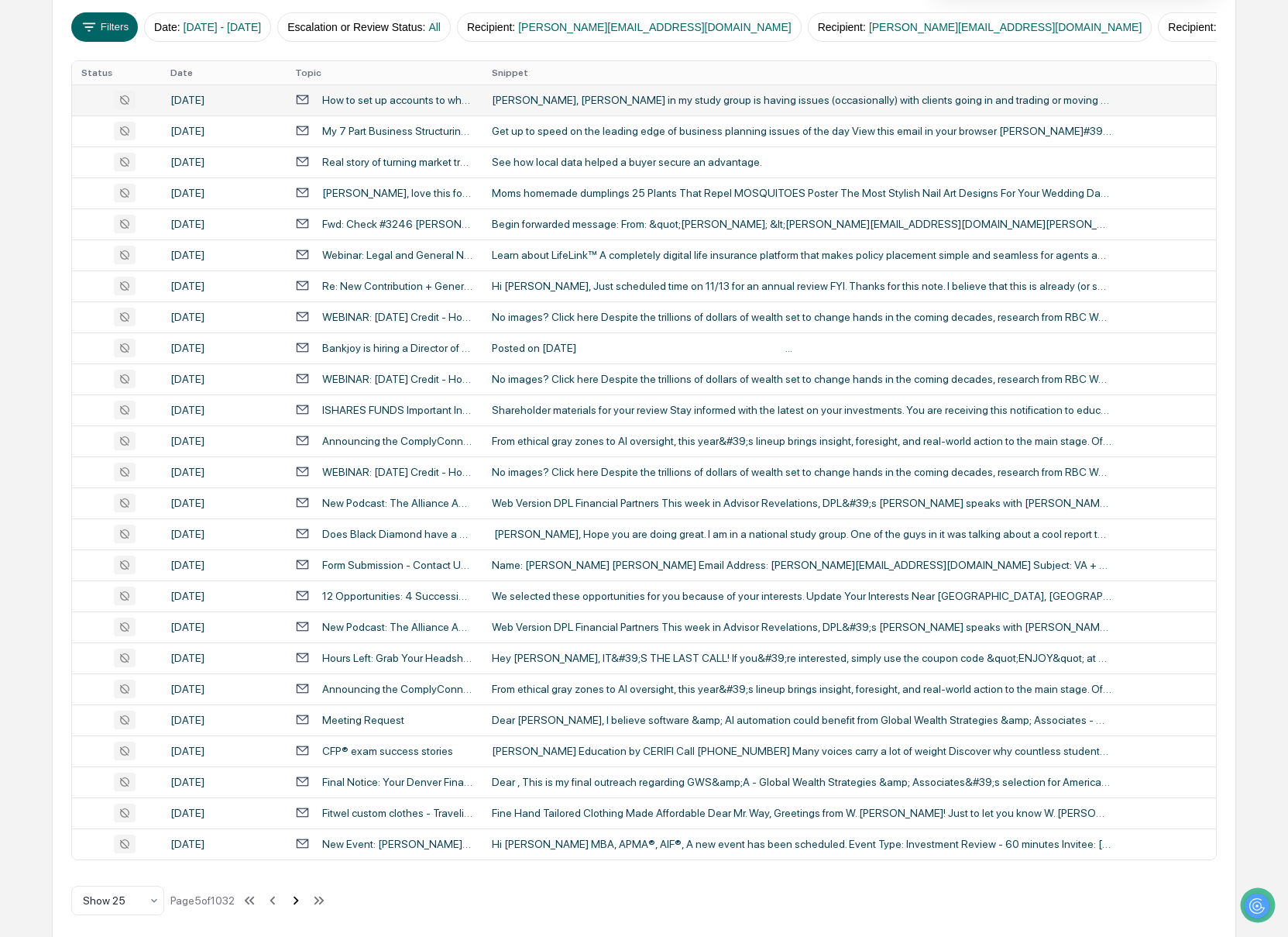
click at [305, 891] on button at bounding box center [295, 900] width 17 height 31
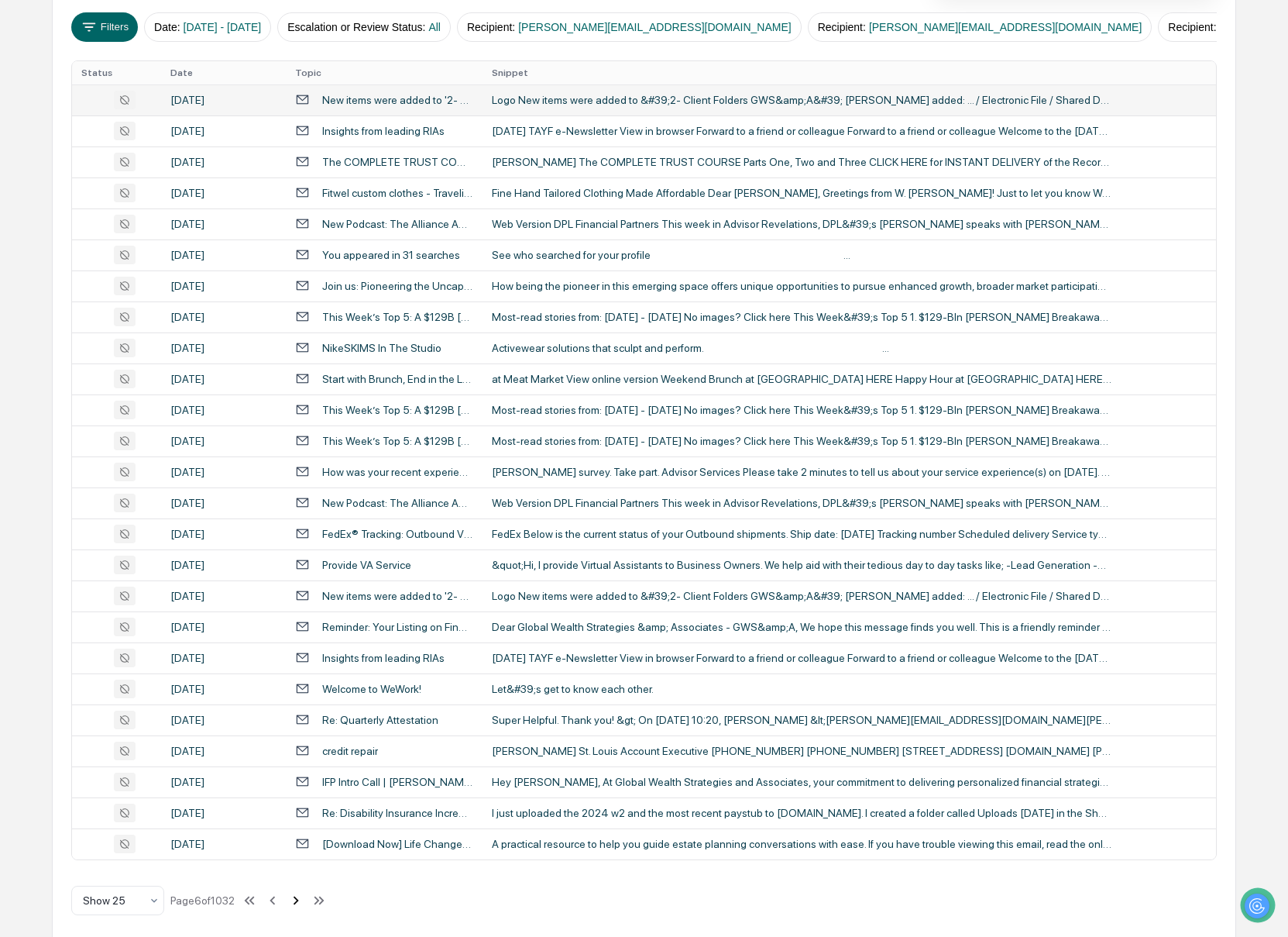
scroll to position [266, 0]
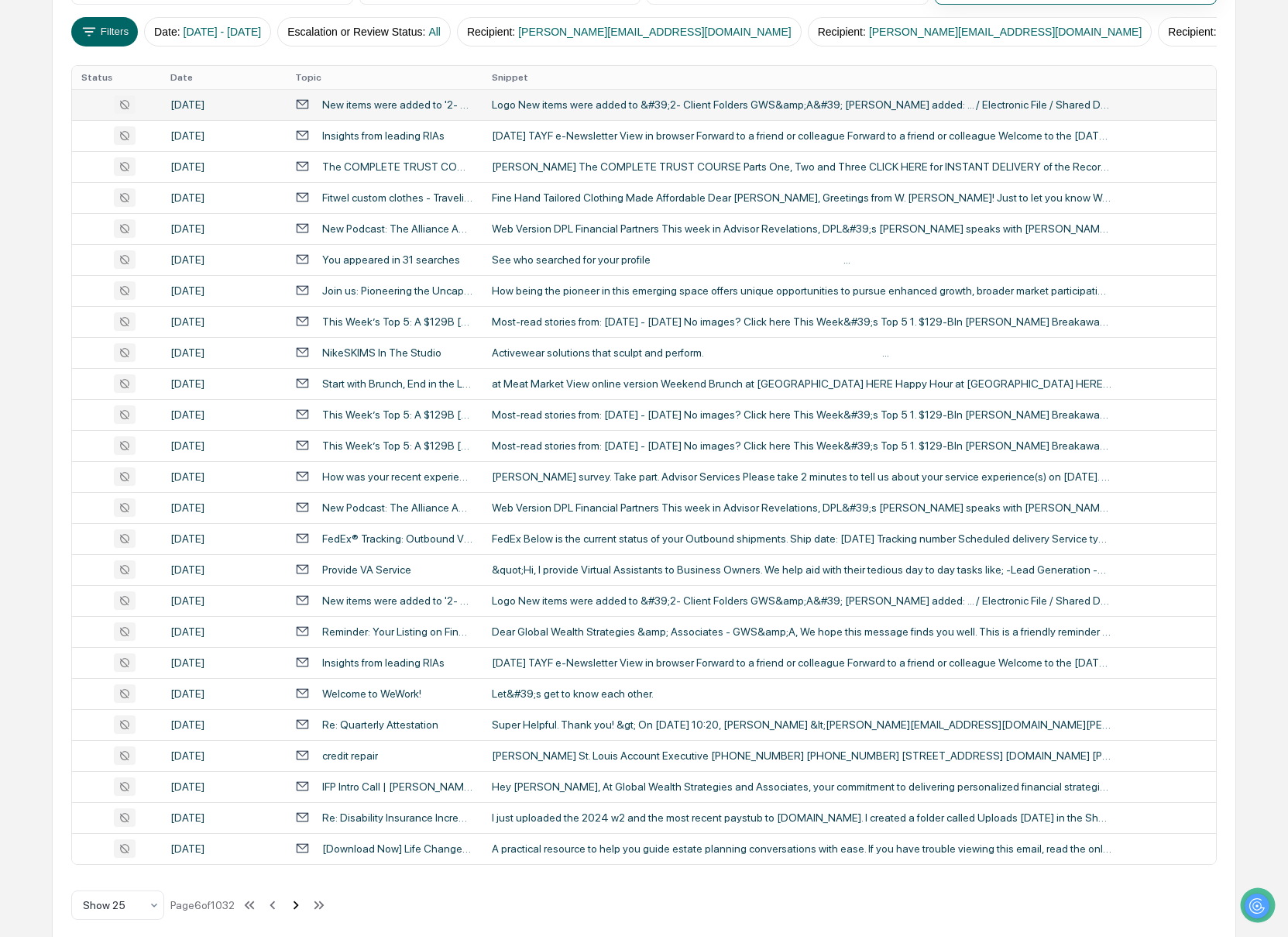
click at [305, 906] on icon at bounding box center [295, 904] width 17 height 17
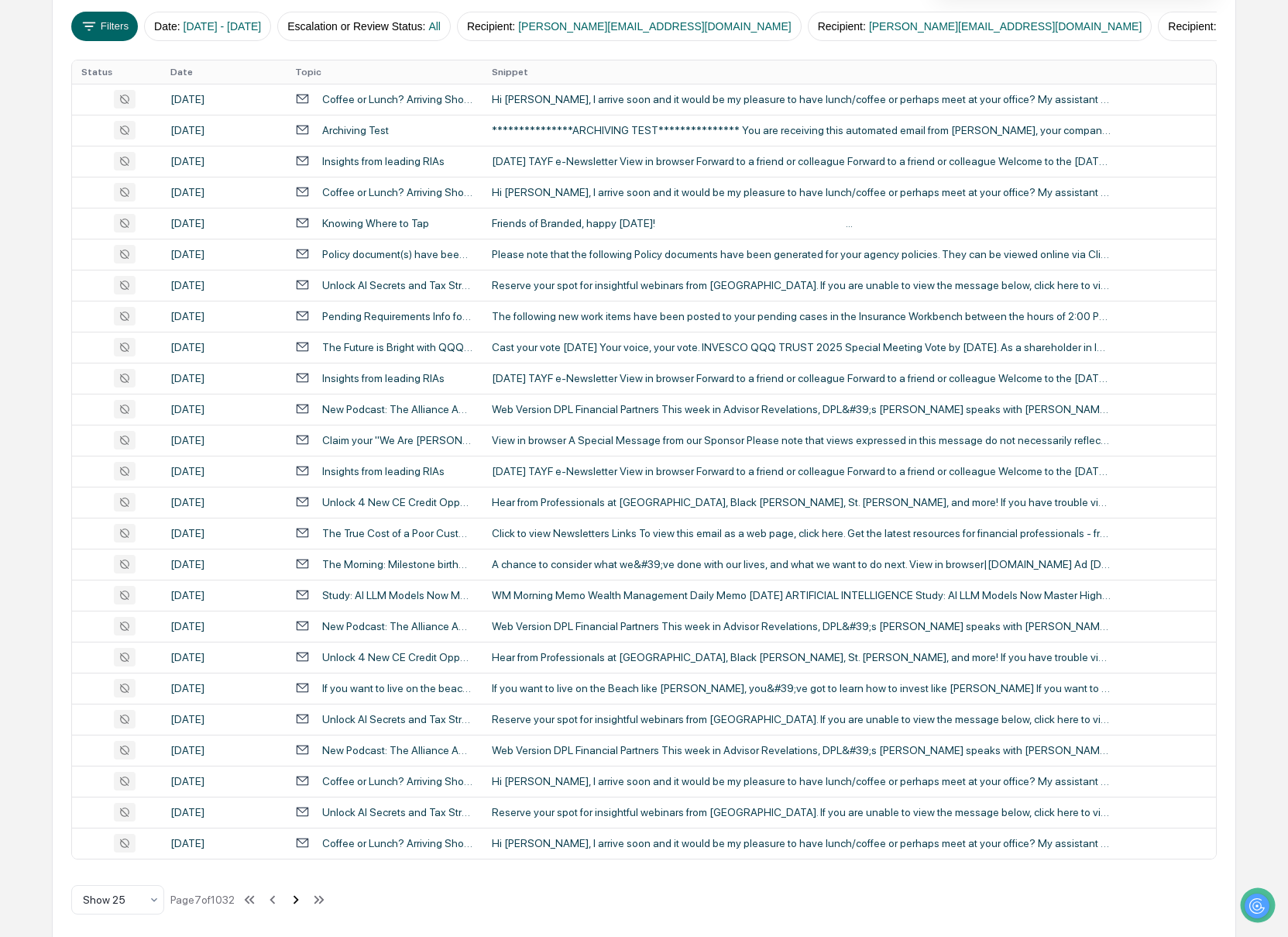
scroll to position [273, 0]
click at [305, 905] on icon at bounding box center [295, 898] width 17 height 17
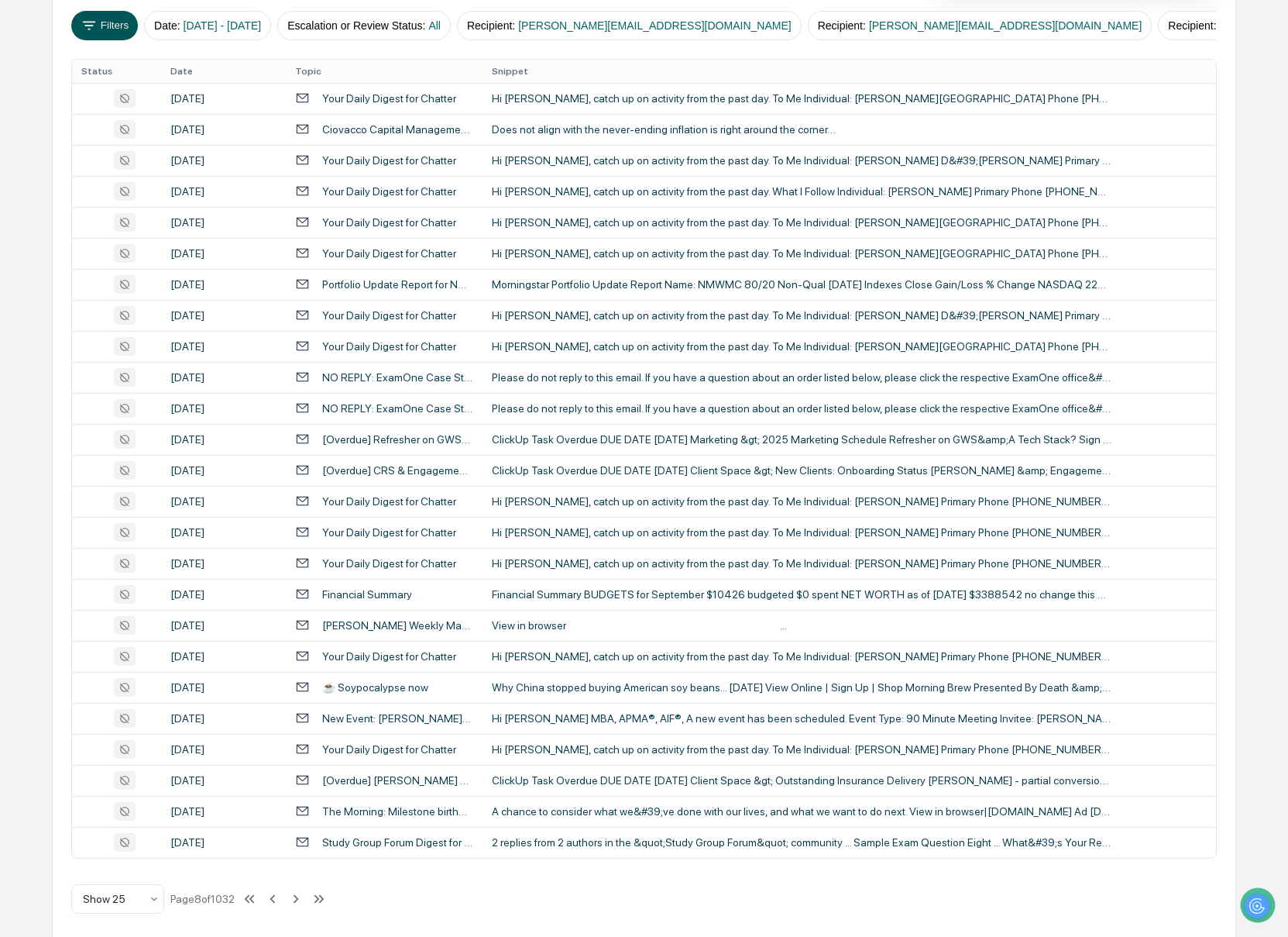
click at [106, 24] on button "Filters" at bounding box center [105, 25] width 68 height 29
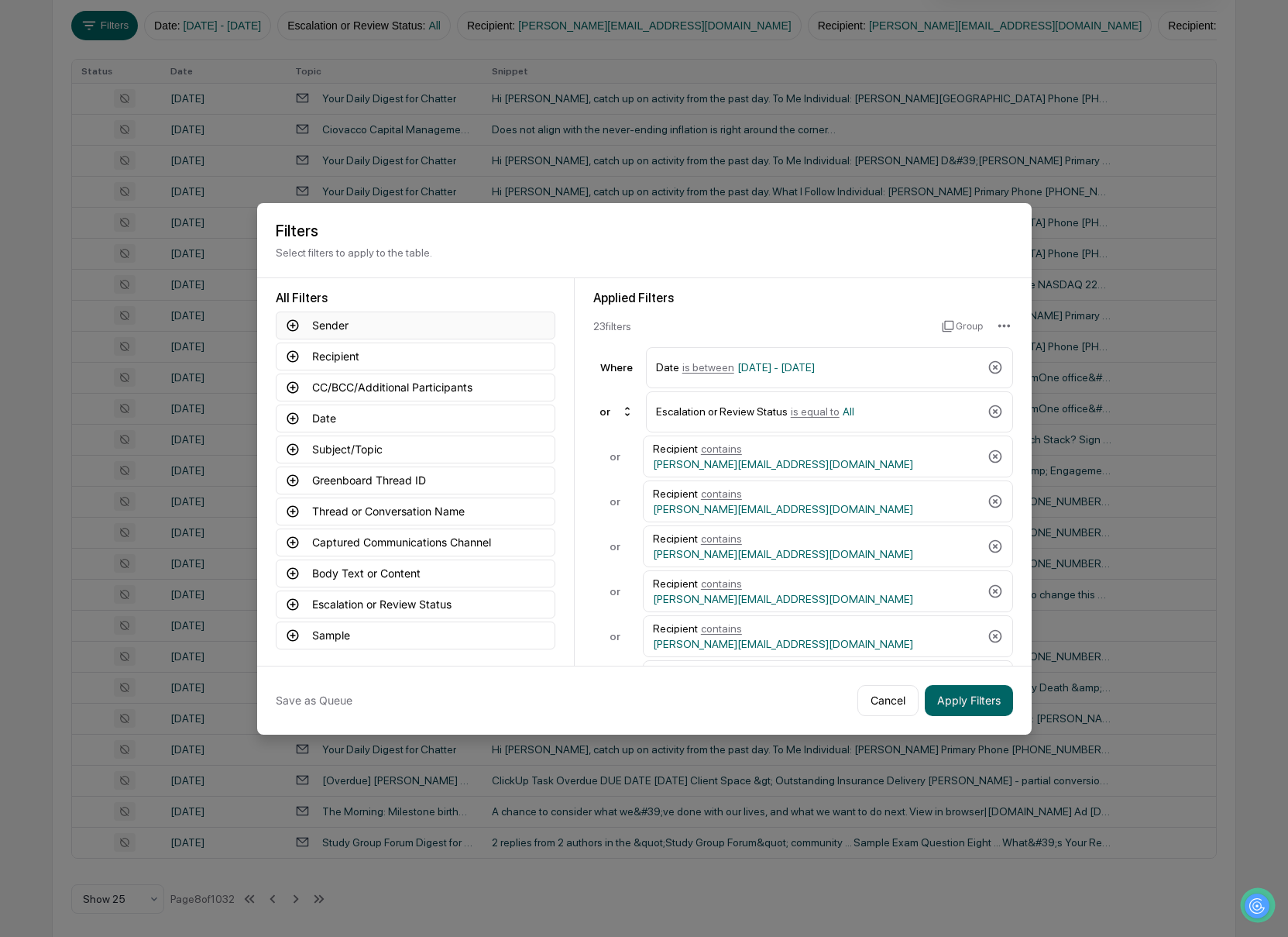
click at [401, 324] on button "Sender" at bounding box center [416, 325] width 280 height 28
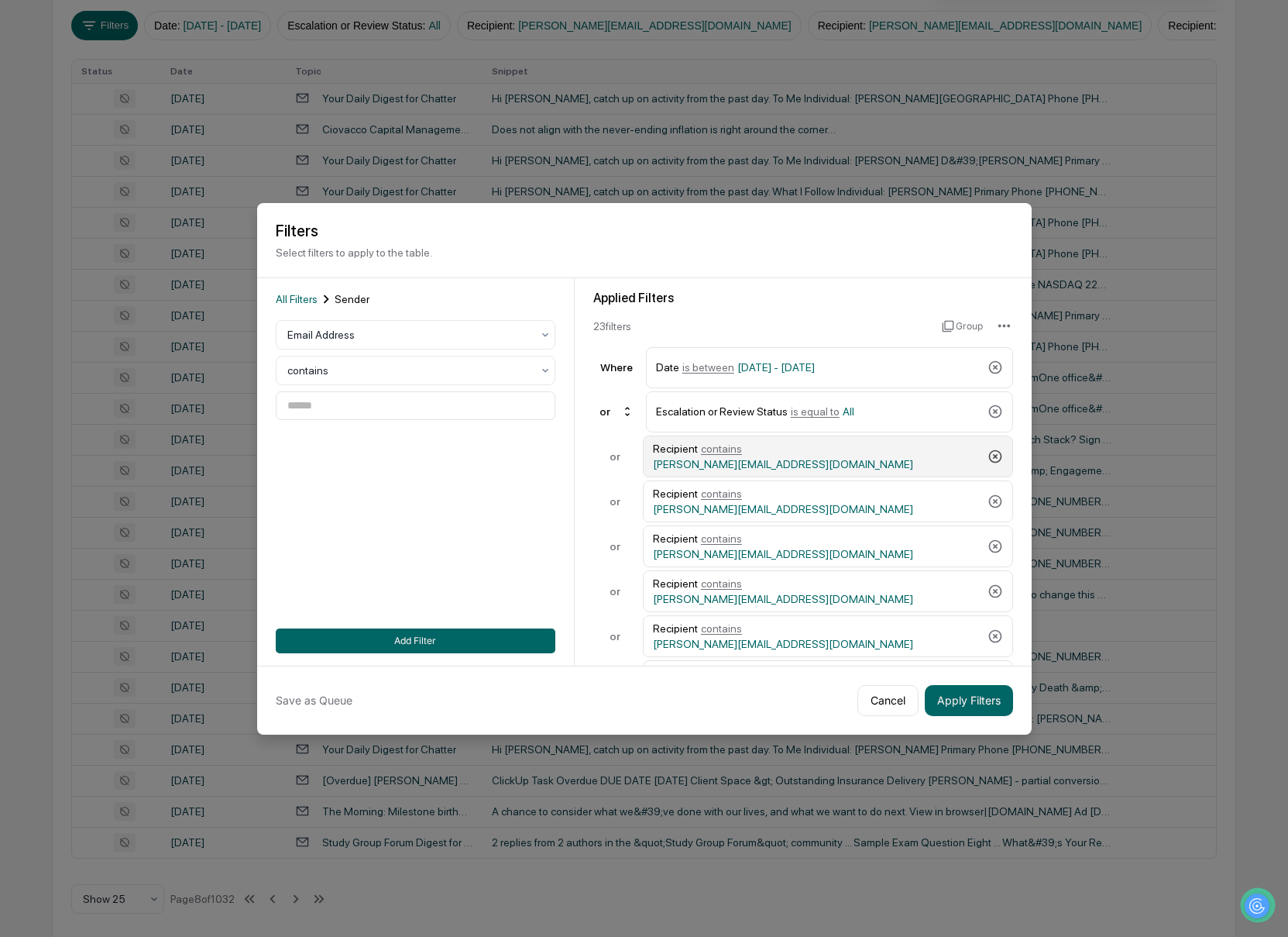
click at [997, 449] on icon at bounding box center [995, 456] width 14 height 14
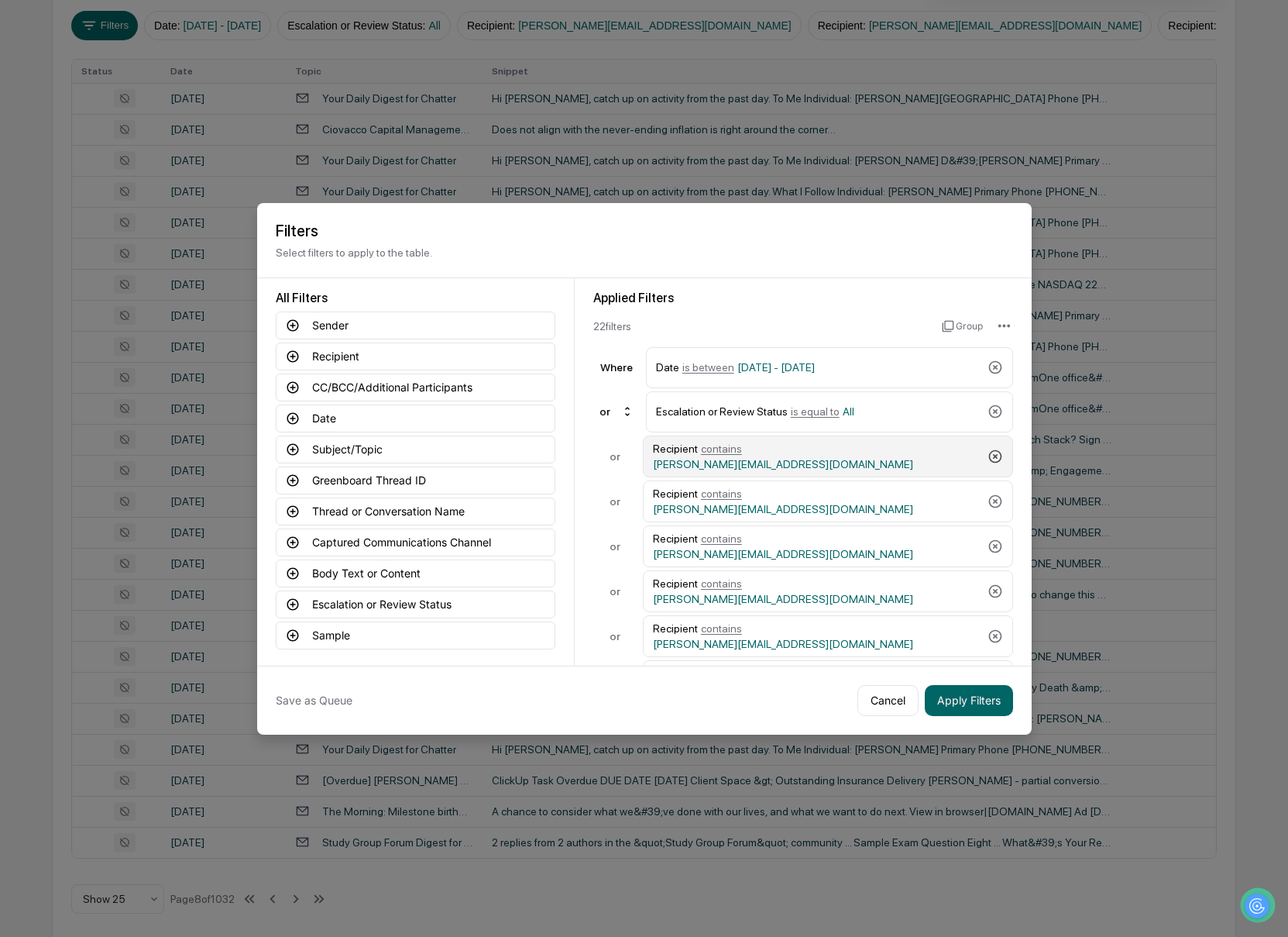
click at [997, 449] on icon at bounding box center [995, 456] width 14 height 14
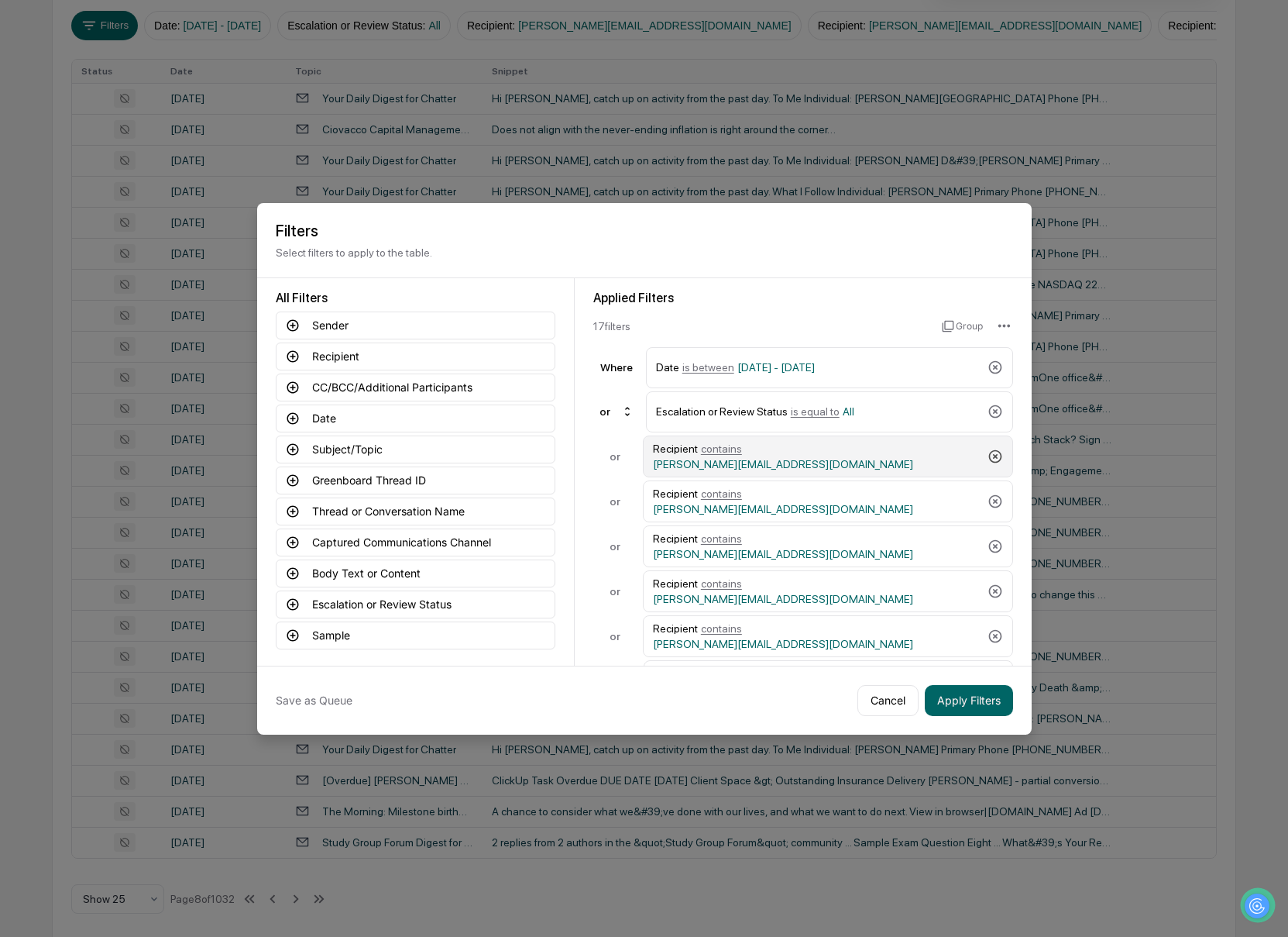
click at [997, 449] on icon at bounding box center [995, 456] width 14 height 14
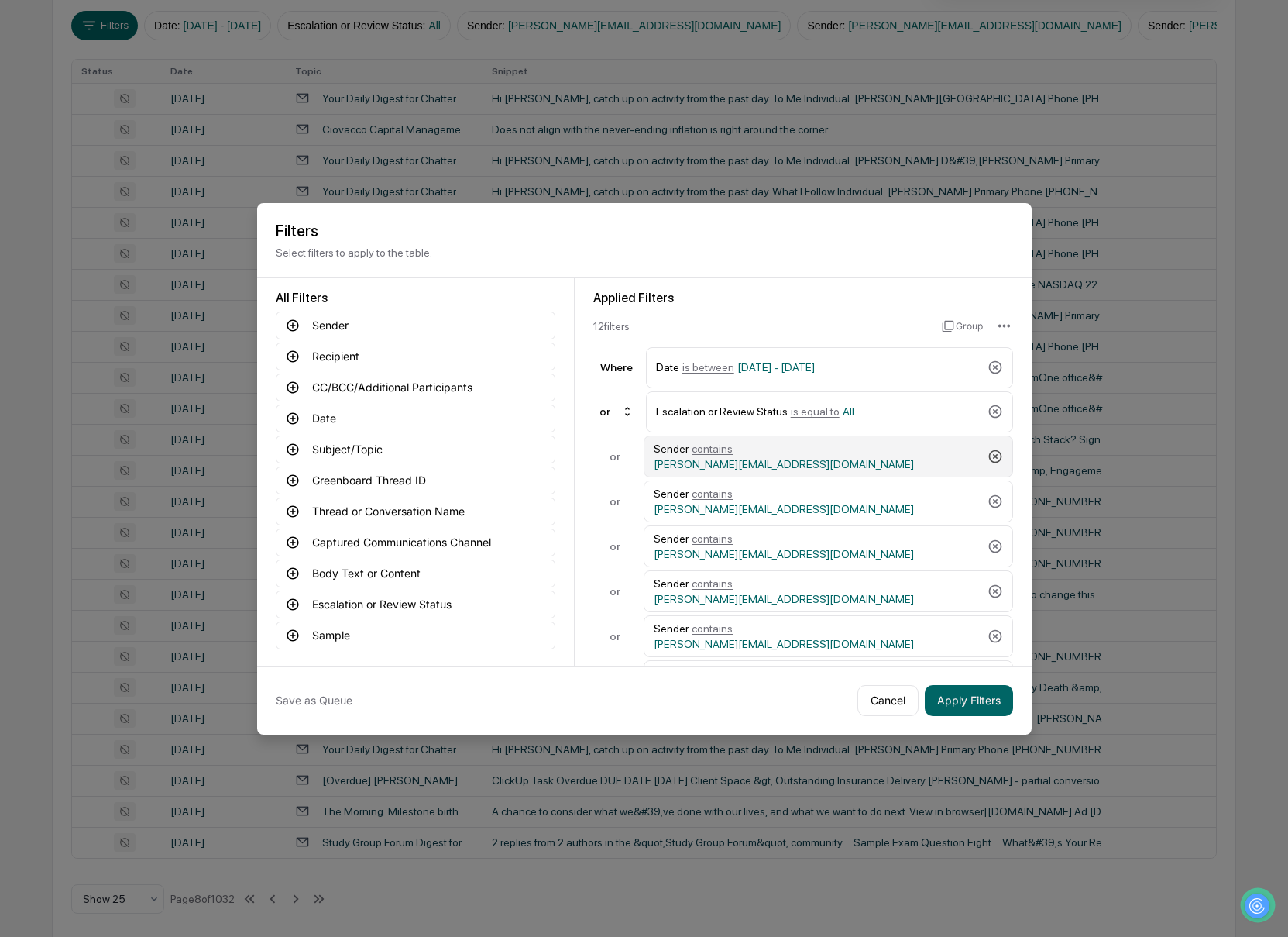
click at [997, 449] on icon at bounding box center [995, 456] width 14 height 14
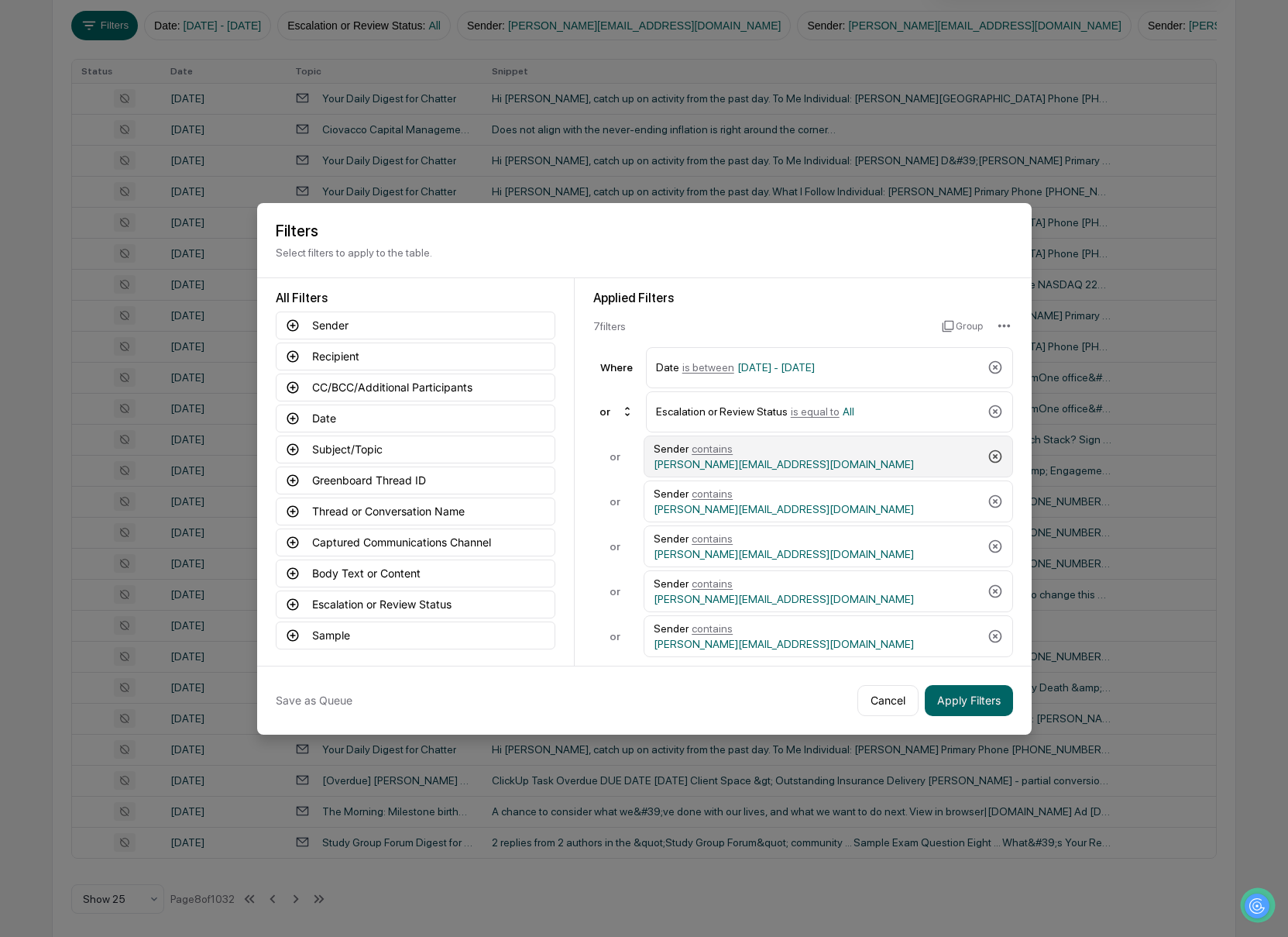
click at [997, 449] on icon at bounding box center [995, 456] width 14 height 14
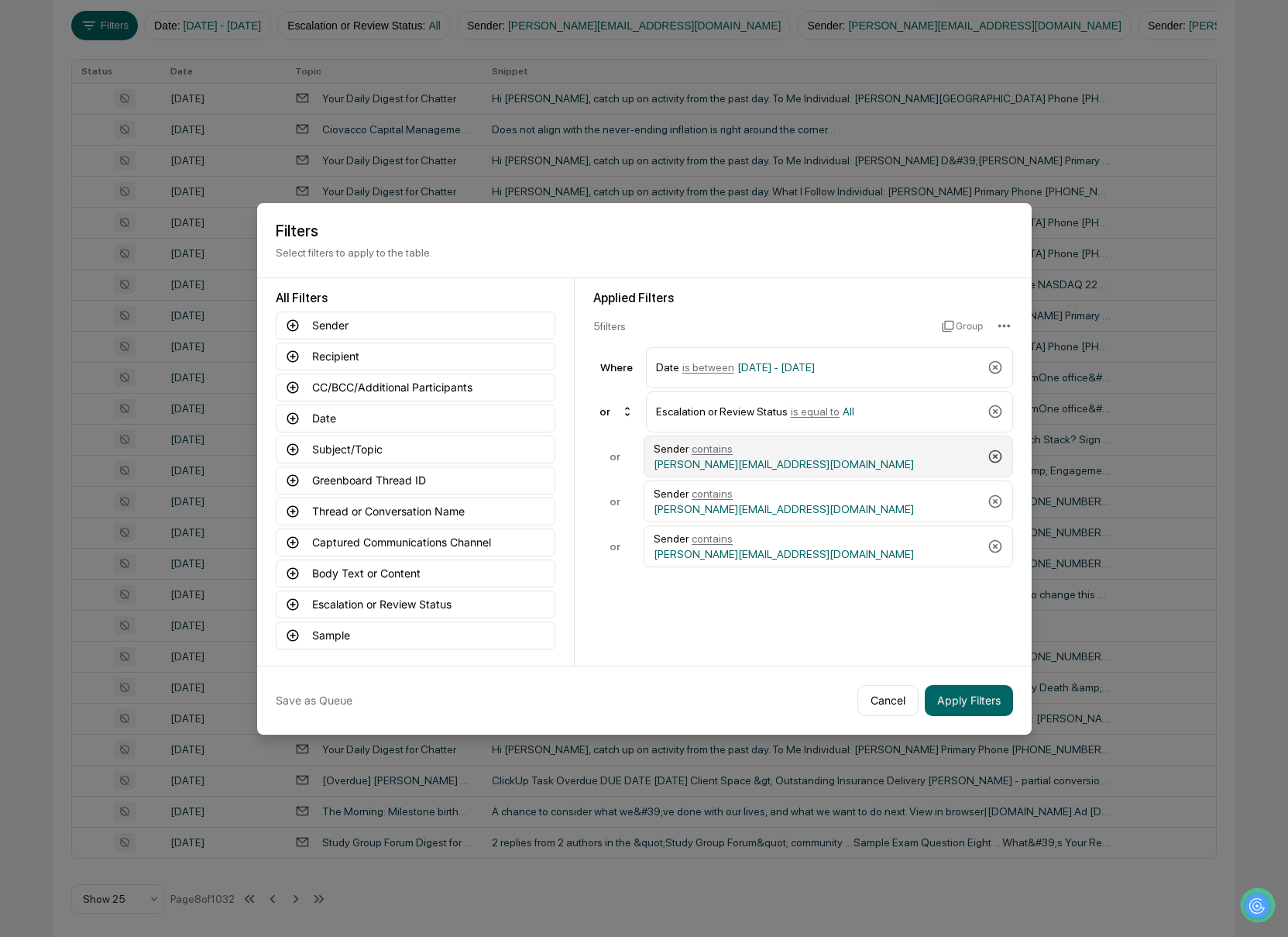
click at [997, 449] on icon at bounding box center [995, 456] width 14 height 14
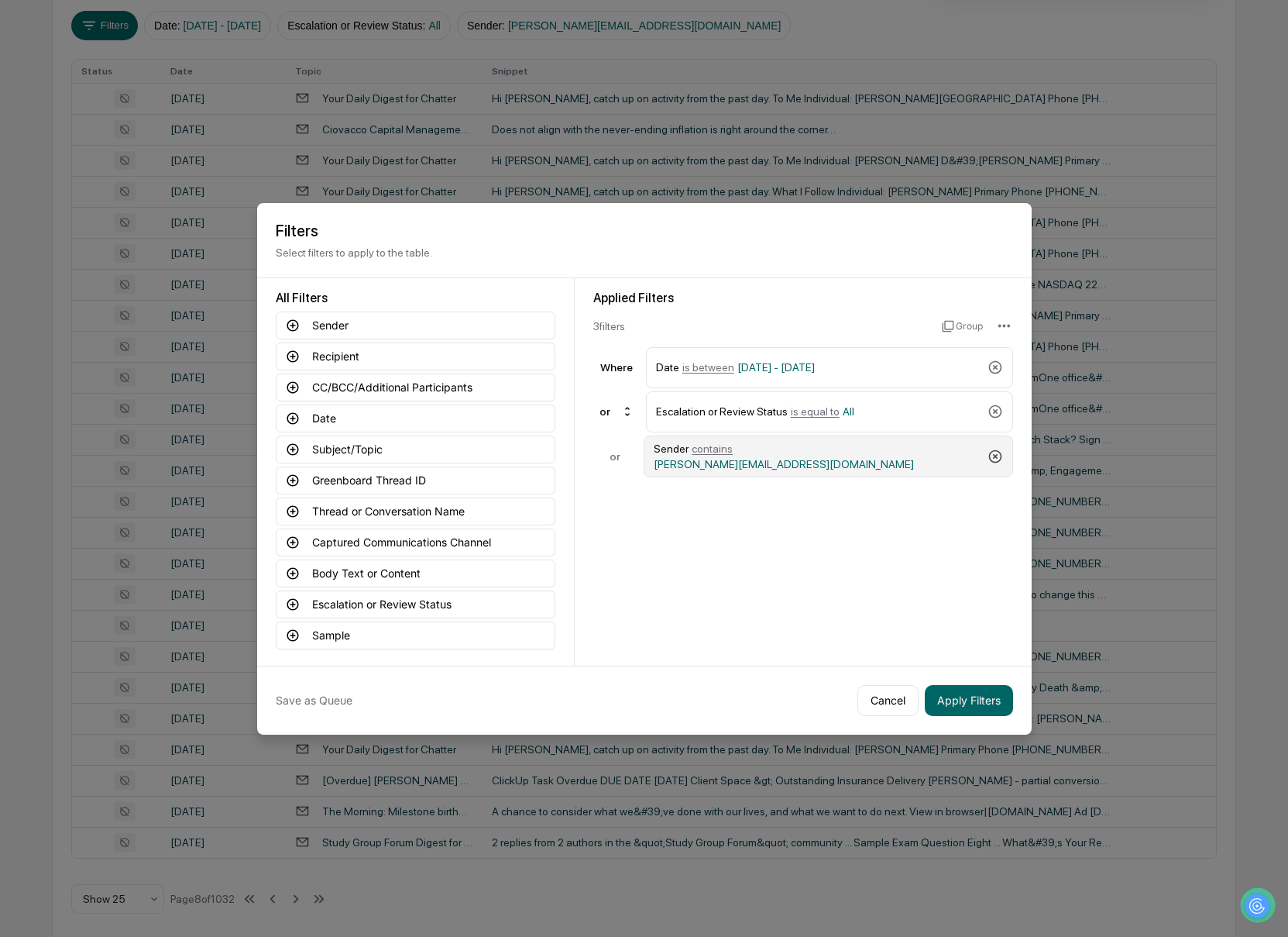
click at [997, 449] on icon at bounding box center [995, 456] width 14 height 14
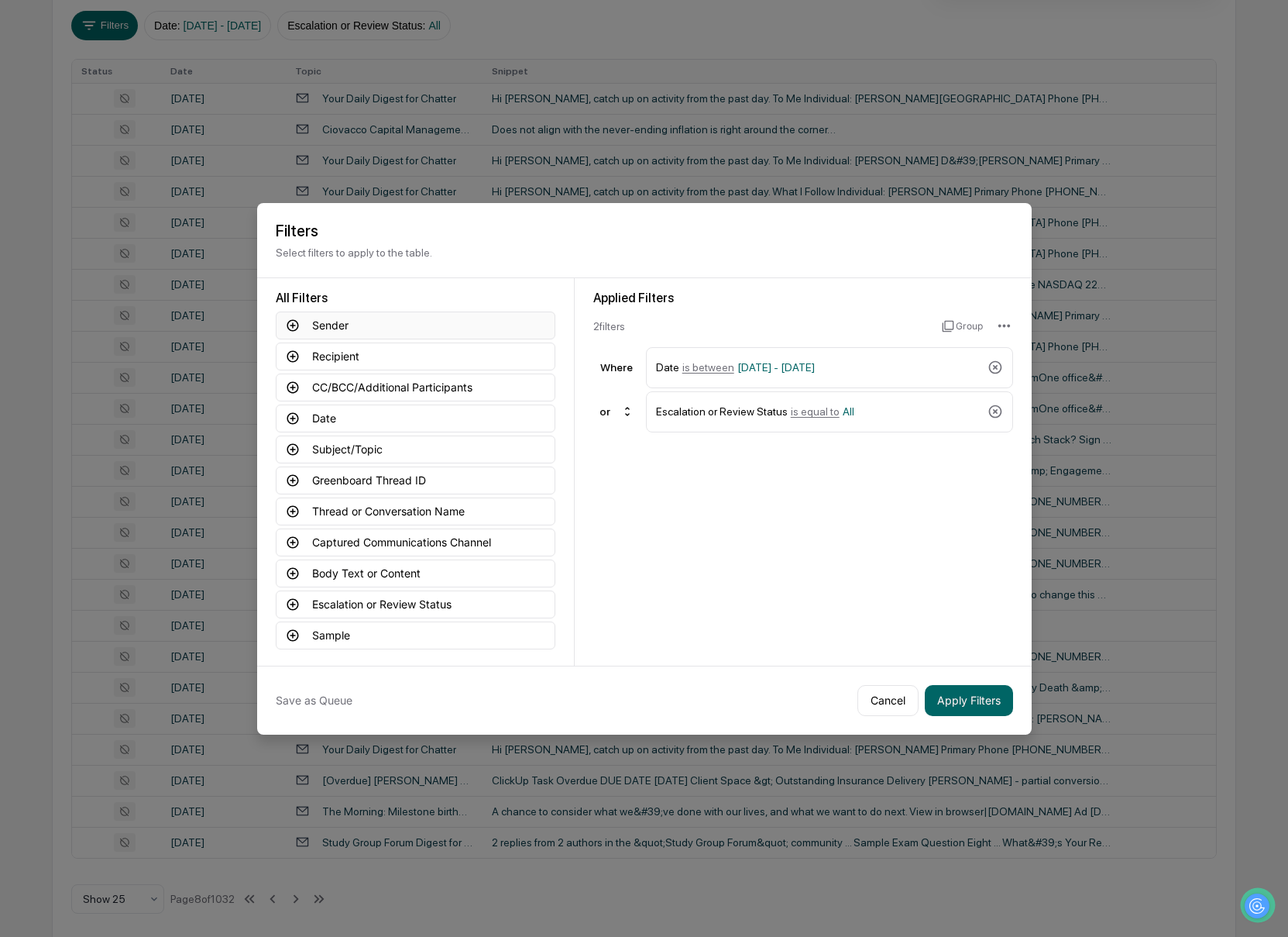
click at [354, 322] on button "Sender" at bounding box center [416, 325] width 280 height 28
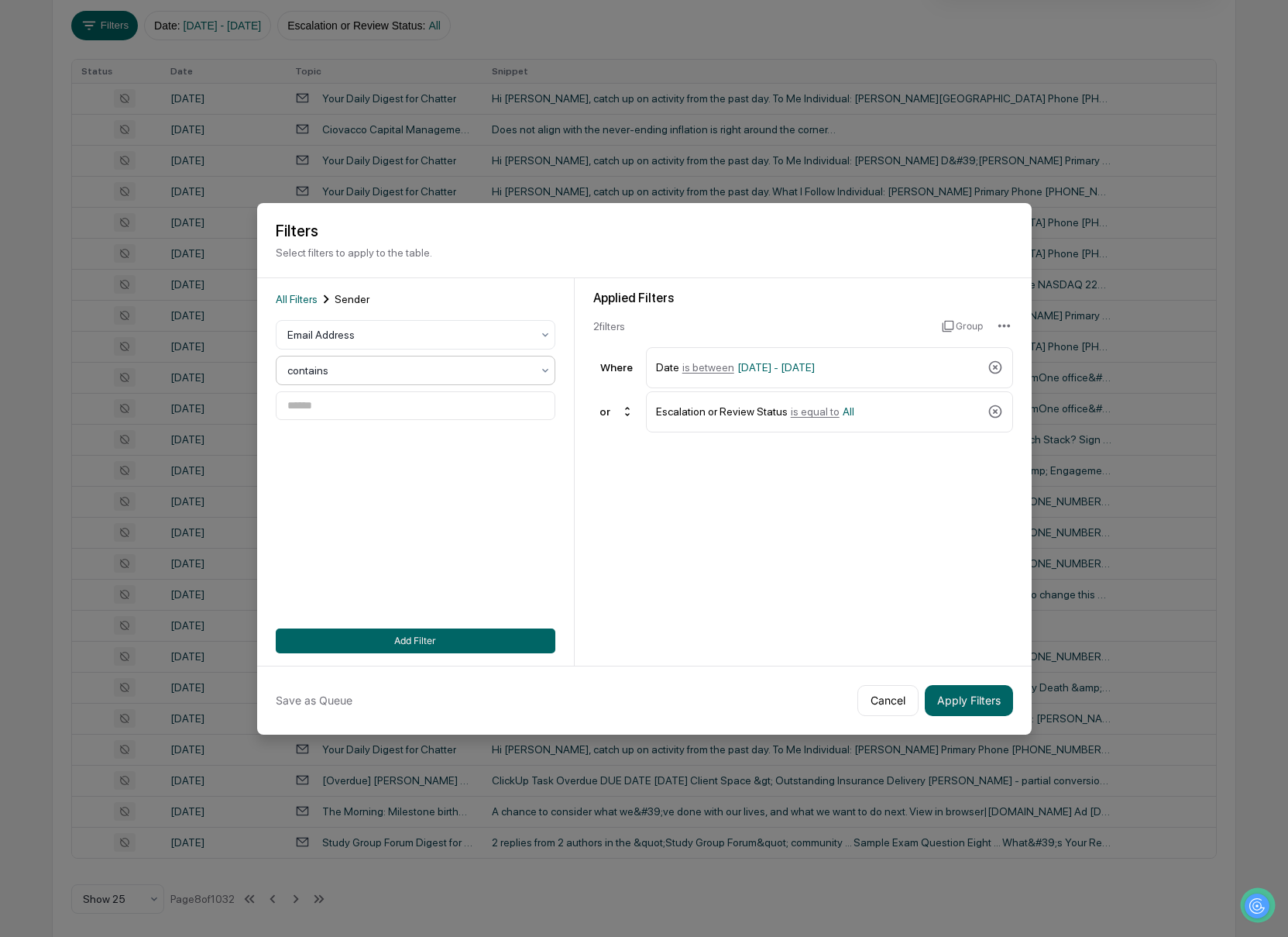
click at [354, 367] on div at bounding box center [409, 370] width 244 height 15
click at [316, 325] on div "Email Address" at bounding box center [409, 334] width 259 height 21
click at [327, 422] on div "User Group" at bounding box center [416, 434] width 278 height 31
click at [330, 402] on div at bounding box center [409, 406] width 244 height 15
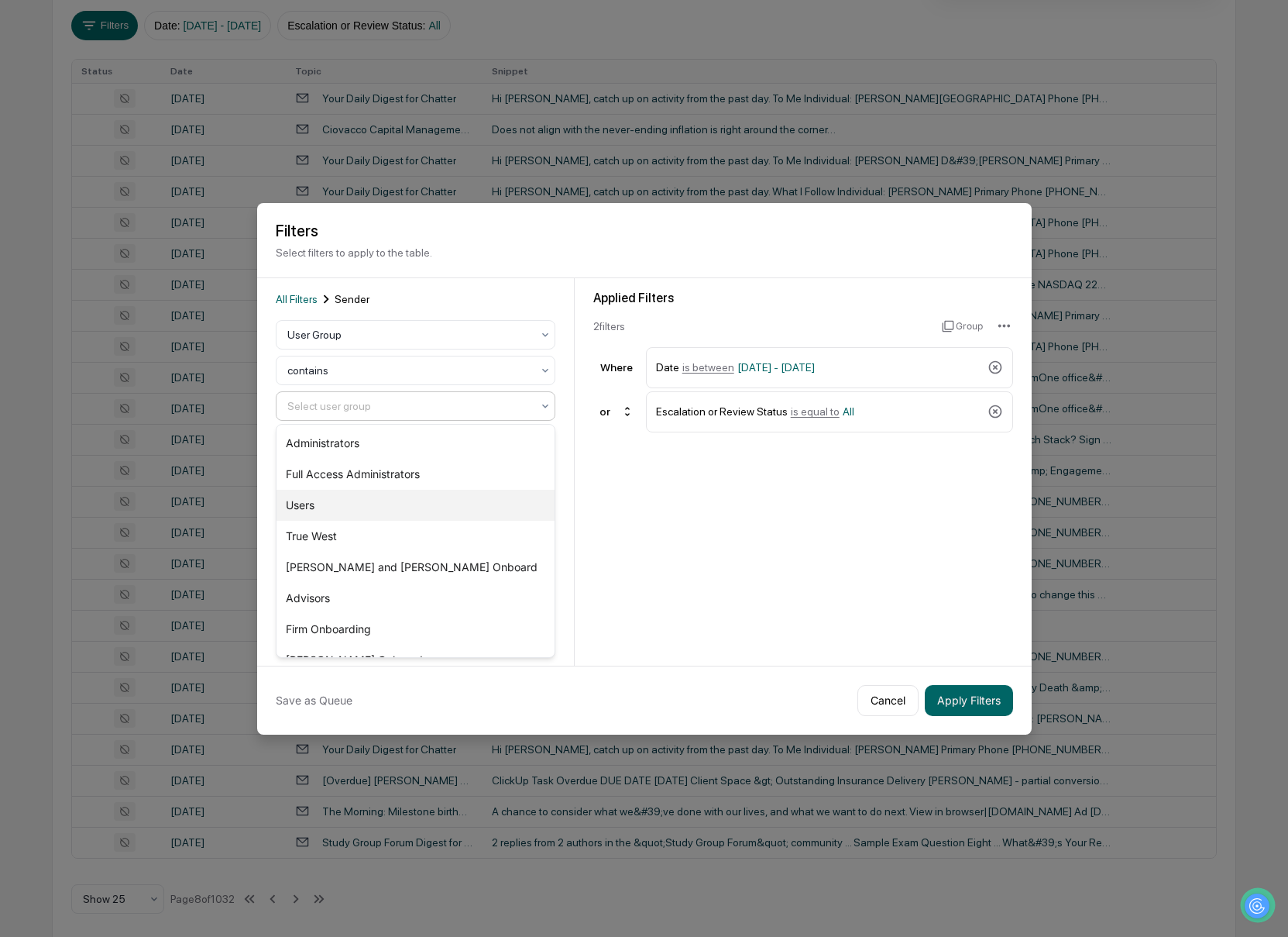
click at [399, 510] on div "Users" at bounding box center [416, 505] width 278 height 31
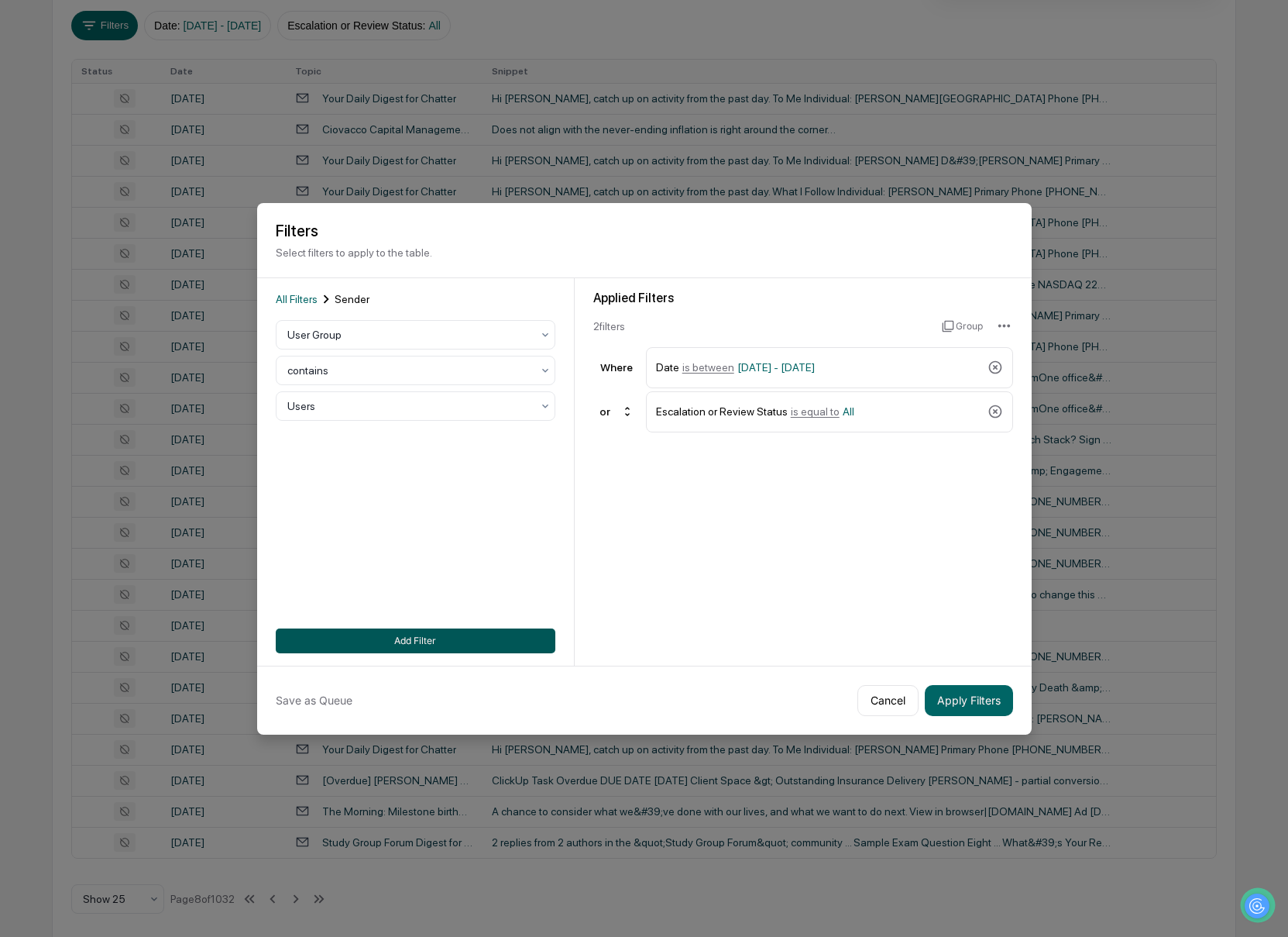
click at [493, 649] on button "Add Filter" at bounding box center [416, 640] width 280 height 25
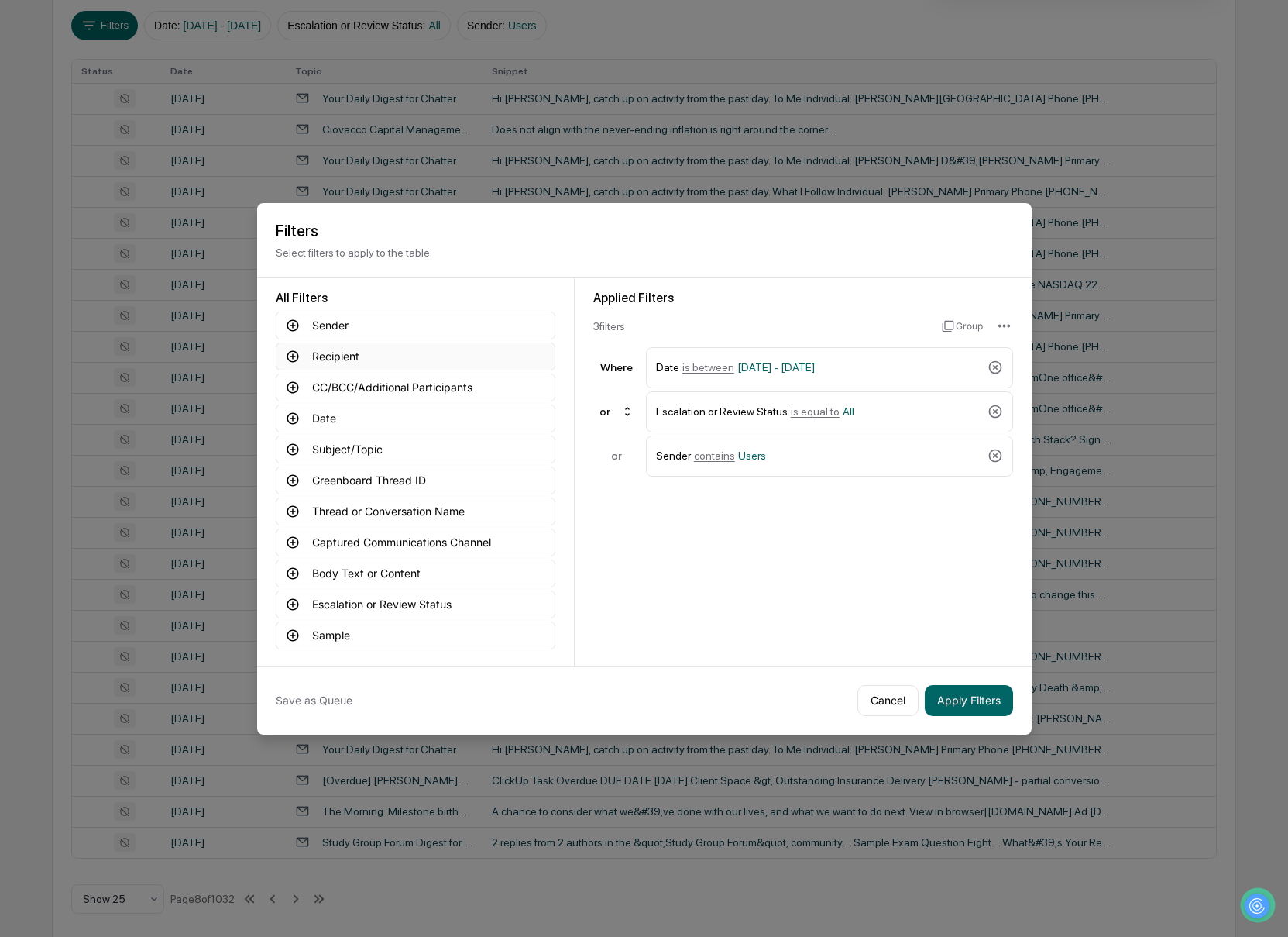
click at [335, 356] on button "Recipient" at bounding box center [416, 356] width 280 height 28
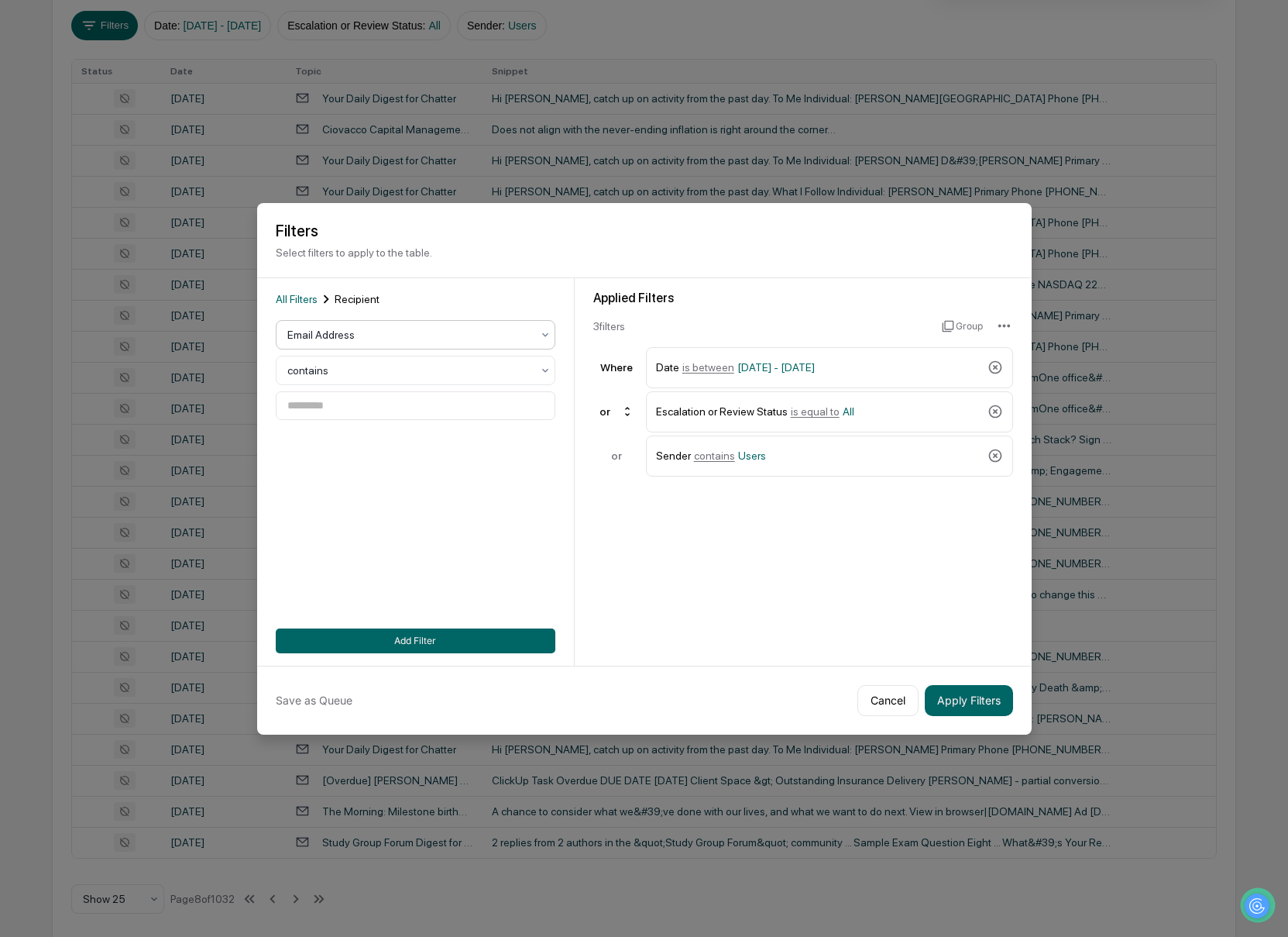
click at [335, 339] on div at bounding box center [409, 334] width 244 height 15
click at [330, 438] on div "User Group" at bounding box center [416, 434] width 278 height 31
click at [334, 403] on div at bounding box center [409, 406] width 244 height 15
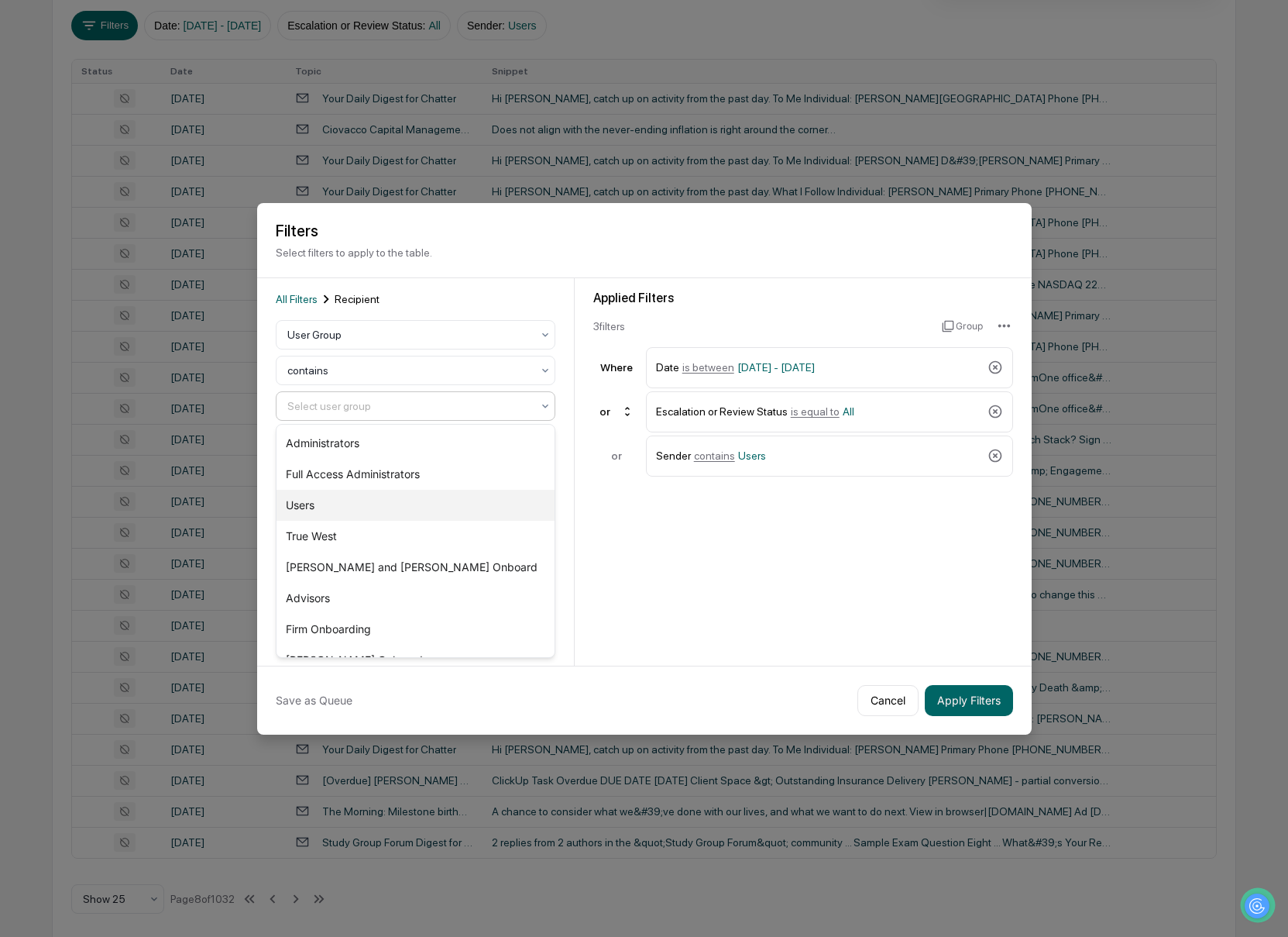
click at [369, 512] on div "Users" at bounding box center [416, 505] width 278 height 31
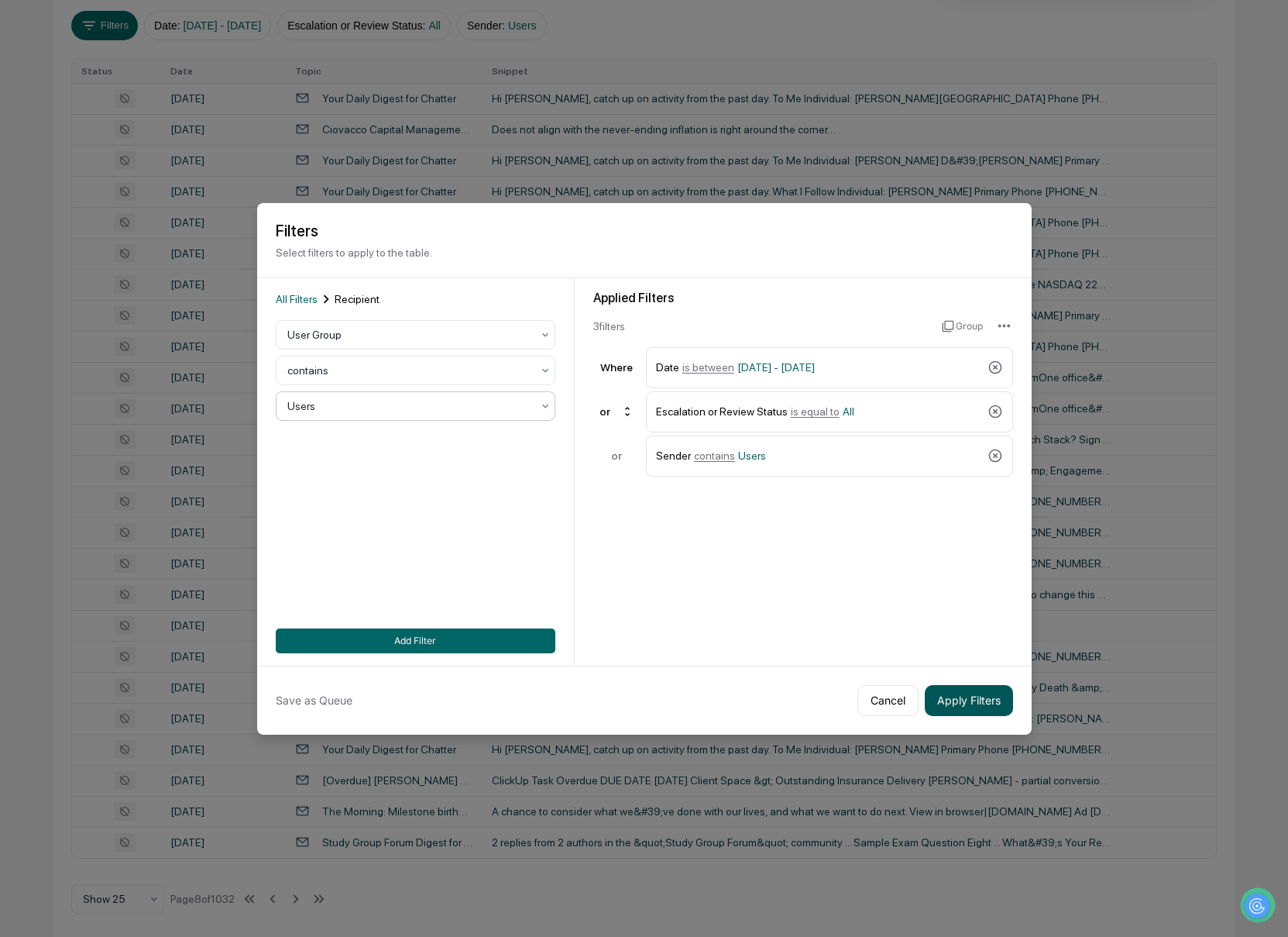
click at [968, 703] on button "Apply Filters" at bounding box center [968, 700] width 88 height 31
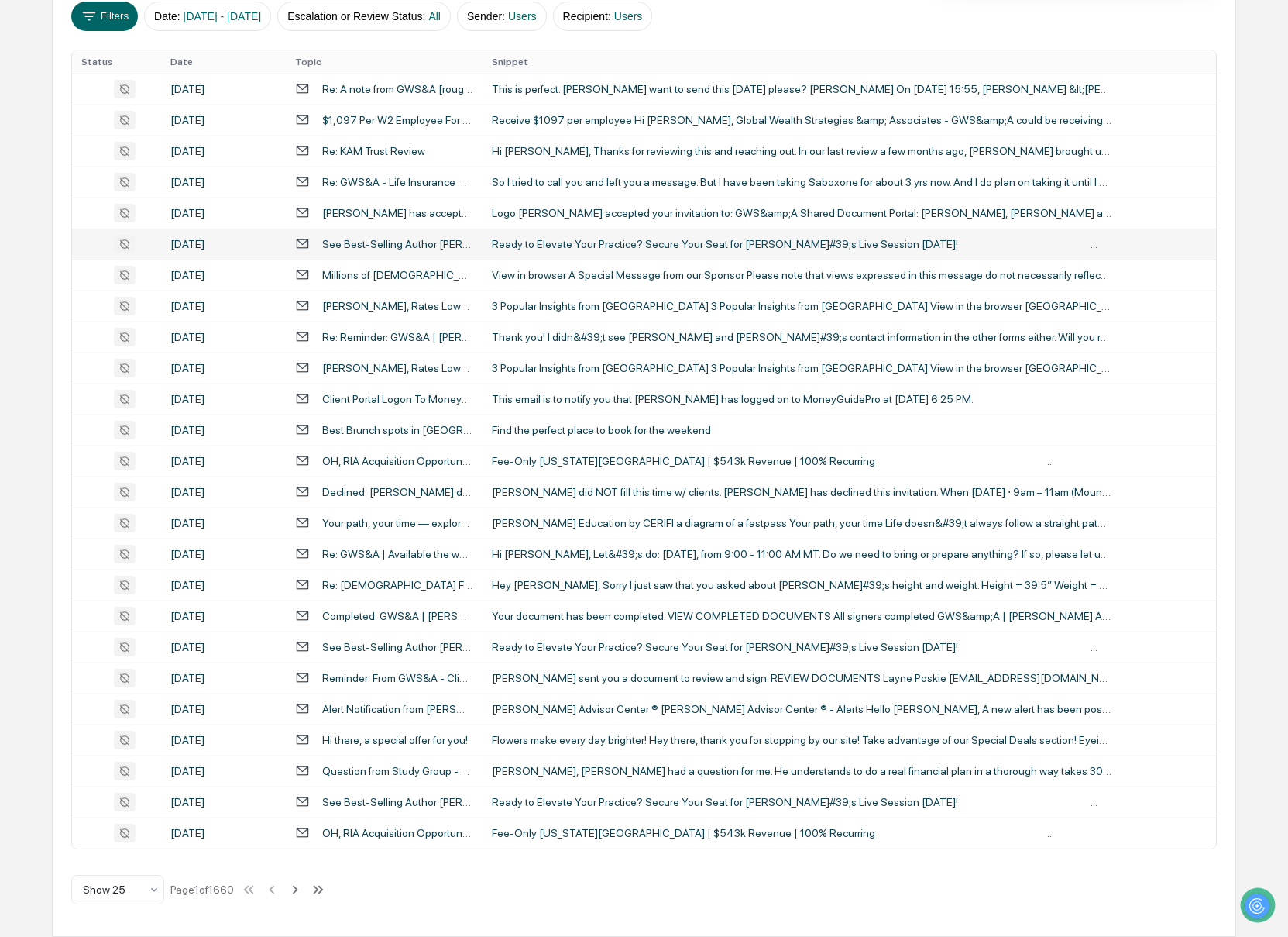
scroll to position [0, 0]
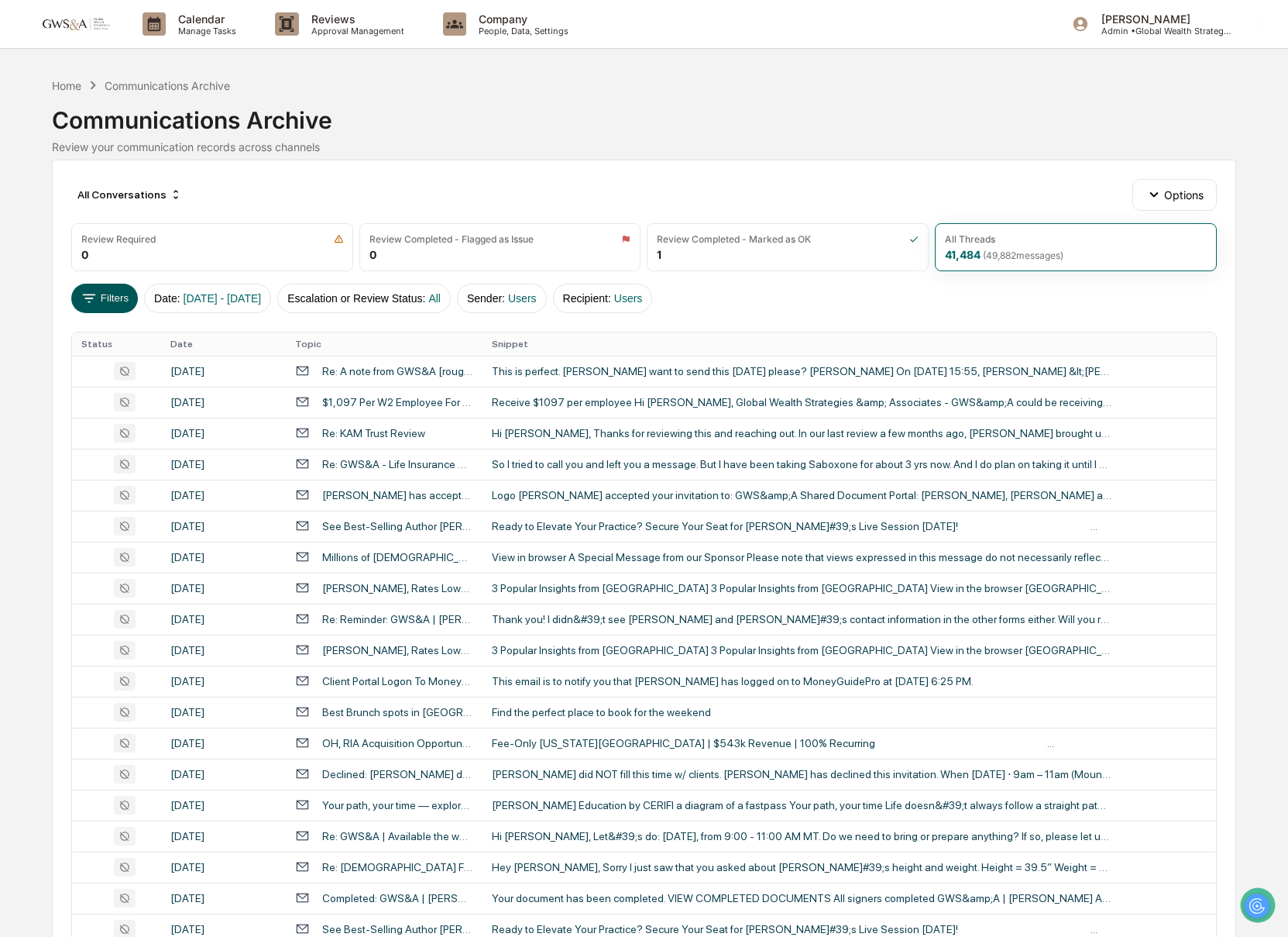
click at [115, 291] on button "Filters" at bounding box center [105, 298] width 68 height 29
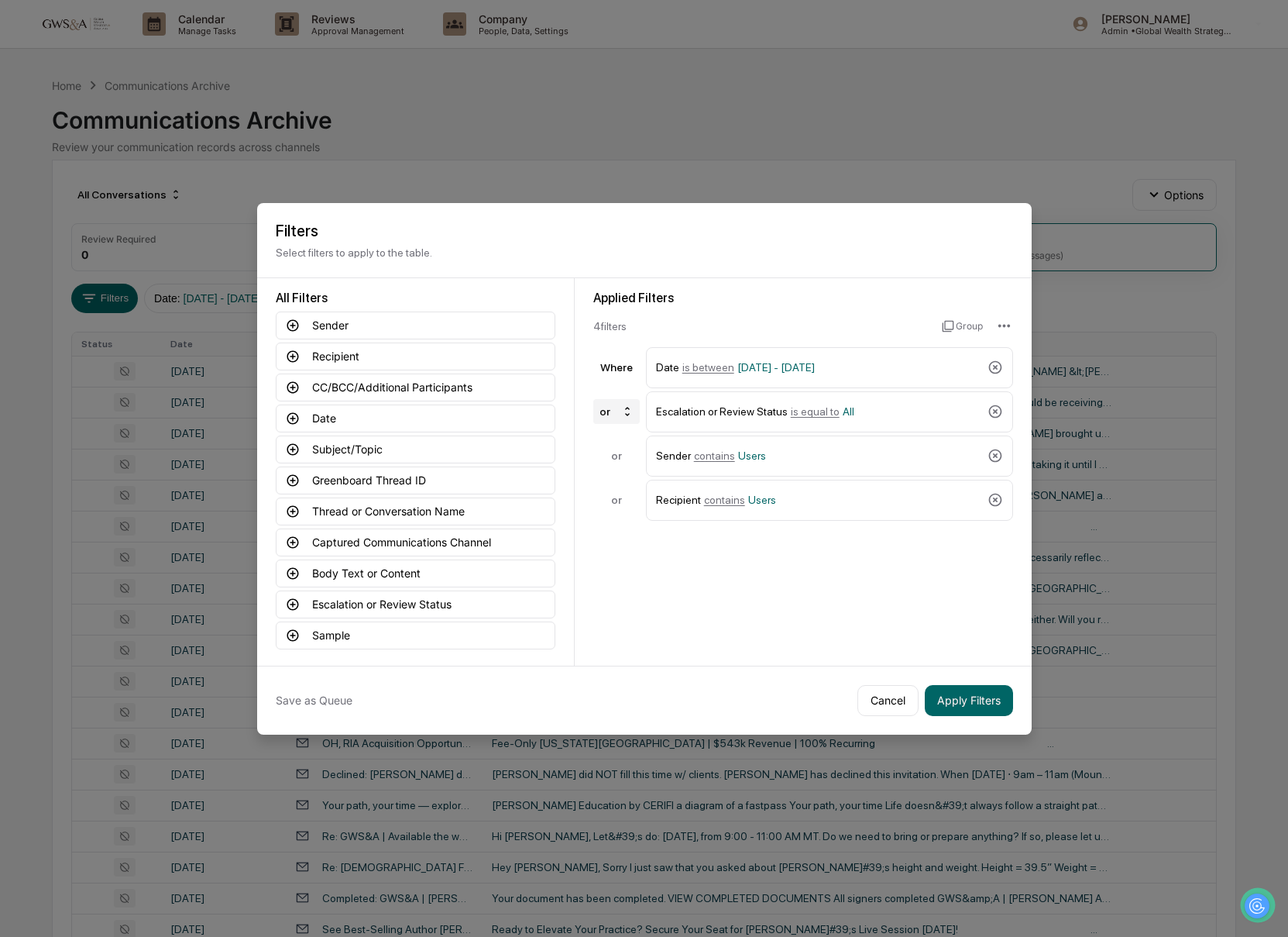
click at [608, 404] on div "or" at bounding box center [616, 411] width 46 height 25
click at [613, 448] on div "and" at bounding box center [615, 440] width 52 height 18
click at [979, 688] on button "Apply Filters" at bounding box center [968, 700] width 88 height 31
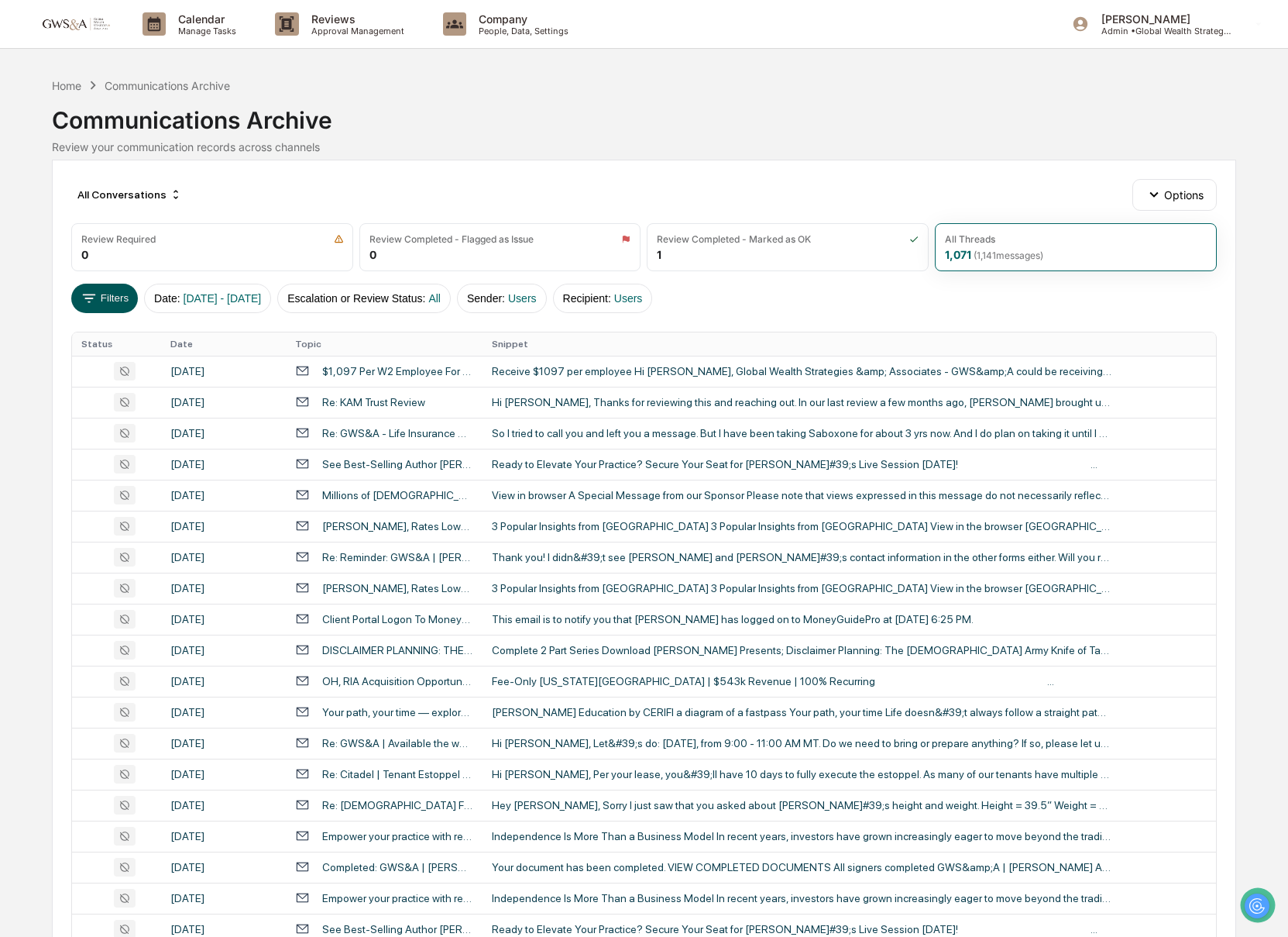
click at [99, 305] on button "Filters" at bounding box center [105, 298] width 68 height 29
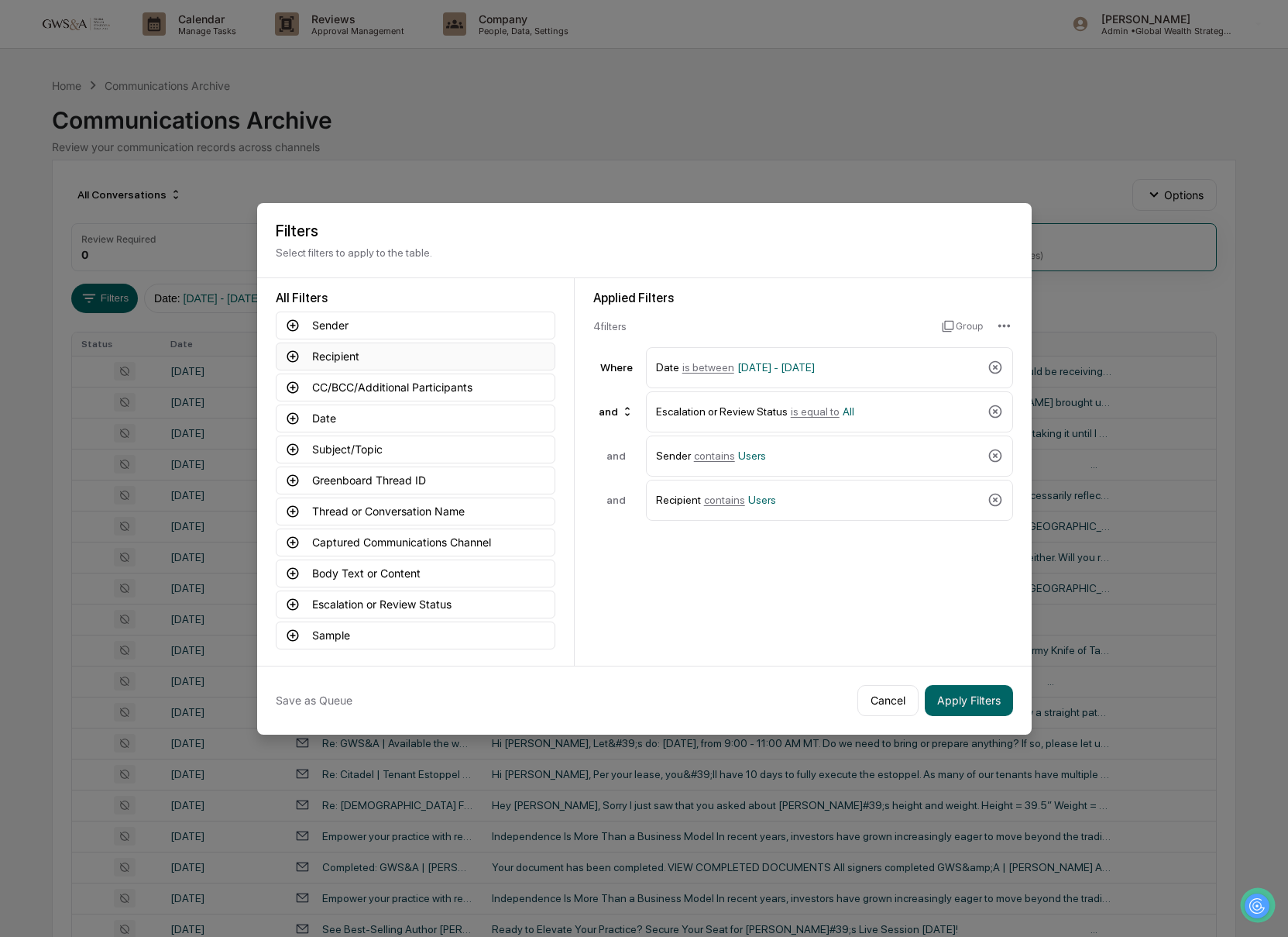
click at [384, 360] on button "Recipient" at bounding box center [416, 356] width 280 height 28
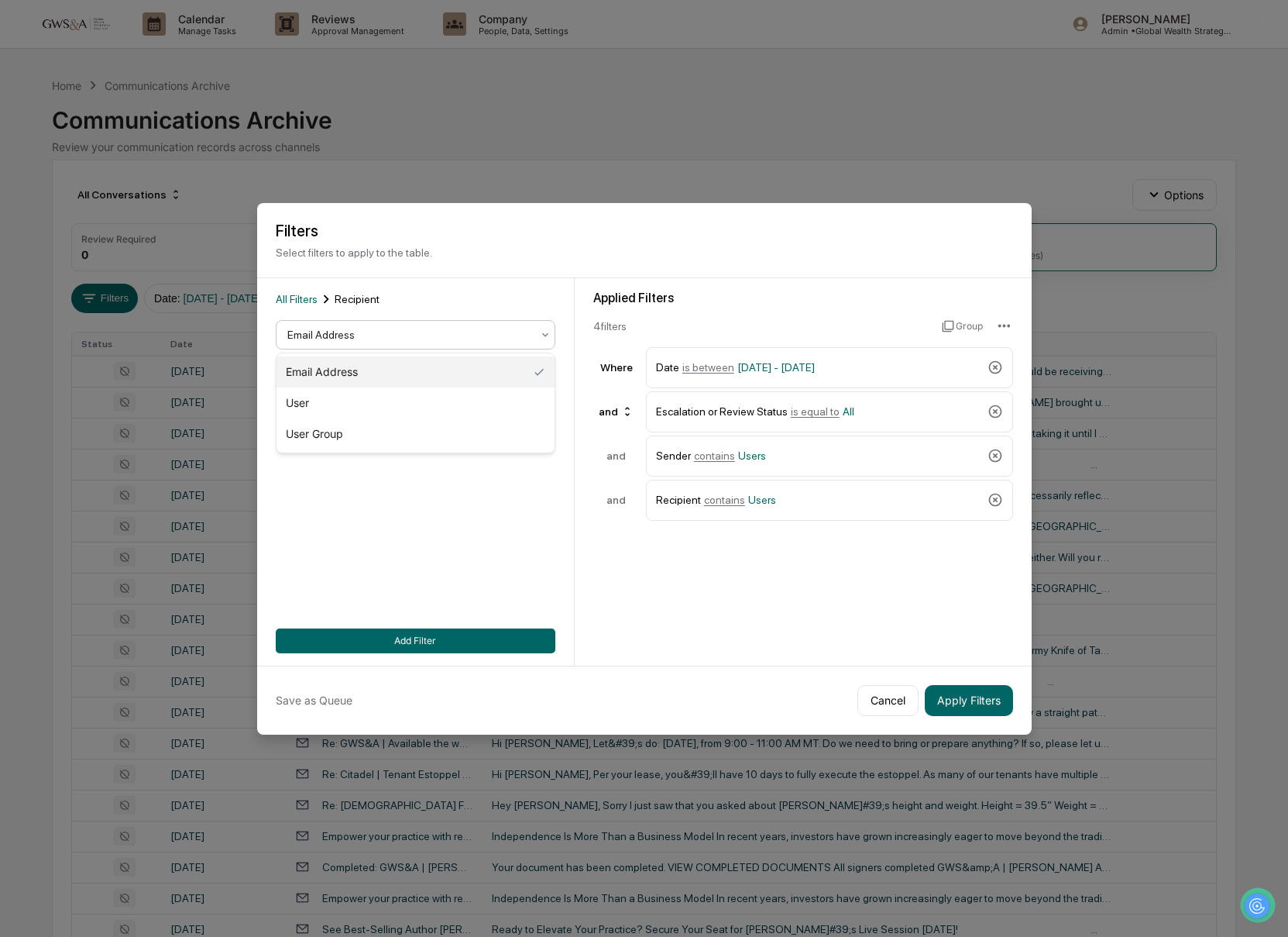
click at [352, 340] on div at bounding box center [409, 334] width 244 height 15
click at [436, 286] on div "All Filters Recipient Email Address, 1 of 3. 3 results available. Use Up and Do…" at bounding box center [415, 472] width 317 height 387
click at [308, 296] on span "All Filters" at bounding box center [297, 299] width 42 height 13
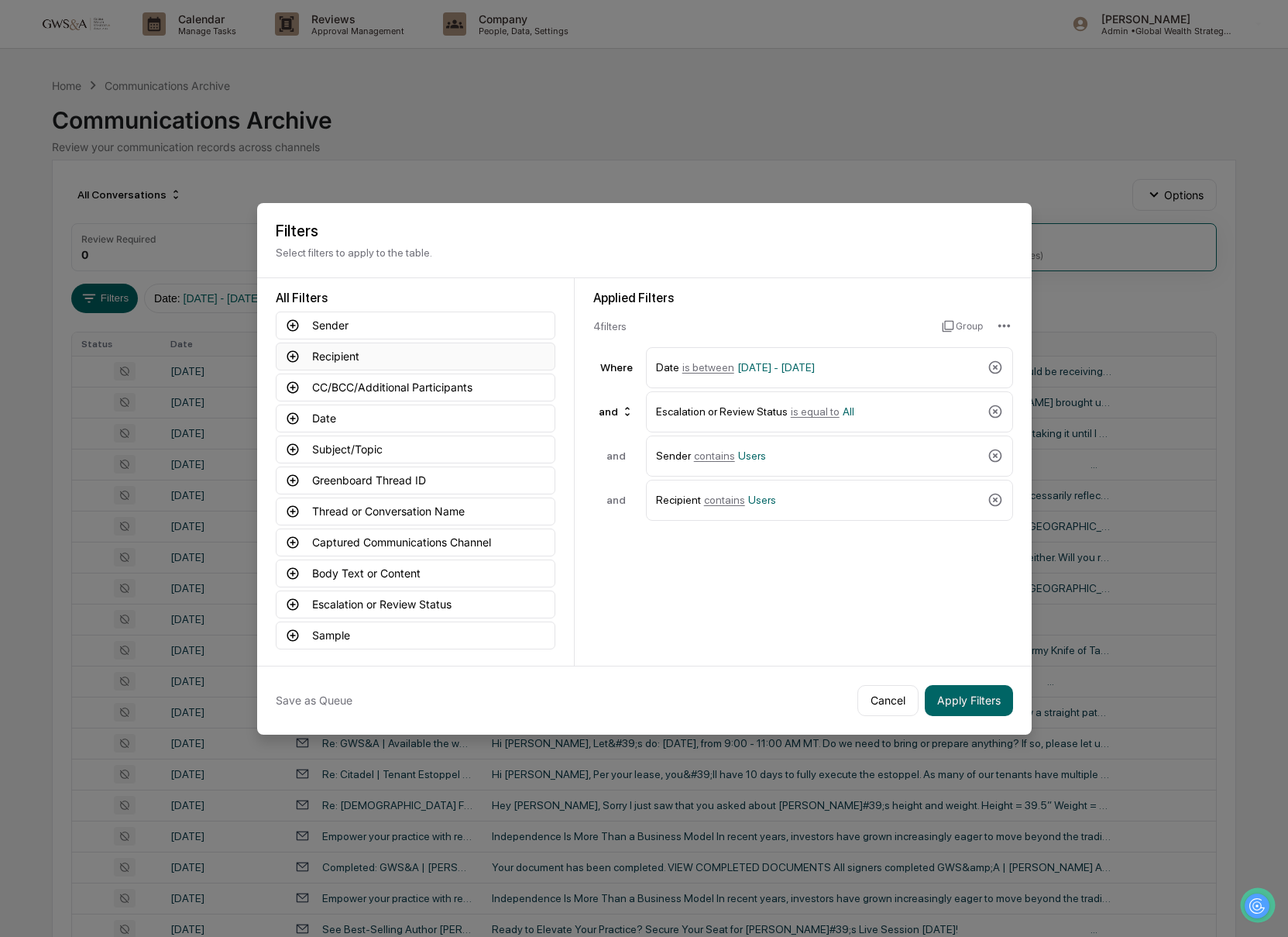
click at [436, 357] on button "Recipient" at bounding box center [416, 356] width 280 height 28
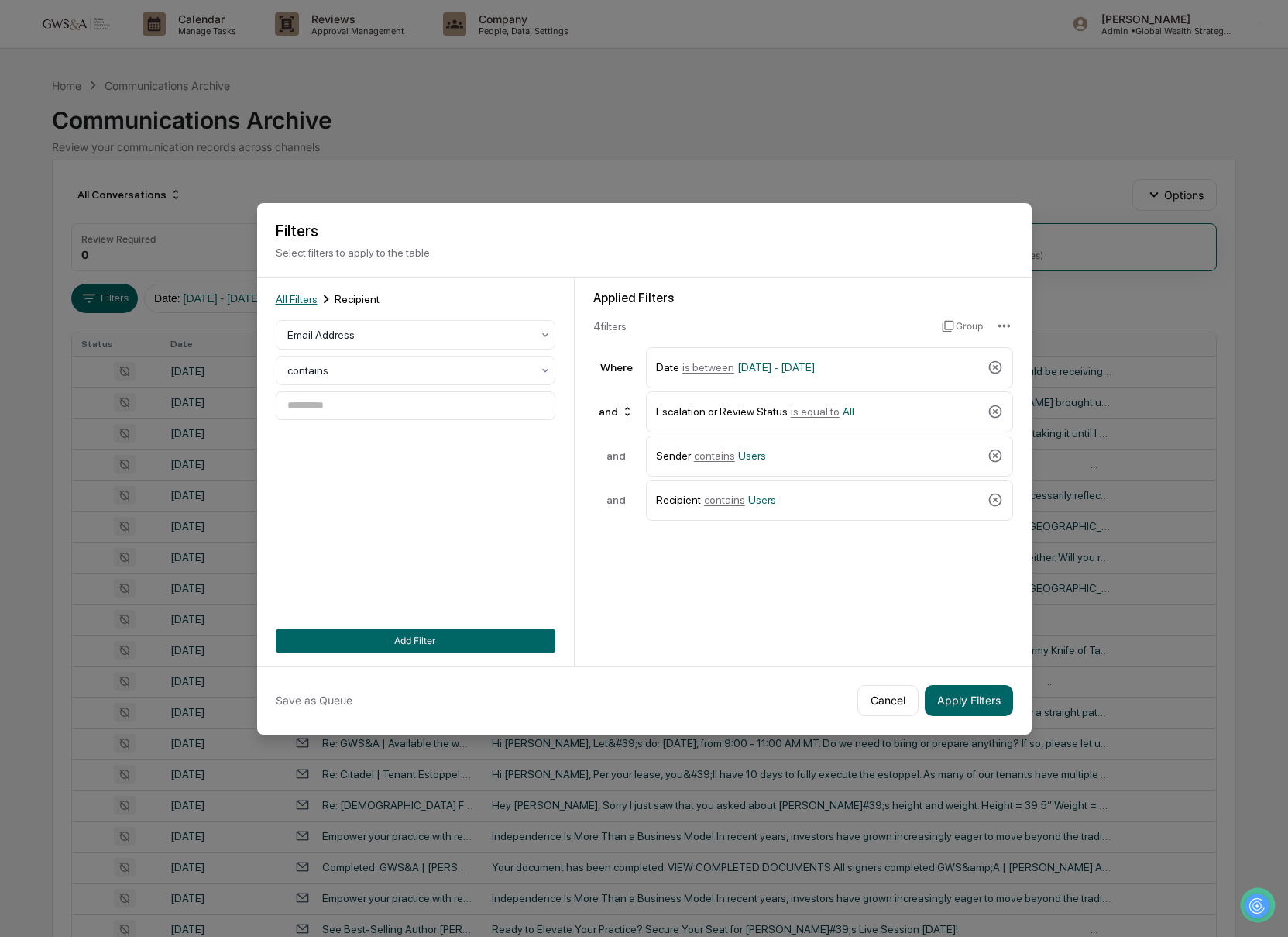
click at [317, 303] on span "All Filters" at bounding box center [297, 299] width 42 height 13
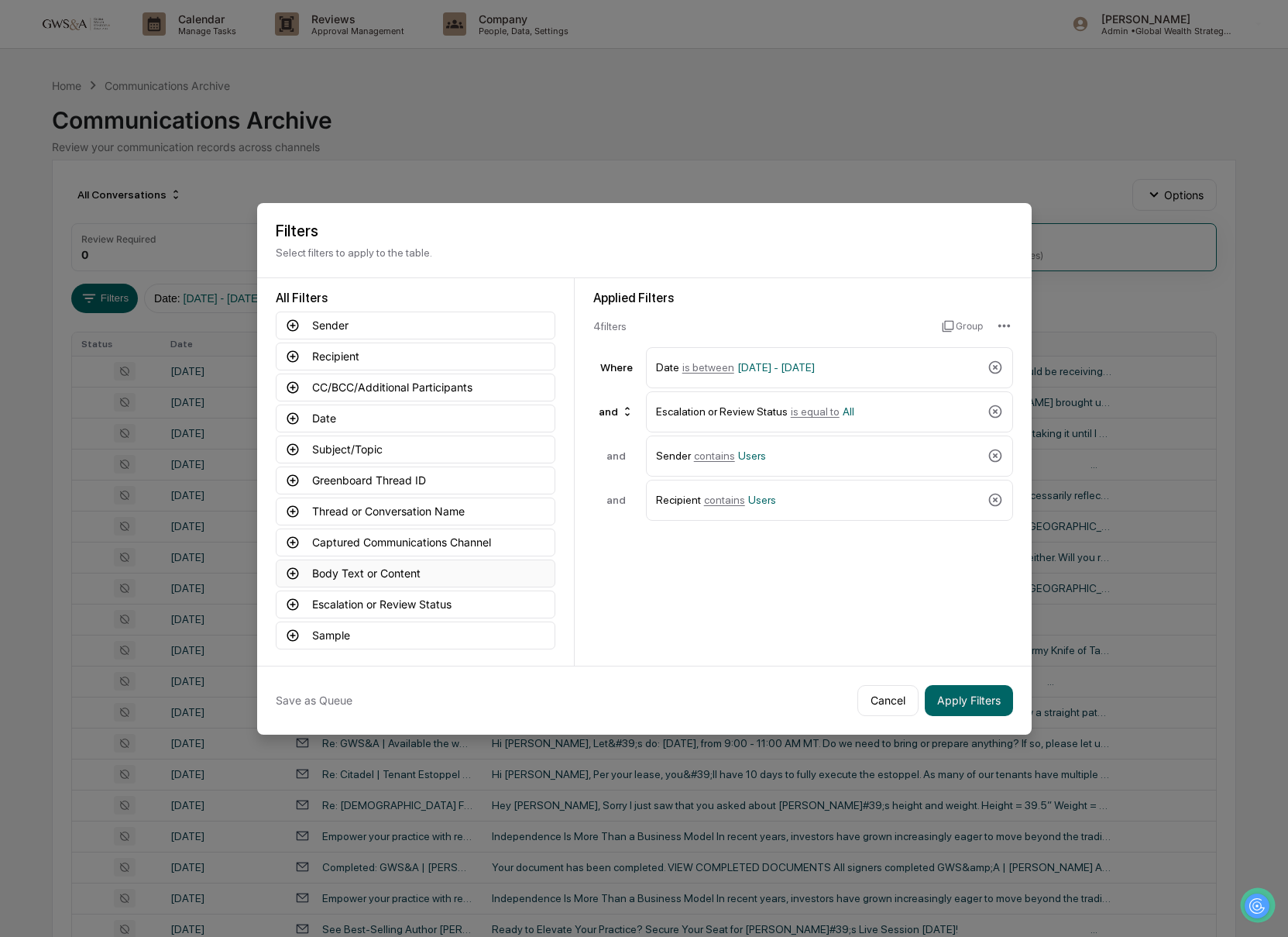
click at [430, 572] on button "Body Text or Content" at bounding box center [416, 573] width 280 height 28
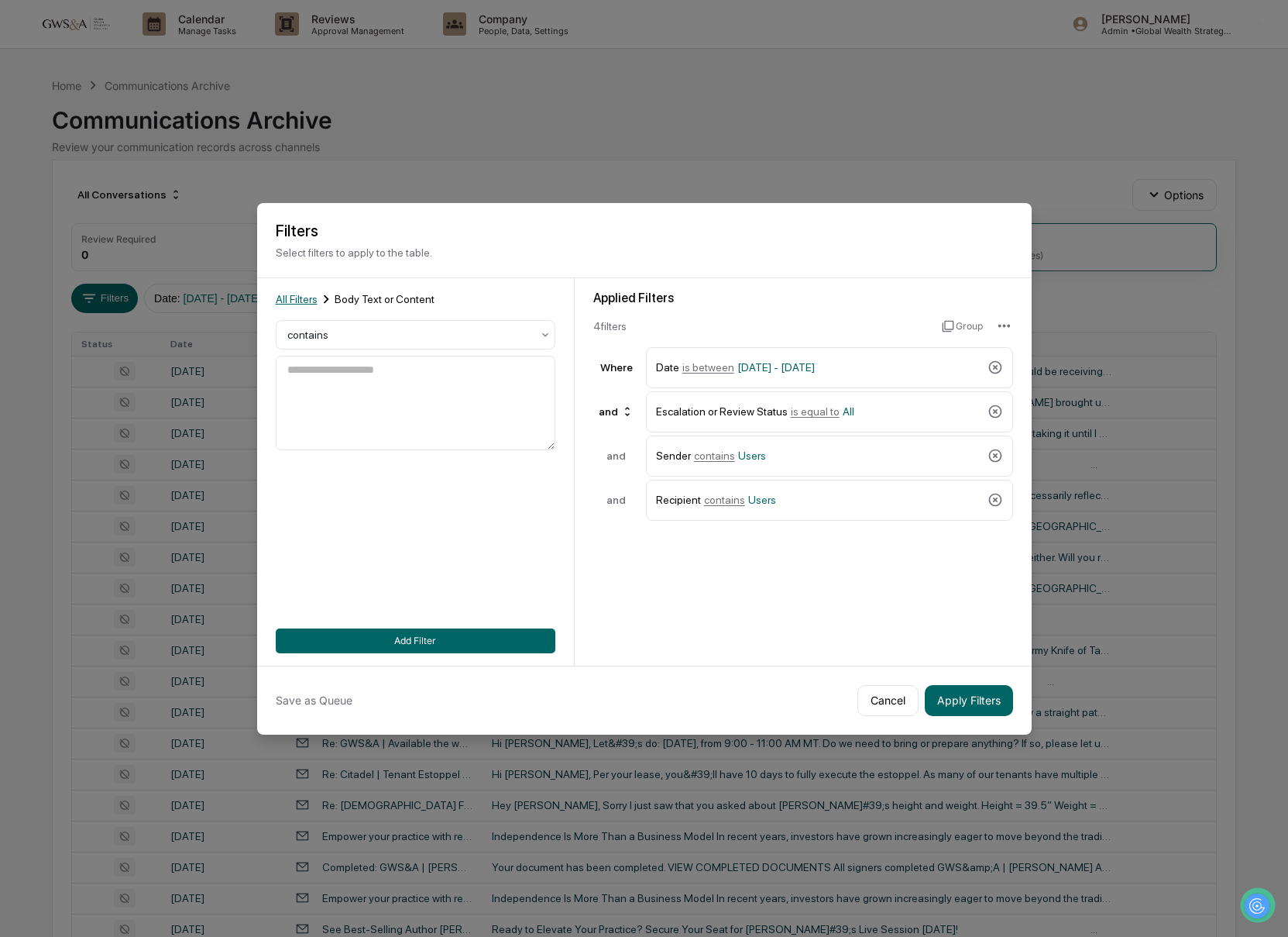
click at [297, 296] on span "All Filters" at bounding box center [297, 299] width 42 height 13
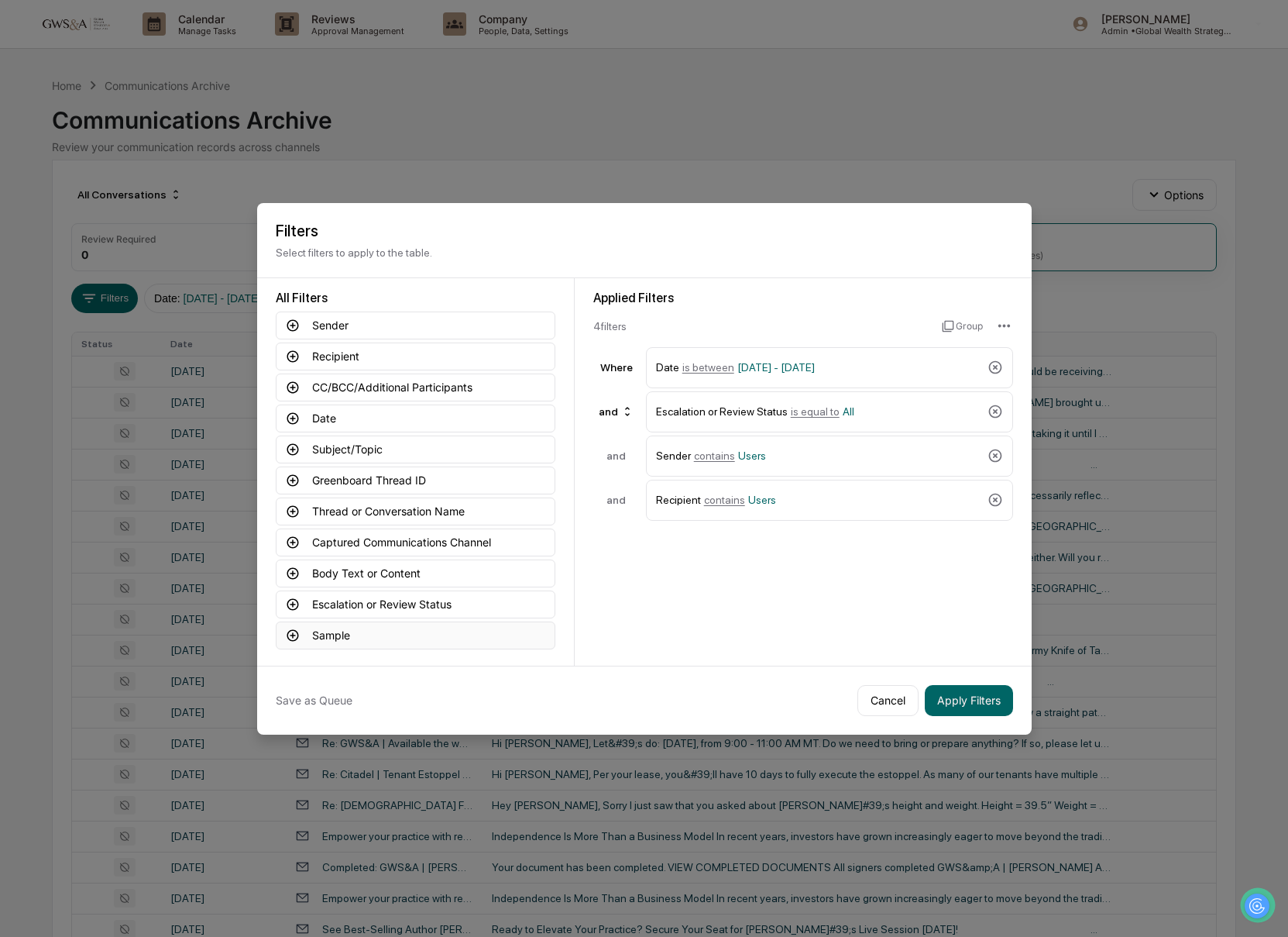
click at [396, 635] on button "Sample" at bounding box center [416, 635] width 280 height 28
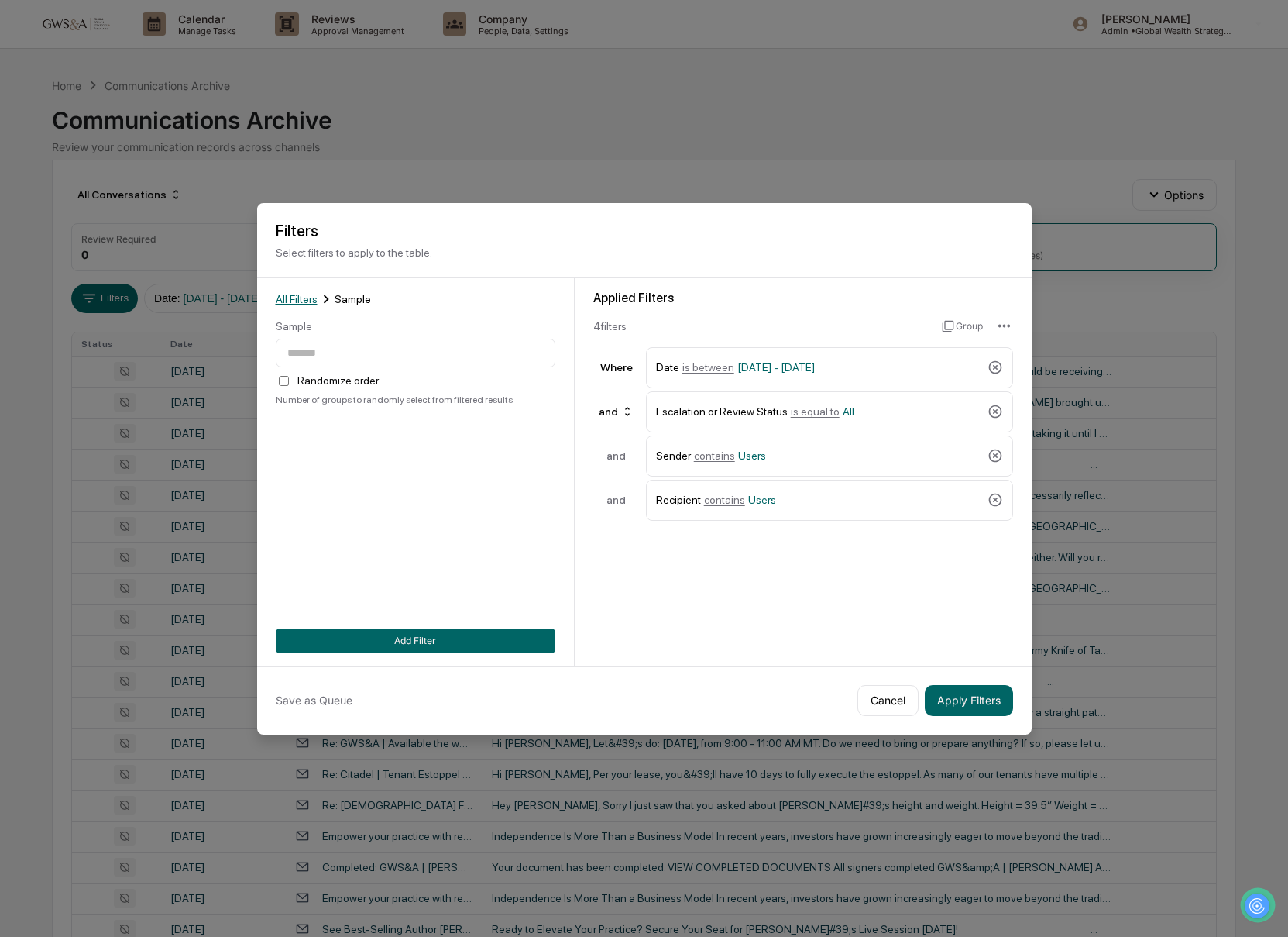
click at [312, 297] on span "All Filters" at bounding box center [297, 299] width 42 height 13
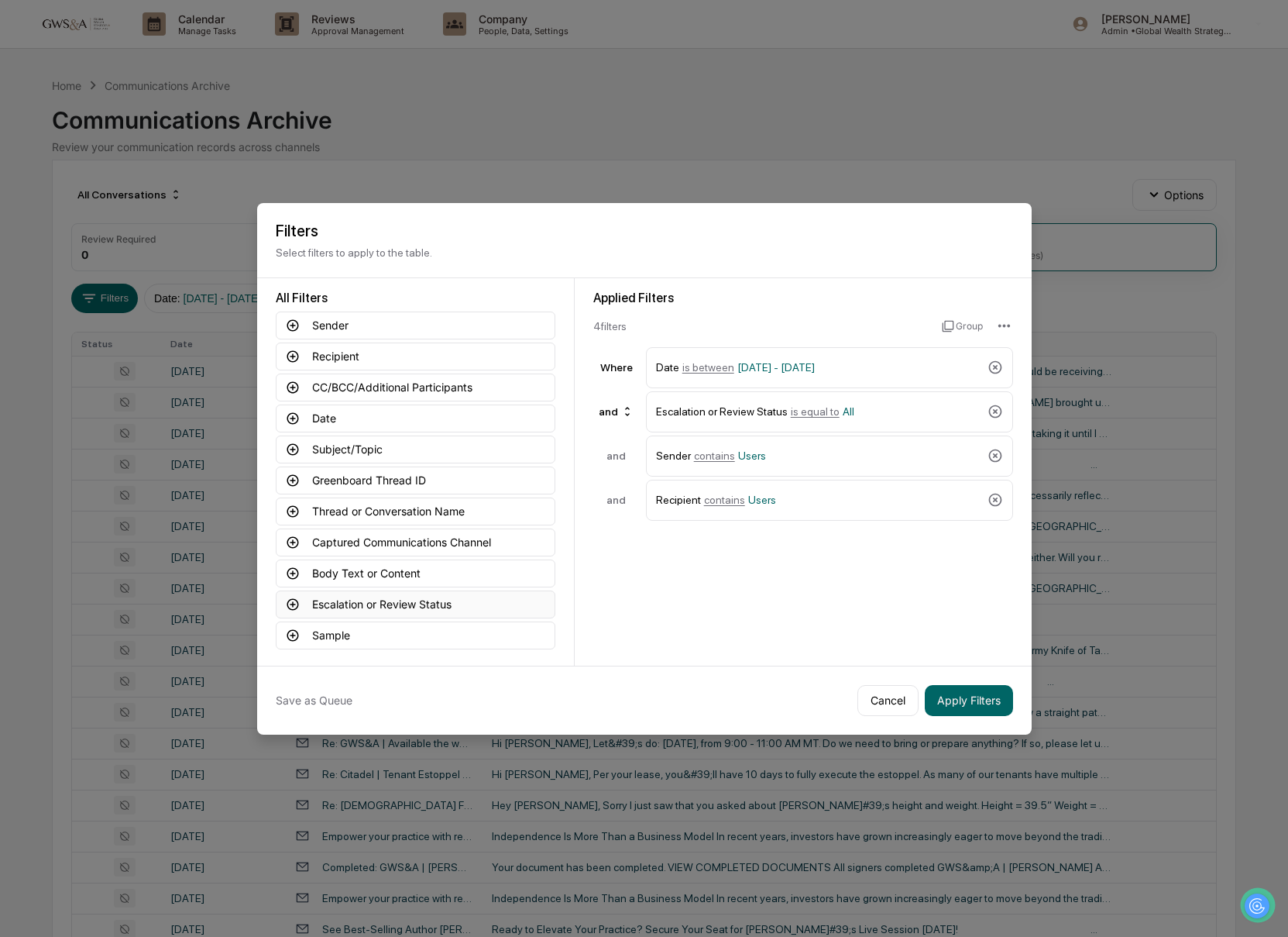
click at [405, 611] on button "Escalation or Review Status" at bounding box center [416, 604] width 280 height 28
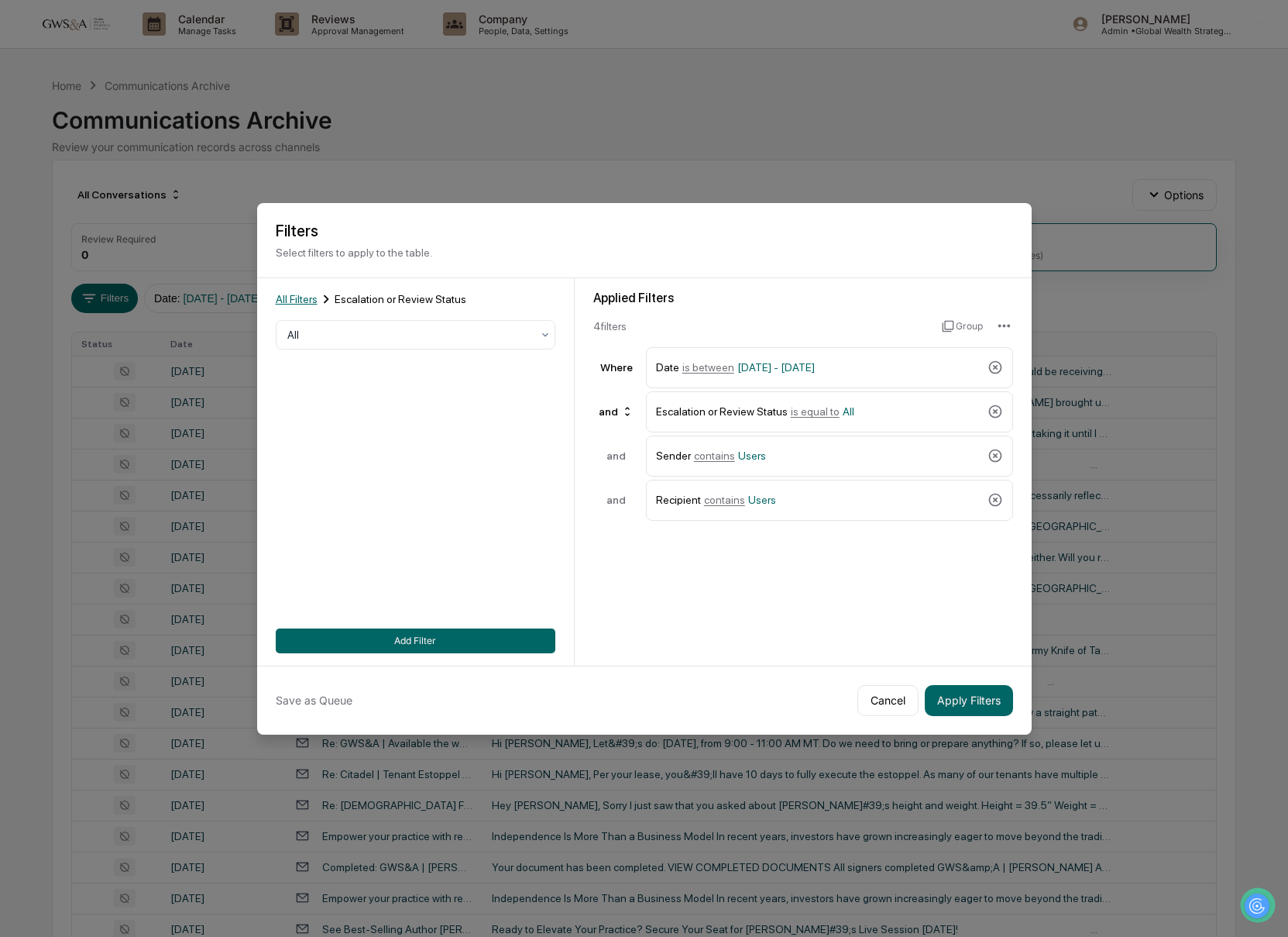
click at [282, 300] on span "All Filters" at bounding box center [297, 299] width 42 height 13
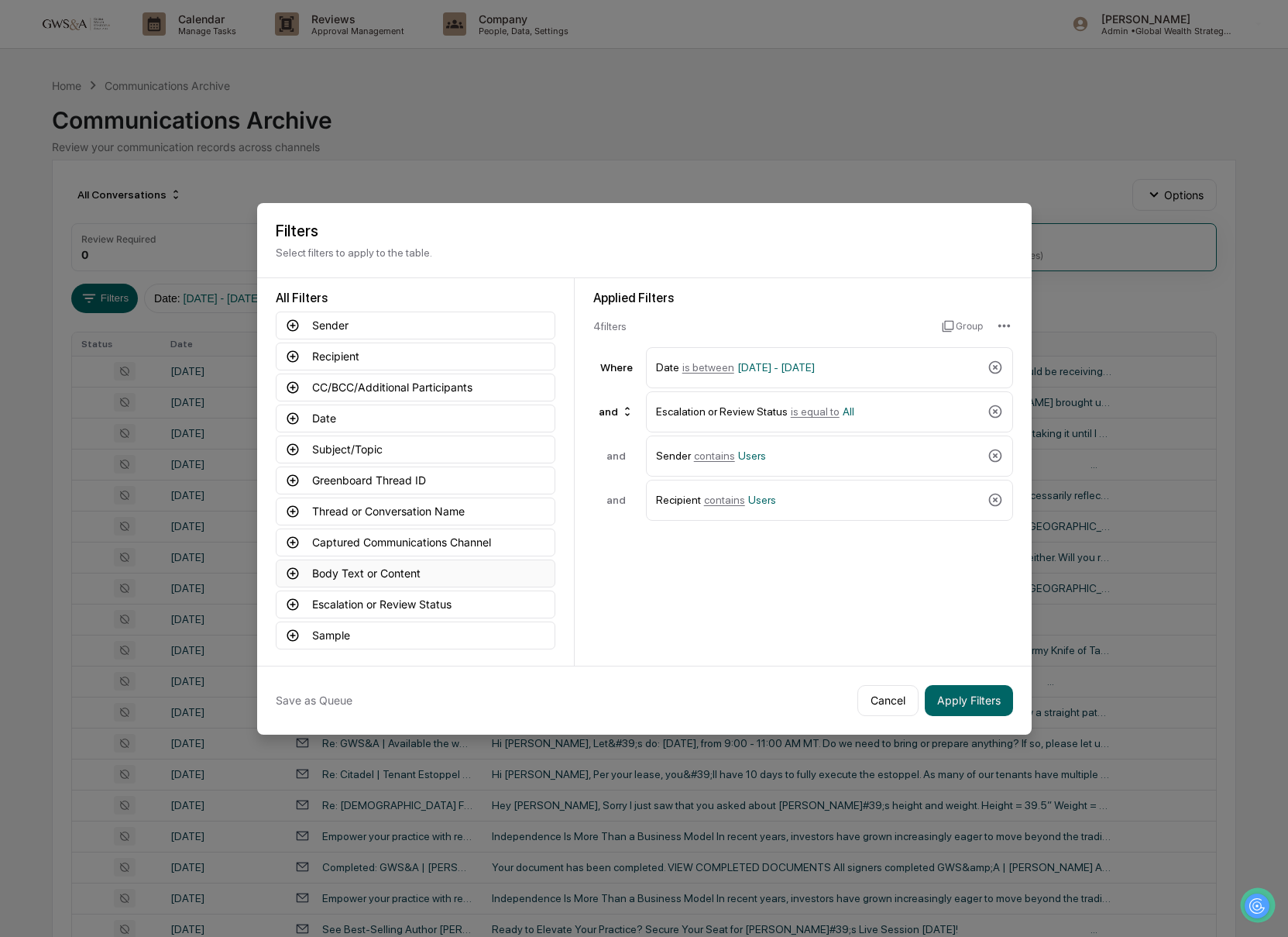
click at [462, 581] on button "Body Text or Content" at bounding box center [416, 573] width 280 height 28
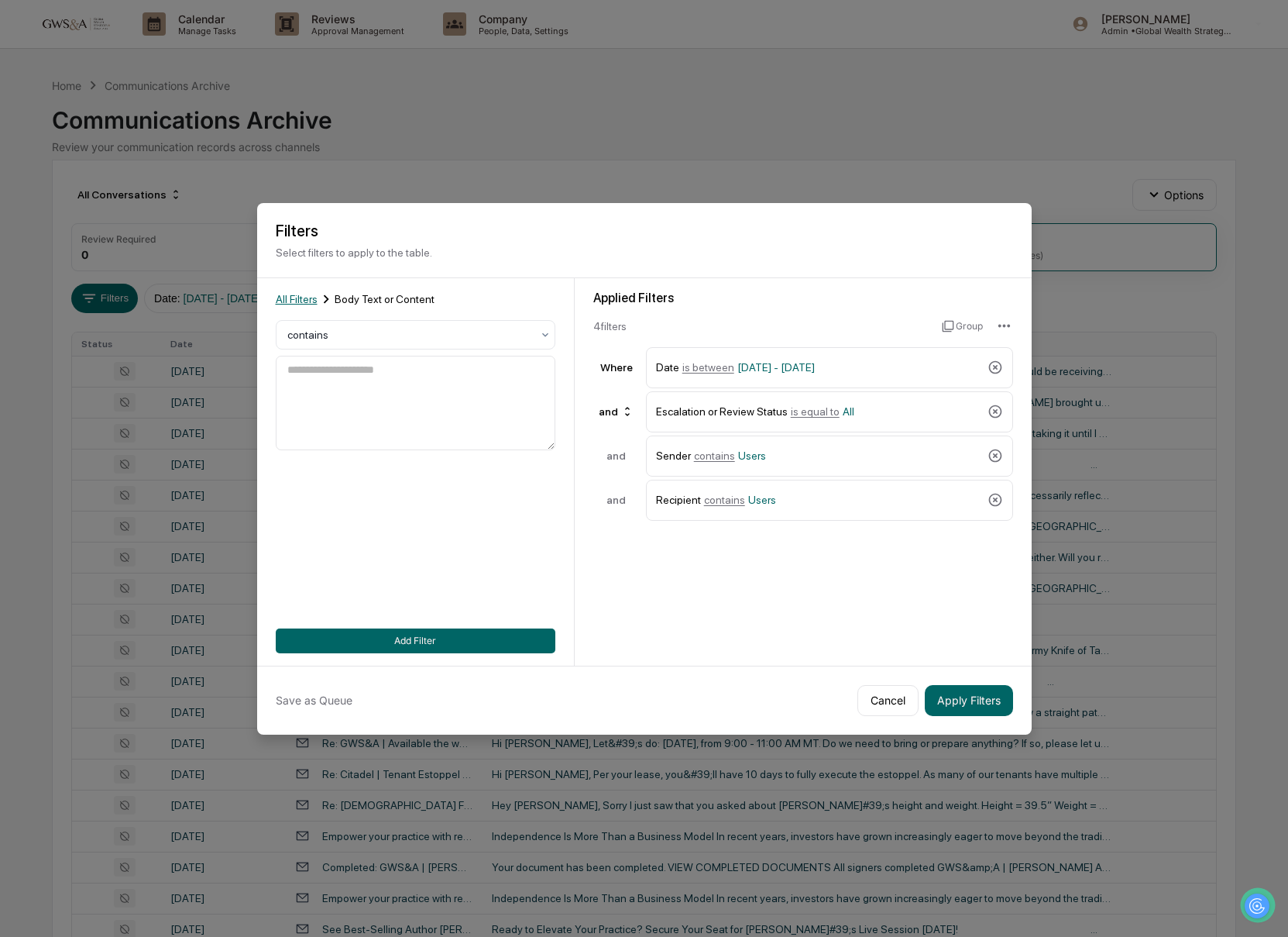
click at [302, 296] on span "All Filters" at bounding box center [297, 299] width 42 height 13
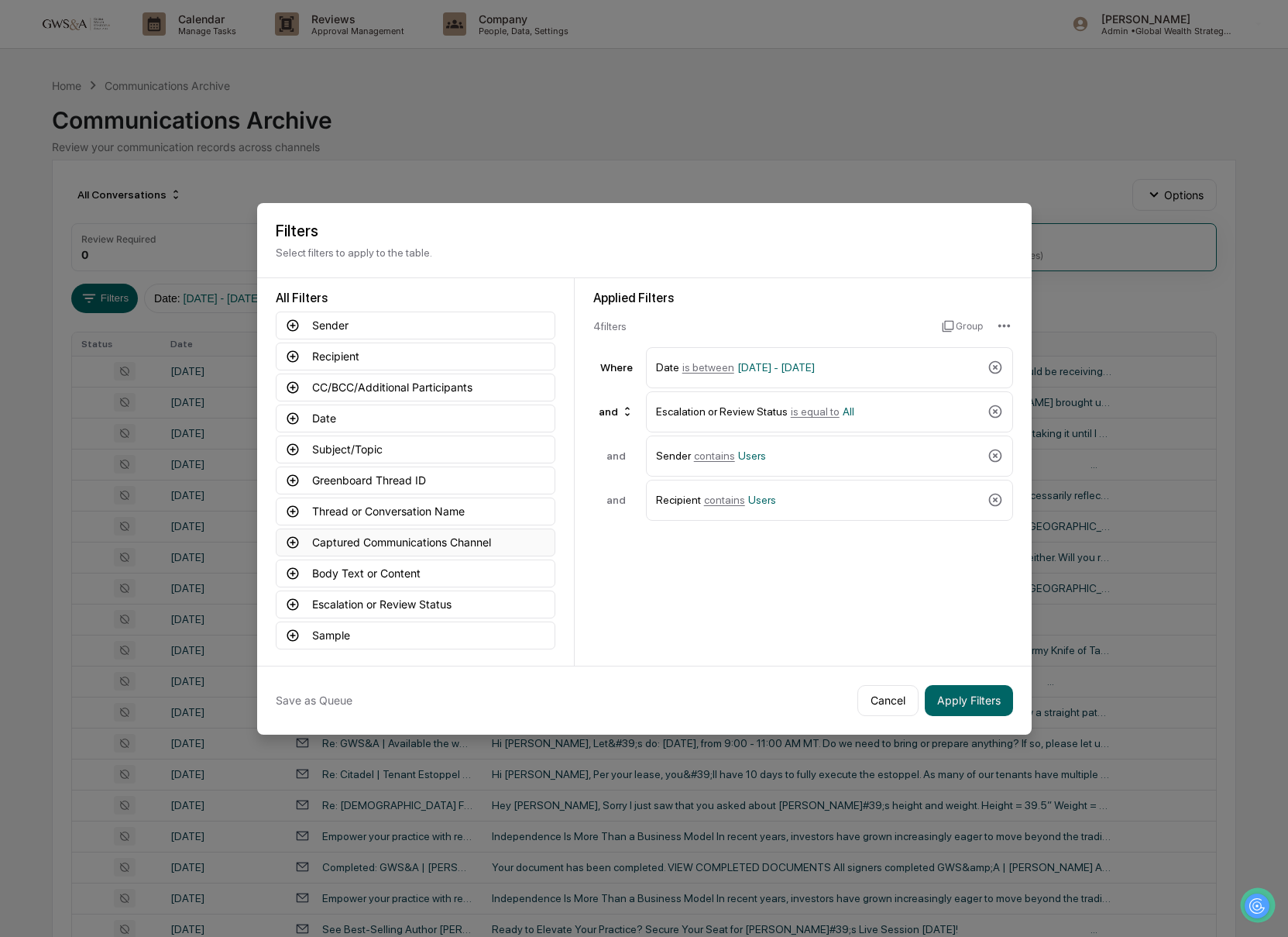
click at [381, 542] on button "Captured Communications Channel" at bounding box center [416, 542] width 280 height 28
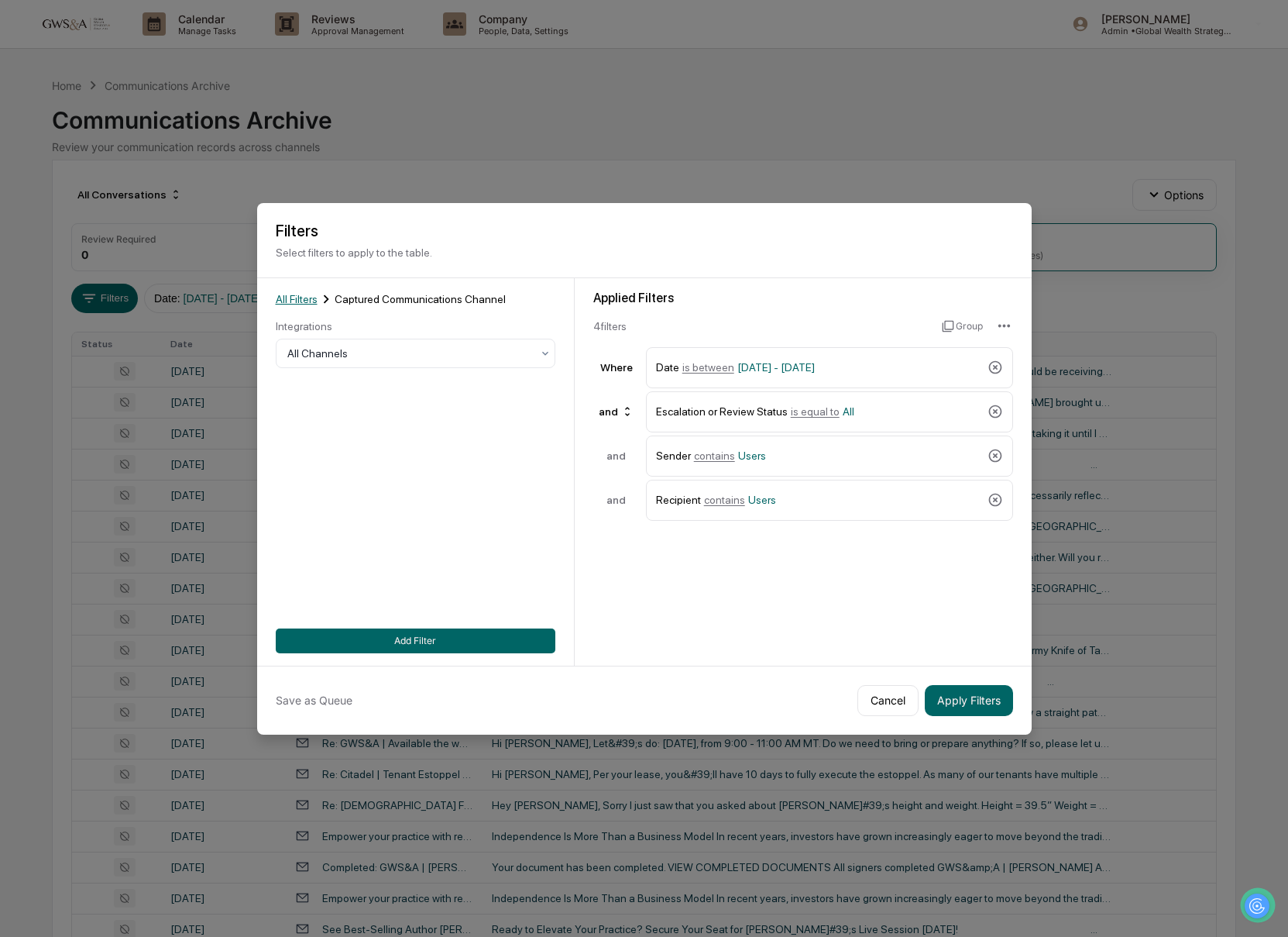
click at [297, 294] on span "All Filters" at bounding box center [297, 299] width 42 height 13
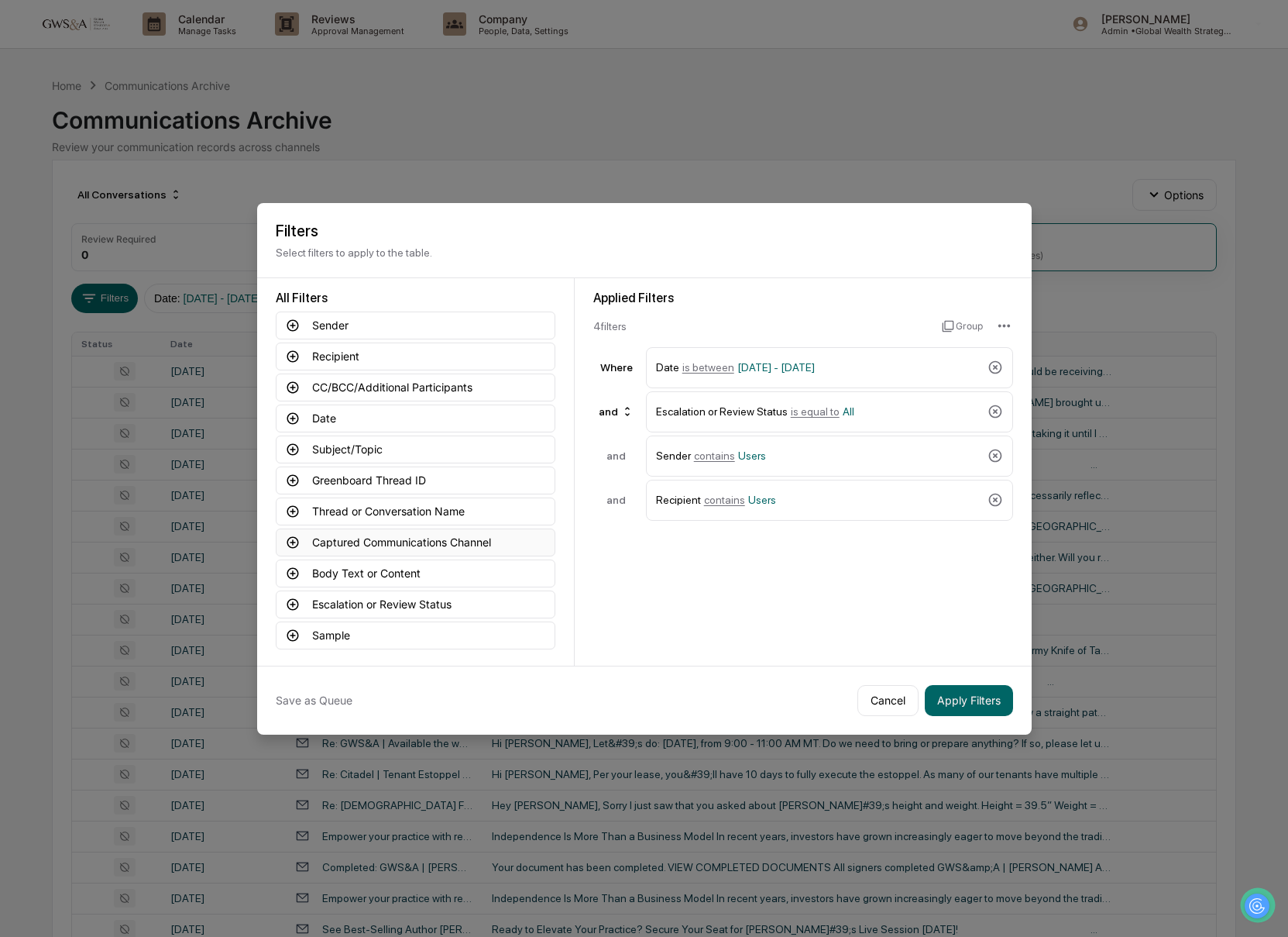
click at [384, 542] on button "Captured Communications Channel" at bounding box center [416, 542] width 280 height 28
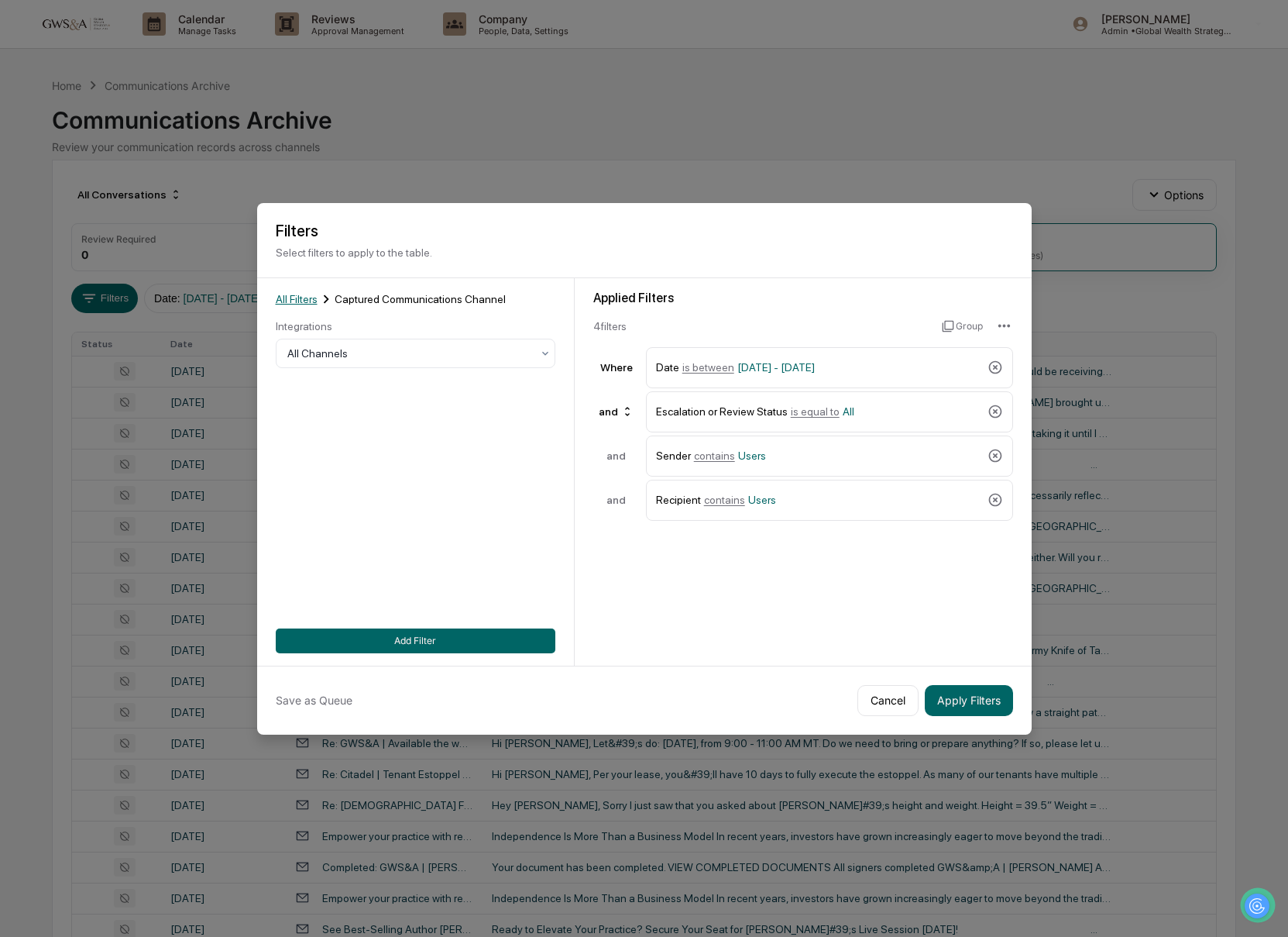
click at [311, 303] on span "All Filters" at bounding box center [297, 299] width 42 height 13
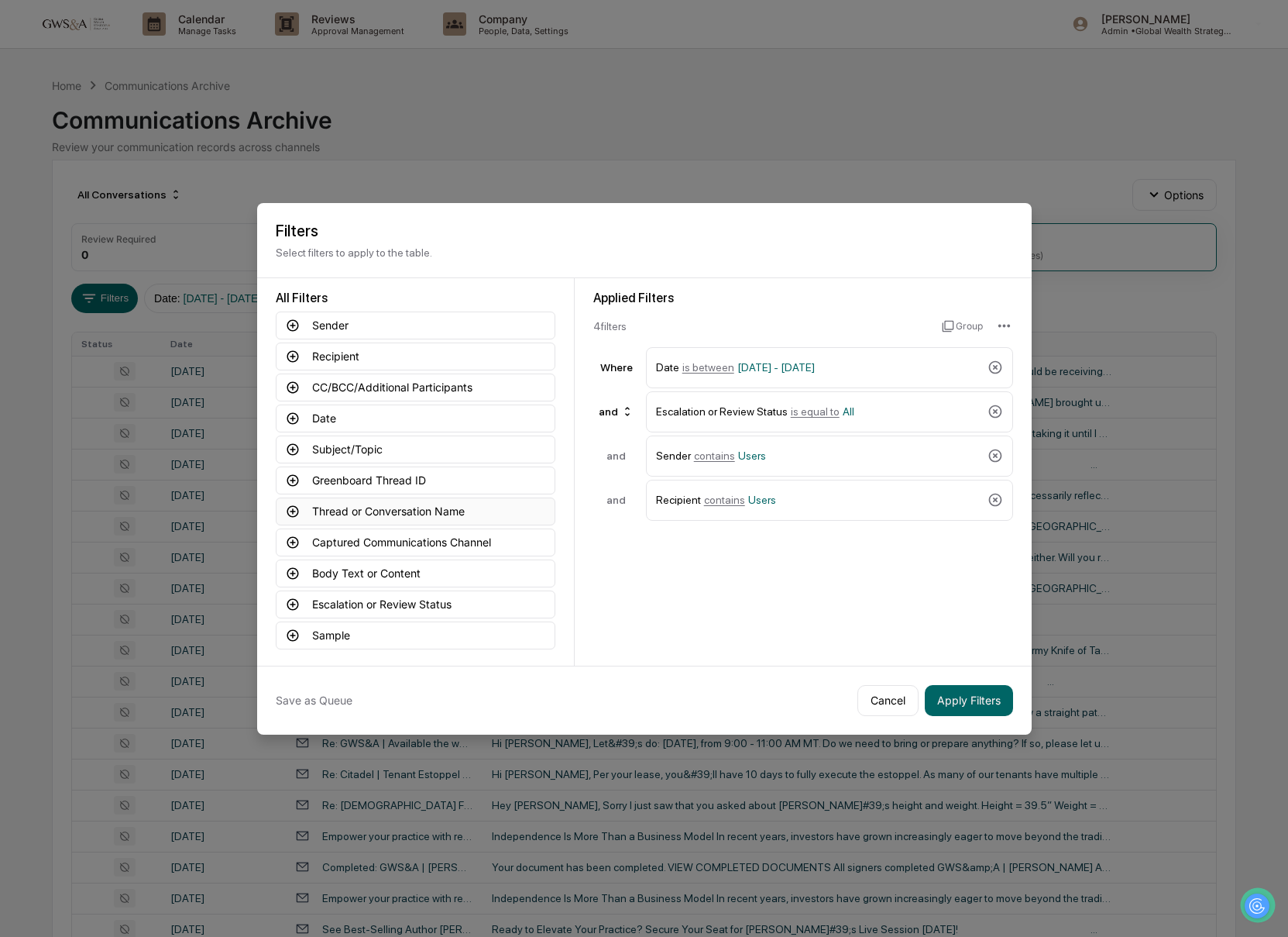
click at [418, 510] on button "Thread or Conversation Name" at bounding box center [416, 511] width 280 height 28
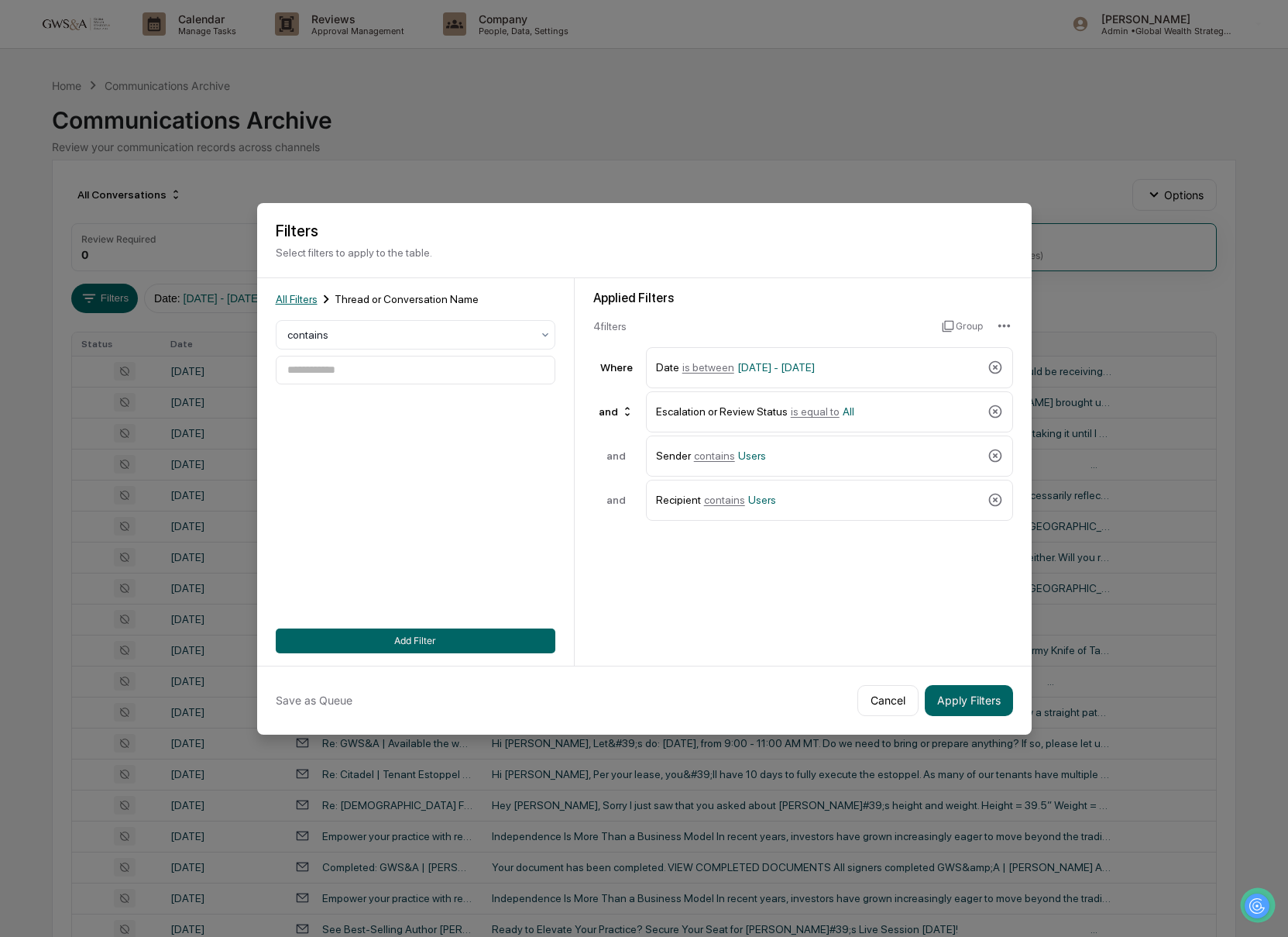
click at [315, 294] on span "All Filters" at bounding box center [297, 299] width 42 height 13
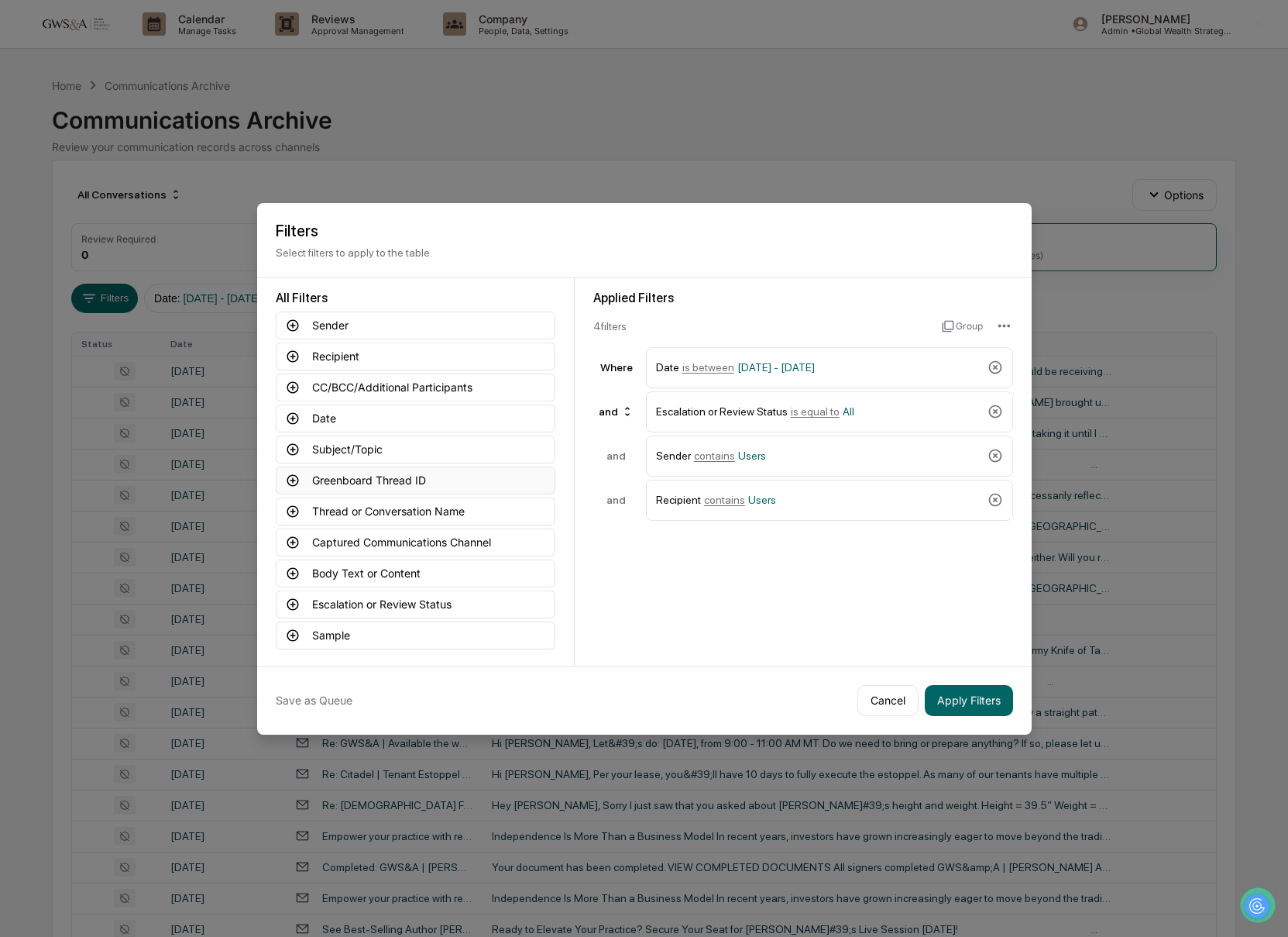
click at [372, 477] on button "Greenboard Thread ID" at bounding box center [416, 480] width 280 height 28
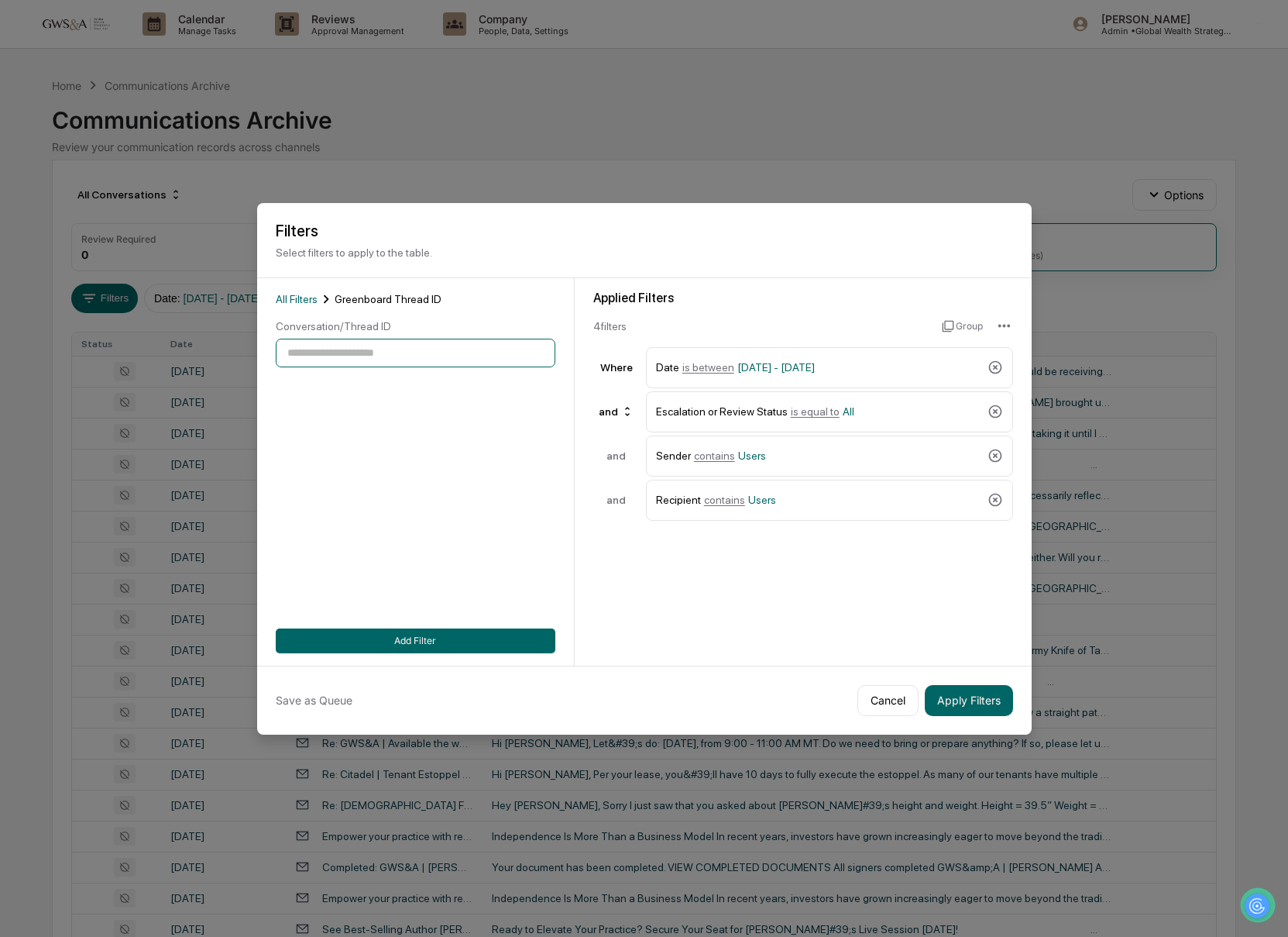
click at [301, 344] on input at bounding box center [416, 353] width 280 height 29
click at [289, 294] on span "All Filters" at bounding box center [297, 299] width 42 height 13
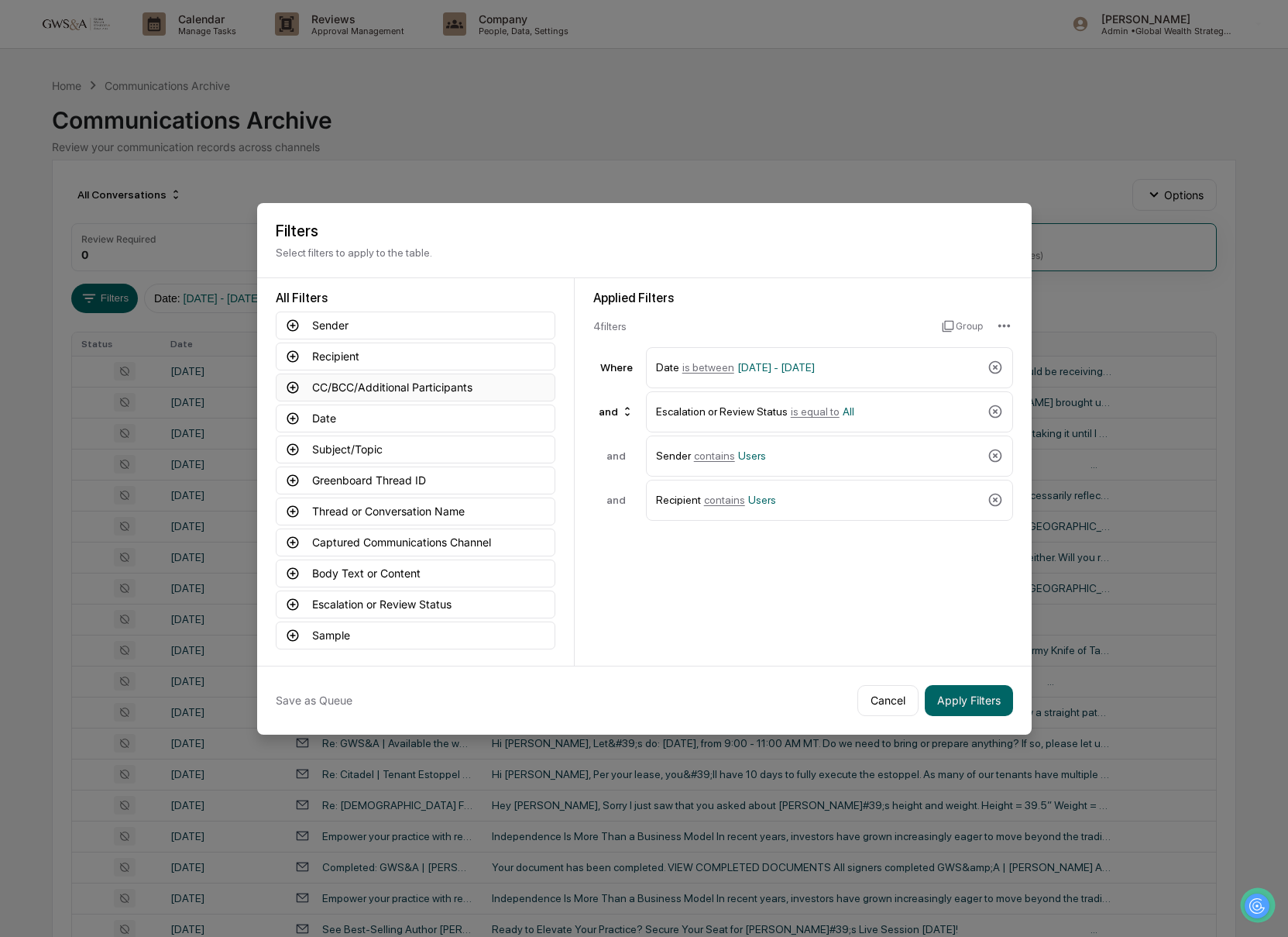
click at [379, 392] on button "CC/BCC/Additional Participants" at bounding box center [416, 387] width 280 height 28
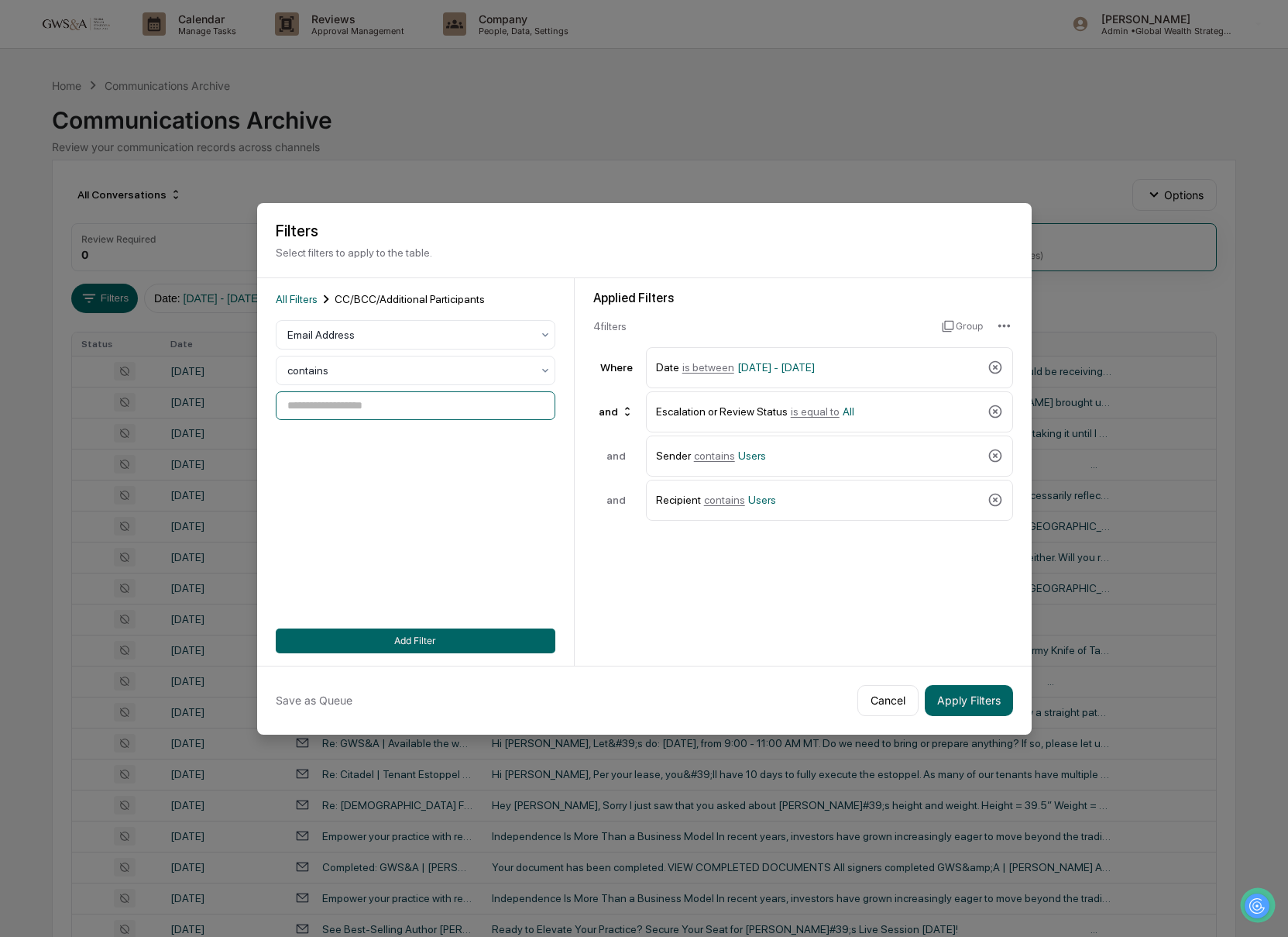
click at [363, 408] on input at bounding box center [416, 406] width 280 height 29
click at [300, 301] on span "All Filters" at bounding box center [297, 299] width 42 height 13
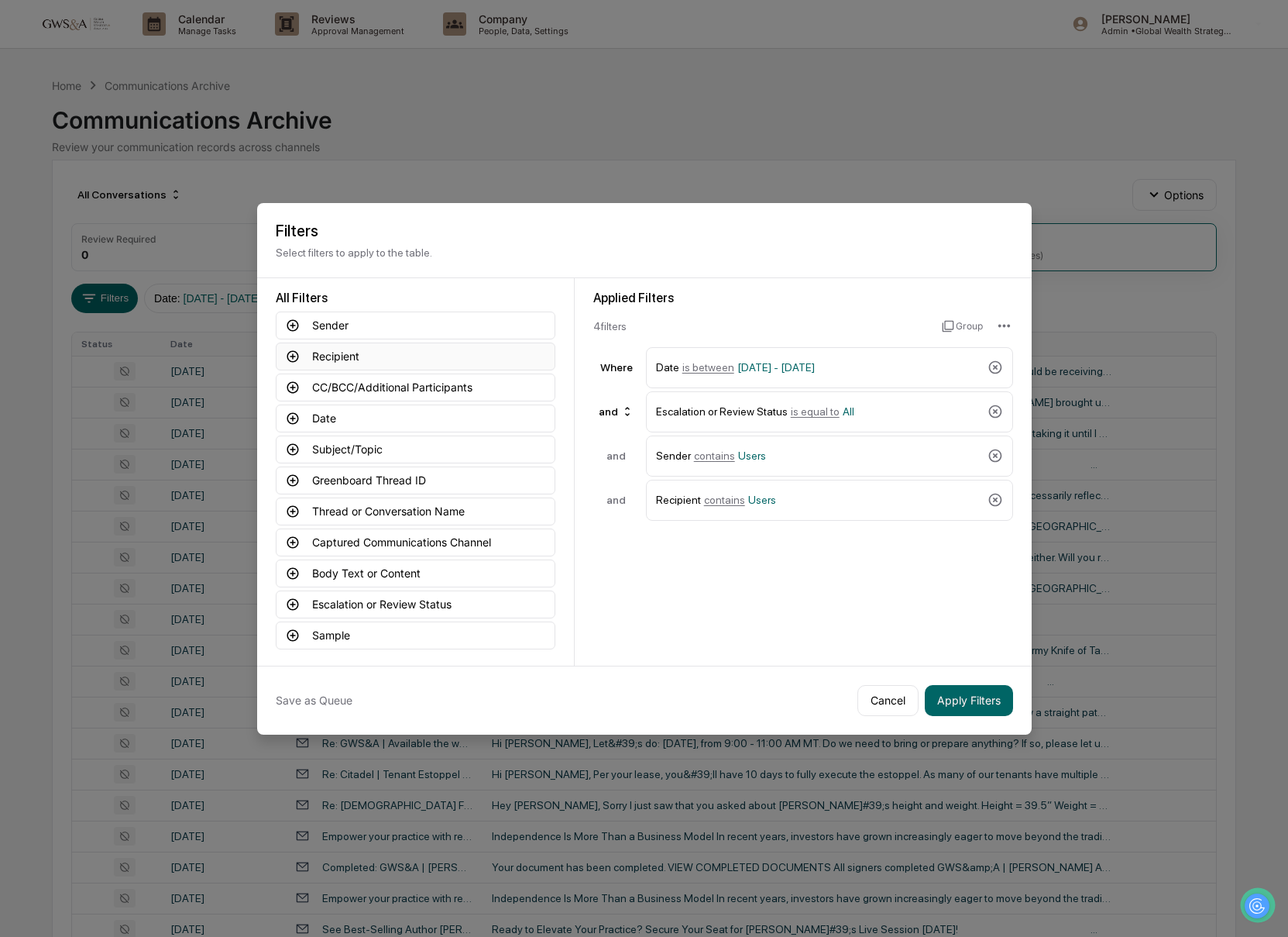
click at [346, 359] on button "Recipient" at bounding box center [416, 356] width 280 height 28
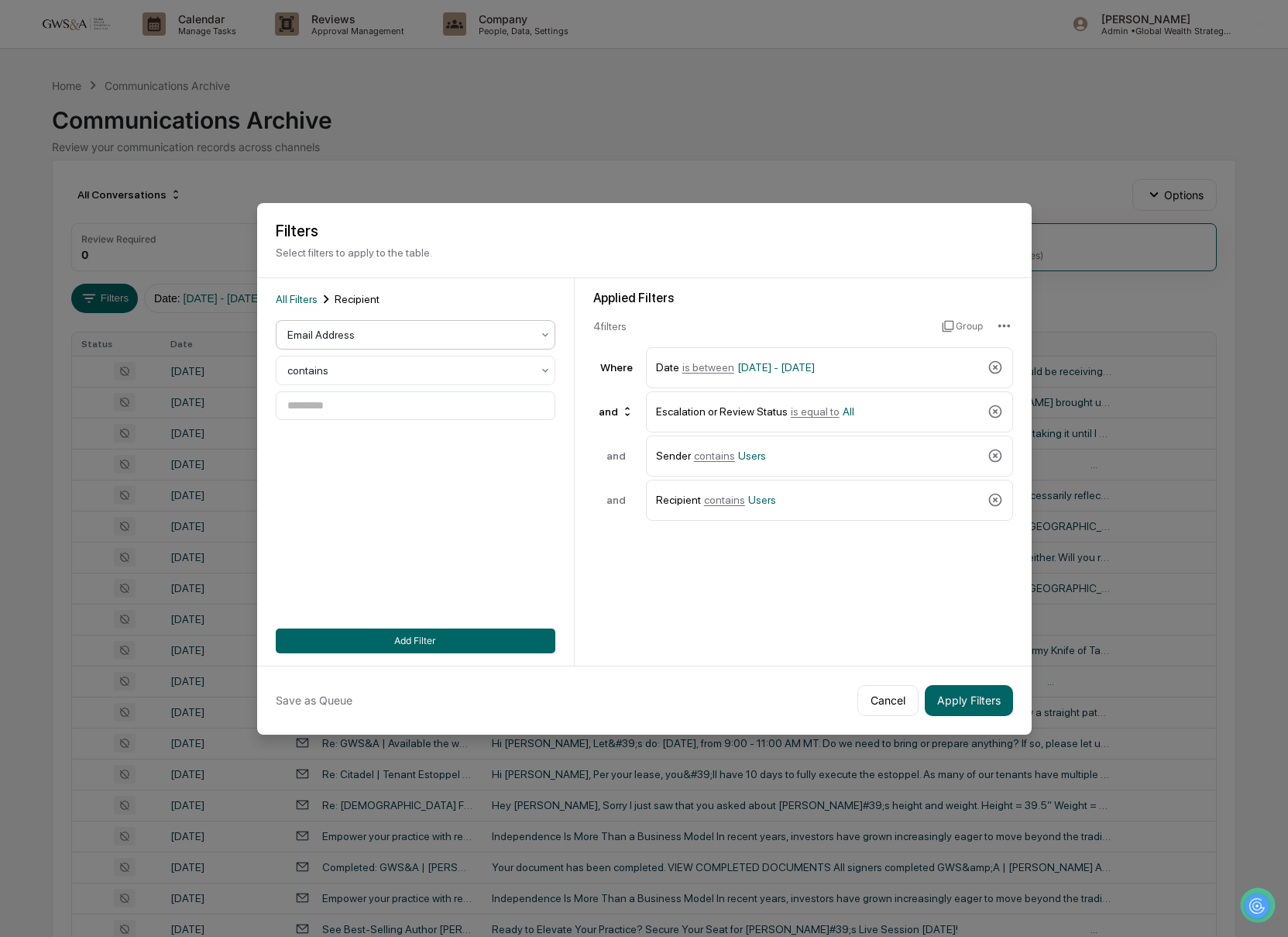
click at [324, 336] on div at bounding box center [409, 334] width 244 height 15
click at [456, 527] on div "All Filters Recipient User Group, 3 of 3. 3 results available. Use Up and Down …" at bounding box center [416, 472] width 280 height 363
click at [956, 698] on button "Apply Filters" at bounding box center [968, 700] width 88 height 31
click at [895, 702] on button "Cancel" at bounding box center [887, 700] width 61 height 31
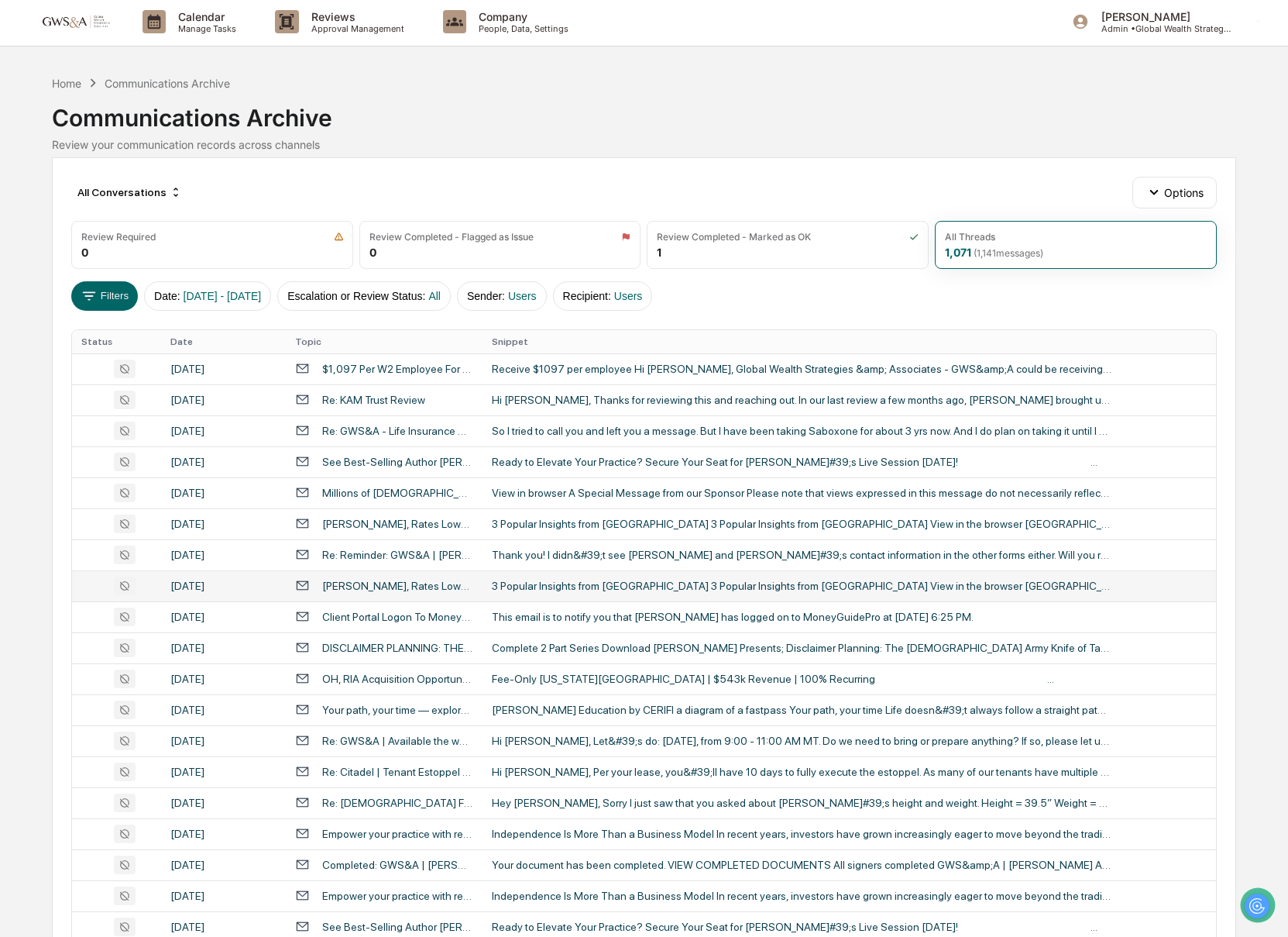
scroll to position [283, 0]
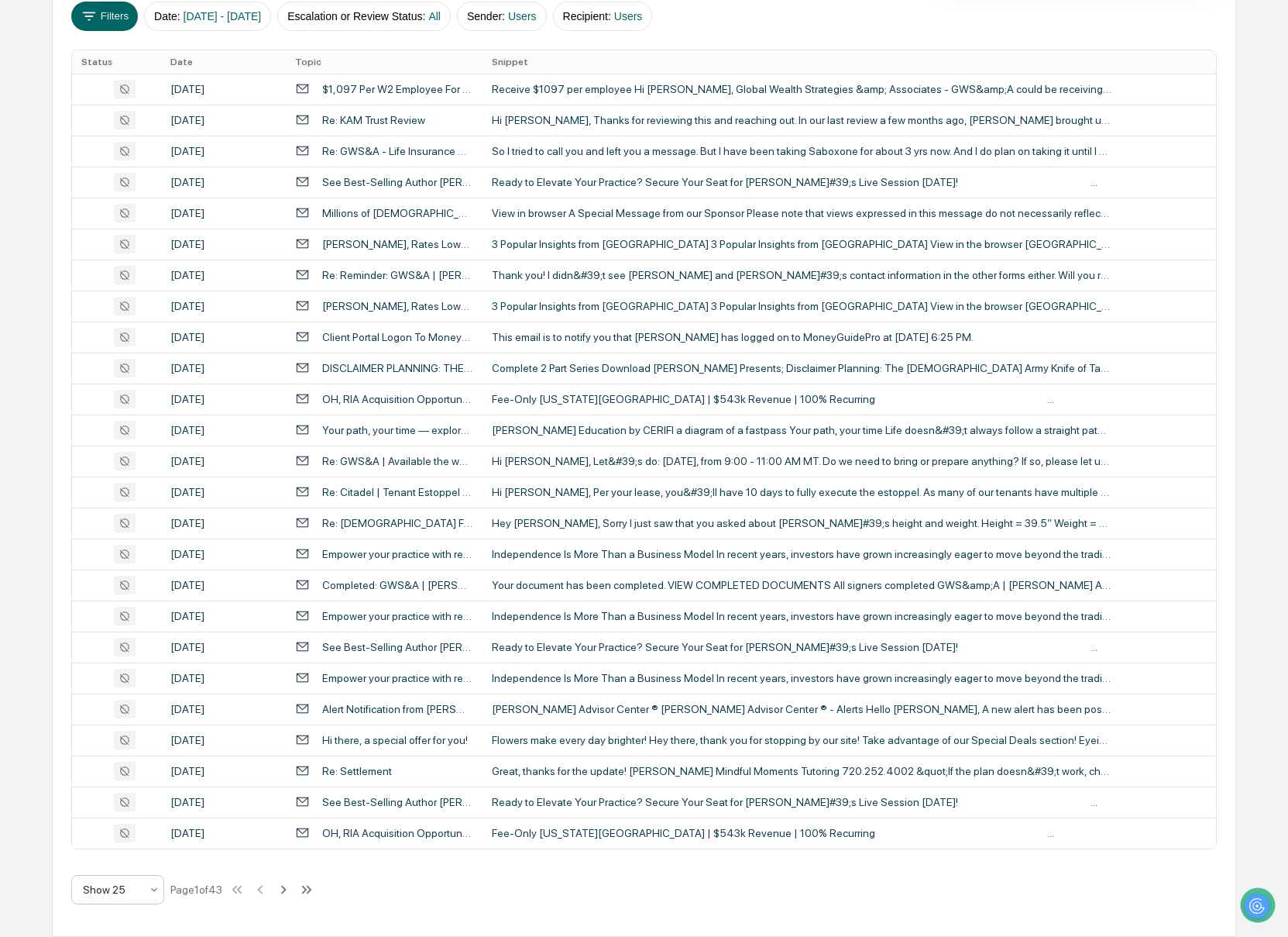
click at [130, 892] on div at bounding box center [111, 888] width 57 height 15
click at [123, 853] on div "Show 100" at bounding box center [118, 849] width 91 height 31
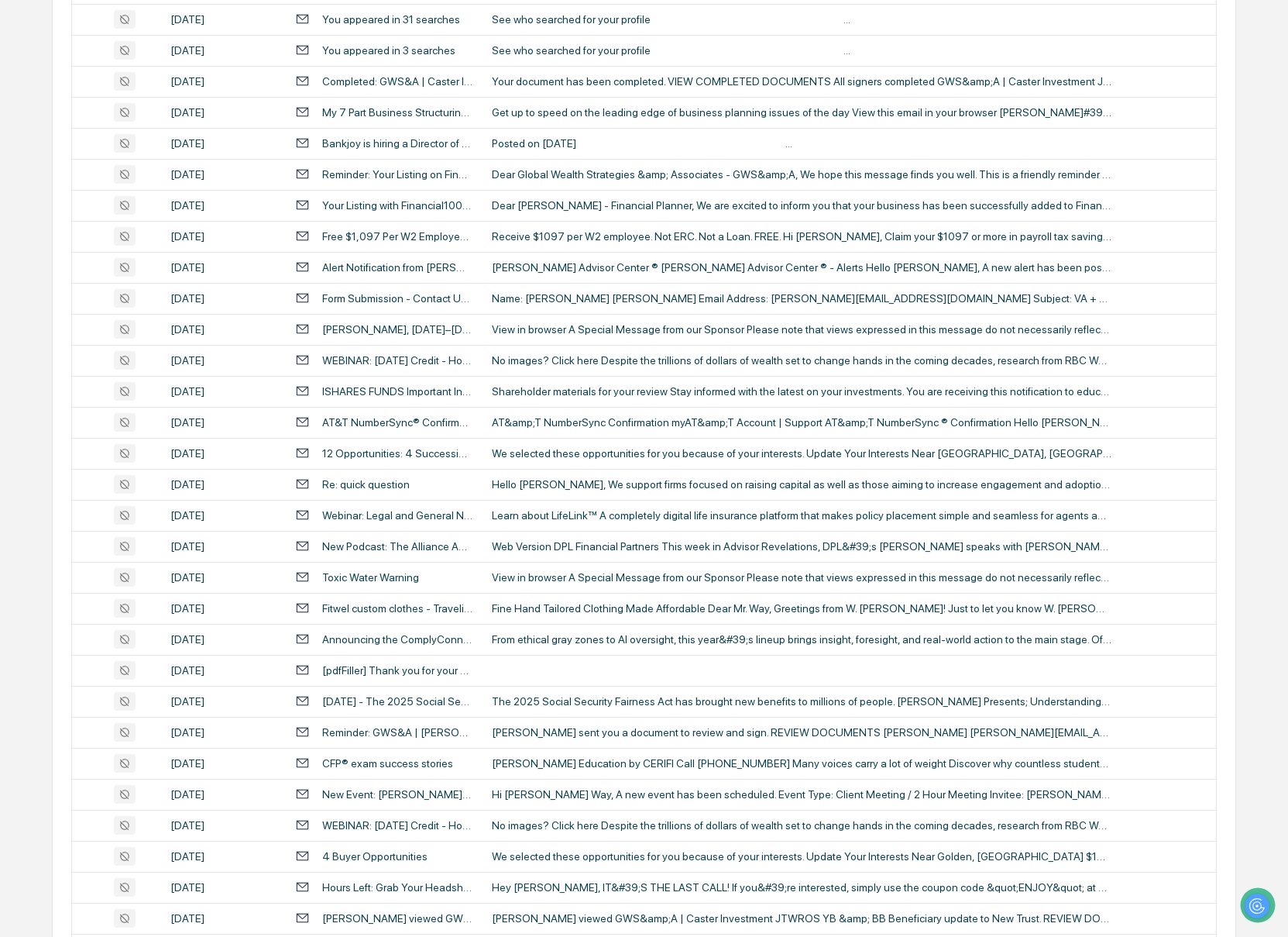
scroll to position [2607, 0]
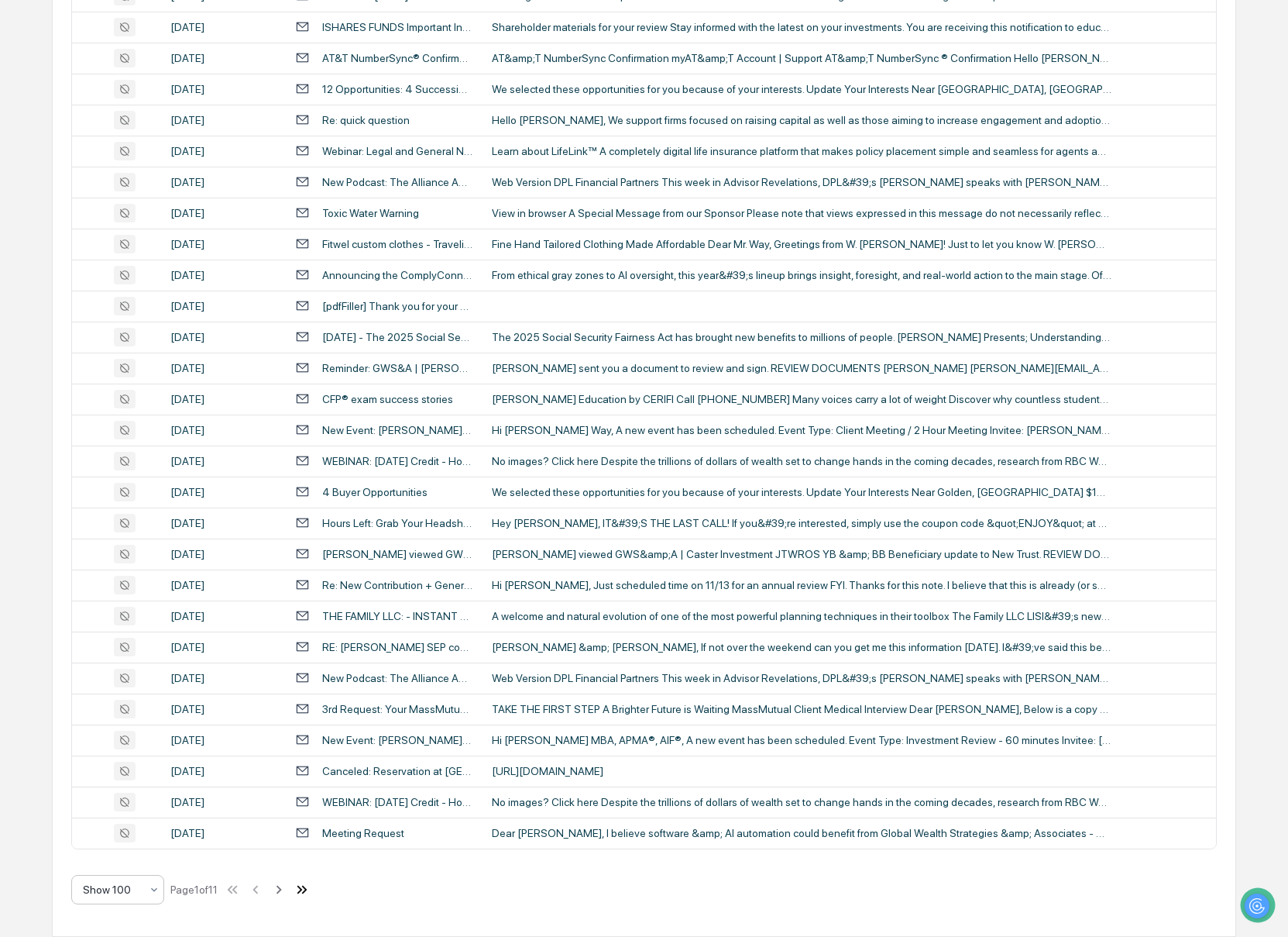
click at [308, 892] on icon at bounding box center [305, 888] width 6 height 9
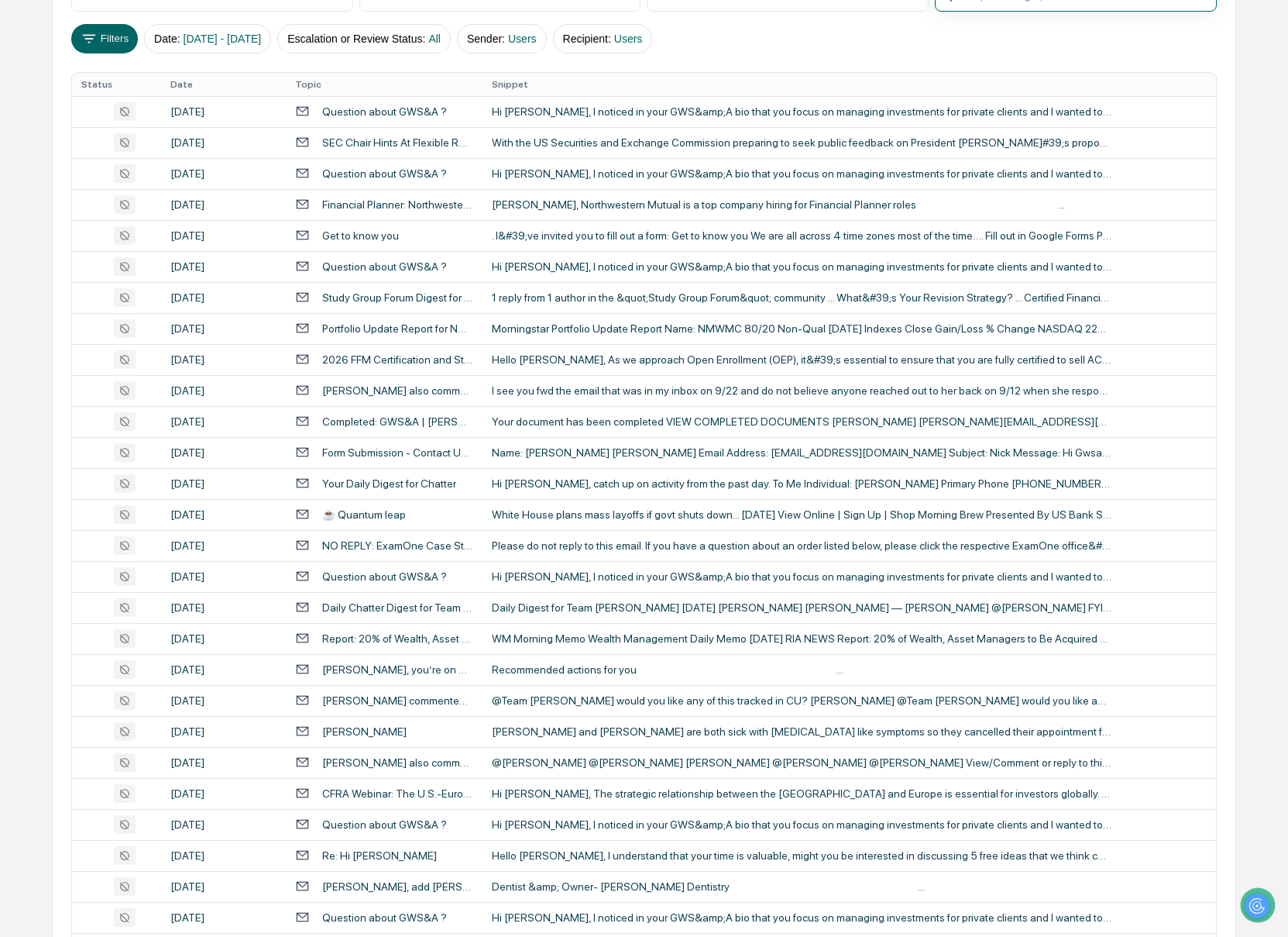
scroll to position [164, 0]
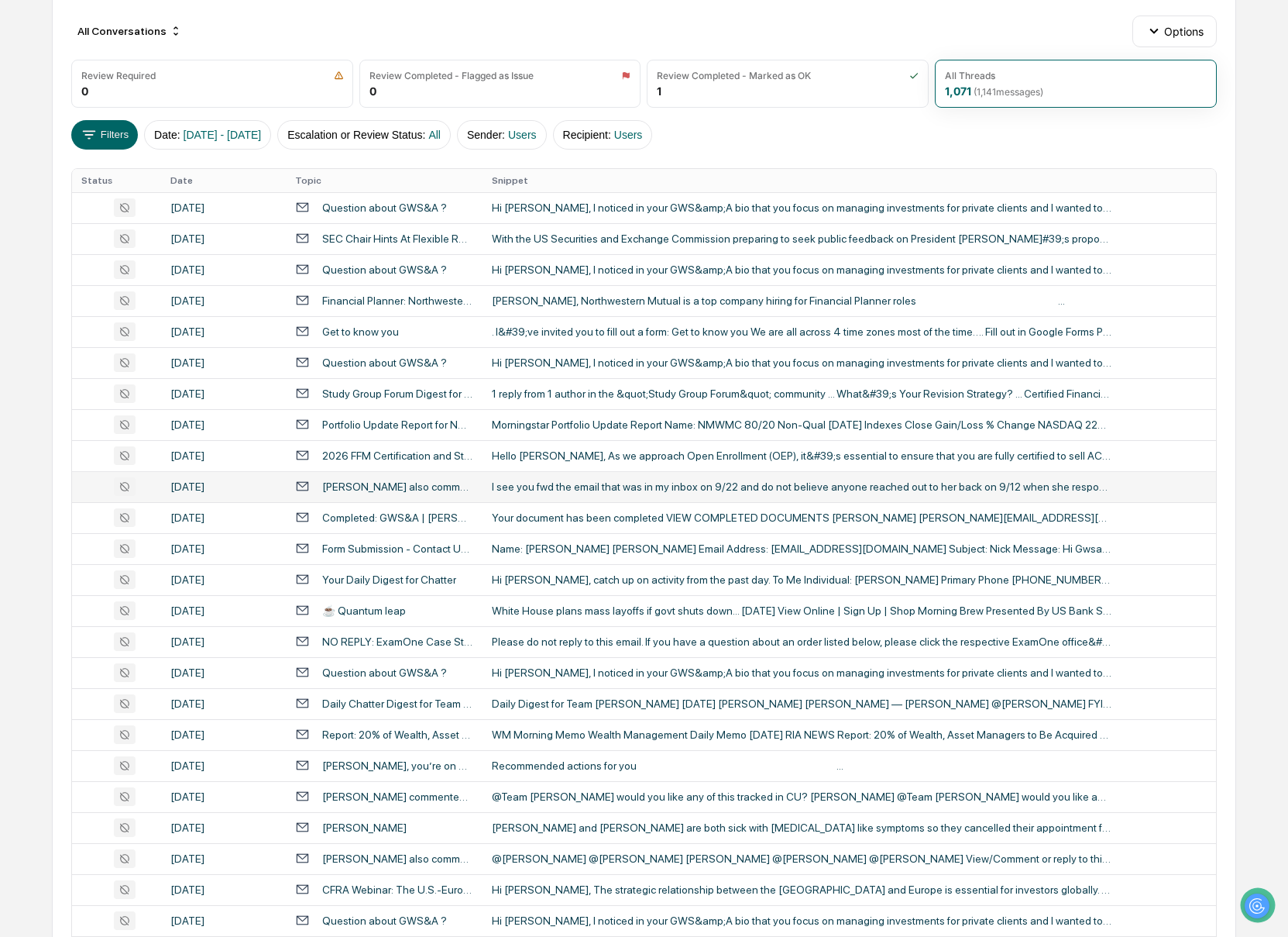
click at [744, 492] on div "I see you fwd the email that was in my inbox on 9/22 and do not believe anyone …" at bounding box center [801, 487] width 619 height 13
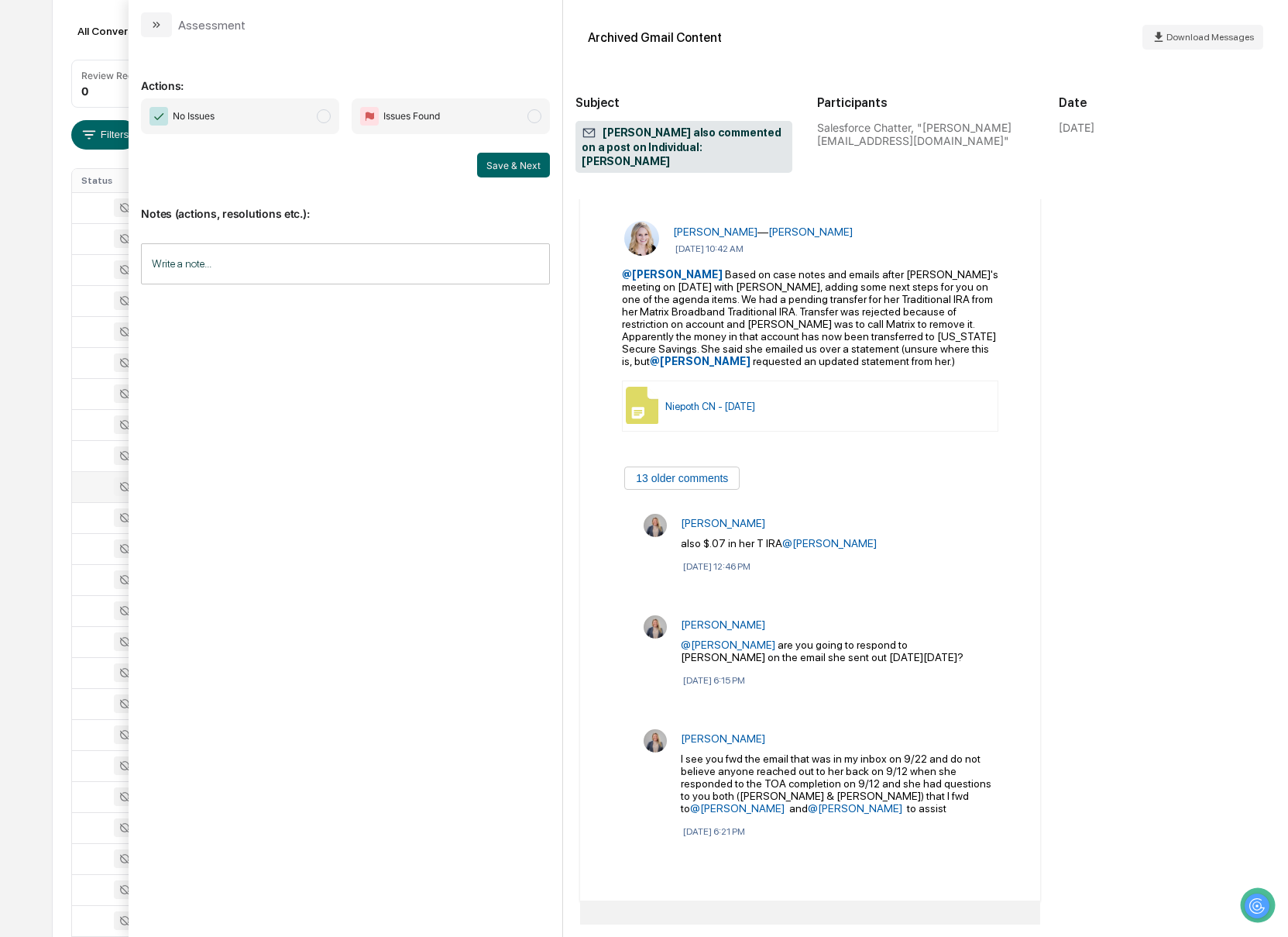
scroll to position [160, 0]
click at [157, 26] on icon "modal" at bounding box center [158, 25] width 4 height 6
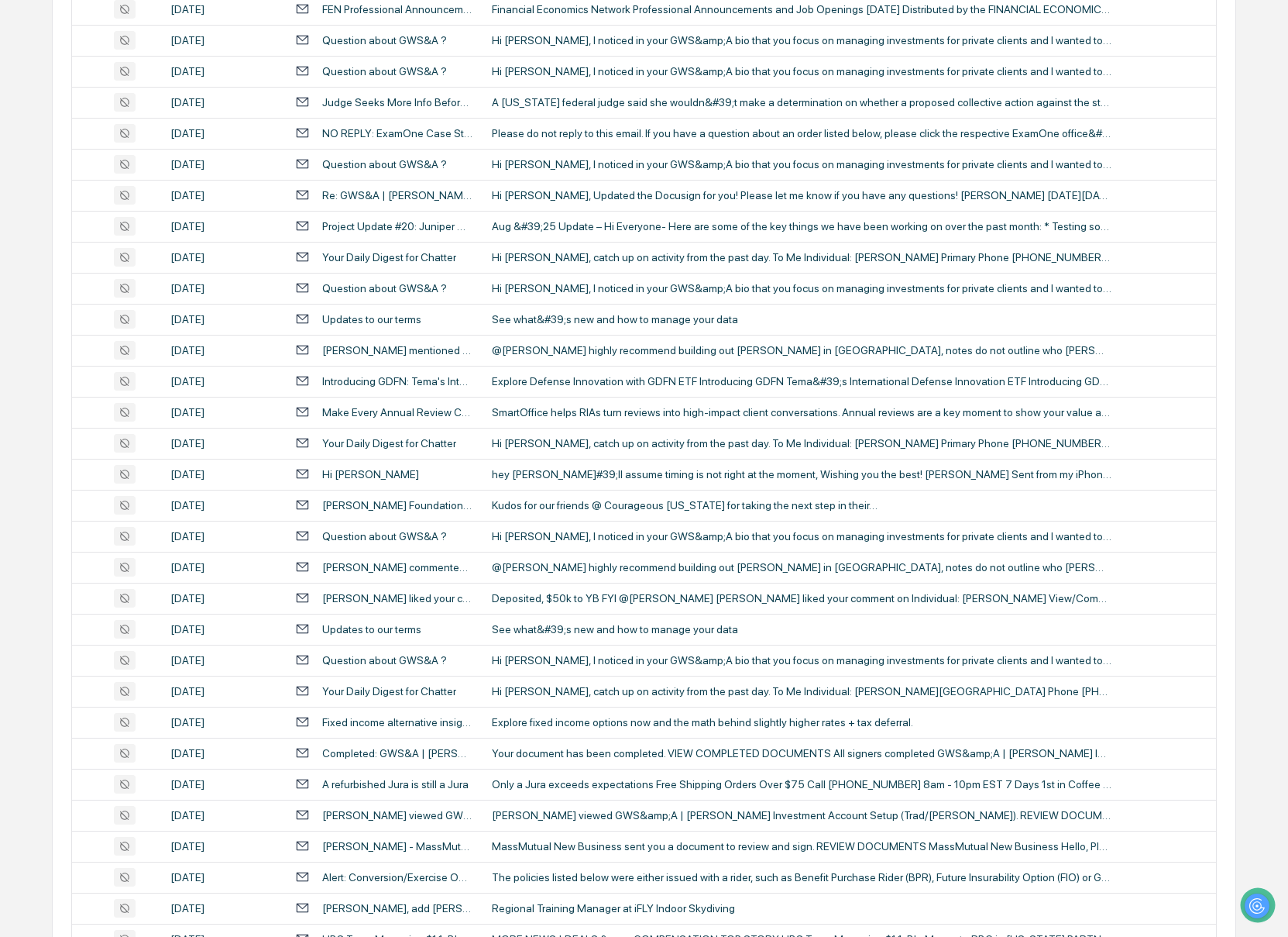
scroll to position [1740, 0]
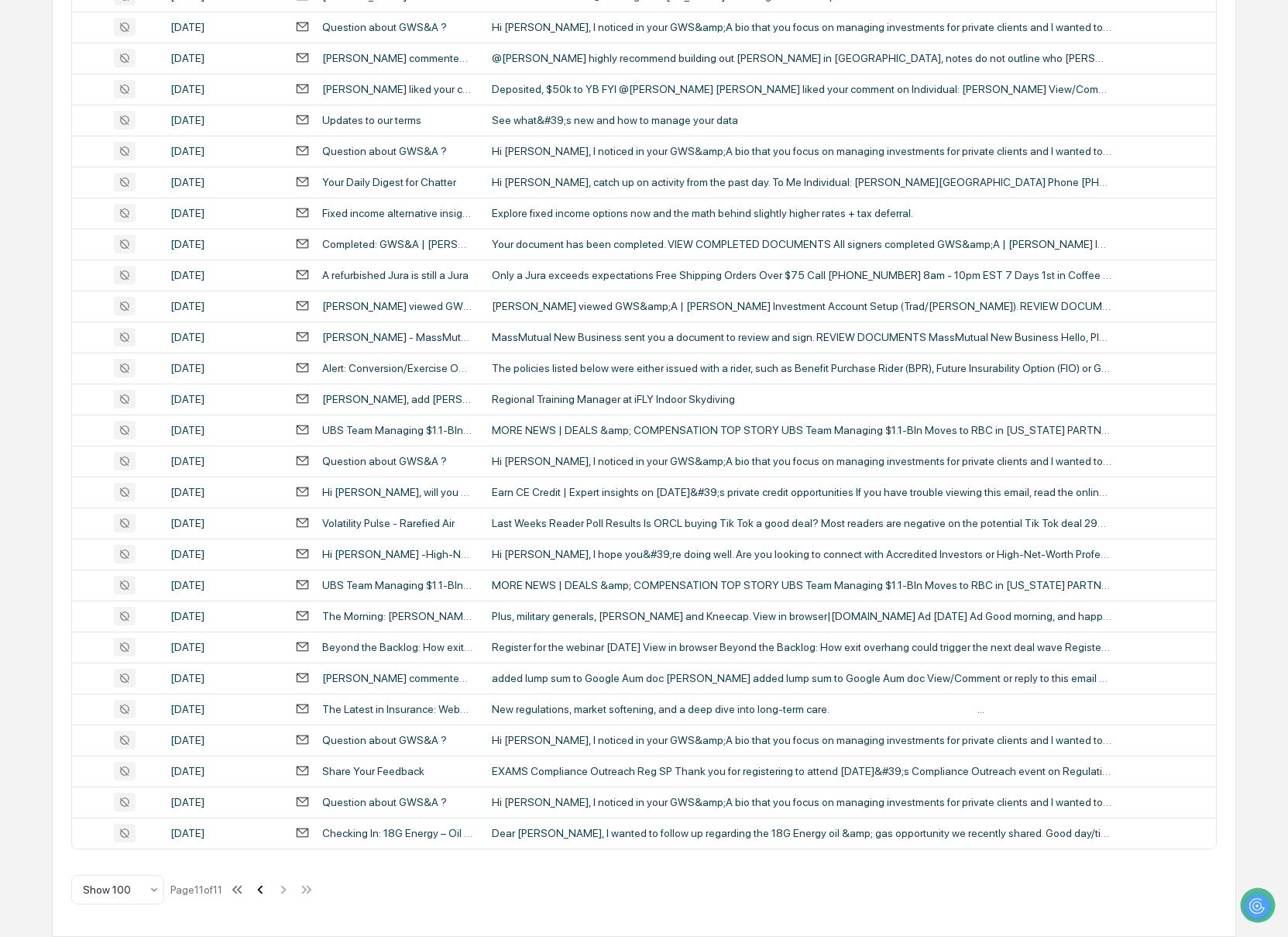
click at [265, 885] on icon at bounding box center [260, 888] width 17 height 17
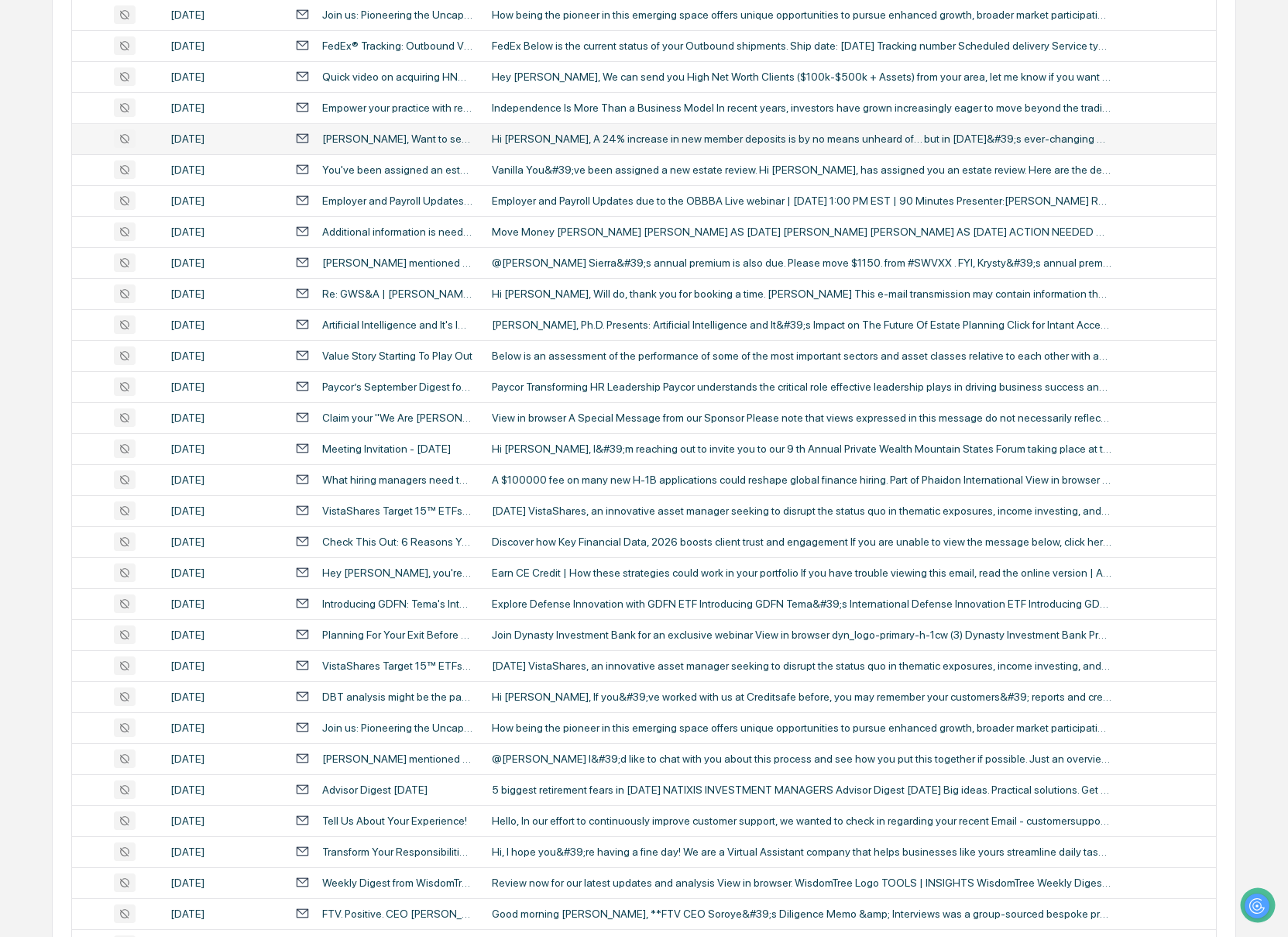
scroll to position [2607, 0]
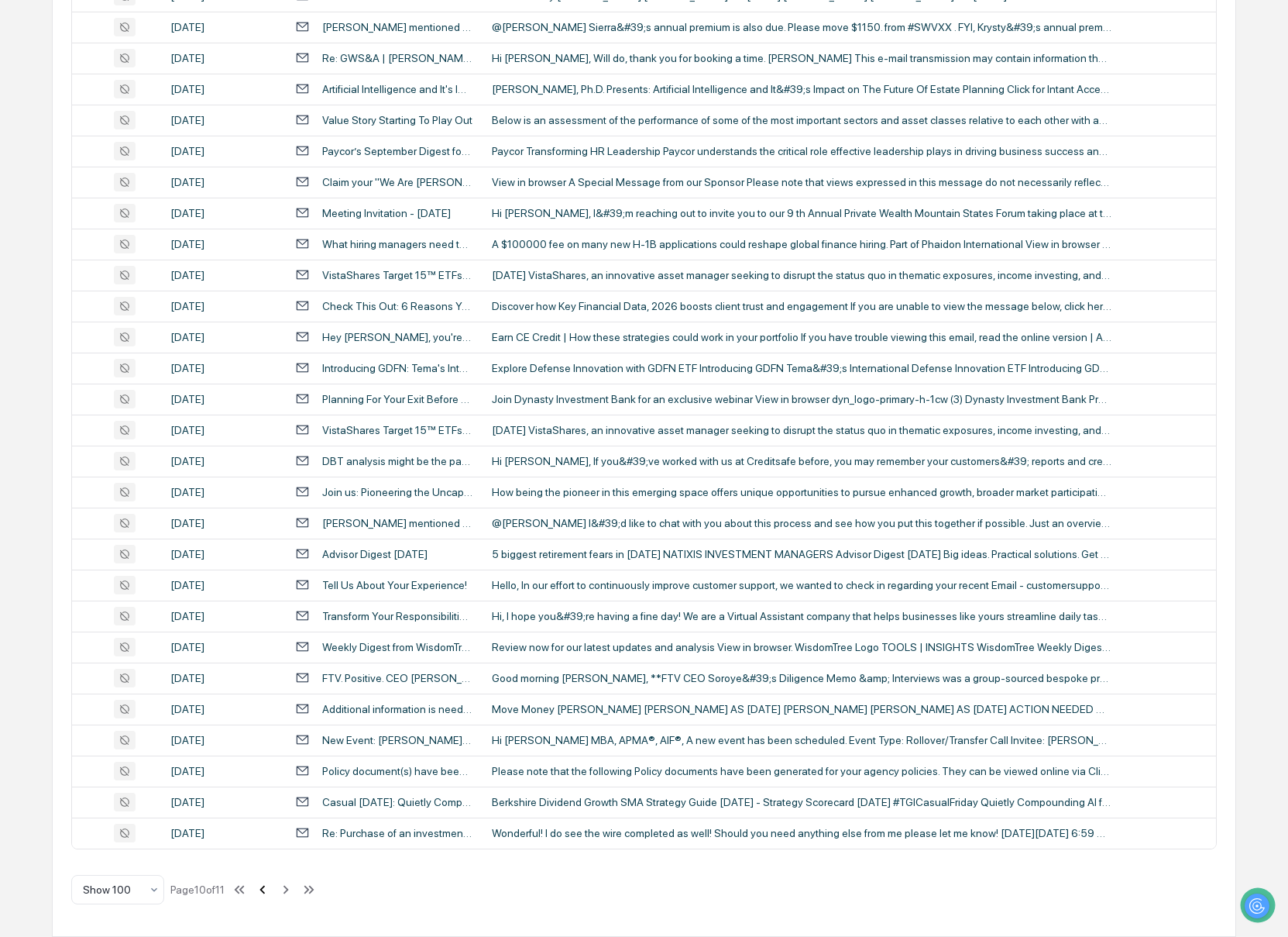
click at [271, 886] on icon at bounding box center [262, 888] width 17 height 17
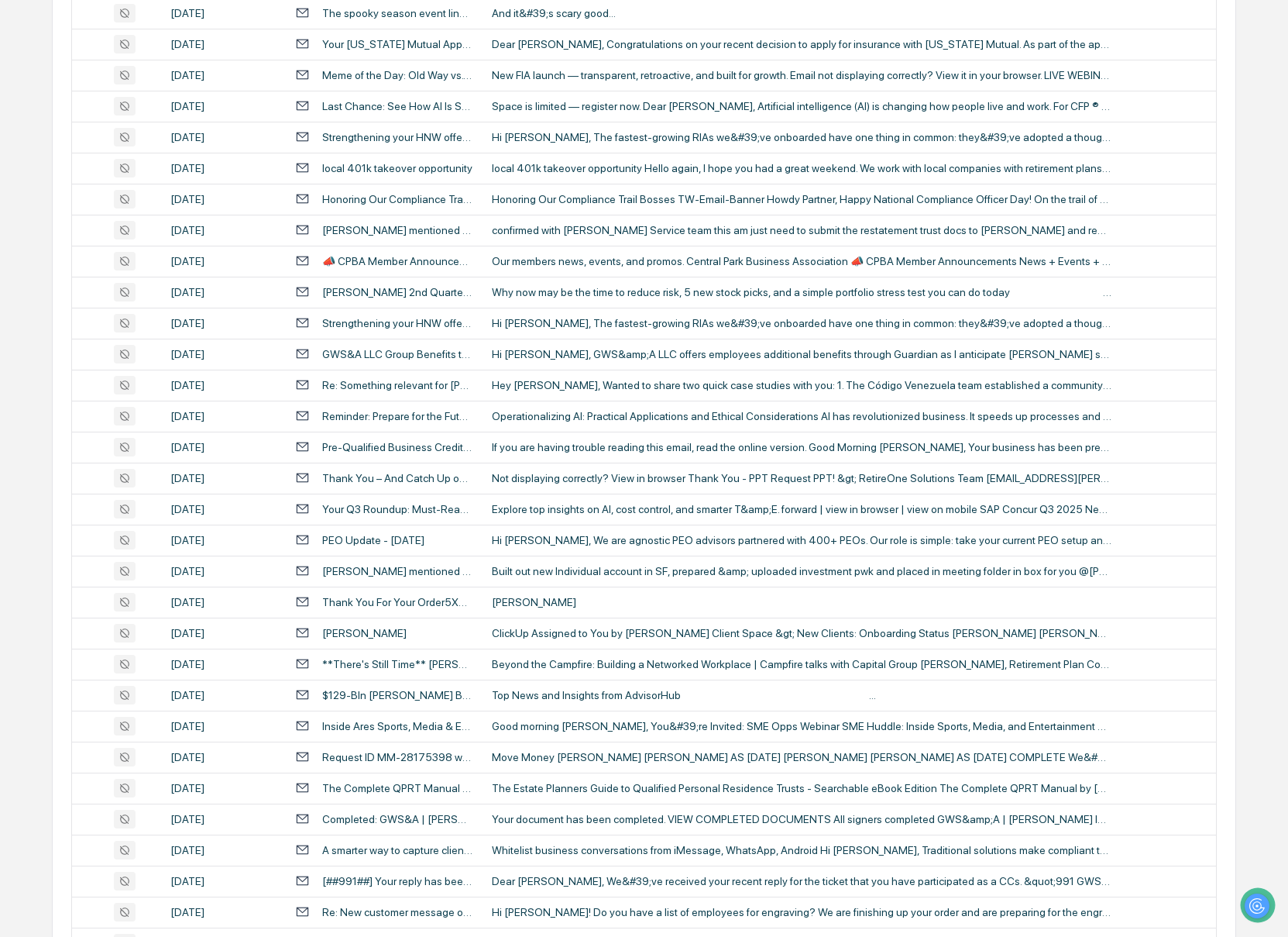
scroll to position [2247, 0]
click at [530, 607] on div "[PERSON_NAME]" at bounding box center [801, 604] width 619 height 13
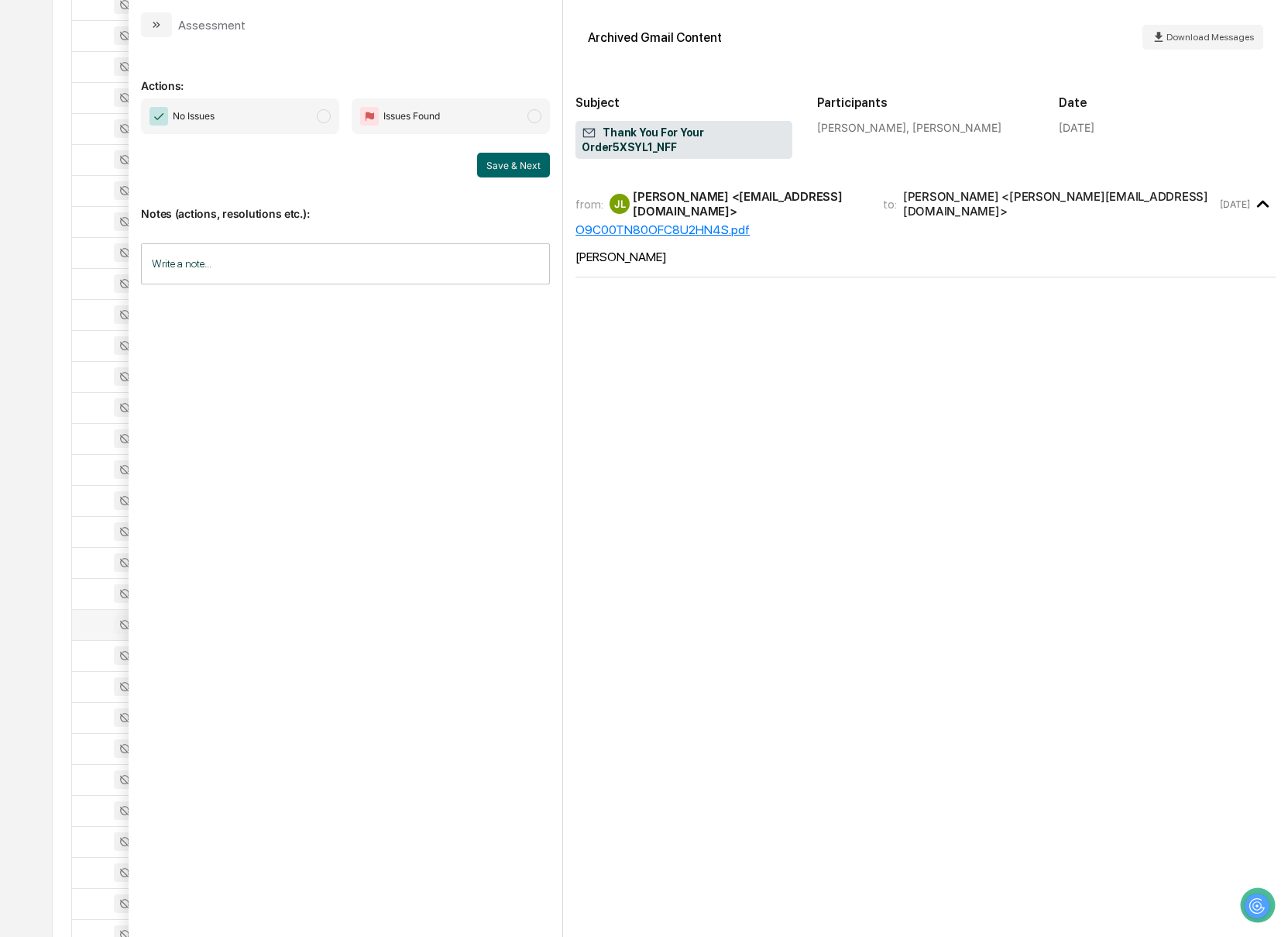
scroll to position [2223, 0]
click at [153, 17] on button "modal" at bounding box center [156, 25] width 31 height 25
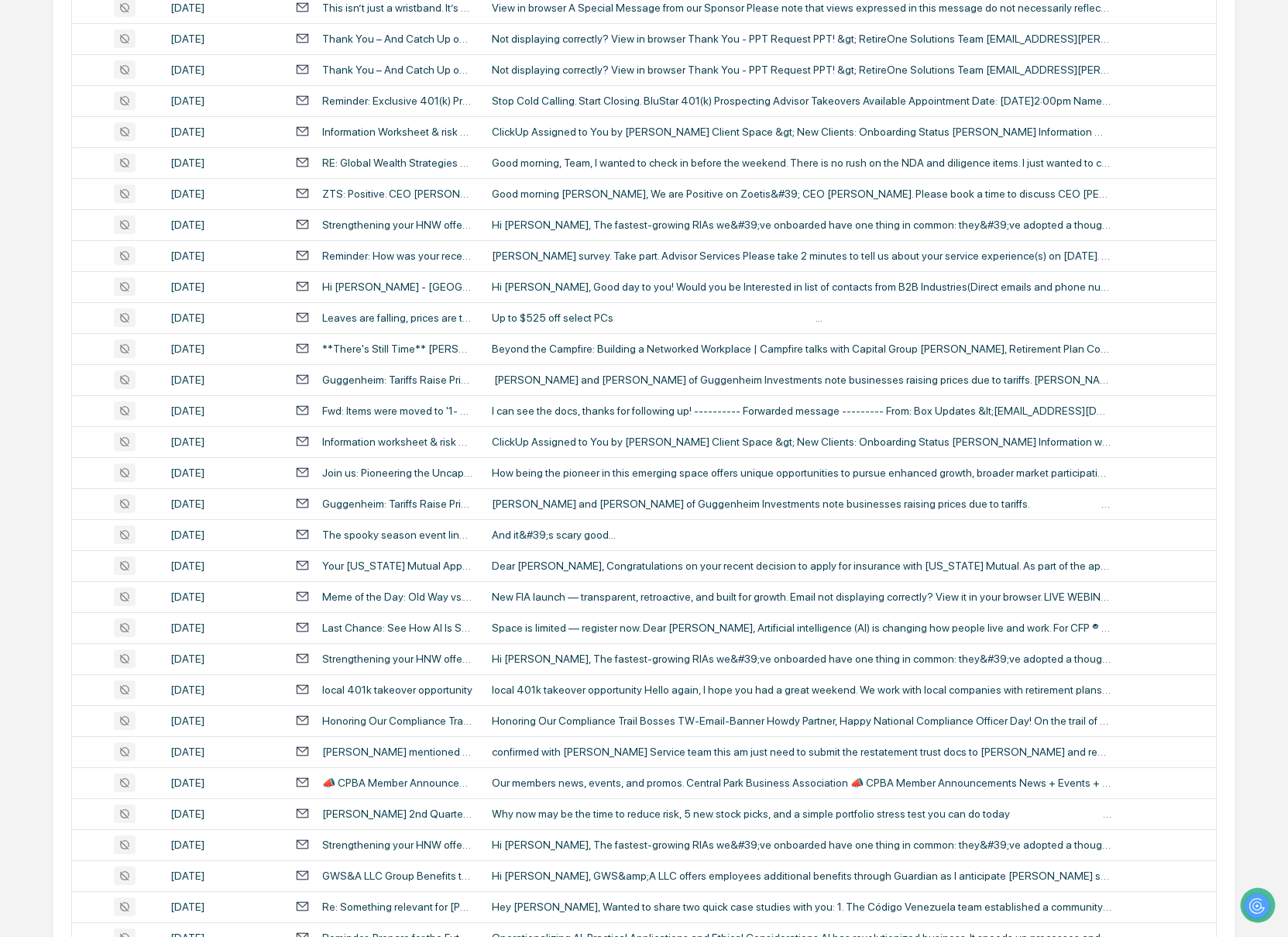
scroll to position [1686, 0]
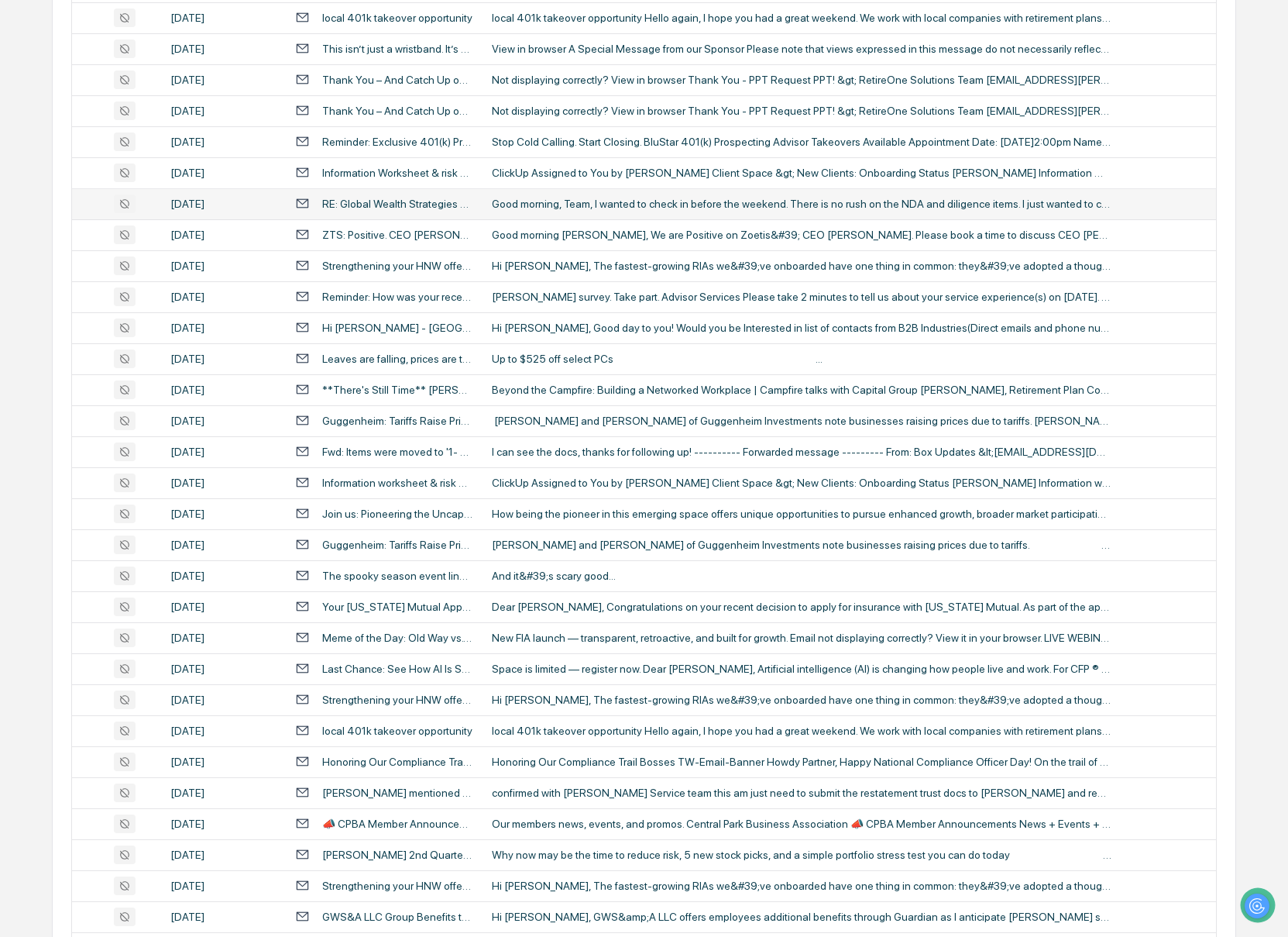
click at [522, 199] on div "Good morning, Team, I wanted to check in before the weekend. There is no rush o…" at bounding box center [801, 204] width 619 height 13
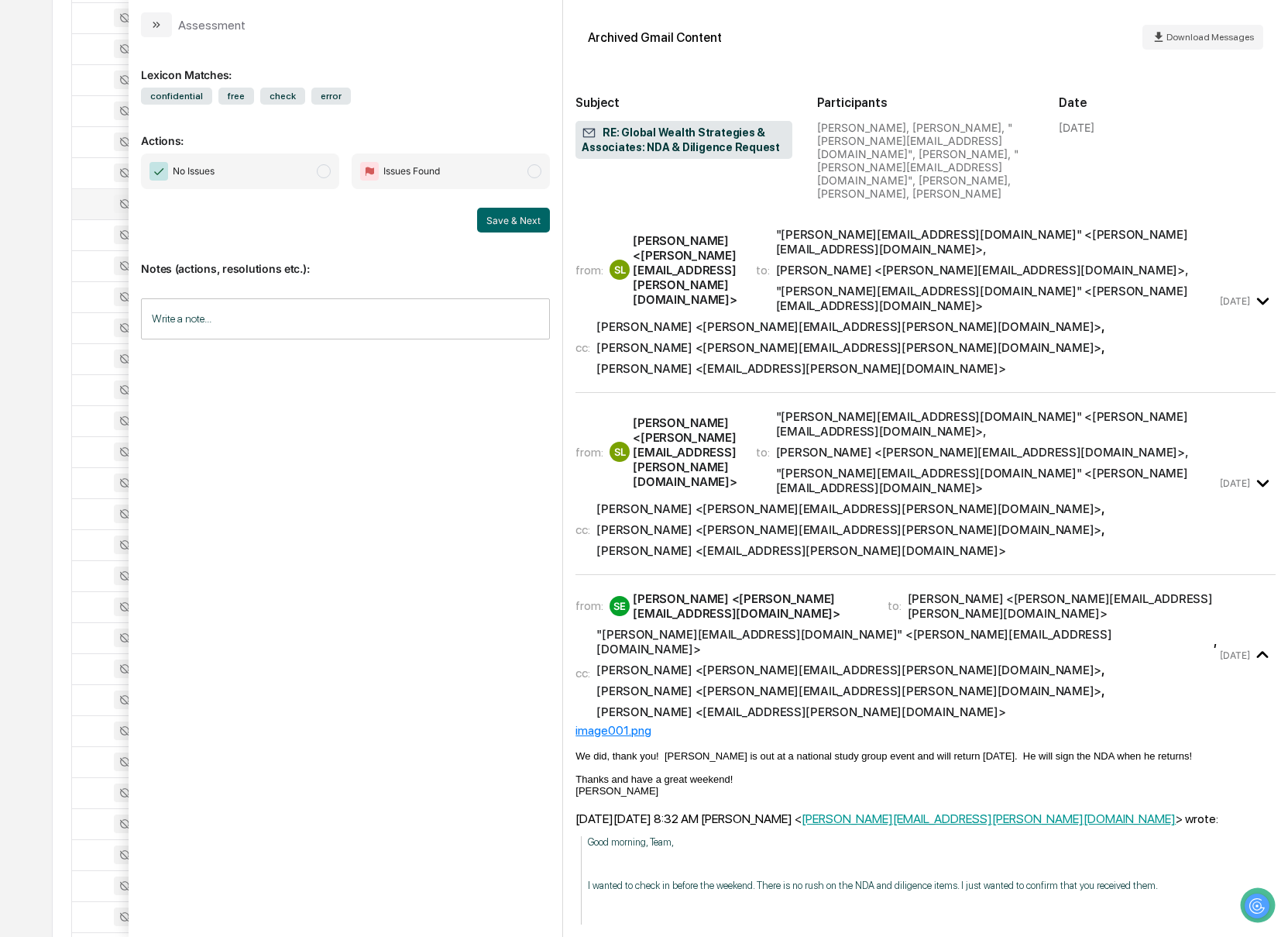
click at [709, 254] on div "from: SL [PERSON_NAME] <[PERSON_NAME][EMAIL_ADDRESS][PERSON_NAME][DOMAIN_NAME]>…" at bounding box center [896, 270] width 642 height 86
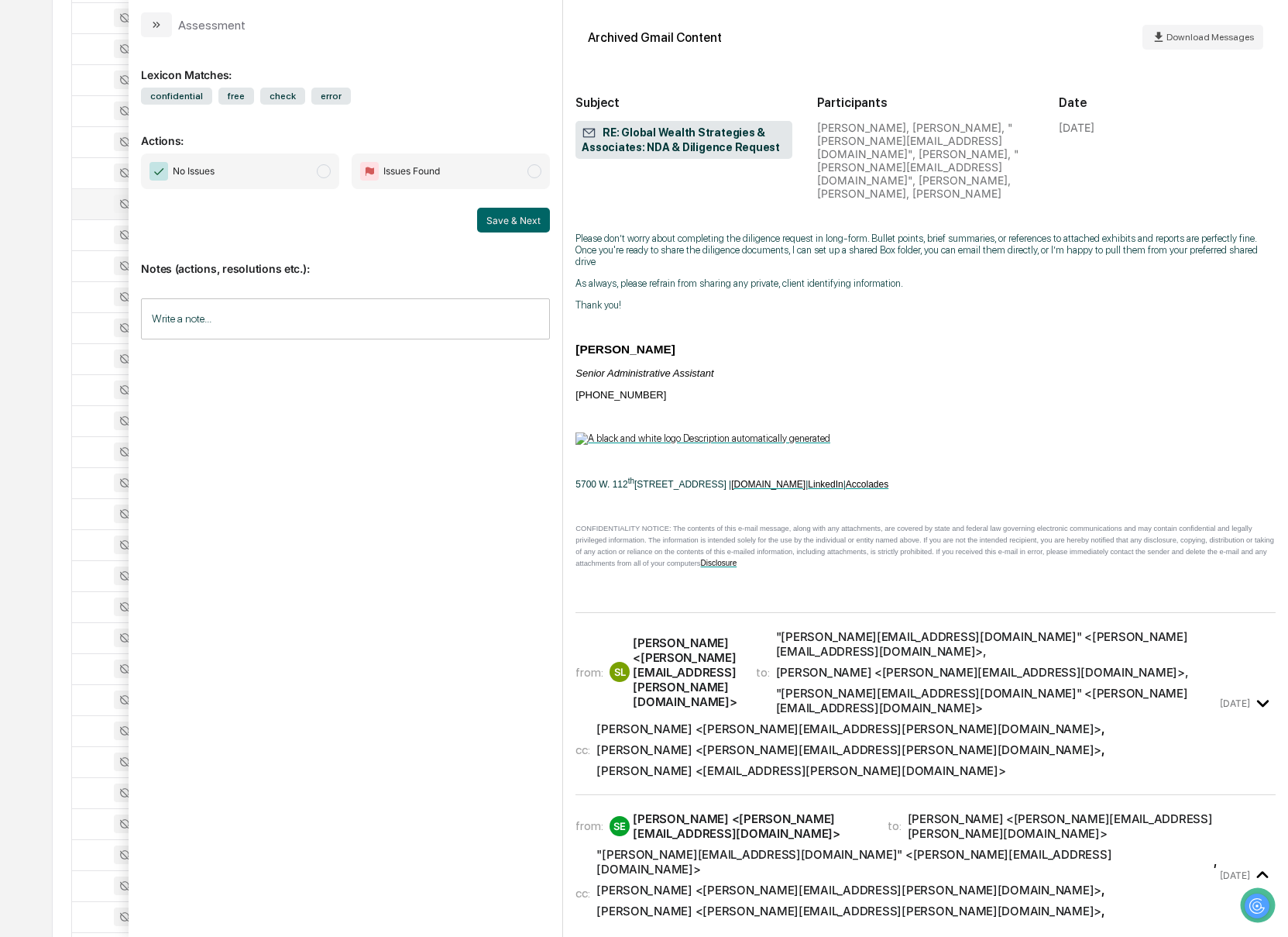
scroll to position [289, 0]
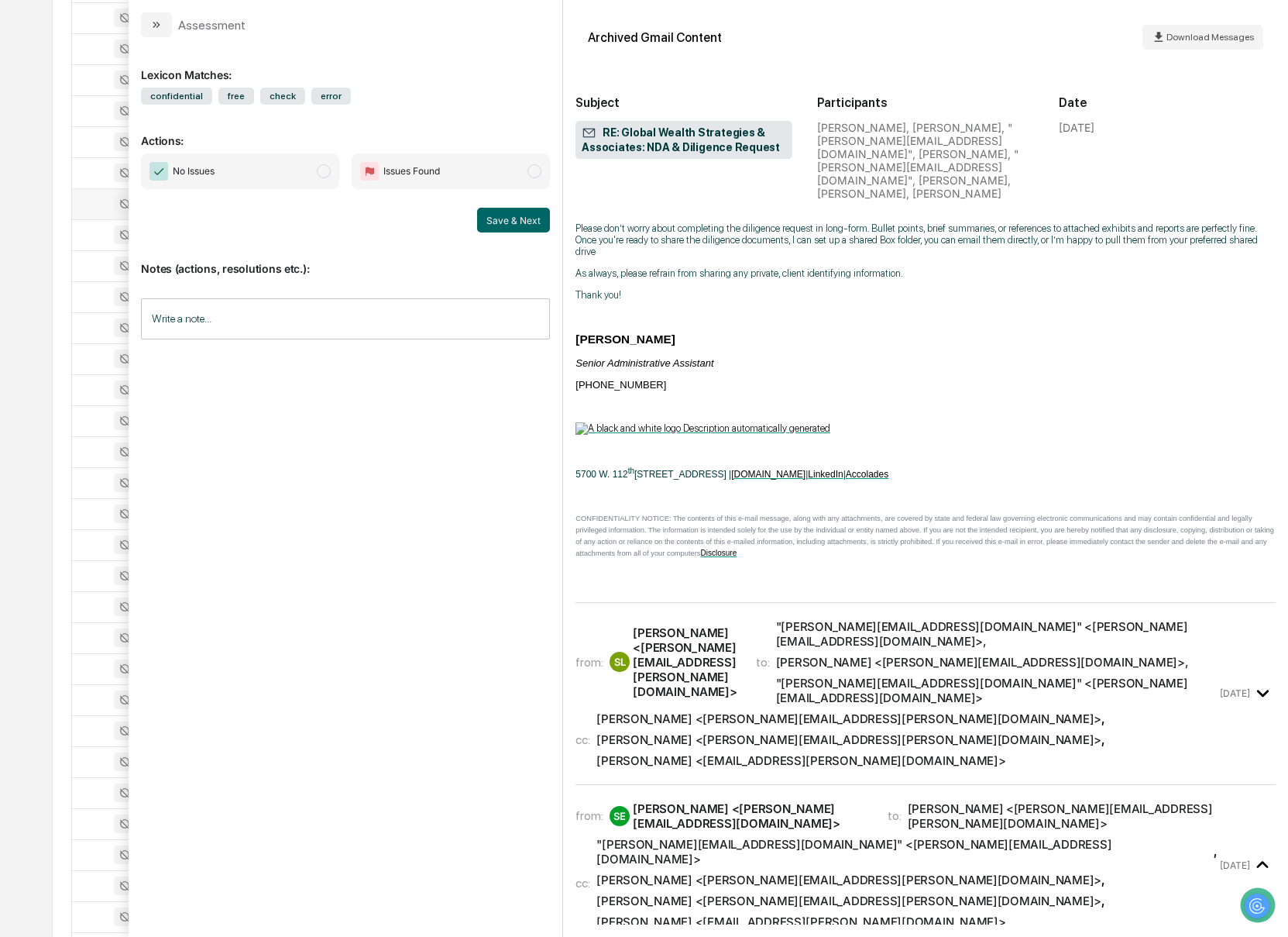
click at [736, 625] on div "[PERSON_NAME] <[PERSON_NAME][EMAIL_ADDRESS][PERSON_NAME][DOMAIN_NAME]>" at bounding box center [685, 662] width 104 height 74
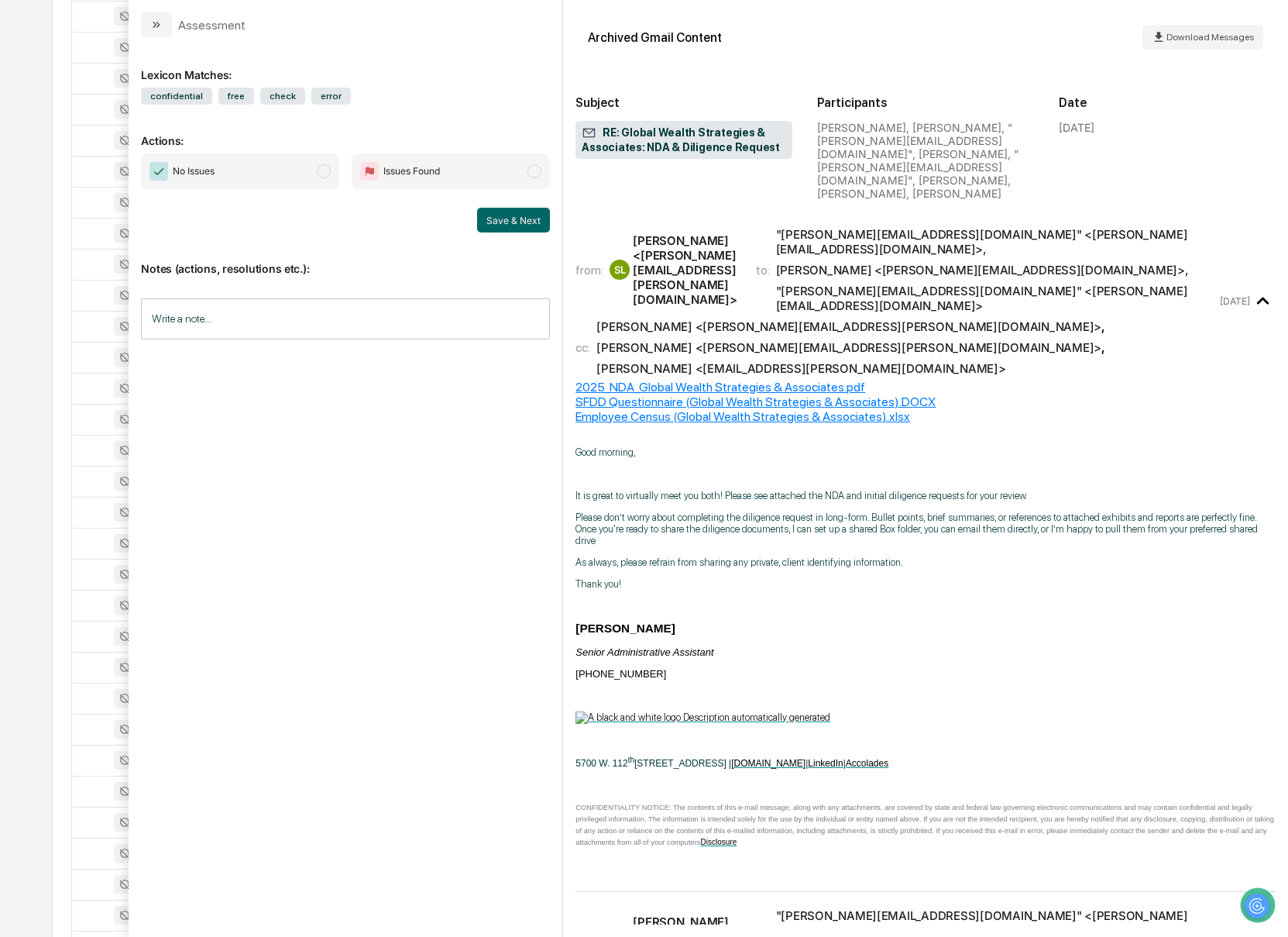
scroll to position [380, 0]
click at [661, 379] on div "2025_NDA_Global Wealth Strategies & Associates.pdf" at bounding box center [925, 387] width 700 height 15
click at [638, 409] on div "Employee Census (Global Wealth Strategies & Associates).xlsx" at bounding box center [925, 416] width 700 height 15
click at [159, 25] on icon "modal" at bounding box center [158, 25] width 4 height 6
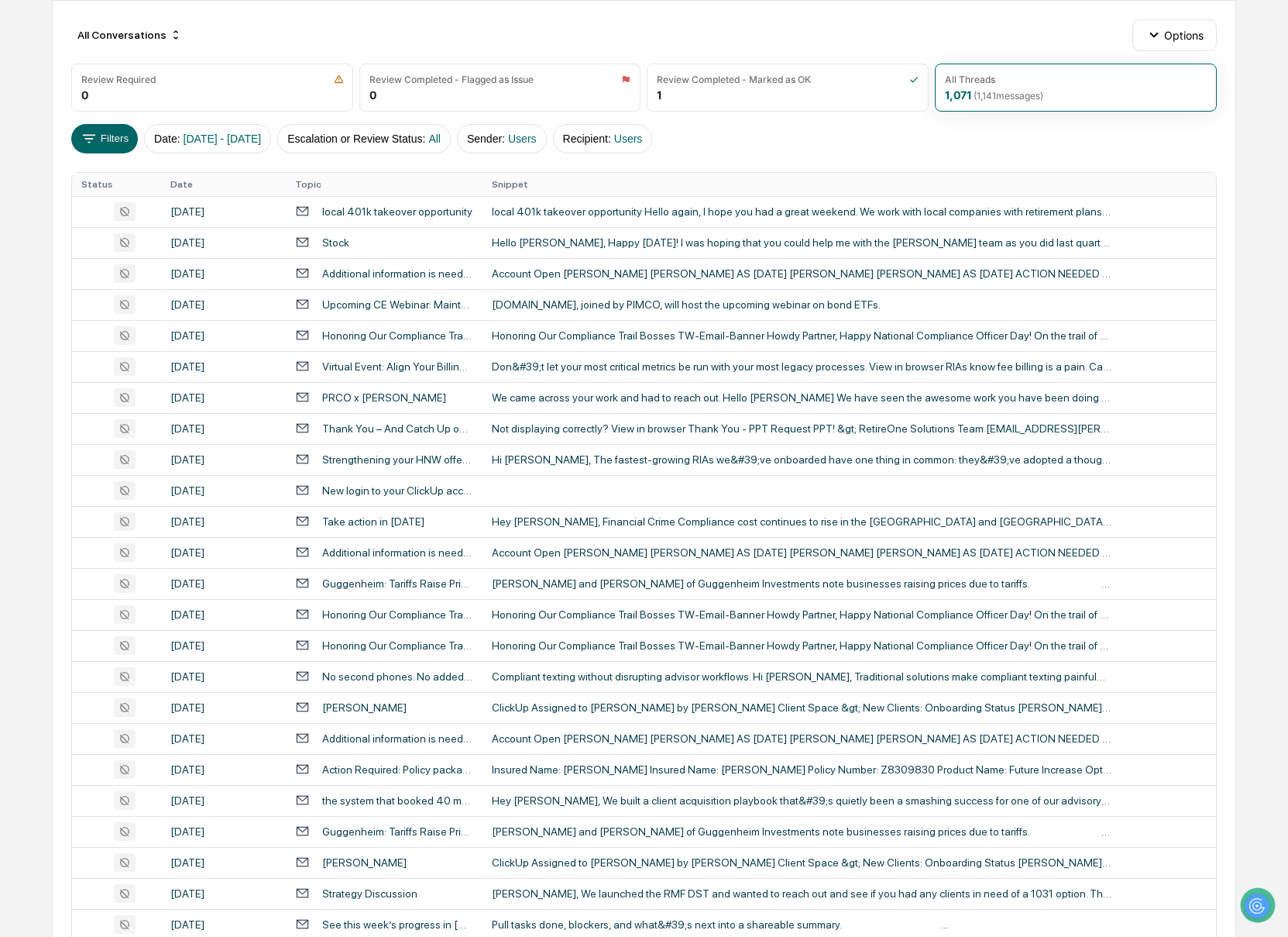
scroll to position [158, 0]
click at [798, 247] on div "Hello [PERSON_NAME], Happy [DATE]! I was hoping that you could help me with the…" at bounding box center [801, 244] width 619 height 13
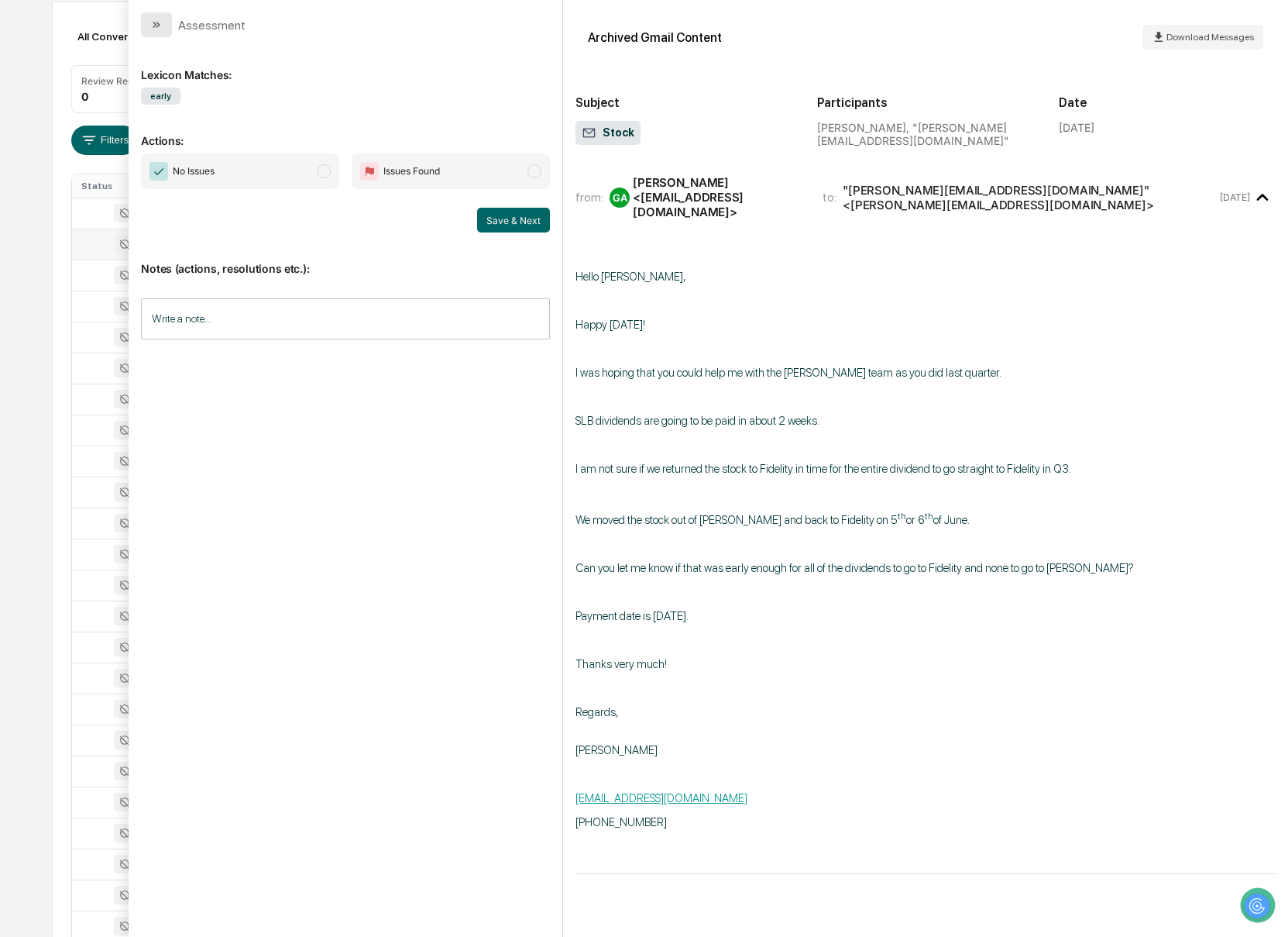
click at [163, 30] on button "modal" at bounding box center [156, 25] width 31 height 25
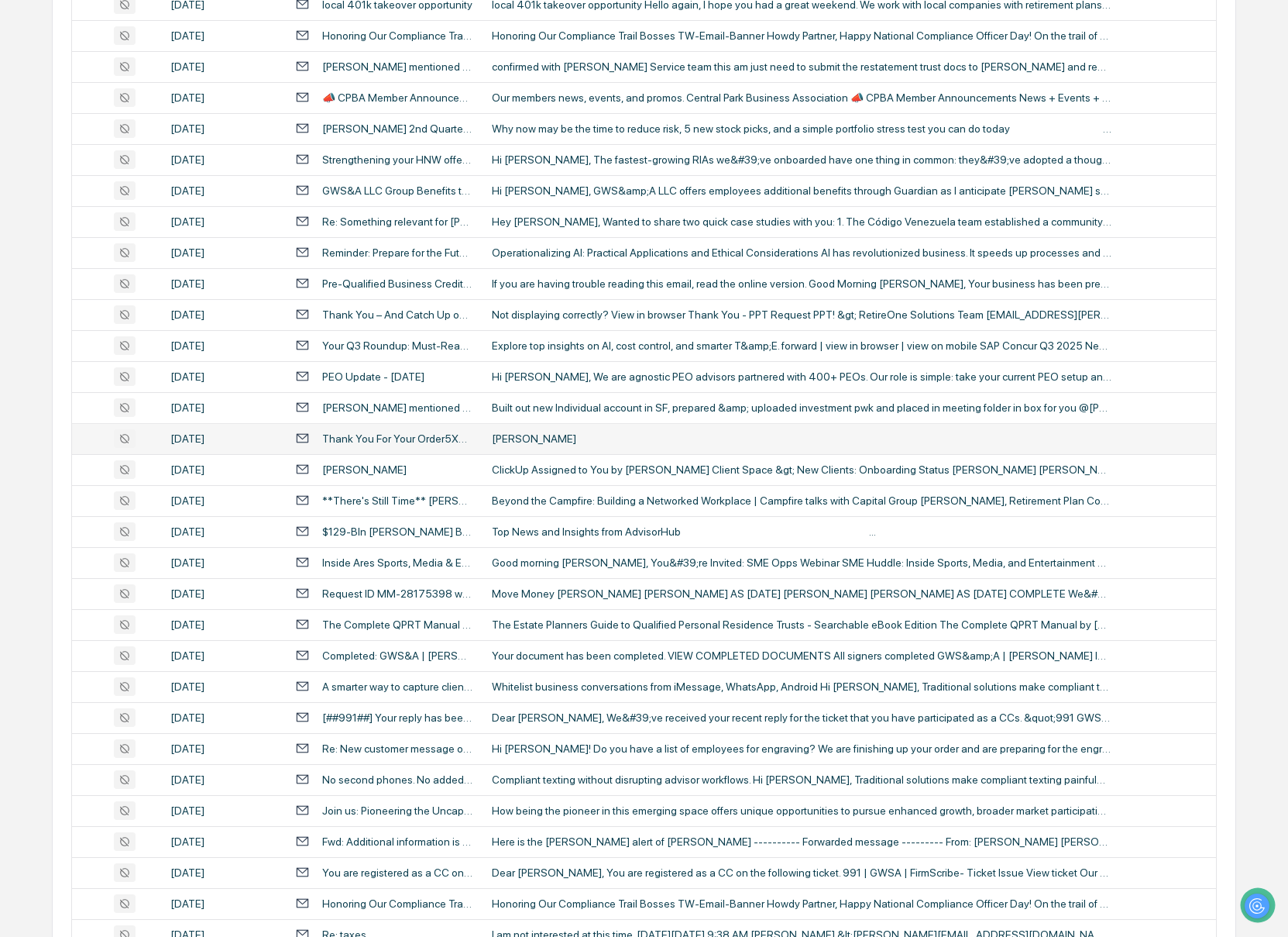
scroll to position [2607, 0]
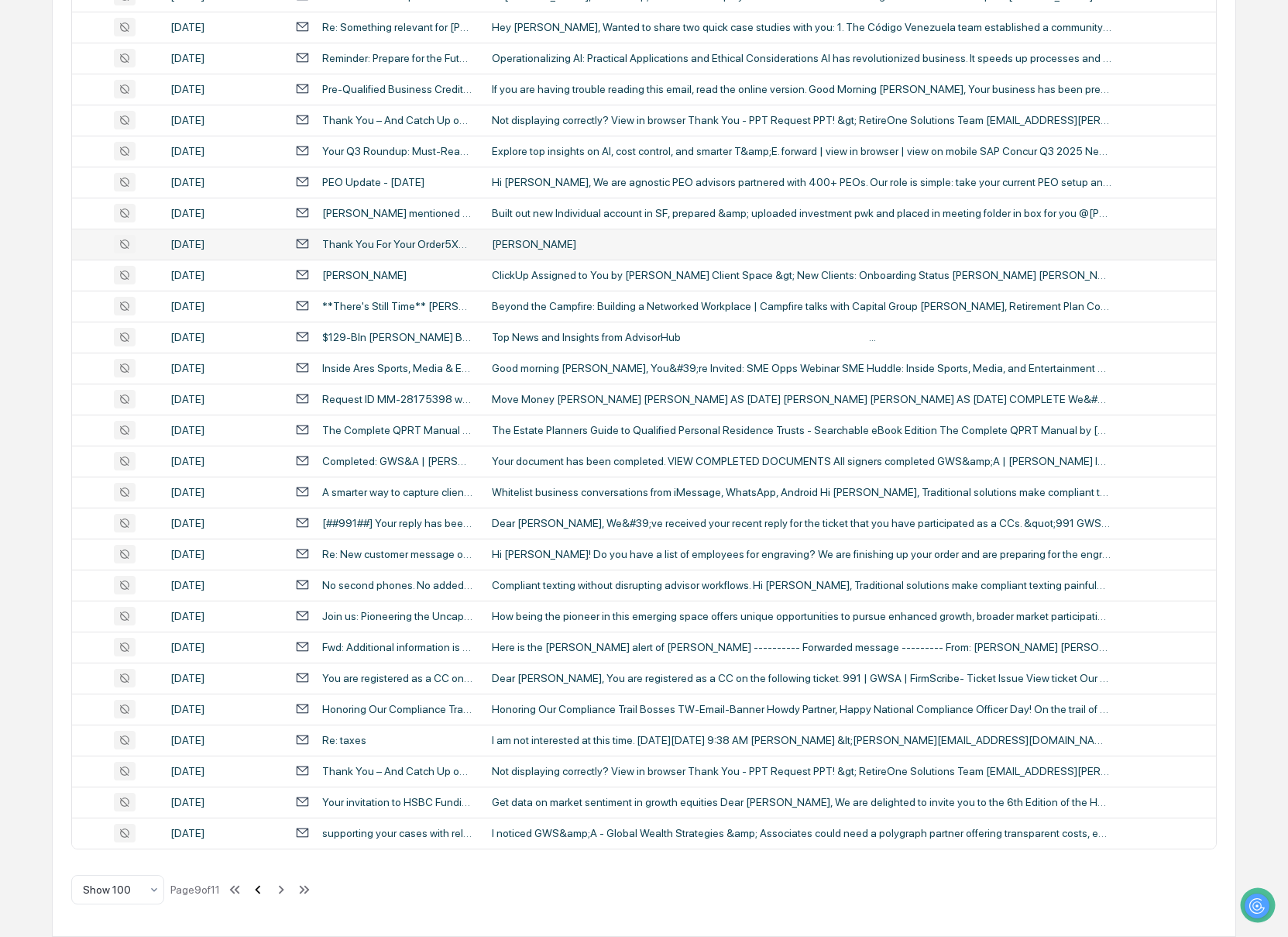
click at [260, 889] on icon at bounding box center [257, 888] width 6 height 9
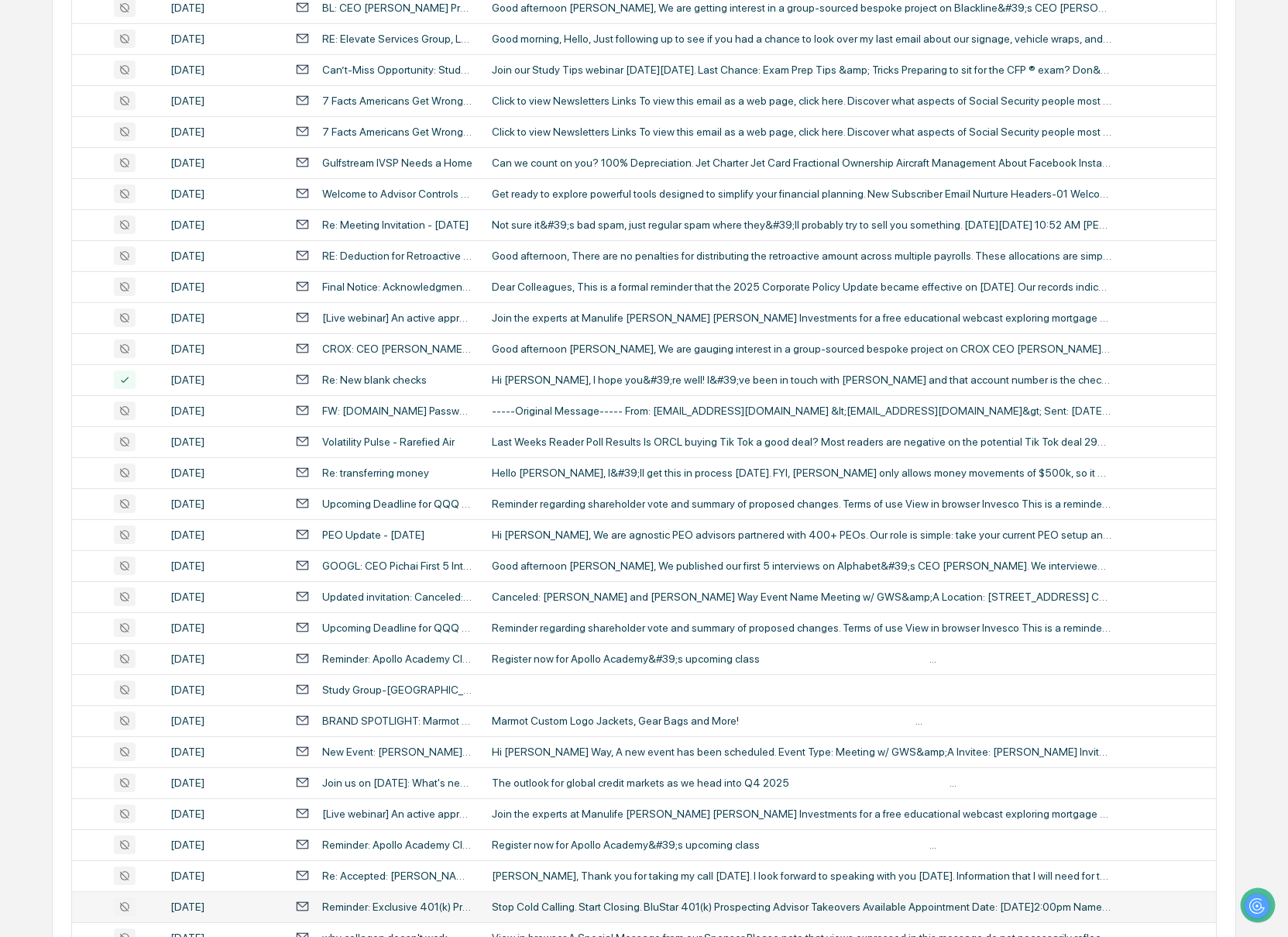
scroll to position [2344, 0]
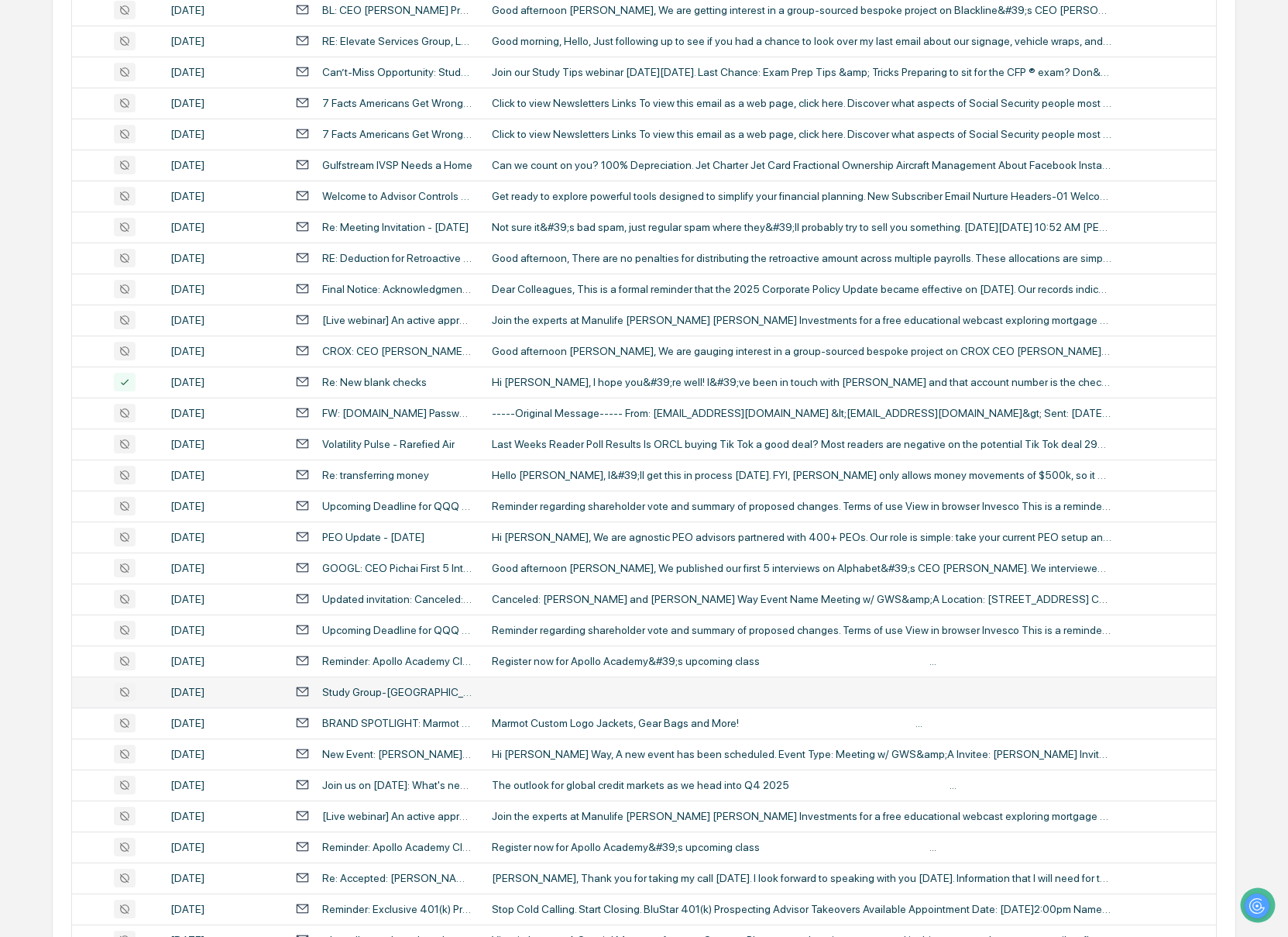
click at [398, 695] on div "Study Group-[GEOGRAPHIC_DATA]" at bounding box center [398, 692] width 151 height 13
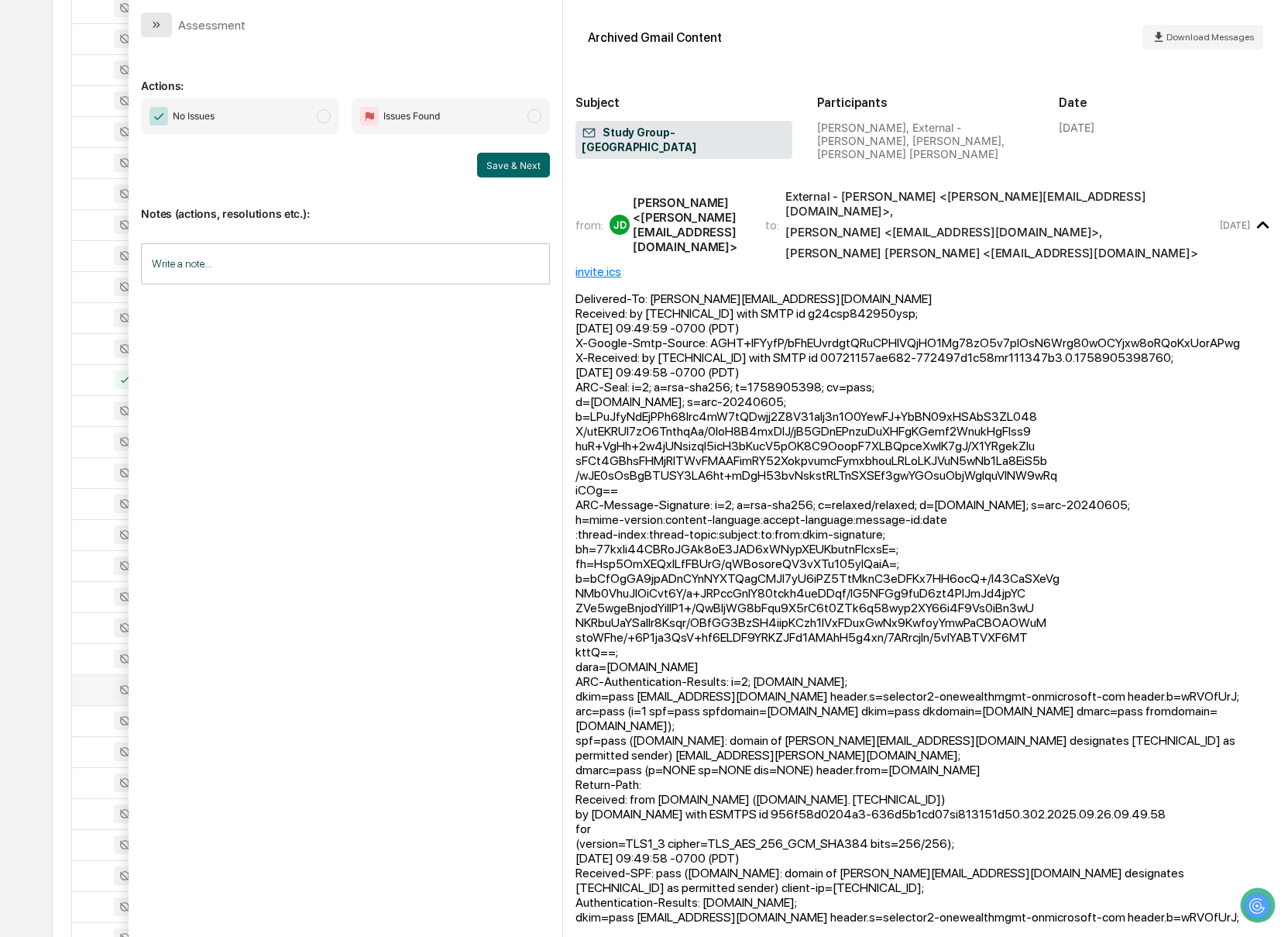
click at [149, 26] on button "modal" at bounding box center [156, 25] width 31 height 25
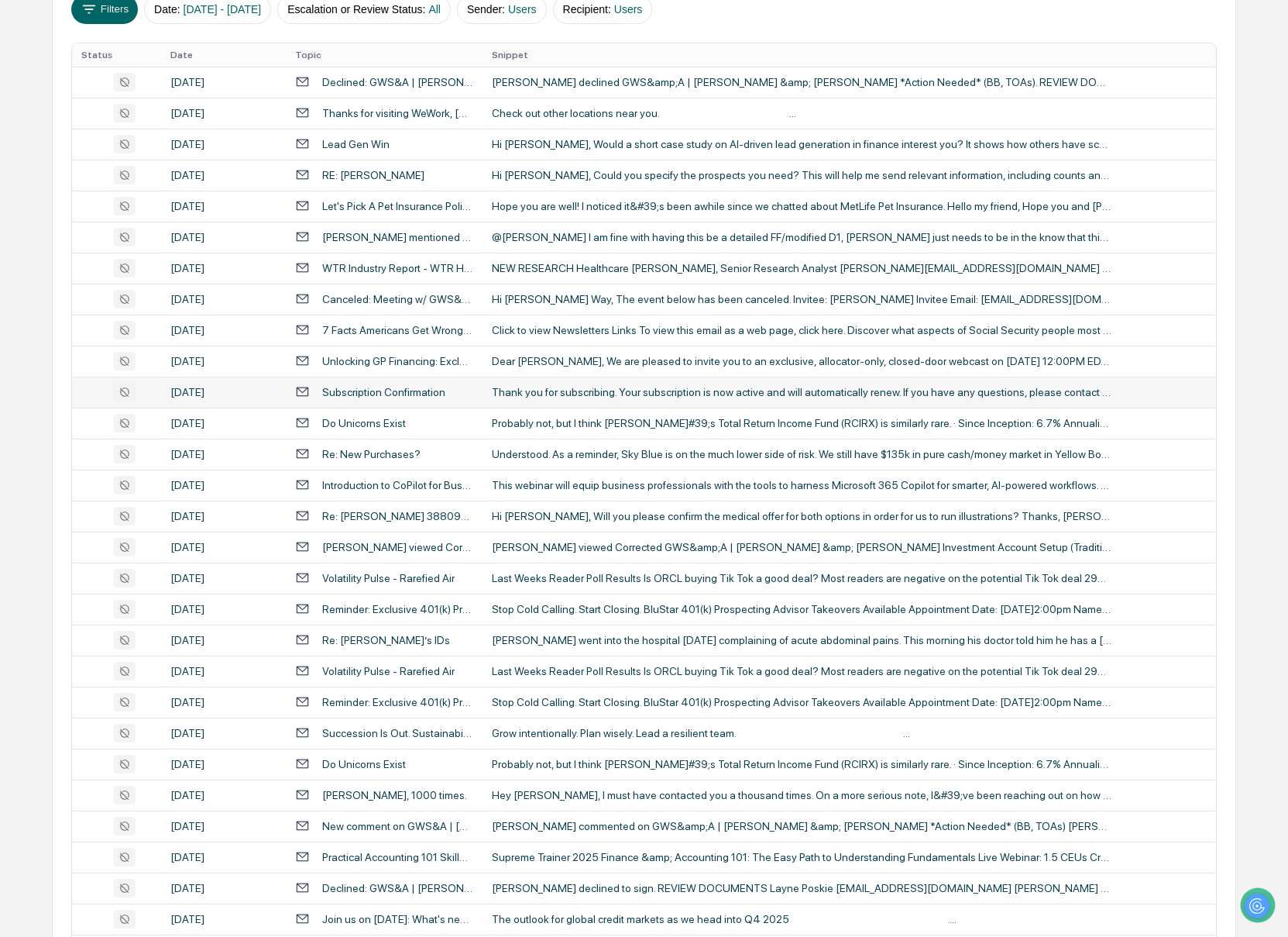
scroll to position [266, 0]
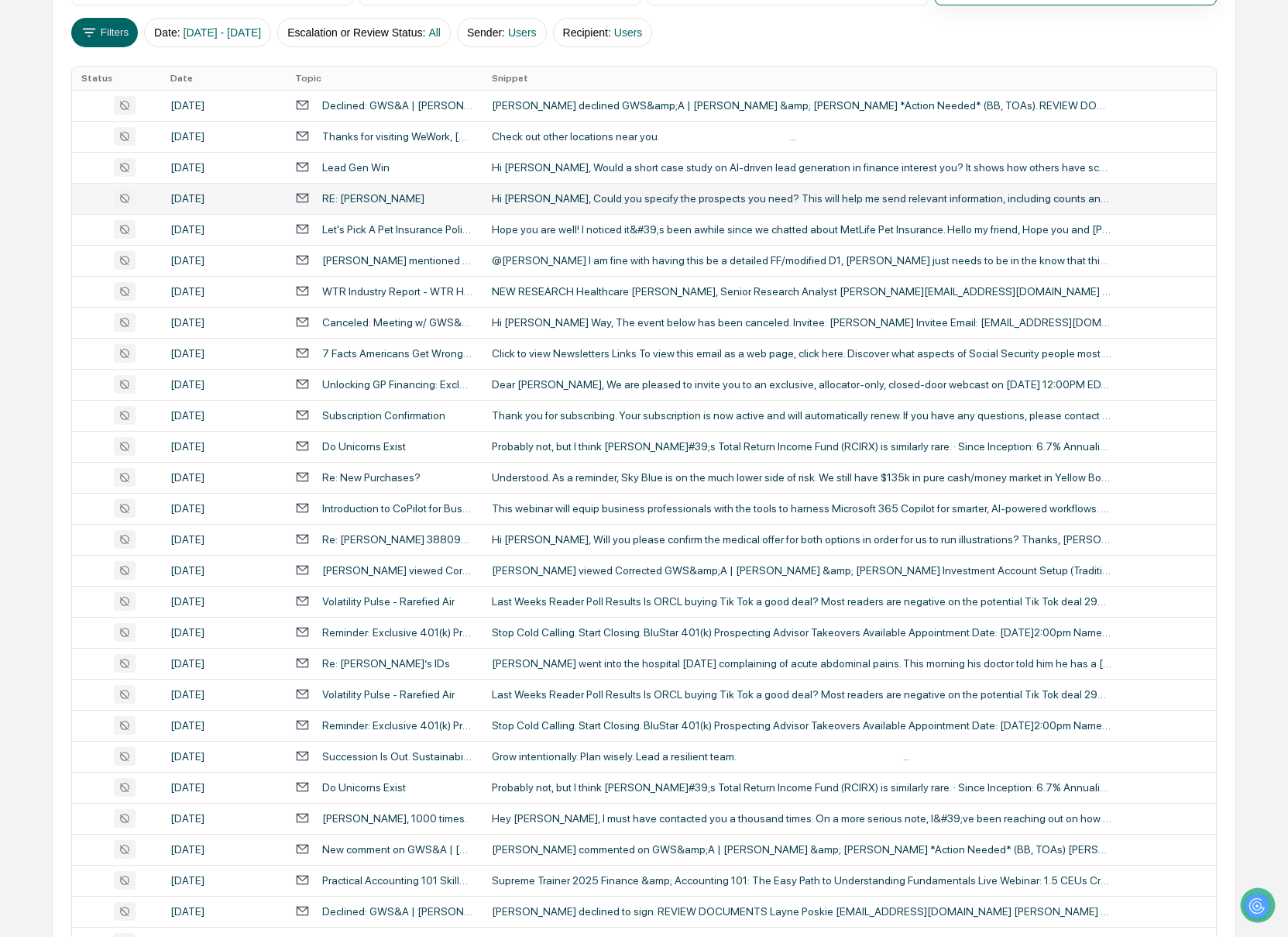
click at [577, 211] on td "Hi [PERSON_NAME], Could you specify the prospects you need? This will help me s…" at bounding box center [849, 198] width 734 height 31
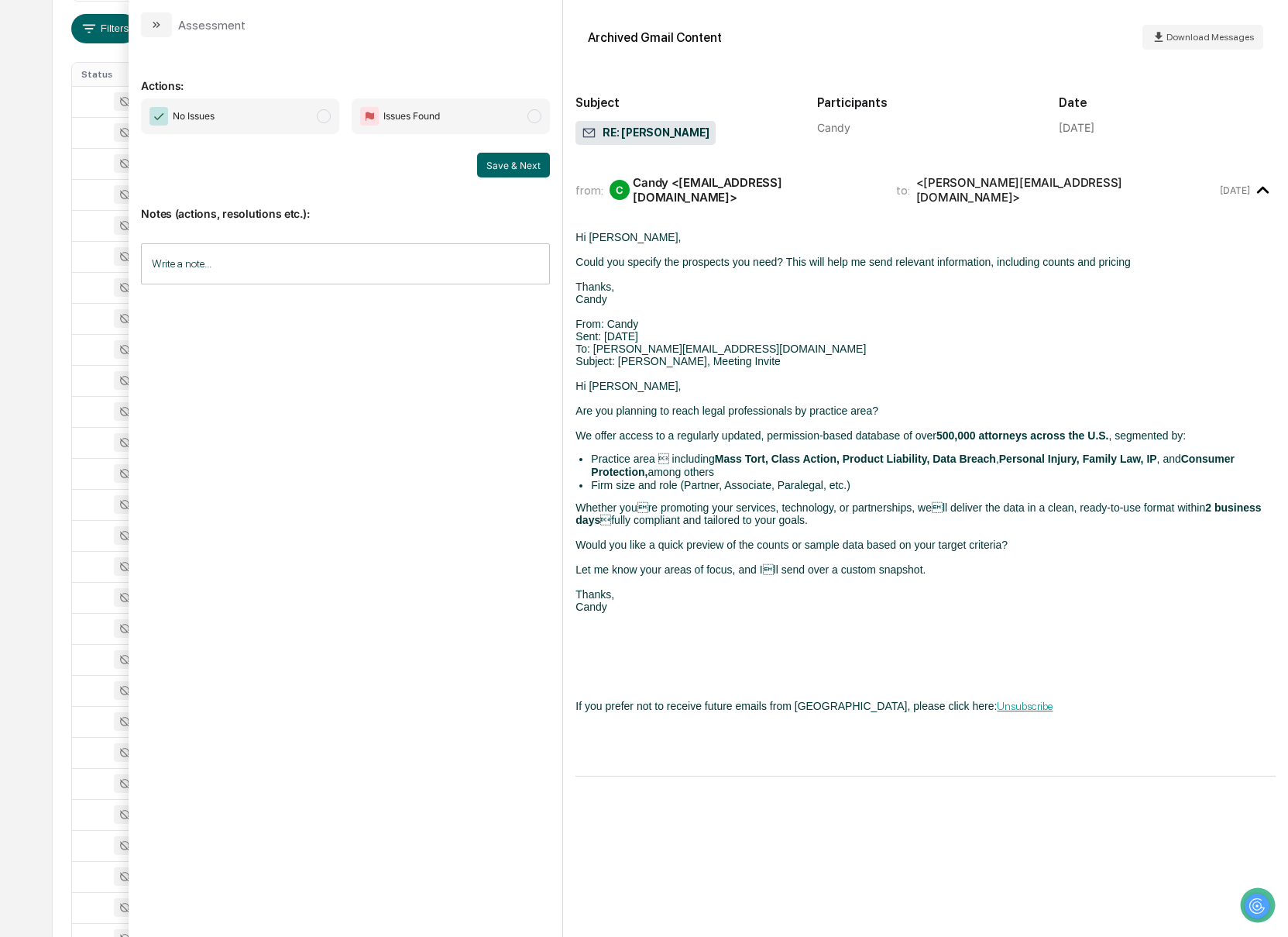
scroll to position [273, 0]
click at [150, 21] on icon "modal" at bounding box center [157, 25] width 13 height 13
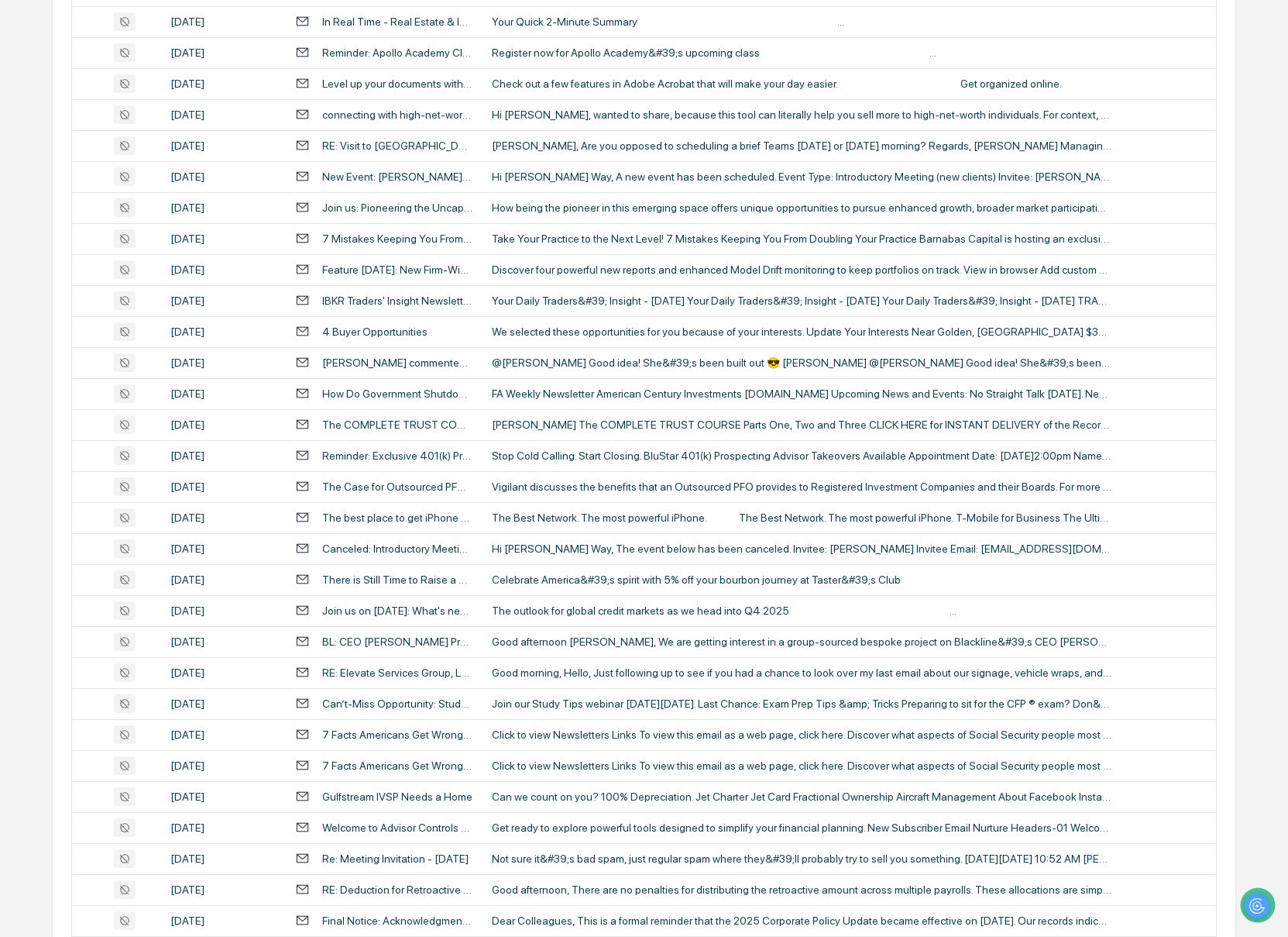
scroll to position [2607, 0]
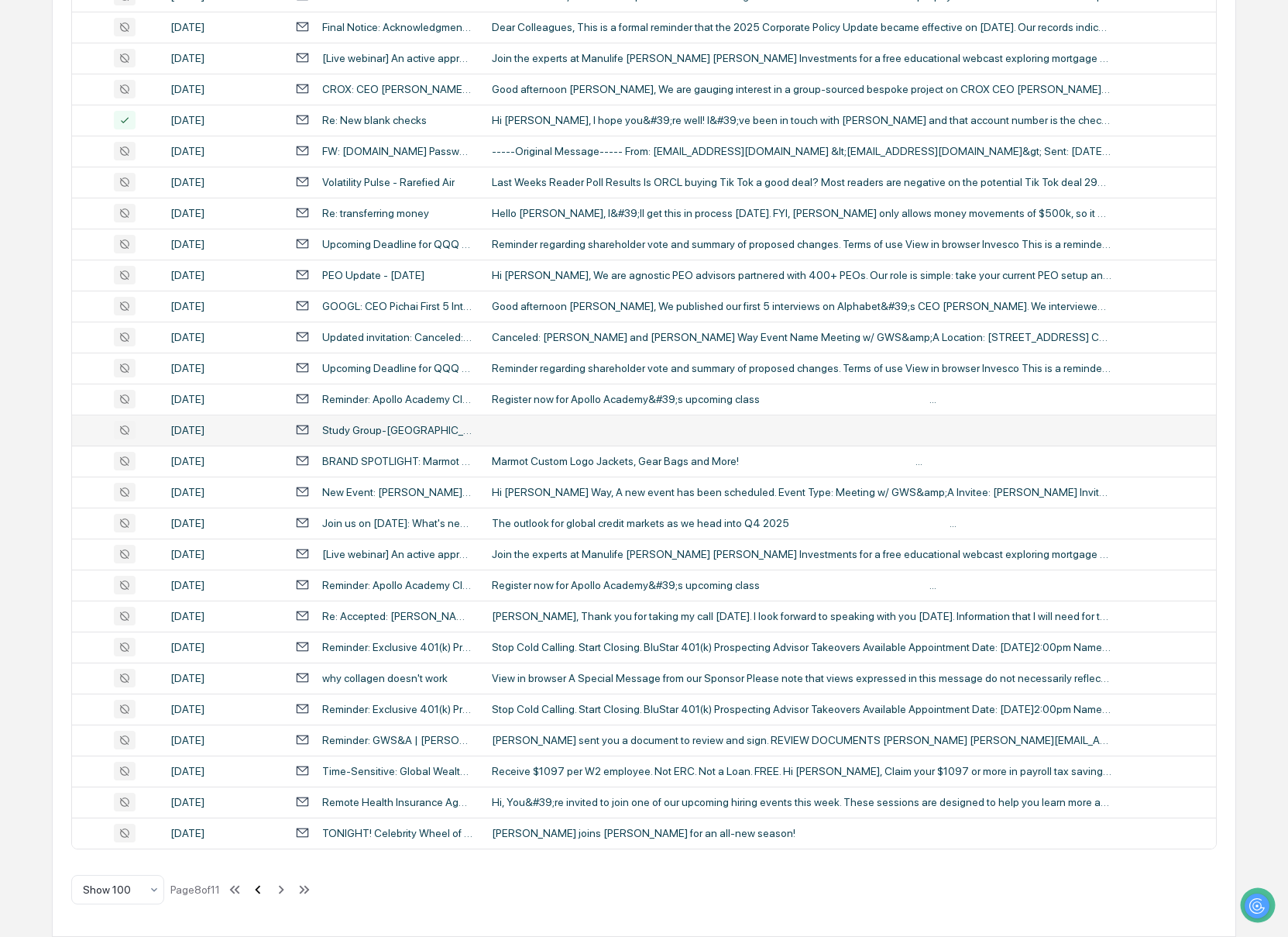
click at [260, 891] on icon at bounding box center [257, 888] width 6 height 9
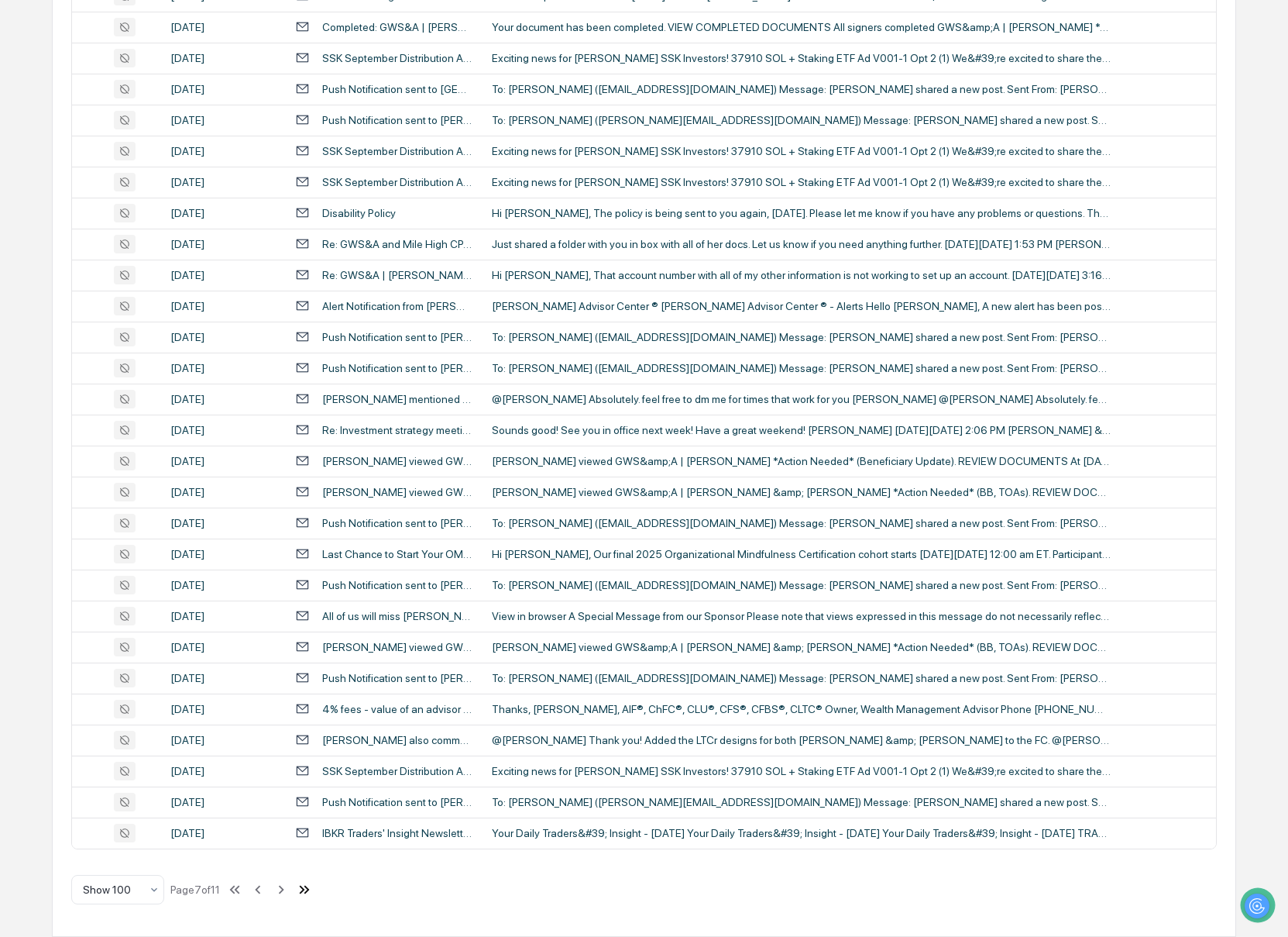
click at [313, 886] on icon at bounding box center [304, 888] width 17 height 17
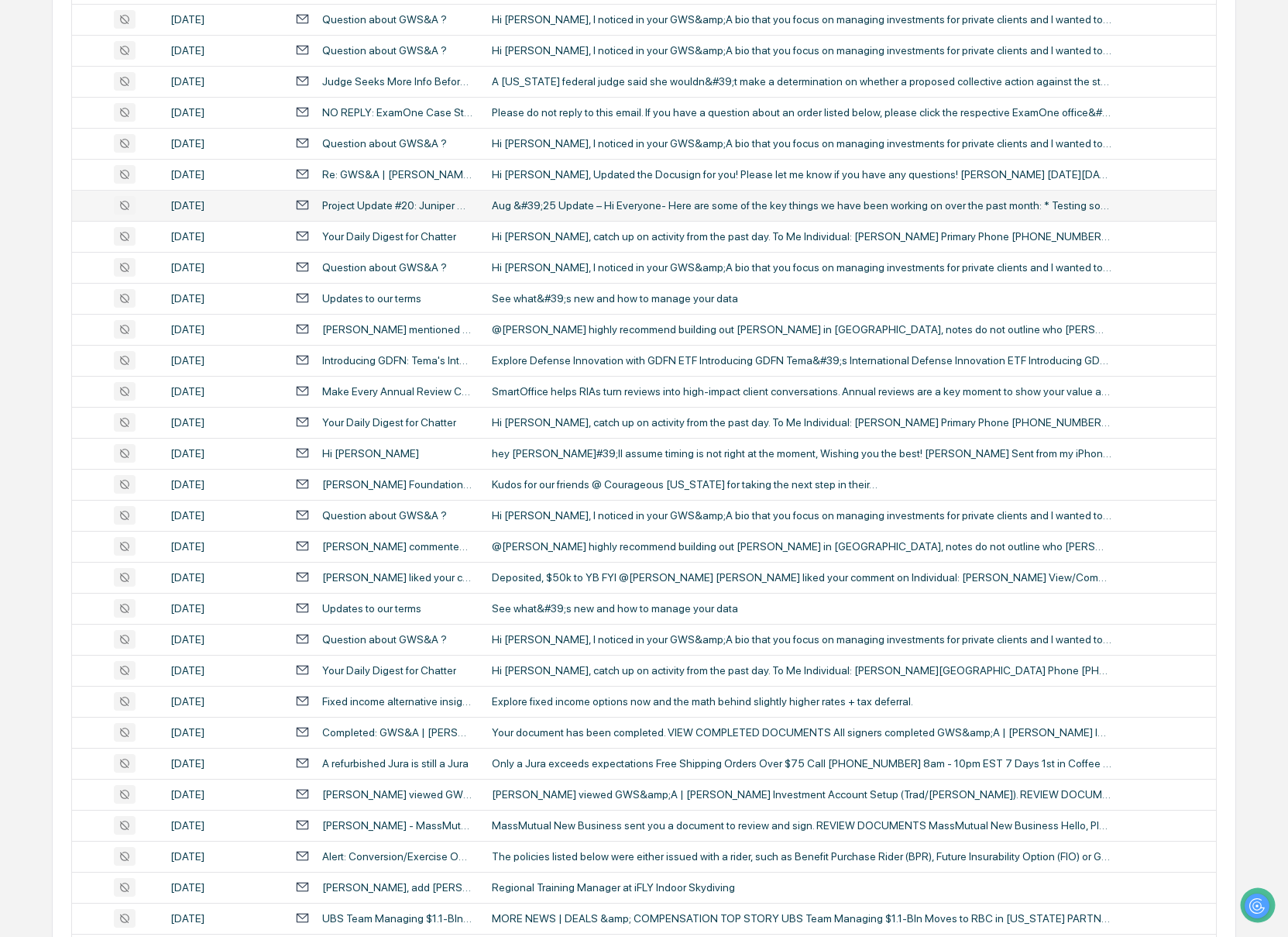
scroll to position [1740, 0]
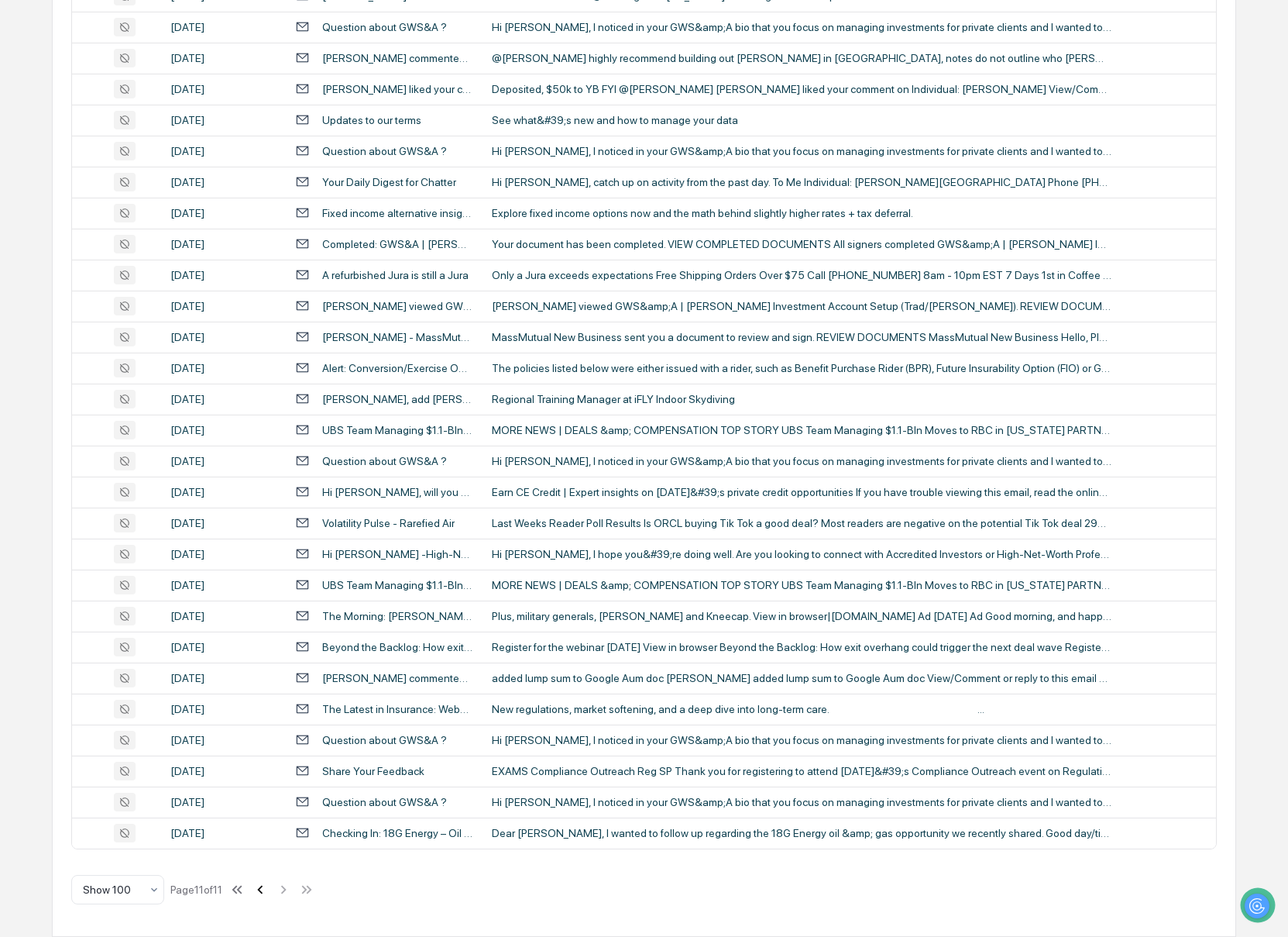
click at [262, 890] on icon at bounding box center [259, 888] width 6 height 9
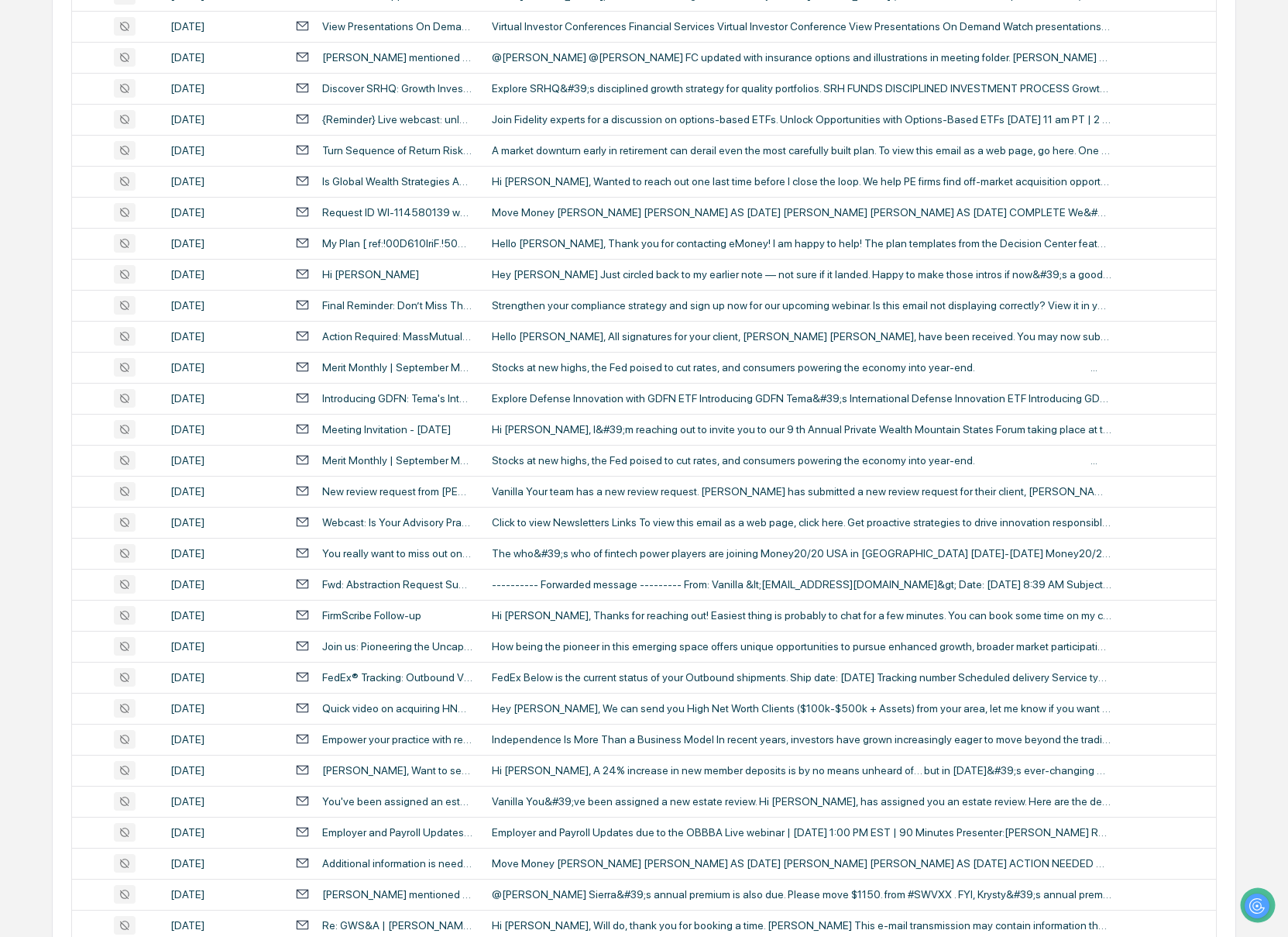
scroll to position [2607, 0]
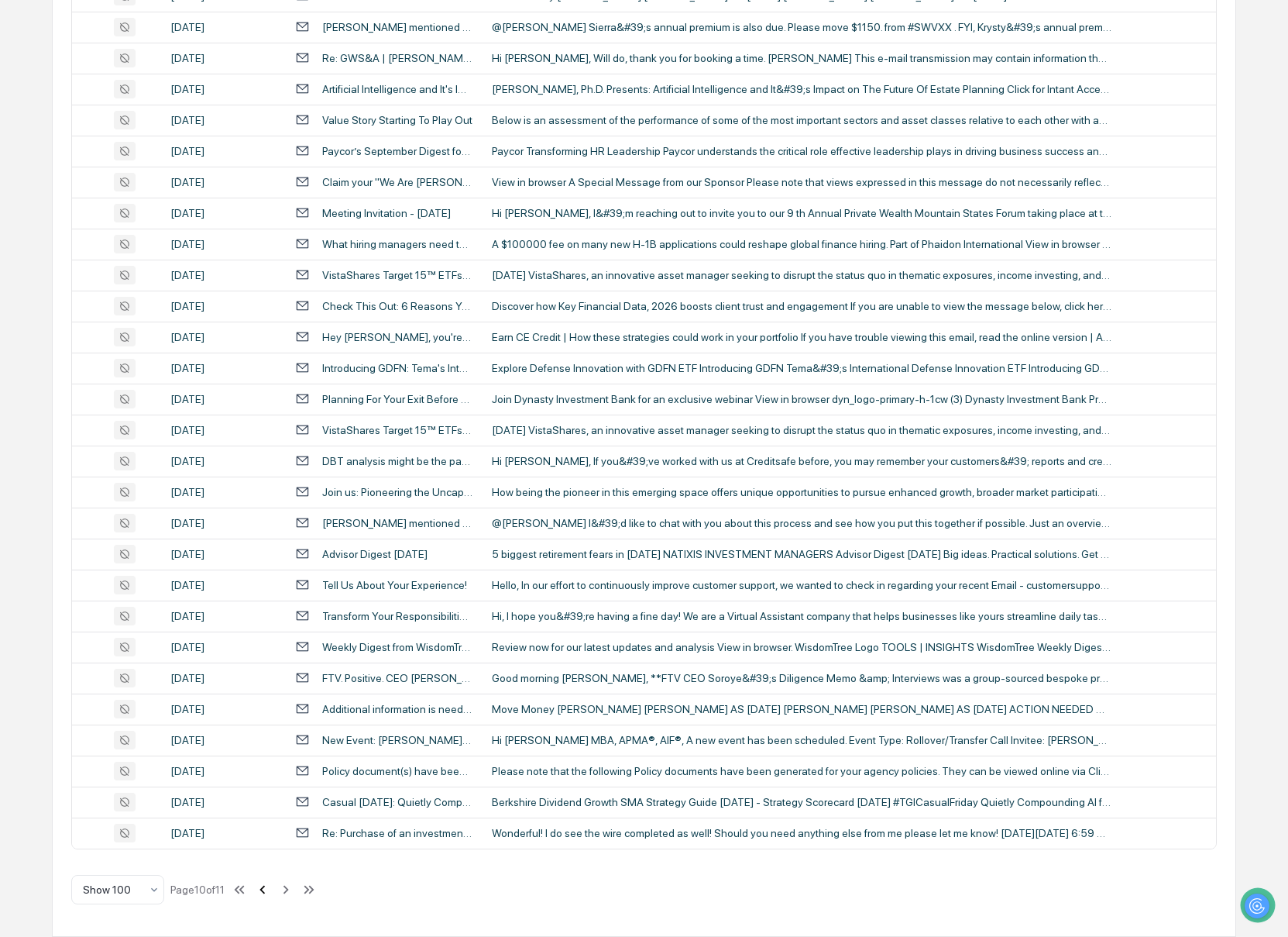
click at [271, 890] on icon at bounding box center [262, 888] width 17 height 17
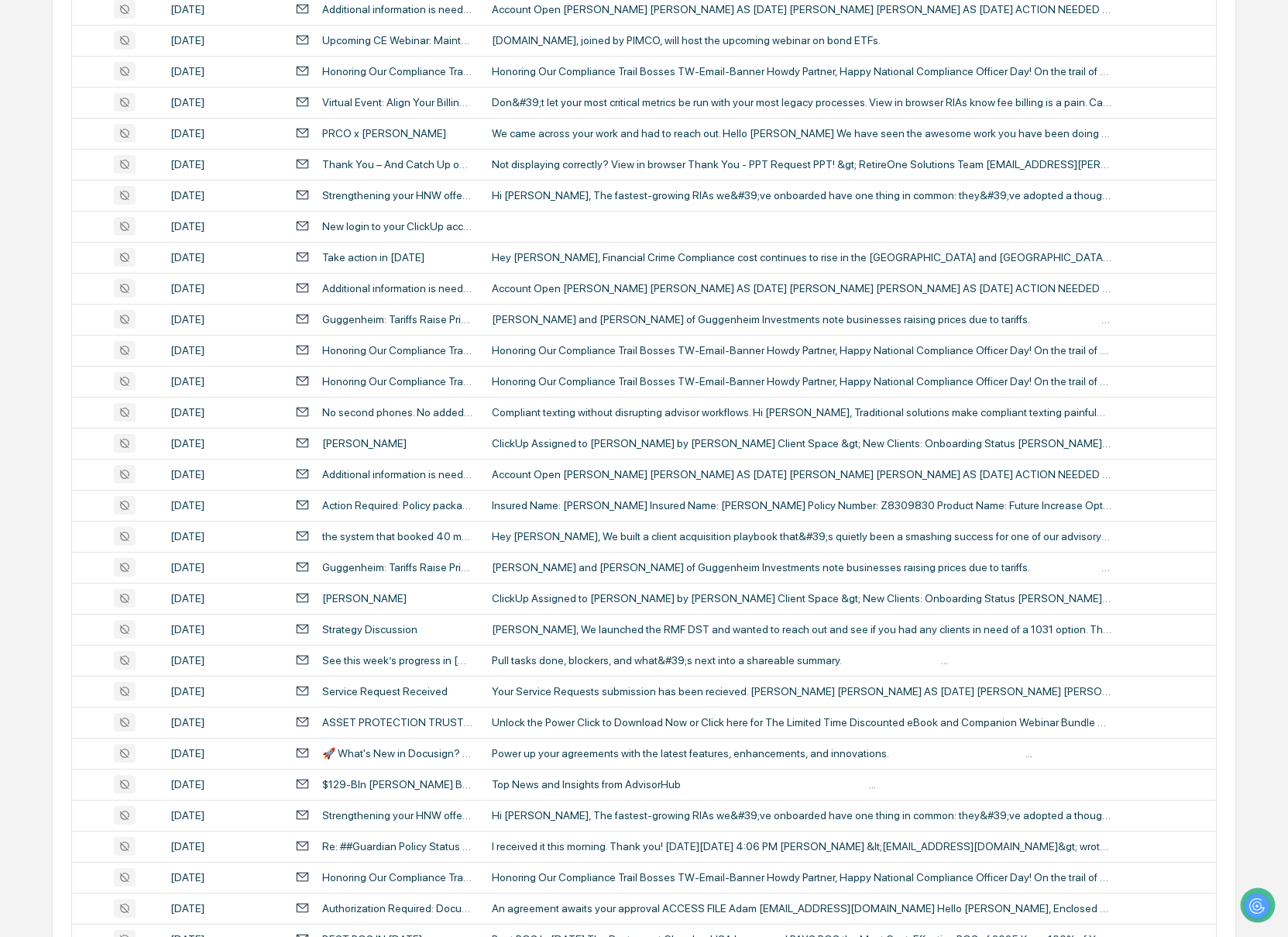
scroll to position [0, 0]
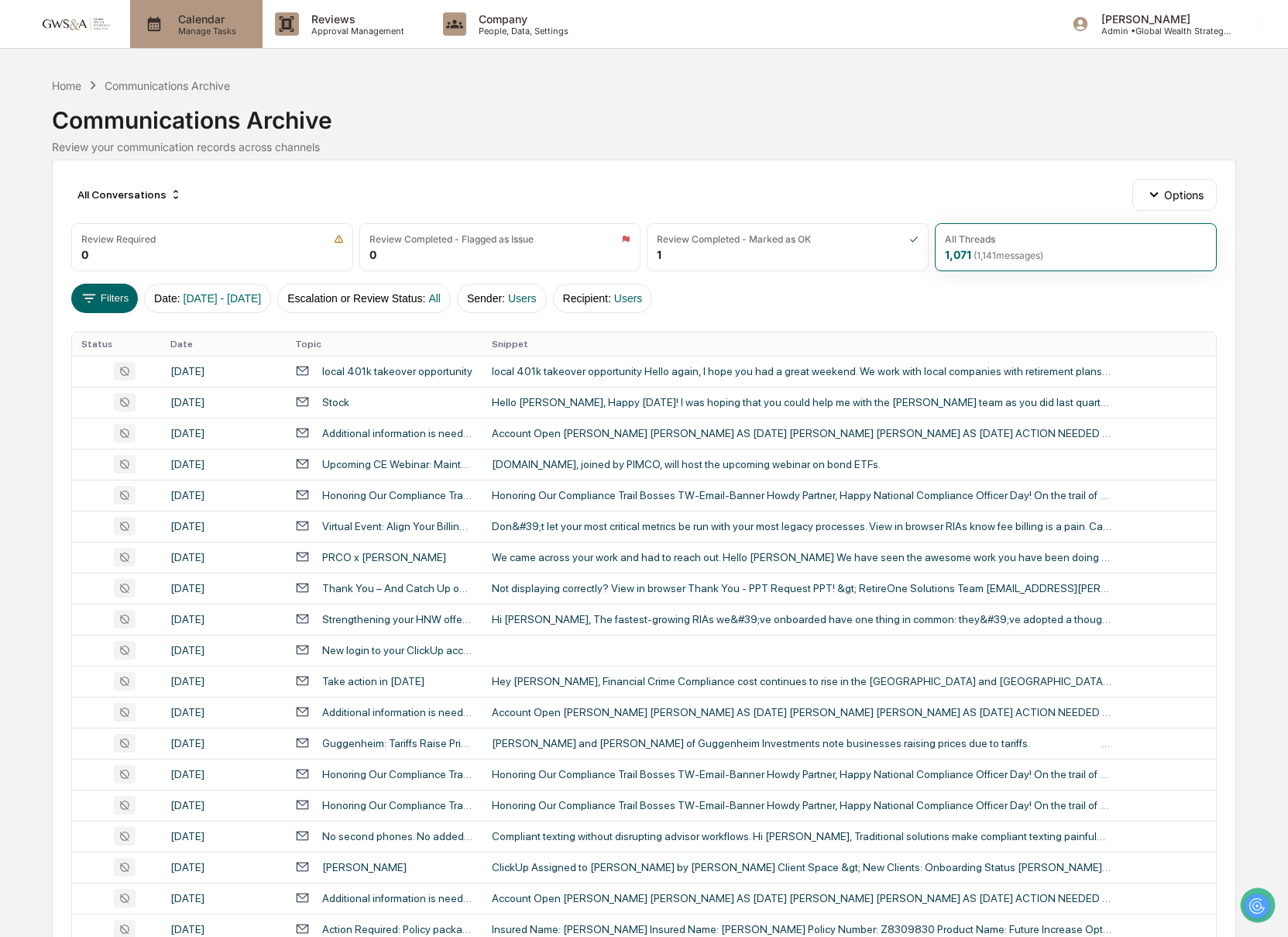
click at [203, 29] on p "Manage Tasks" at bounding box center [204, 31] width 78 height 11
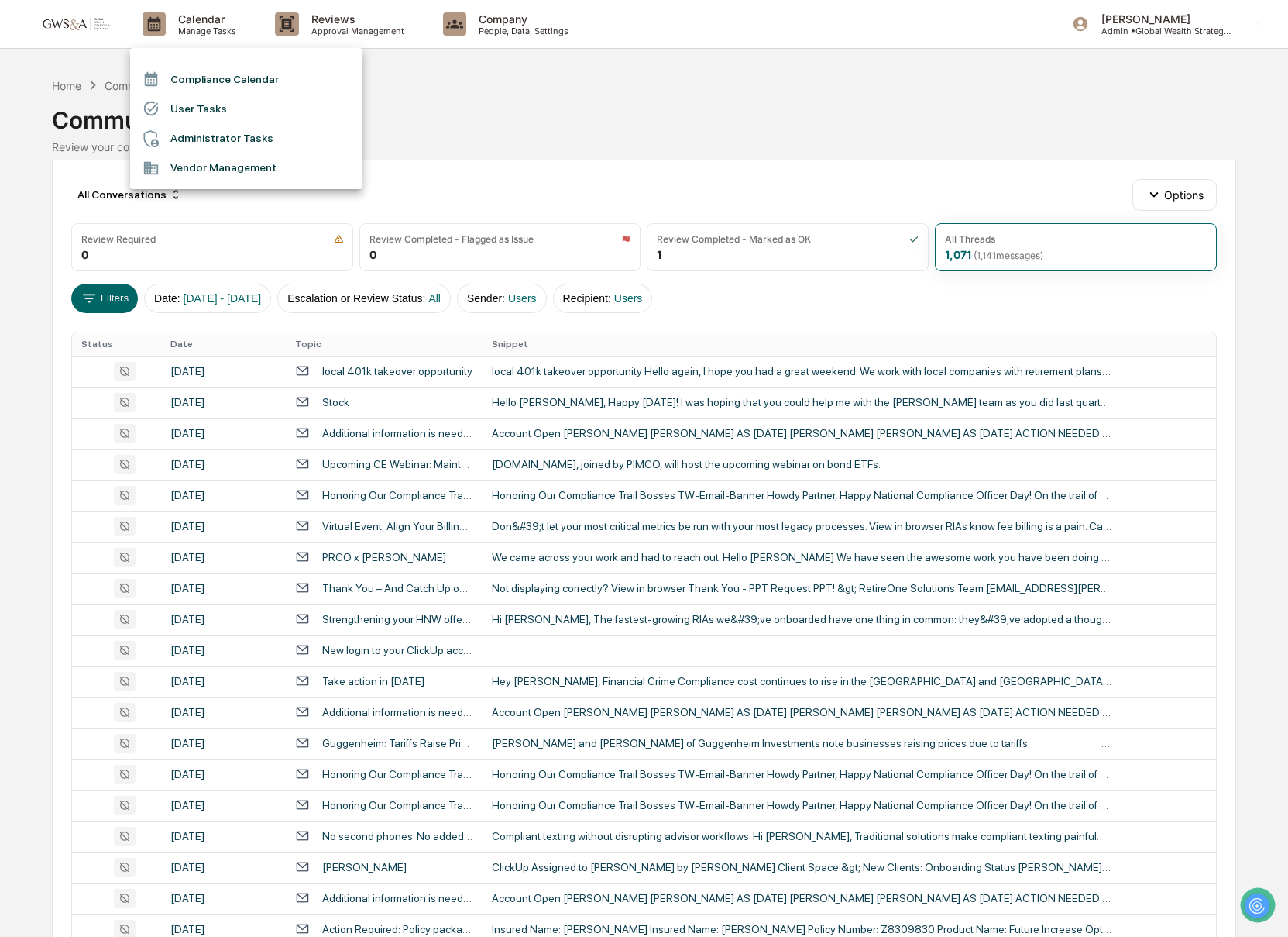
click at [198, 84] on li "Compliance Calendar" at bounding box center [246, 79] width 232 height 29
